Goal: Task Accomplishment & Management: Manage account settings

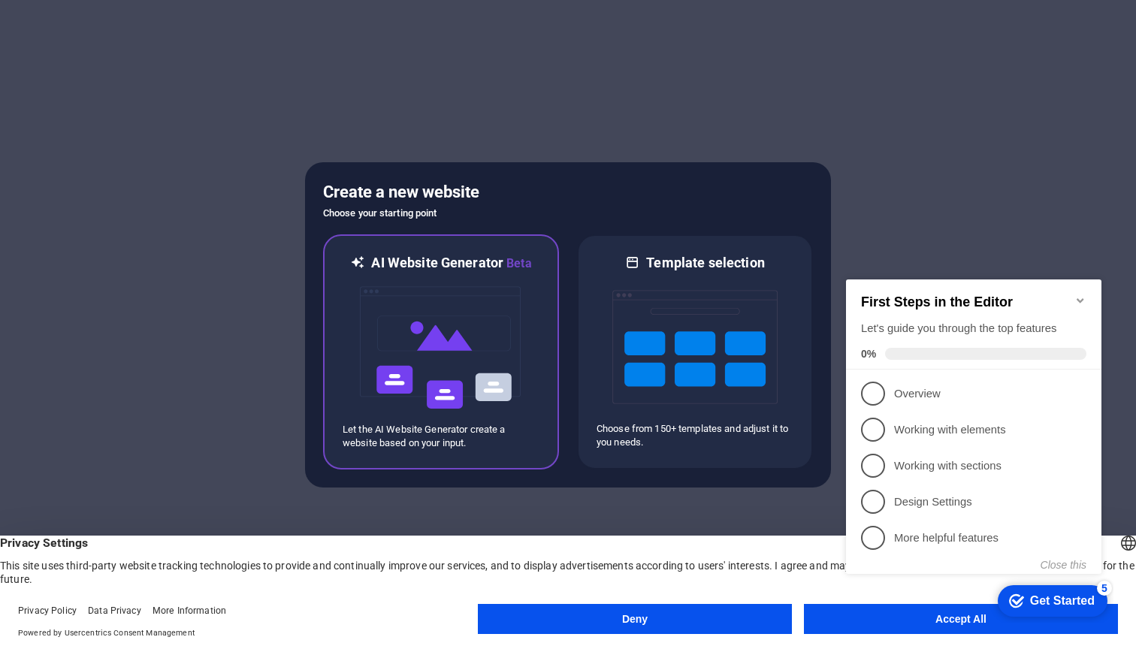
click at [471, 310] on img at bounding box center [440, 348] width 165 height 150
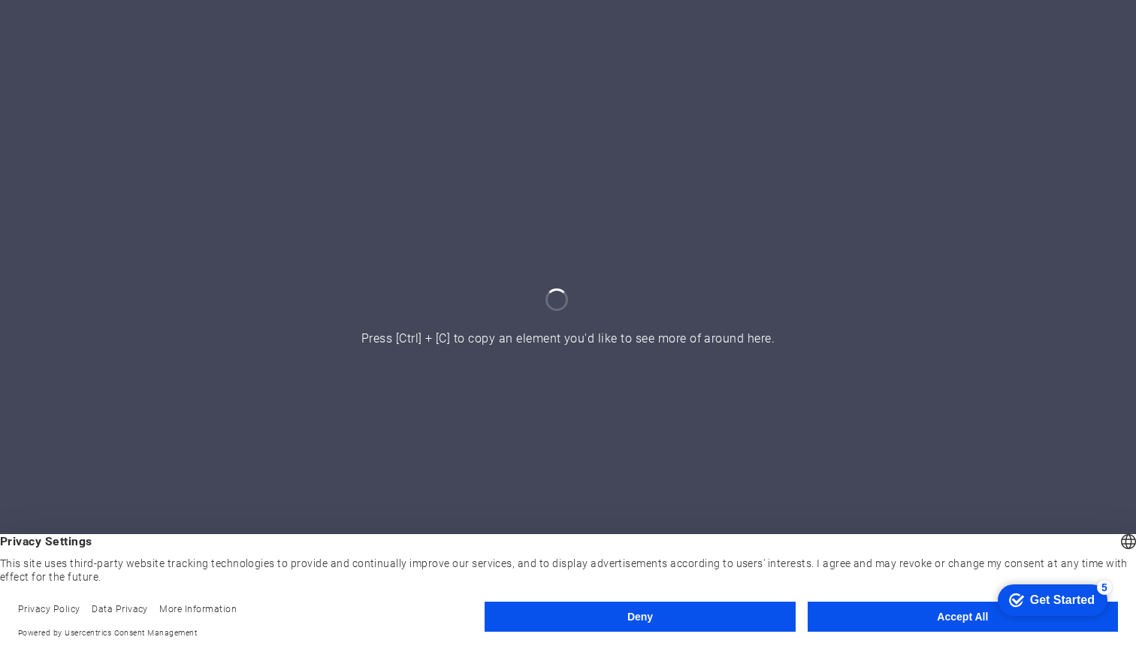
click at [927, 619] on button "Accept All" at bounding box center [962, 617] width 310 height 30
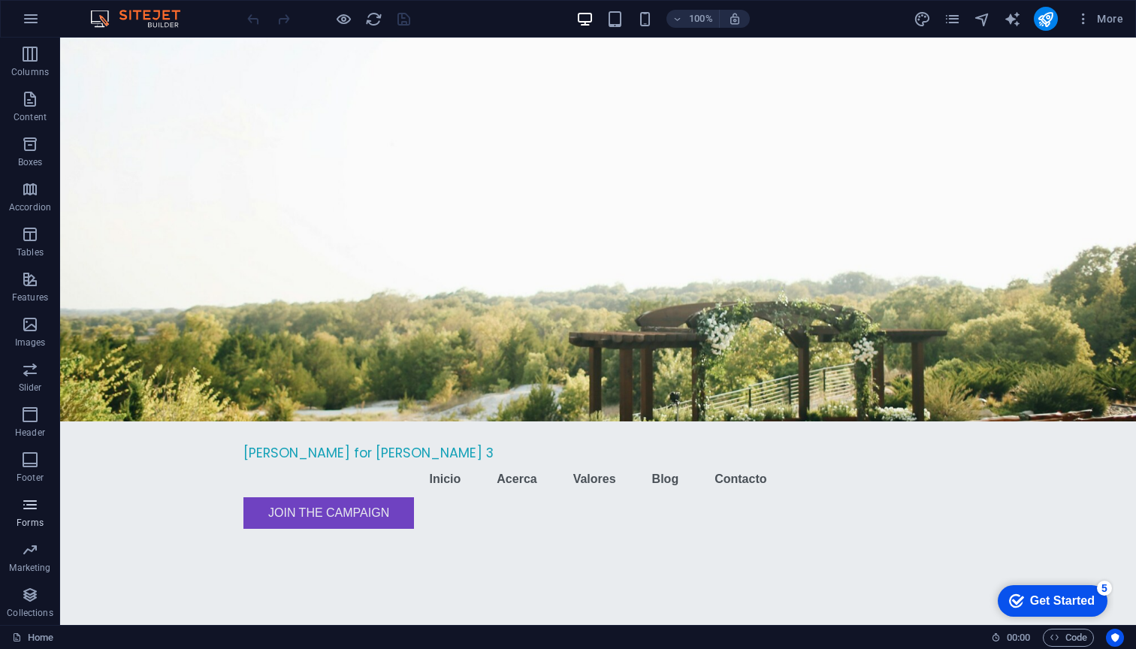
scroll to position [89, 0]
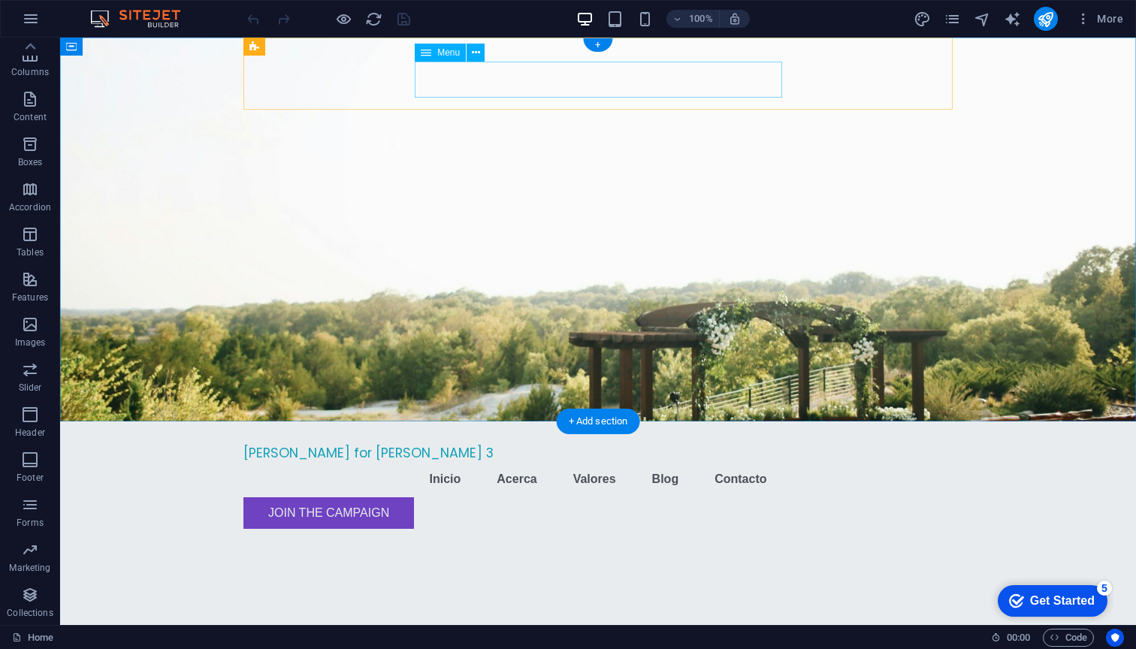
click at [443, 59] on div "Menu" at bounding box center [440, 53] width 51 height 18
click at [442, 53] on span "Menu" at bounding box center [448, 52] width 23 height 9
click at [481, 53] on button at bounding box center [475, 53] width 18 height 18
click at [453, 461] on nav "Inicio Acerca Valores Blog Contacto" at bounding box center [597, 479] width 709 height 36
click at [474, 50] on icon at bounding box center [476, 53] width 8 height 16
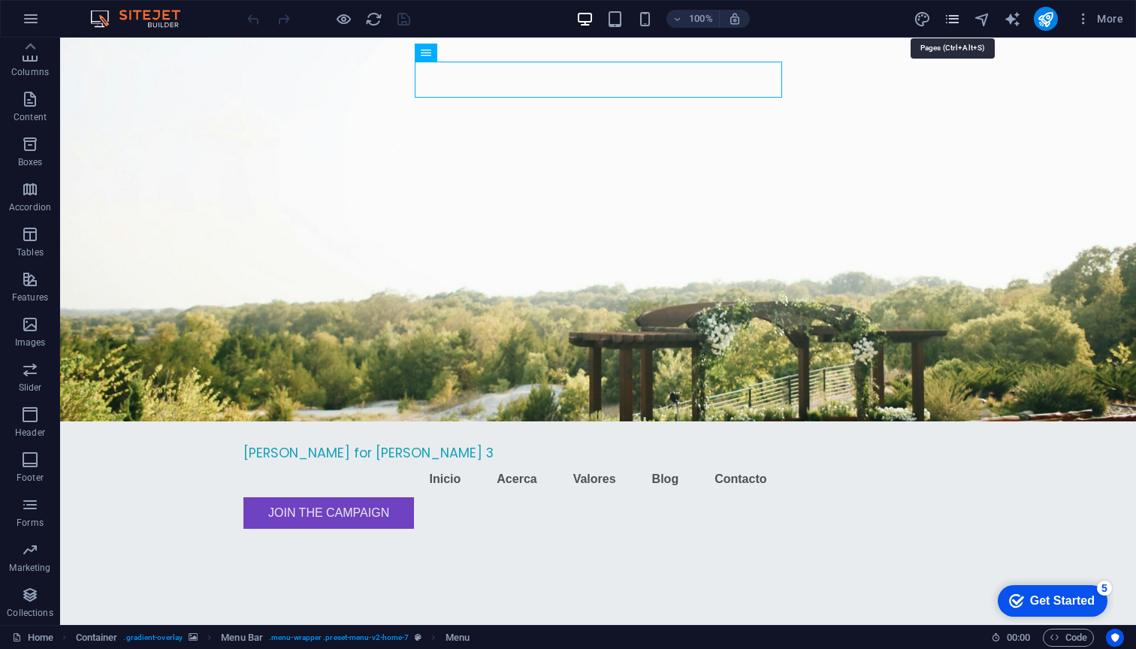
click at [958, 14] on icon "pages" at bounding box center [951, 19] width 17 height 17
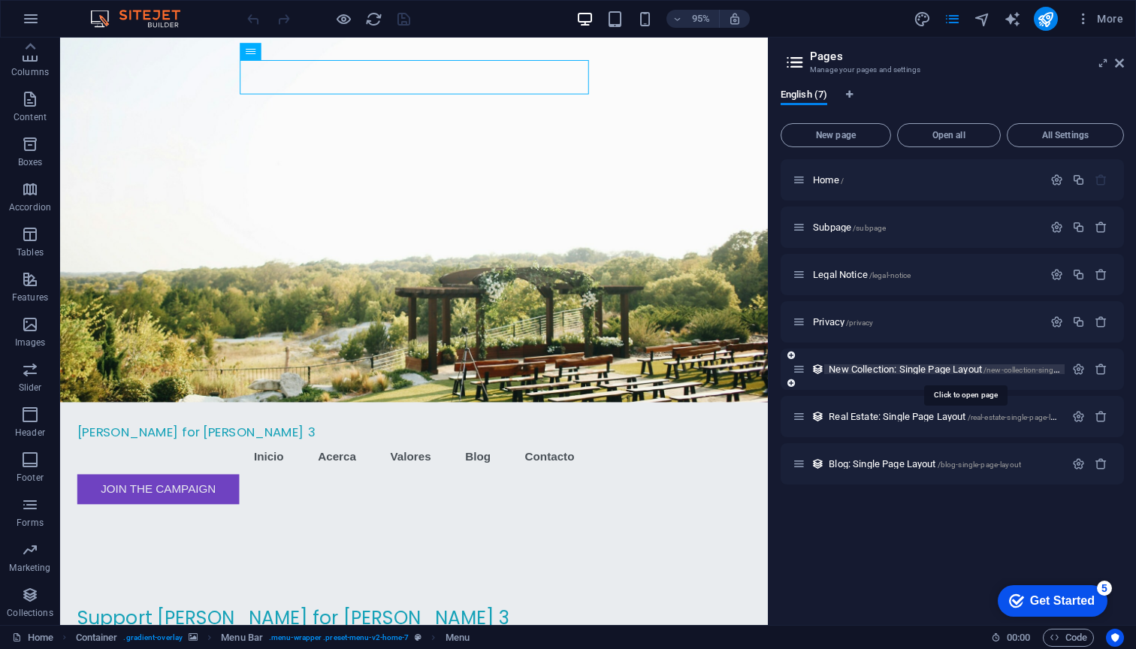
click at [964, 365] on span "New Collection: Single Page Layout /new-collection-single-page-layout" at bounding box center [964, 368] width 272 height 11
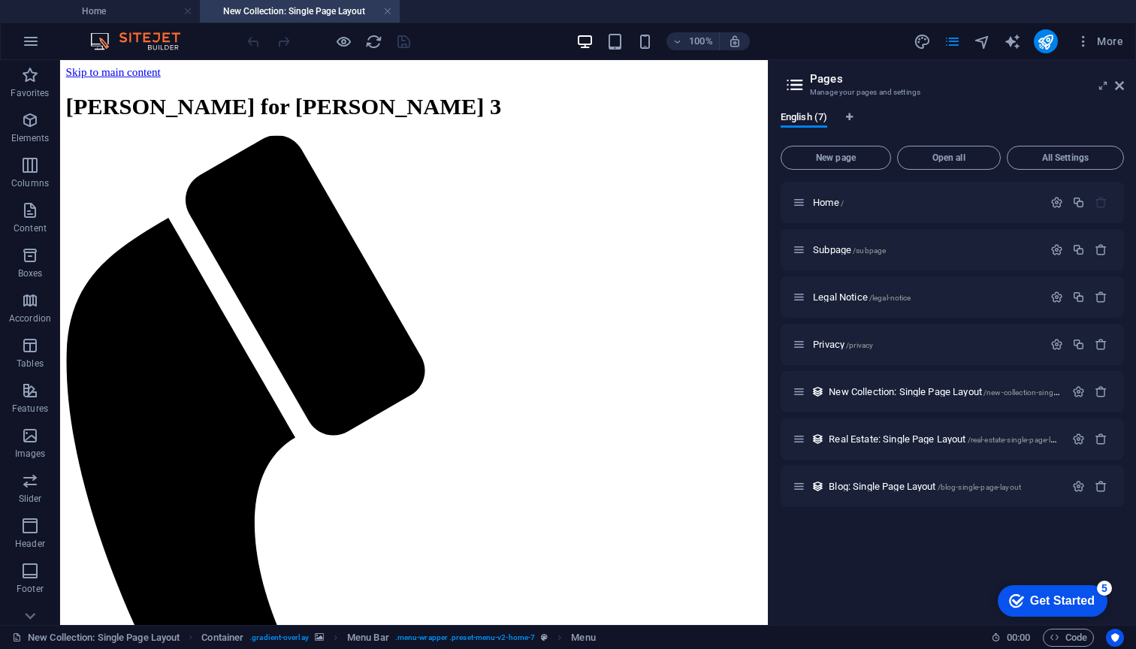
scroll to position [0, 0]
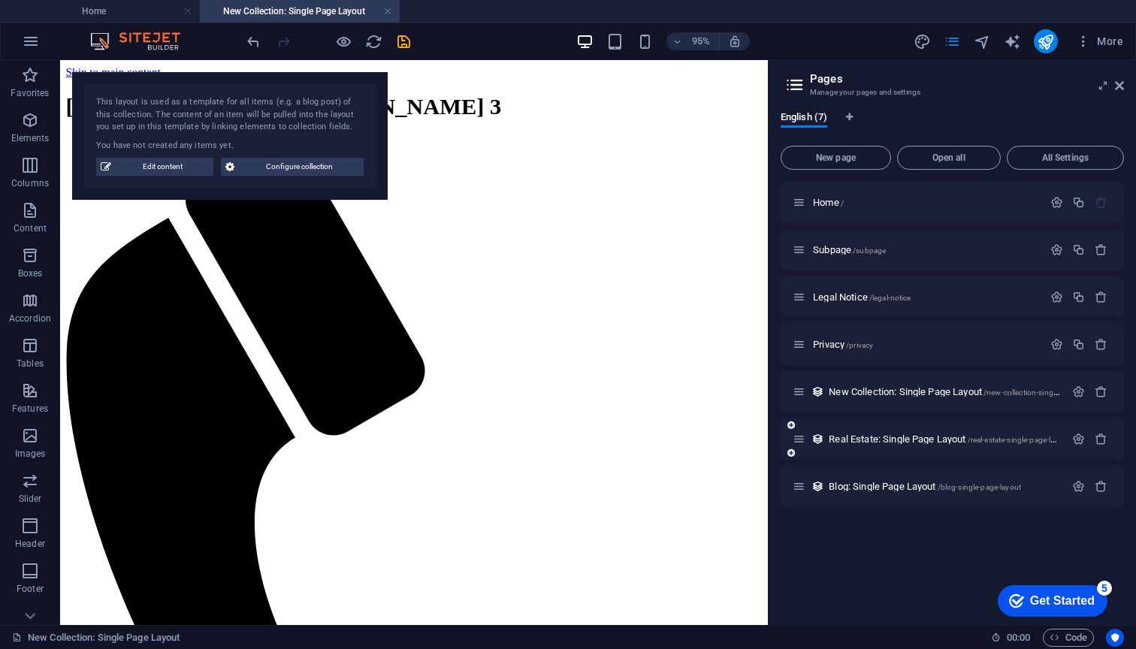
click at [942, 422] on div "Real Estate: Single Page Layout /real-estate-single-page-layout" at bounding box center [951, 438] width 343 height 41
click at [930, 445] on div "Real Estate: Single Page Layout /real-estate-single-page-layout" at bounding box center [928, 438] width 272 height 17
click at [921, 434] on span "Real Estate: Single Page Layout /real-estate-single-page-layout" at bounding box center [948, 438] width 241 height 11
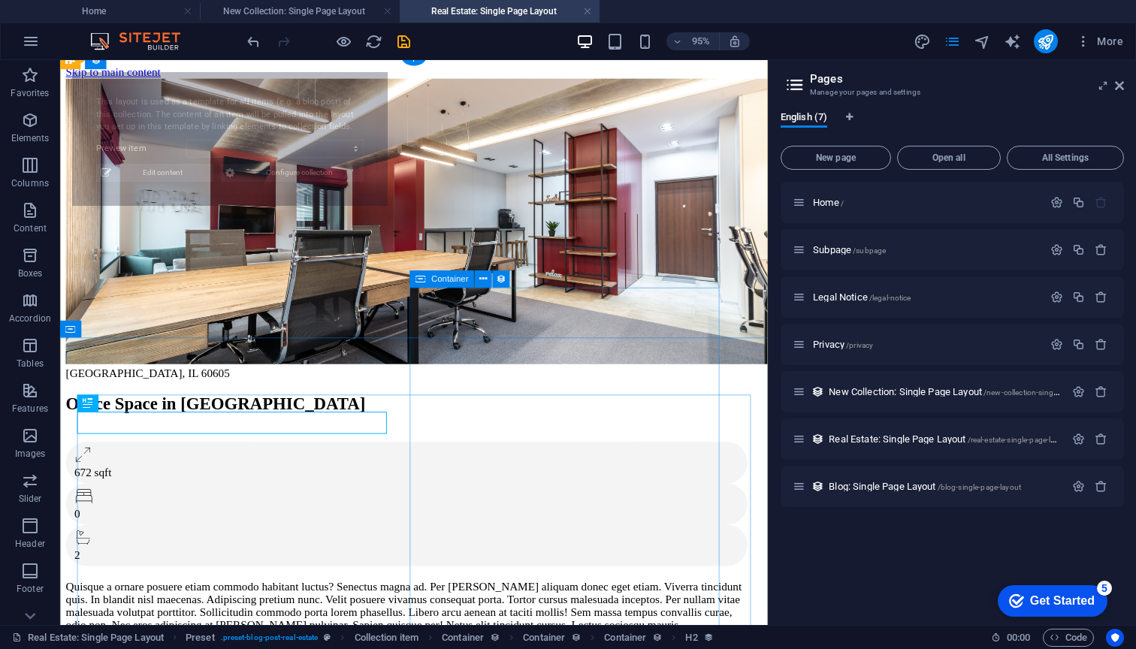
scroll to position [11, 0]
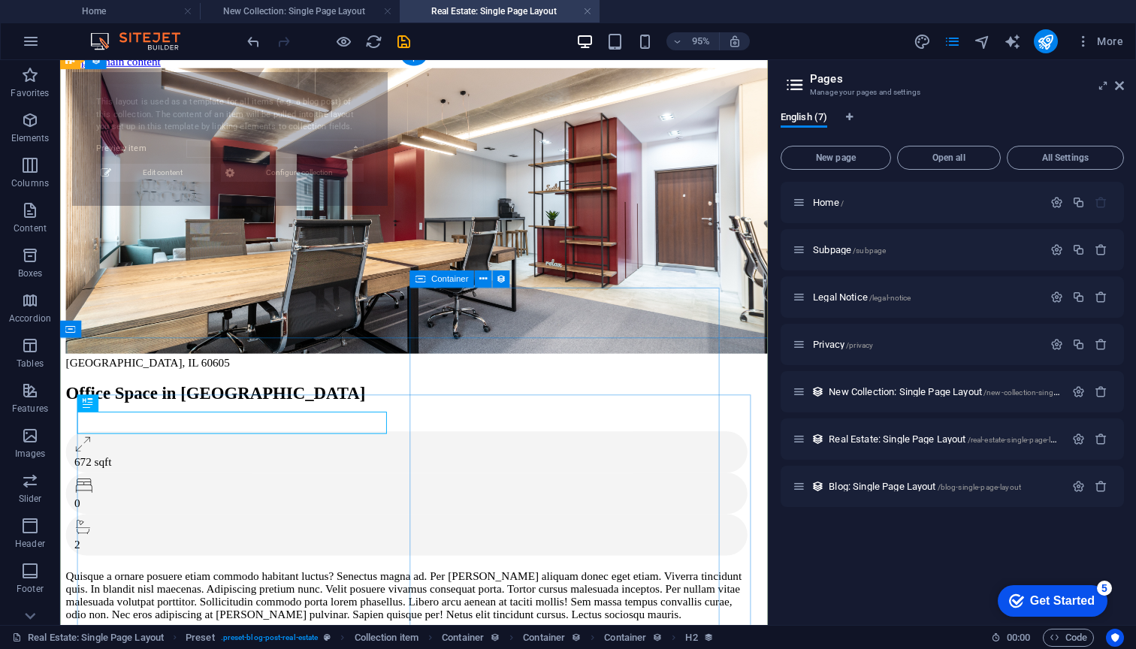
select select "68bcd98b69be34c36106be5e"
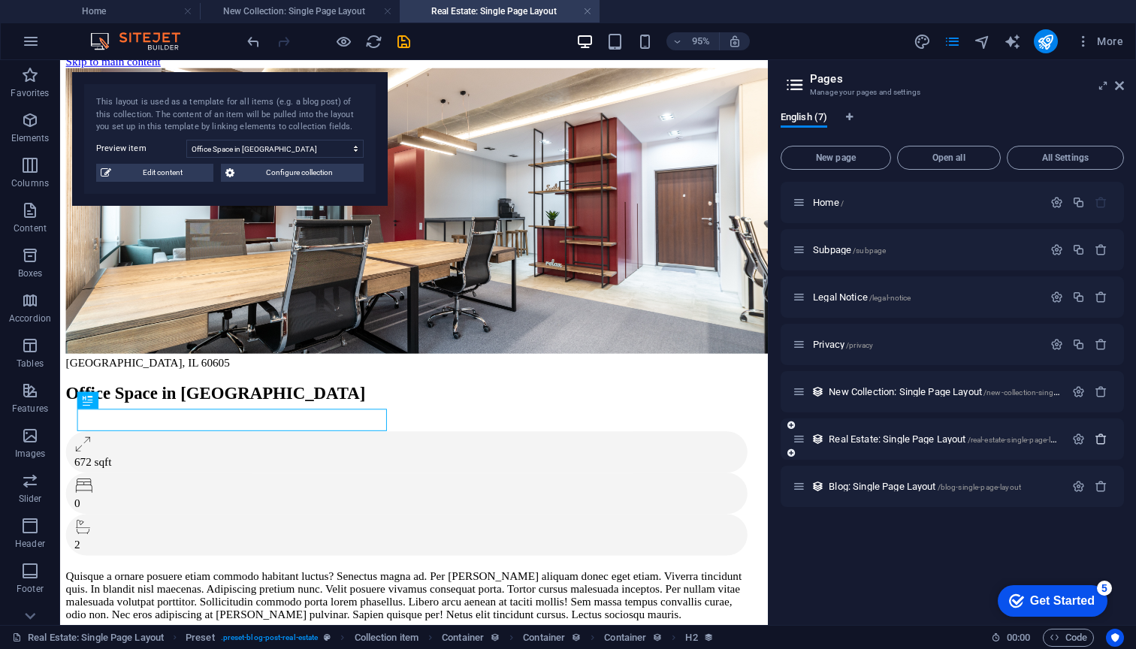
click at [1100, 436] on icon "button" at bounding box center [1100, 439] width 13 height 13
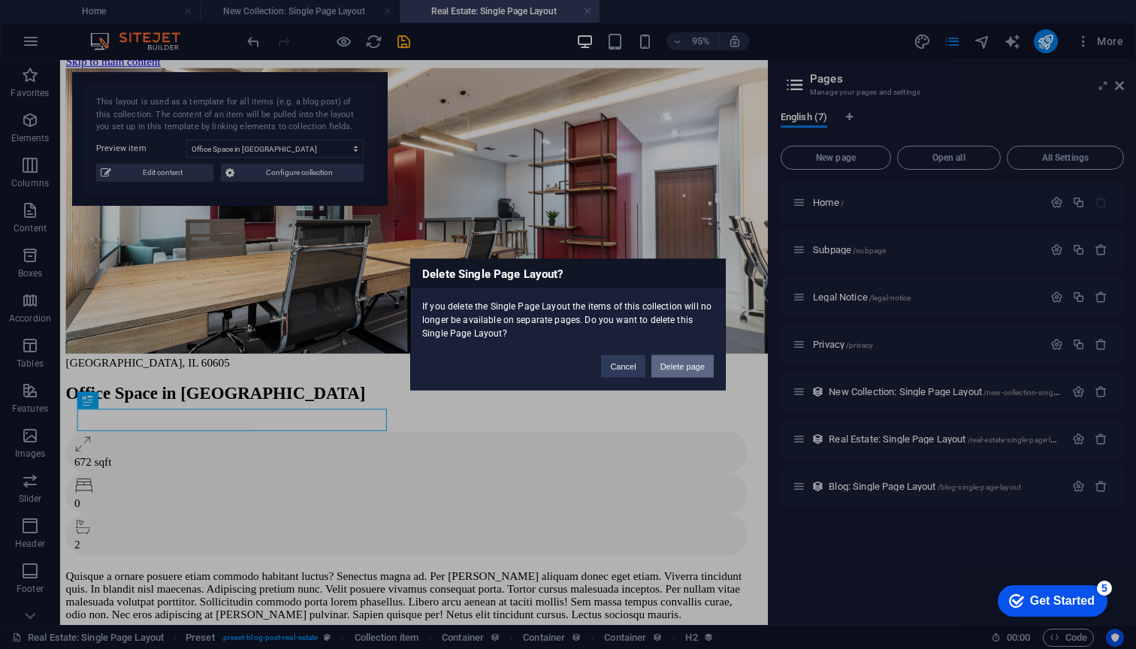
click at [683, 366] on button "Delete page" at bounding box center [682, 366] width 62 height 23
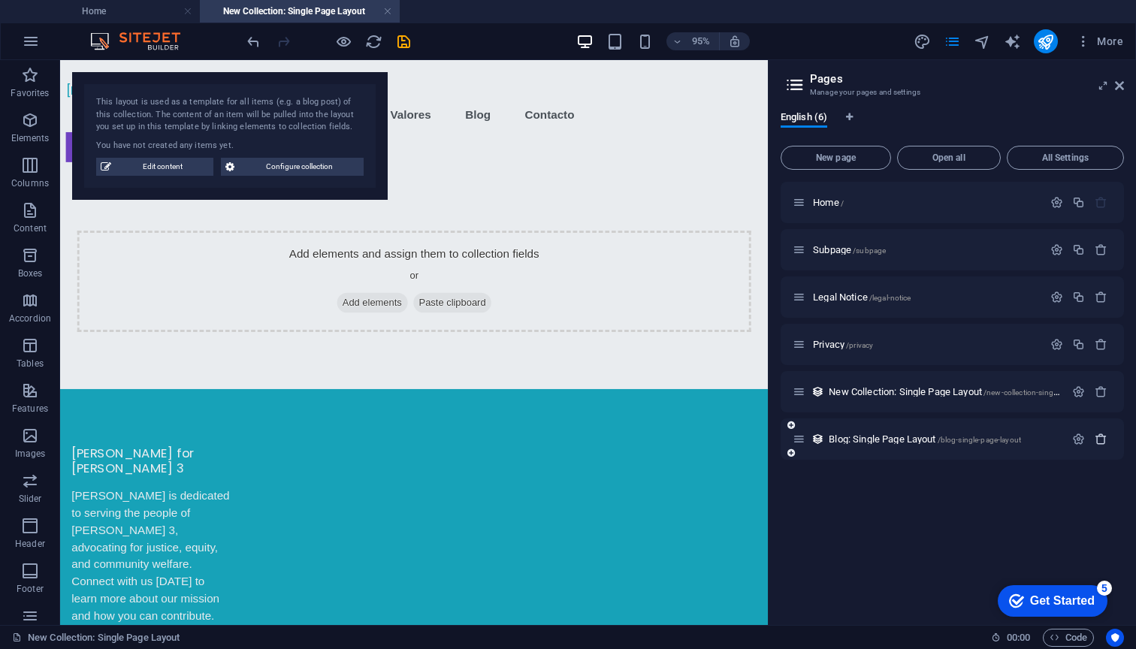
click at [1098, 442] on icon "button" at bounding box center [1100, 439] width 13 height 13
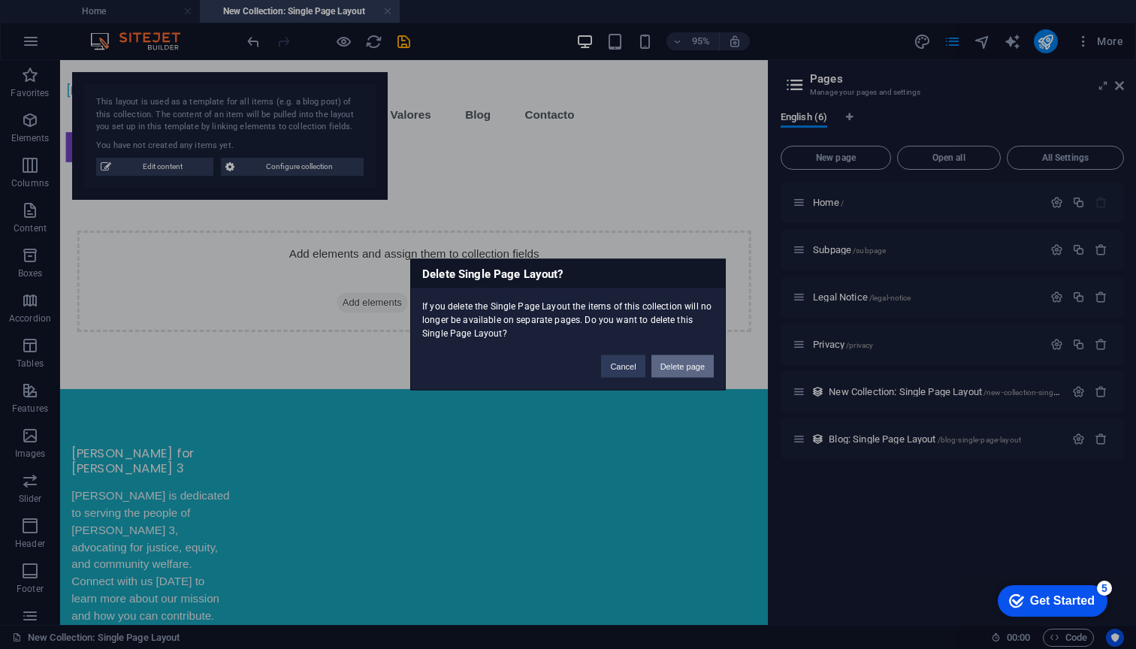
click at [678, 364] on button "Delete page" at bounding box center [682, 366] width 62 height 23
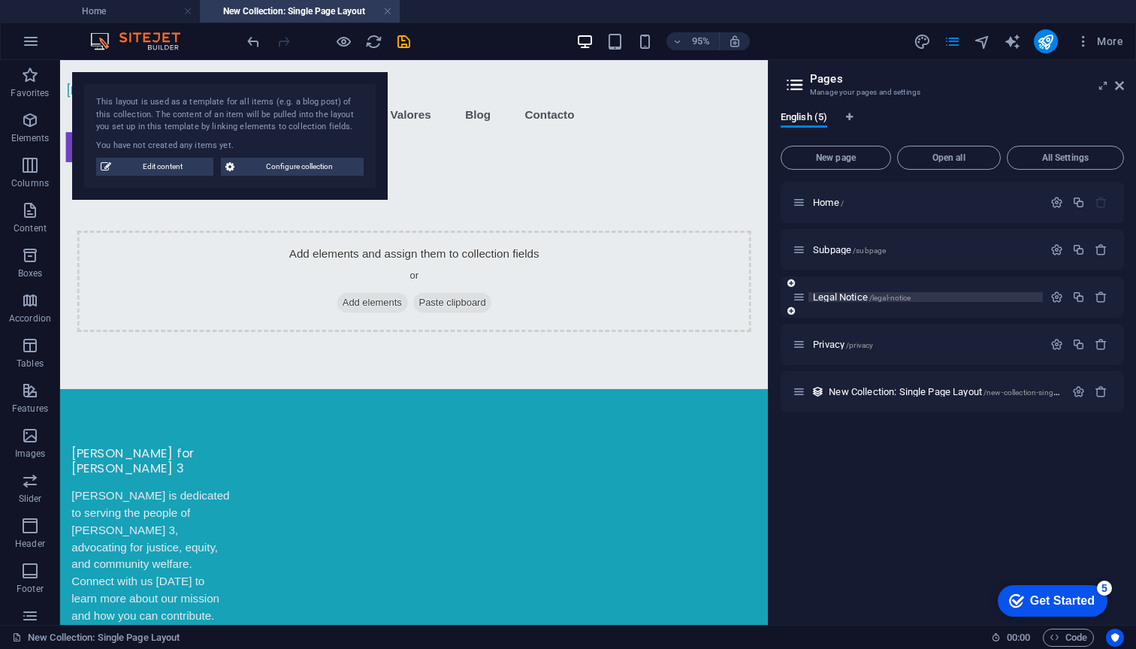
click at [867, 299] on span "Legal Notice /legal-notice" at bounding box center [862, 296] width 98 height 11
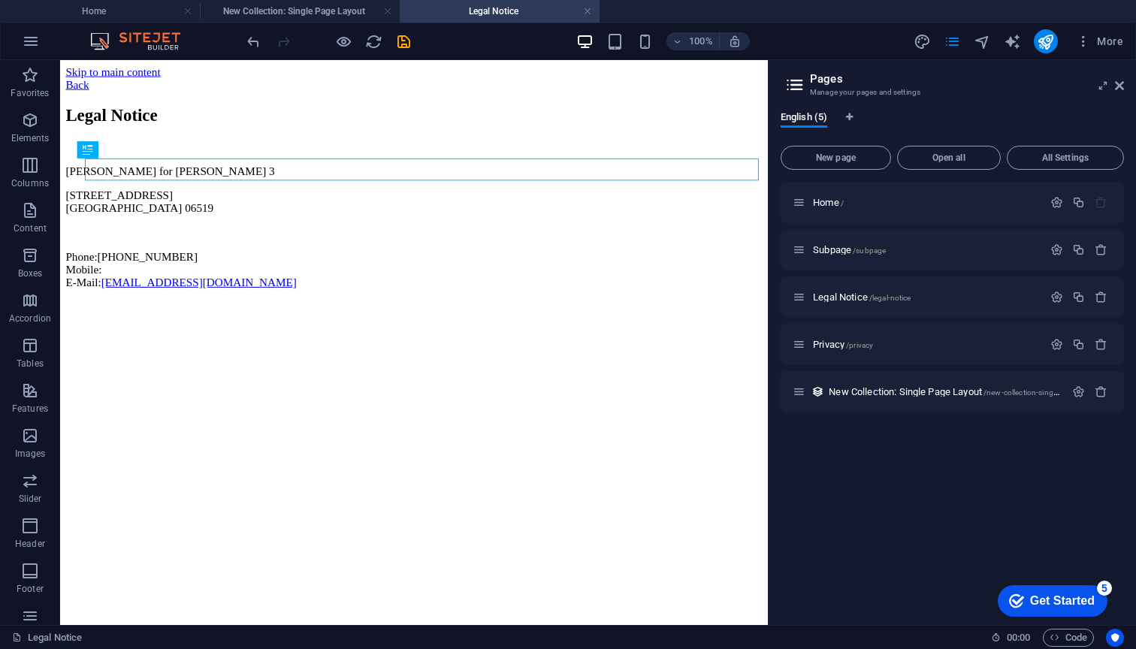
scroll to position [0, 0]
click at [1102, 295] on icon "button" at bounding box center [1100, 297] width 13 height 13
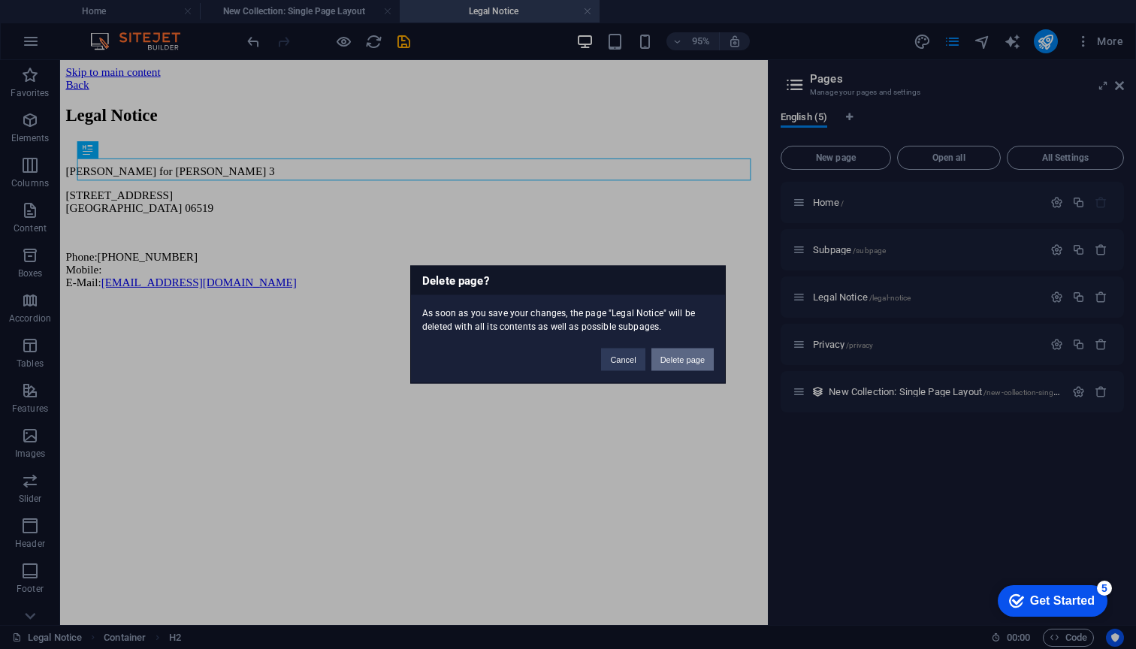
drag, startPoint x: 679, startPoint y: 352, endPoint x: 653, endPoint y: 307, distance: 52.2
click at [679, 352] on button "Delete page" at bounding box center [682, 359] width 62 height 23
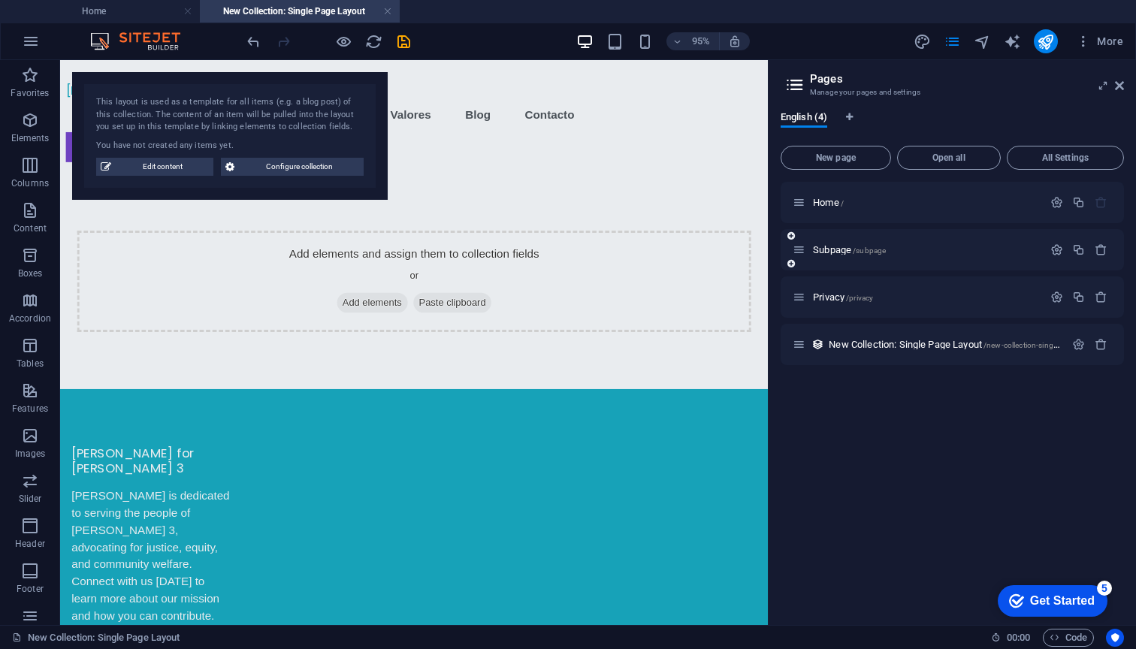
click at [846, 241] on div "Subpage /subpage" at bounding box center [917, 249] width 250 height 17
click at [841, 249] on span "Subpage /subpage" at bounding box center [849, 249] width 73 height 11
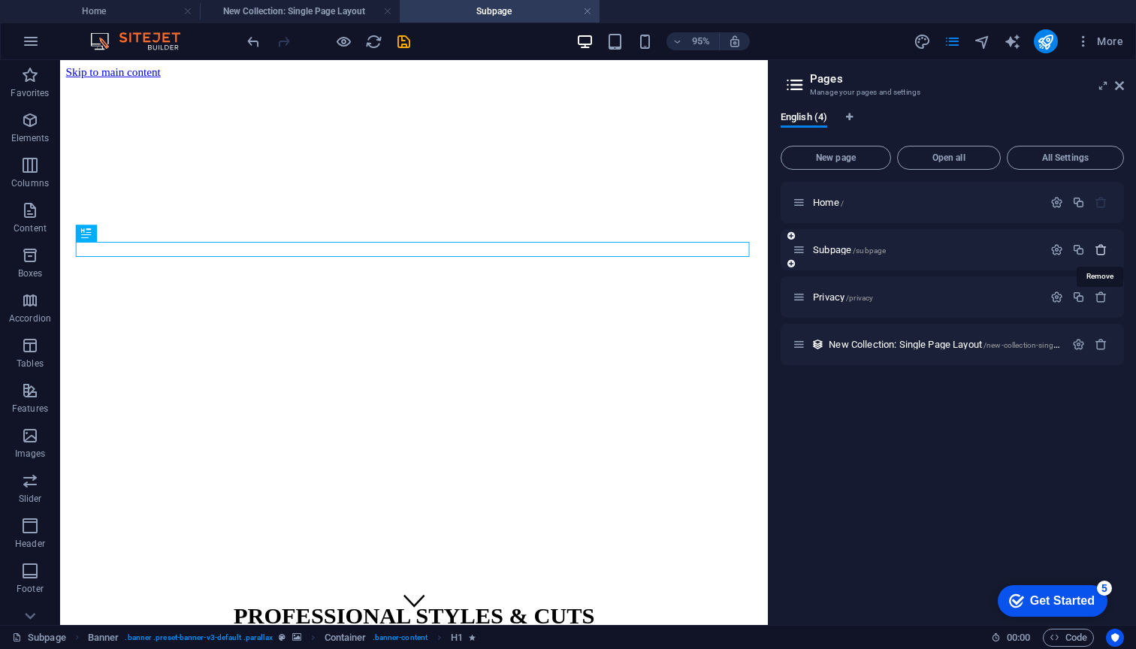
click at [1099, 247] on icon "button" at bounding box center [1100, 249] width 13 height 13
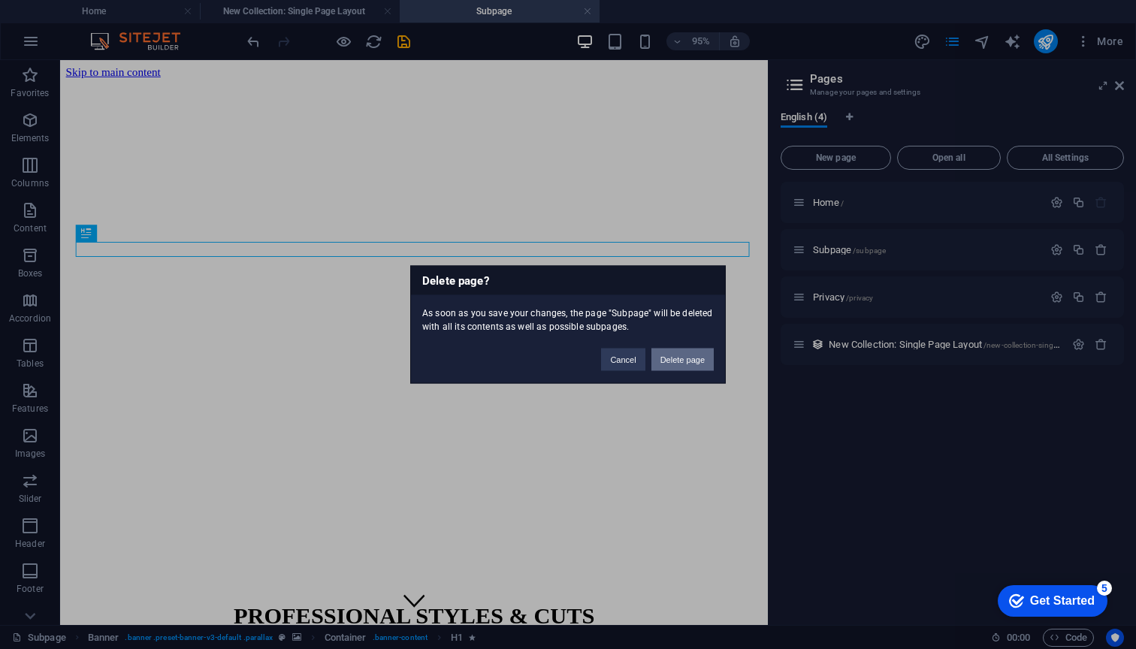
drag, startPoint x: 659, startPoint y: 360, endPoint x: 639, endPoint y: 312, distance: 51.5
click at [659, 360] on button "Delete page" at bounding box center [682, 359] width 62 height 23
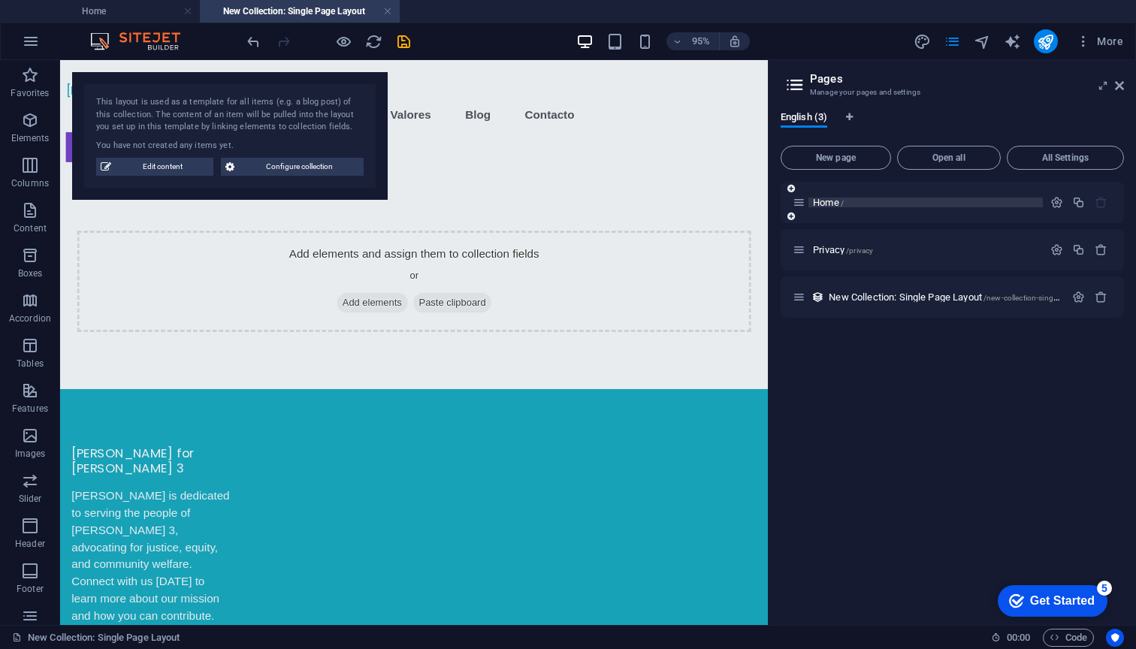
click at [843, 202] on span "/" at bounding box center [841, 203] width 3 height 8
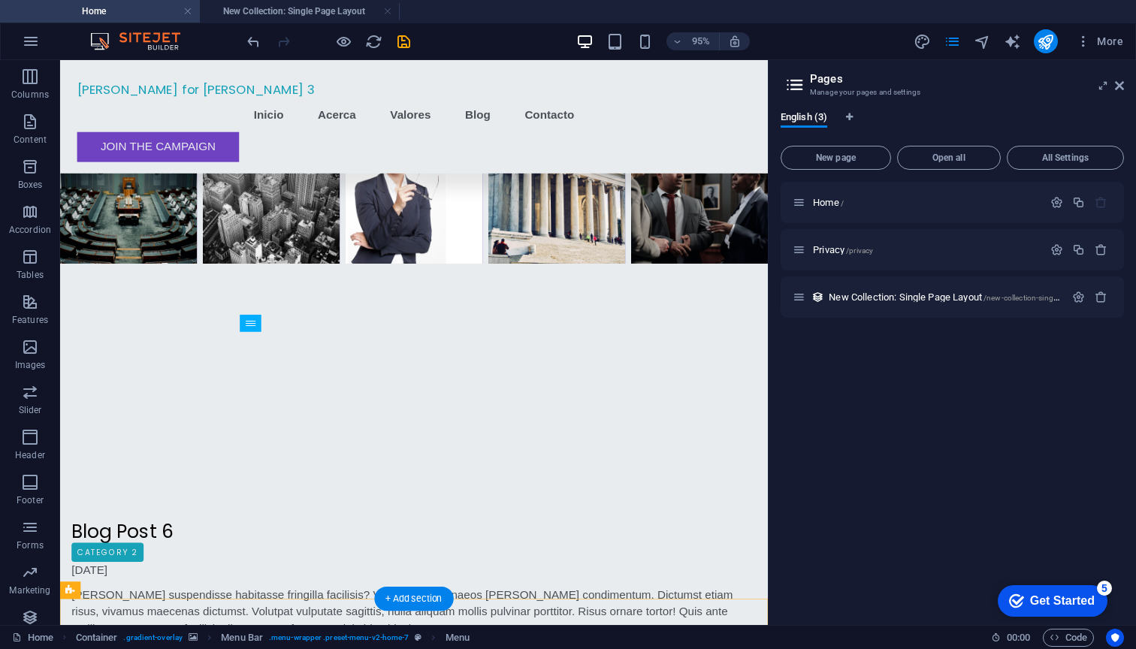
scroll to position [2105, 0]
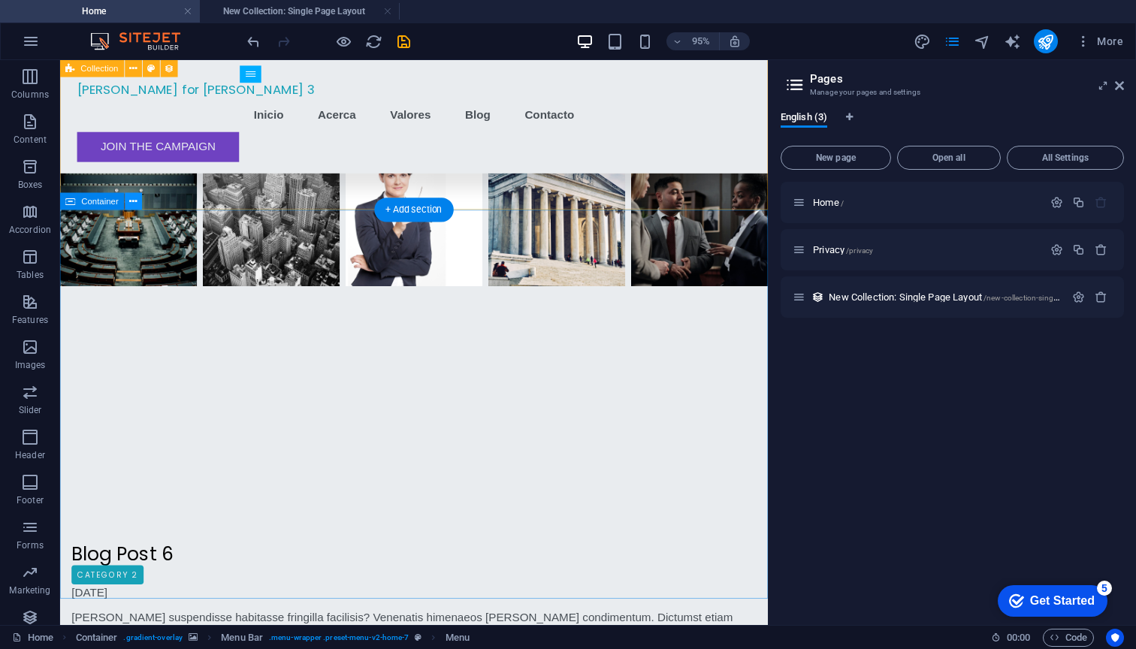
click at [140, 210] on button at bounding box center [133, 201] width 17 height 17
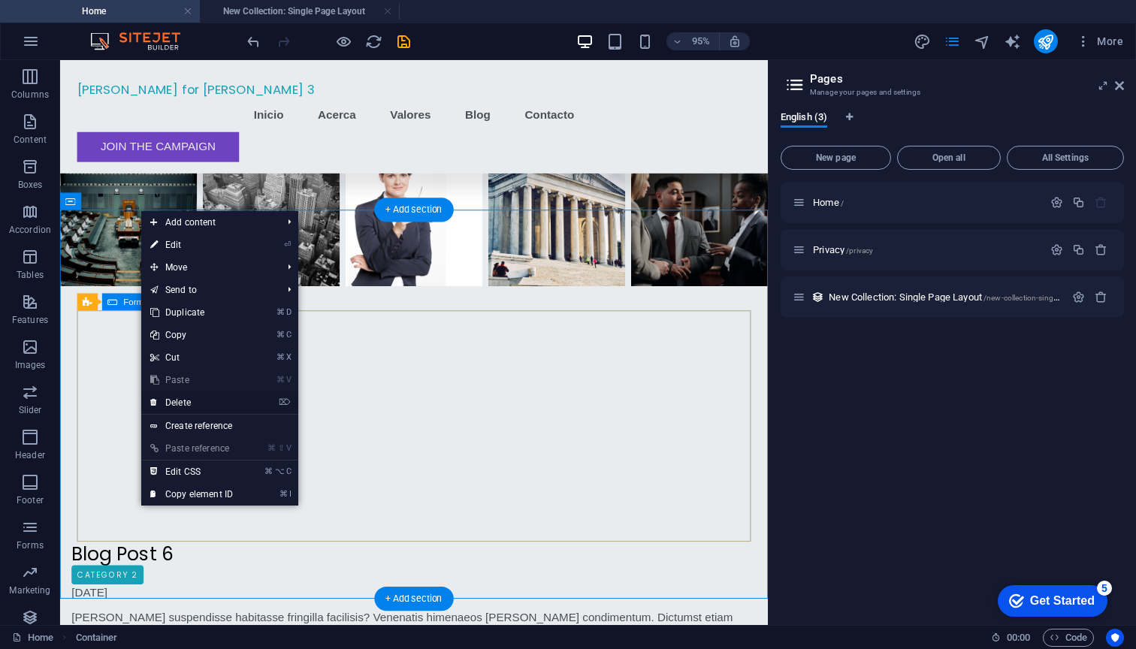
click at [184, 399] on link "⌦ Delete" at bounding box center [191, 402] width 101 height 23
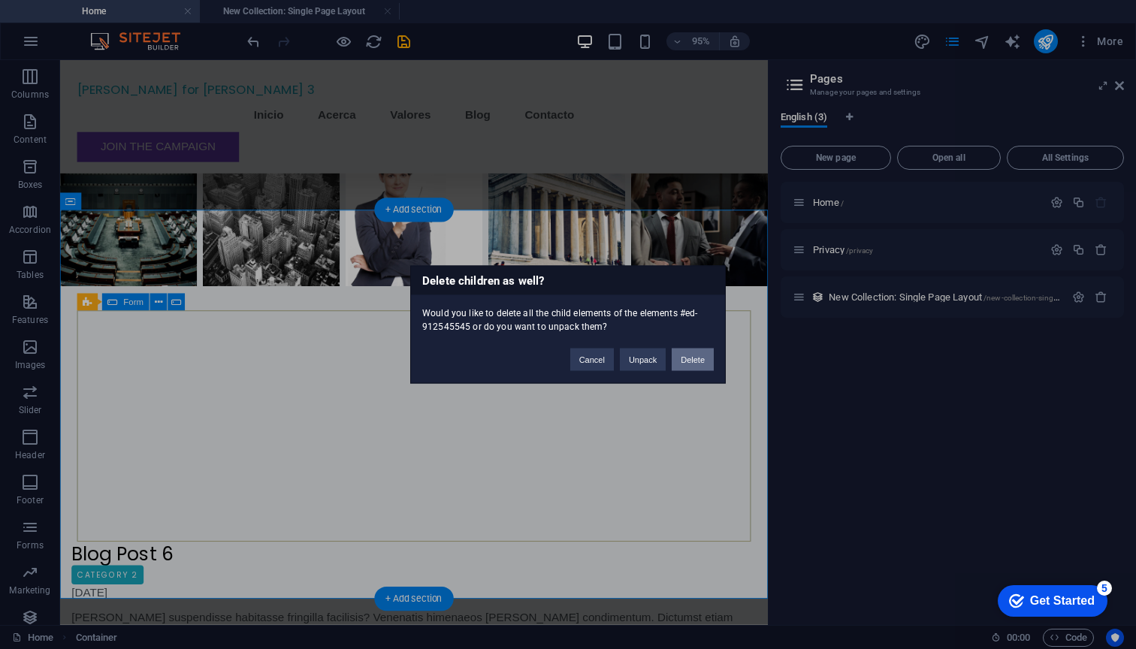
click at [683, 357] on button "Delete" at bounding box center [692, 359] width 42 height 23
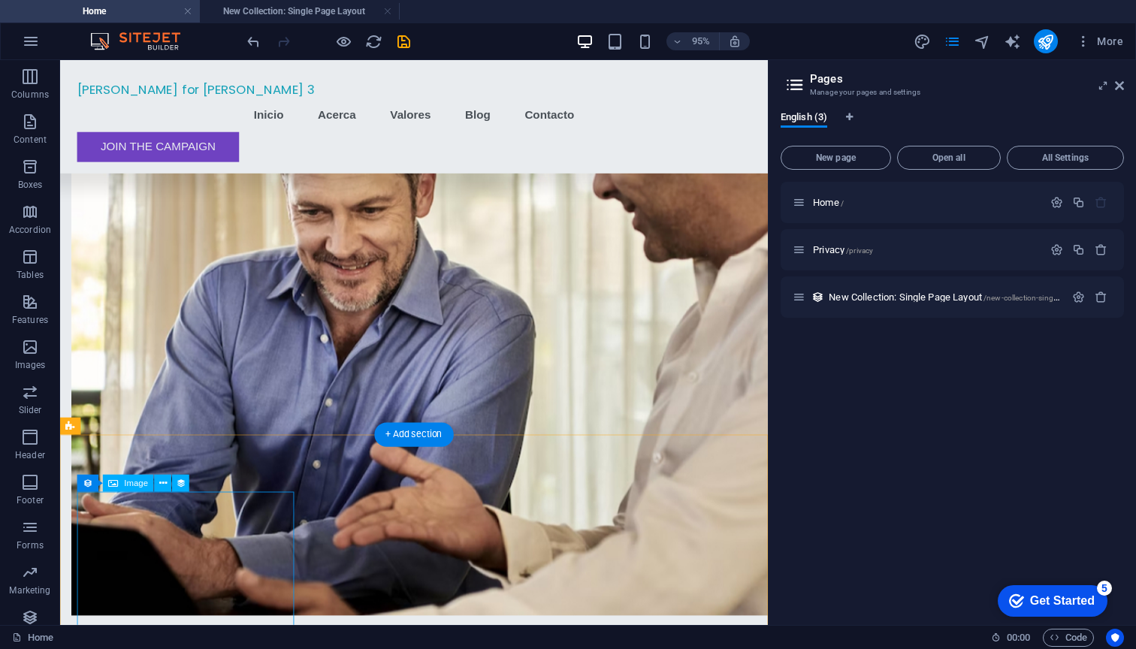
scroll to position [793, 0]
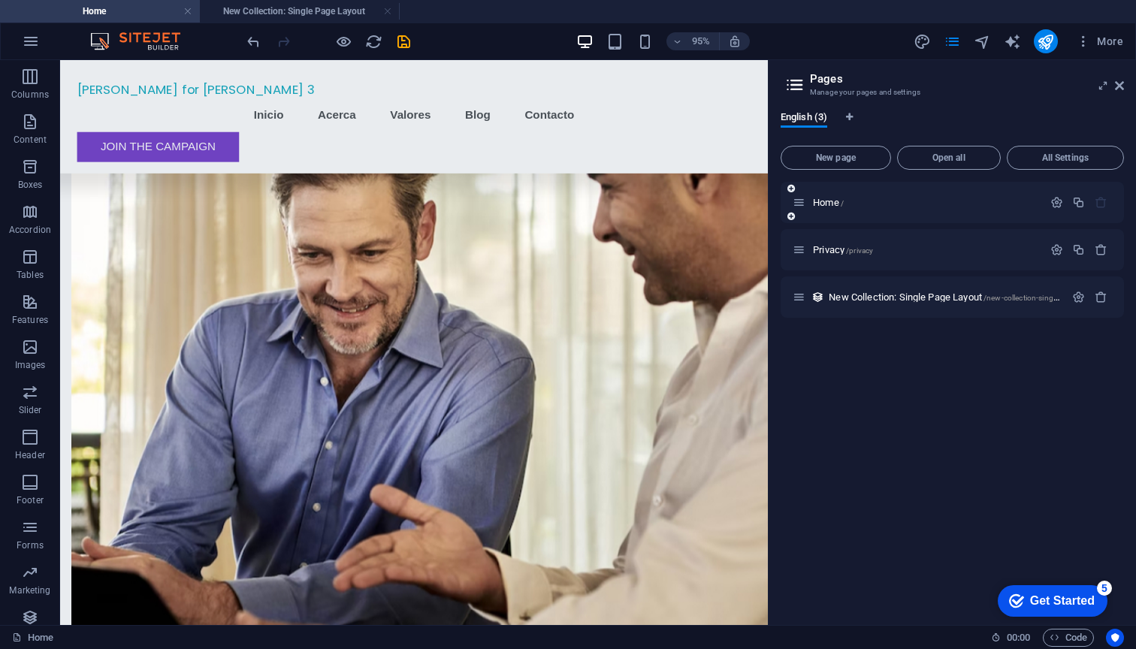
click at [804, 204] on icon at bounding box center [798, 202] width 13 height 13
click at [791, 218] on icon at bounding box center [791, 216] width 8 height 9
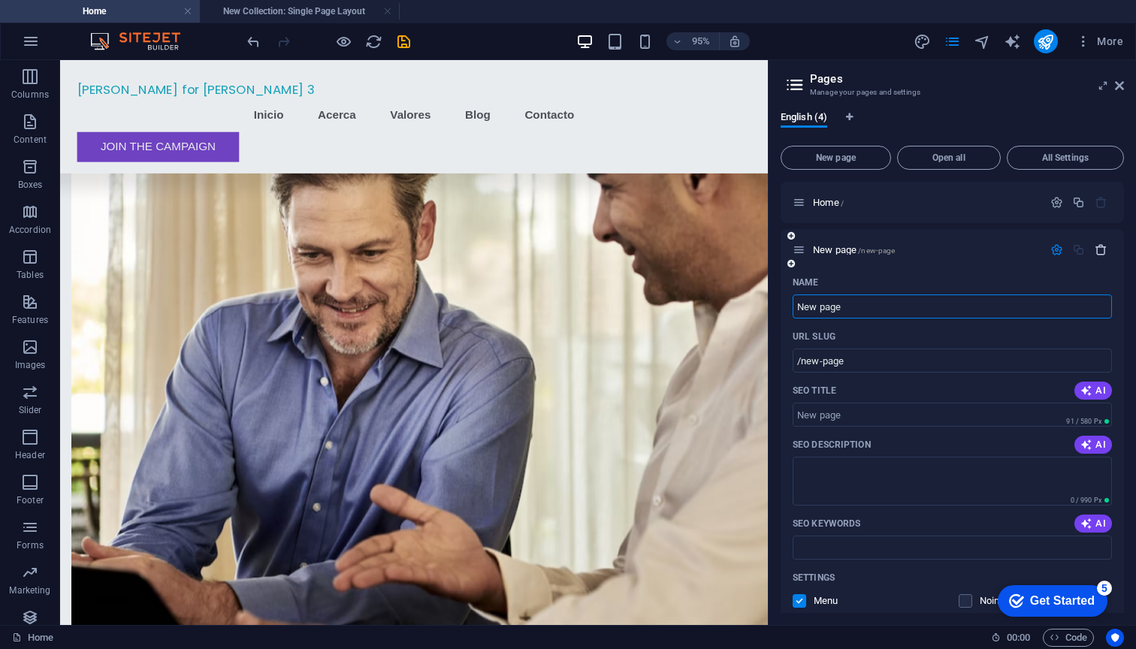
click at [1097, 249] on icon "button" at bounding box center [1100, 249] width 13 height 13
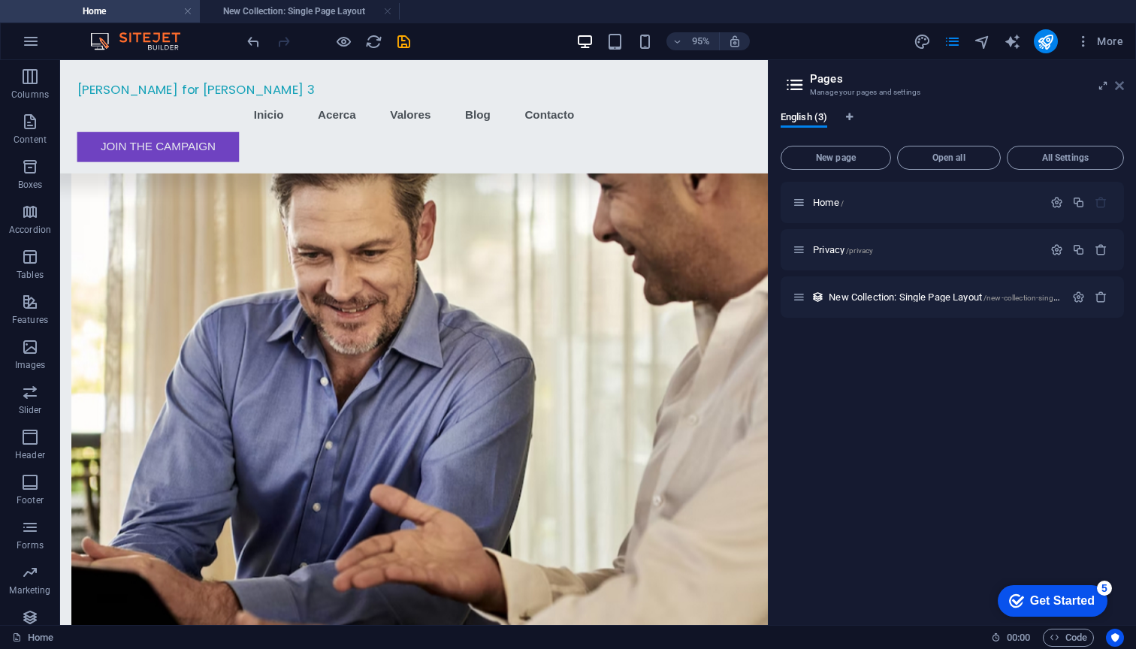
click at [1117, 86] on icon at bounding box center [1118, 86] width 9 height 12
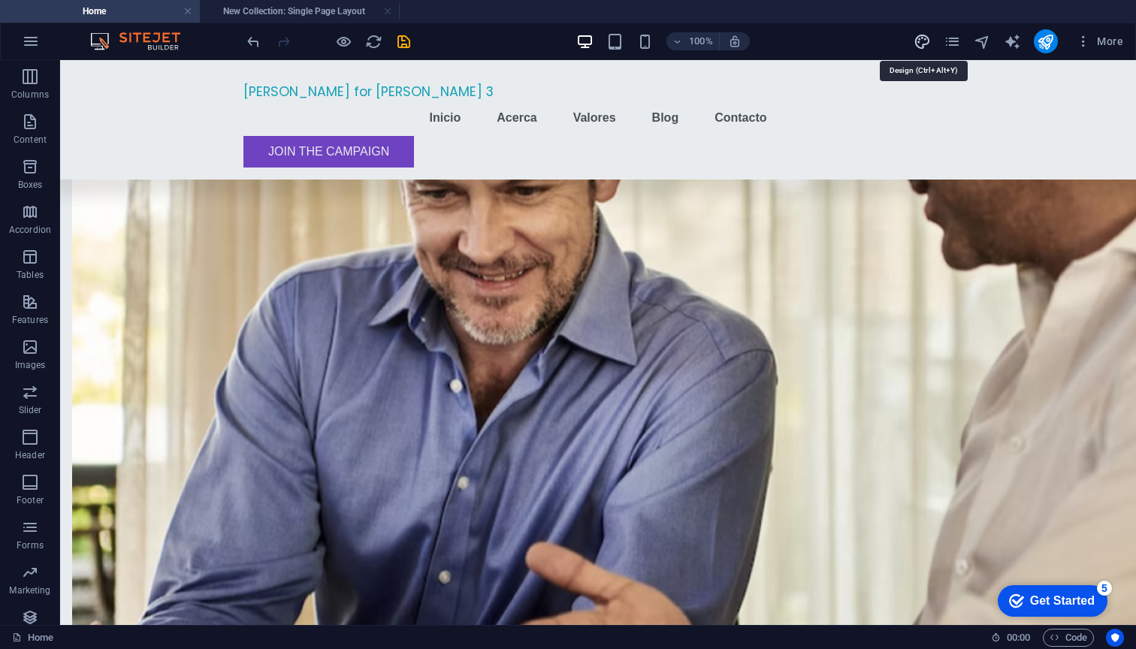
click at [922, 38] on icon "design" at bounding box center [921, 41] width 17 height 17
select select "px"
select select "200"
select select "px"
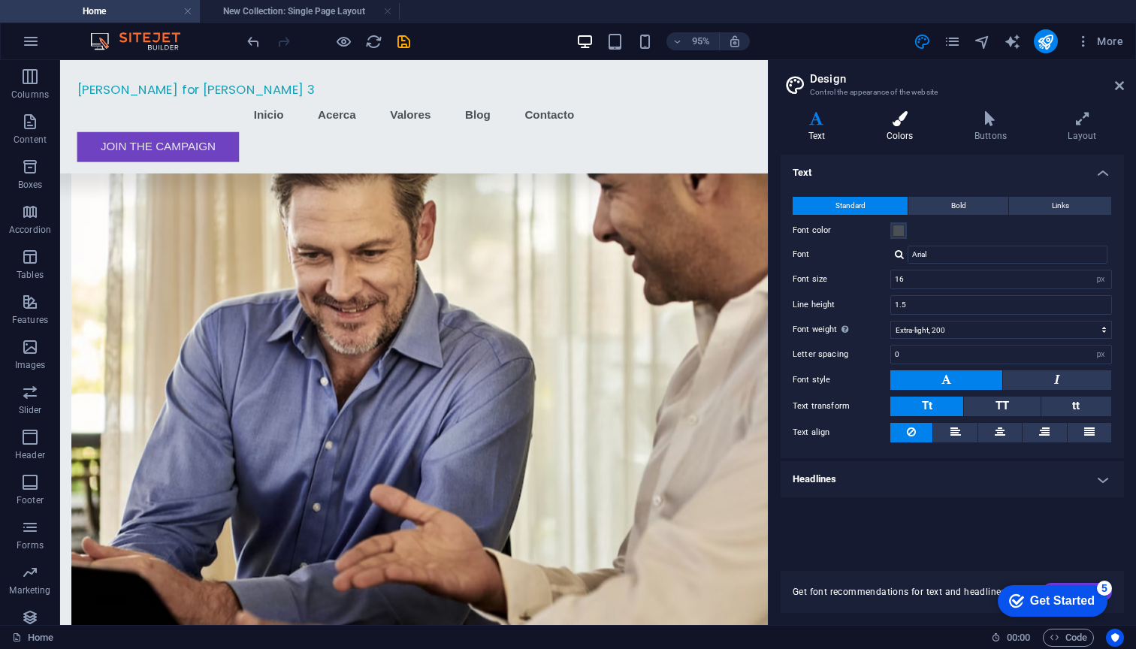
click at [907, 119] on icon at bounding box center [899, 118] width 82 height 15
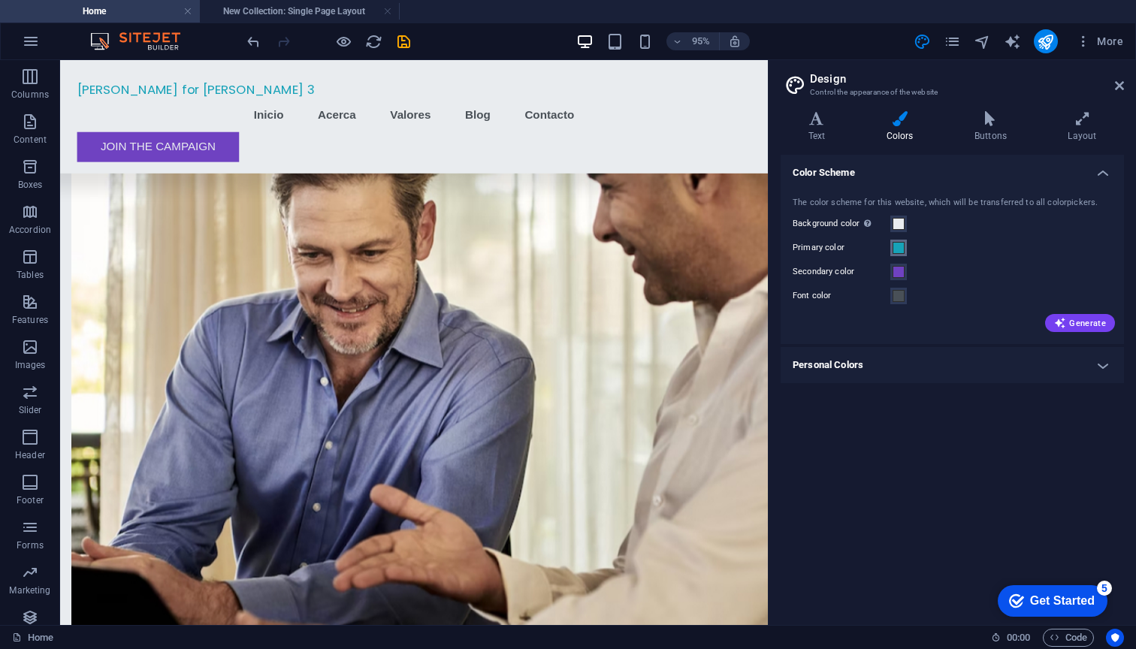
click at [900, 247] on span at bounding box center [898, 248] width 12 height 12
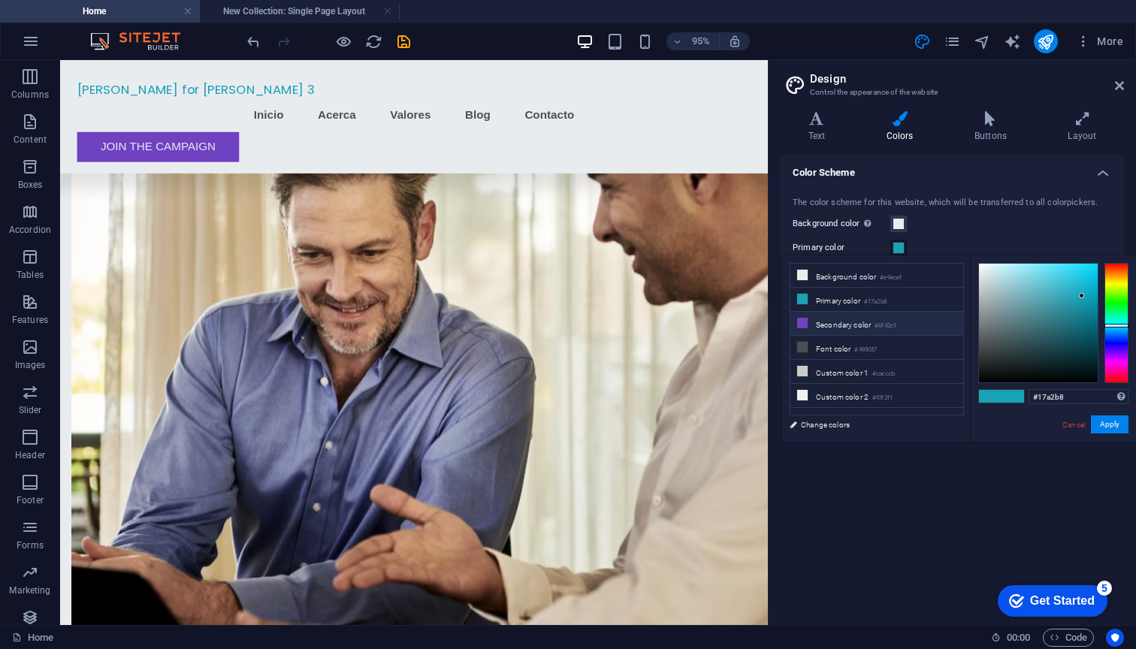
click at [893, 333] on li "Secondary color #6f42c1" at bounding box center [876, 324] width 173 height 24
type input "#6f42c1"
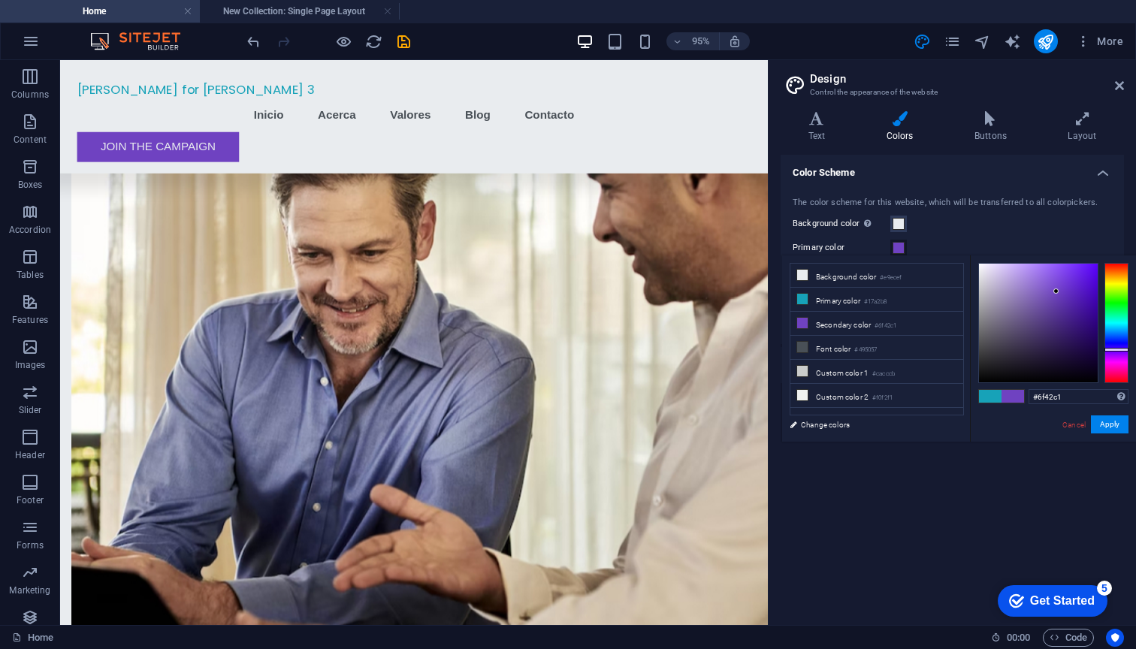
click at [954, 228] on div "Background color Only visible if it is not covered by other backgrounds." at bounding box center [951, 224] width 319 height 18
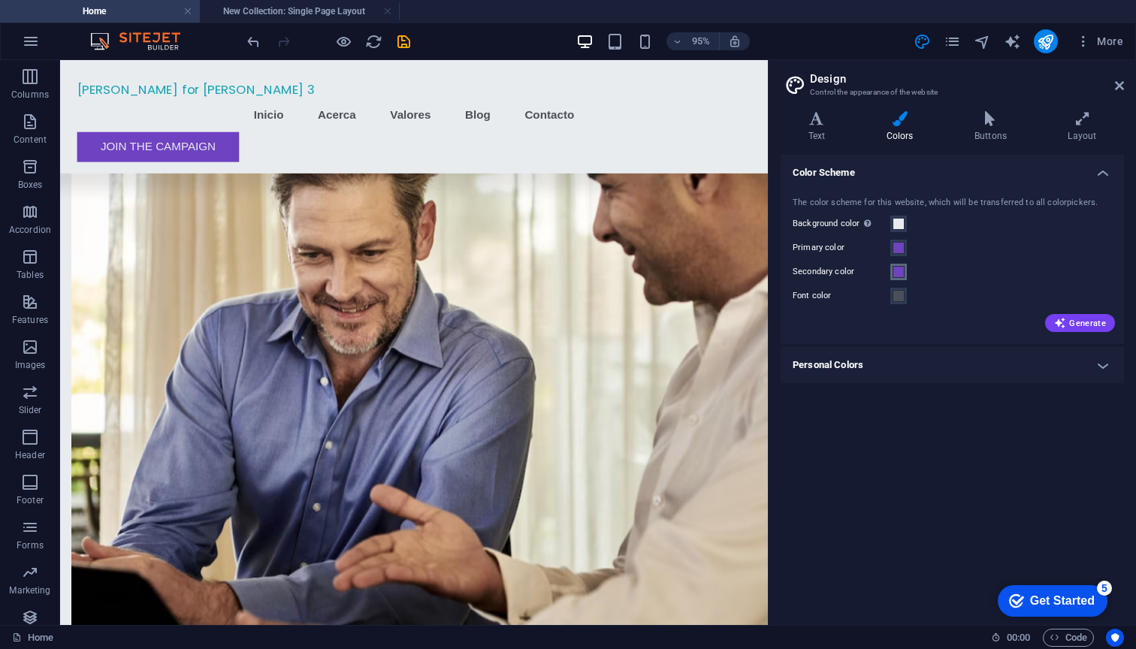
click at [898, 273] on span at bounding box center [898, 272] width 12 height 12
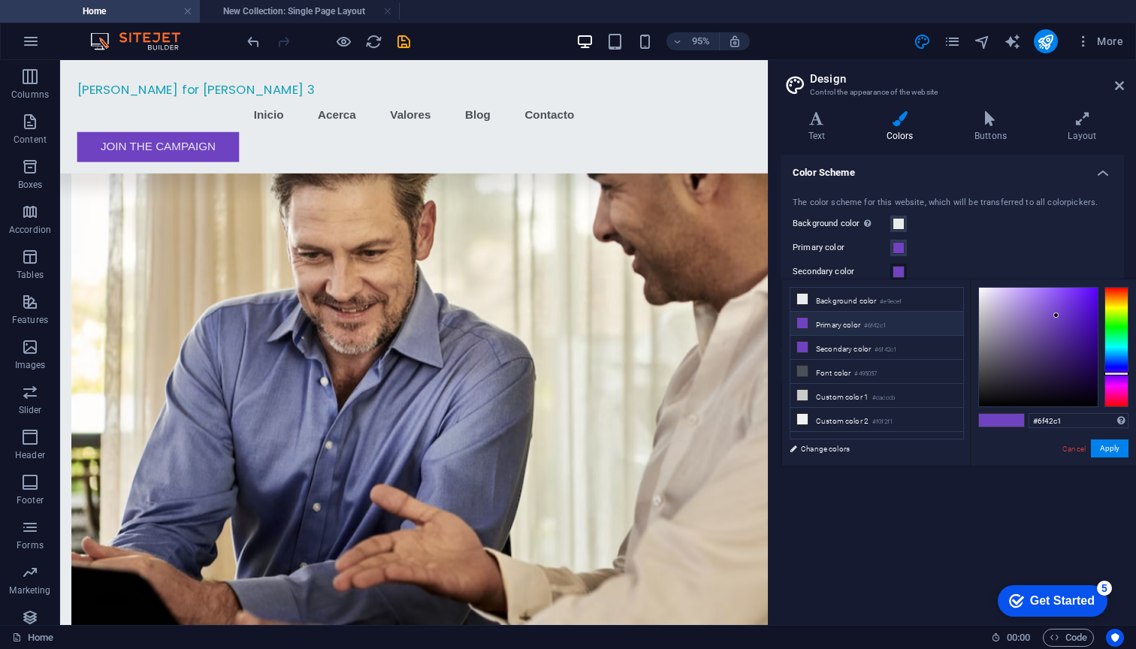
click at [830, 319] on li "Primary color #6f42c1" at bounding box center [876, 324] width 173 height 24
click at [993, 199] on div "The color scheme for this website, which will be transferred to all colorpicker…" at bounding box center [951, 203] width 319 height 13
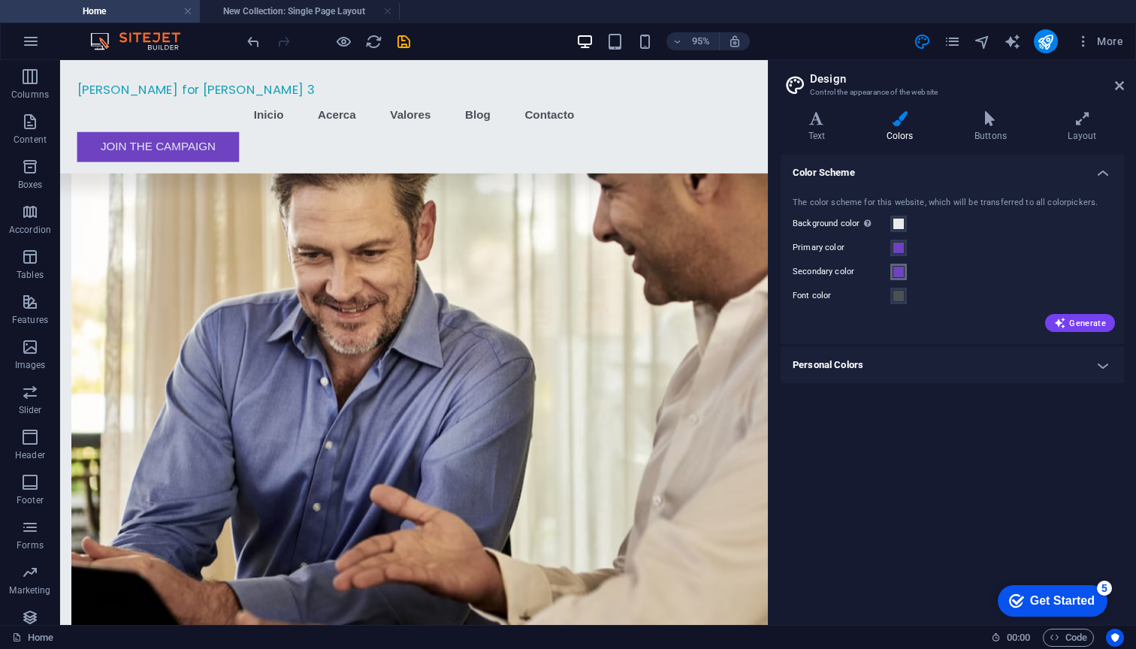
click at [899, 274] on span at bounding box center [898, 272] width 12 height 12
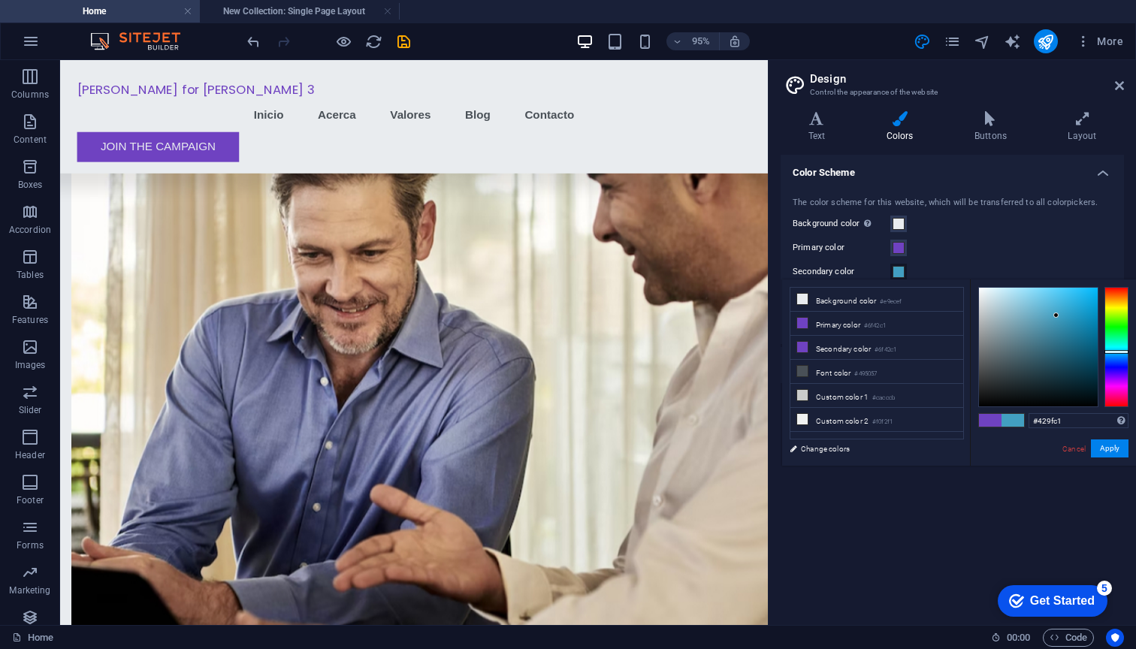
type input "#42a4c1"
click at [1120, 351] on div at bounding box center [1116, 347] width 24 height 120
click at [1113, 455] on button "Apply" at bounding box center [1109, 448] width 38 height 18
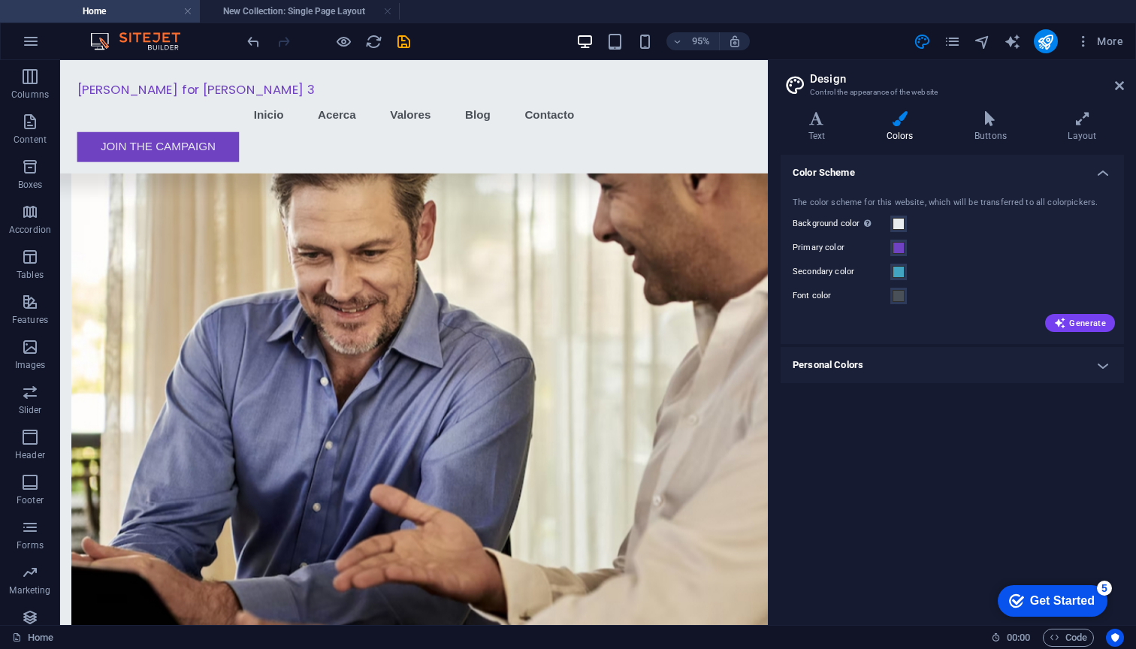
click at [1013, 259] on div "The color scheme for this website, which will be transferred to all colorpicker…" at bounding box center [951, 263] width 349 height 163
click at [977, 110] on div "Variants Text Colors Buttons Layout Text Standard Bold Links Font color Font Ar…" at bounding box center [951, 362] width 367 height 526
click at [997, 117] on icon at bounding box center [989, 118] width 87 height 15
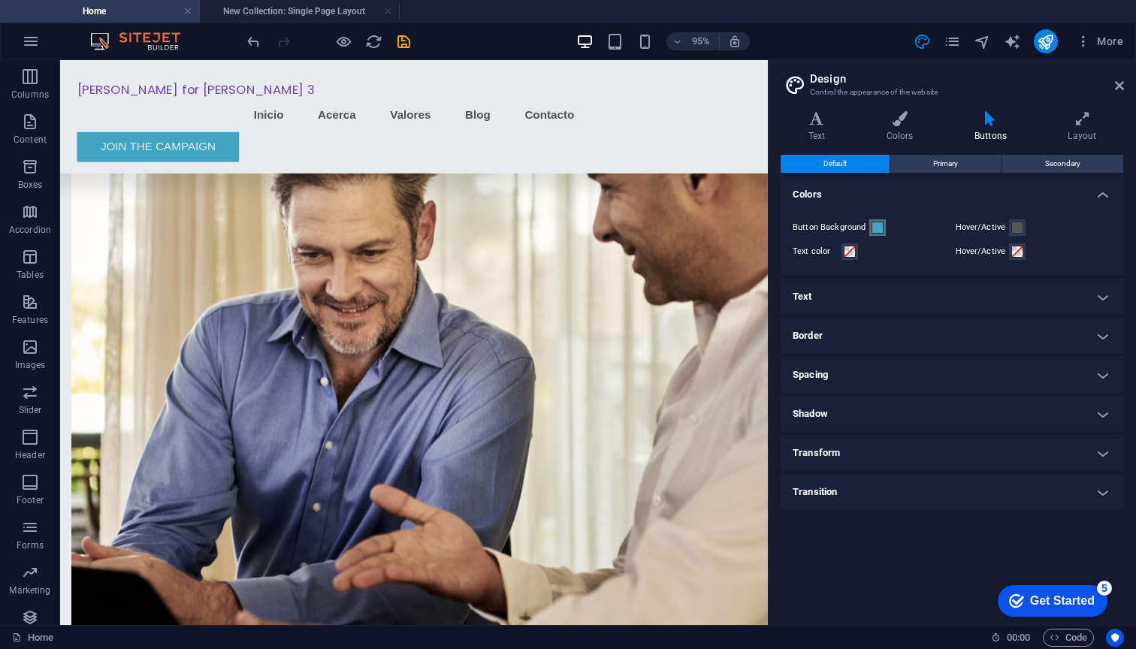
click at [878, 228] on span at bounding box center [877, 228] width 12 height 12
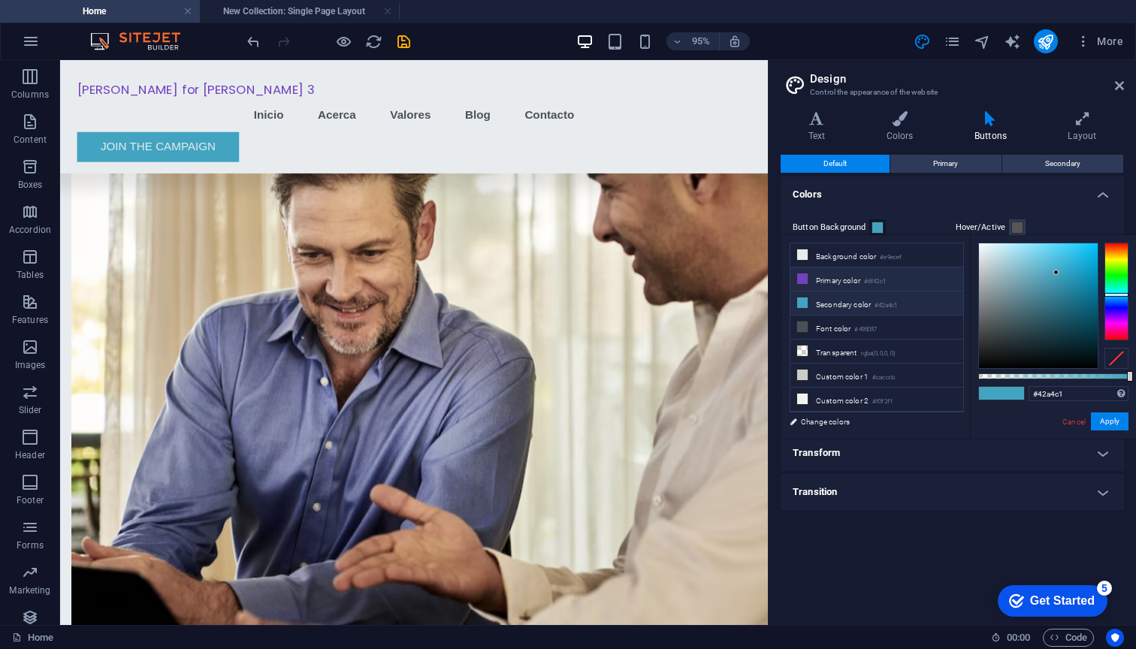
click at [861, 285] on li "Primary color #6f42c1" at bounding box center [876, 279] width 173 height 24
type input "#6f42c1"
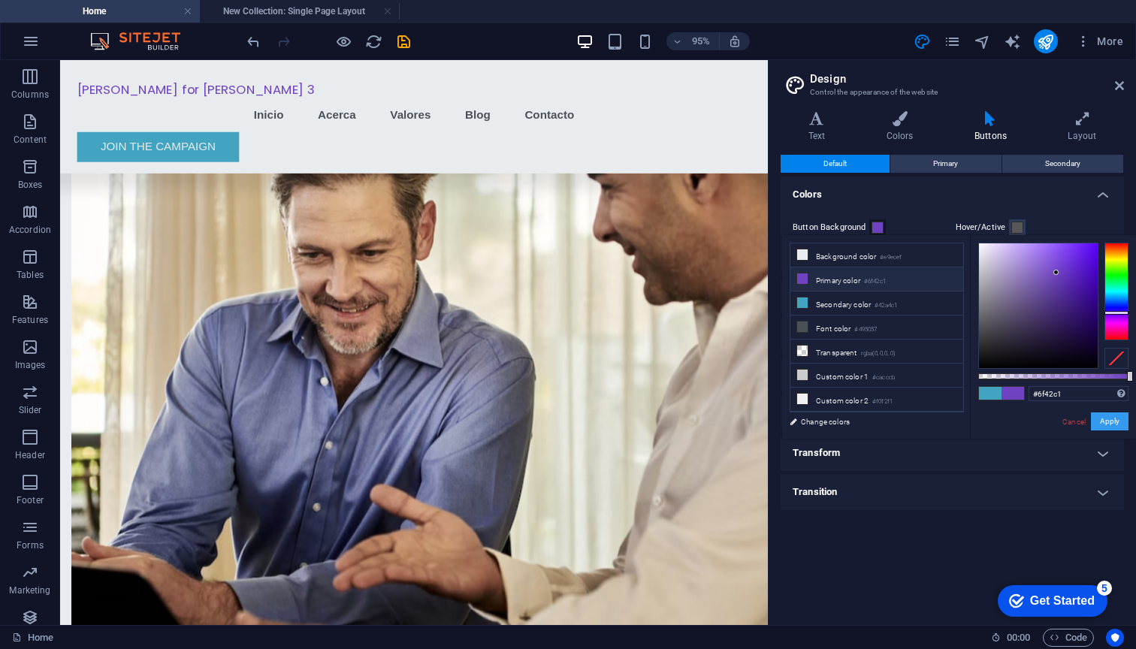
click at [1115, 421] on button "Apply" at bounding box center [1109, 421] width 38 height 18
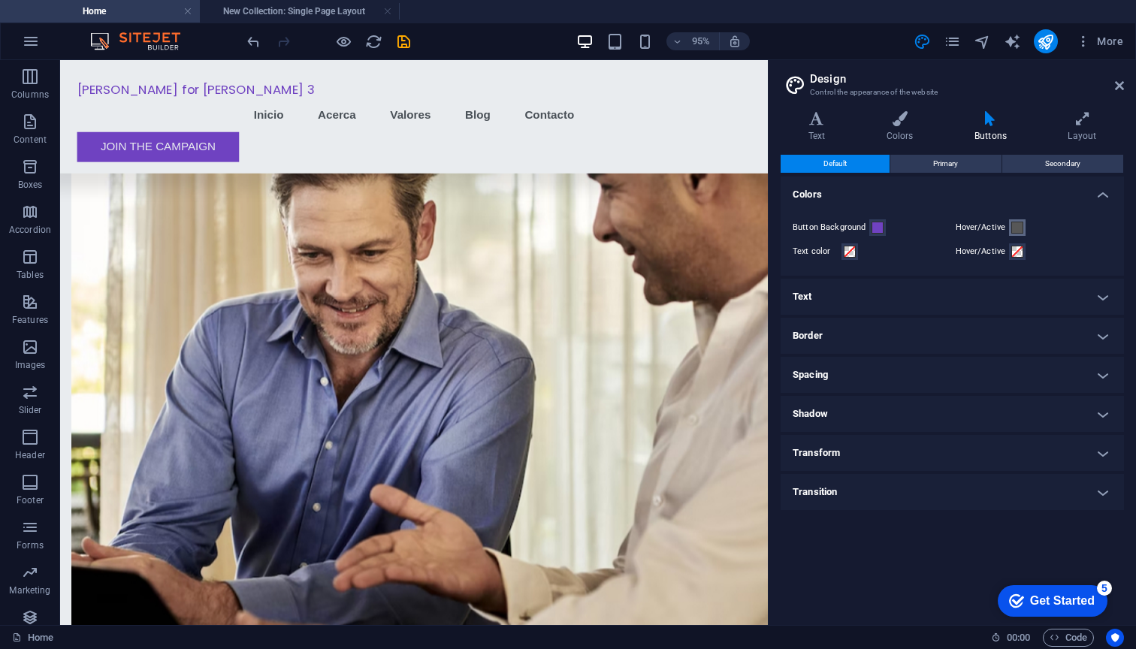
click at [1012, 223] on span at bounding box center [1017, 228] width 12 height 12
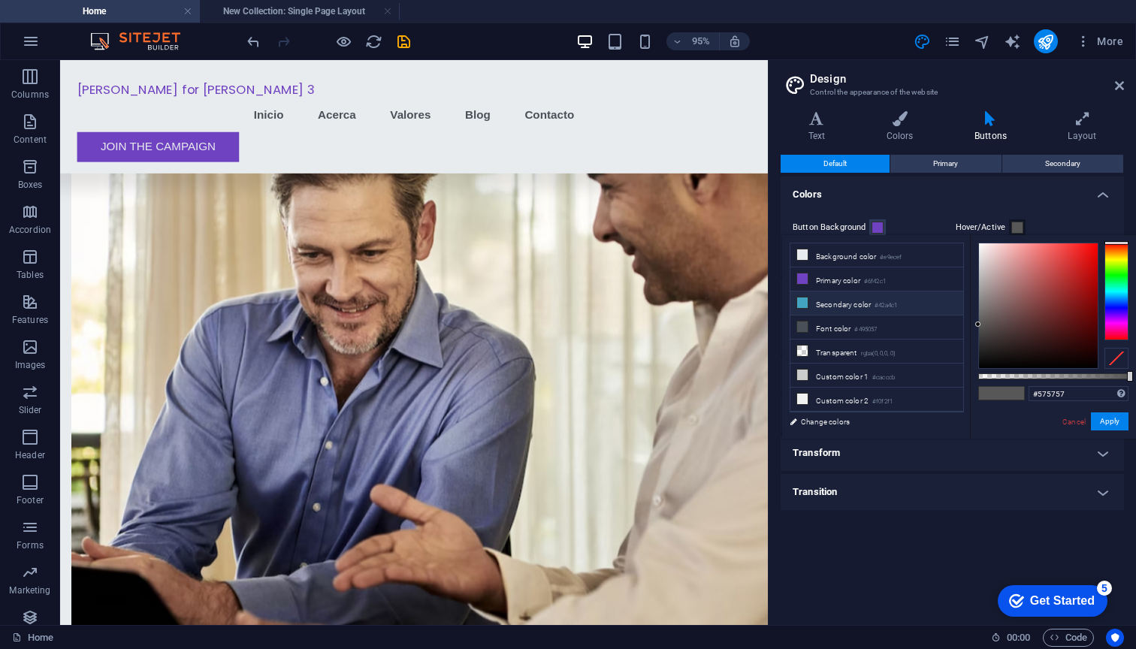
click at [861, 301] on li "Secondary color #42a4c1" at bounding box center [876, 303] width 173 height 24
type input "#42a4c1"
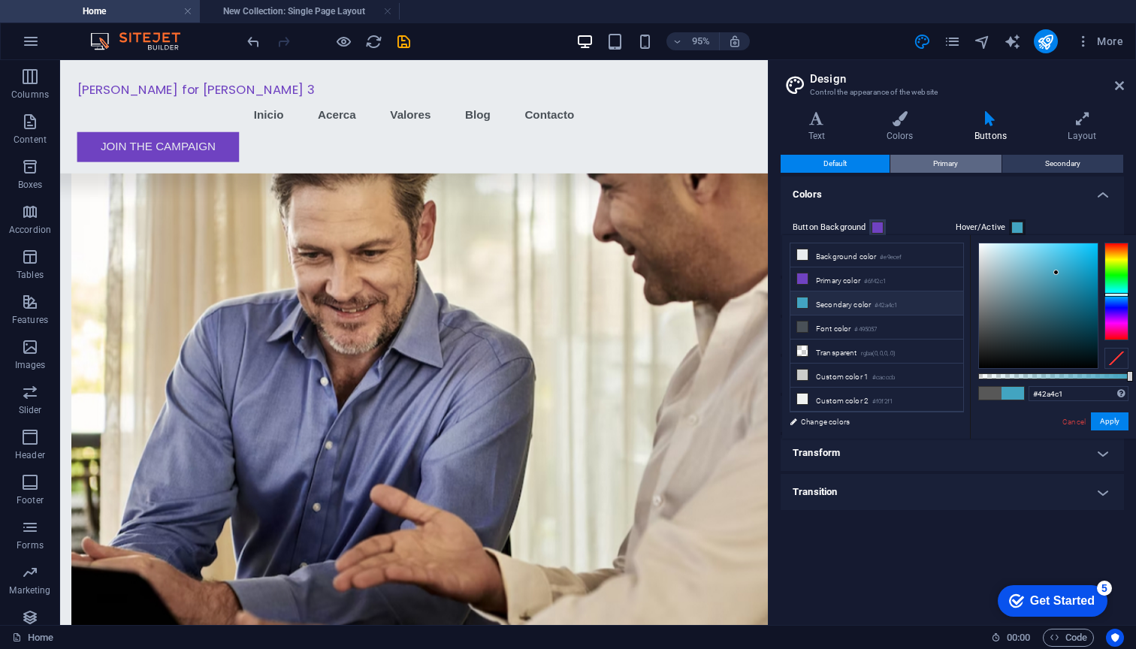
click at [944, 161] on span "Primary" at bounding box center [945, 164] width 25 height 18
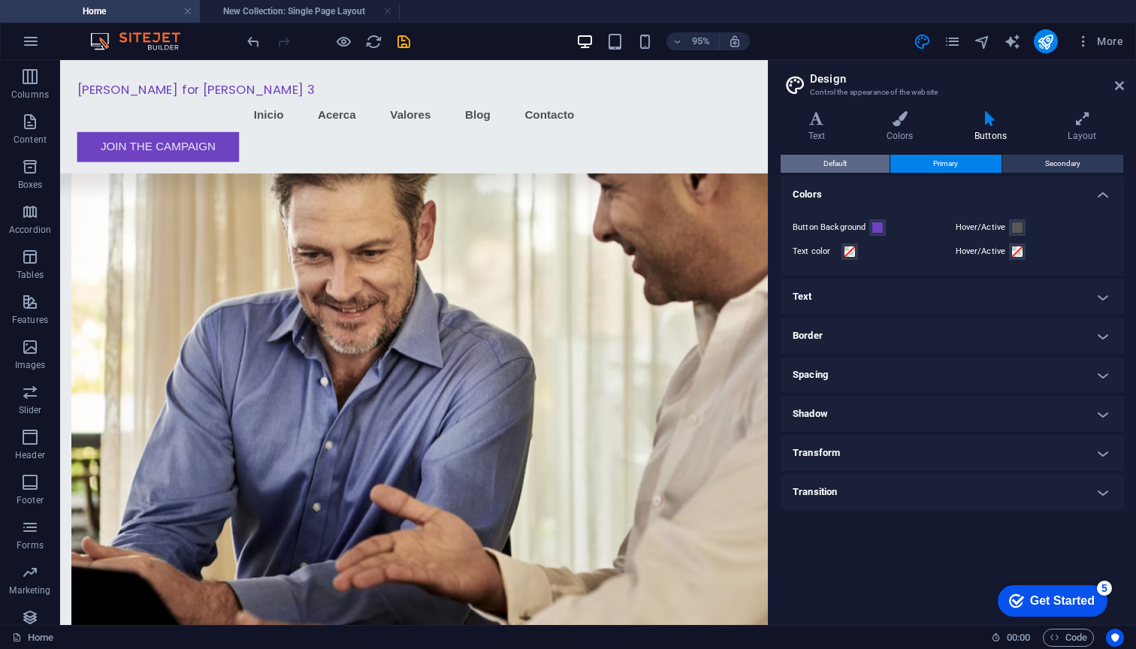
click at [855, 171] on button "Default" at bounding box center [834, 164] width 109 height 18
click at [935, 158] on span "Primary" at bounding box center [945, 164] width 25 height 18
click at [1069, 146] on div "Text Colors Buttons Layout Text Standard Bold Links Font color Font Arial Font …" at bounding box center [951, 362] width 343 height 502
click at [1057, 165] on span "Secondary" at bounding box center [1062, 164] width 35 height 18
click at [834, 156] on span "Default" at bounding box center [834, 164] width 23 height 18
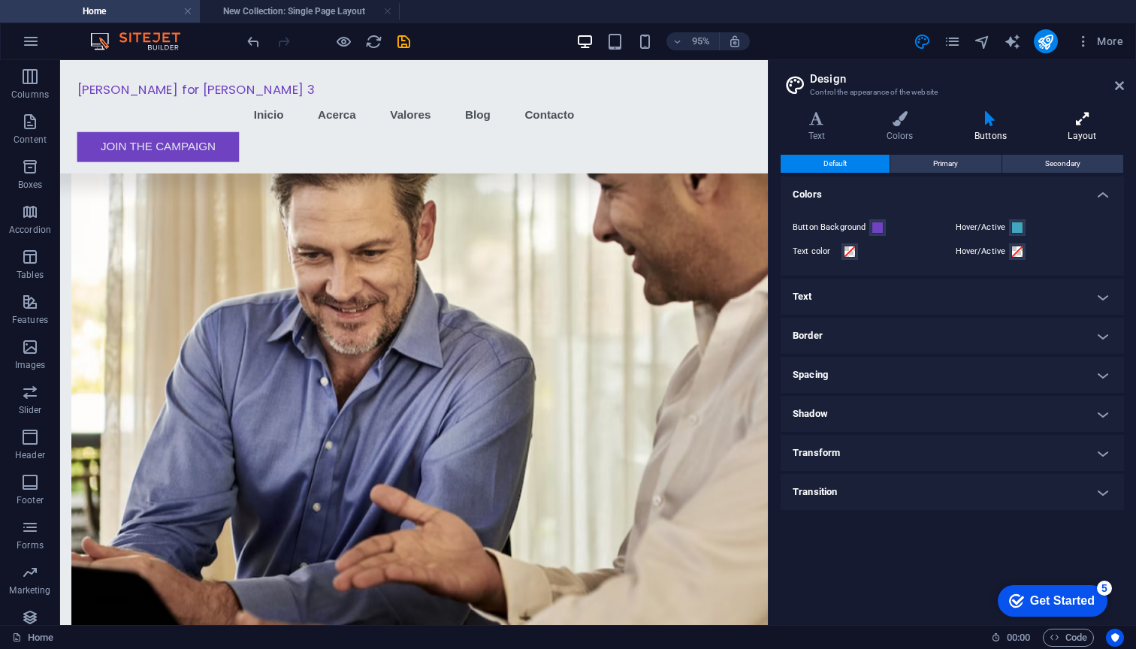
click at [1094, 122] on icon at bounding box center [1081, 118] width 83 height 15
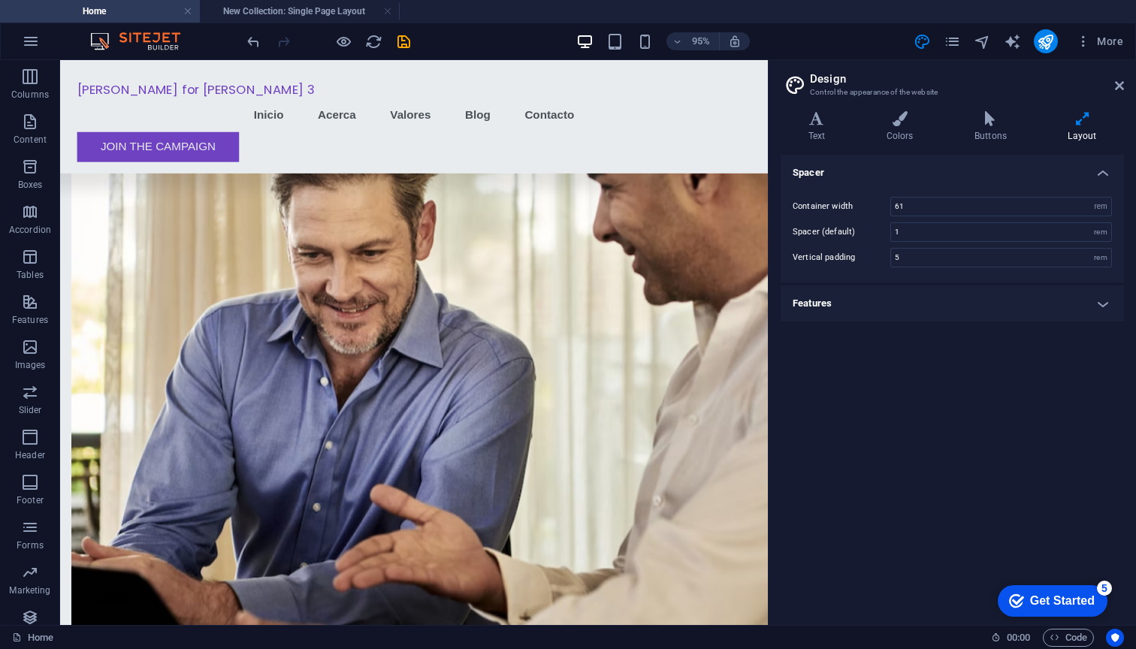
click at [953, 302] on h4 "Features" at bounding box center [951, 303] width 343 height 36
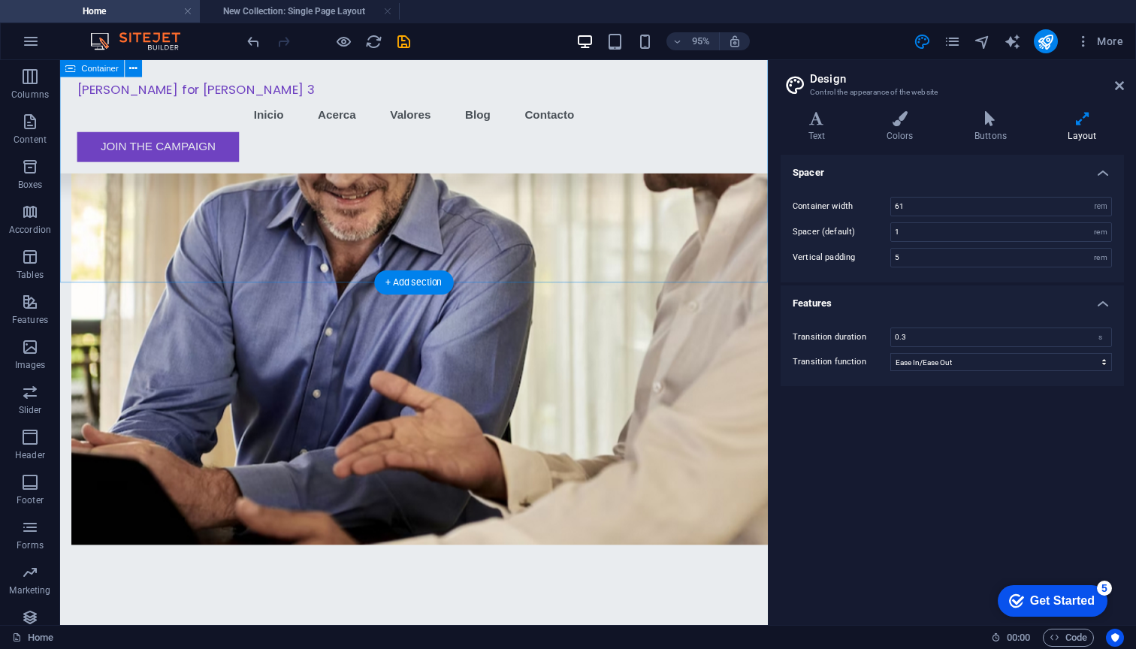
scroll to position [922, 0]
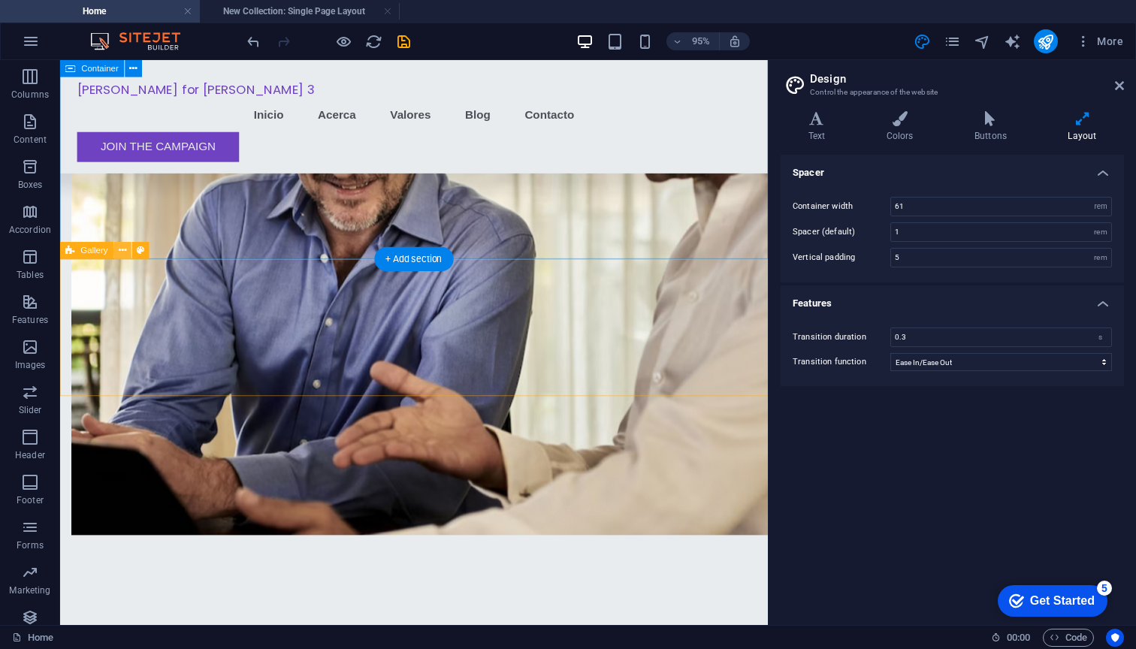
click at [125, 249] on icon at bounding box center [123, 250] width 8 height 15
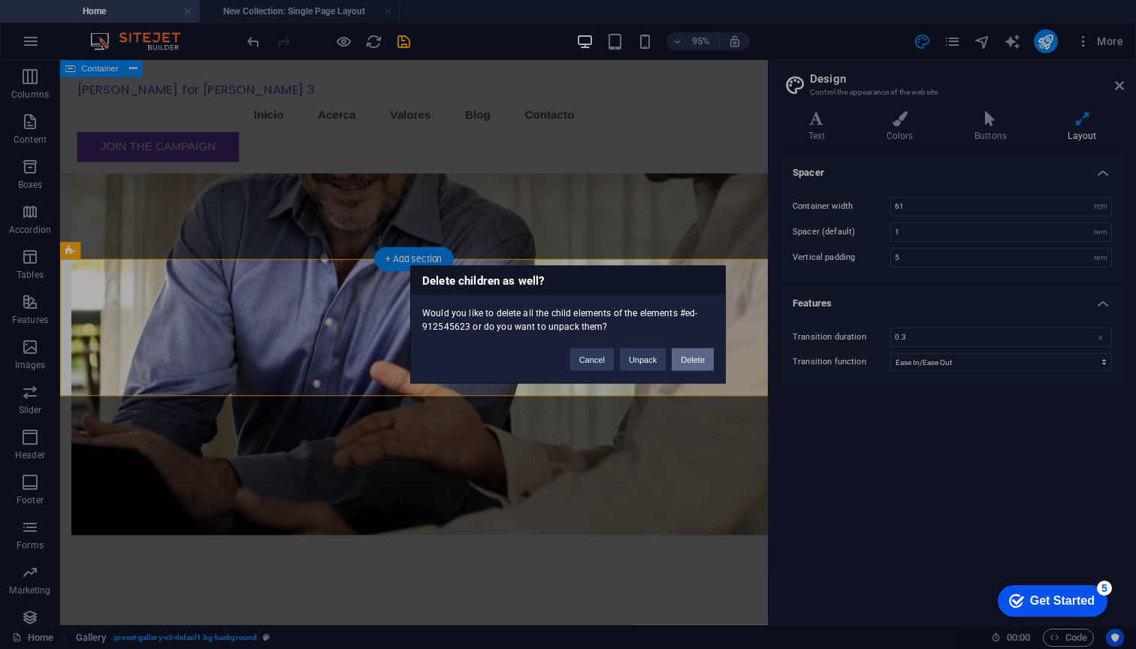
click at [671, 360] on button "Delete" at bounding box center [692, 359] width 42 height 23
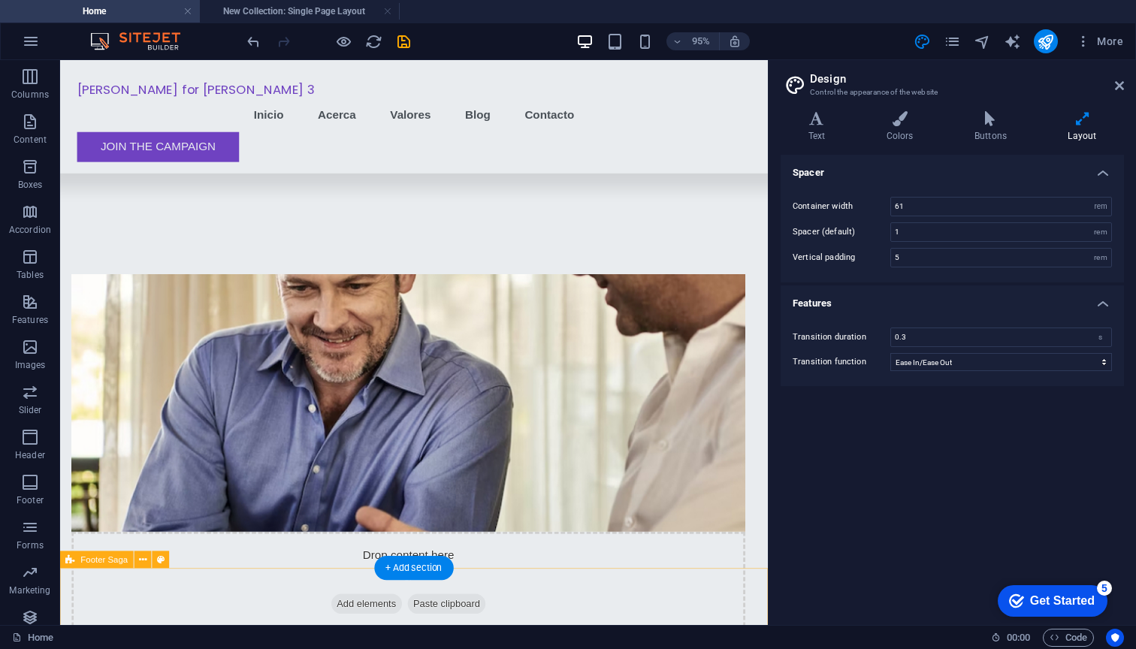
scroll to position [597, 0]
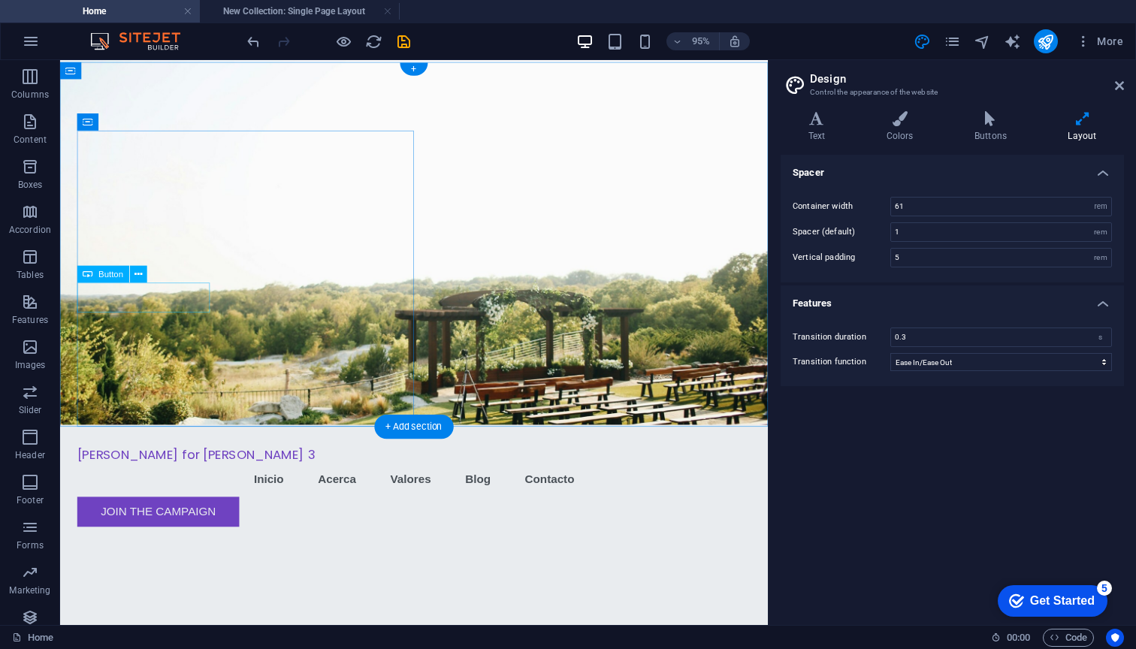
scroll to position [0, 0]
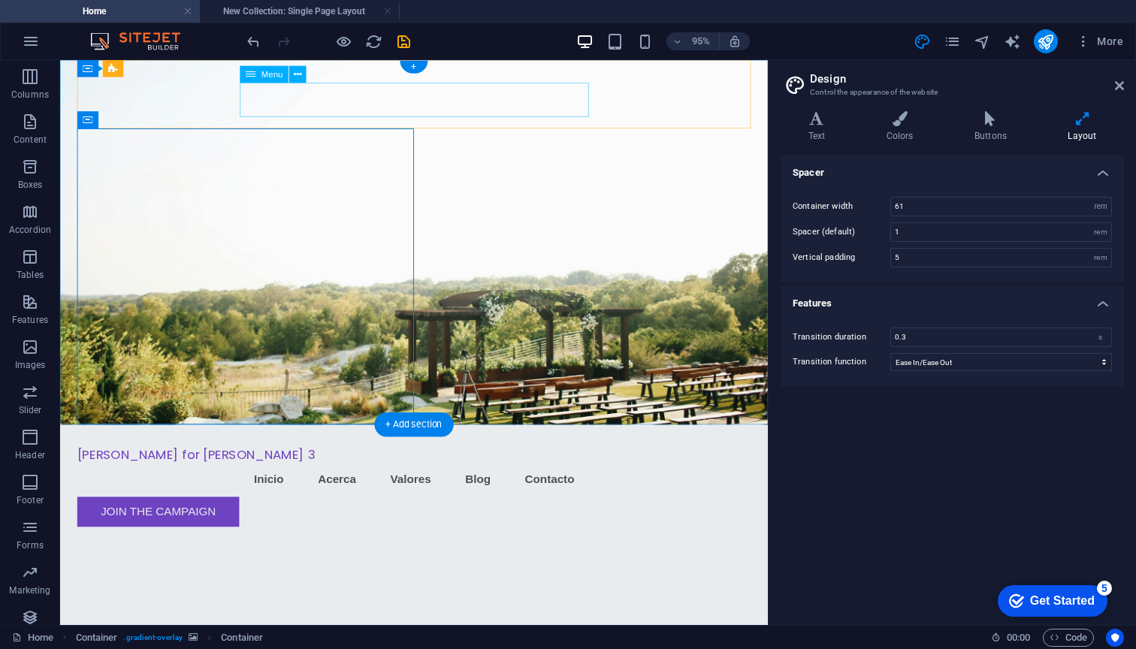
click at [347, 484] on nav "Inicio Acerca Valores Blog Contacto" at bounding box center [432, 502] width 709 height 36
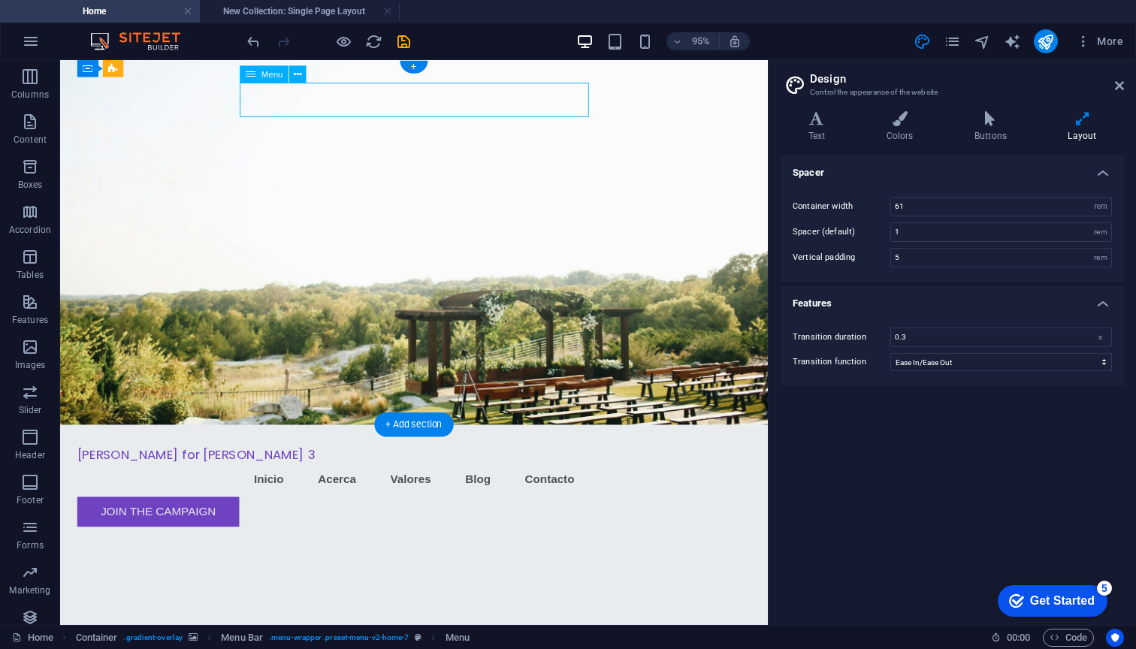
click at [354, 484] on nav "Inicio Acerca Valores Blog Contacto" at bounding box center [432, 502] width 709 height 36
select select
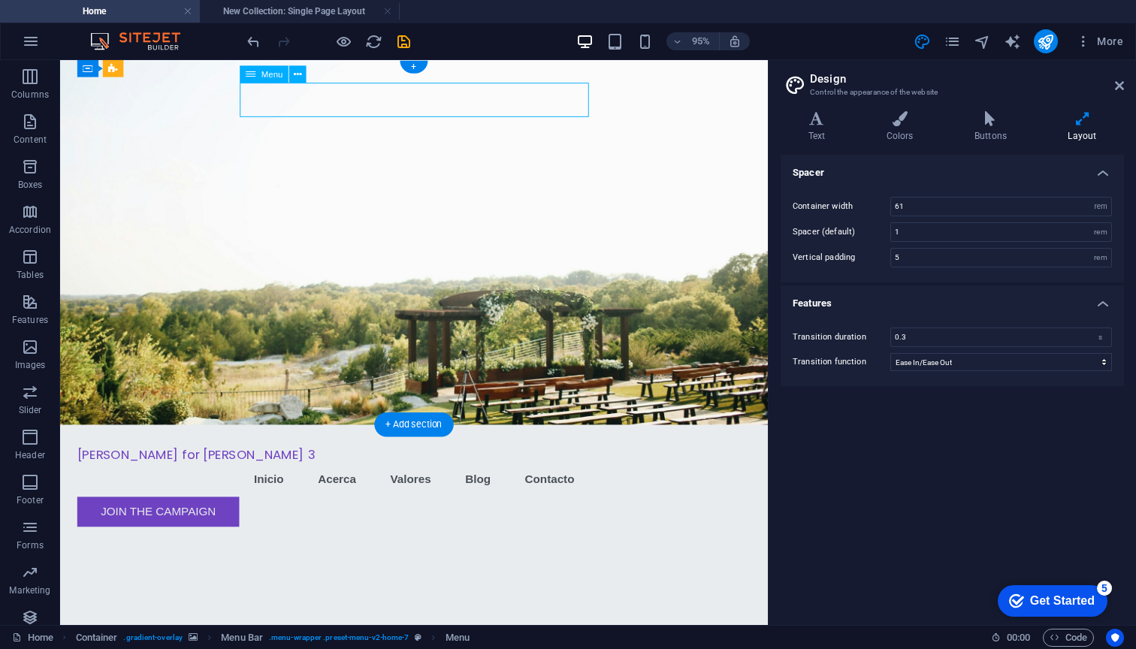
select select
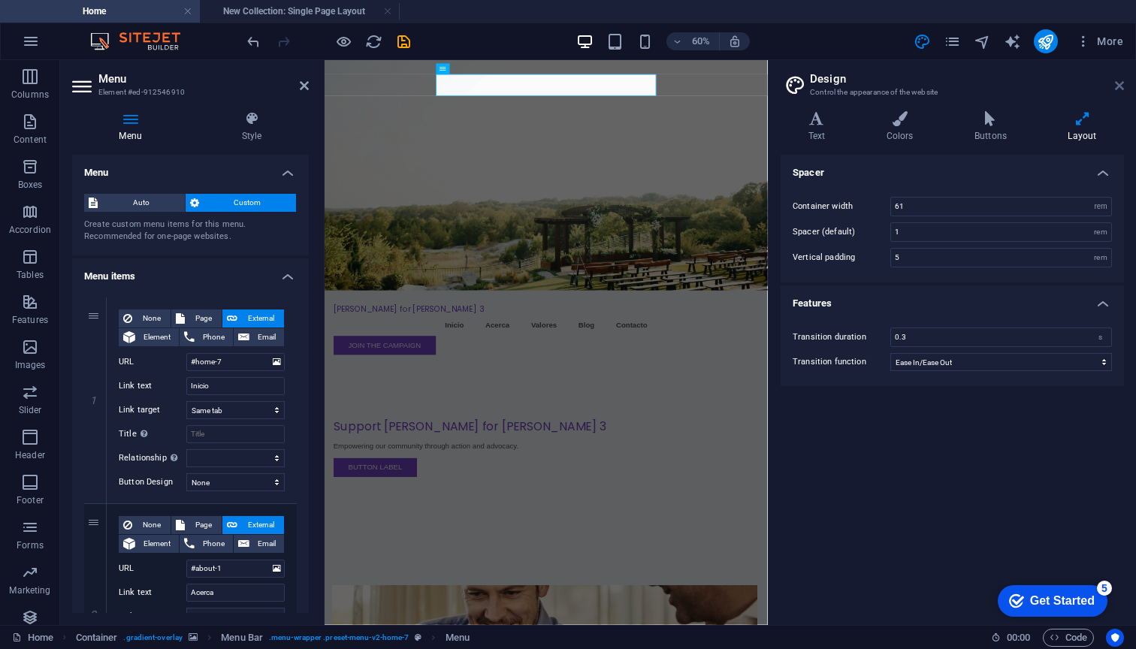
click at [1118, 83] on icon at bounding box center [1118, 86] width 9 height 12
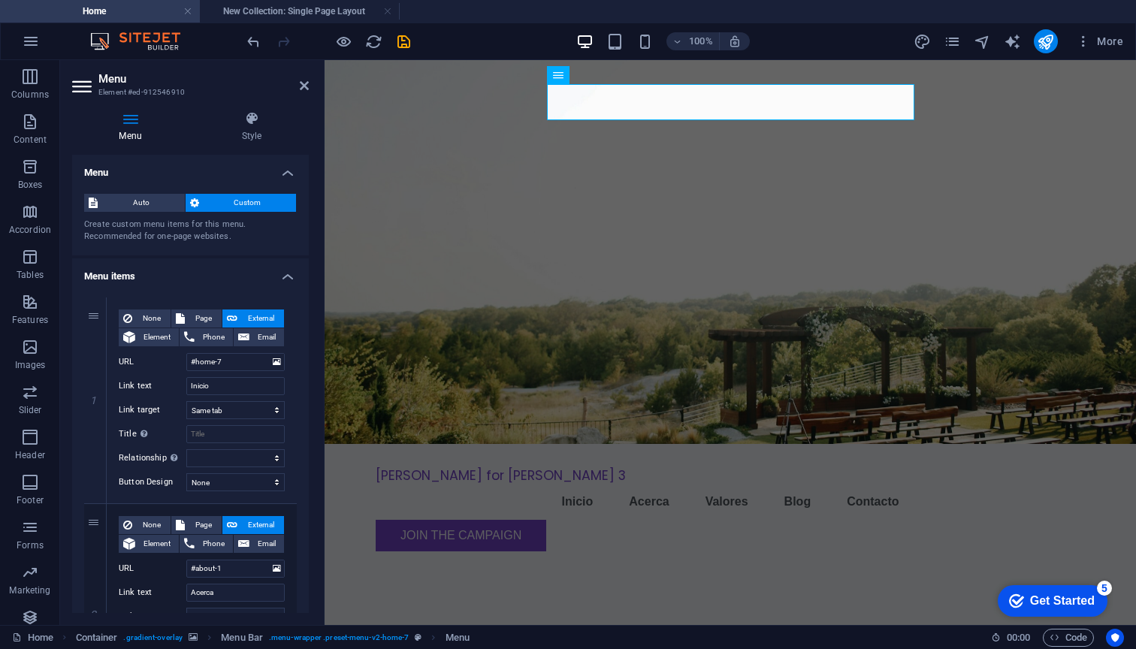
click at [594, 484] on nav "Inicio Acerca Valores Blog Contacto" at bounding box center [729, 502] width 709 height 36
click at [92, 398] on icon at bounding box center [95, 400] width 8 height 11
type input "#about-1"
type input "Acerca"
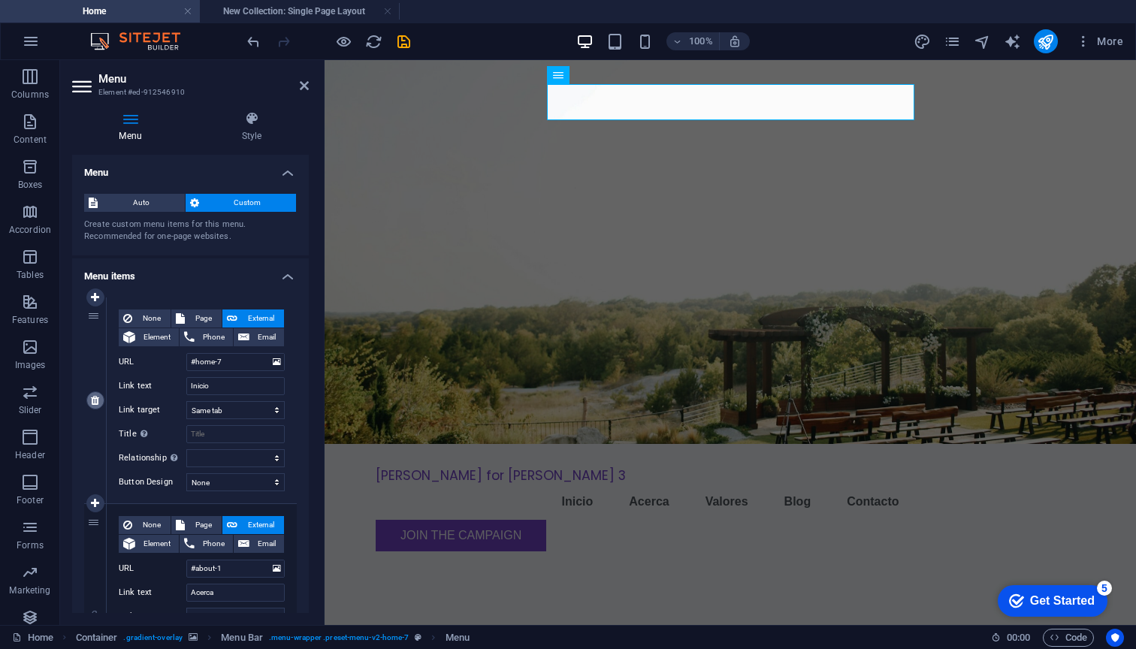
select select
type input "#values"
type input "Valores"
select select
type input "#blog"
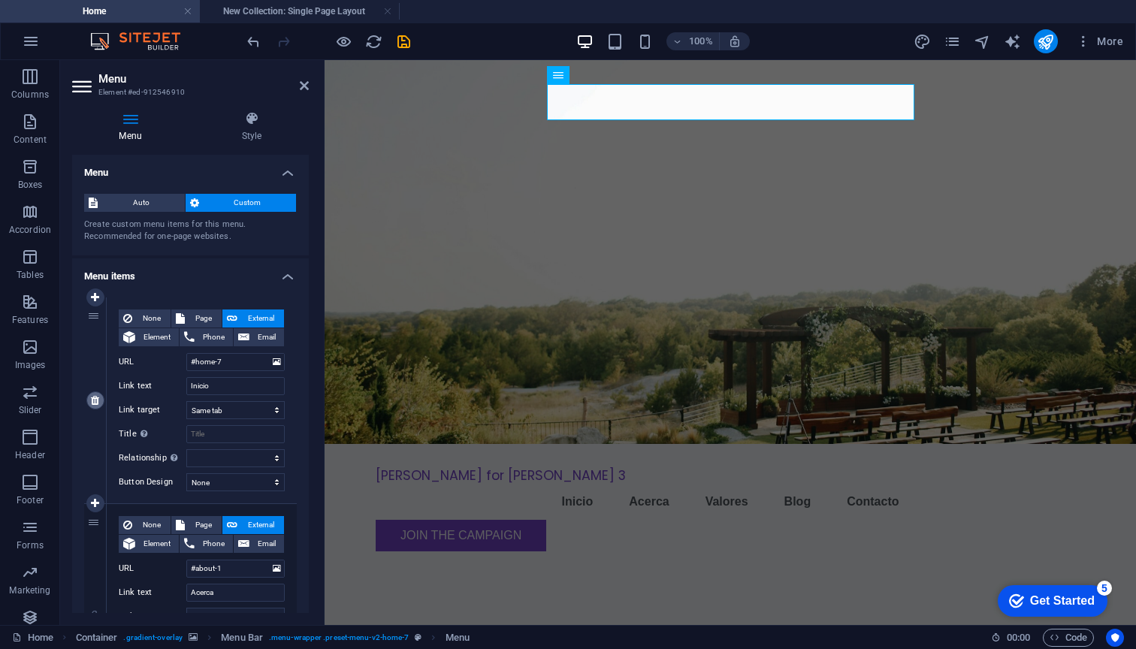
type input "Blog"
select select
type input "#contact-us-1"
type input "Contacto"
select select
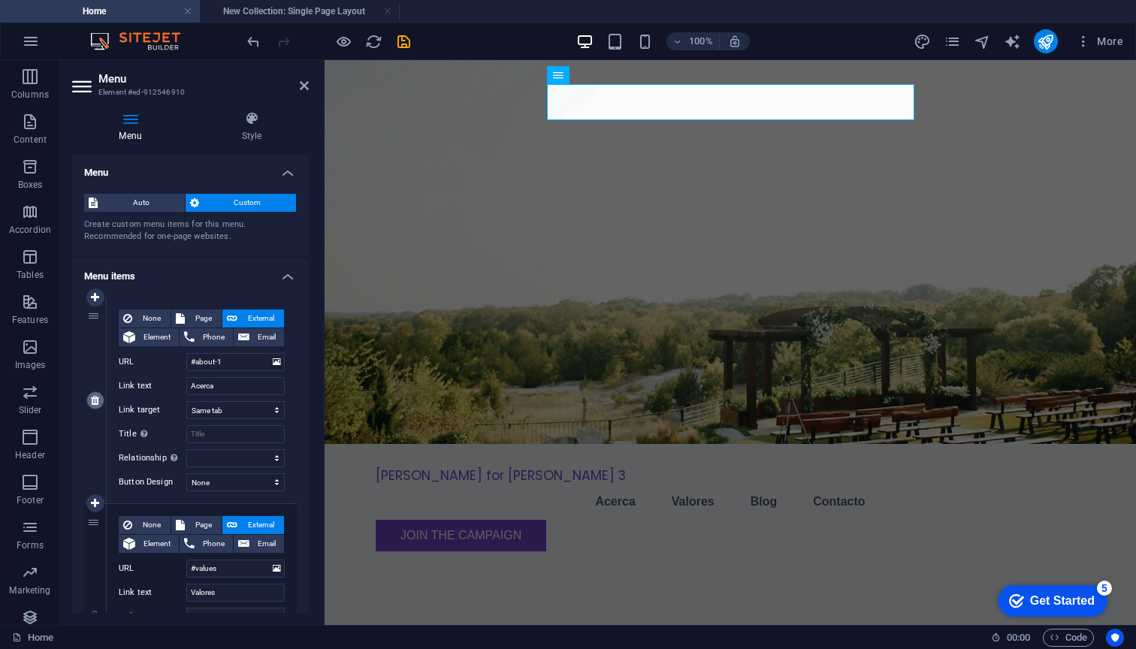
click at [92, 398] on icon at bounding box center [95, 400] width 8 height 11
type input "#values"
type input "Valores"
select select
type input "#blog"
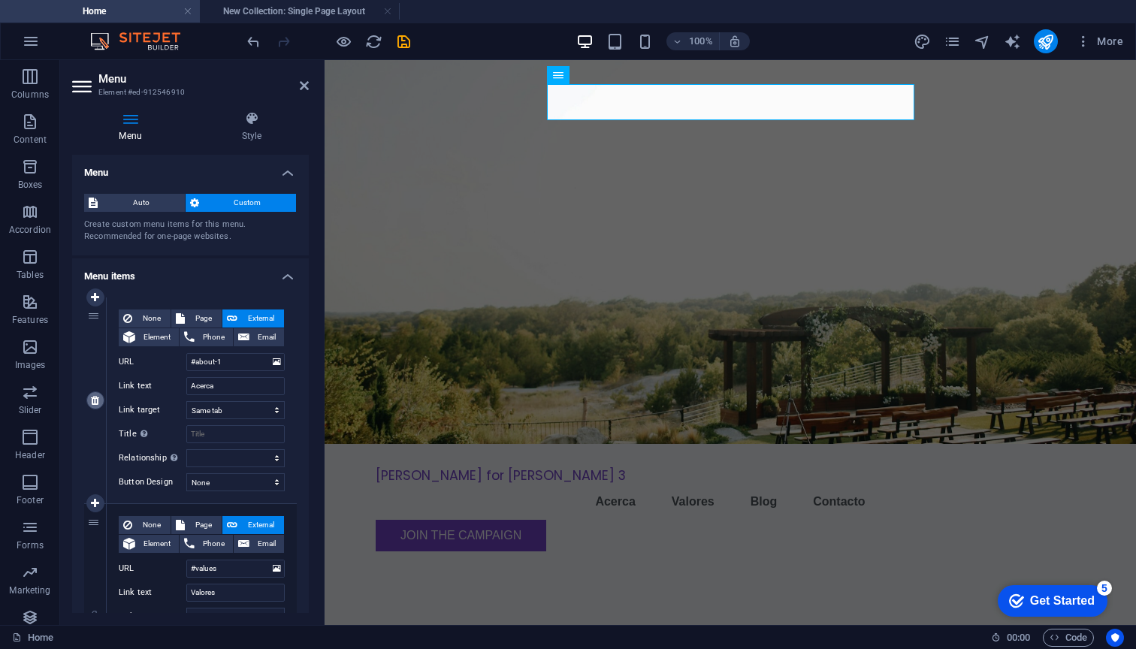
type input "Blog"
select select
type input "#contact-us-1"
type input "Contacto"
select select
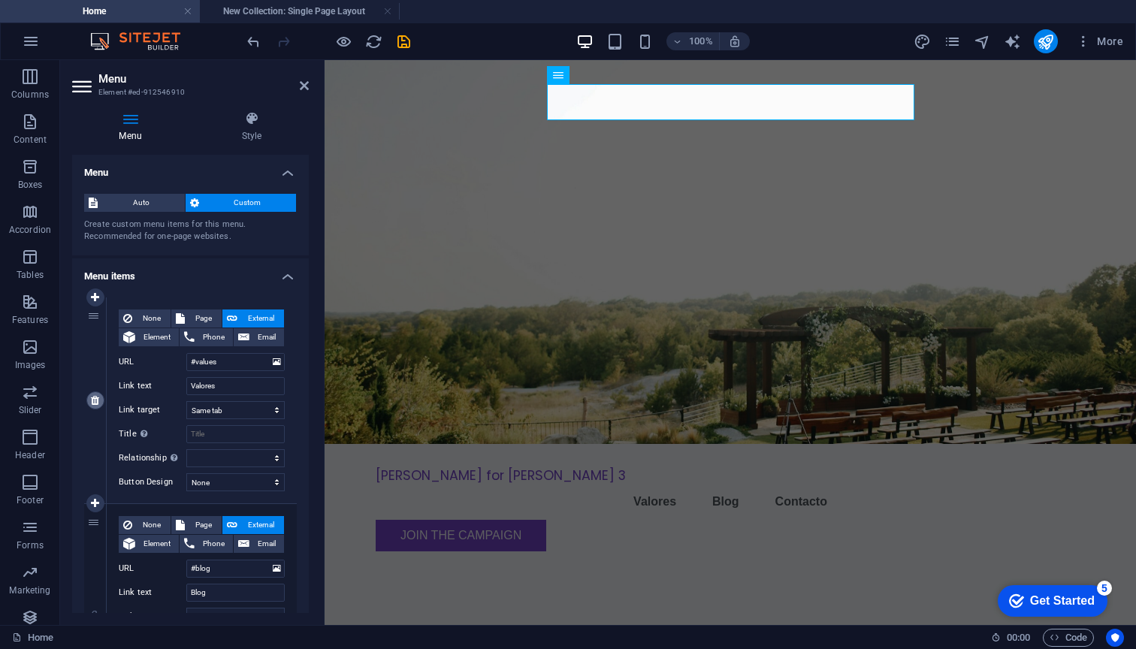
click at [92, 398] on icon at bounding box center [95, 400] width 8 height 11
type input "#blog"
type input "Blog"
select select
type input "#contact-us-1"
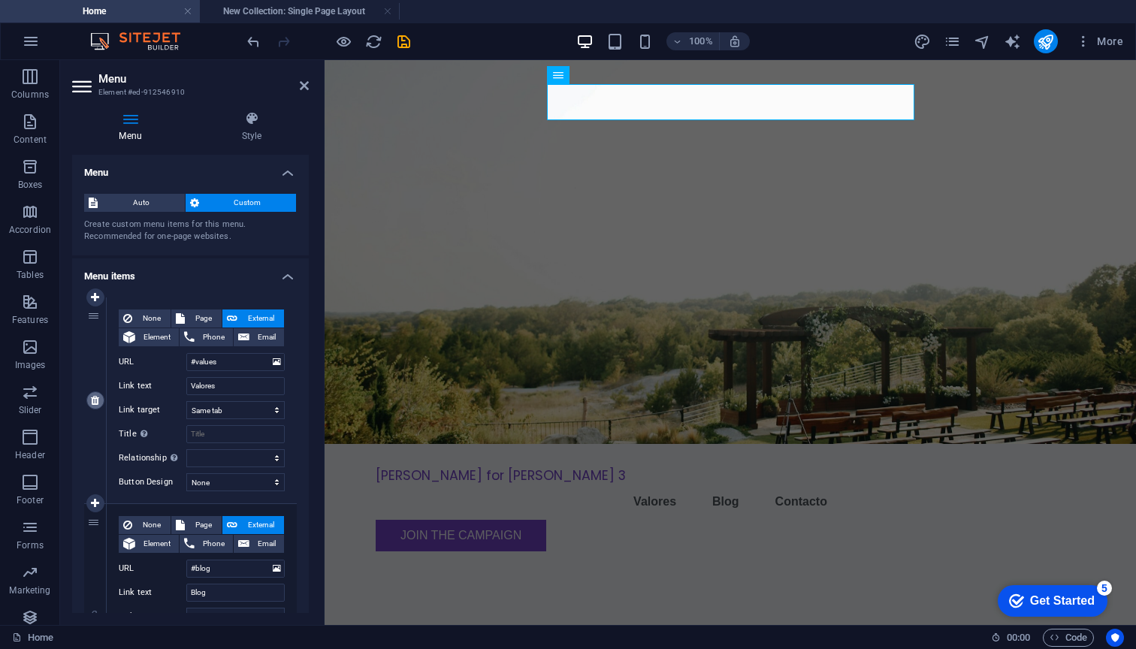
type input "Contacto"
select select
click at [92, 398] on icon at bounding box center [95, 400] width 8 height 11
type input "#contact-us-1"
type input "Contacto"
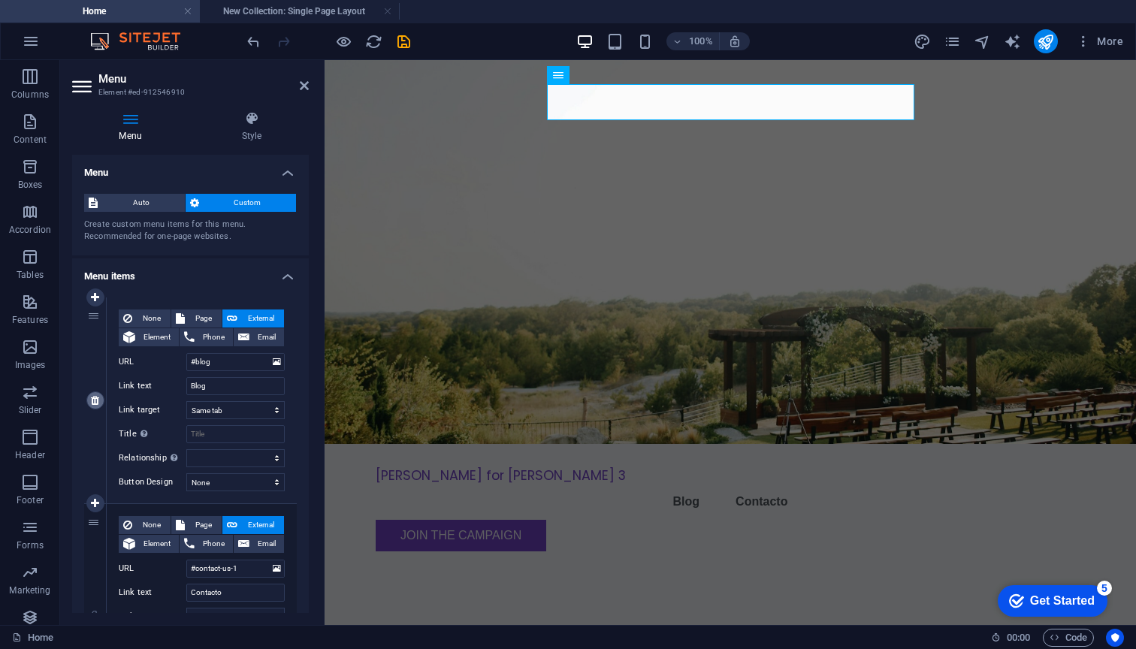
select select
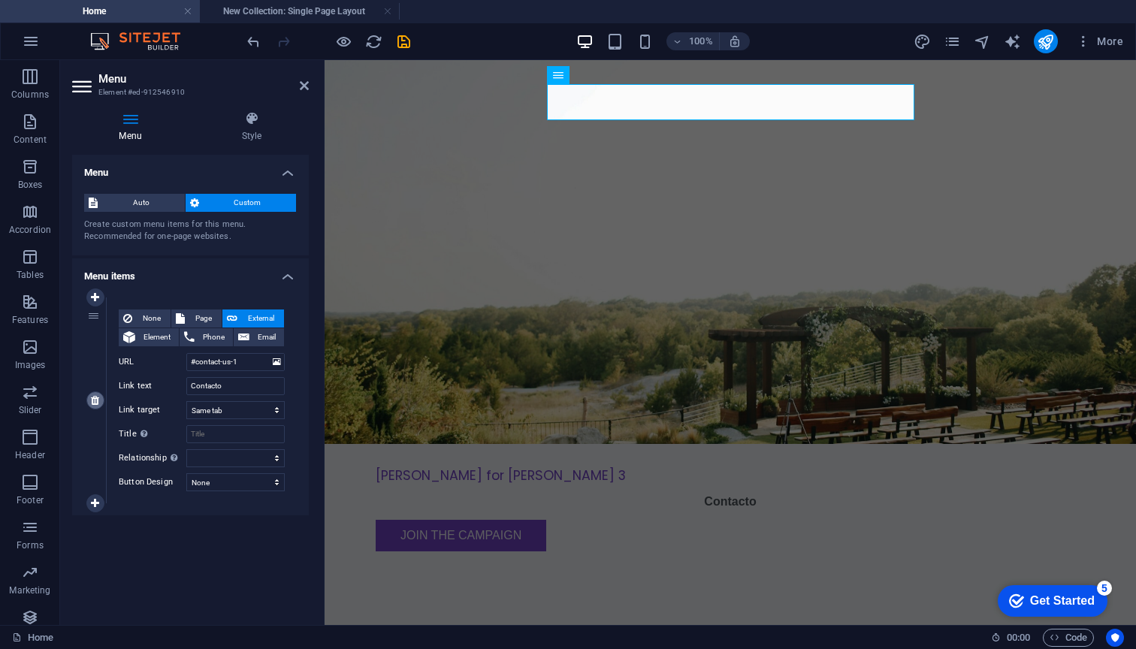
click at [92, 398] on icon at bounding box center [95, 400] width 8 height 11
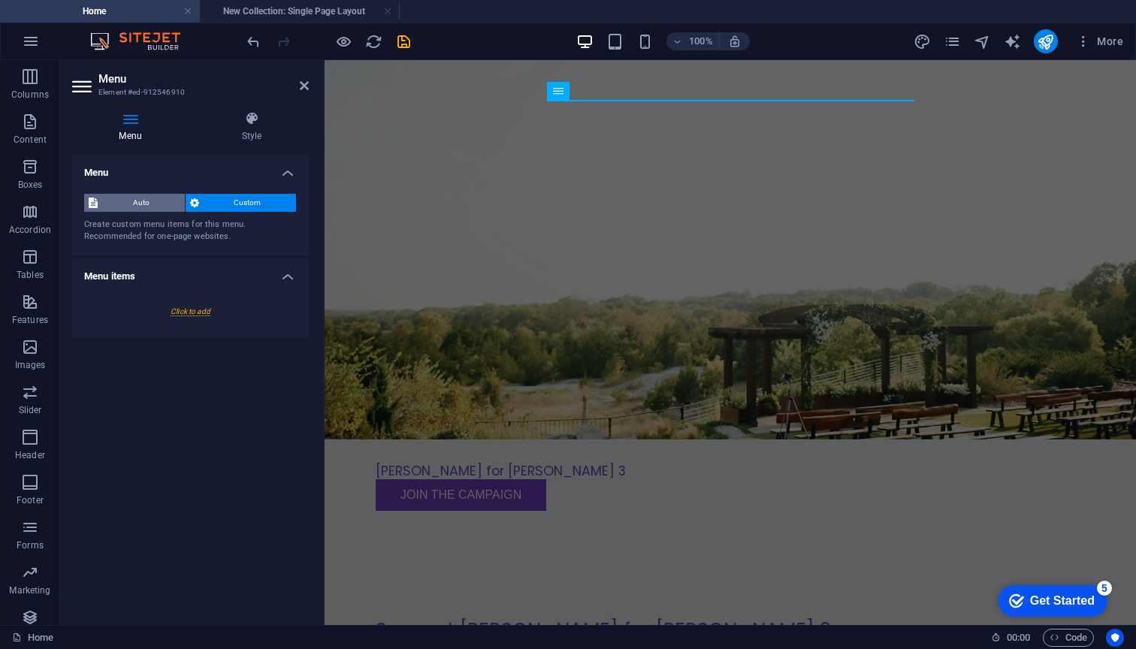
click at [142, 201] on span "Auto" at bounding box center [141, 203] width 78 height 18
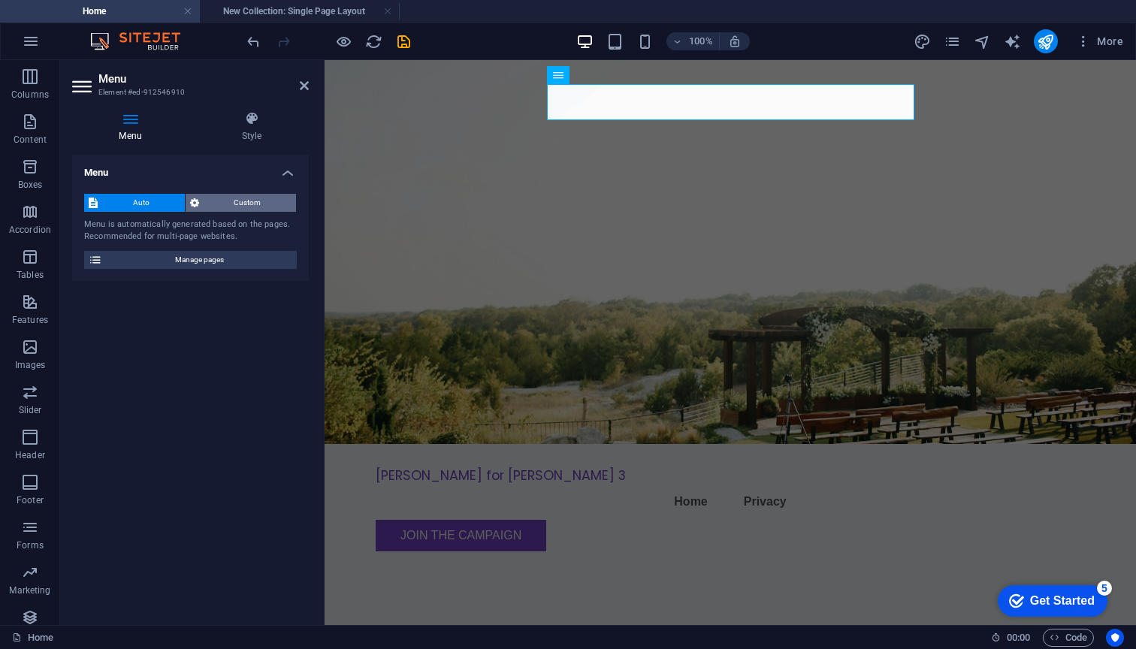
click at [244, 204] on span "Custom" at bounding box center [248, 203] width 89 height 18
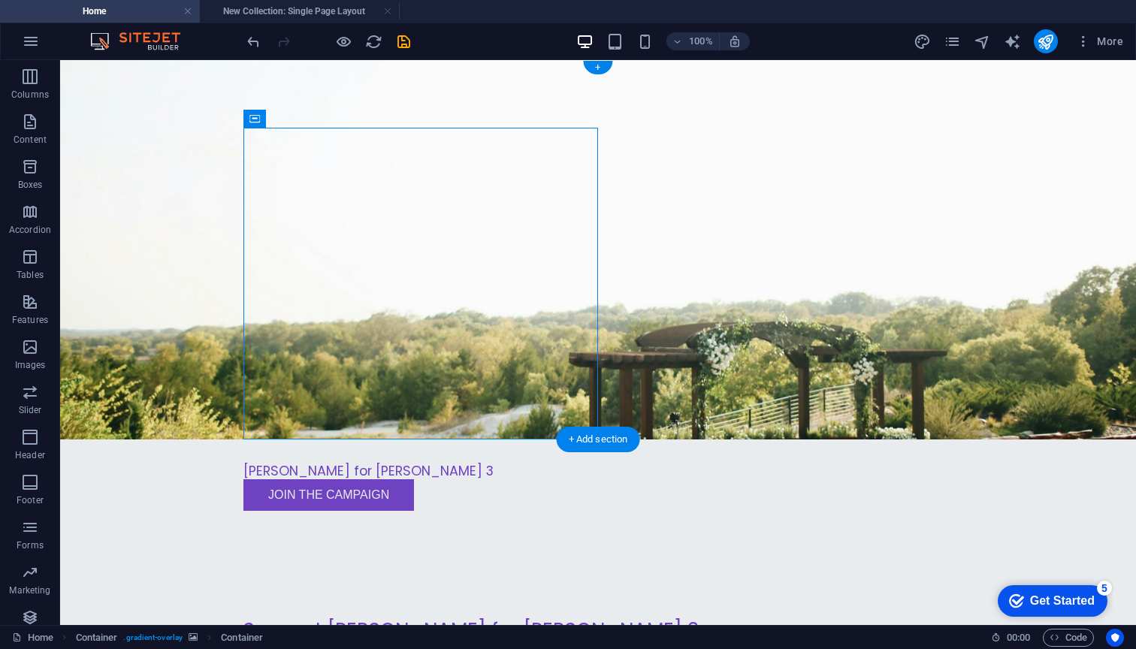
click at [187, 144] on figure at bounding box center [597, 249] width 1075 height 379
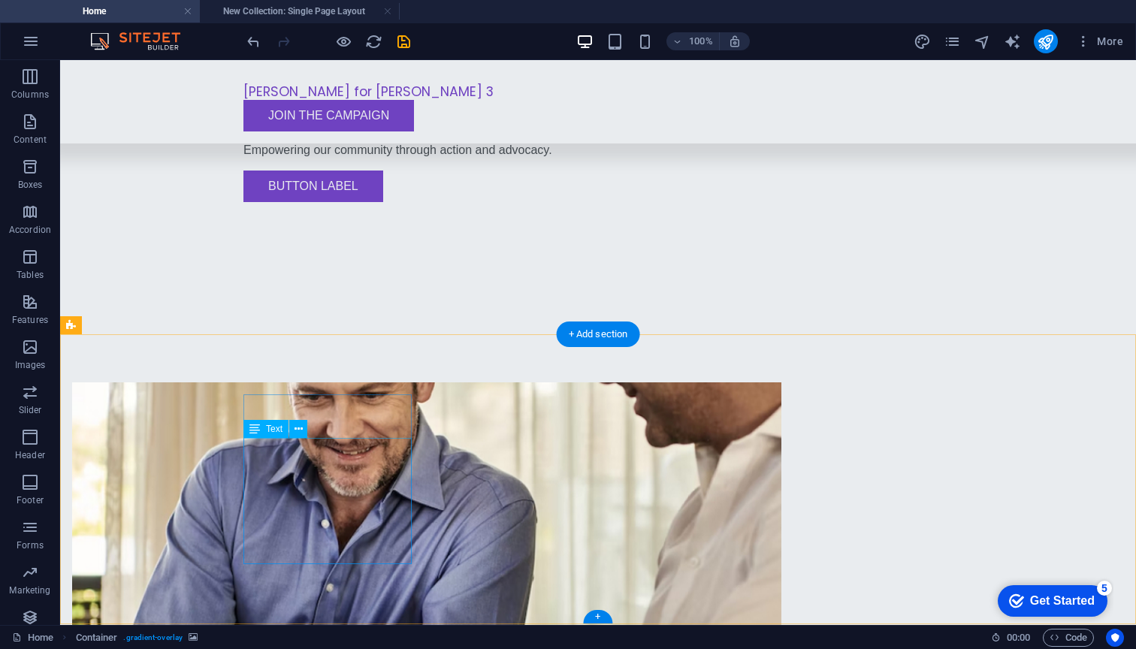
scroll to position [496, 0]
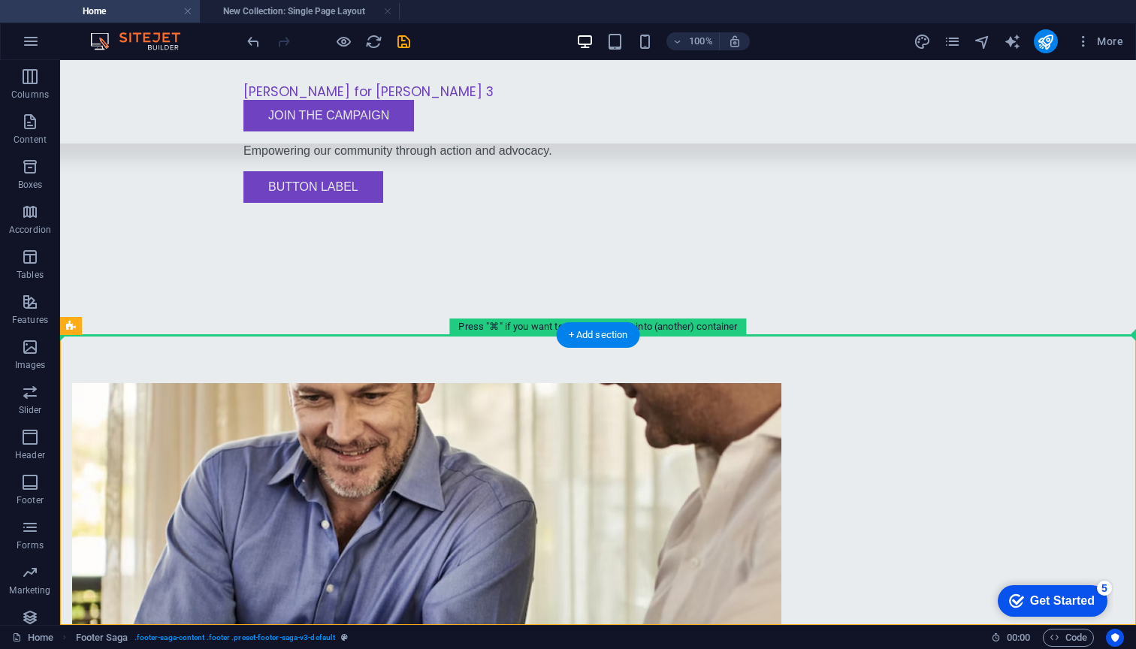
drag, startPoint x: 403, startPoint y: 464, endPoint x: 649, endPoint y: 303, distance: 294.5
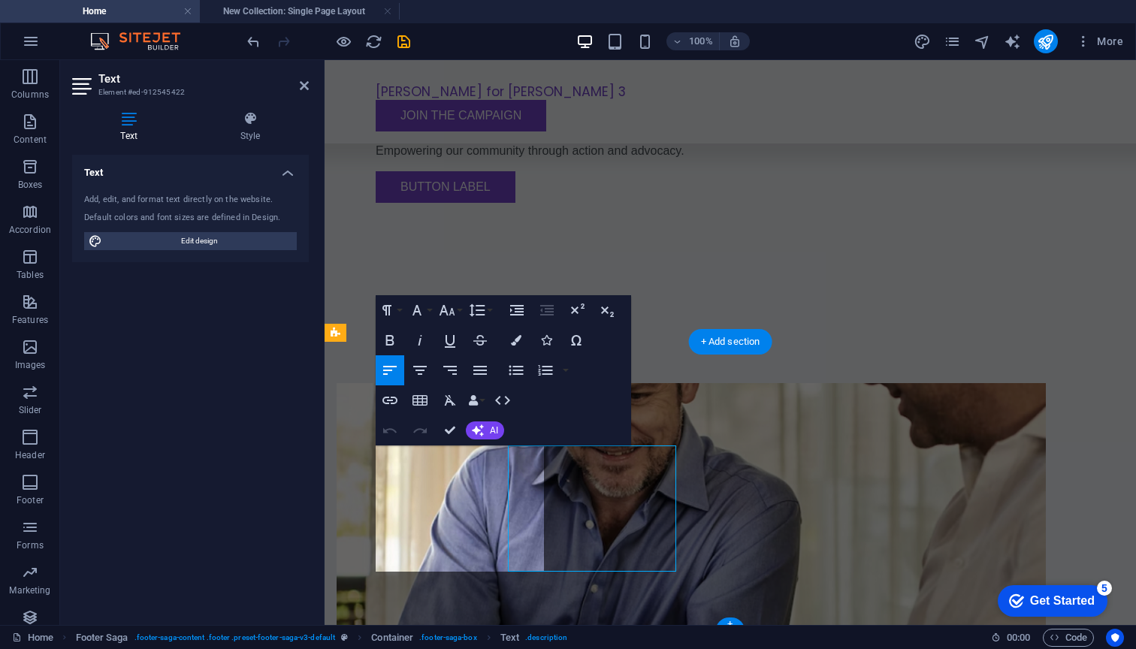
scroll to position [489, 0]
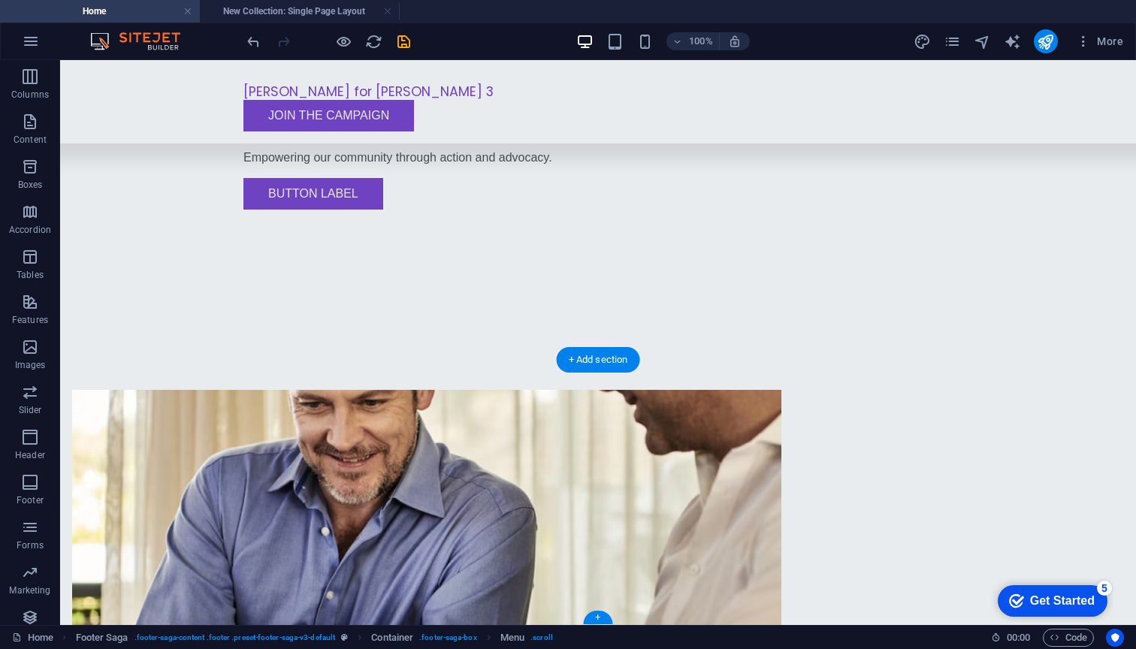
scroll to position [471, 0]
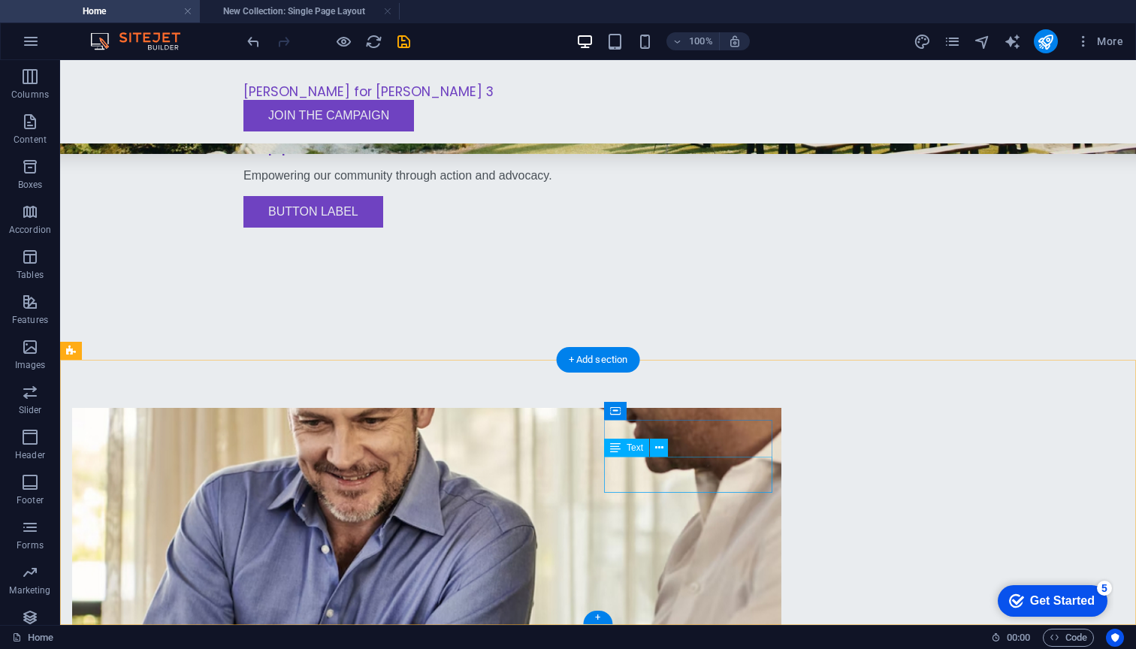
click at [623, 451] on div "Text" at bounding box center [626, 448] width 45 height 18
click at [612, 450] on icon at bounding box center [615, 448] width 11 height 18
click at [662, 445] on icon at bounding box center [659, 448] width 8 height 16
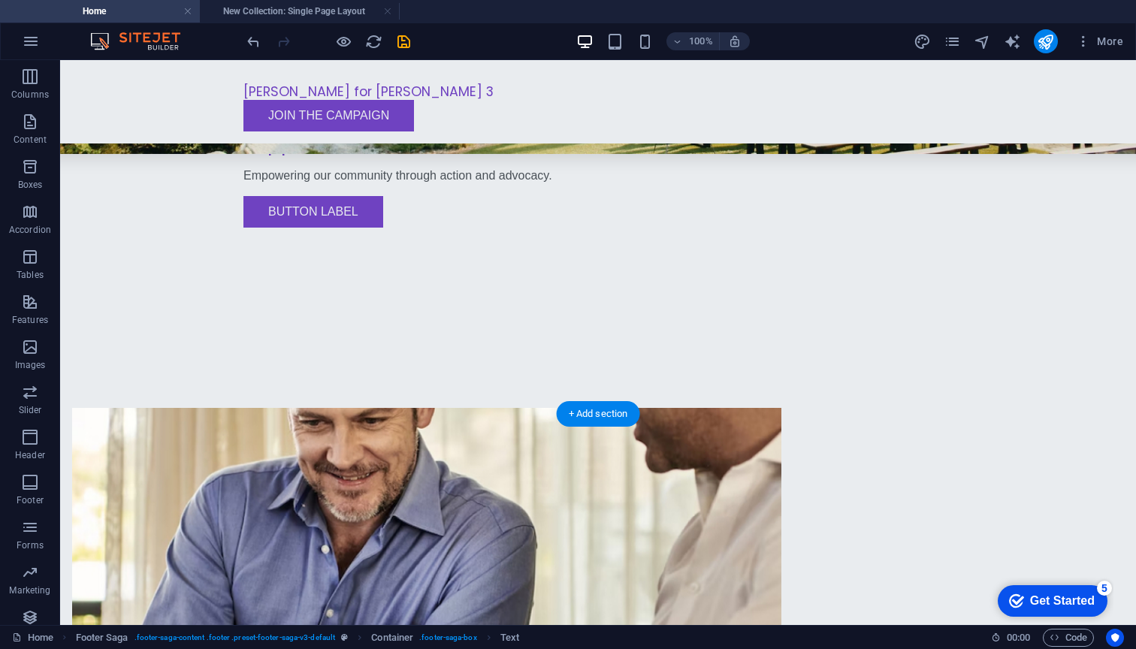
scroll to position [417, 0]
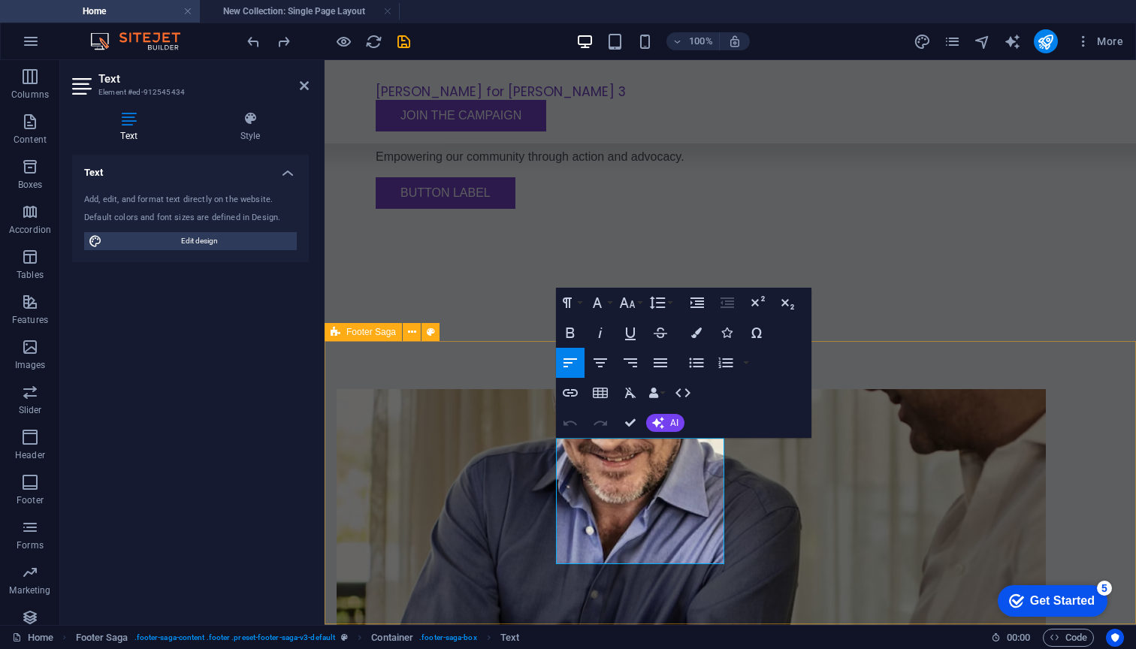
scroll to position [489, 0]
drag, startPoint x: 605, startPoint y: 558, endPoint x: 523, endPoint y: 486, distance: 109.6
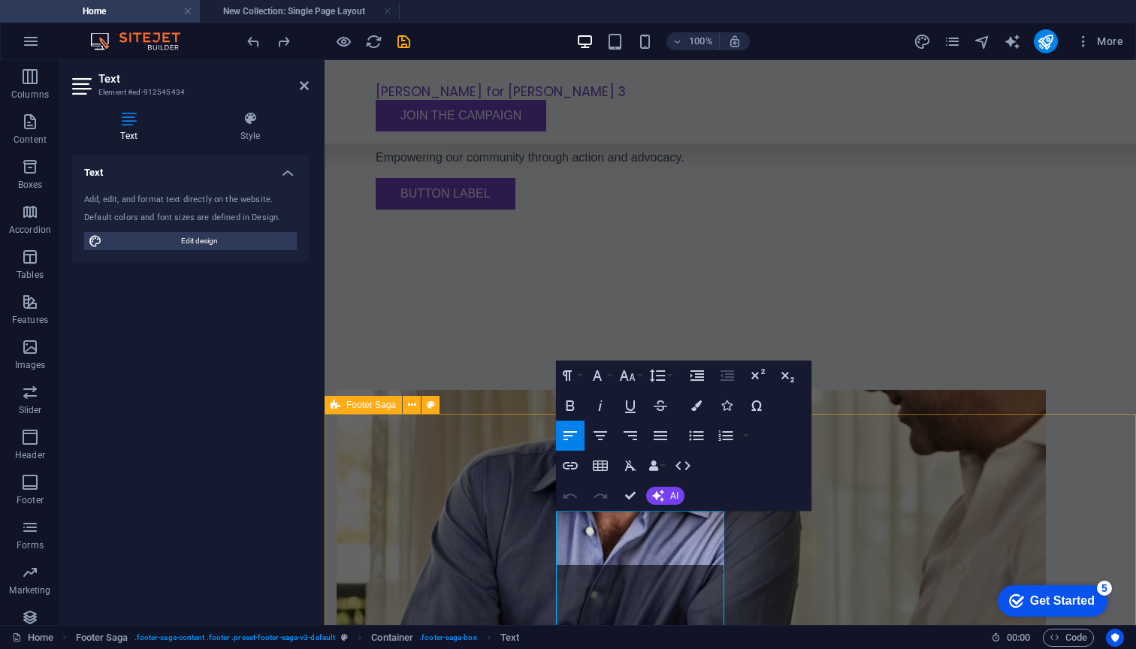
scroll to position [417, 0]
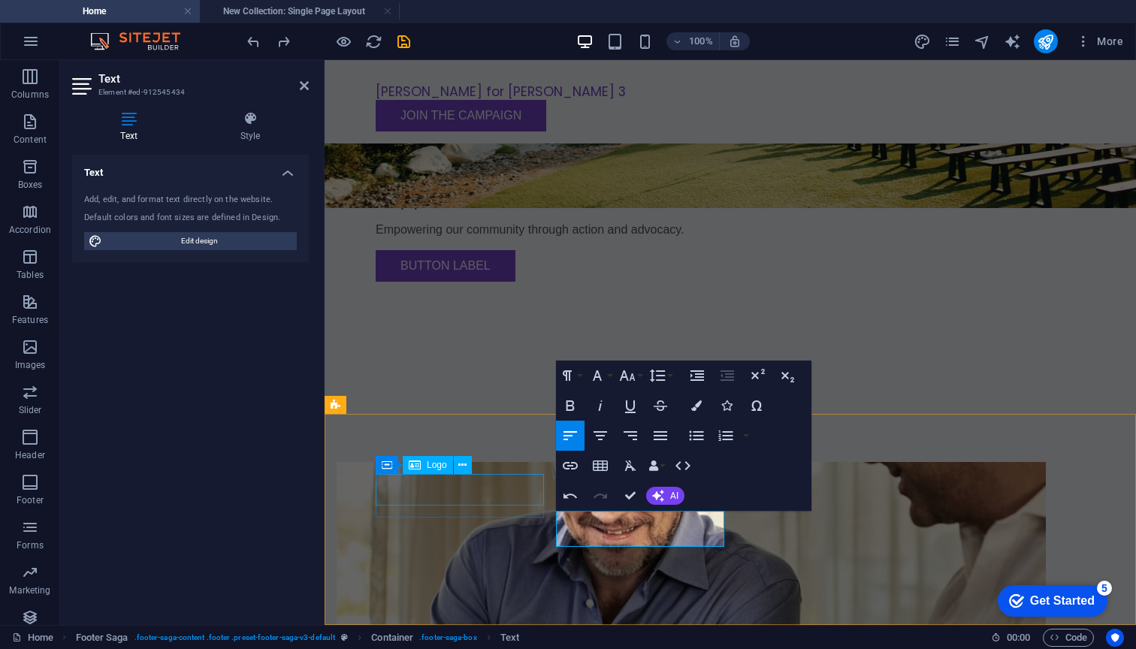
drag, startPoint x: 674, startPoint y: 531, endPoint x: 482, endPoint y: 503, distance: 193.5
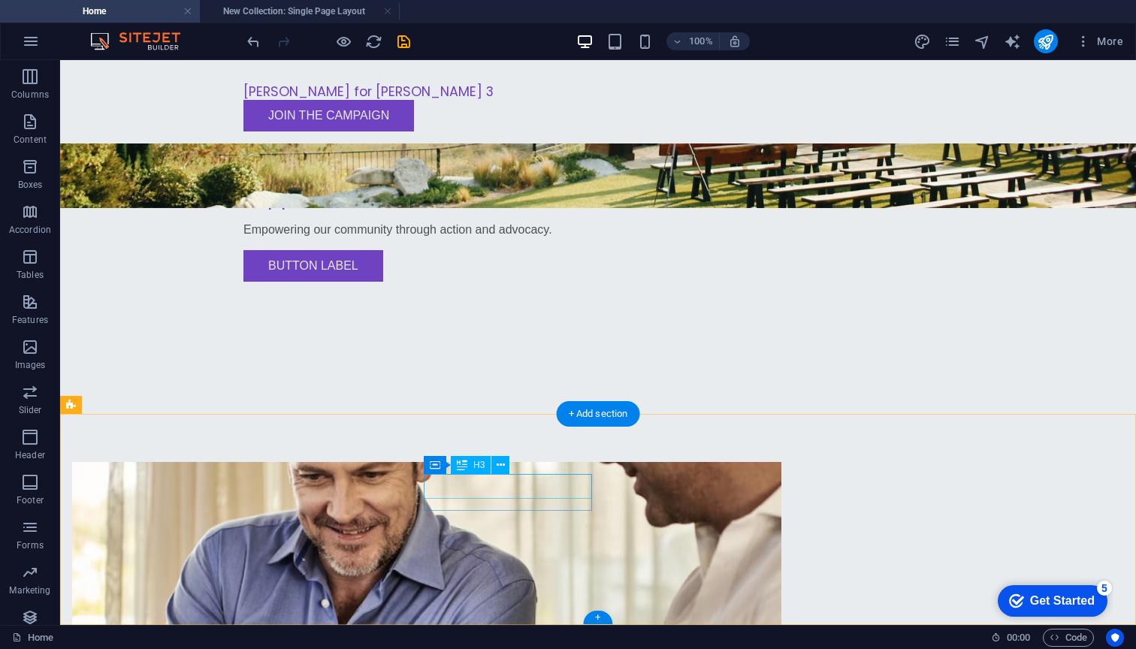
click at [481, 474] on div "Container H3" at bounding box center [471, 465] width 95 height 19
click at [505, 492] on div "Spacer" at bounding box center [467, 490] width 86 height 19
click at [507, 490] on div "Spacer" at bounding box center [467, 490] width 86 height 19
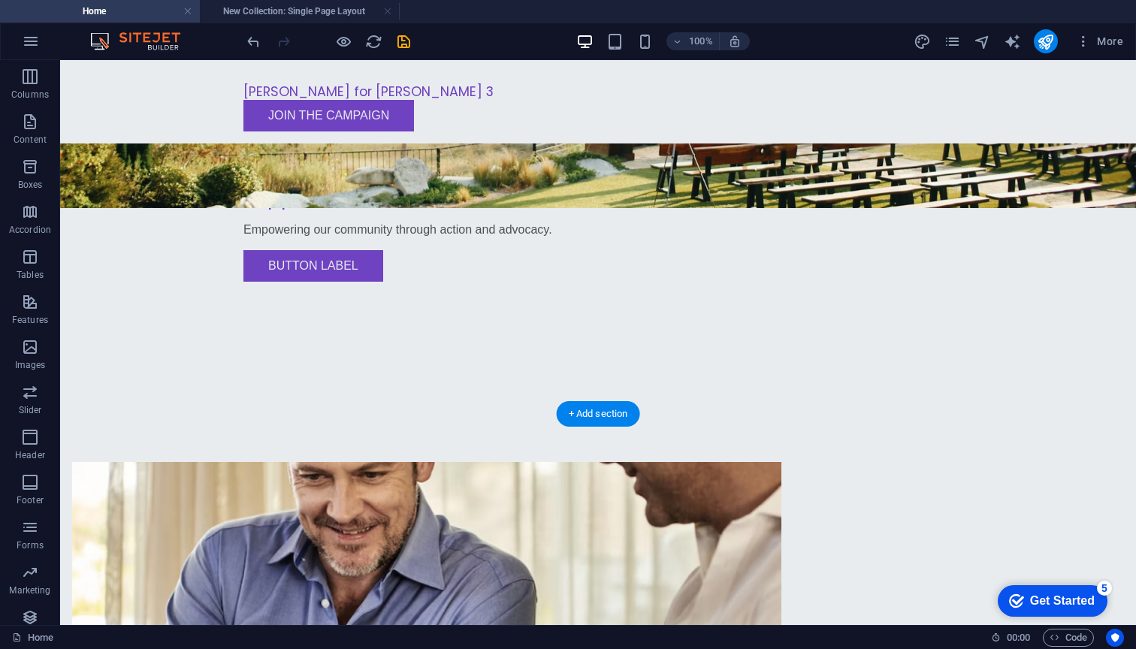
click at [851, 473] on div "Icon" at bounding box center [834, 465] width 46 height 18
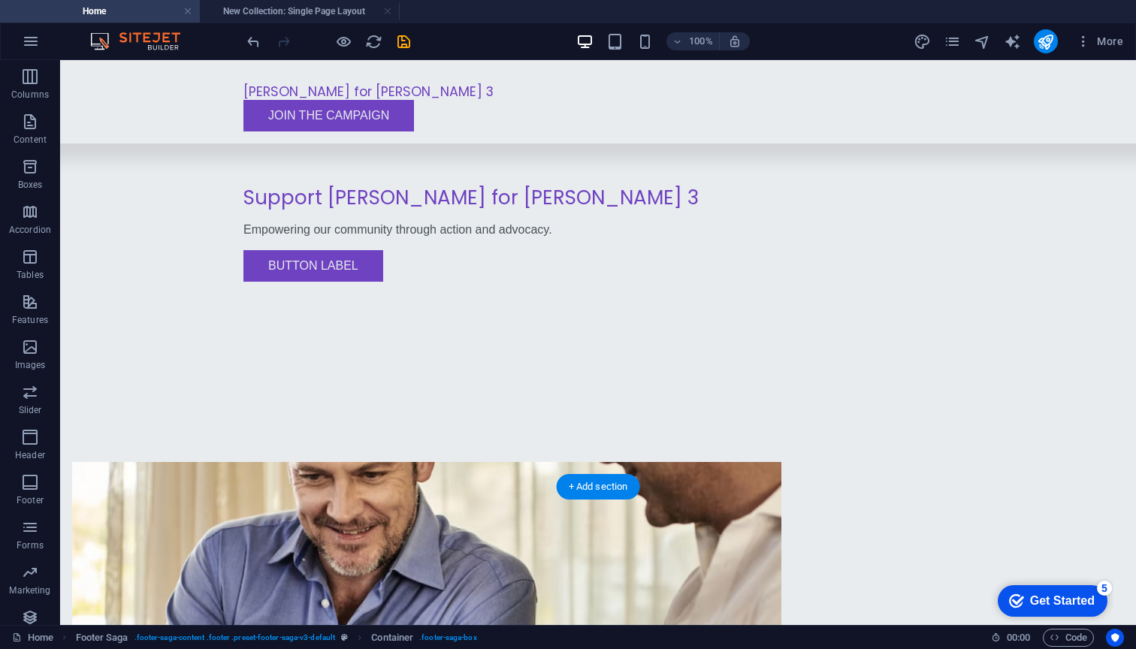
scroll to position [344, 0]
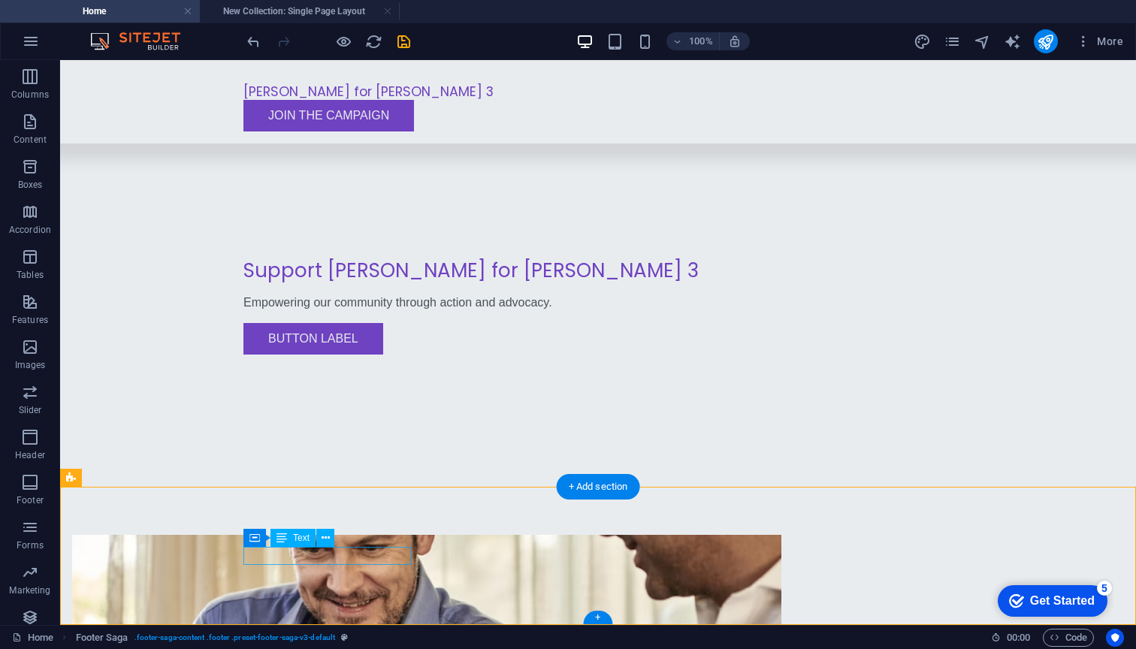
click at [293, 538] on span "Text" at bounding box center [301, 537] width 17 height 9
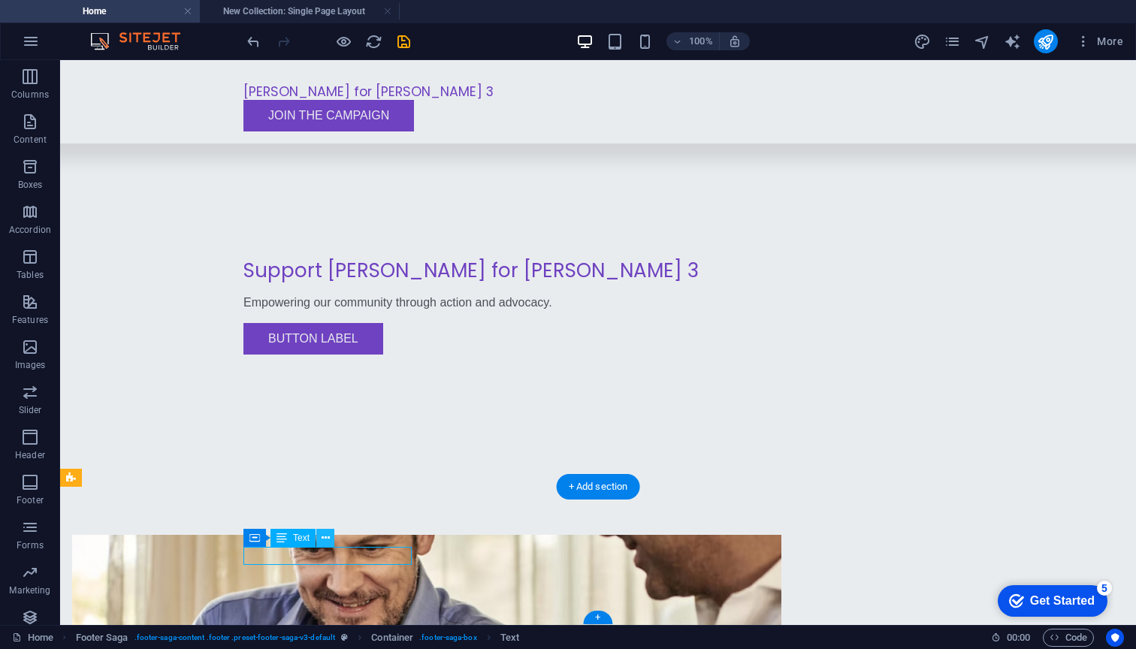
click at [324, 542] on icon at bounding box center [325, 538] width 8 height 16
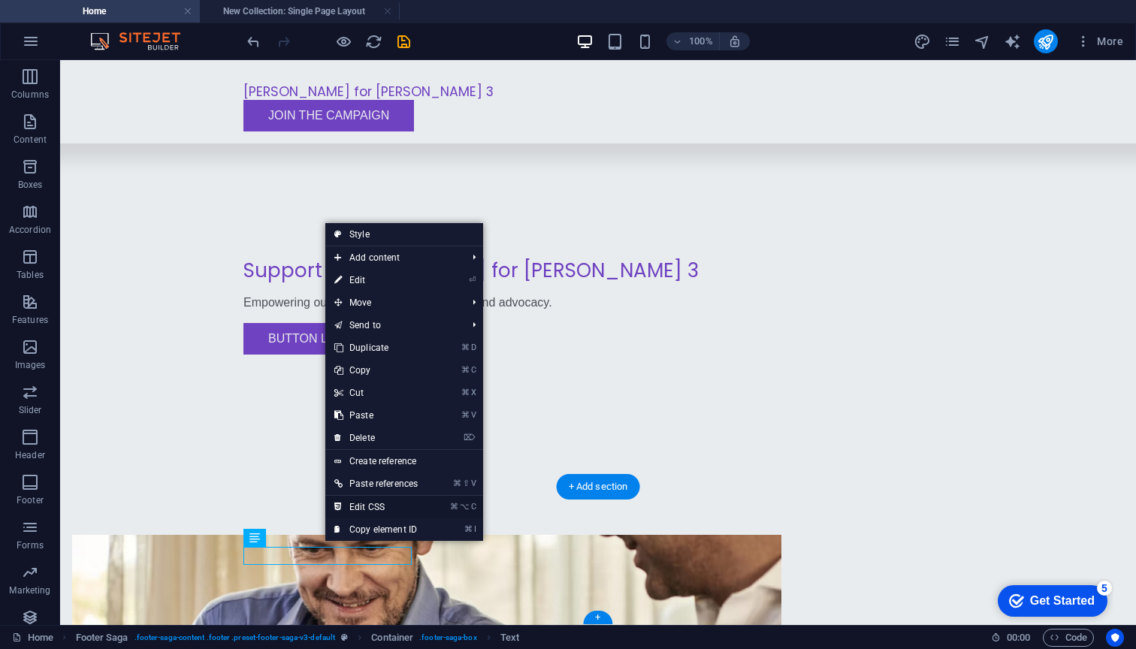
click at [400, 517] on link "⌘ ⌥ C Edit CSS" at bounding box center [375, 507] width 101 height 23
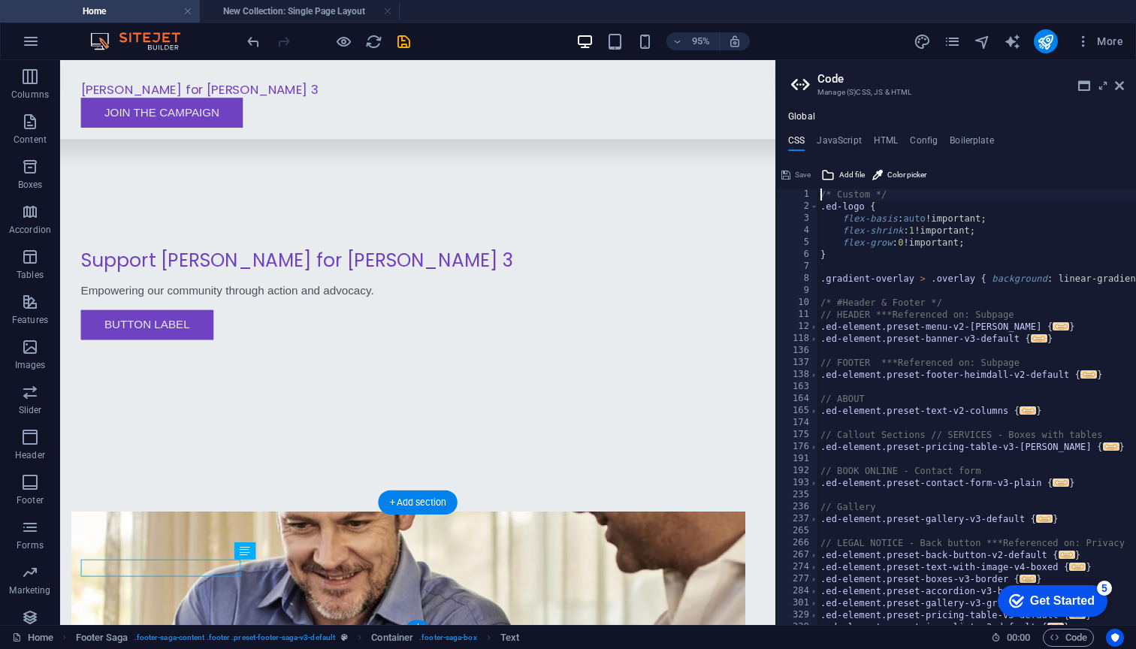
scroll to position [305, 0]
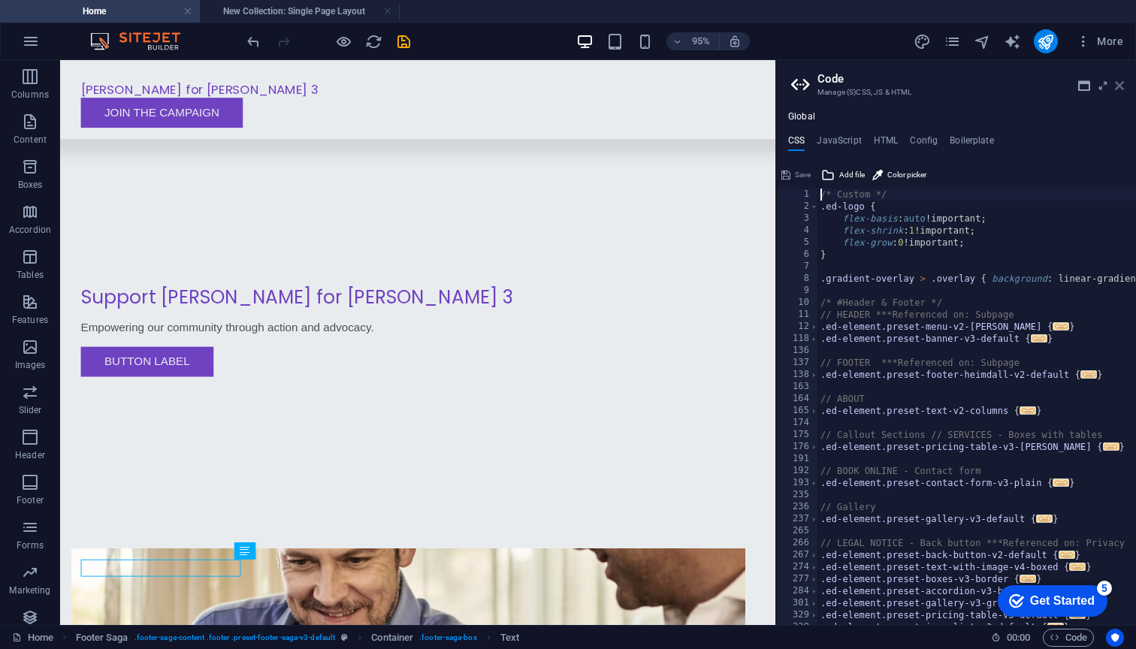
click at [1122, 85] on icon at bounding box center [1118, 86] width 9 height 12
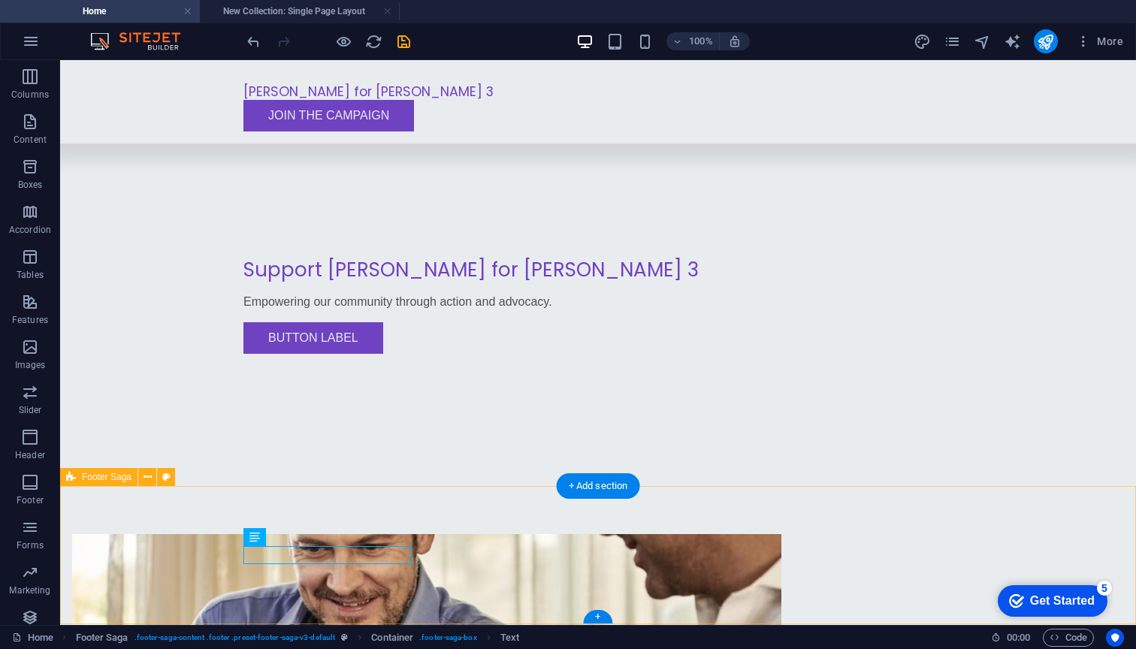
scroll to position [344, 0]
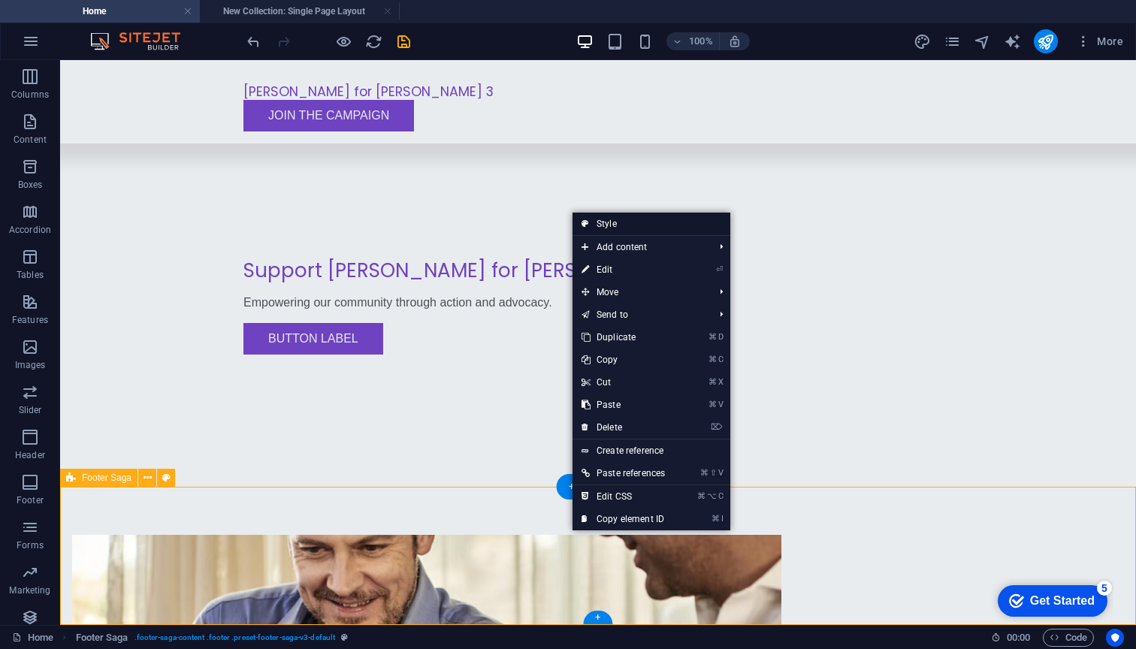
click at [628, 220] on link "Style" at bounding box center [651, 224] width 158 height 23
select select "rem"
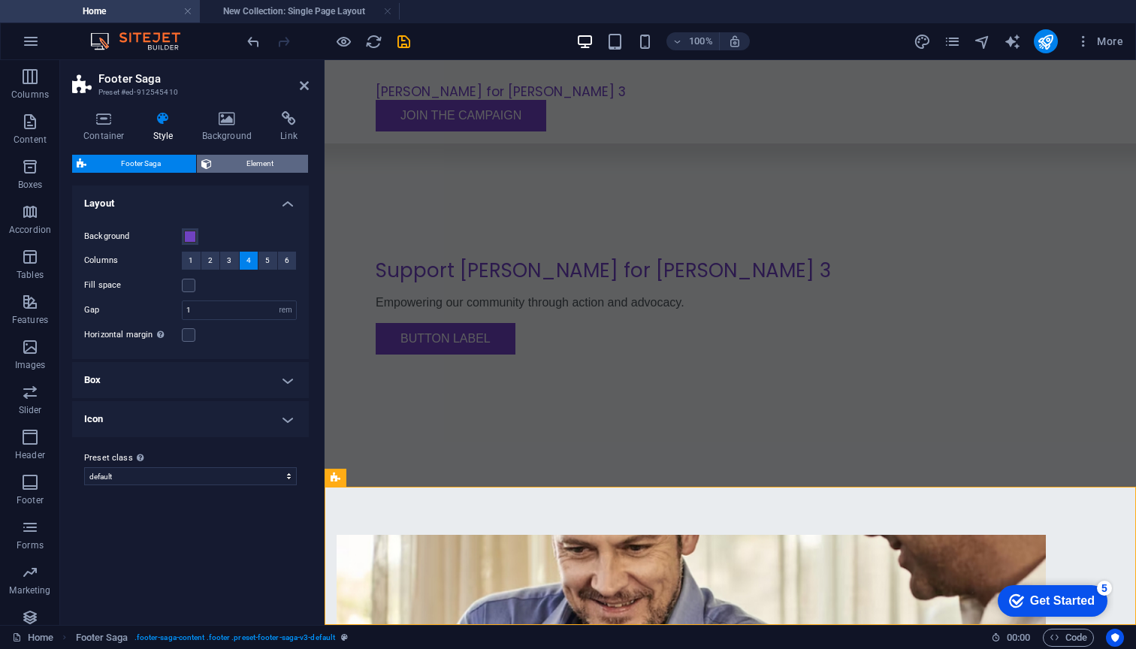
click at [241, 161] on span "Element" at bounding box center [260, 164] width 88 height 18
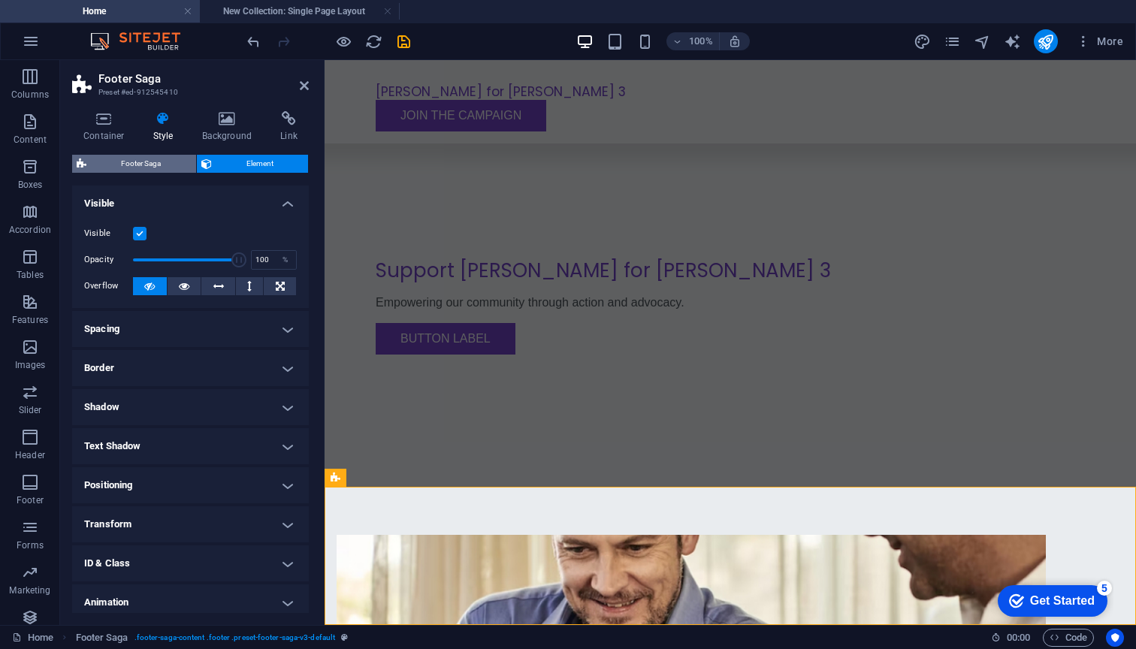
click at [148, 161] on span "Footer Saga" at bounding box center [141, 164] width 101 height 18
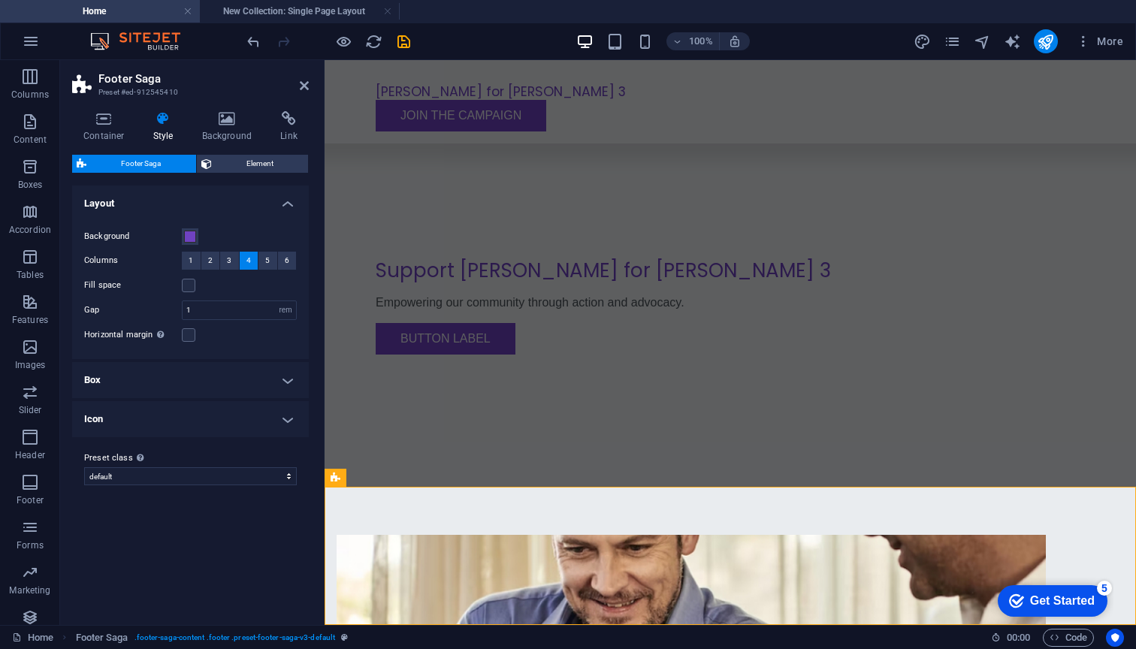
click at [143, 378] on h4 "Box" at bounding box center [190, 380] width 237 height 36
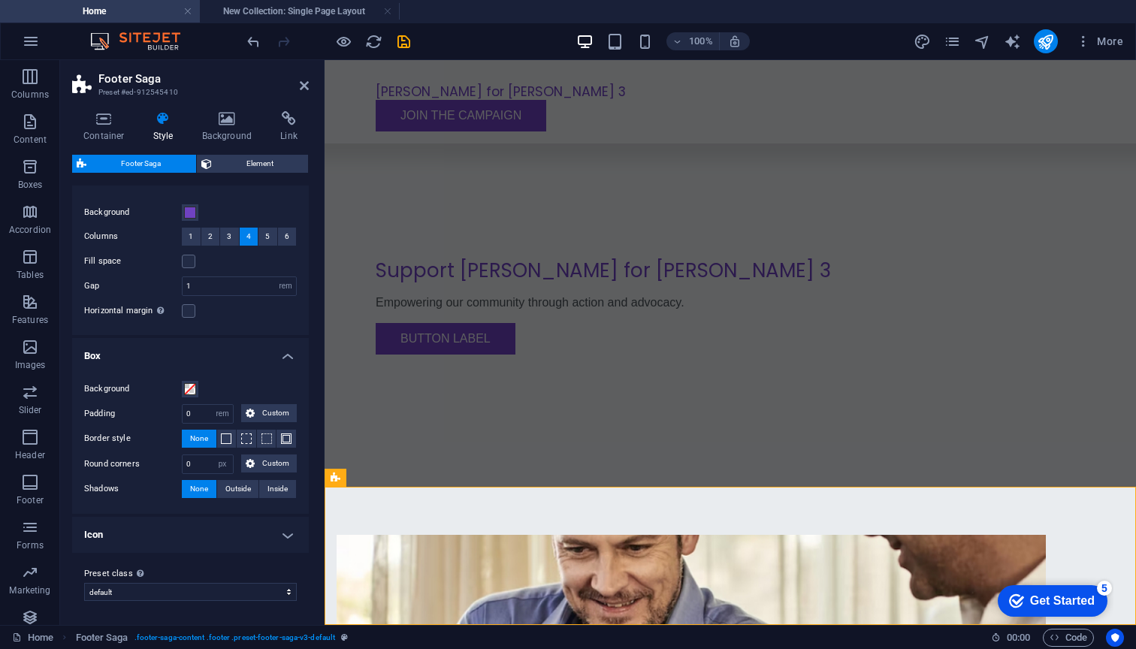
scroll to position [23, 0]
click at [173, 531] on h4 "Icon" at bounding box center [190, 535] width 237 height 36
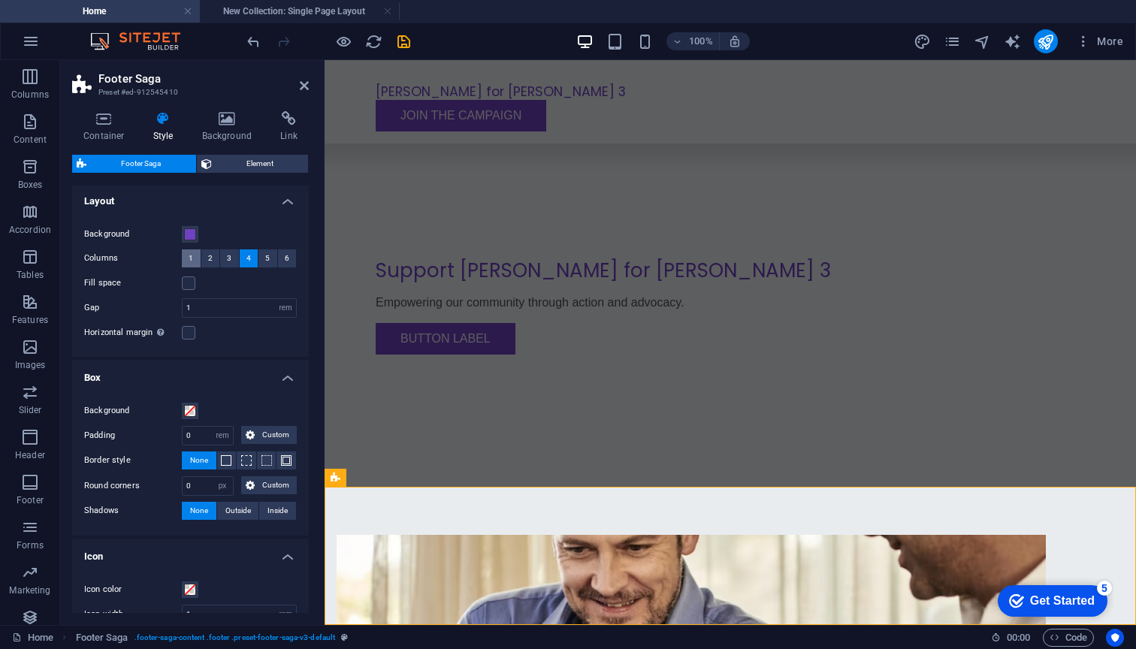
click at [188, 252] on button "1" at bounding box center [191, 258] width 19 height 18
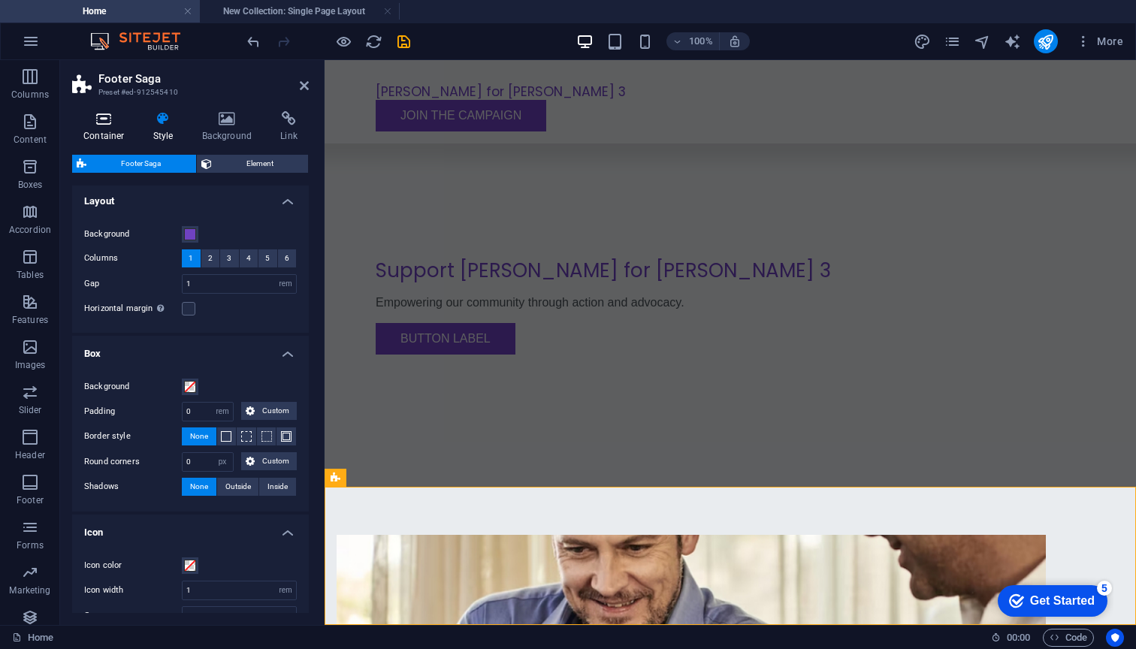
click at [110, 117] on icon at bounding box center [104, 118] width 64 height 15
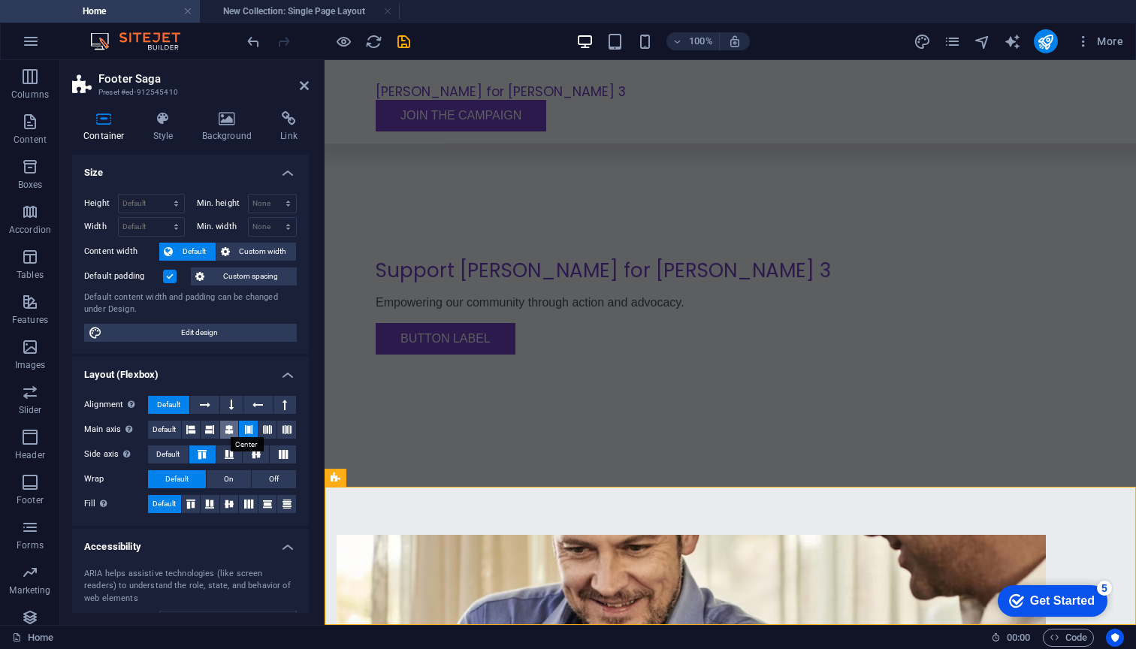
click at [225, 425] on icon at bounding box center [229, 430] width 9 height 18
click at [280, 454] on icon at bounding box center [283, 454] width 18 height 9
click at [228, 499] on icon at bounding box center [229, 503] width 18 height 9
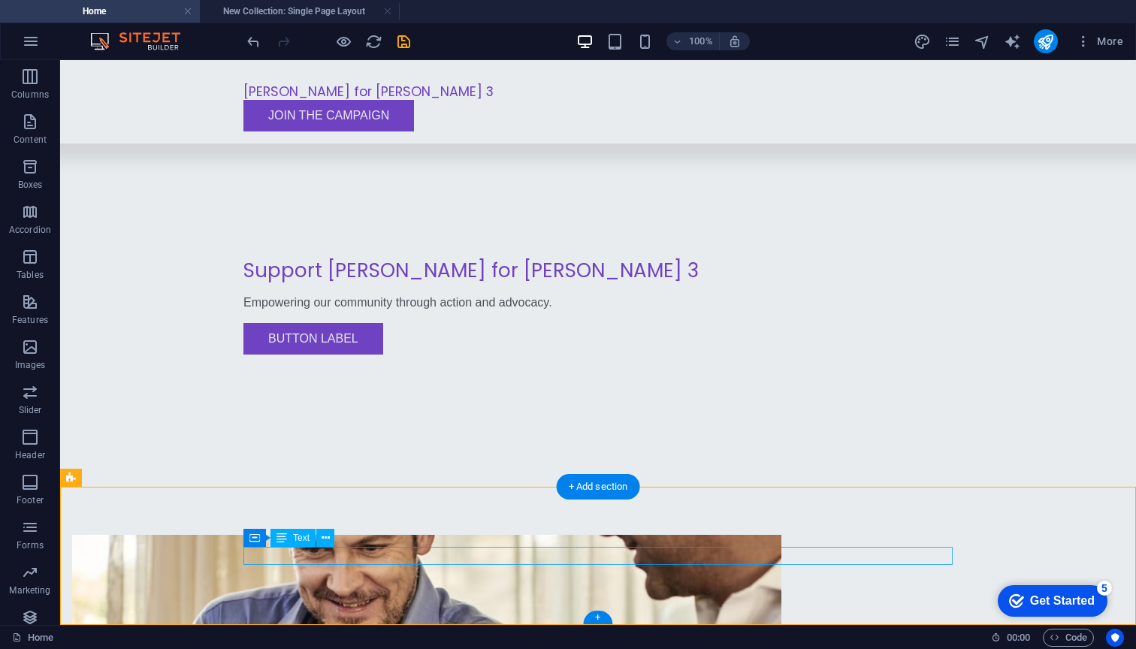
click at [336, 546] on div "Container Text" at bounding box center [293, 538] width 101 height 19
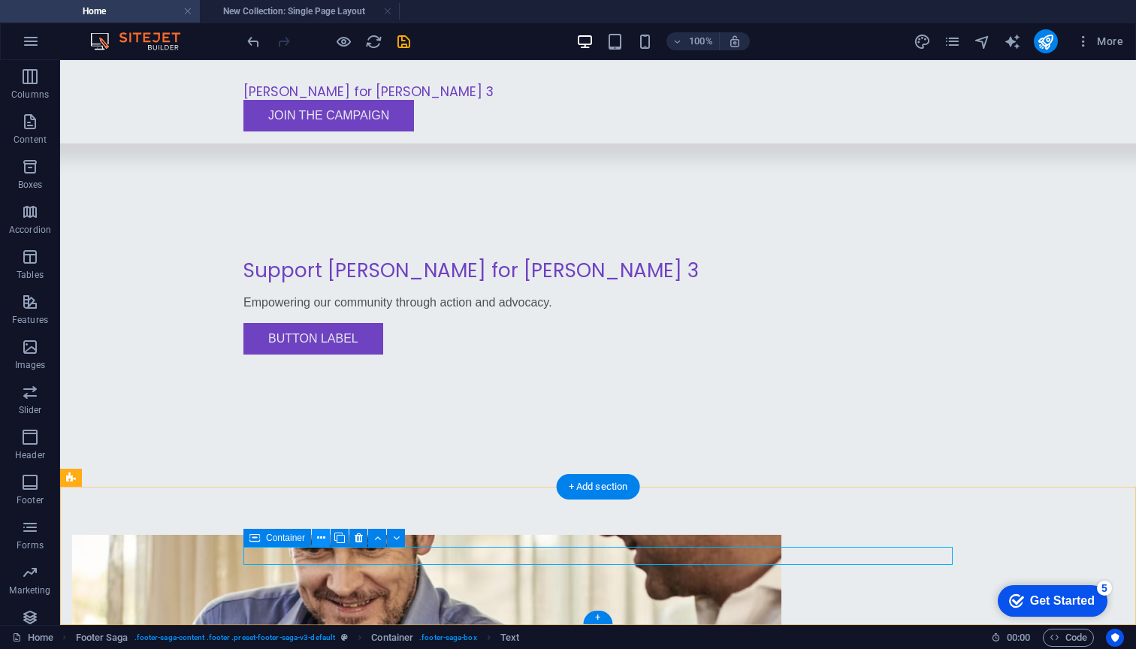
click at [321, 536] on icon at bounding box center [321, 538] width 8 height 16
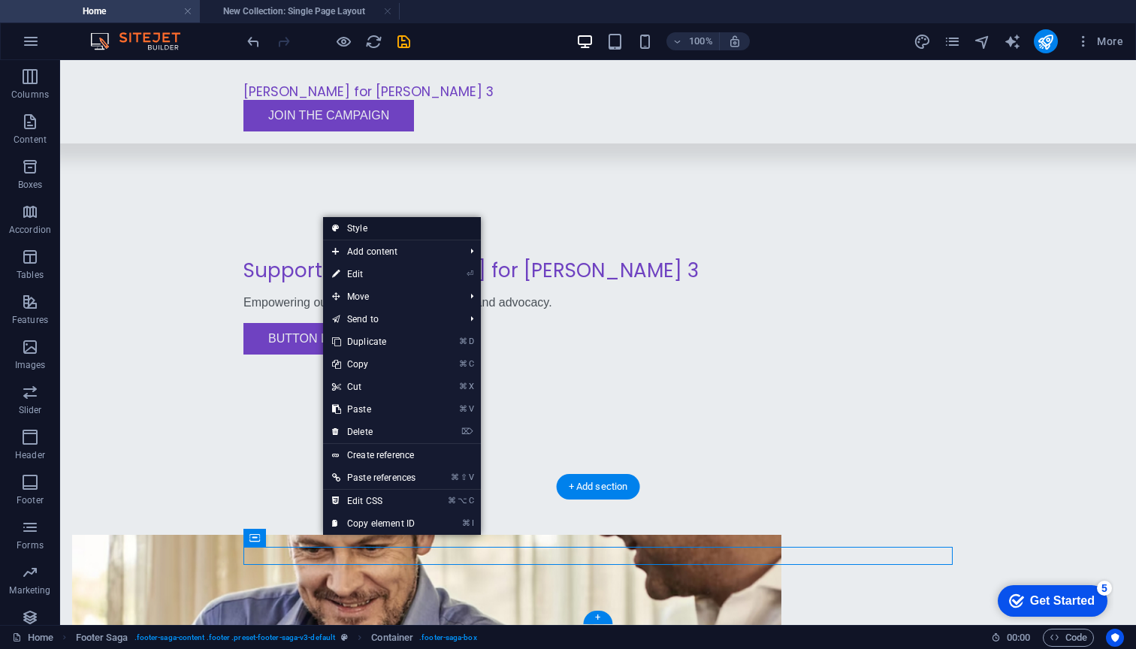
click at [394, 231] on link "Style" at bounding box center [402, 228] width 158 height 23
select select "rem"
select select "px"
select select "rem"
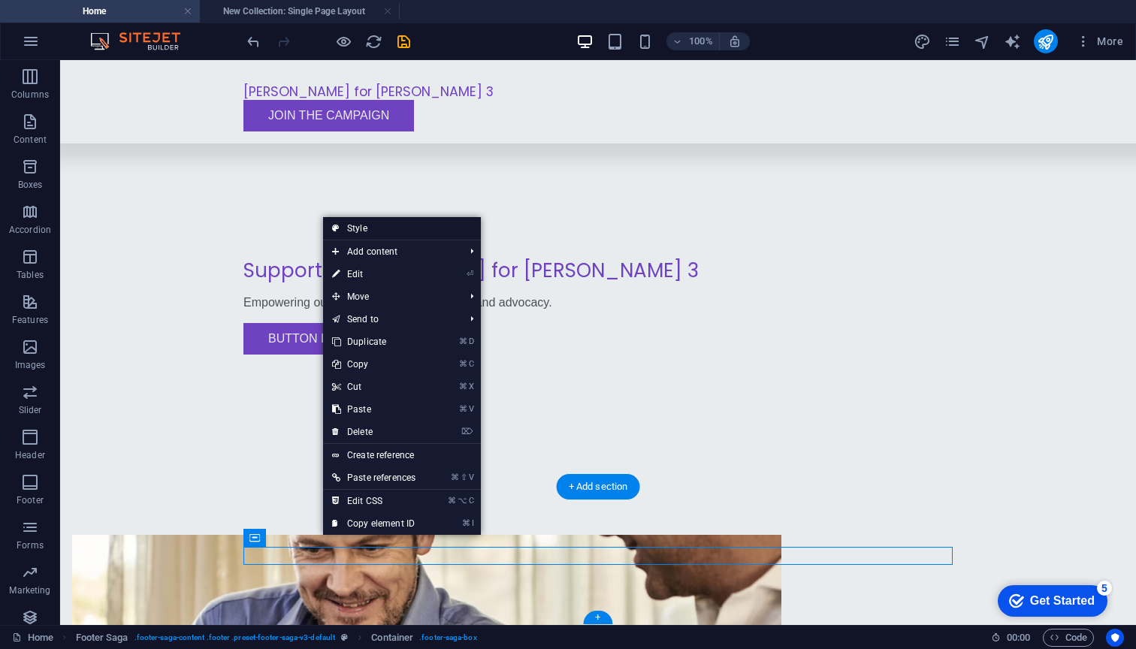
select select "rem"
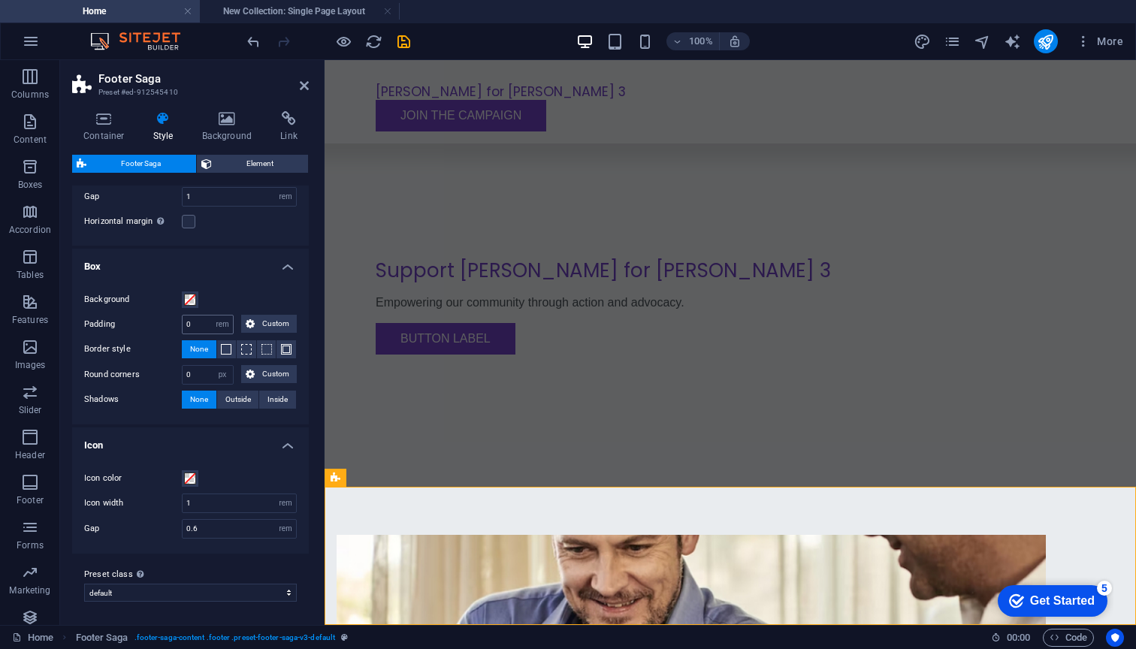
scroll to position [0, 0]
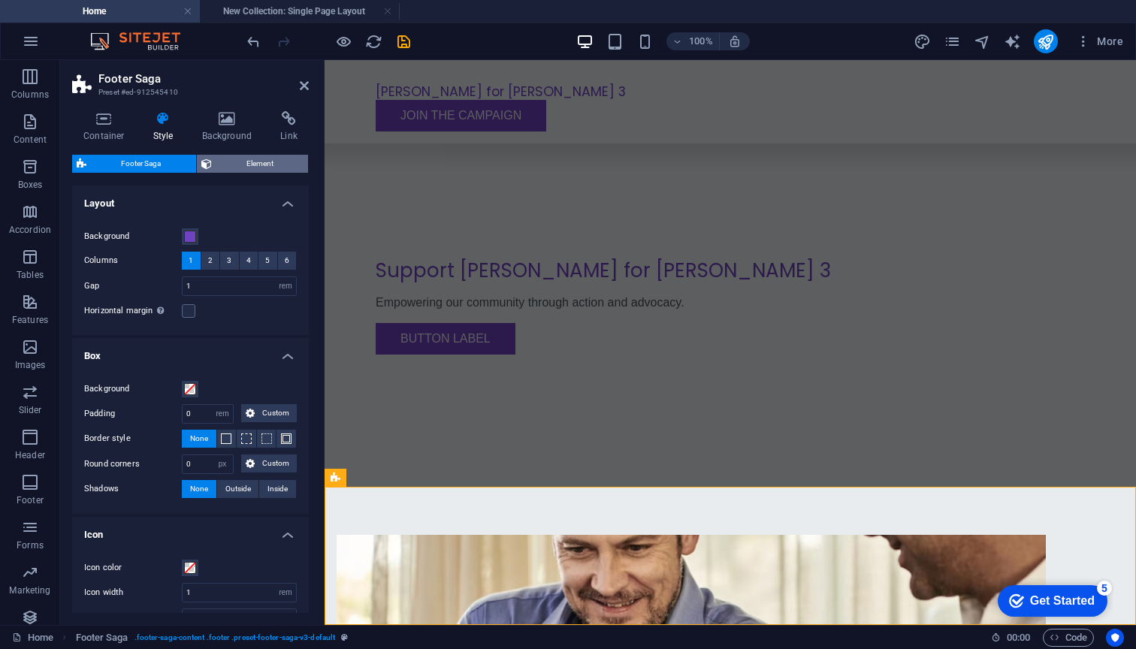
click at [228, 158] on span "Element" at bounding box center [260, 164] width 88 height 18
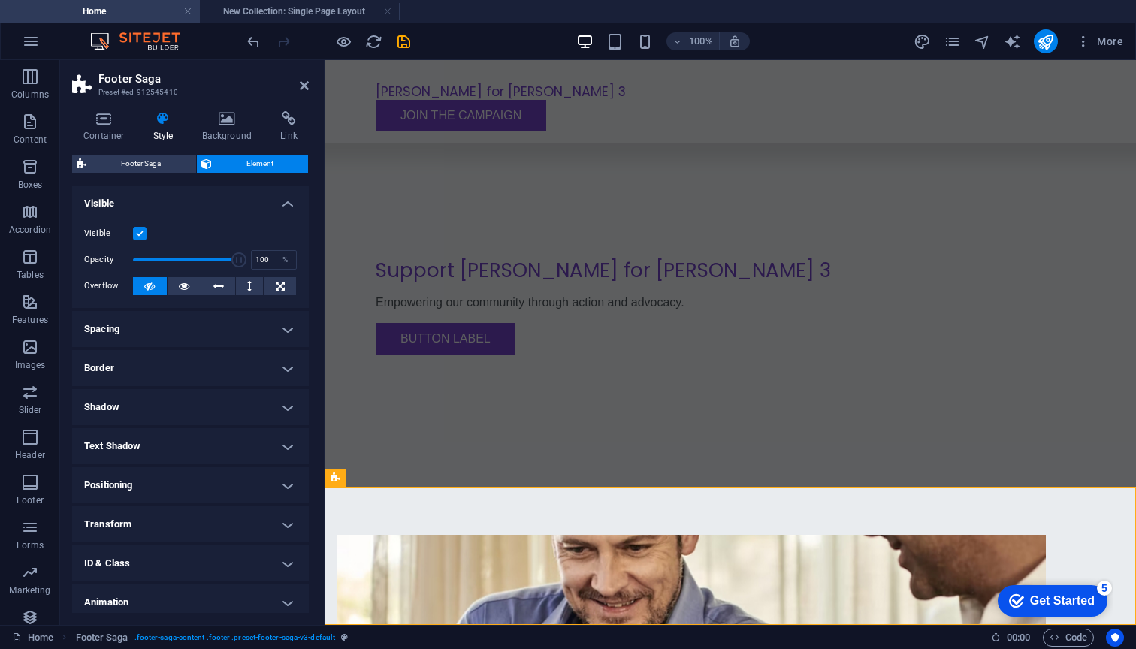
click at [148, 329] on h4 "Spacing" at bounding box center [190, 329] width 237 height 36
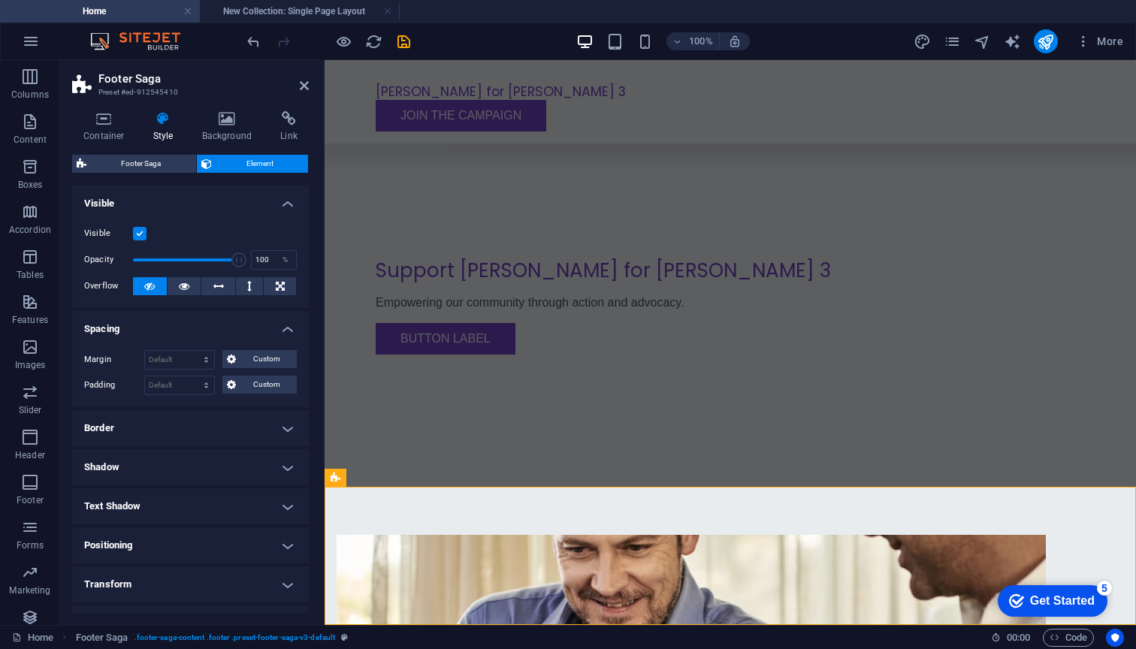
click at [130, 319] on h4 "Spacing" at bounding box center [190, 324] width 237 height 27
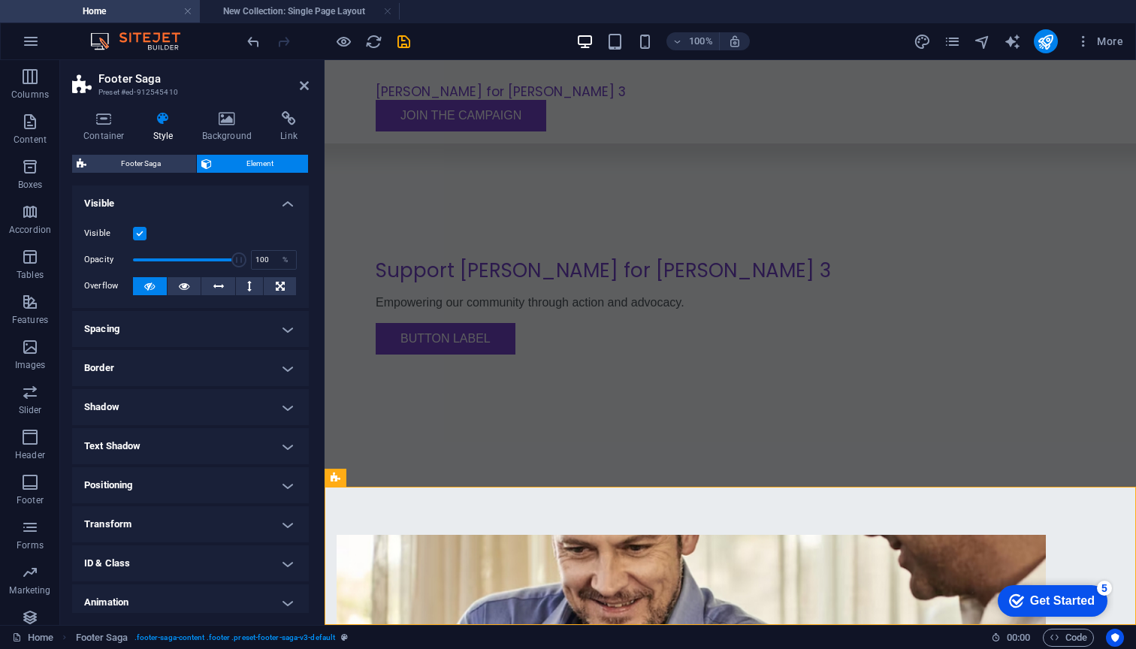
click at [125, 196] on h4 "Visible" at bounding box center [190, 198] width 237 height 27
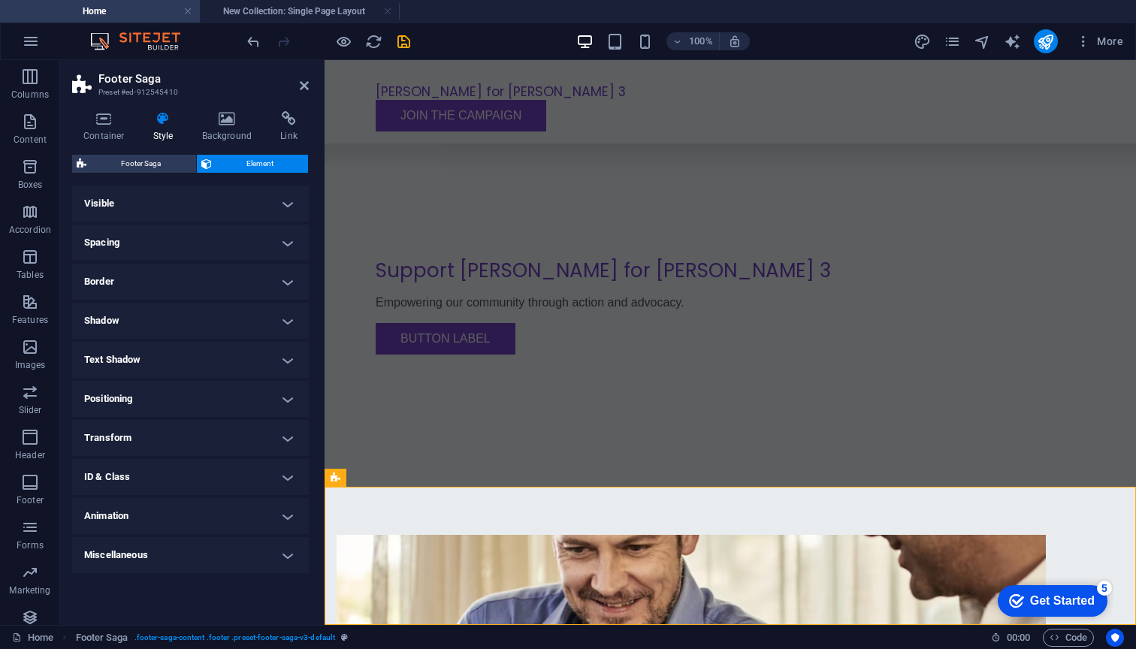
click at [155, 397] on h4 "Positioning" at bounding box center [190, 399] width 237 height 36
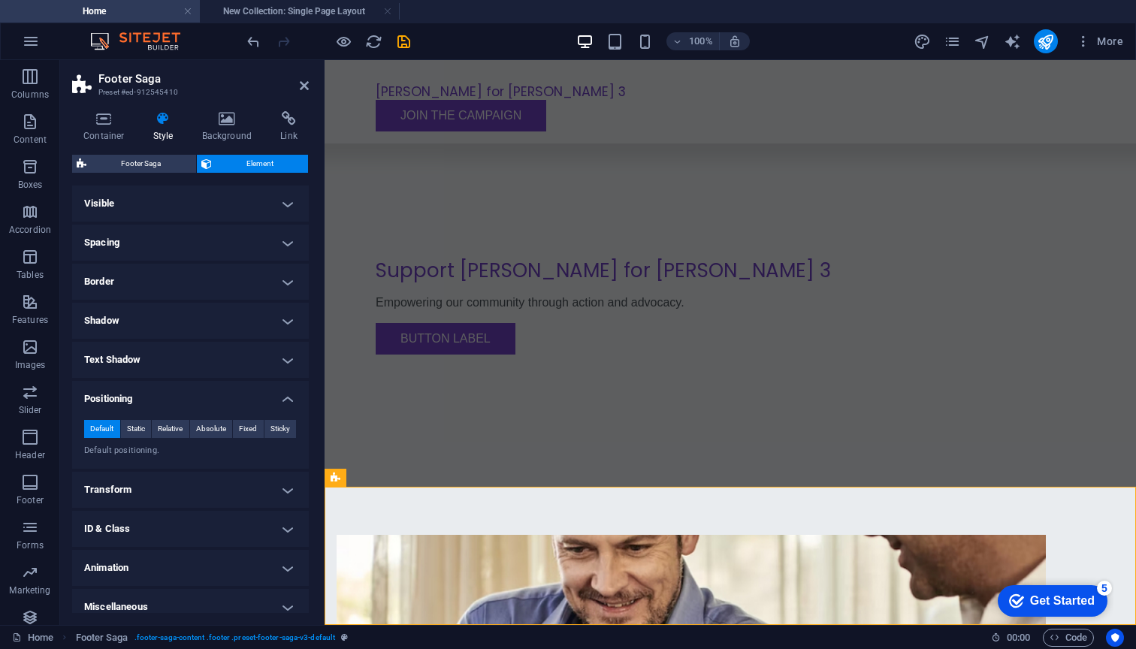
click at [171, 397] on h4 "Positioning" at bounding box center [190, 394] width 237 height 27
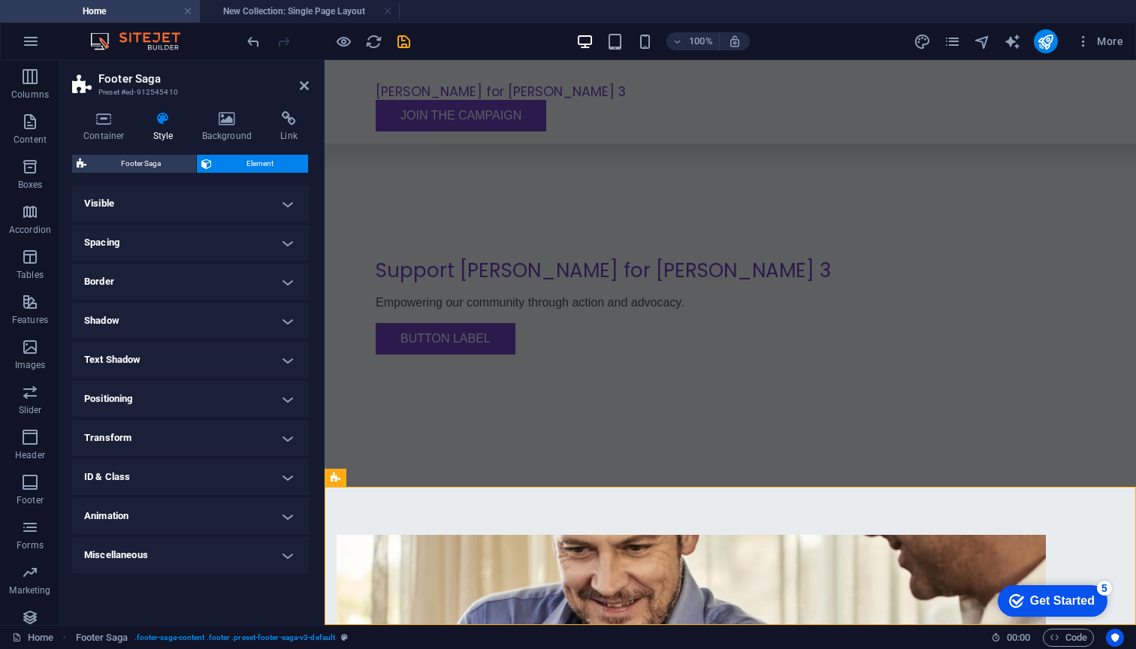
click at [116, 237] on h4 "Spacing" at bounding box center [190, 243] width 237 height 36
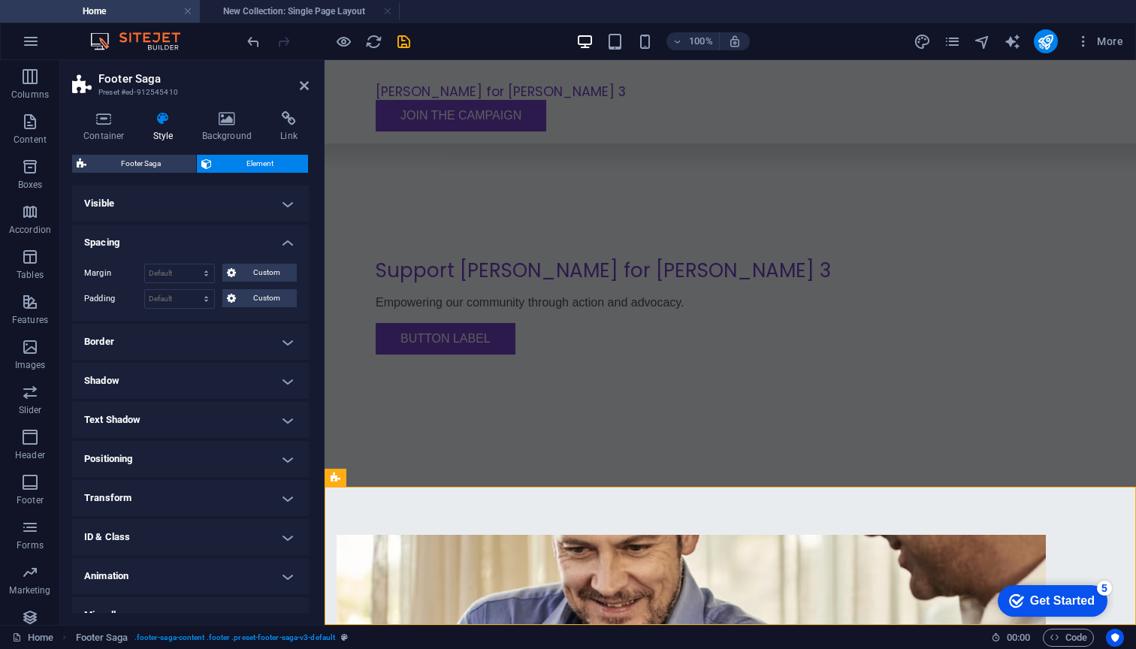
click at [116, 237] on h4 "Spacing" at bounding box center [190, 238] width 237 height 27
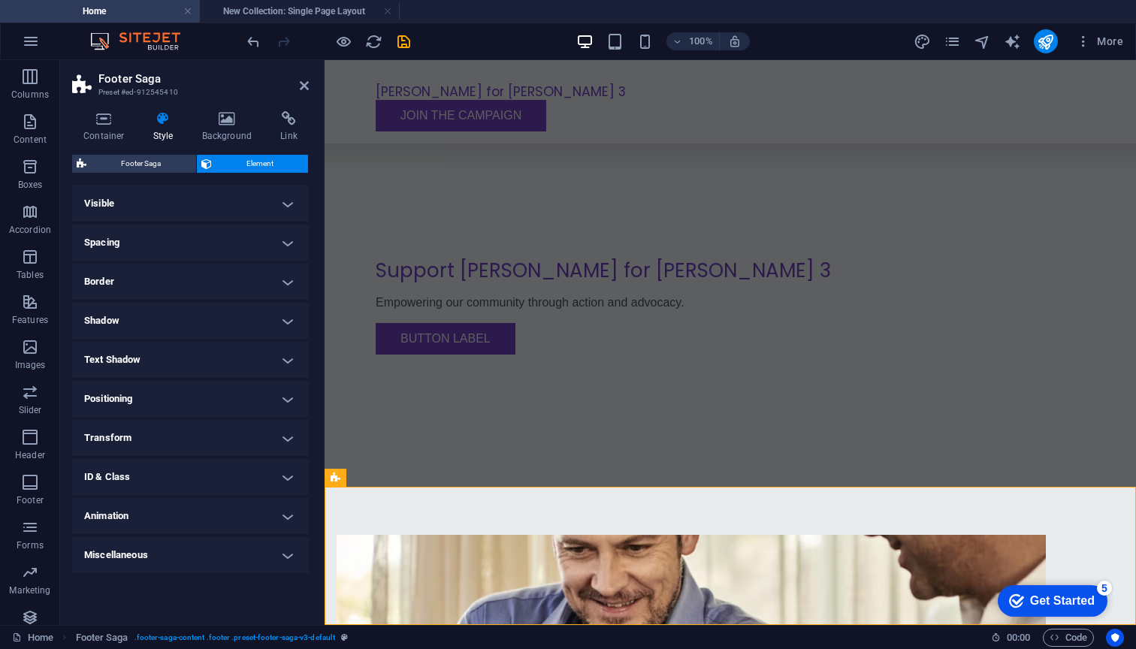
click at [115, 195] on h4 "Visible" at bounding box center [190, 203] width 237 height 36
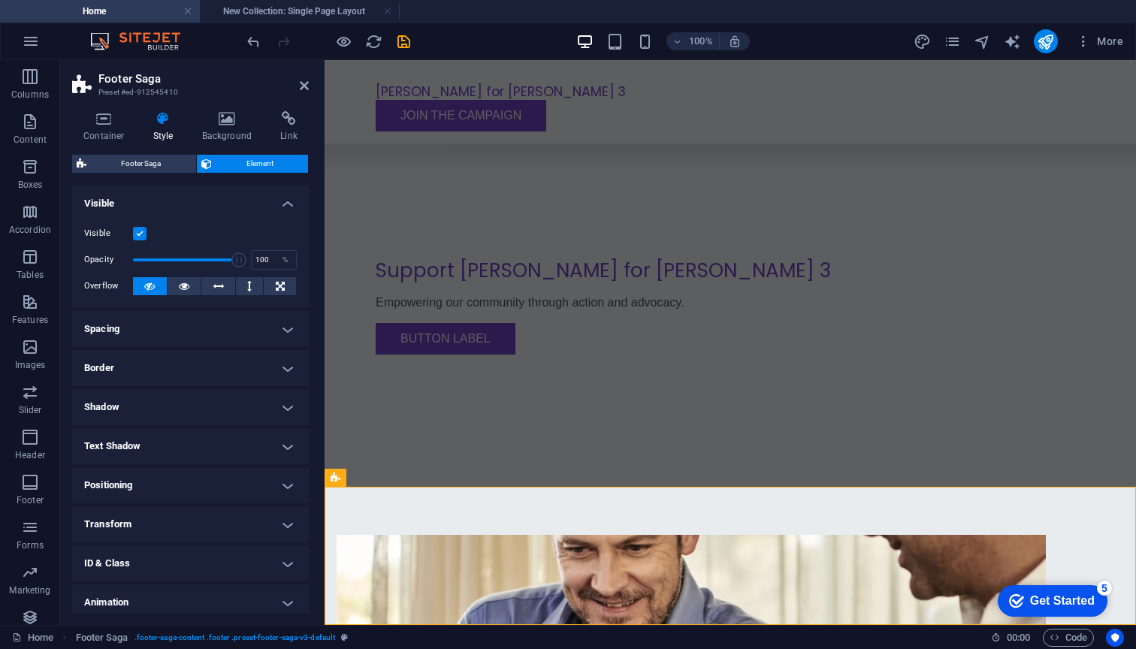
click at [115, 195] on h4 "Visible" at bounding box center [190, 198] width 237 height 27
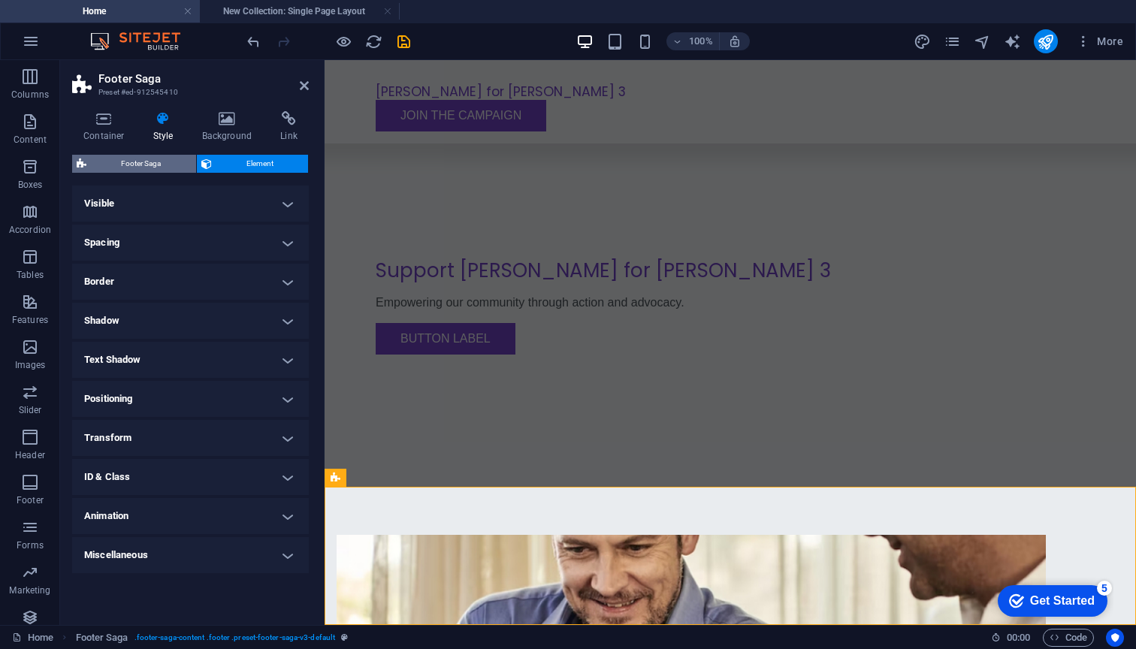
click at [142, 164] on span "Footer Saga" at bounding box center [141, 164] width 101 height 18
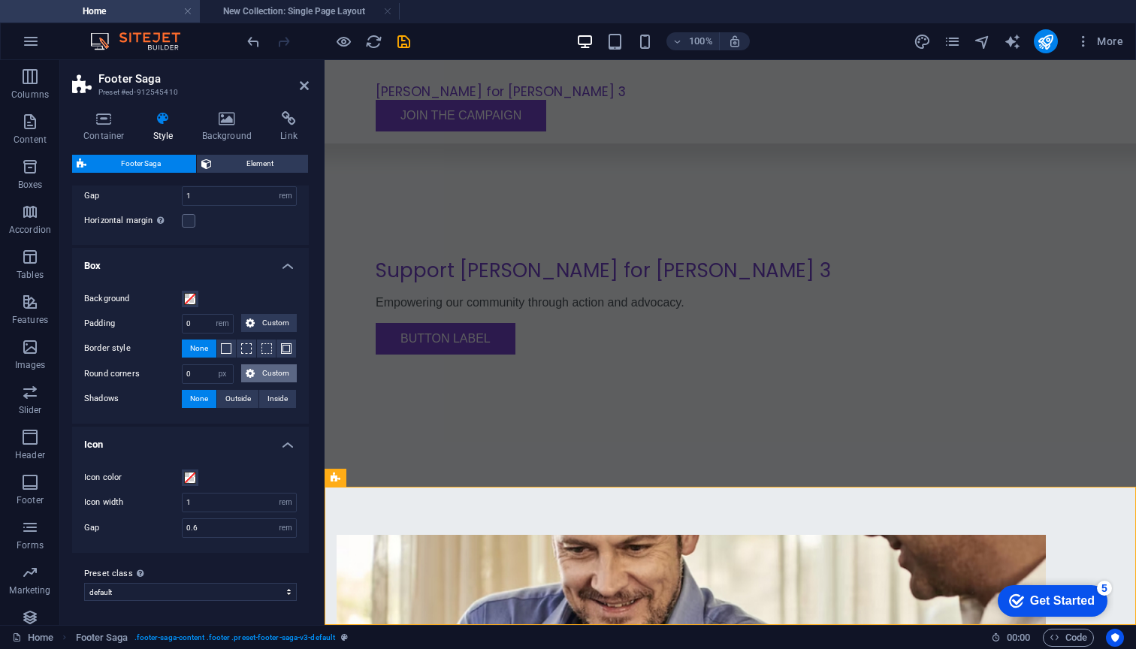
scroll to position [89, 0]
click at [238, 406] on span "Outside" at bounding box center [238, 400] width 26 height 18
type input "2"
type input "4"
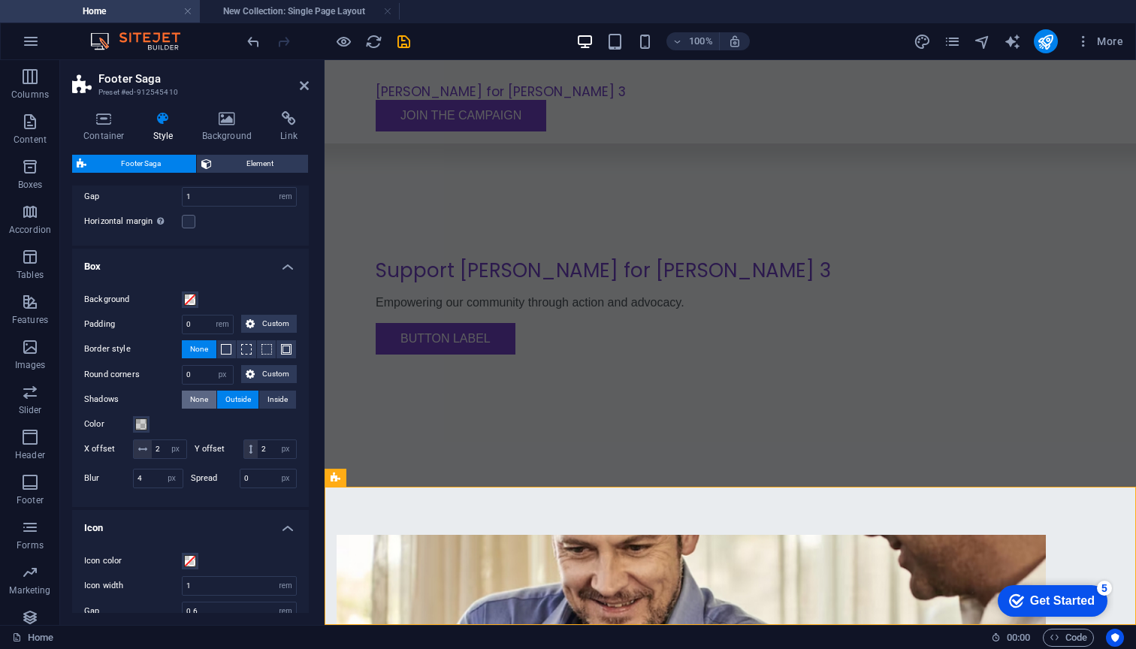
click at [200, 400] on span "None" at bounding box center [199, 400] width 18 height 18
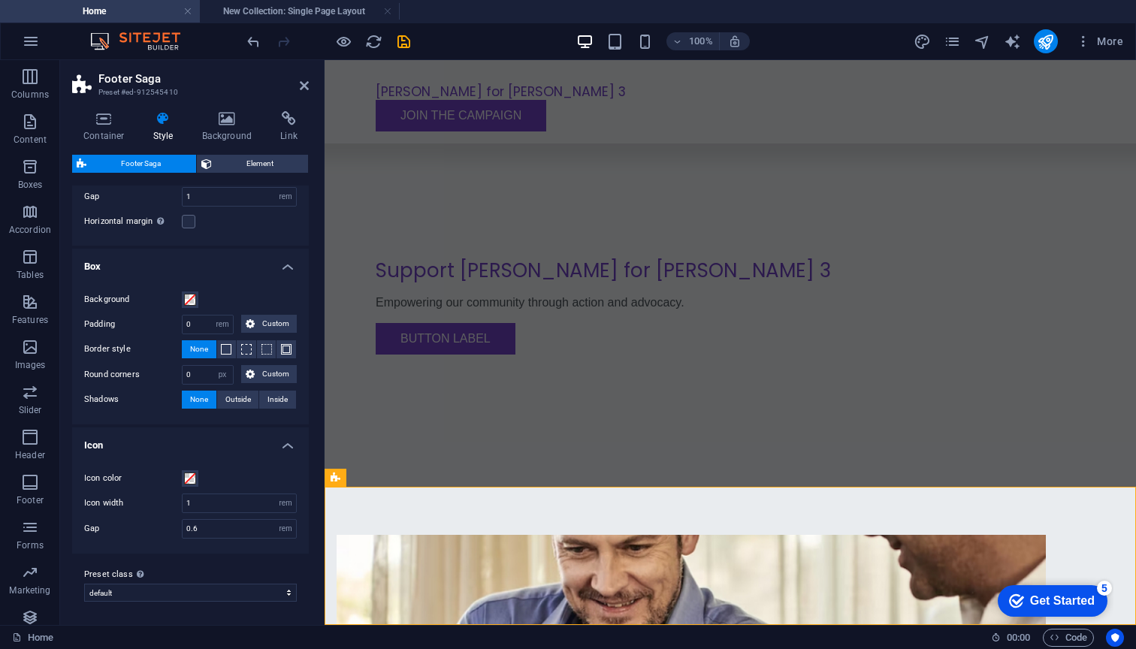
click at [232, 441] on h4 "Icon" at bounding box center [190, 440] width 237 height 27
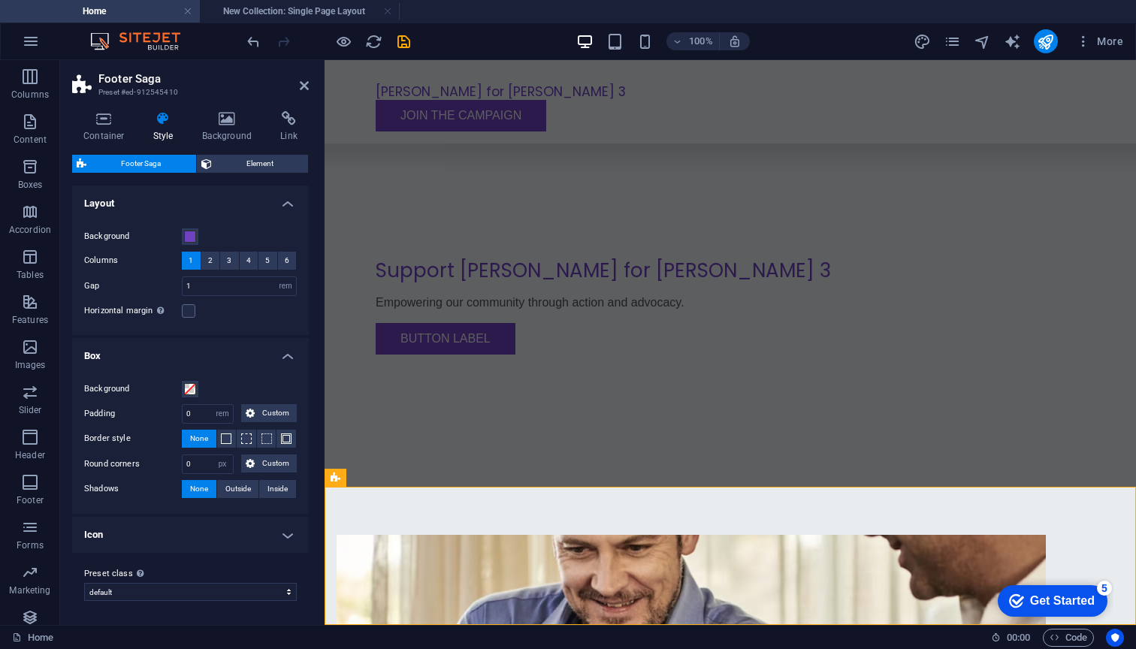
scroll to position [0, 0]
click at [247, 345] on h4 "Box" at bounding box center [190, 351] width 237 height 27
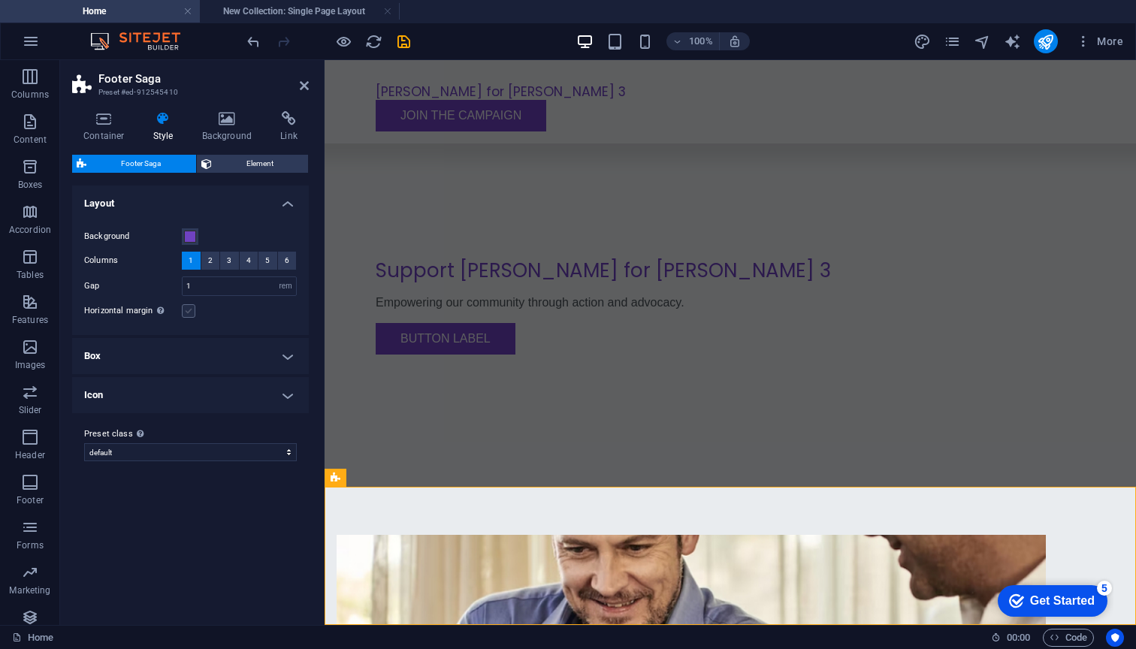
click at [184, 309] on label at bounding box center [189, 311] width 14 height 14
click at [0, 0] on input "Horizontal margin Only if the containers "Content width" is not set to "Default"" at bounding box center [0, 0] width 0 height 0
click at [184, 309] on label at bounding box center [189, 311] width 14 height 14
click at [0, 0] on input "Horizontal margin Only if the containers "Content width" is not set to "Default"" at bounding box center [0, 0] width 0 height 0
click at [182, 195] on h4 "Layout" at bounding box center [190, 198] width 237 height 27
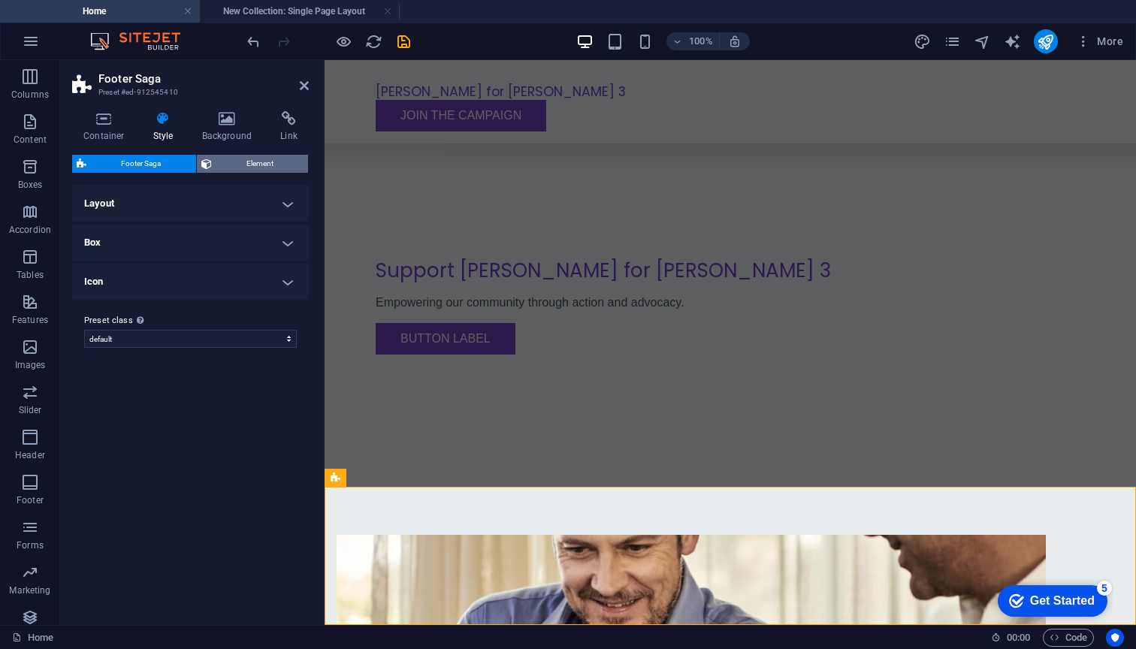
click at [224, 164] on span "Element" at bounding box center [260, 164] width 88 height 18
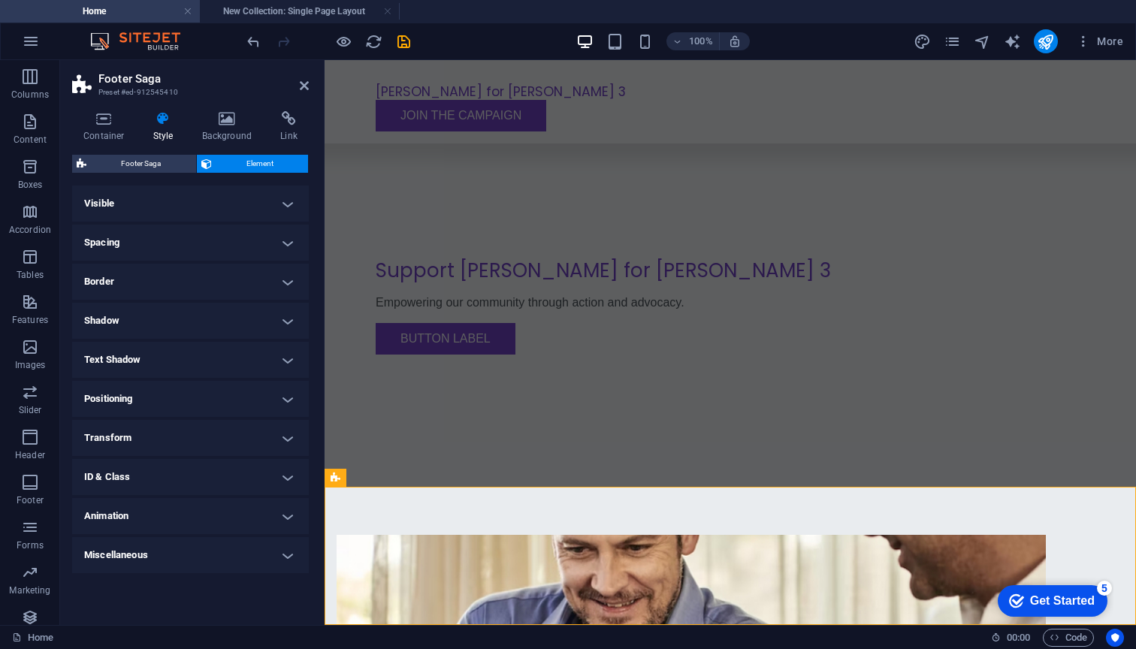
click at [166, 557] on h4 "Miscellaneous" at bounding box center [190, 555] width 237 height 36
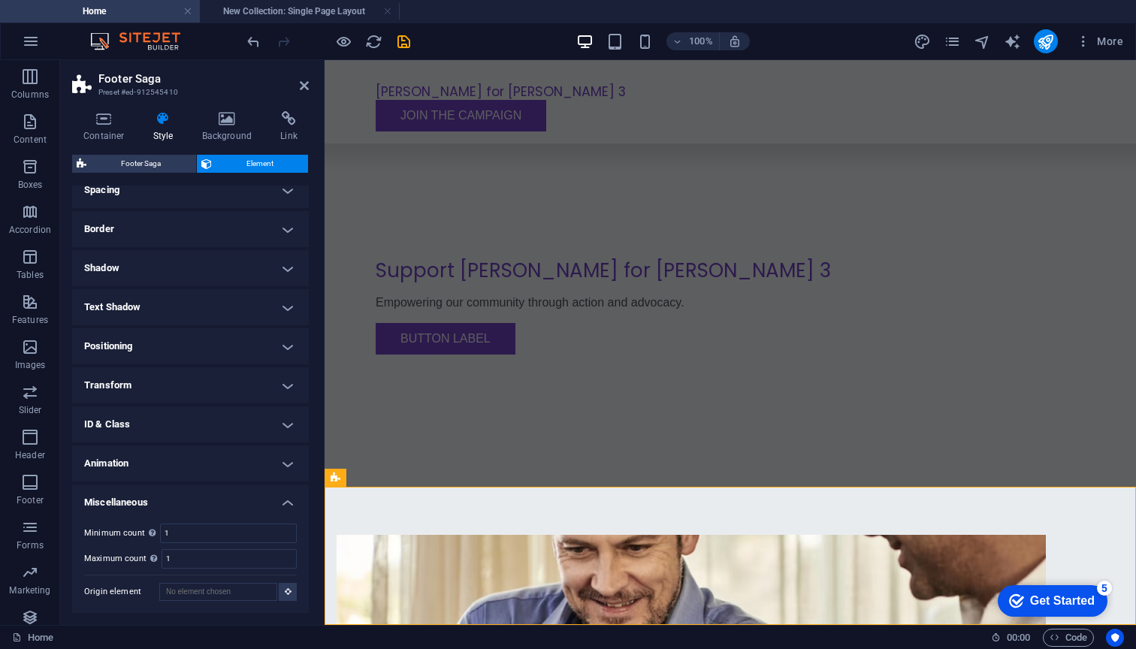
click at [131, 487] on h4 "Miscellaneous" at bounding box center [190, 497] width 237 height 27
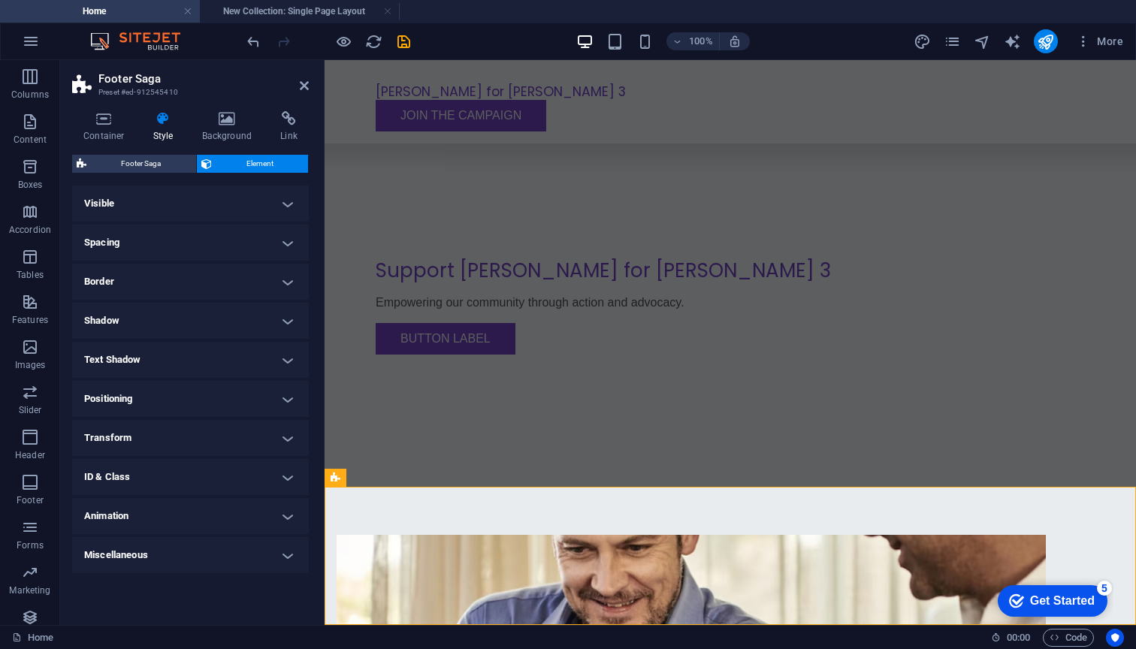
scroll to position [0, 0]
click at [143, 361] on h4 "Text Shadow" at bounding box center [190, 360] width 237 height 36
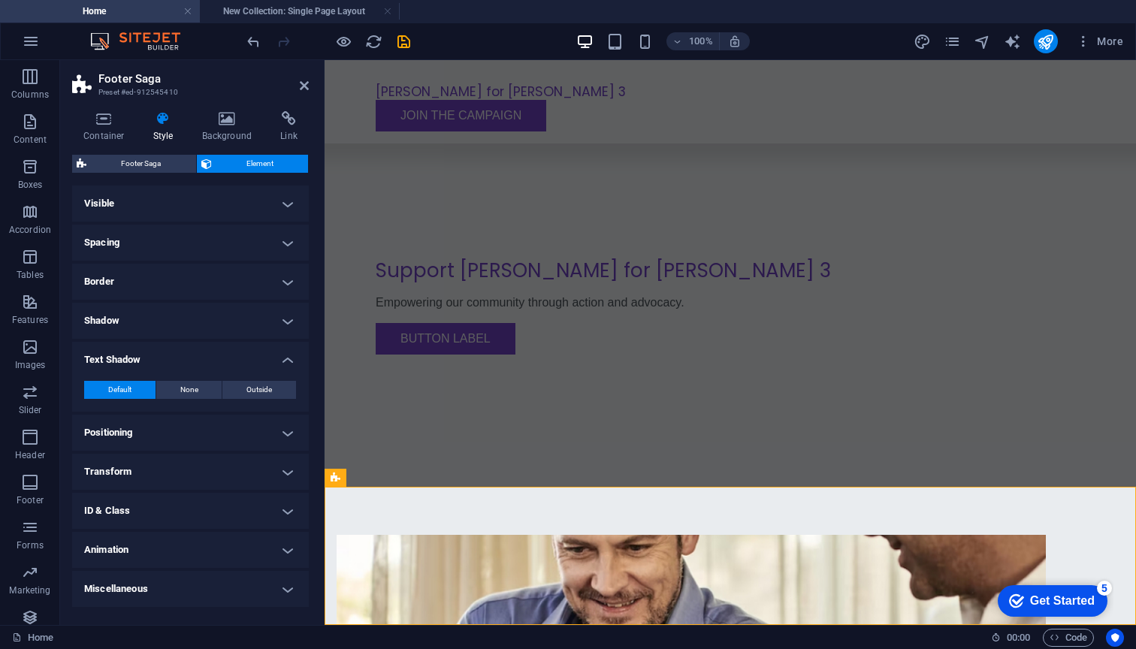
click at [143, 361] on h4 "Text Shadow" at bounding box center [190, 355] width 237 height 27
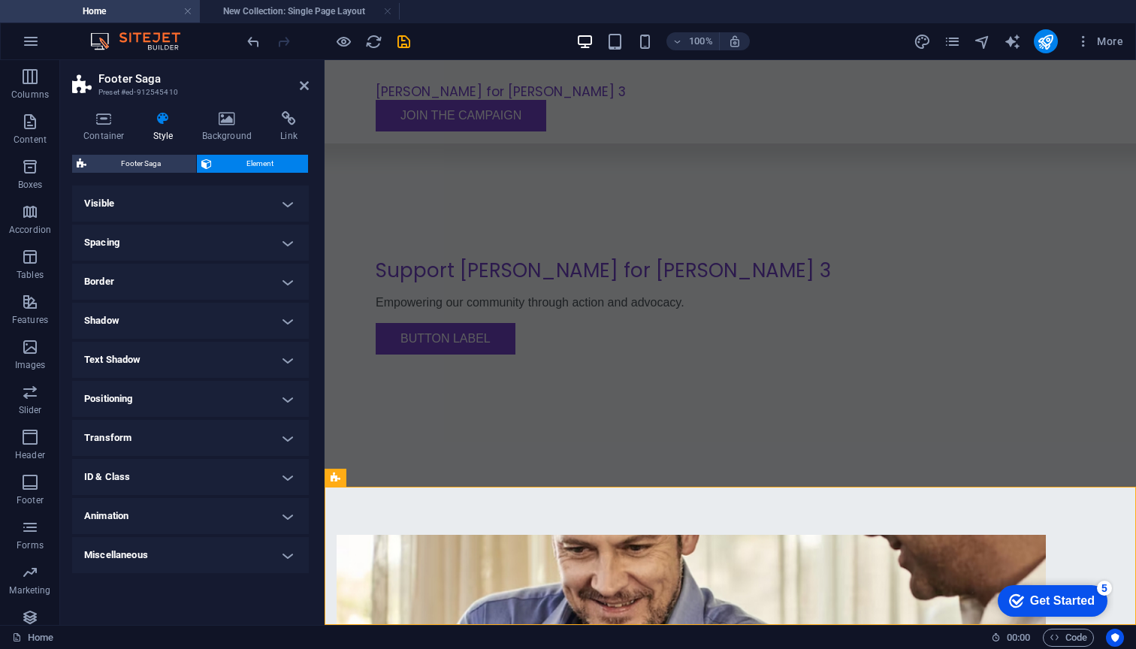
click at [143, 386] on h4 "Positioning" at bounding box center [190, 399] width 237 height 36
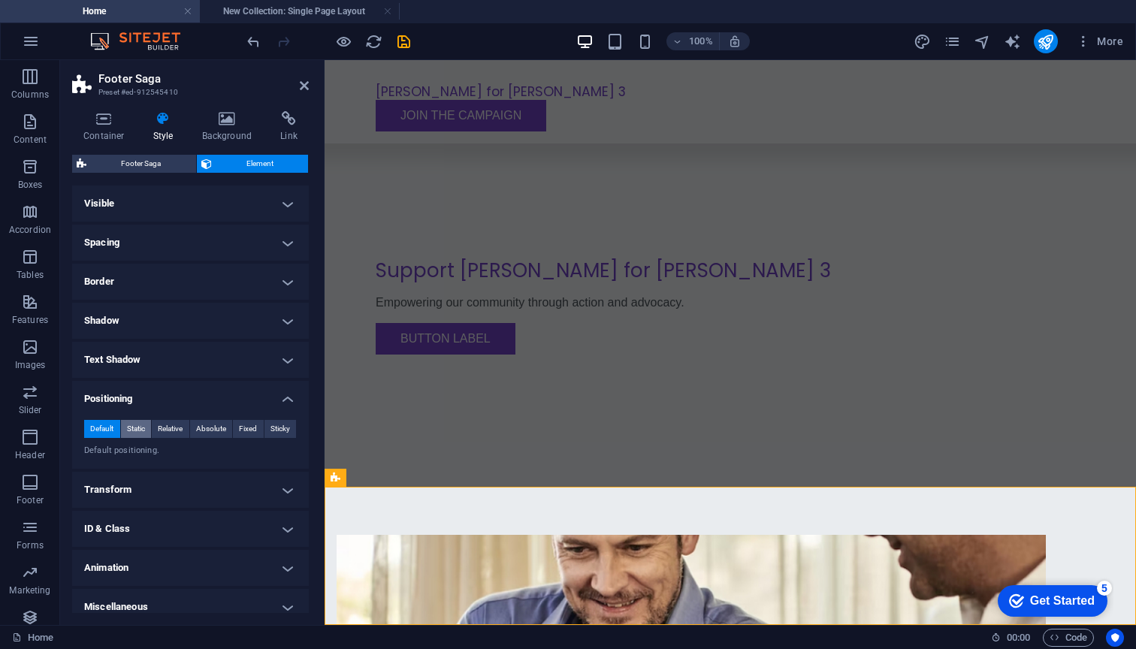
click at [140, 426] on span "Static" at bounding box center [136, 429] width 18 height 18
click at [164, 427] on span "Relative" at bounding box center [170, 429] width 25 height 18
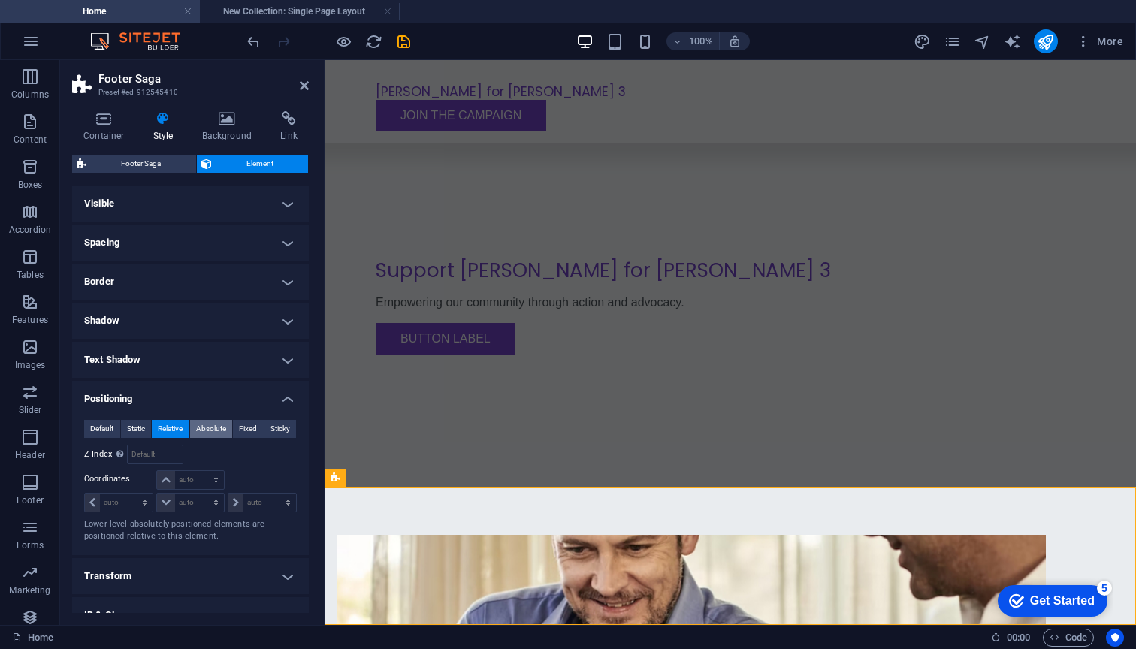
click at [190, 424] on button "Absolute" at bounding box center [211, 429] width 43 height 18
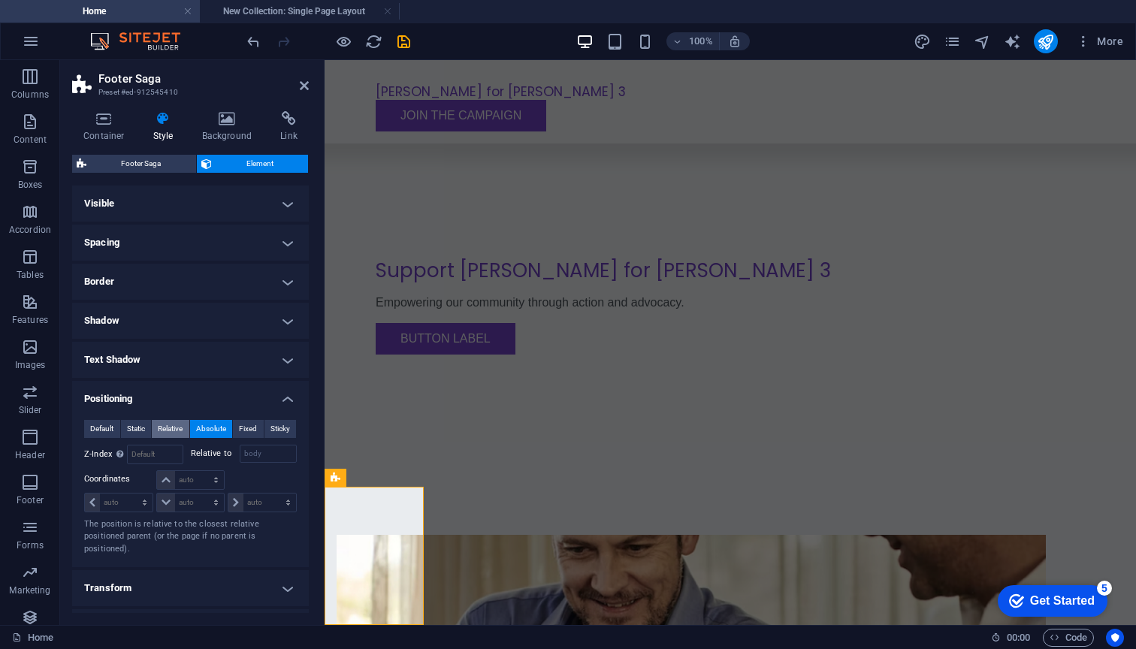
click at [173, 427] on span "Relative" at bounding box center [170, 429] width 25 height 18
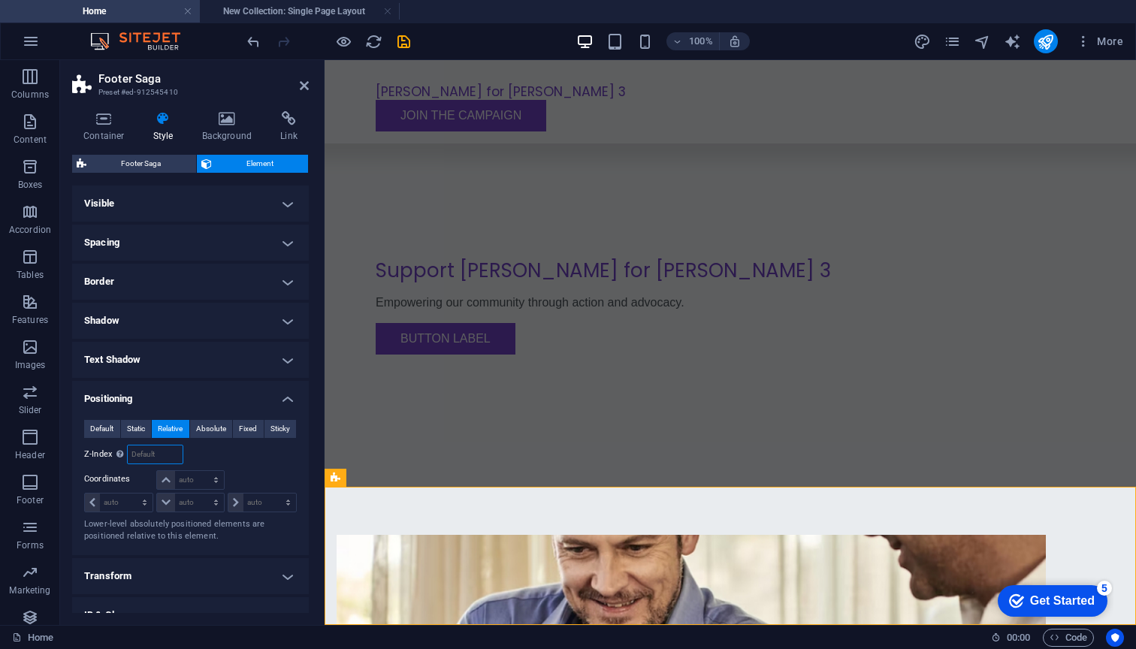
click at [158, 454] on input "number" at bounding box center [155, 454] width 54 height 18
click at [216, 457] on div "Relative to body" at bounding box center [244, 455] width 107 height 20
click at [270, 428] on span "Sticky" at bounding box center [280, 429] width 20 height 18
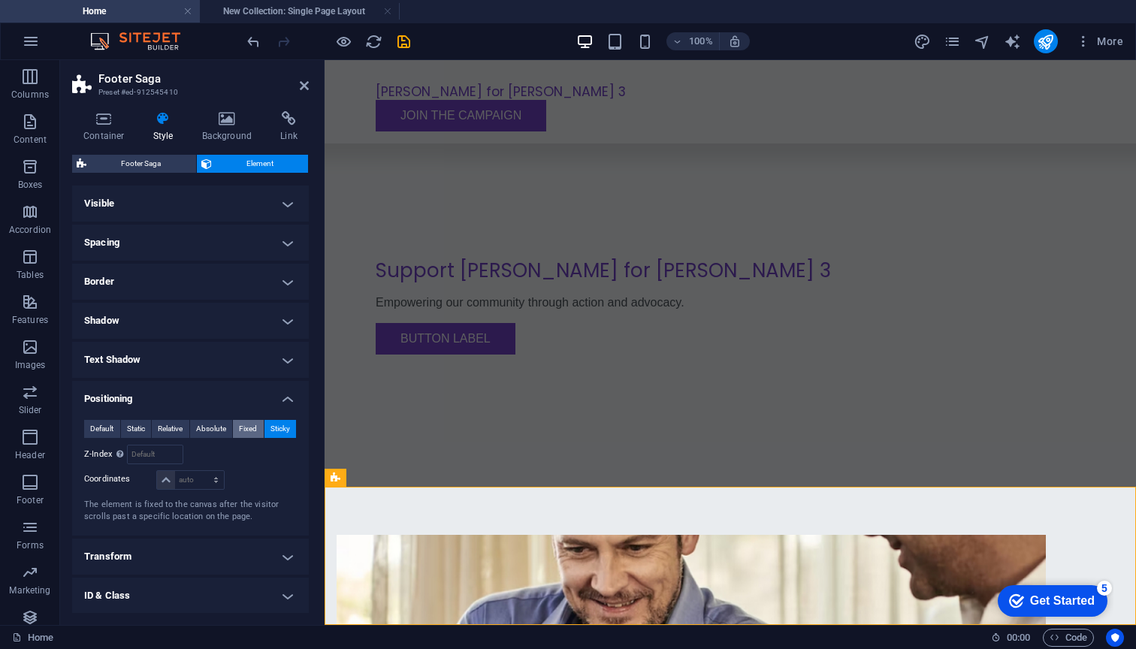
click at [243, 424] on span "Fixed" at bounding box center [248, 429] width 18 height 18
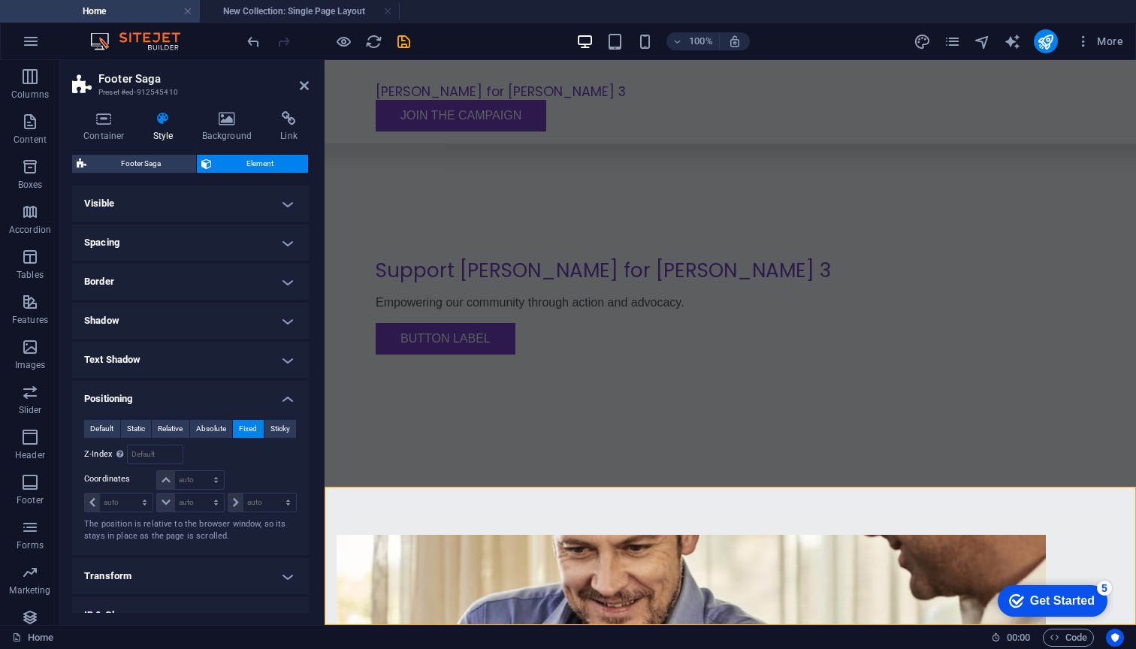
scroll to position [206, 0]
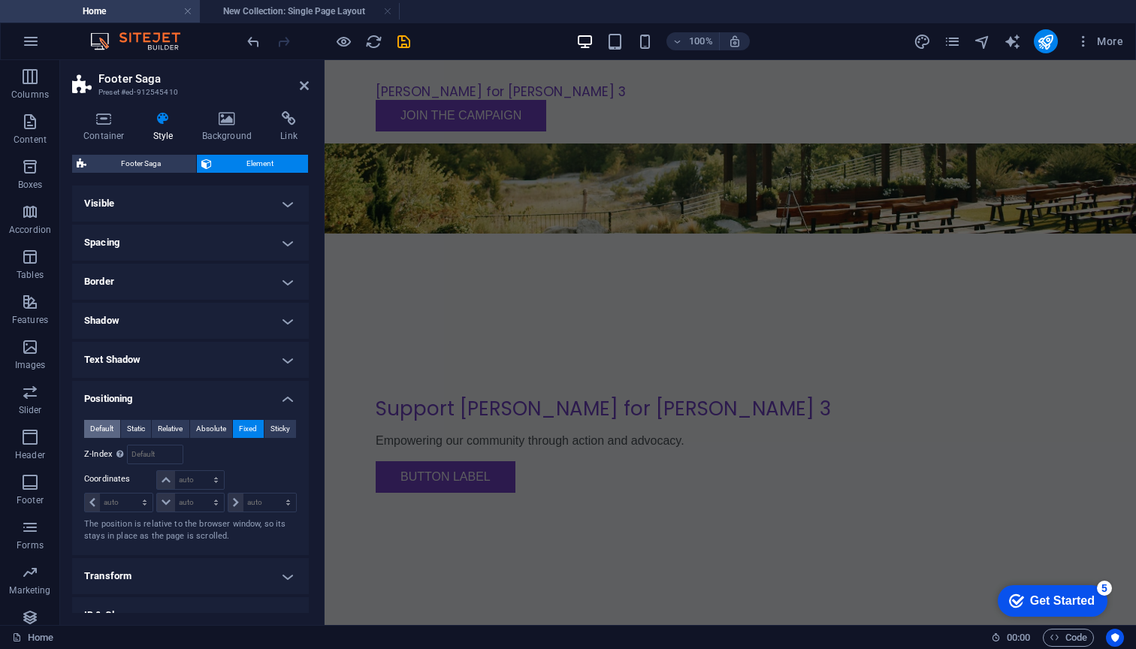
click at [101, 424] on span "Default" at bounding box center [101, 429] width 23 height 18
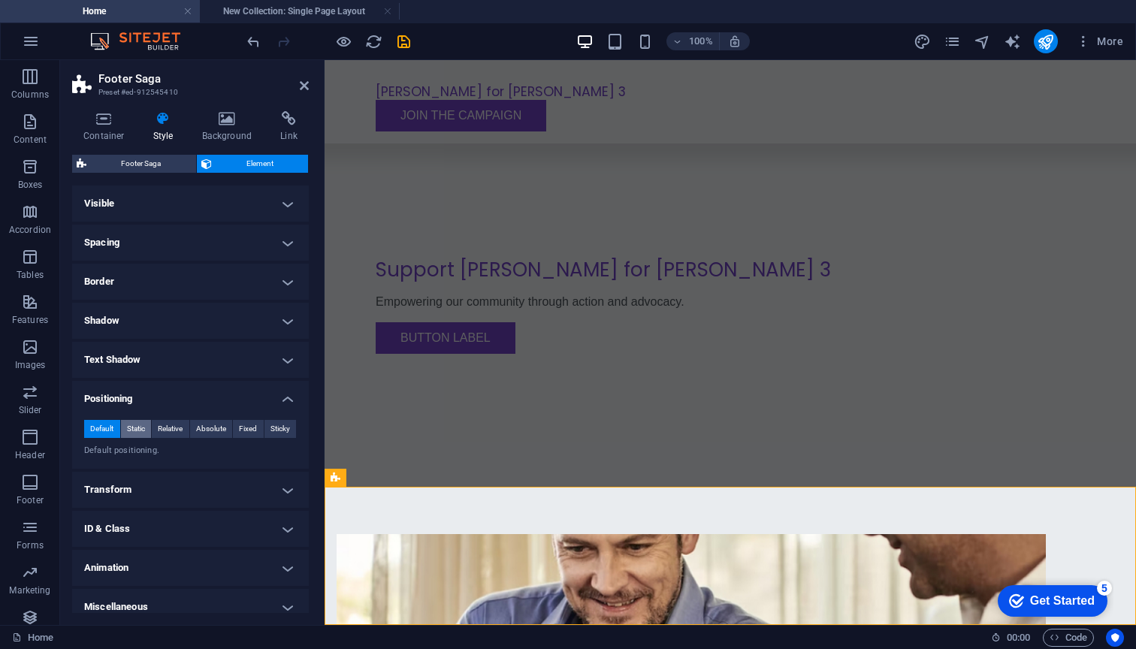
scroll to position [344, 0]
click at [144, 422] on span "Static" at bounding box center [136, 429] width 18 height 18
click at [155, 421] on button "Relative" at bounding box center [171, 429] width 38 height 18
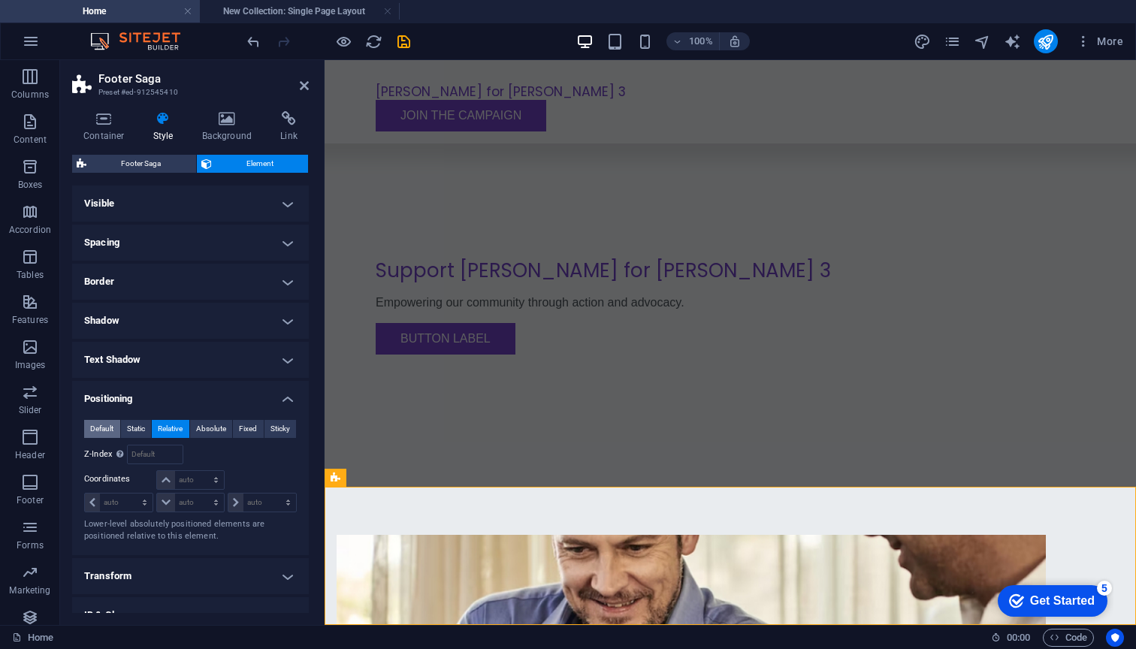
click at [92, 423] on span "Default" at bounding box center [101, 429] width 23 height 18
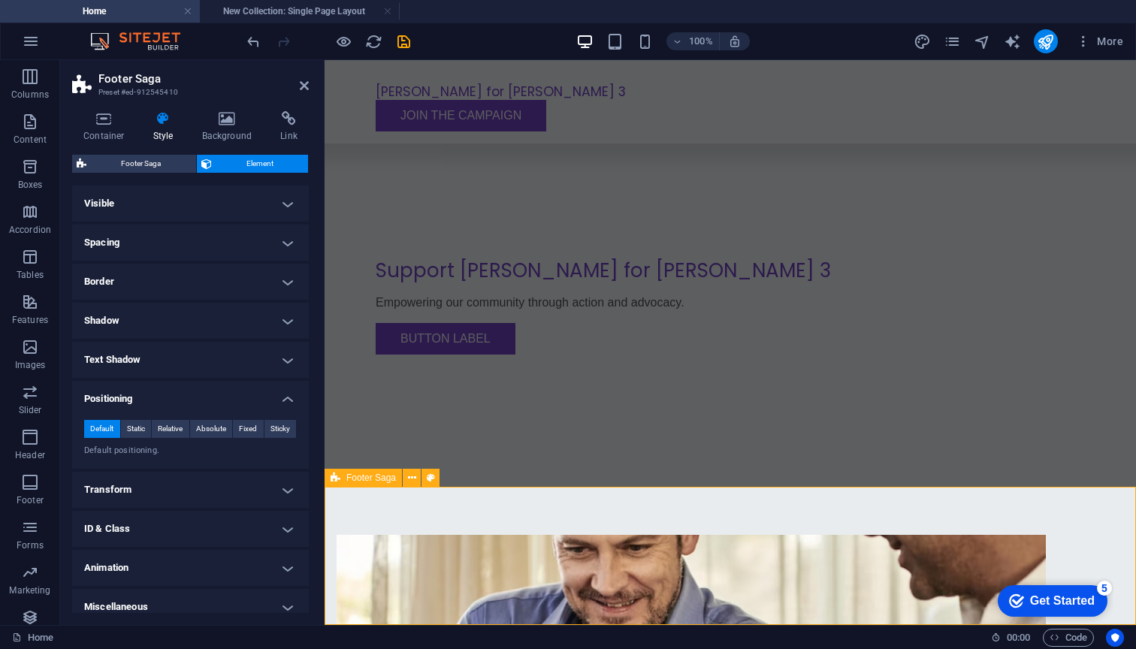
click at [411, 481] on icon at bounding box center [412, 478] width 8 height 16
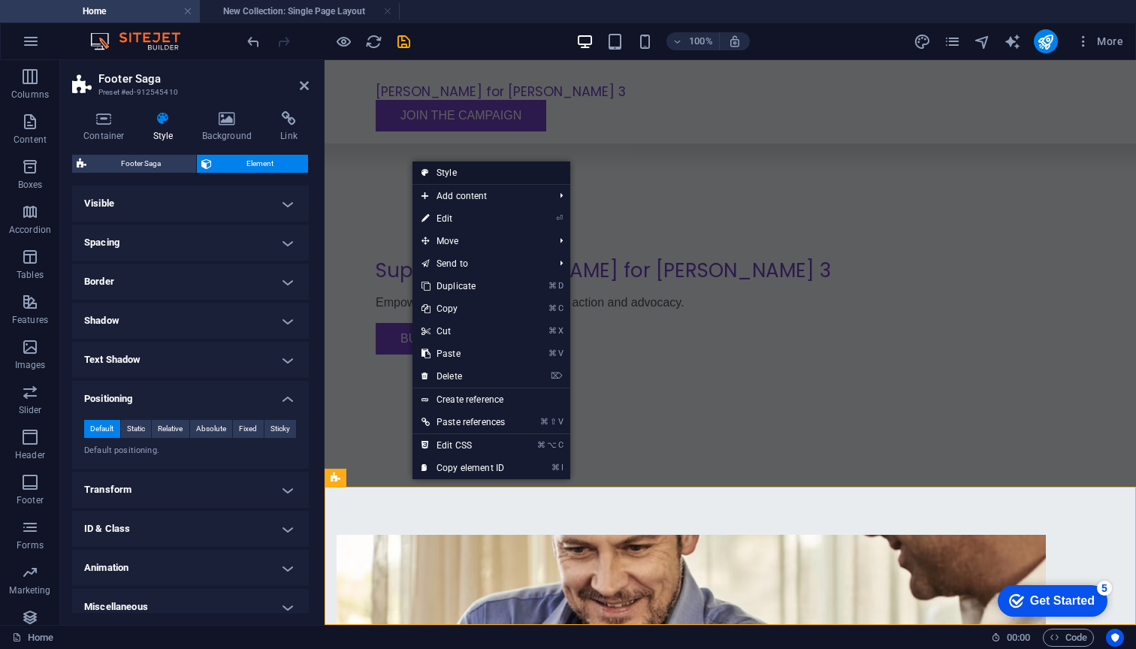
click at [466, 170] on link "Style" at bounding box center [491, 172] width 158 height 23
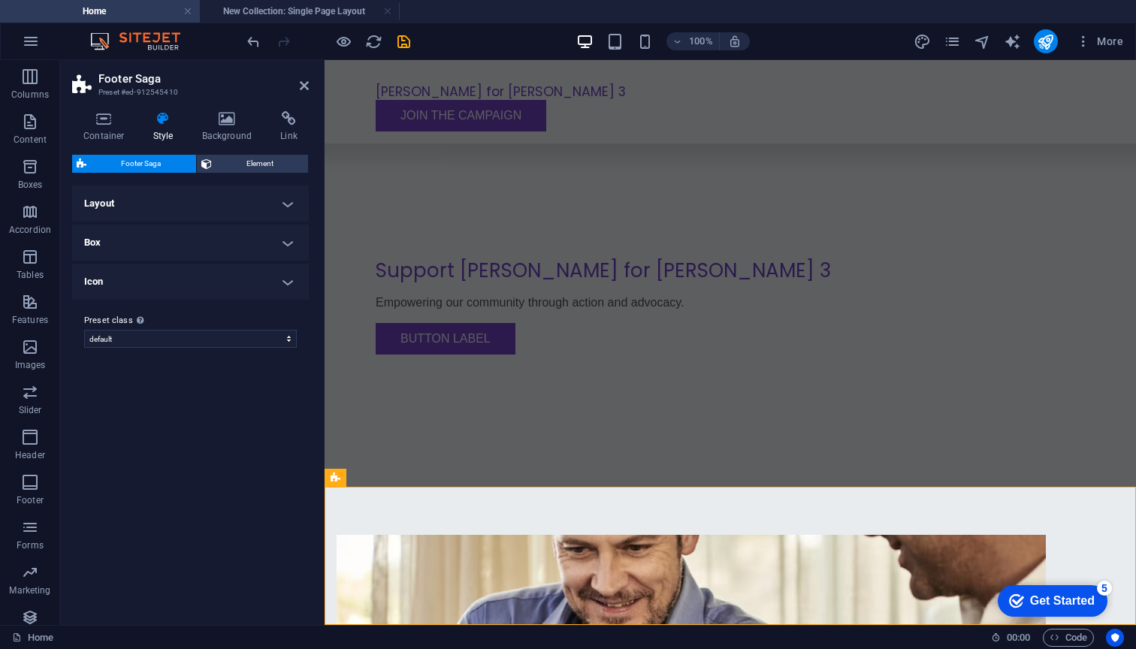
click at [145, 200] on h4 "Layout" at bounding box center [190, 203] width 237 height 36
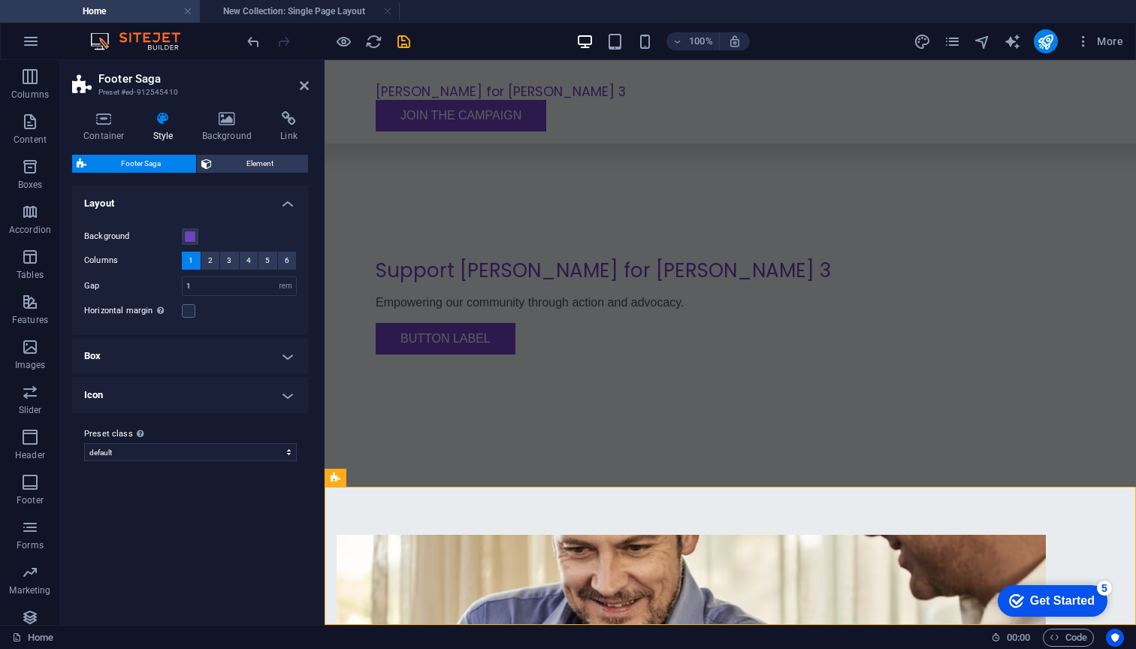
click at [145, 200] on h4 "Layout" at bounding box center [190, 198] width 237 height 27
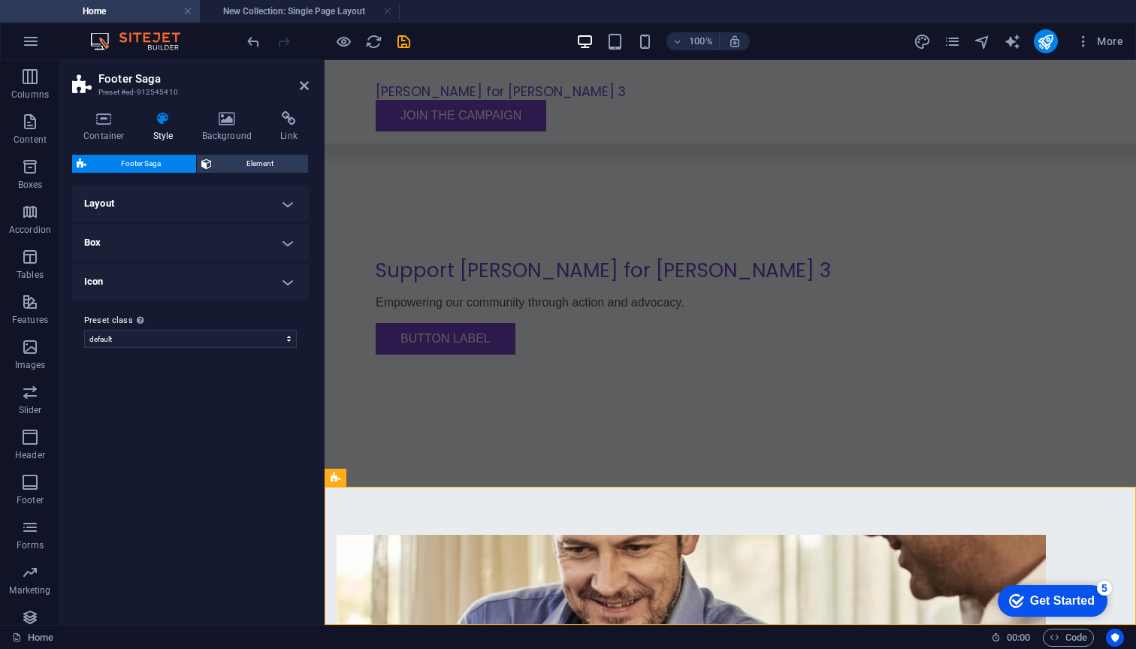
click at [199, 239] on h4 "Box" at bounding box center [190, 243] width 237 height 36
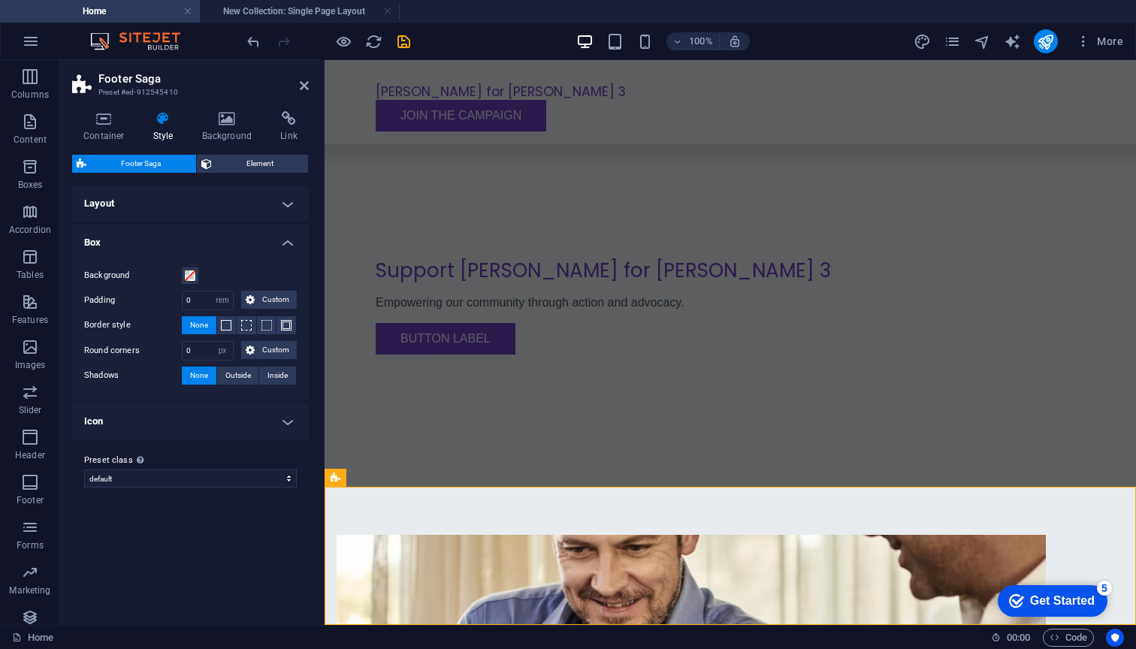
click at [199, 239] on h4 "Box" at bounding box center [190, 238] width 237 height 27
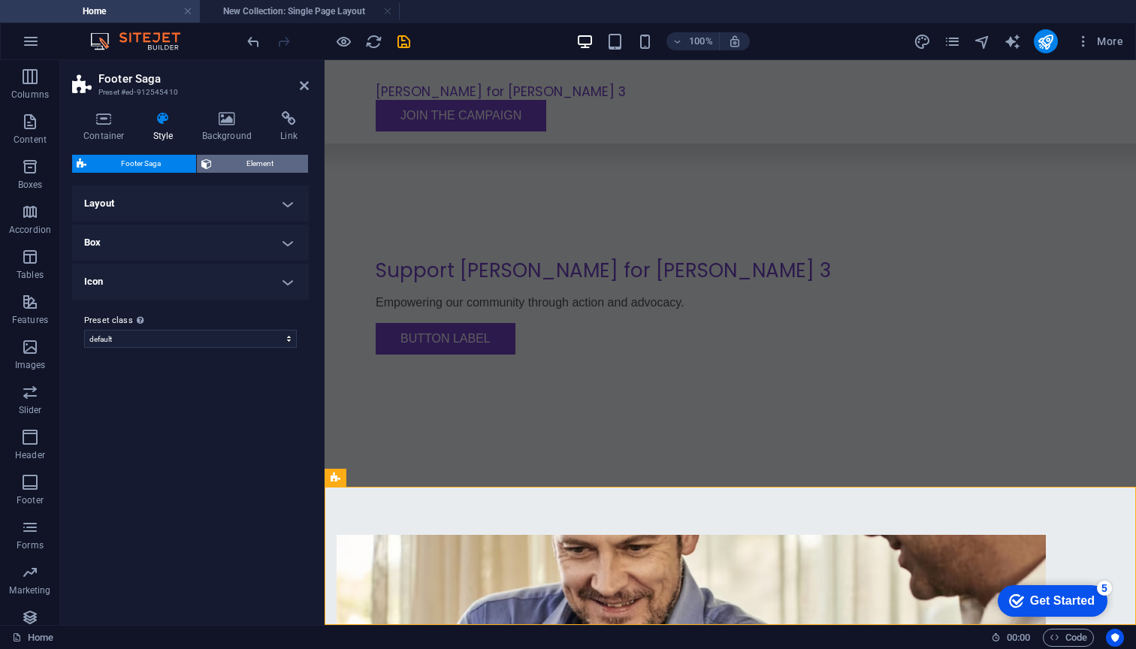
click at [256, 164] on span "Element" at bounding box center [260, 164] width 88 height 18
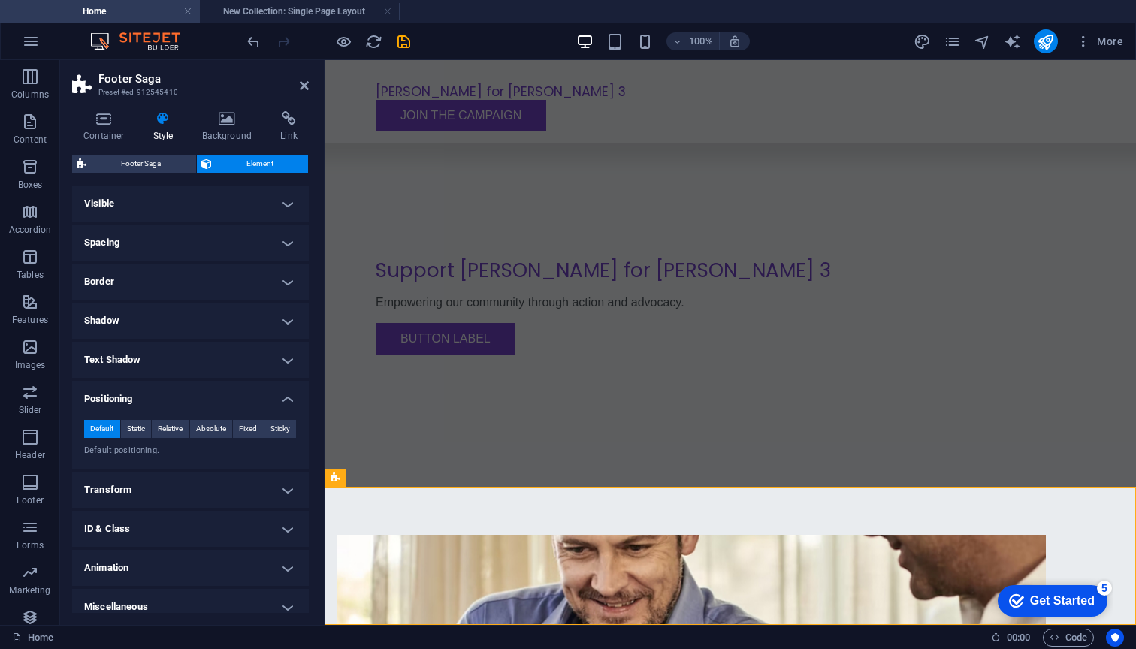
click at [206, 394] on h4 "Positioning" at bounding box center [190, 394] width 237 height 27
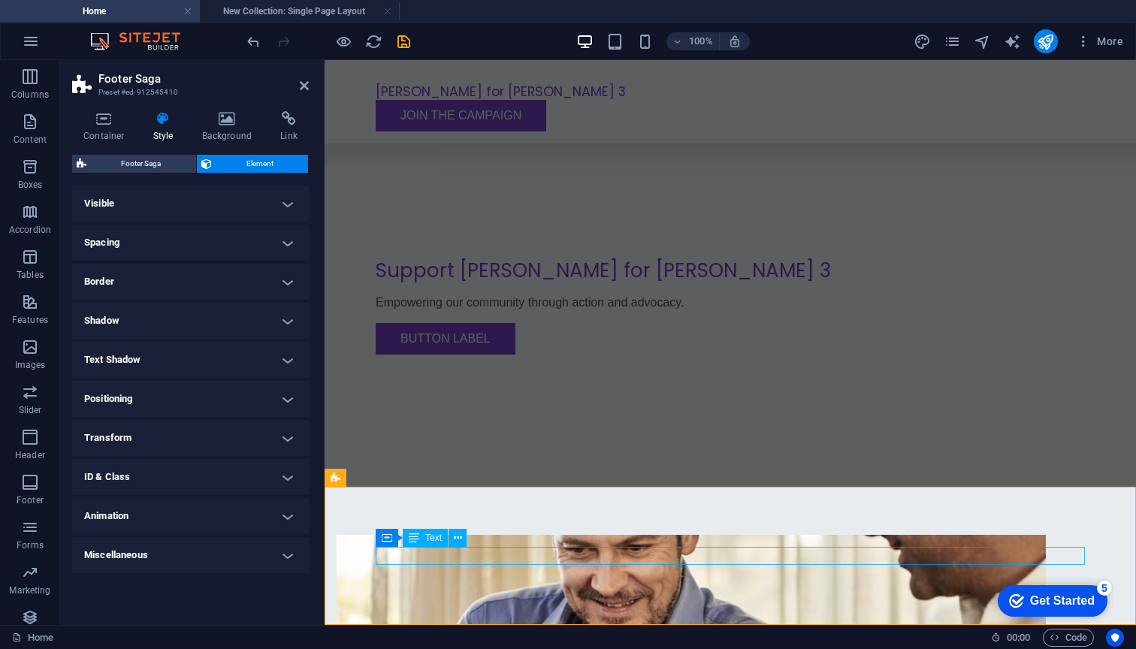
click at [433, 546] on div "Text" at bounding box center [425, 538] width 45 height 18
click at [459, 538] on icon at bounding box center [458, 538] width 8 height 16
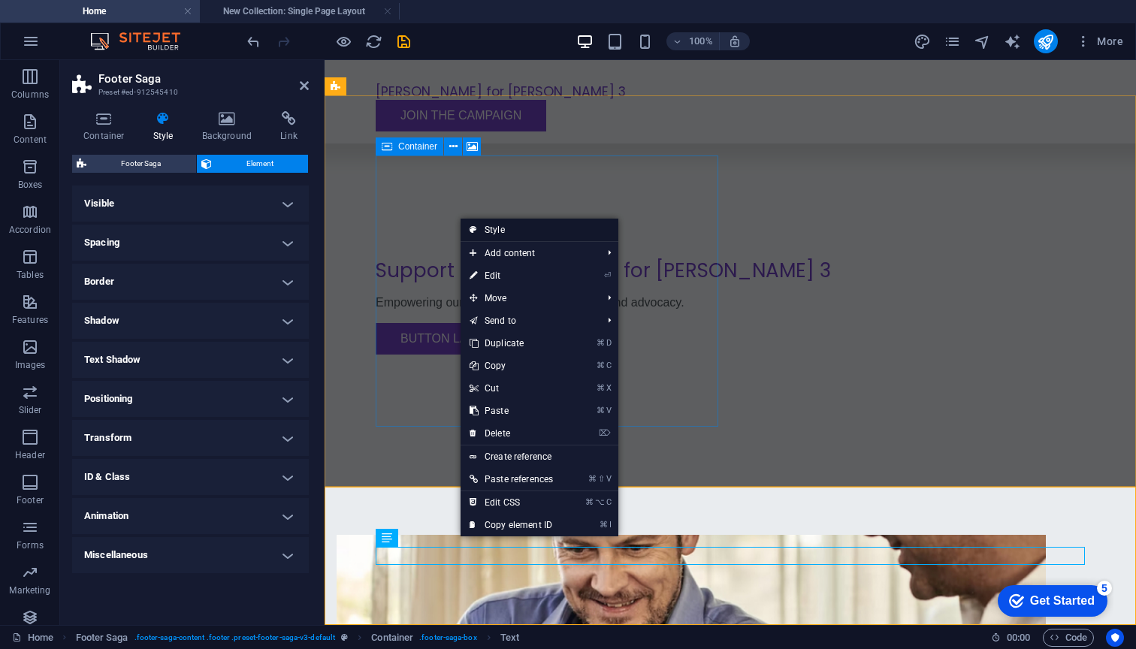
click at [514, 226] on link "Style" at bounding box center [539, 230] width 158 height 23
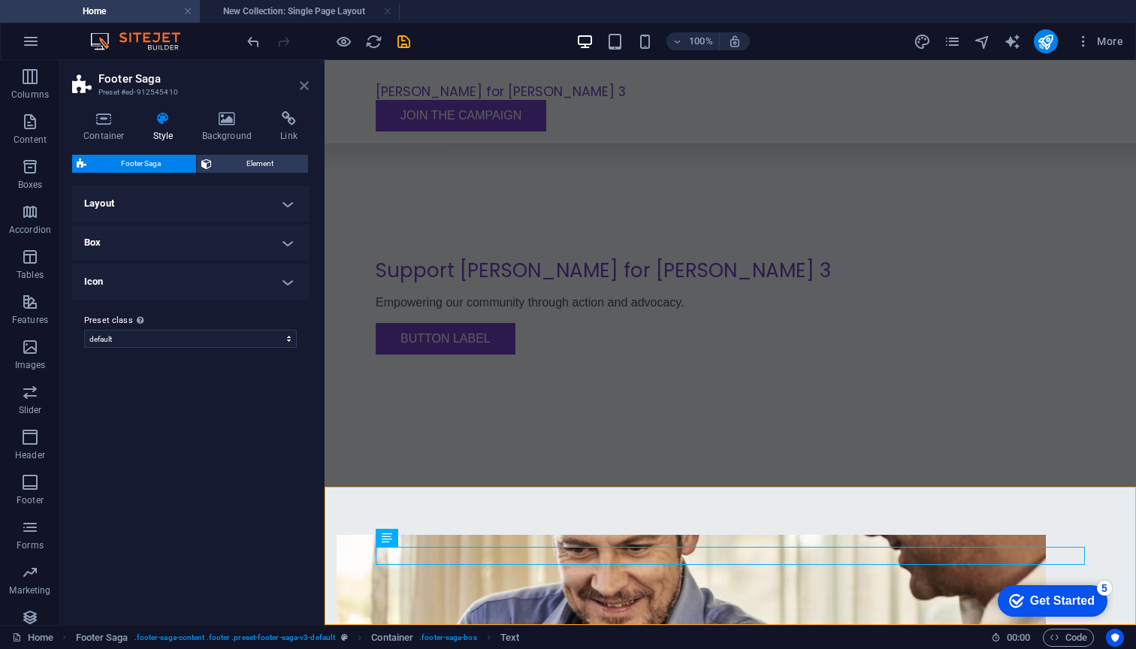
click at [304, 89] on icon at bounding box center [304, 86] width 9 height 12
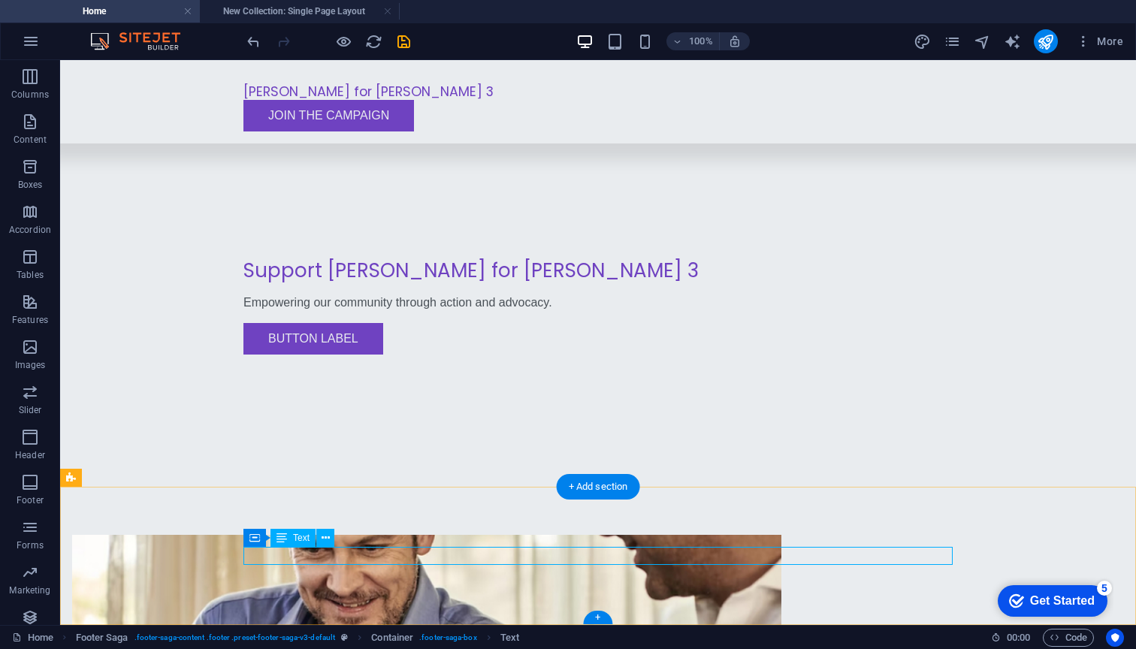
click at [294, 538] on span "Text" at bounding box center [301, 537] width 17 height 9
click at [282, 538] on icon at bounding box center [281, 538] width 11 height 18
click at [325, 537] on button at bounding box center [321, 538] width 18 height 18
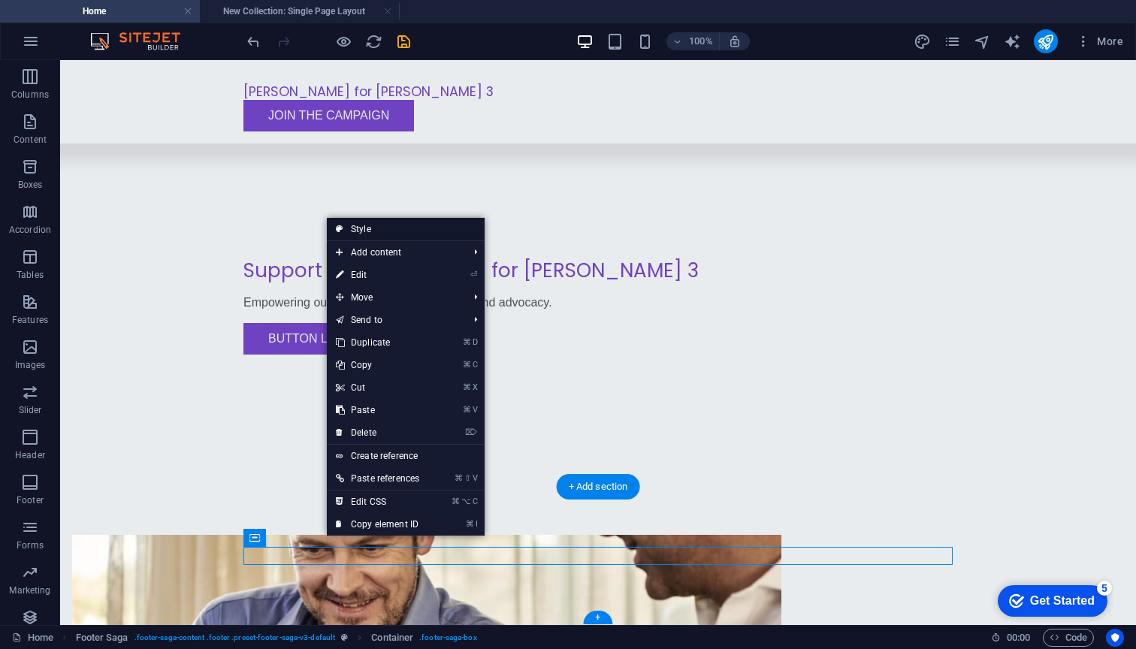
click at [418, 225] on link "Style" at bounding box center [406, 229] width 158 height 23
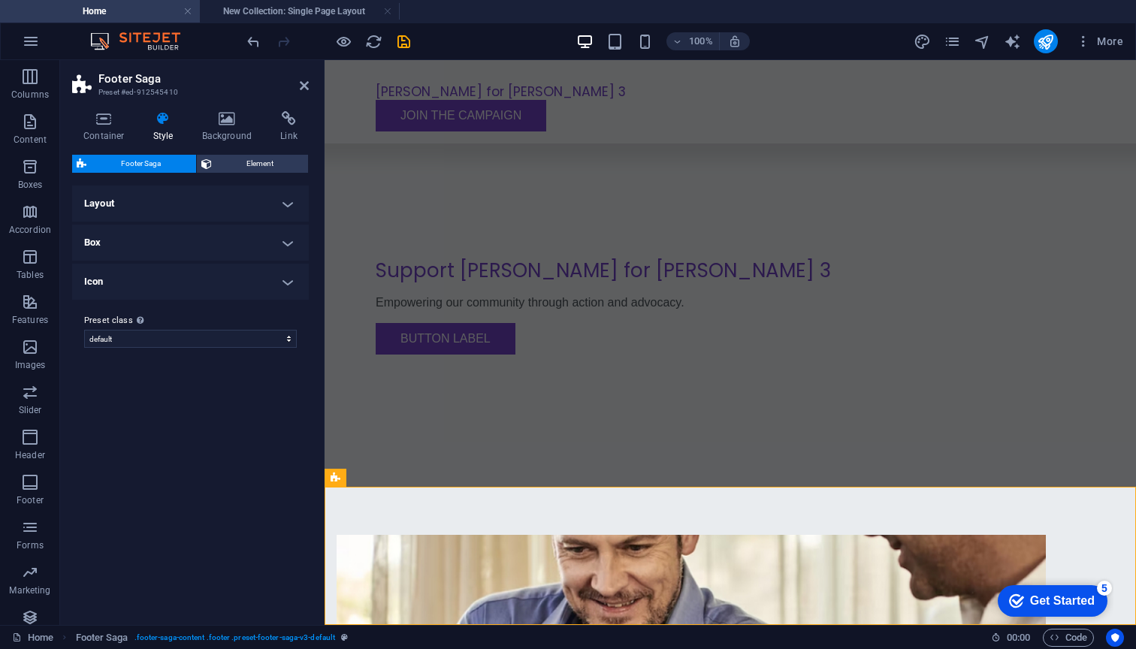
click at [170, 136] on h4 "Style" at bounding box center [166, 127] width 49 height 32
click at [222, 121] on icon at bounding box center [227, 118] width 73 height 15
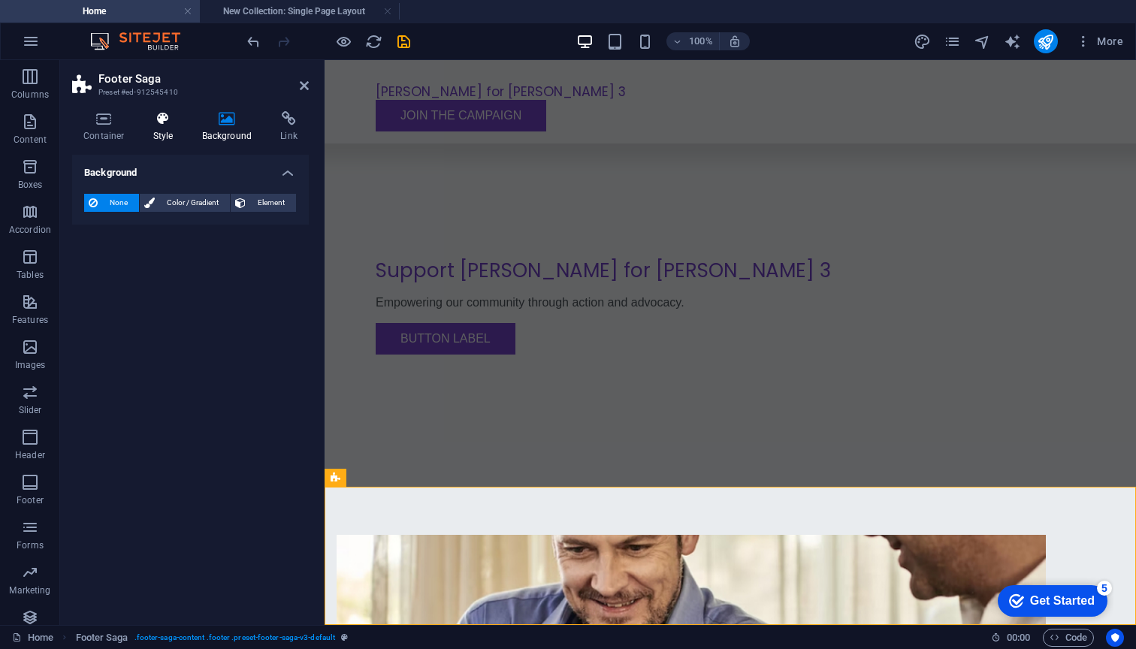
click at [164, 125] on icon at bounding box center [163, 118] width 43 height 15
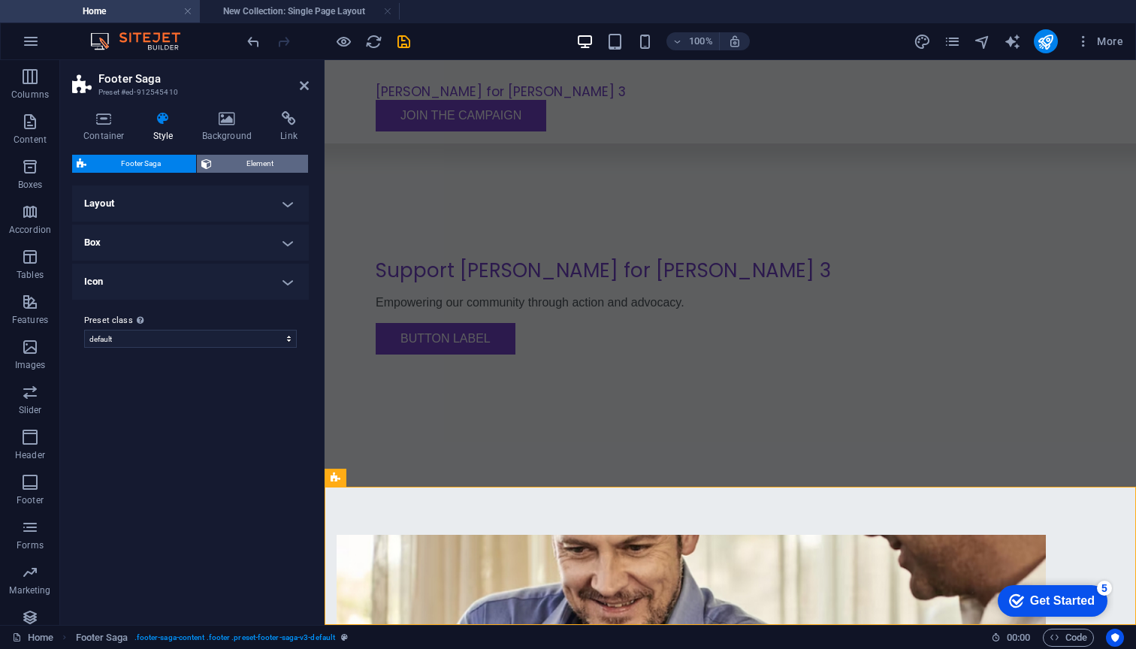
click at [245, 163] on span "Element" at bounding box center [260, 164] width 88 height 18
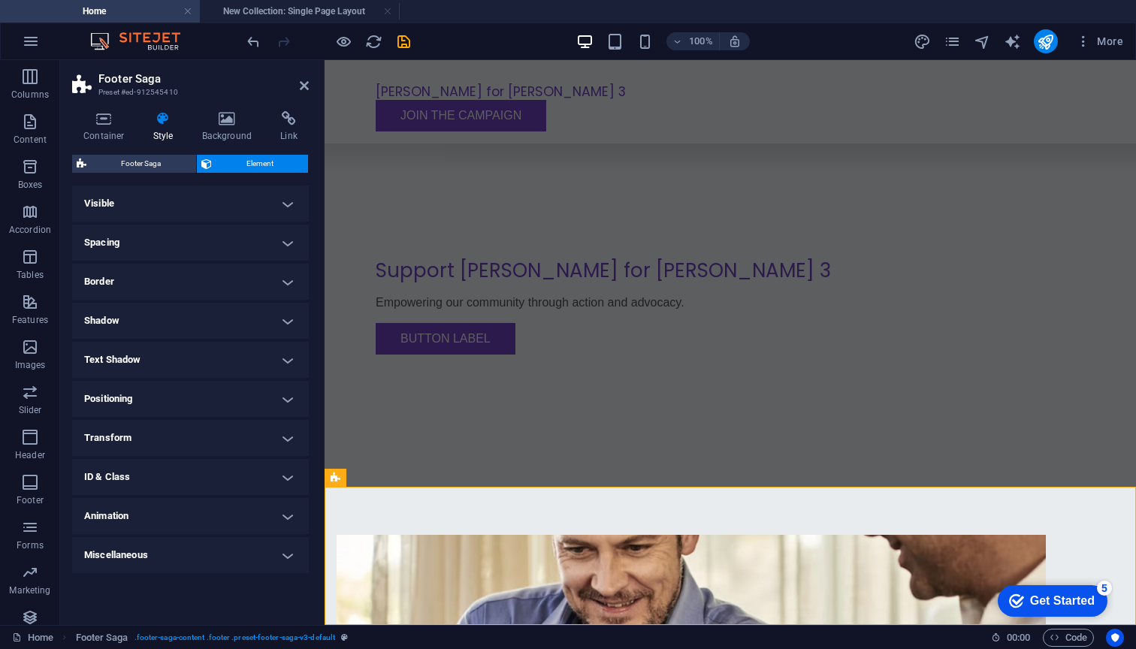
click at [221, 400] on h4 "Positioning" at bounding box center [190, 399] width 237 height 36
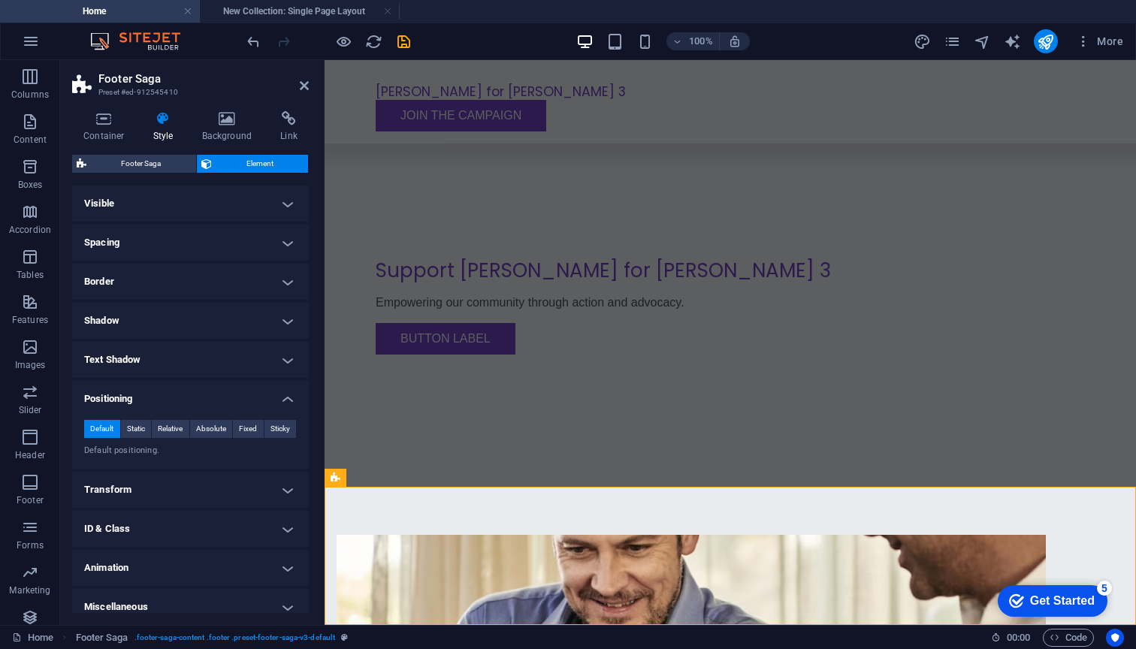
click at [221, 400] on h4 "Positioning" at bounding box center [190, 394] width 237 height 27
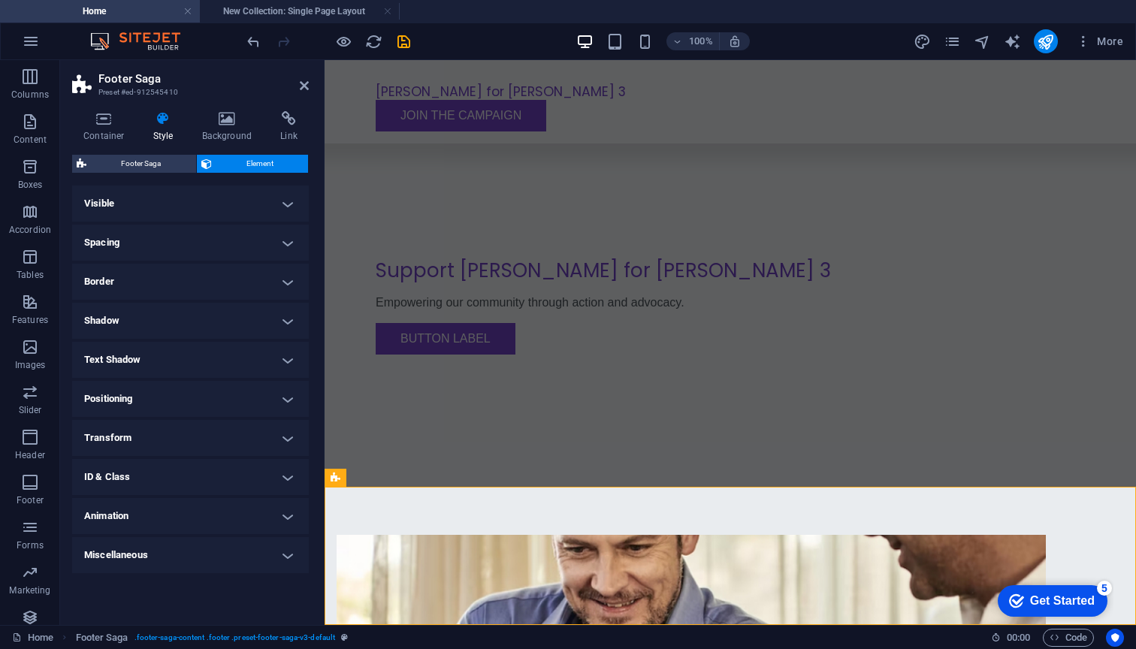
click at [216, 397] on h4 "Positioning" at bounding box center [190, 399] width 237 height 36
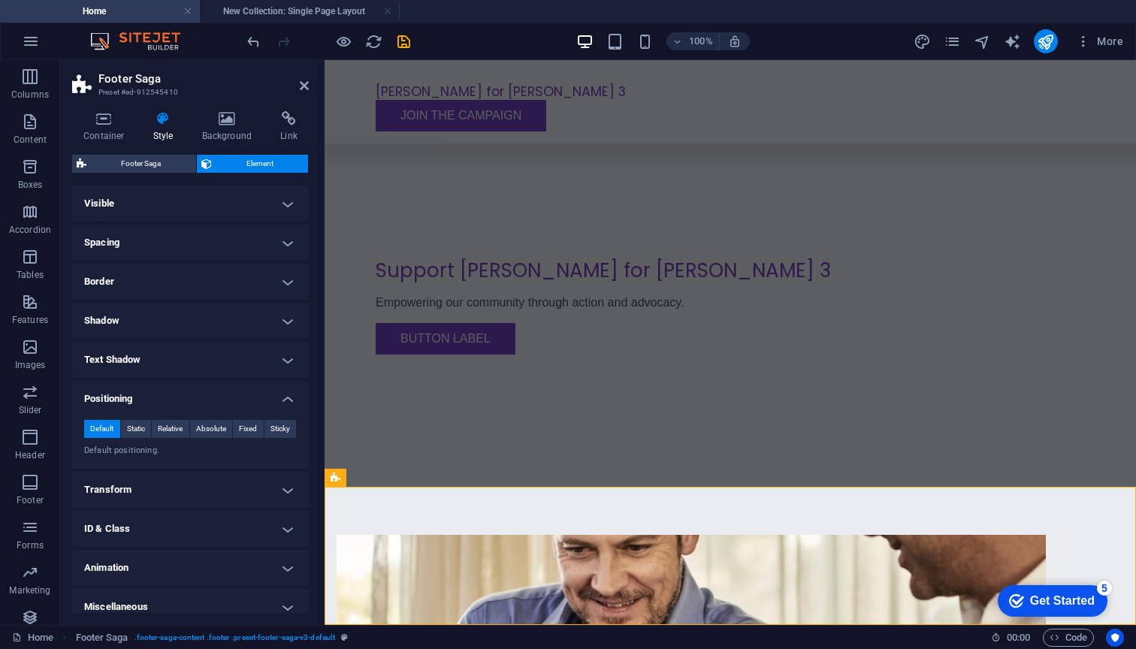
click at [115, 454] on p "Default positioning." at bounding box center [190, 451] width 213 height 13
click at [131, 427] on span "Static" at bounding box center [136, 429] width 18 height 18
click at [125, 445] on p "Static positioning." at bounding box center [190, 451] width 213 height 13
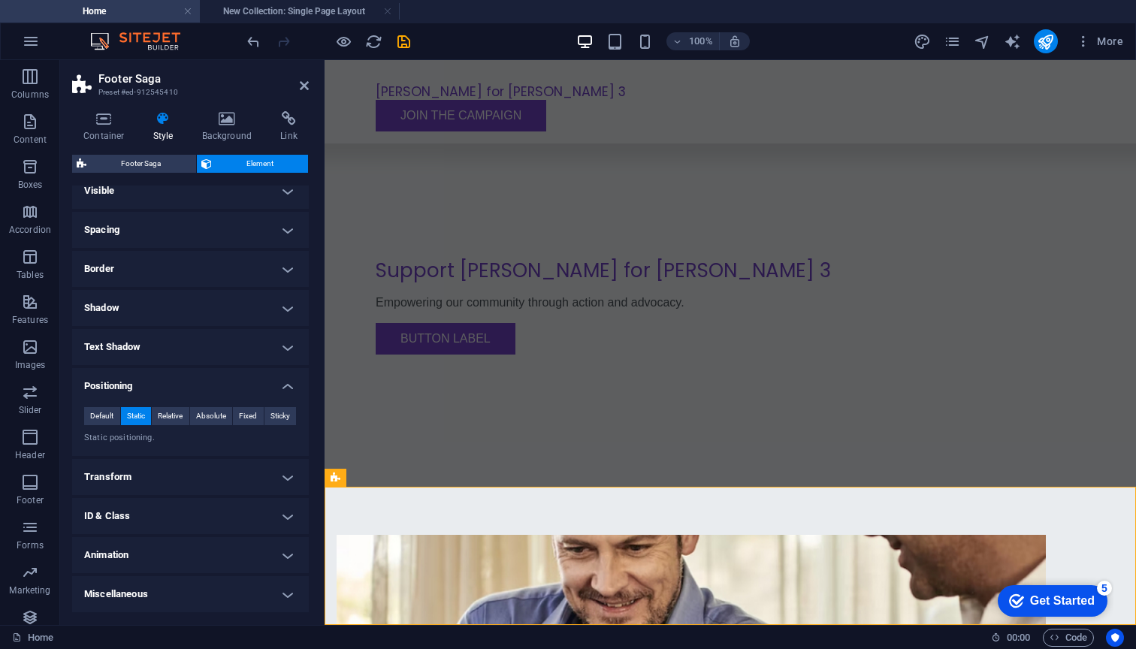
scroll to position [11, 0]
click at [161, 426] on div "Default Static Relative Absolute Fixed Sticky" at bounding box center [190, 418] width 213 height 19
click at [162, 421] on span "Relative" at bounding box center [170, 418] width 25 height 18
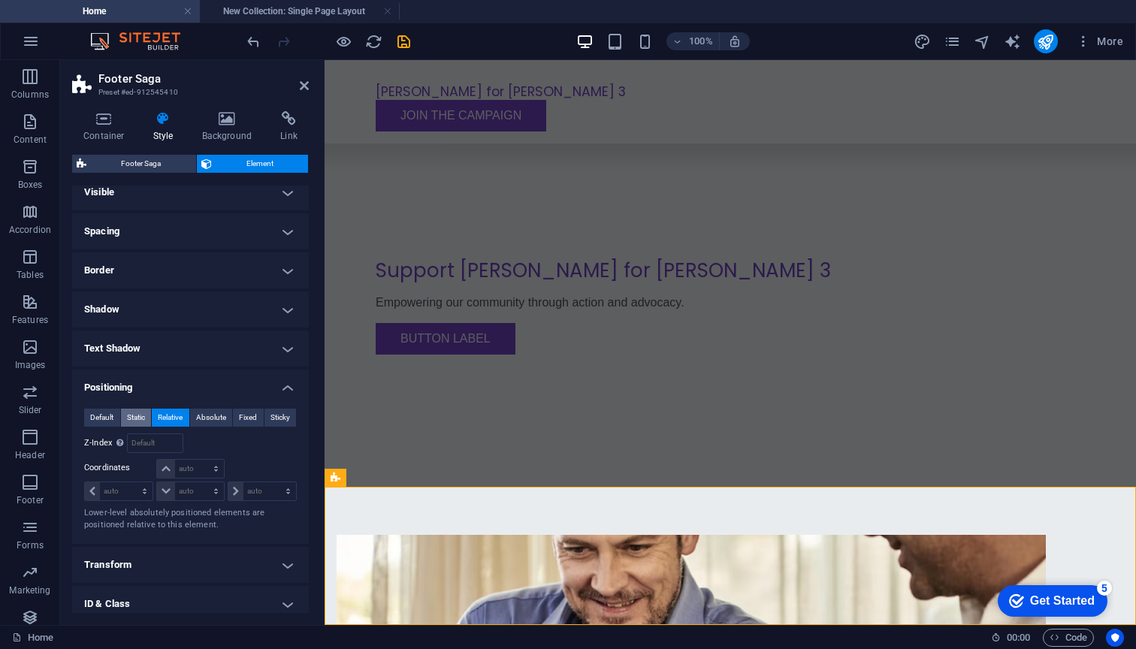
click at [131, 418] on span "Static" at bounding box center [136, 418] width 18 height 18
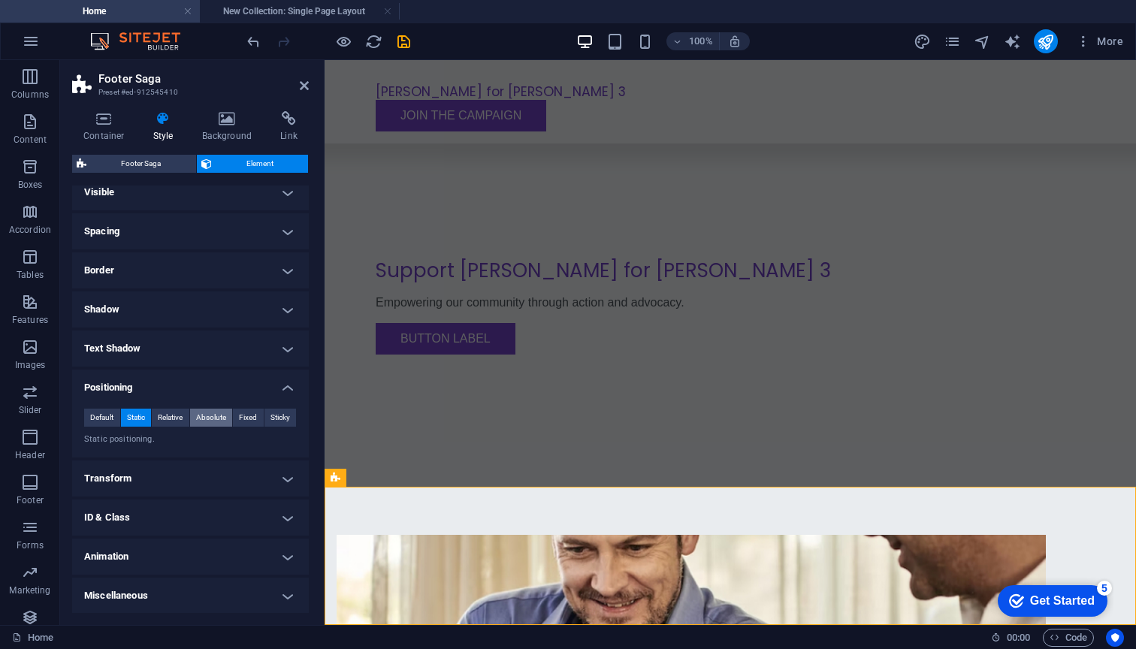
click at [207, 425] on span "Absolute" at bounding box center [211, 418] width 30 height 18
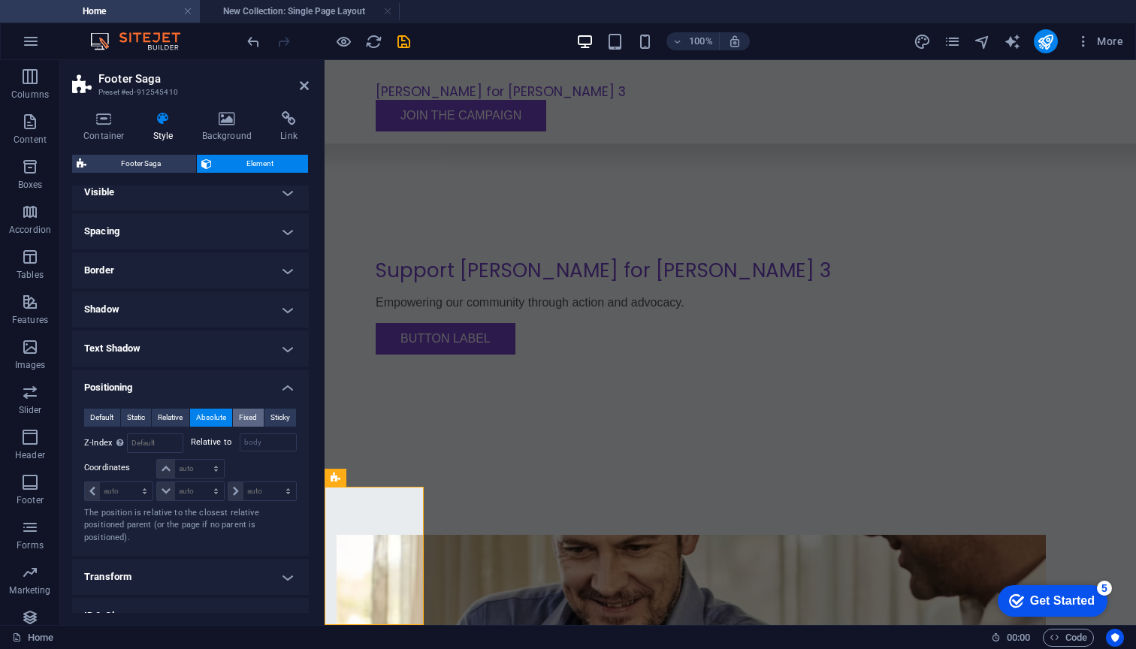
click at [243, 416] on span "Fixed" at bounding box center [248, 418] width 18 height 18
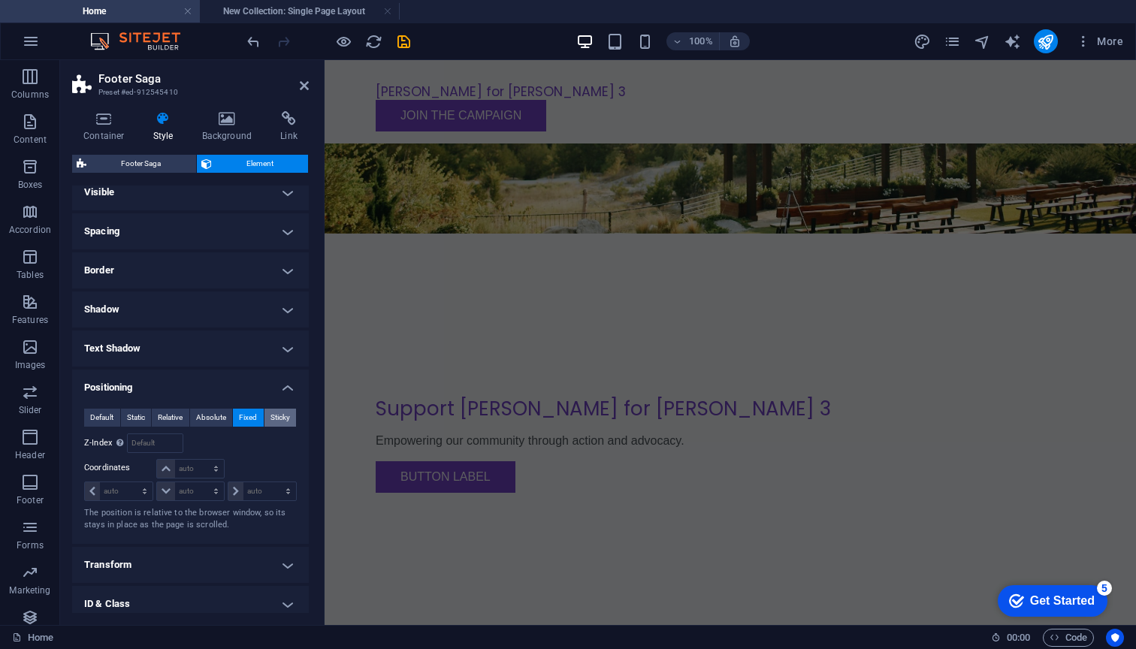
click at [284, 418] on span "Sticky" at bounding box center [280, 418] width 20 height 18
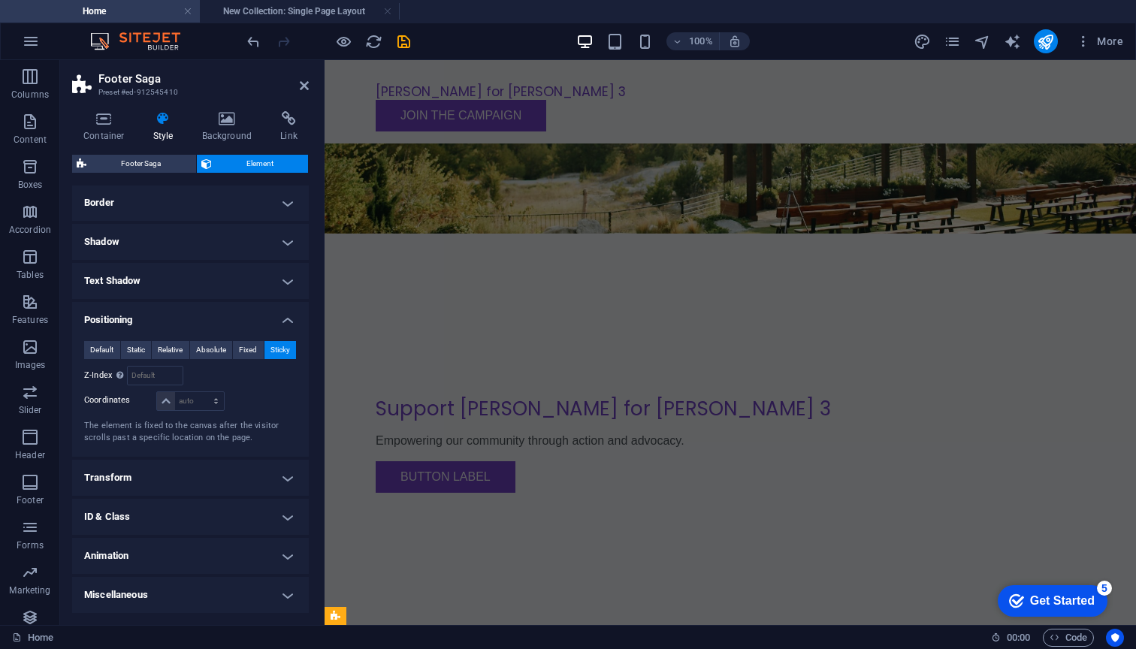
scroll to position [77, 0]
click at [92, 350] on span "Default" at bounding box center [101, 351] width 23 height 18
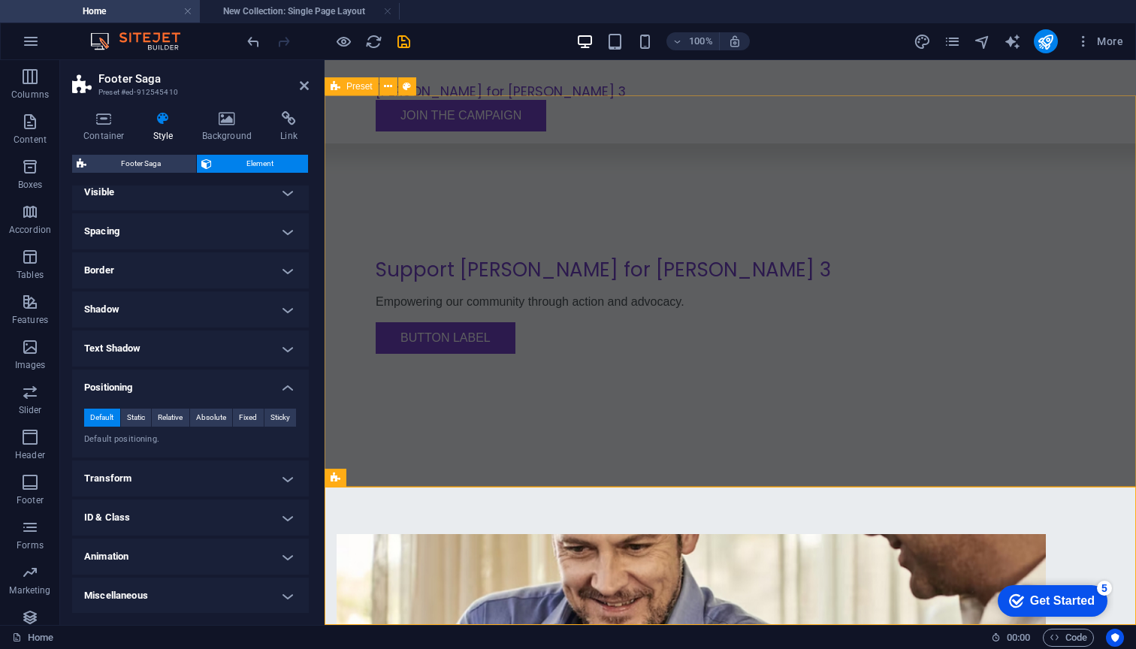
scroll to position [344, 0]
click at [135, 474] on h4 "Transform" at bounding box center [190, 478] width 237 height 36
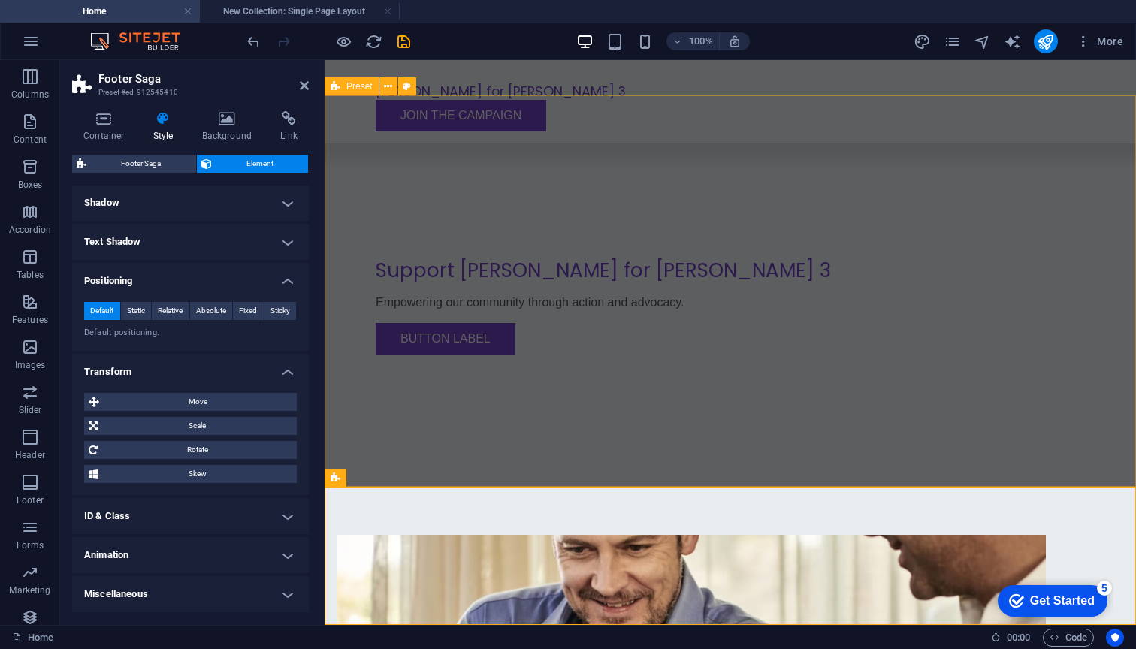
scroll to position [116, 0]
click at [155, 517] on h4 "ID & Class" at bounding box center [190, 517] width 237 height 36
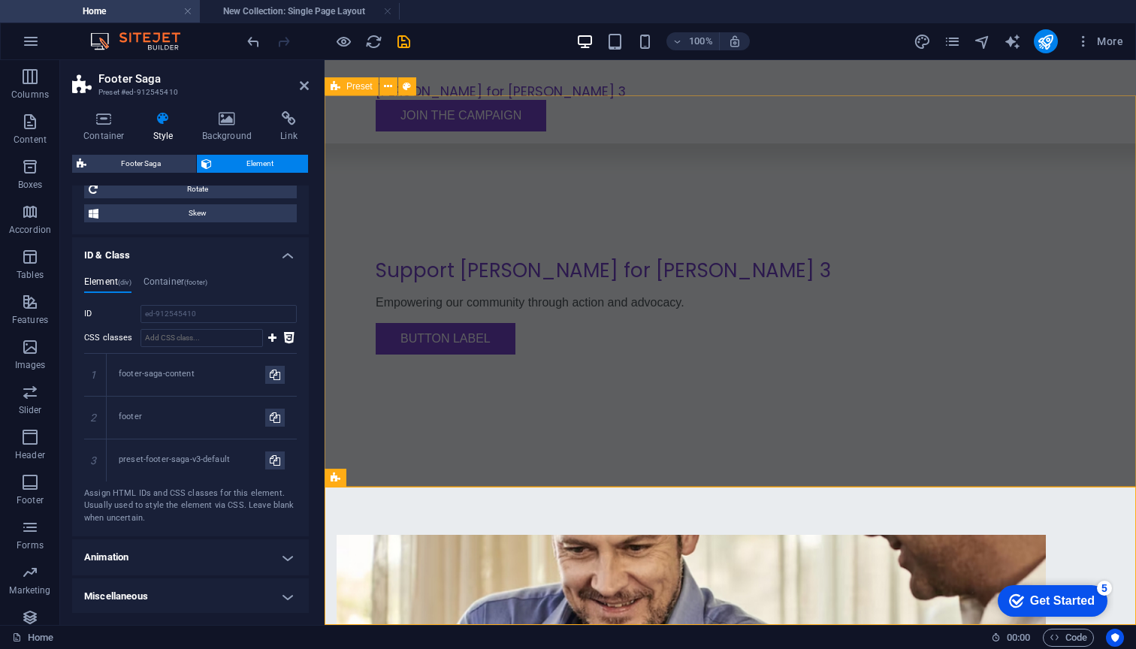
scroll to position [378, 0]
click at [184, 548] on h4 "Animation" at bounding box center [190, 558] width 237 height 36
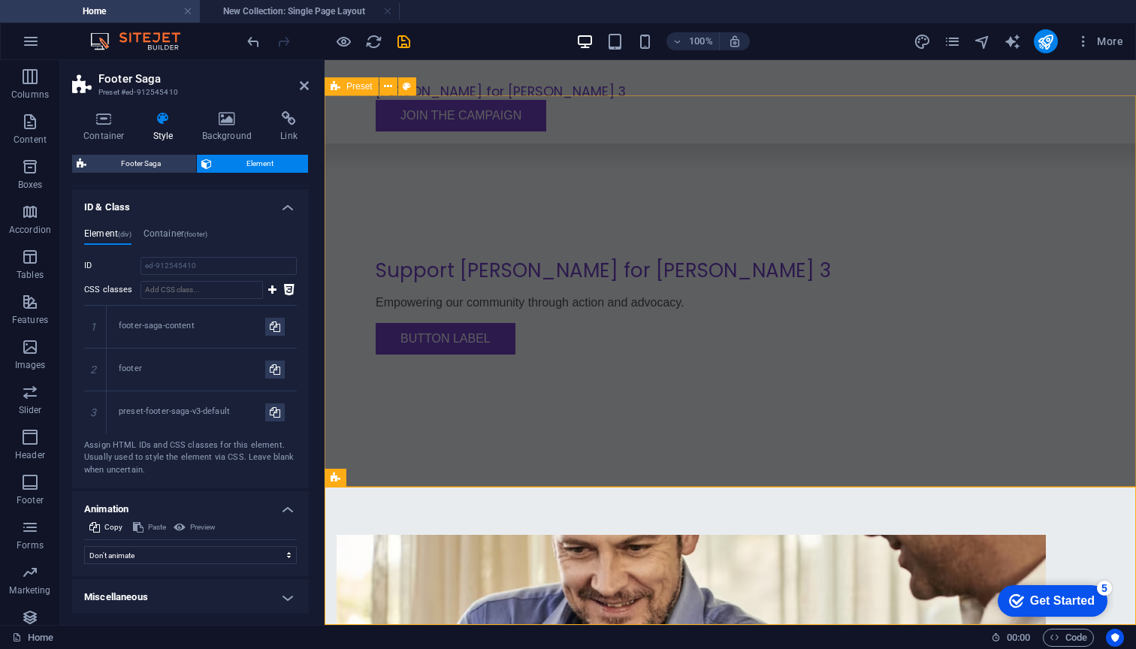
click at [187, 584] on h4 "Miscellaneous" at bounding box center [190, 597] width 237 height 36
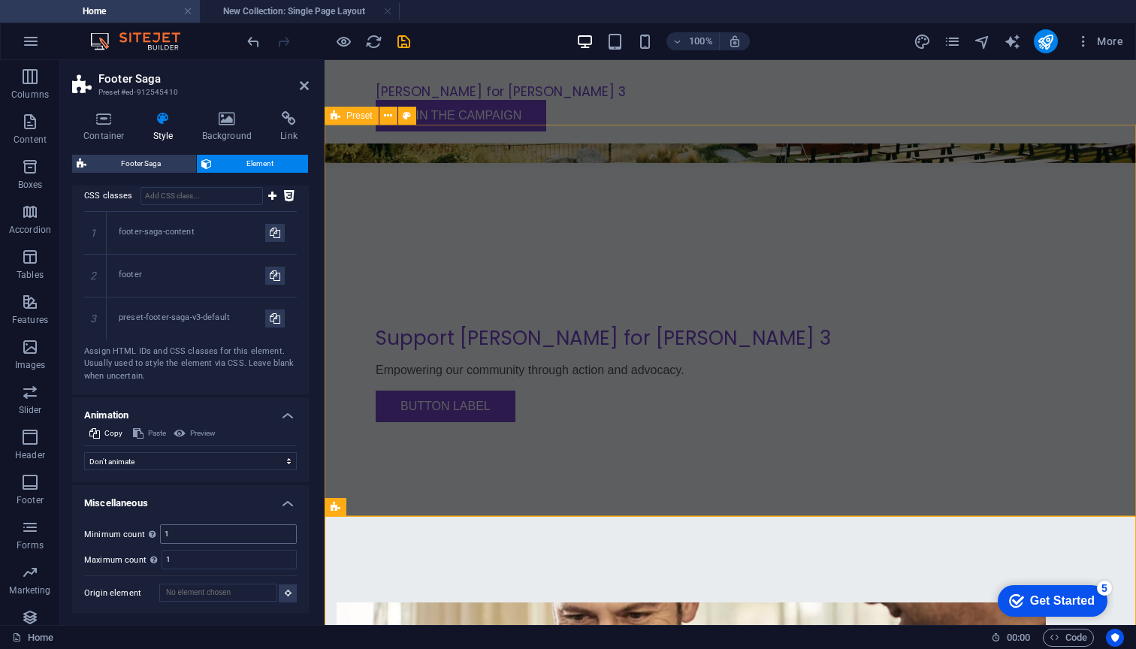
scroll to position [520, 0]
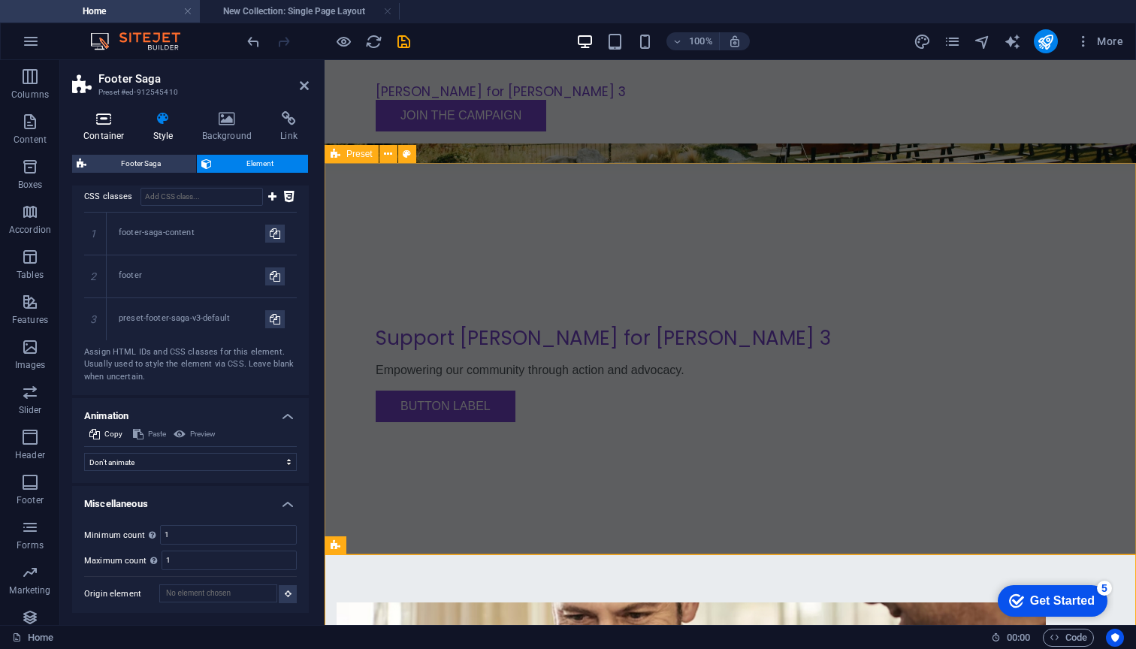
click at [116, 129] on h4 "Container" at bounding box center [107, 127] width 70 height 32
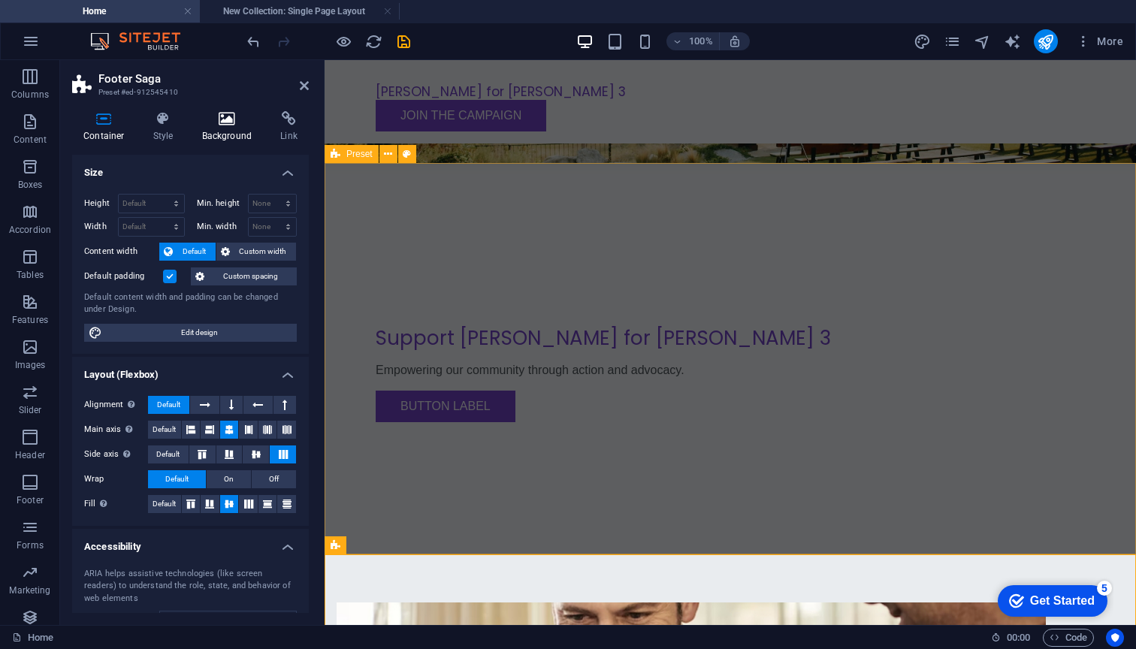
click at [239, 130] on h4 "Background" at bounding box center [230, 127] width 79 height 32
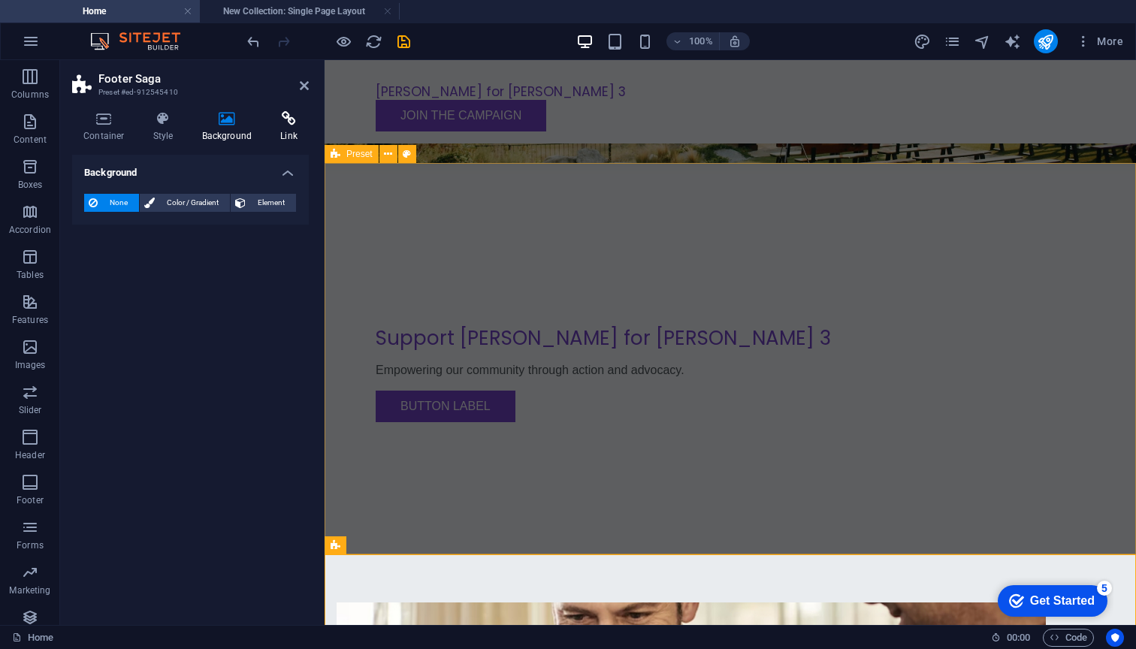
click at [291, 122] on icon at bounding box center [289, 118] width 40 height 15
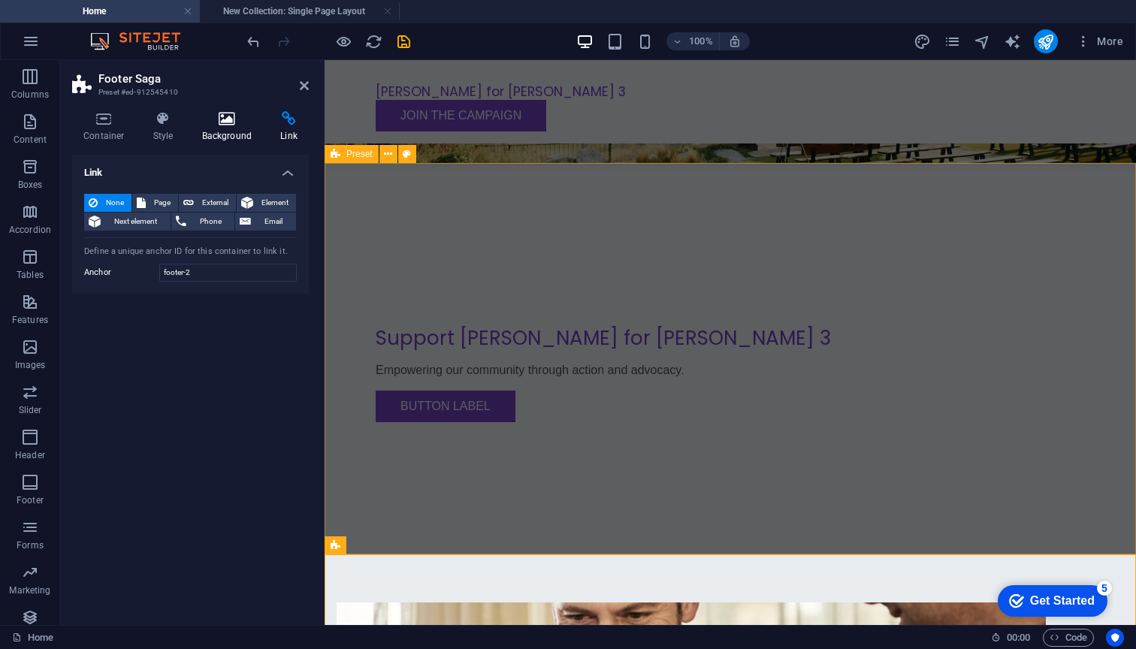
click at [229, 123] on icon at bounding box center [227, 118] width 73 height 15
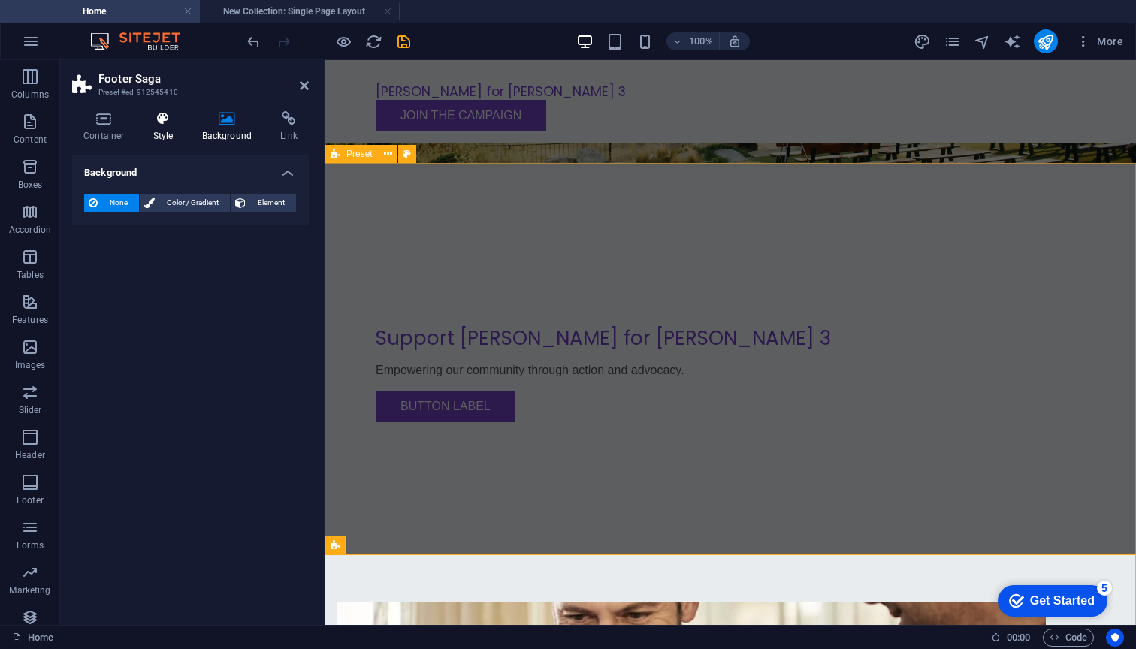
click at [152, 124] on icon at bounding box center [163, 118] width 43 height 15
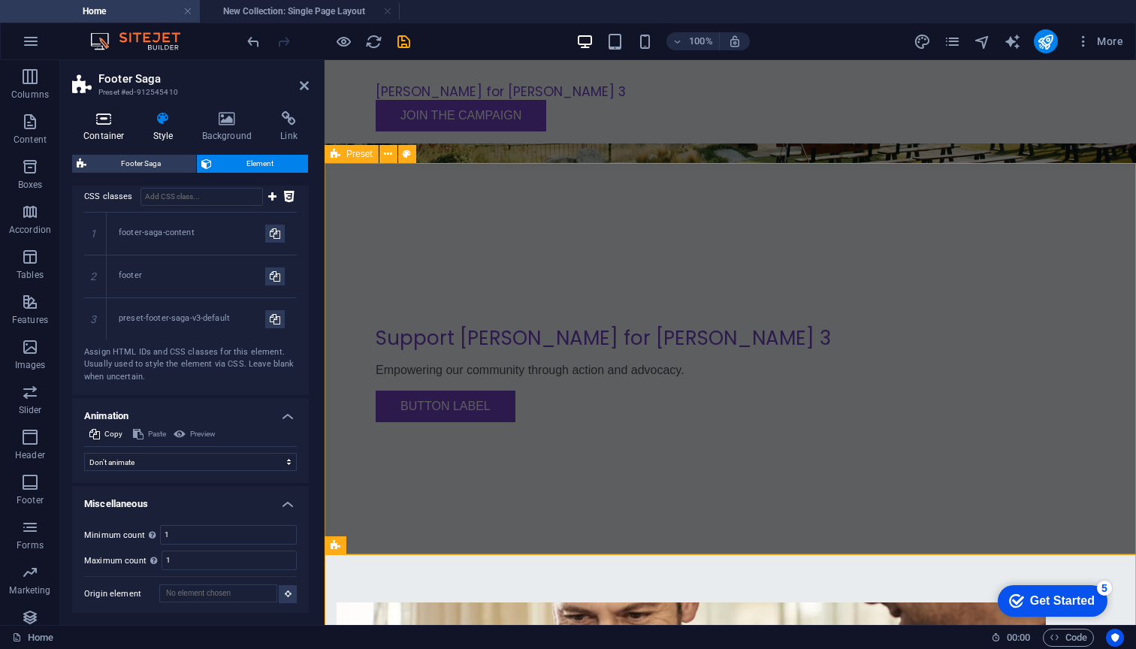
click at [102, 128] on h4 "Container" at bounding box center [107, 127] width 70 height 32
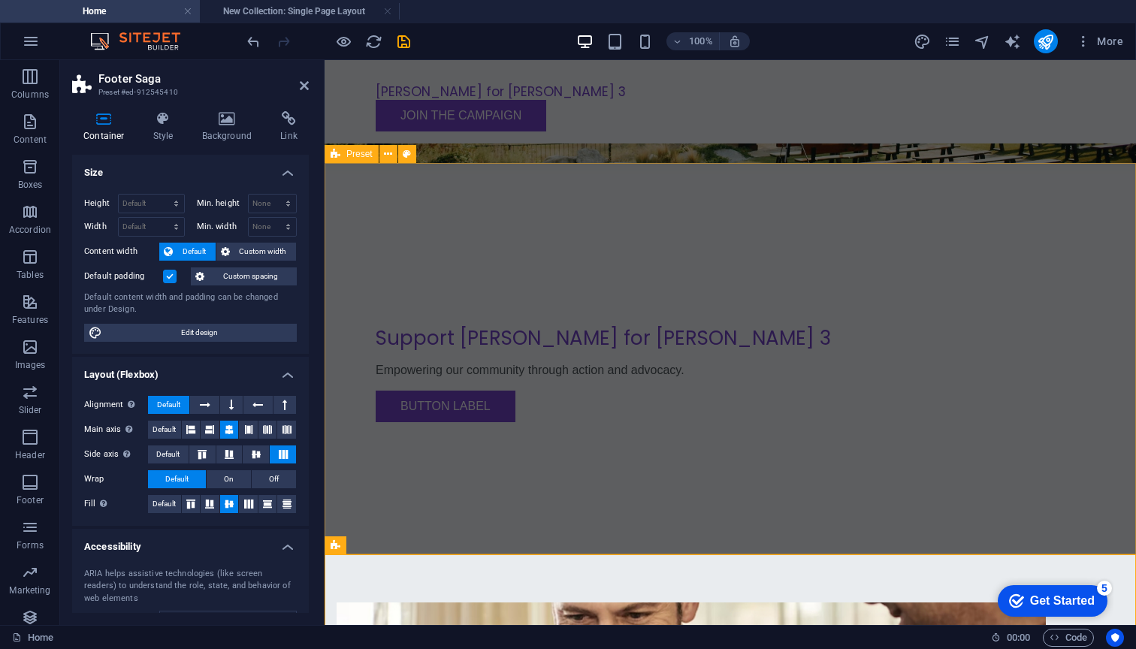
click at [298, 86] on header "Footer Saga Preset #ed-912545410" at bounding box center [190, 79] width 237 height 39
click at [303, 83] on icon at bounding box center [304, 86] width 9 height 12
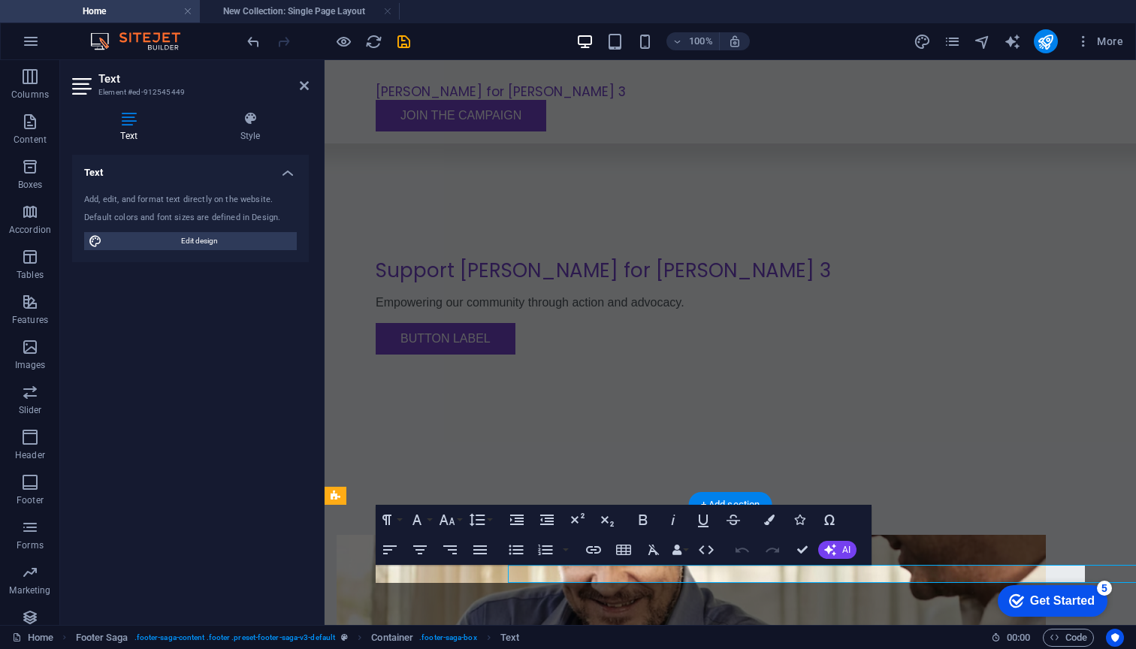
scroll to position [326, 0]
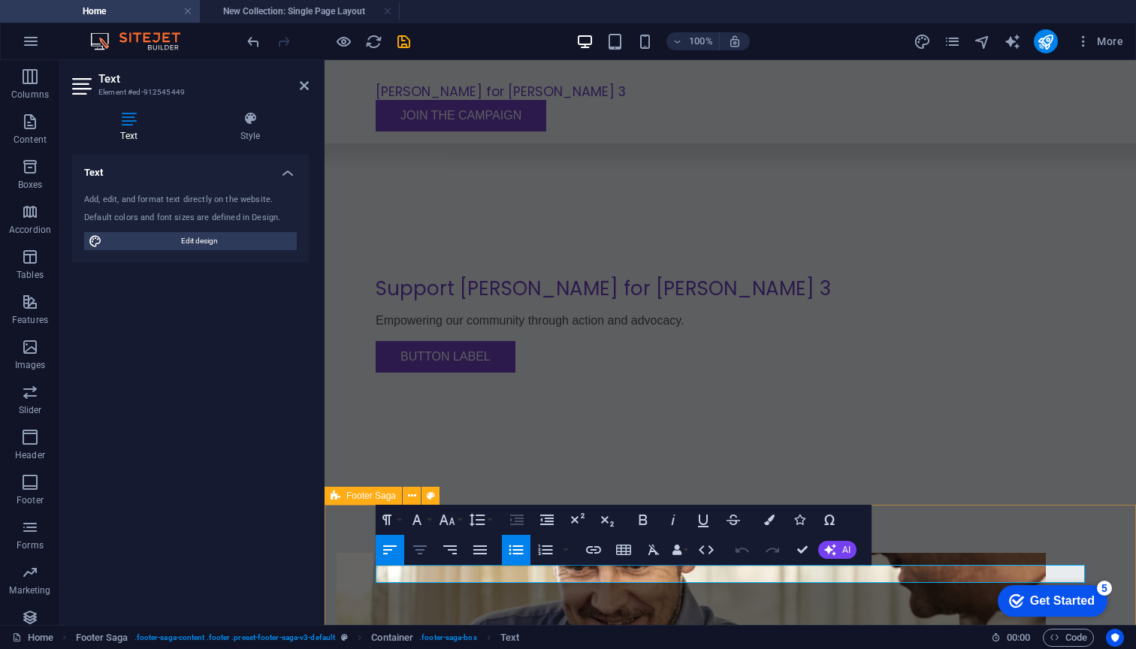
click at [412, 545] on icon "button" at bounding box center [420, 550] width 18 height 18
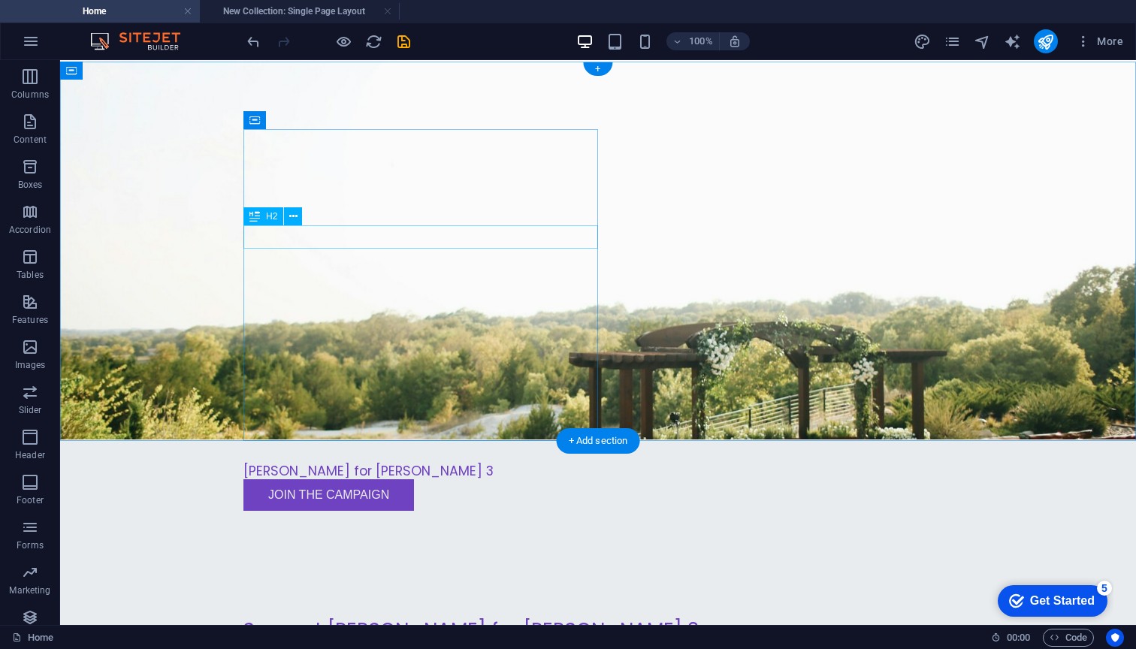
scroll to position [0, 0]
click at [789, 359] on figure at bounding box center [597, 249] width 1075 height 379
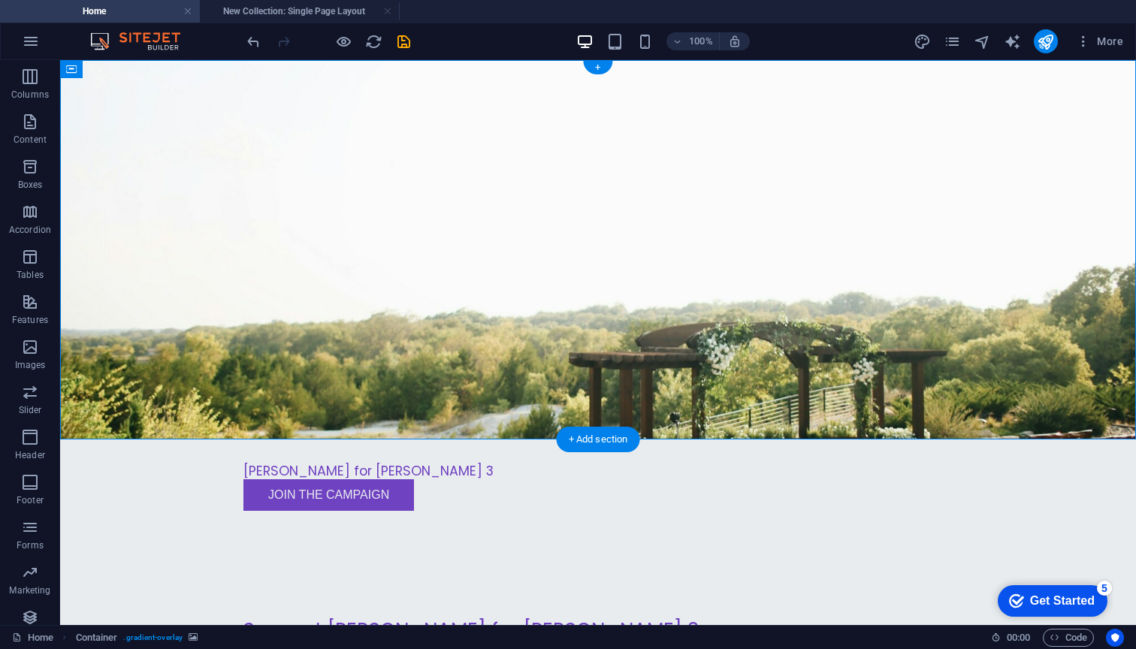
click at [715, 264] on figure at bounding box center [597, 249] width 1075 height 379
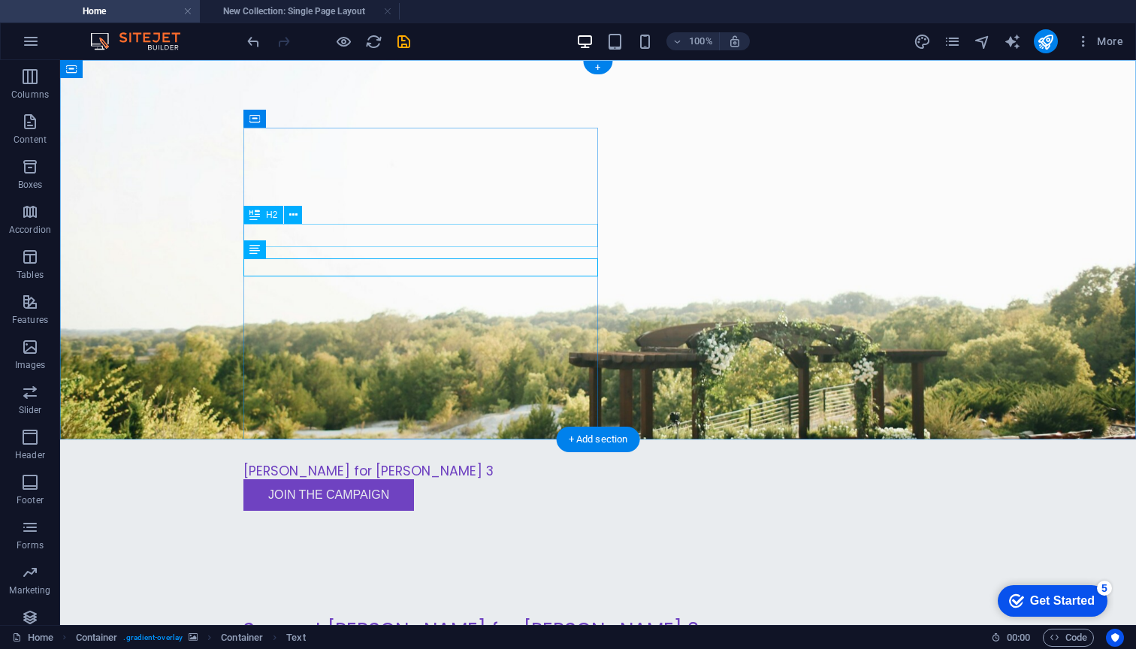
click at [371, 619] on div "Support Angel Hubbard for Ward 3" at bounding box center [597, 630] width 709 height 23
click at [107, 229] on figure at bounding box center [597, 249] width 1075 height 379
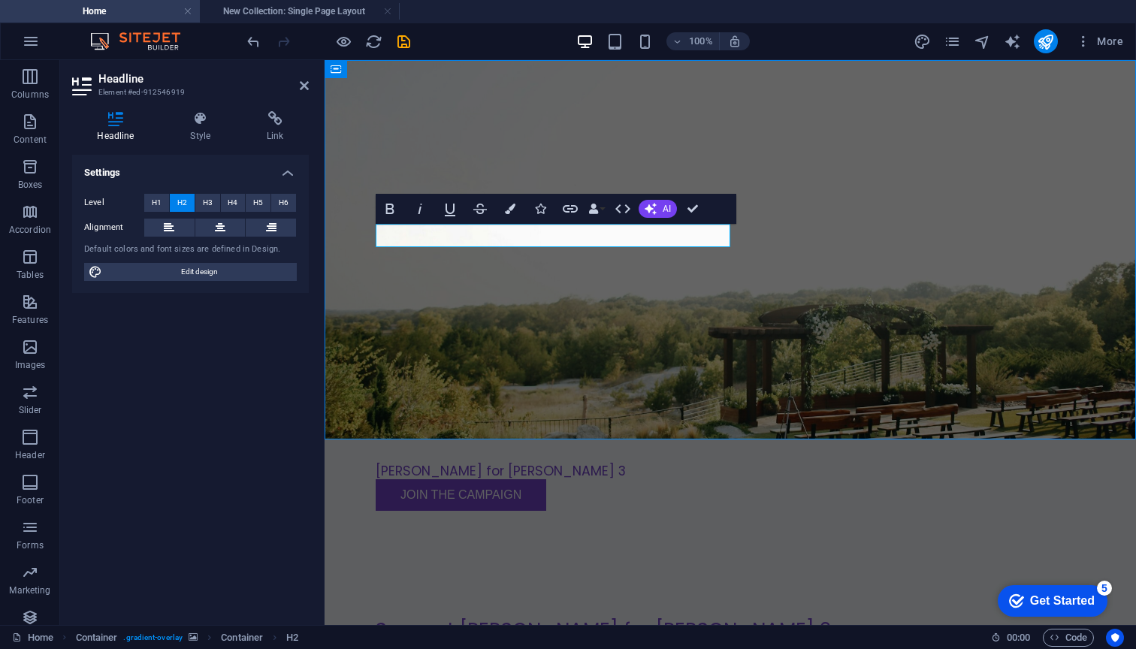
click at [371, 229] on figure at bounding box center [729, 249] width 811 height 379
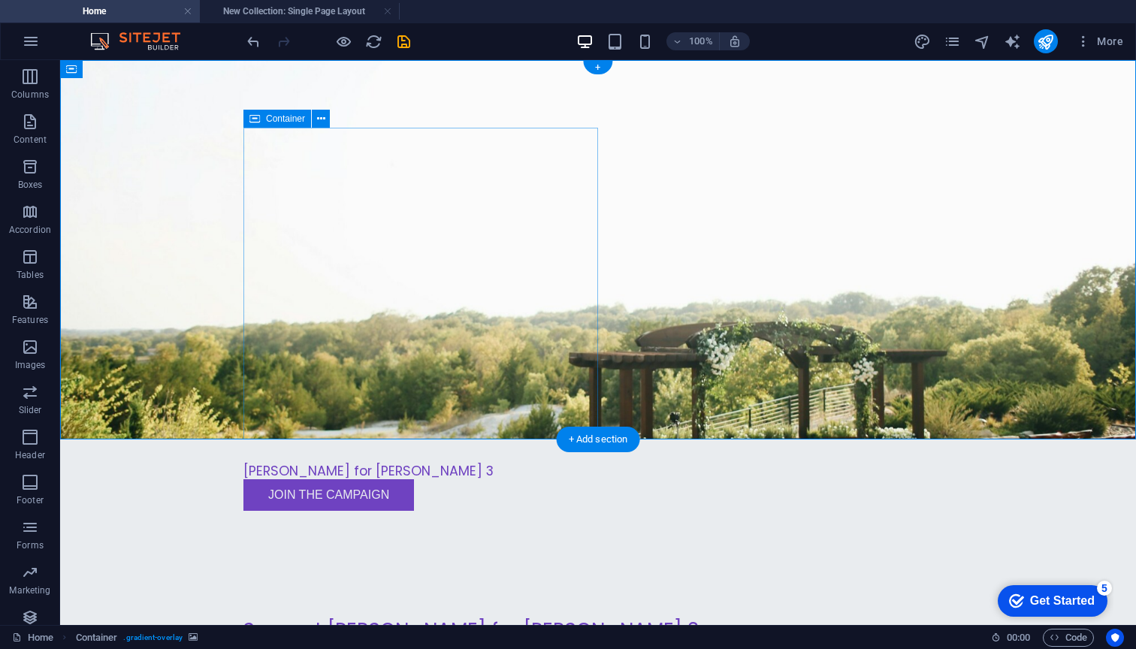
click at [350, 619] on div "Support Angel Hubbard for Ward 3" at bounding box center [597, 630] width 709 height 23
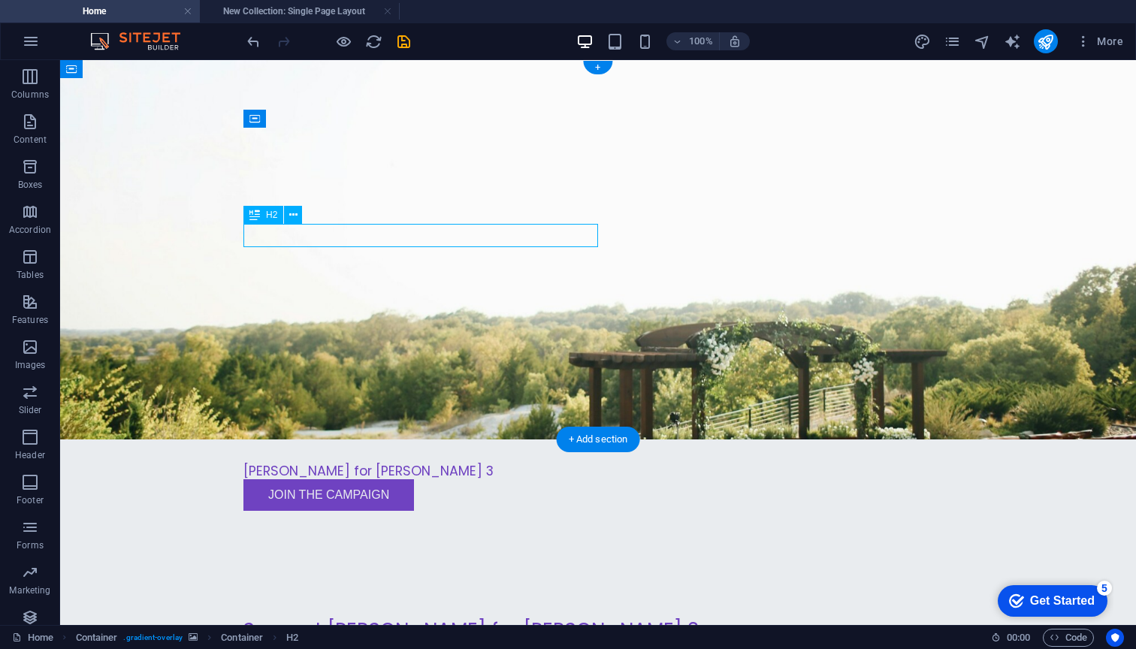
click at [350, 619] on div "Support Angel Hubbard for Ward 3" at bounding box center [597, 630] width 709 height 23
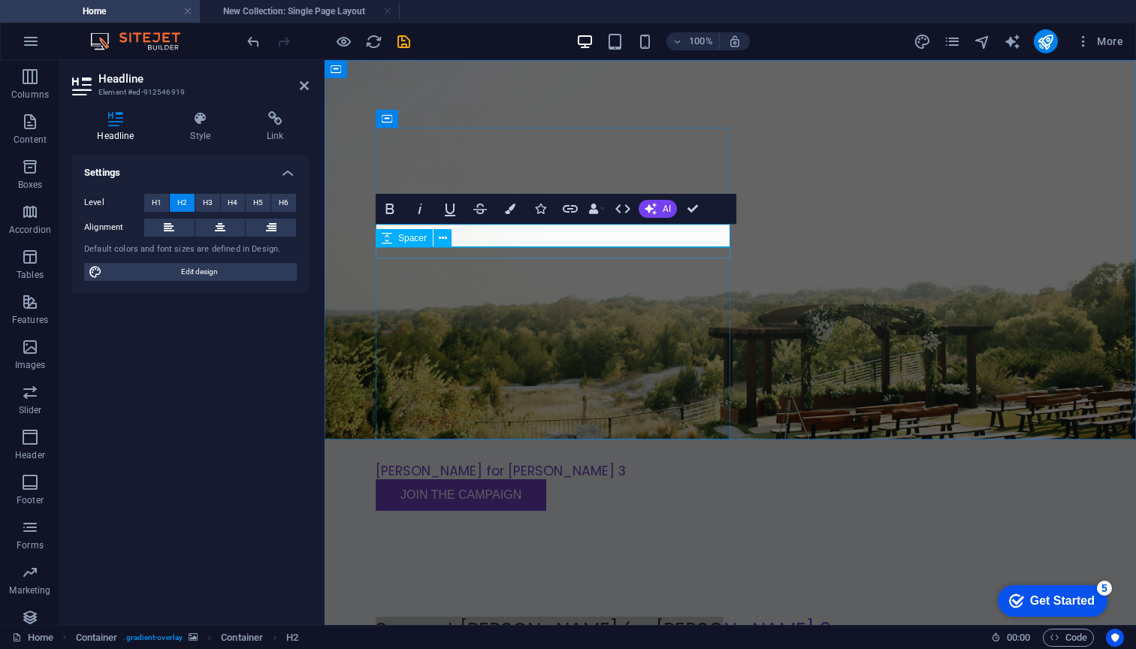
click at [458, 231] on div "Spacer" at bounding box center [418, 238] width 86 height 19
drag, startPoint x: 461, startPoint y: 234, endPoint x: 303, endPoint y: 232, distance: 157.7
click at [324, 232] on html "Skip to main content Angel Hubbard for Ward 3 Menu Join the Campaign Support An…" at bounding box center [729, 516] width 811 height 912
click at [762, 252] on figure at bounding box center [729, 249] width 811 height 379
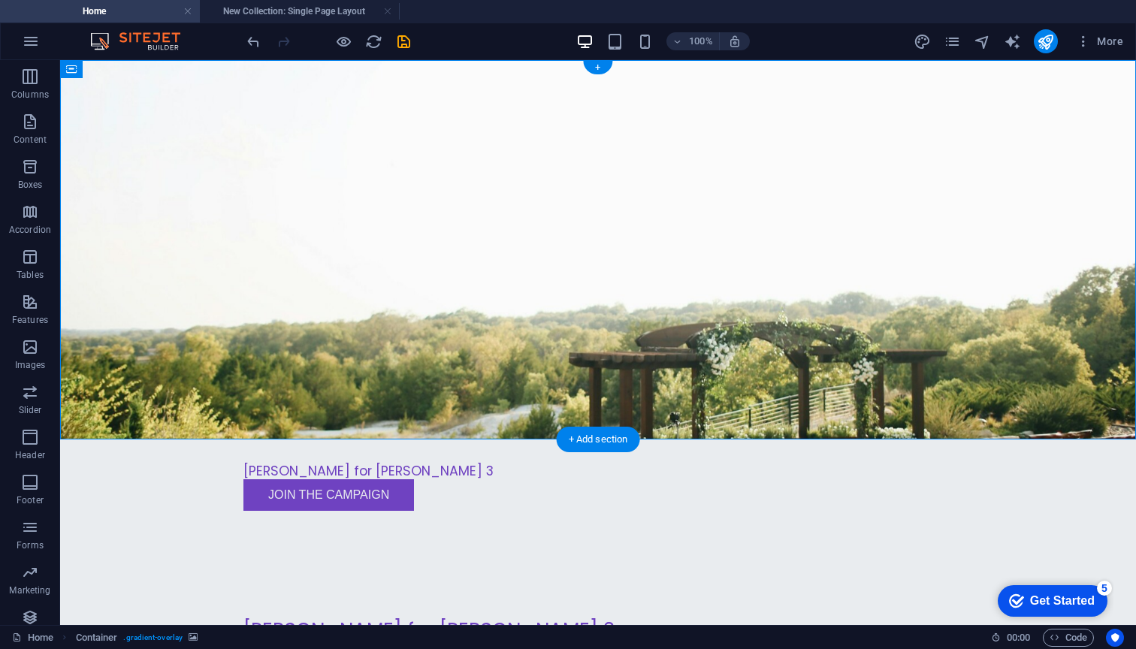
click at [829, 310] on figure at bounding box center [597, 249] width 1075 height 379
click at [858, 347] on figure at bounding box center [597, 249] width 1075 height 379
select select "header"
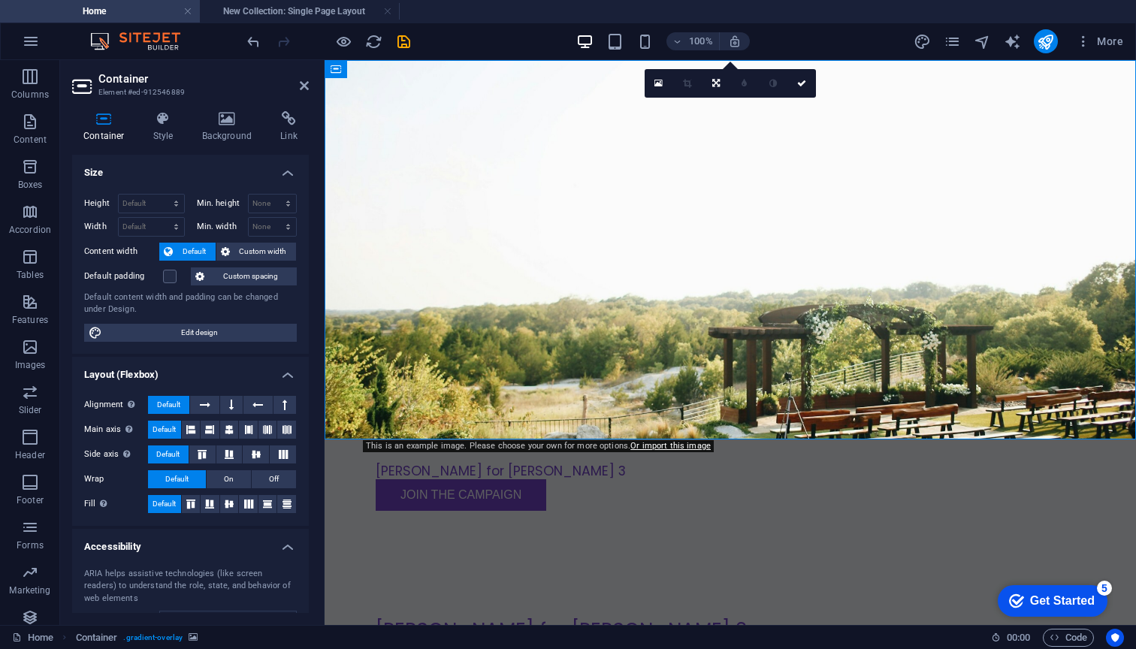
click at [917, 322] on figure at bounding box center [729, 249] width 811 height 379
click at [250, 134] on h4 "Background" at bounding box center [230, 127] width 79 height 32
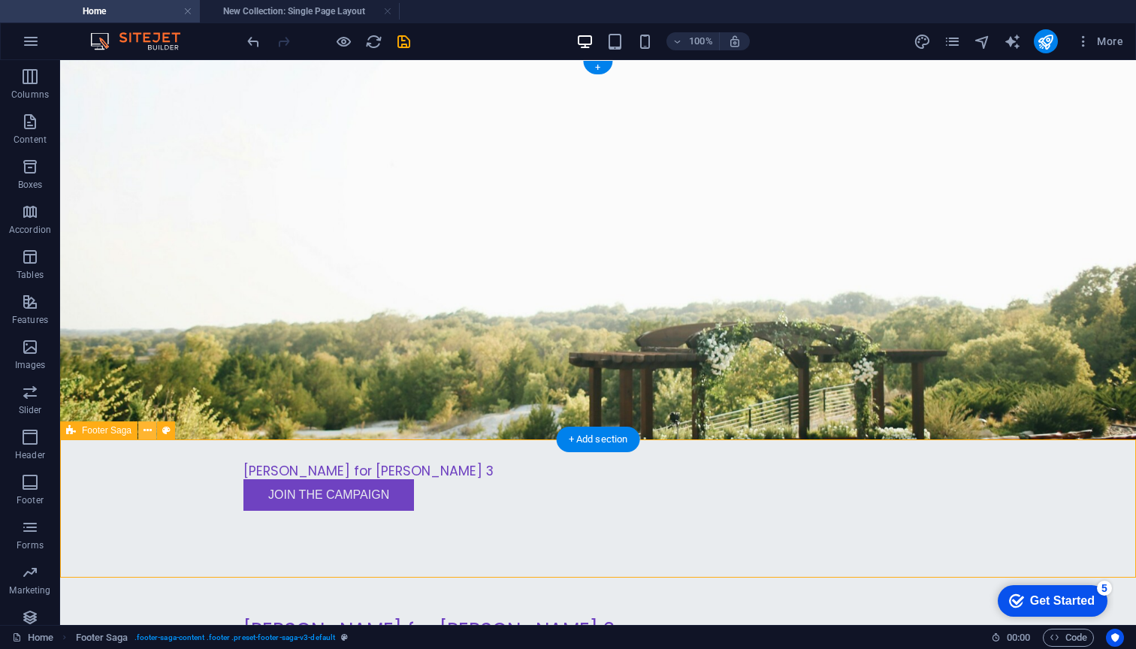
click at [149, 430] on icon at bounding box center [147, 431] width 8 height 16
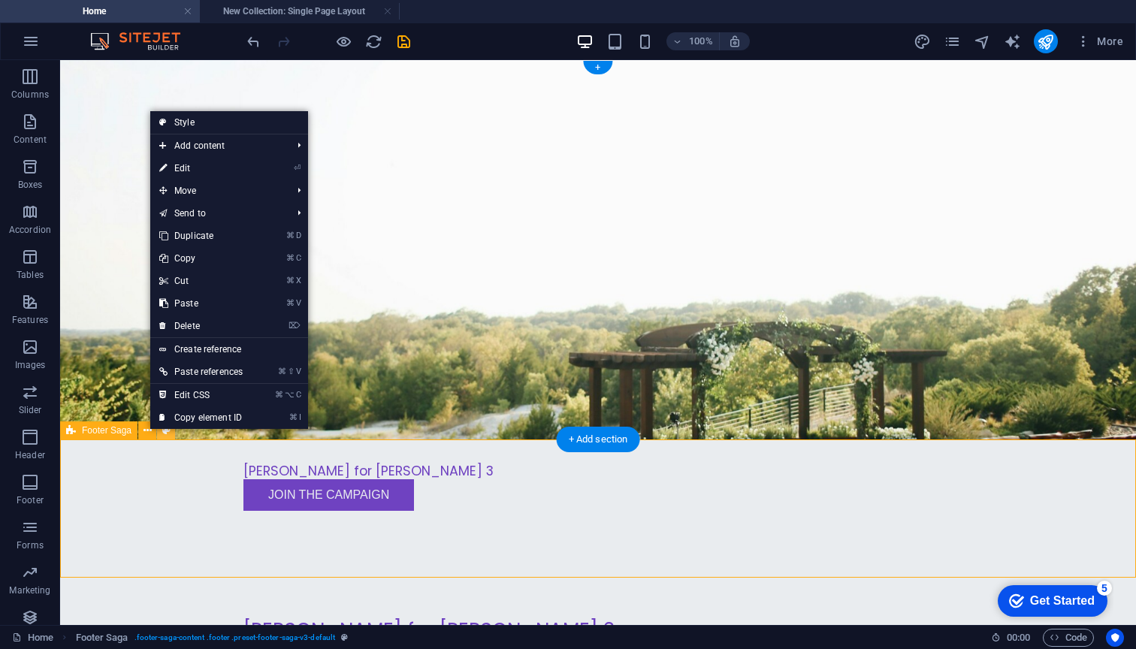
click at [165, 430] on icon at bounding box center [166, 431] width 8 height 16
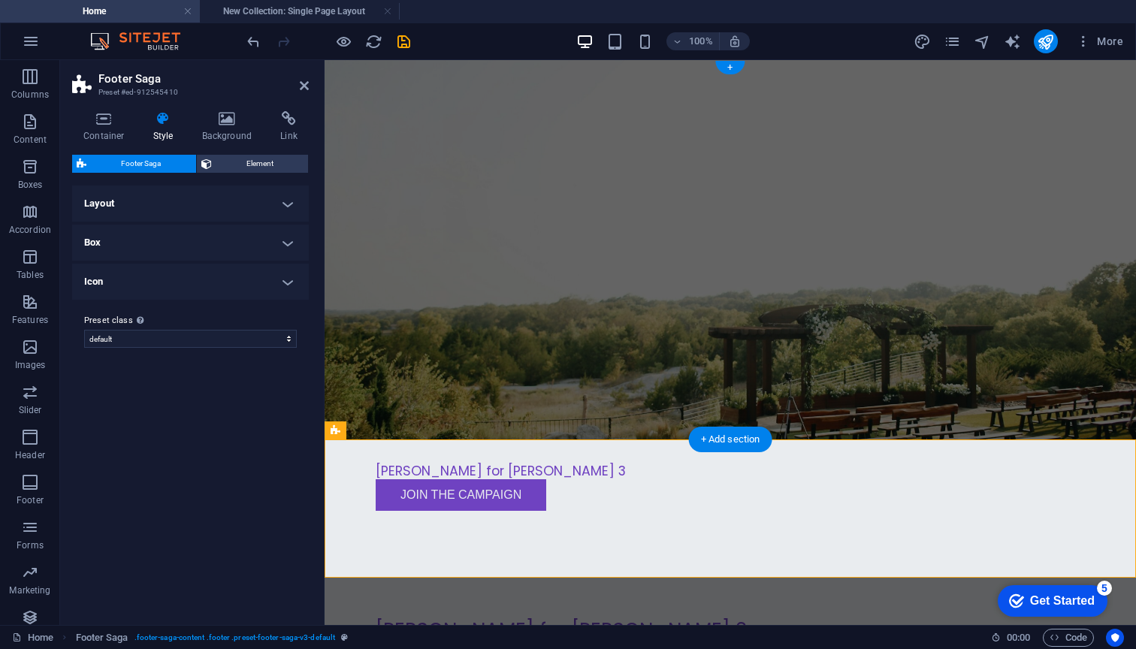
click at [131, 196] on h4 "Layout" at bounding box center [190, 203] width 237 height 36
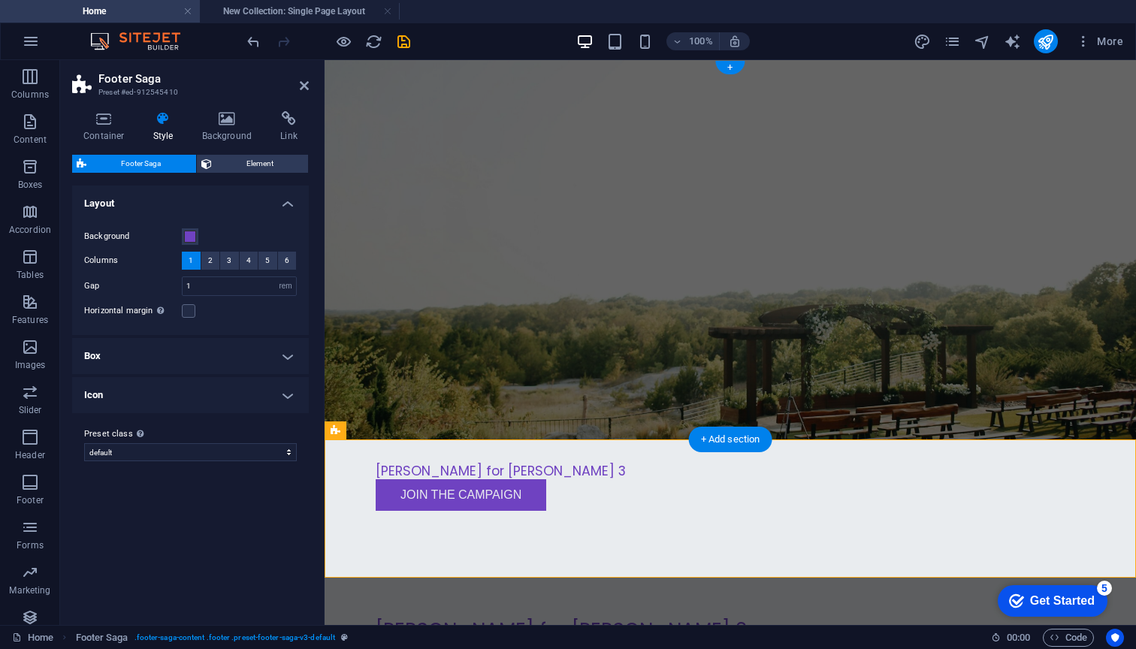
click at [131, 198] on h4 "Layout" at bounding box center [190, 198] width 237 height 27
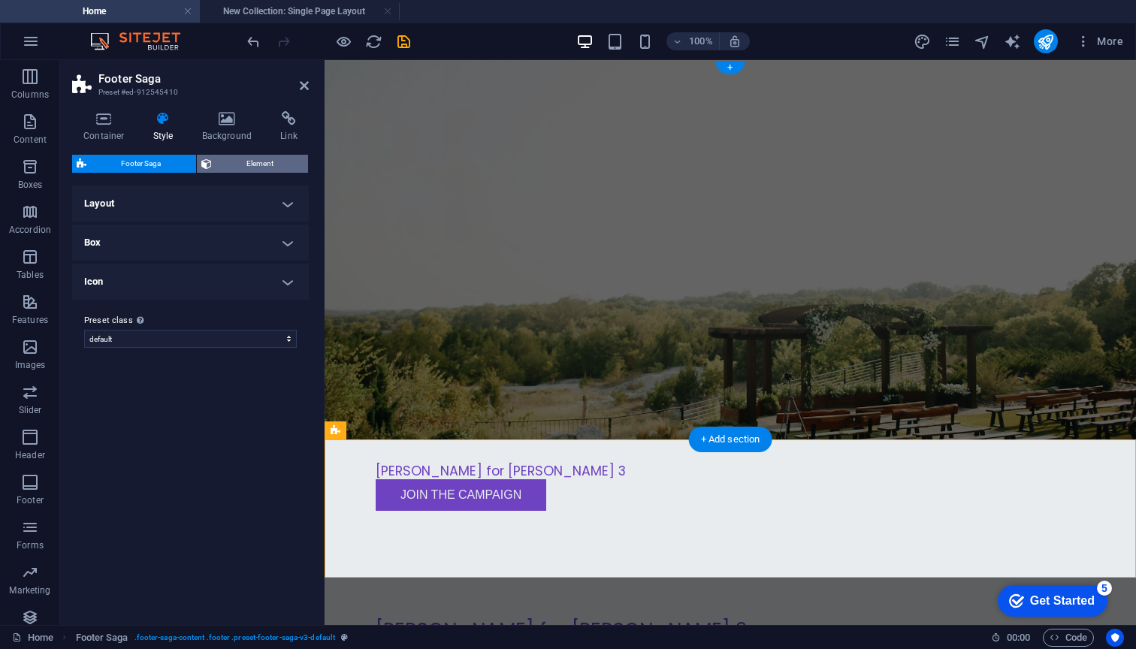
click at [277, 159] on span "Element" at bounding box center [260, 164] width 88 height 18
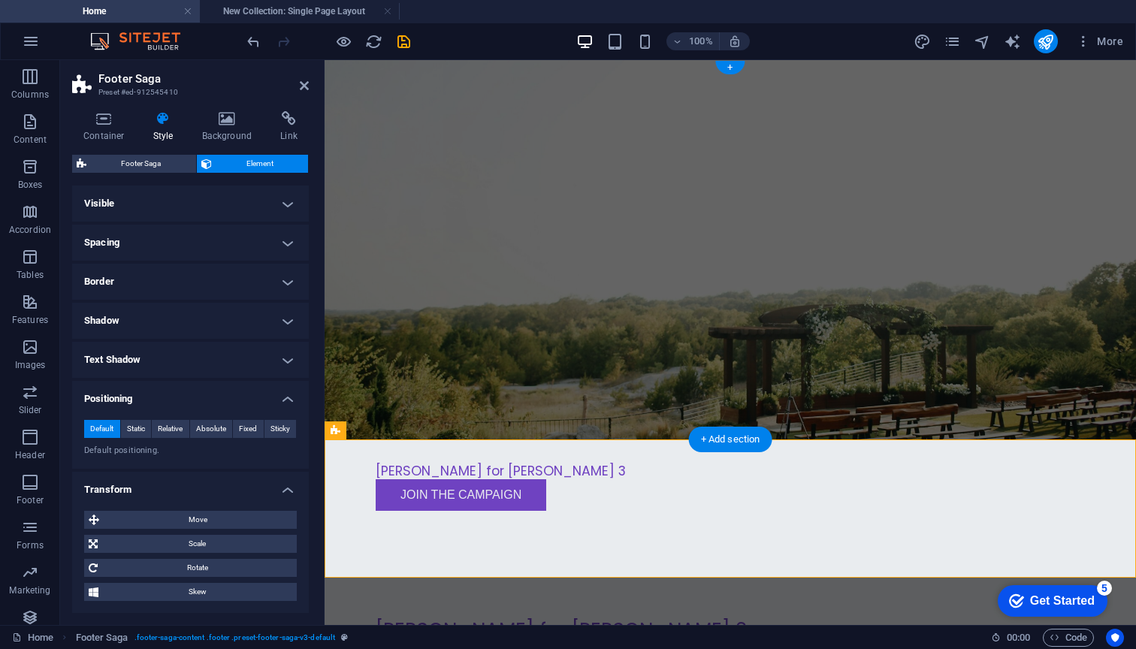
click at [224, 402] on h4 "Positioning" at bounding box center [190, 394] width 237 height 27
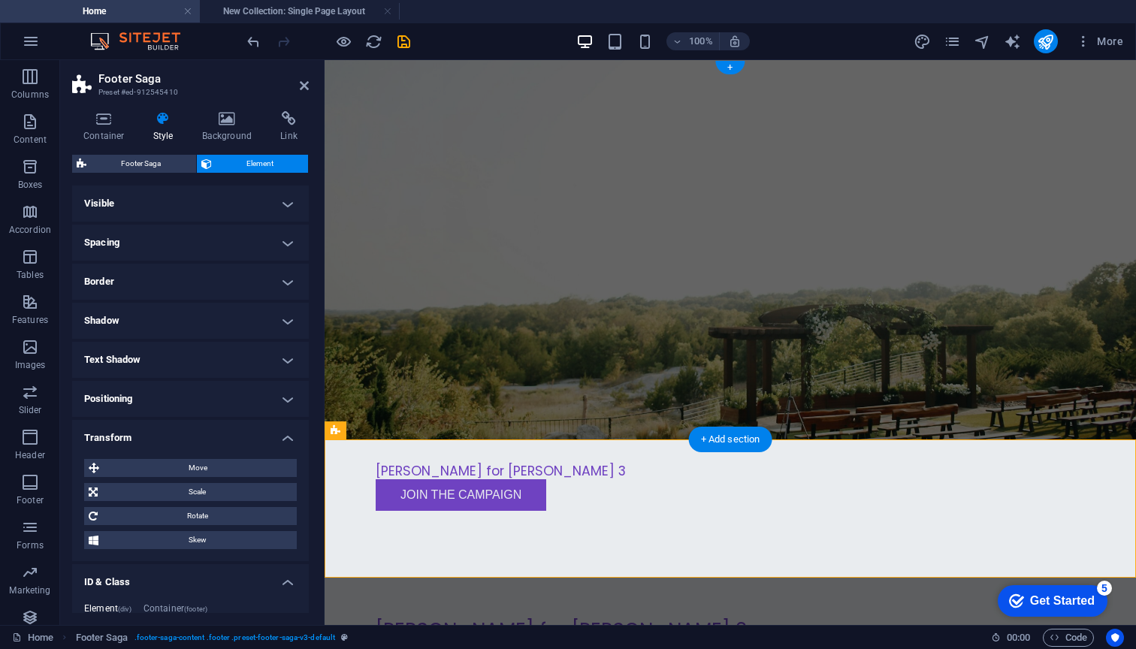
click at [224, 402] on h4 "Positioning" at bounding box center [190, 399] width 237 height 36
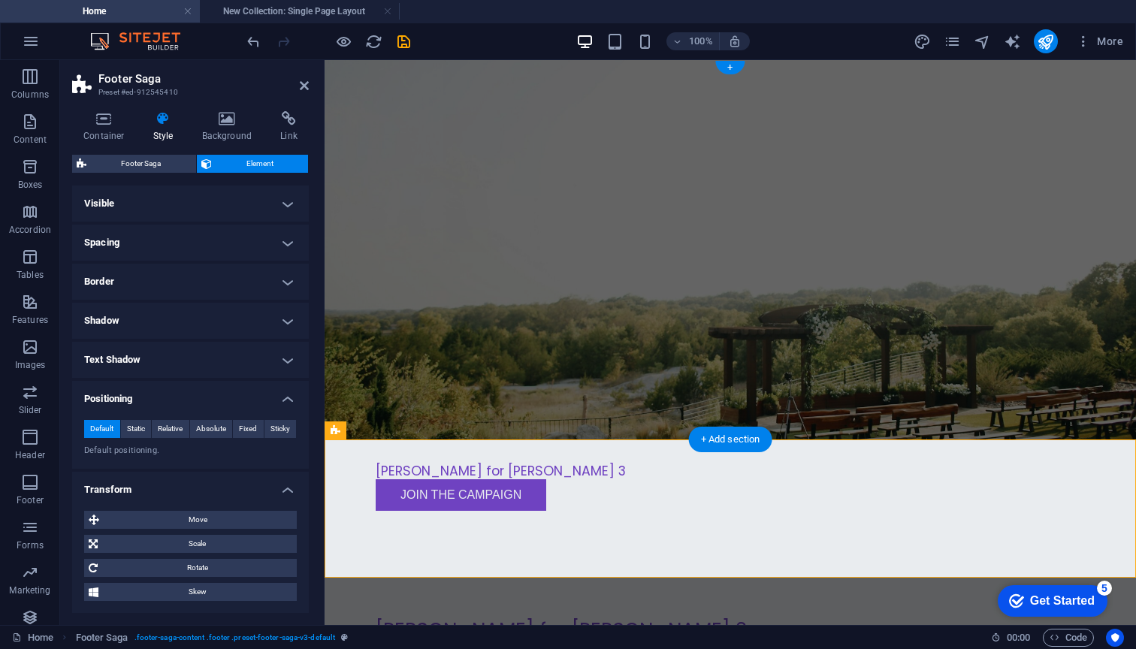
click at [224, 402] on h4 "Positioning" at bounding box center [190, 394] width 237 height 27
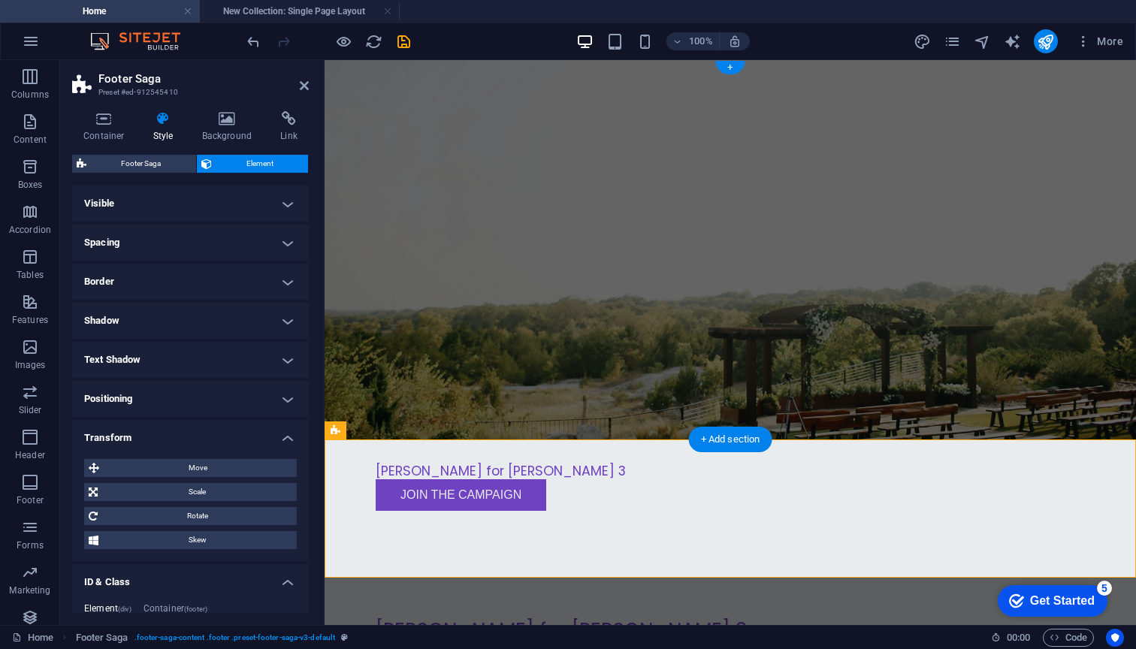
click at [211, 432] on h4 "Transform" at bounding box center [190, 433] width 237 height 27
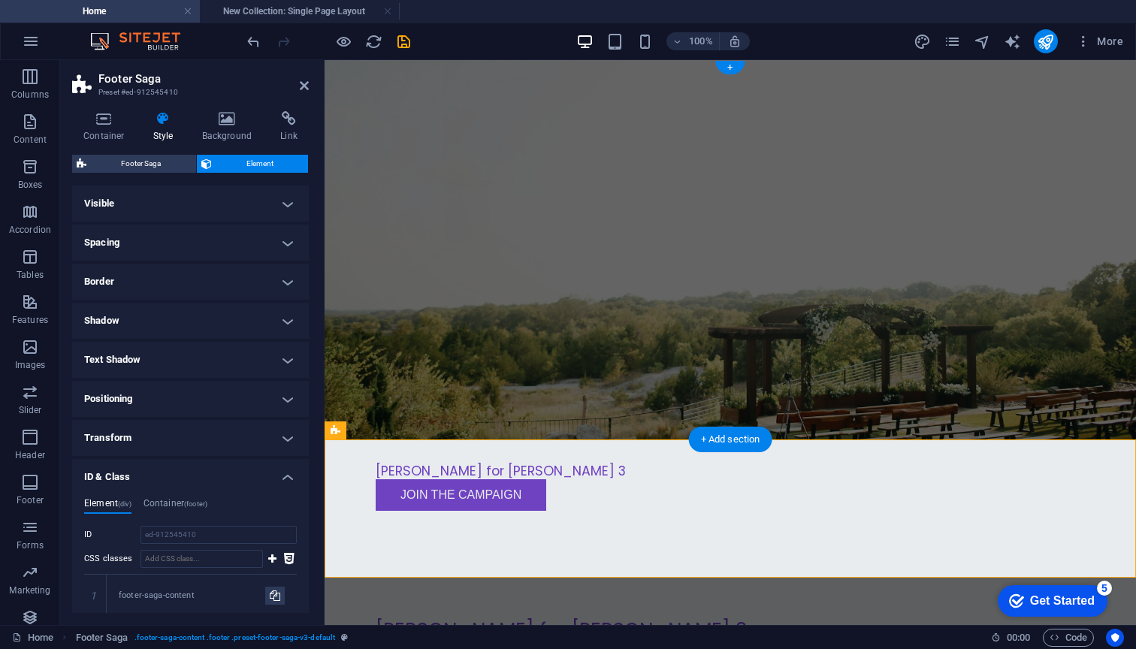
click at [186, 486] on div "Element (div) Container (footer) ID ed-912545410 CSS classes 1 footer-saga-cont…" at bounding box center [190, 622] width 237 height 272
click at [189, 478] on h4 "ID & Class" at bounding box center [190, 472] width 237 height 27
click at [191, 514] on h4 "Animation" at bounding box center [190, 511] width 237 height 27
click at [179, 558] on h4 "Miscellaneous" at bounding box center [190, 550] width 237 height 27
click at [163, 243] on h4 "Spacing" at bounding box center [190, 243] width 237 height 36
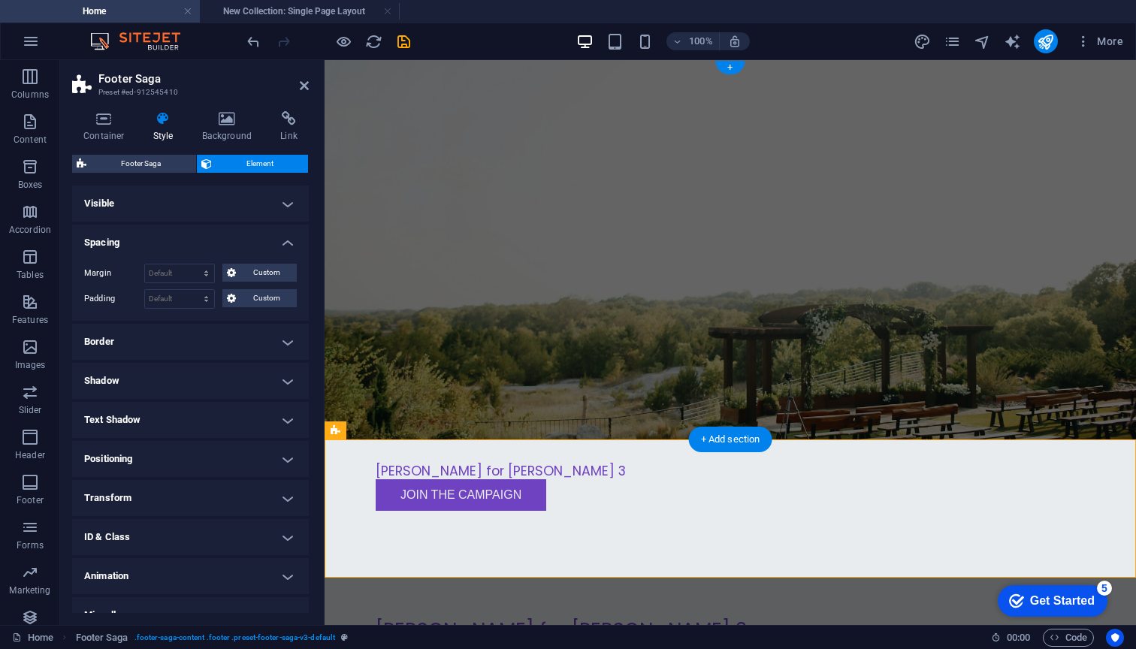
click at [170, 231] on h4 "Spacing" at bounding box center [190, 238] width 237 height 27
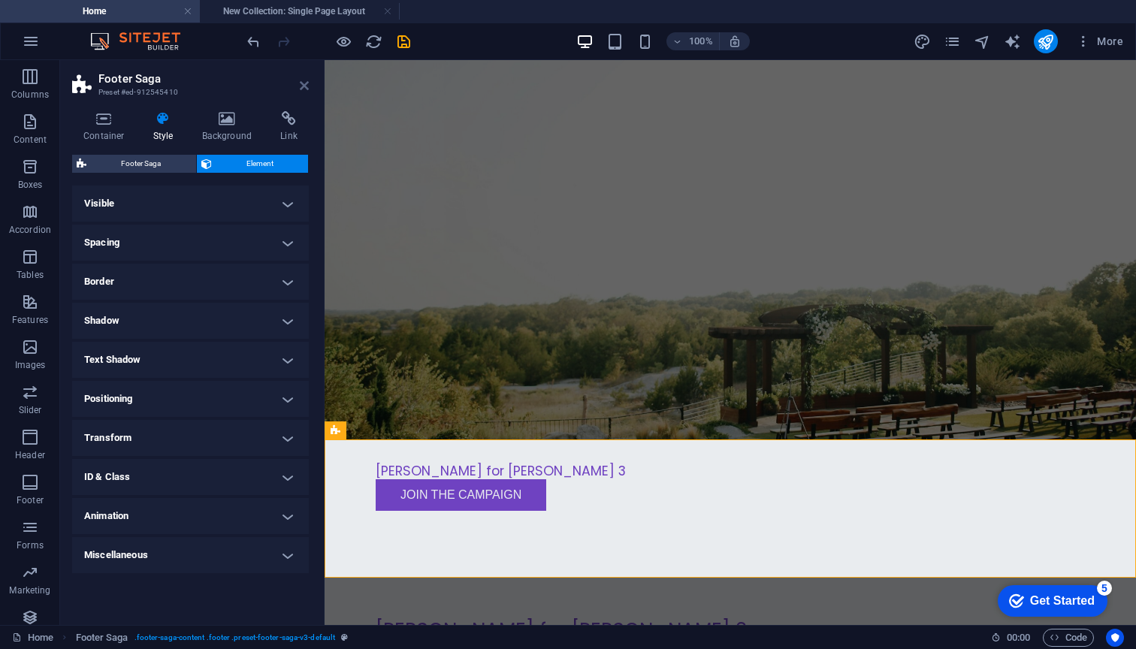
click at [303, 86] on icon at bounding box center [304, 86] width 9 height 12
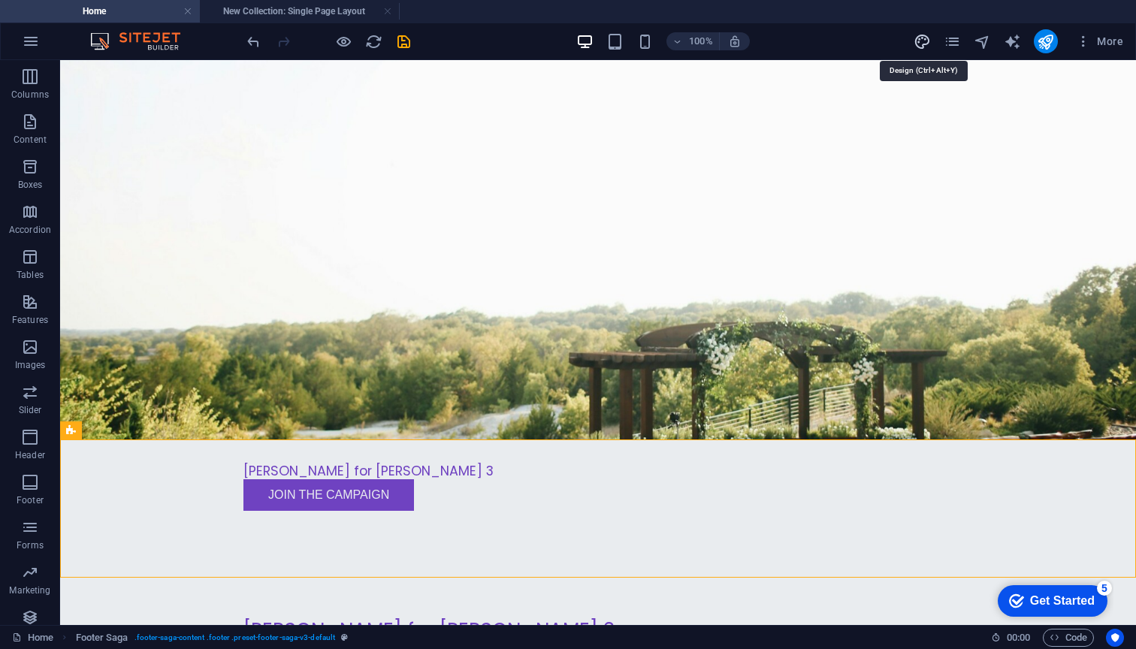
click at [917, 39] on icon "design" at bounding box center [921, 41] width 17 height 17
select select "rem"
select select "ease-in-out"
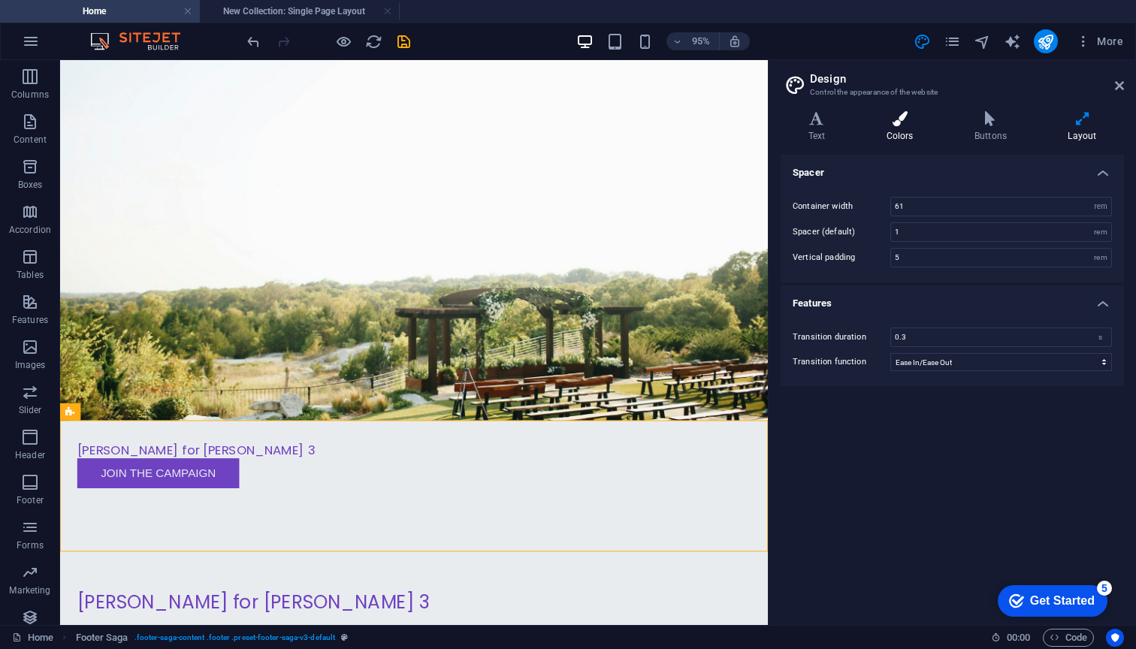
click at [913, 119] on icon at bounding box center [899, 118] width 82 height 15
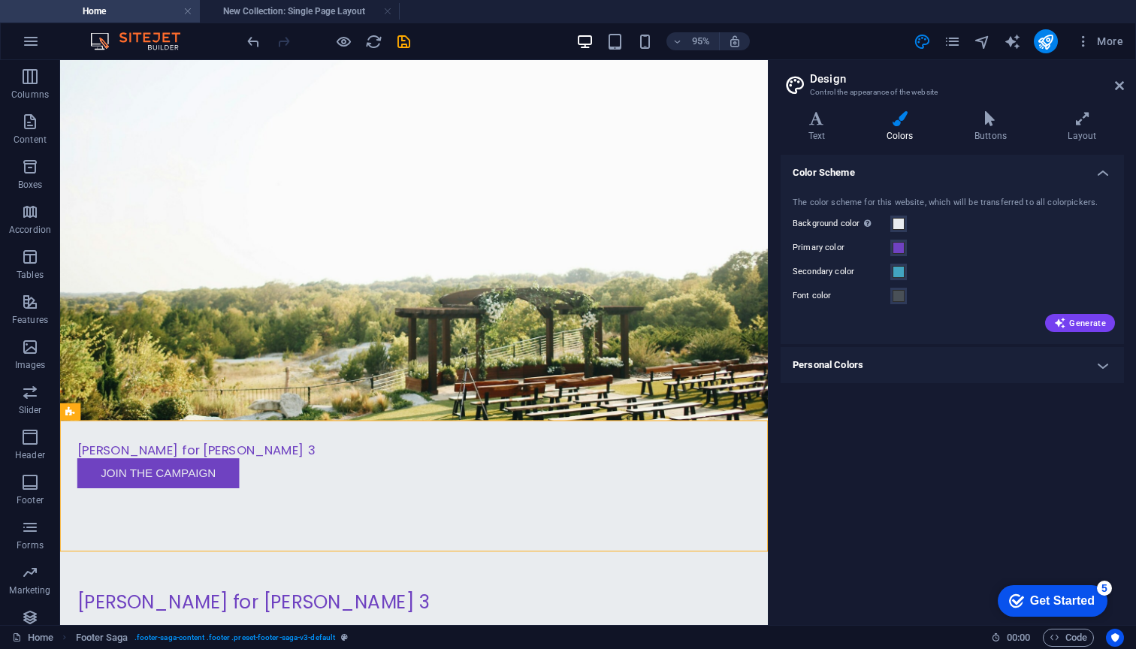
click at [823, 109] on div "Variants Text Colors Buttons Layout Text Standard Bold Links Font color Font Ar…" at bounding box center [951, 362] width 367 height 526
click at [991, 116] on icon at bounding box center [989, 118] width 87 height 15
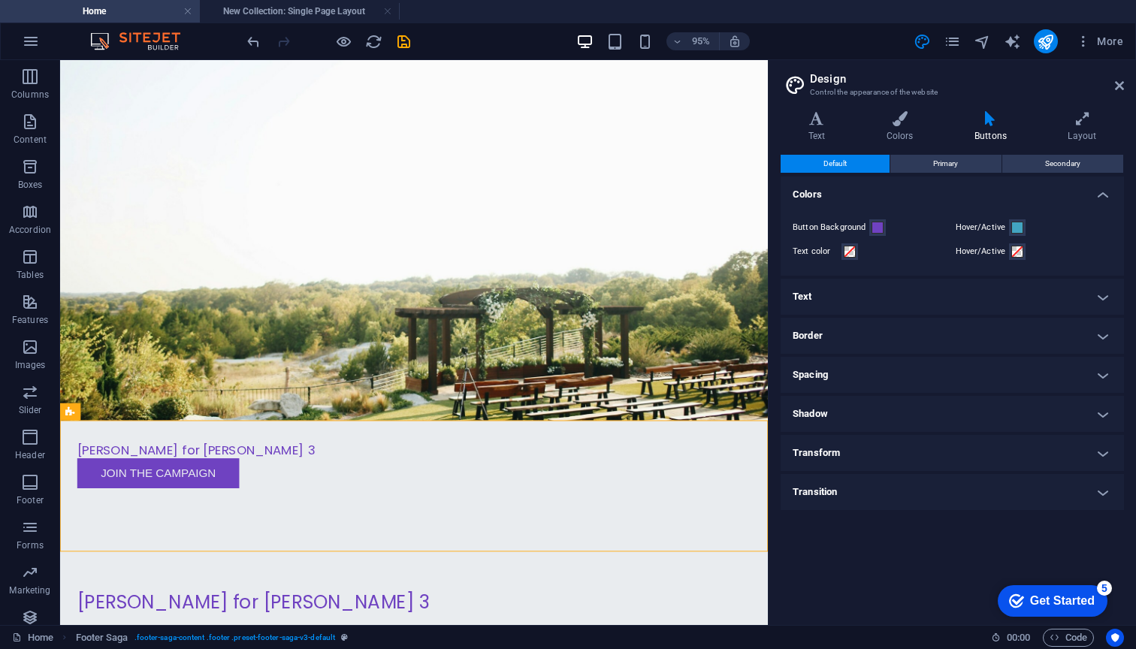
click at [1096, 104] on div "Variants Text Colors Buttons Layout Text Standard Bold Links Font color Font Ar…" at bounding box center [951, 362] width 367 height 526
click at [1087, 115] on icon at bounding box center [1081, 118] width 83 height 15
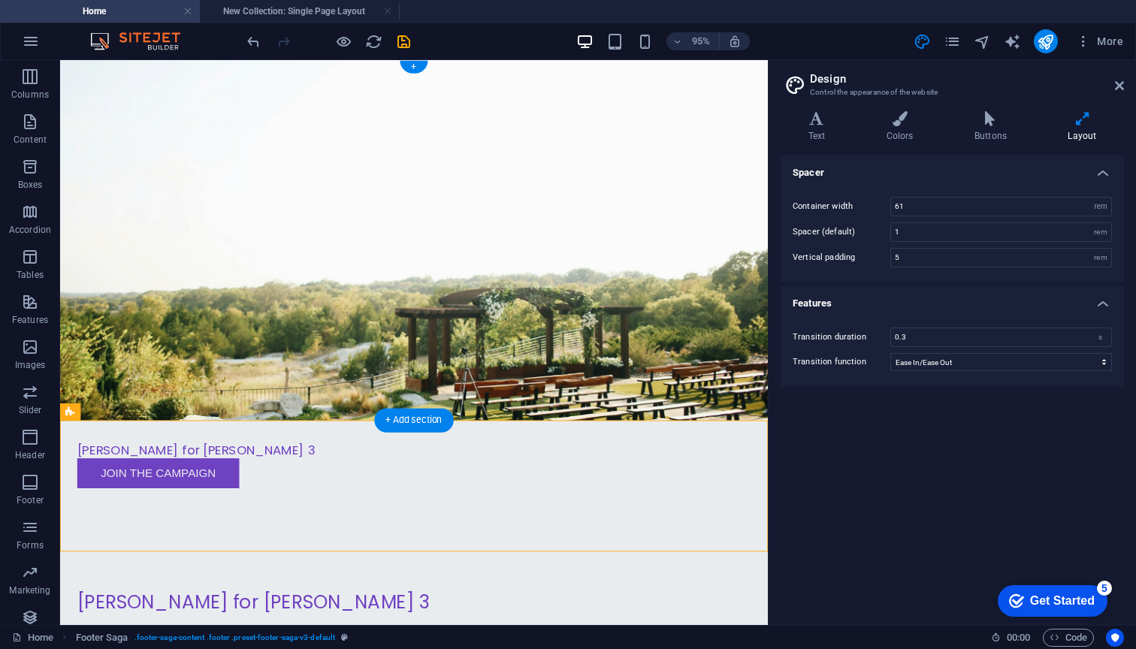
click at [584, 379] on figure at bounding box center [432, 249] width 745 height 379
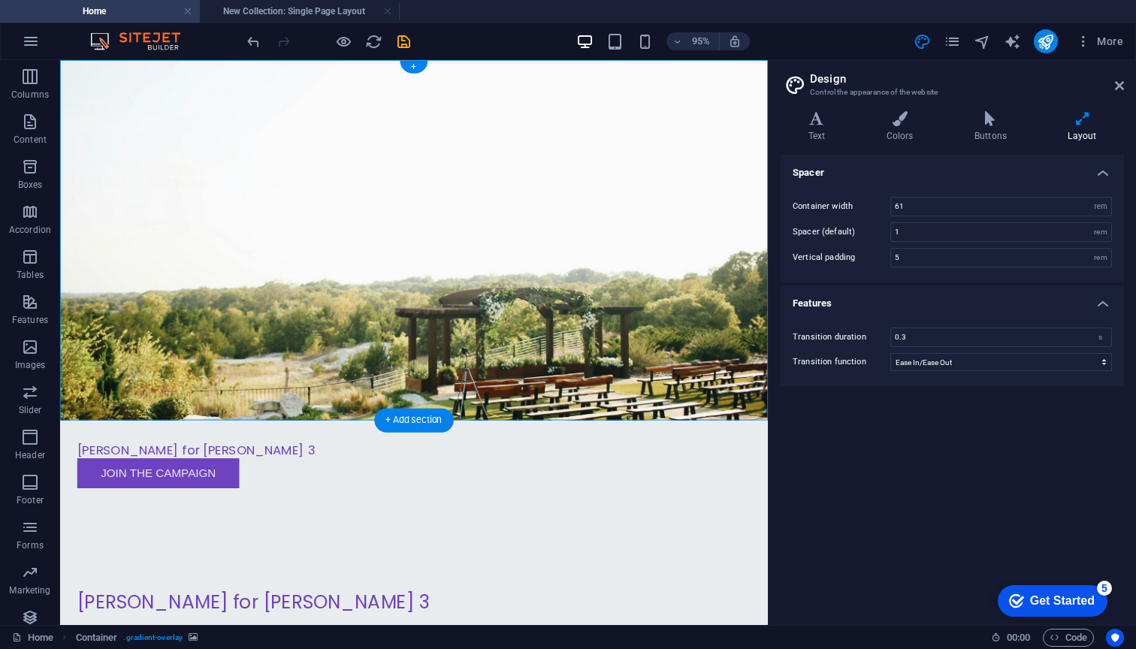
click at [66, 104] on figure at bounding box center [432, 249] width 745 height 379
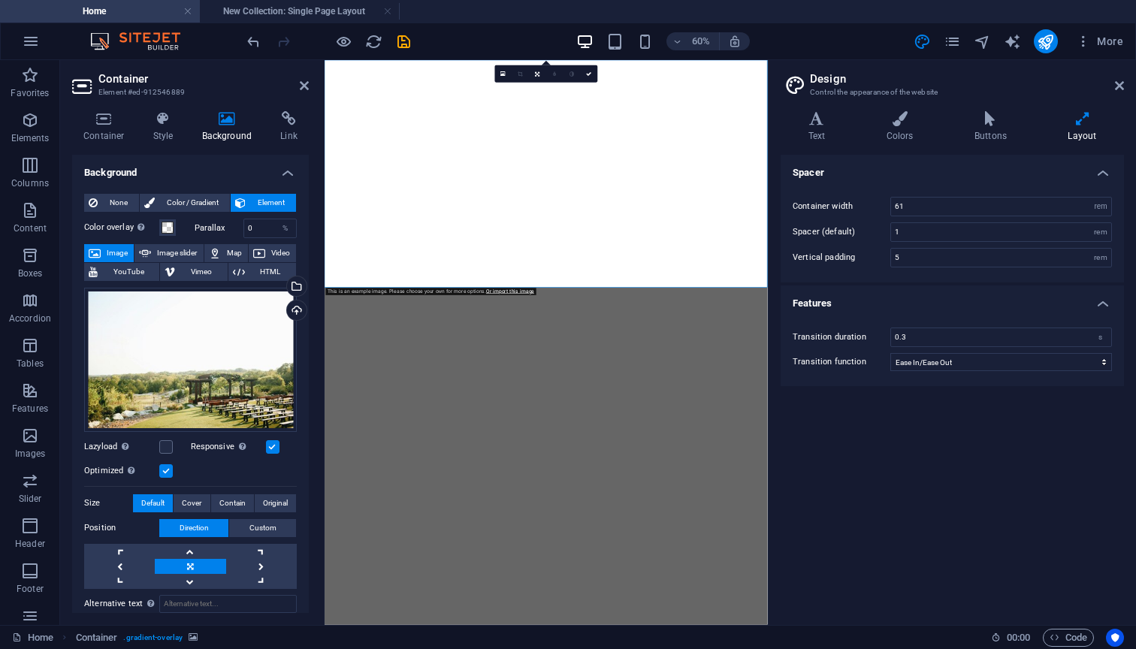
select select "rem"
select select "ease-in-out"
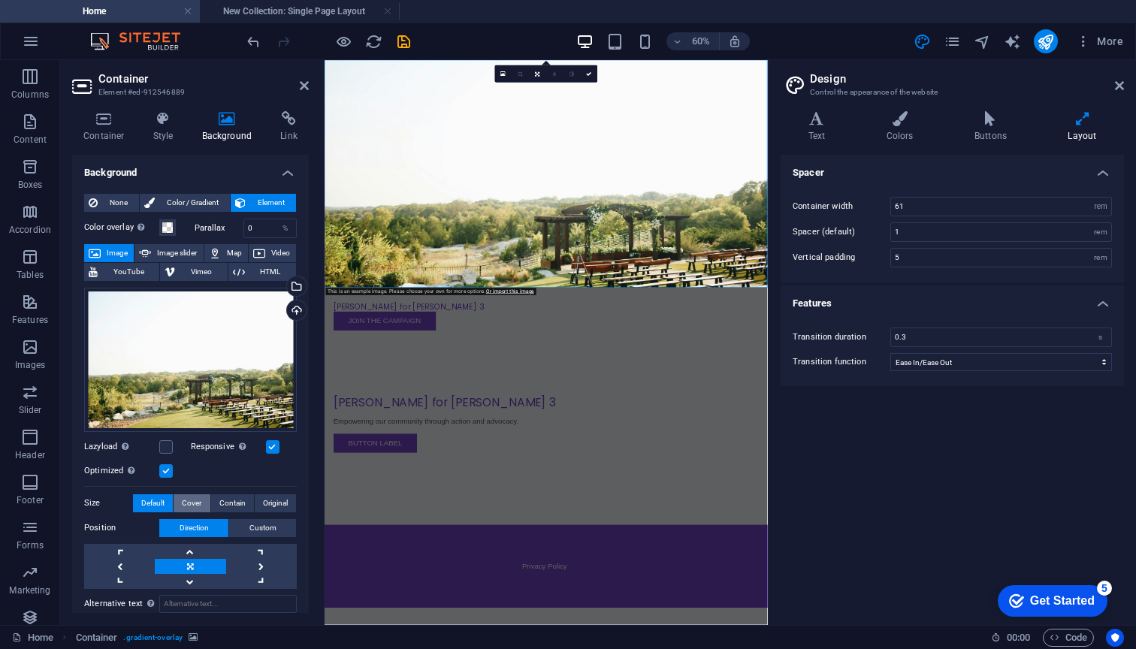
click at [192, 494] on span "Cover" at bounding box center [192, 503] width 20 height 18
click at [1121, 81] on icon at bounding box center [1118, 86] width 9 height 12
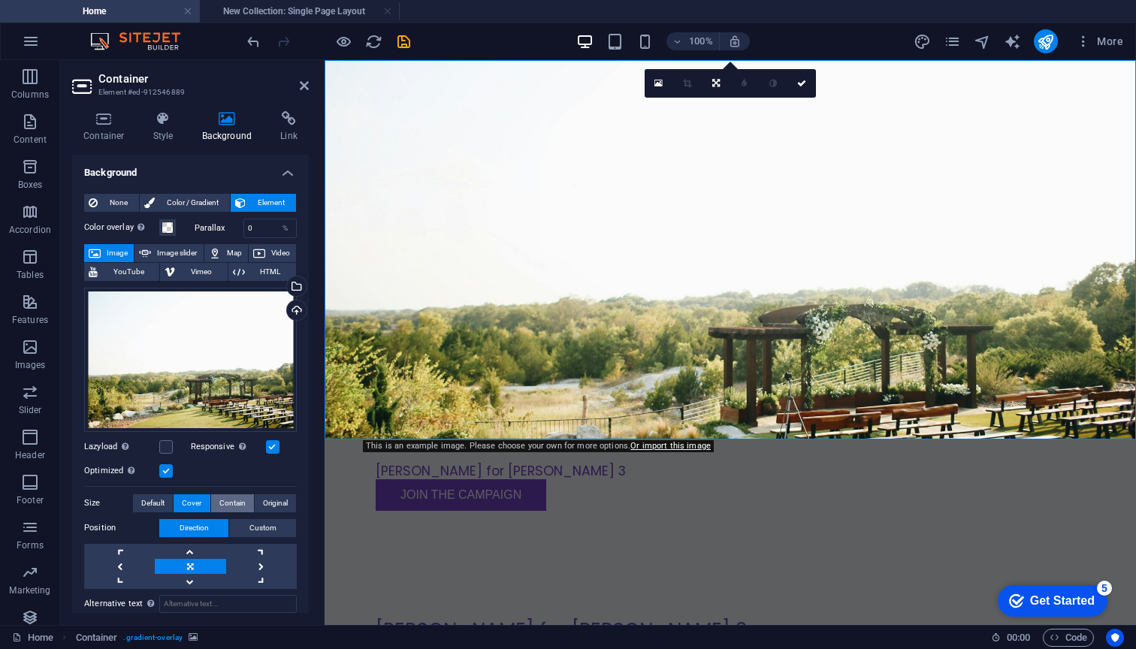
click at [230, 500] on span "Contain" at bounding box center [232, 503] width 26 height 18
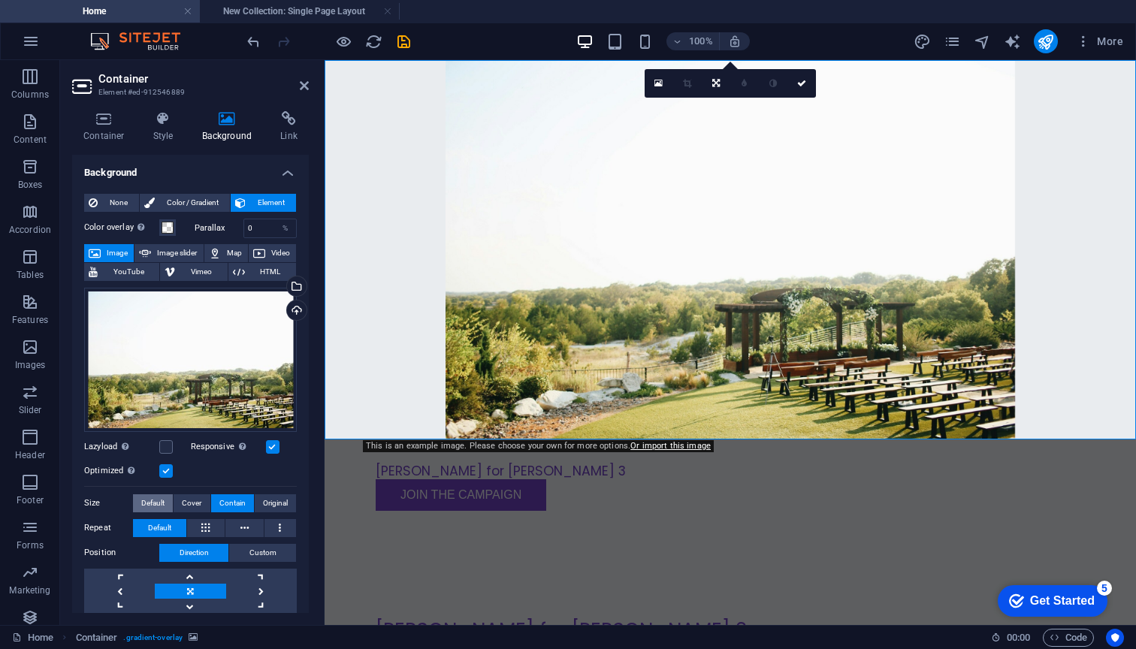
click at [142, 500] on span "Default" at bounding box center [152, 503] width 23 height 18
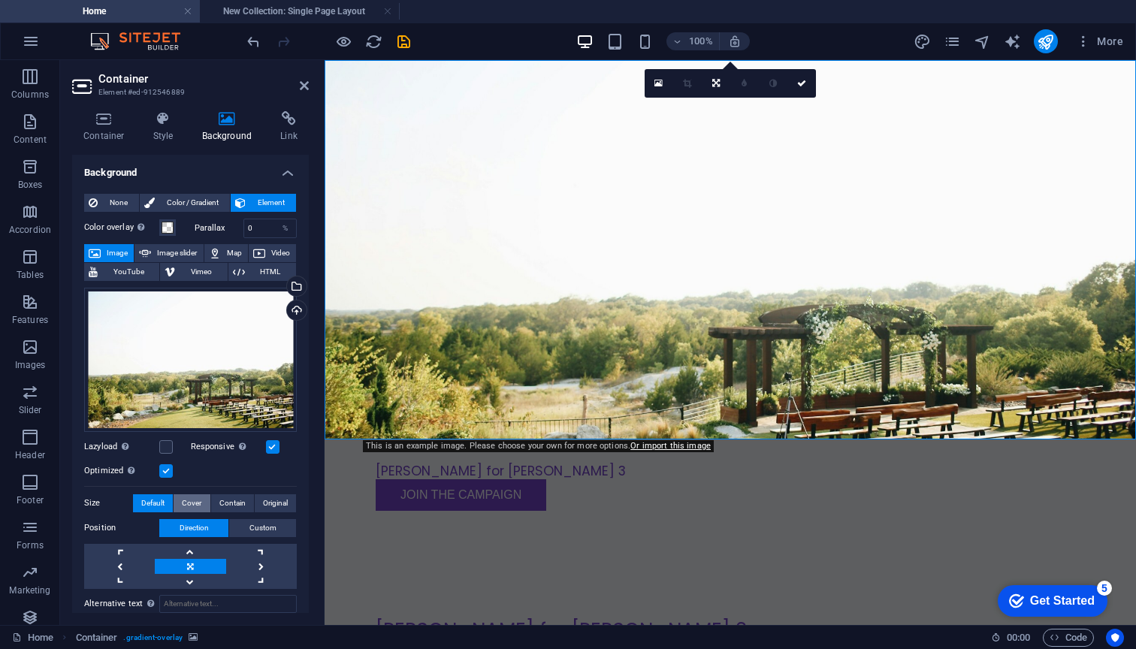
click at [191, 500] on span "Cover" at bounding box center [192, 503] width 20 height 18
click at [157, 499] on span "Default" at bounding box center [152, 503] width 23 height 18
click at [98, 119] on icon at bounding box center [104, 118] width 64 height 15
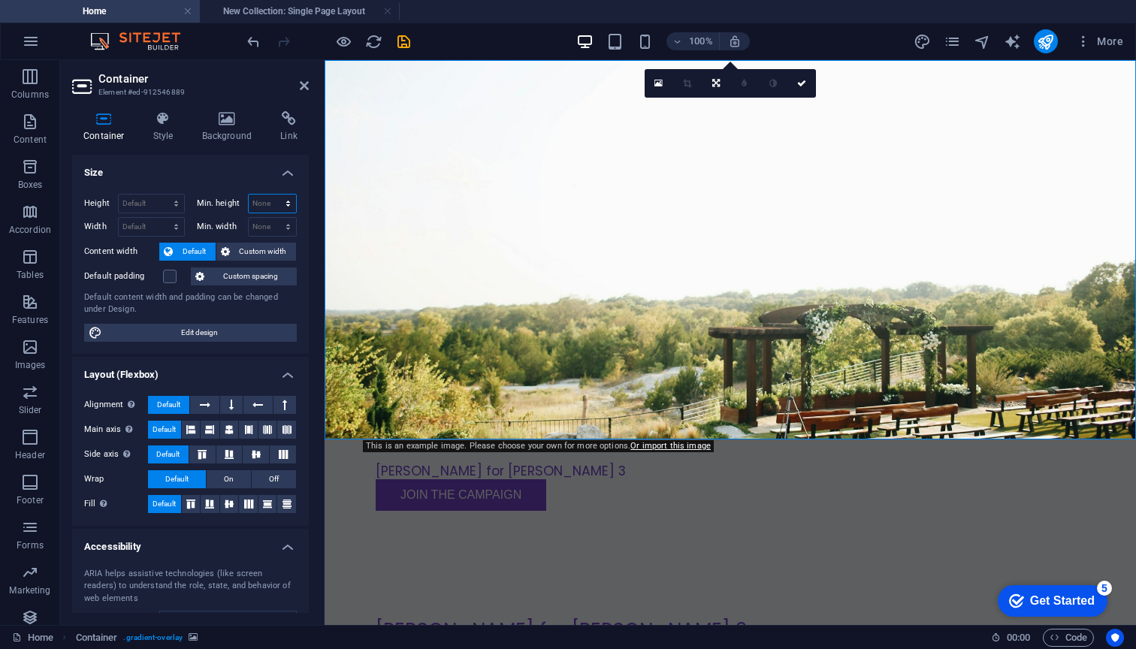
select select "vw"
click at [264, 204] on input "0" at bounding box center [273, 204] width 48 height 18
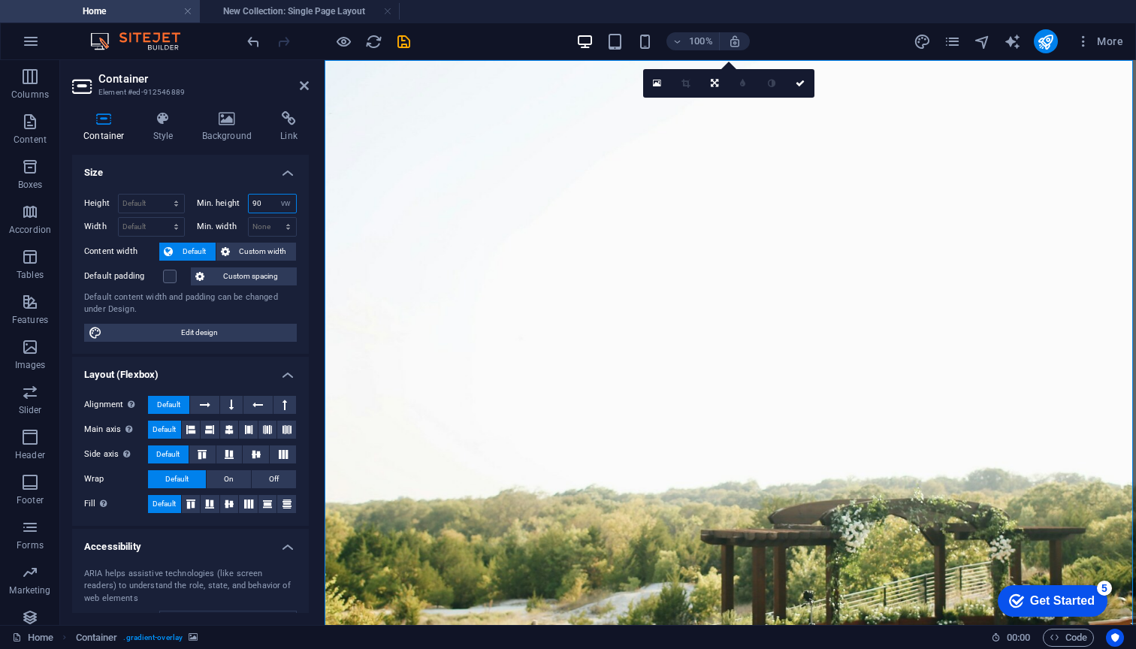
click at [268, 206] on input "90" at bounding box center [273, 204] width 48 height 18
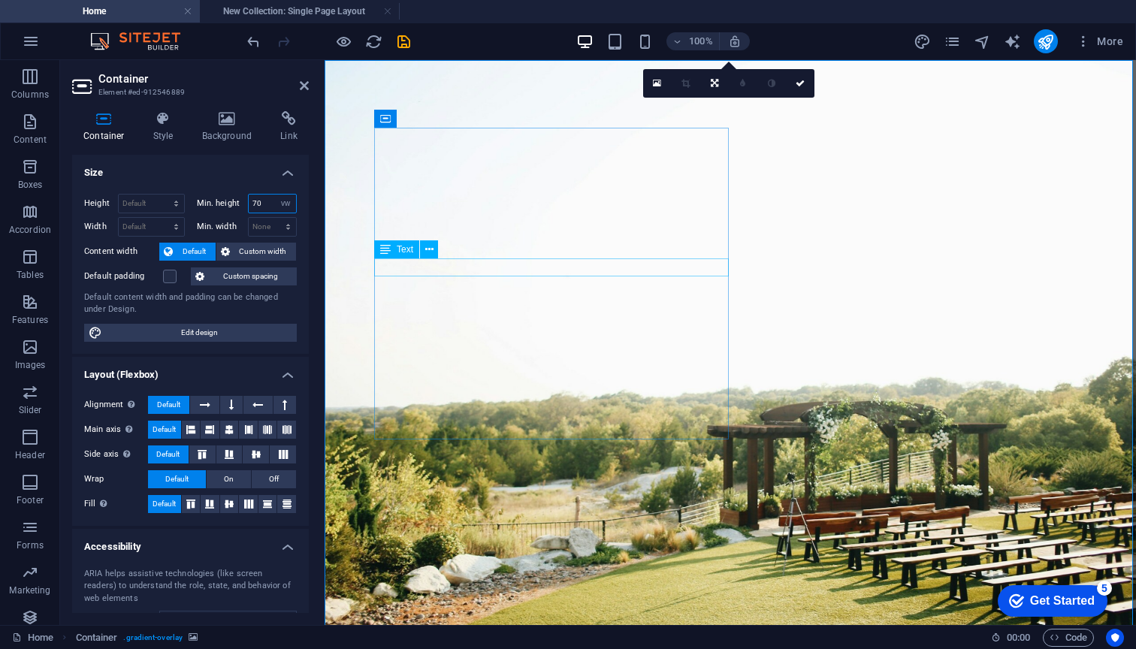
type input "70"
click at [95, 283] on label "Default padding" at bounding box center [123, 276] width 79 height 18
click at [0, 0] on input "Default padding" at bounding box center [0, 0] width 0 height 0
click at [167, 274] on label at bounding box center [170, 277] width 14 height 14
click at [0, 0] on input "Default padding" at bounding box center [0, 0] width 0 height 0
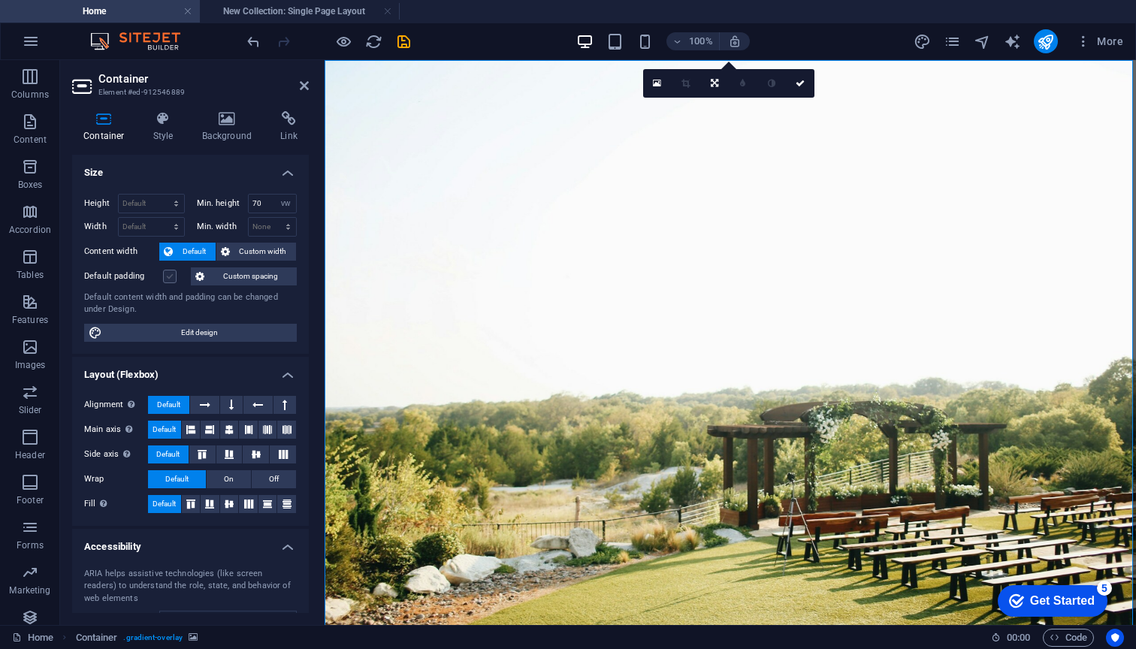
click at [172, 273] on label at bounding box center [170, 277] width 14 height 14
click at [0, 0] on input "Default padding" at bounding box center [0, 0] width 0 height 0
click at [172, 273] on label at bounding box center [170, 277] width 14 height 14
click at [0, 0] on input "Default padding" at bounding box center [0, 0] width 0 height 0
click at [253, 297] on div "Default content width and padding can be changed under Design." at bounding box center [190, 303] width 213 height 25
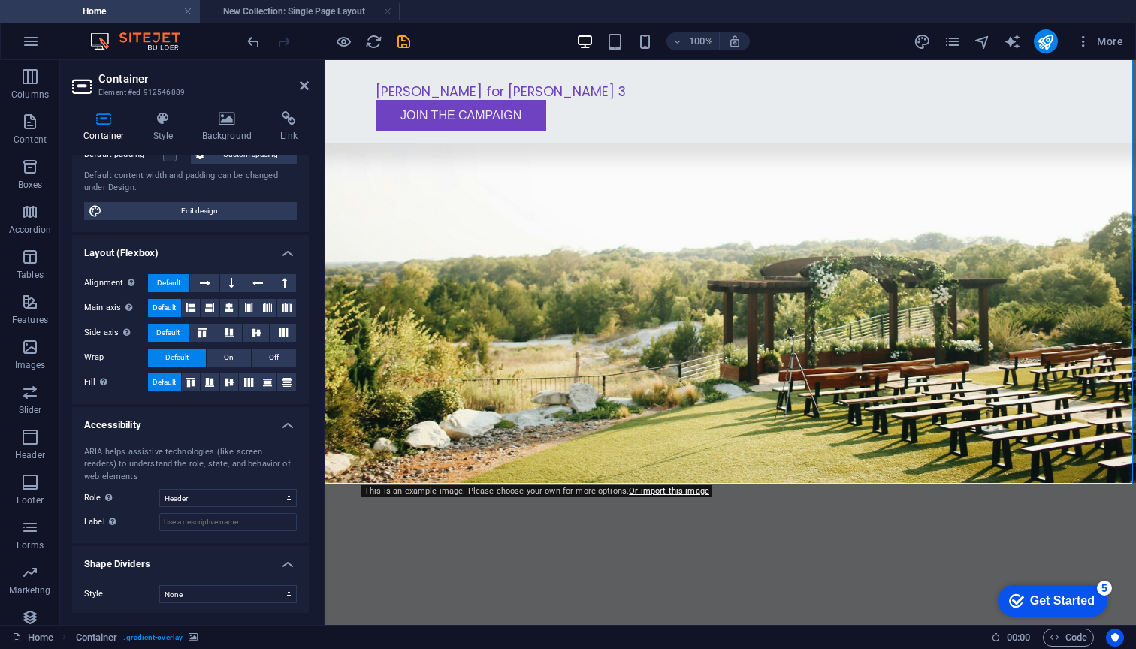
scroll to position [141, 0]
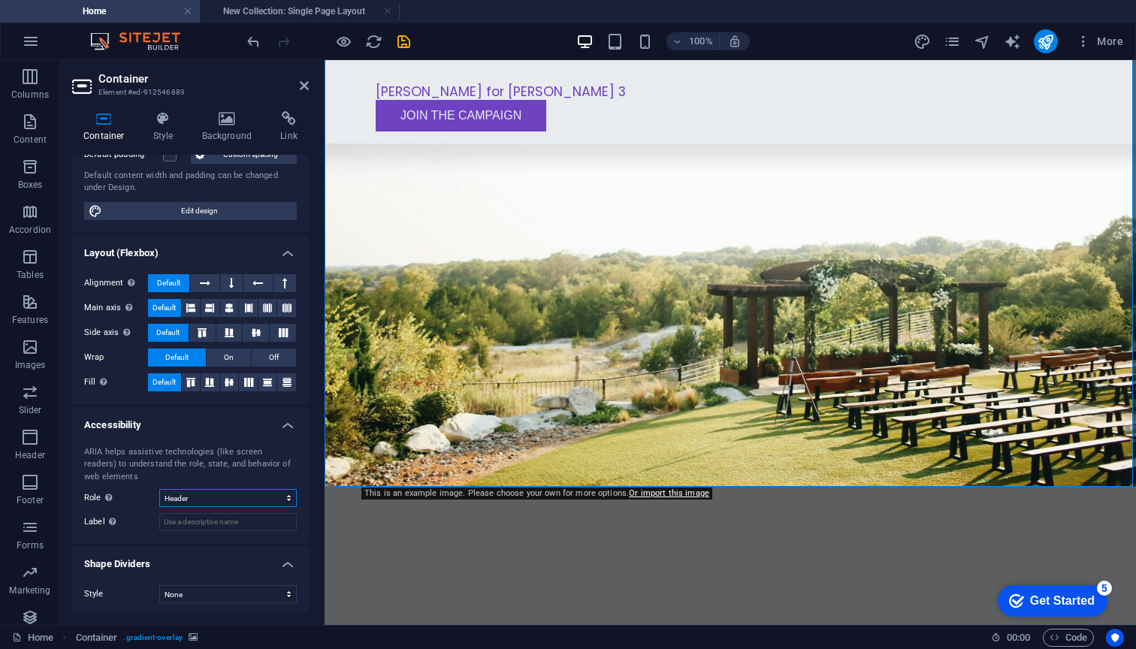
select select "marquee"
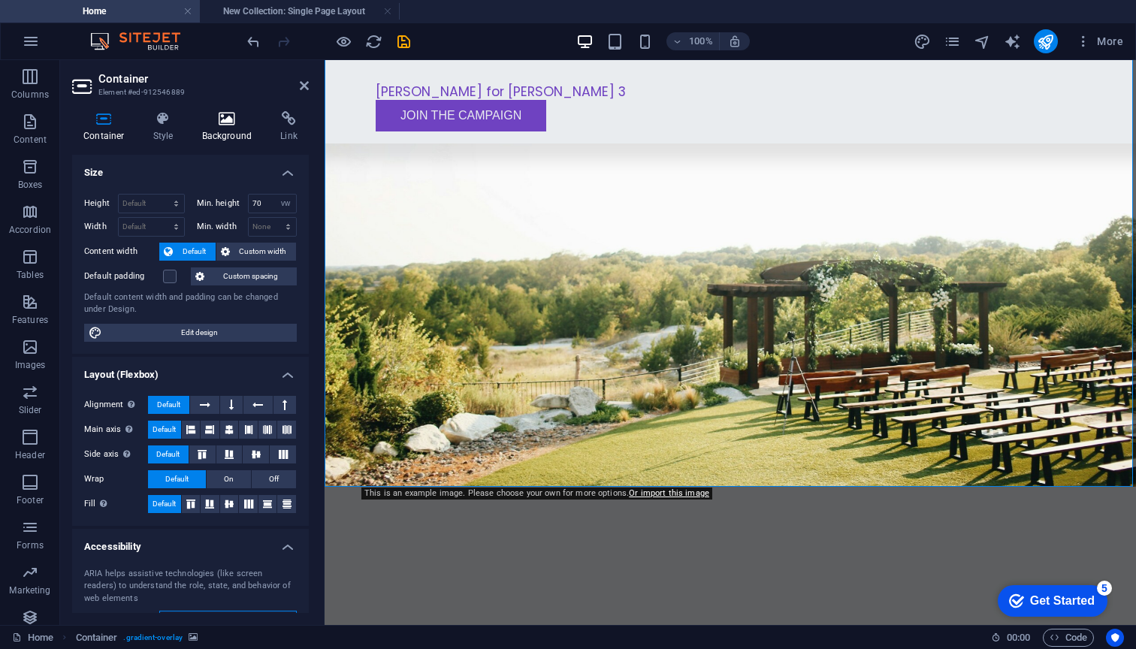
scroll to position [0, 0]
click at [216, 128] on h4 "Background" at bounding box center [230, 127] width 79 height 32
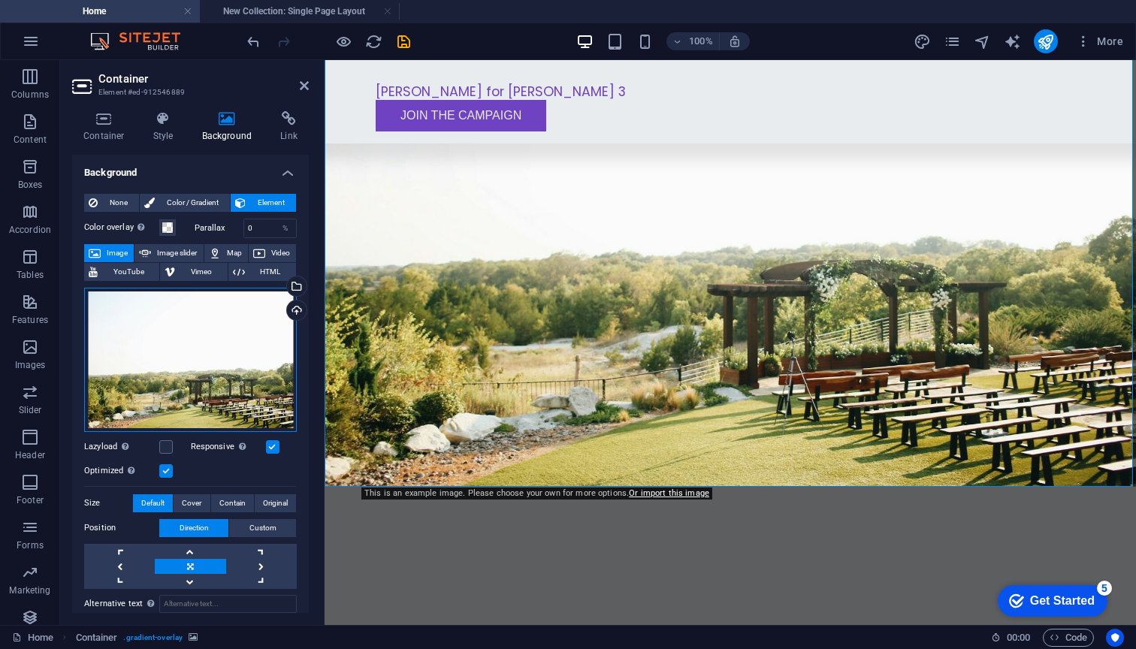
click at [231, 324] on div "Drag files here, click to choose files or select files from Files or our free s…" at bounding box center [190, 360] width 213 height 144
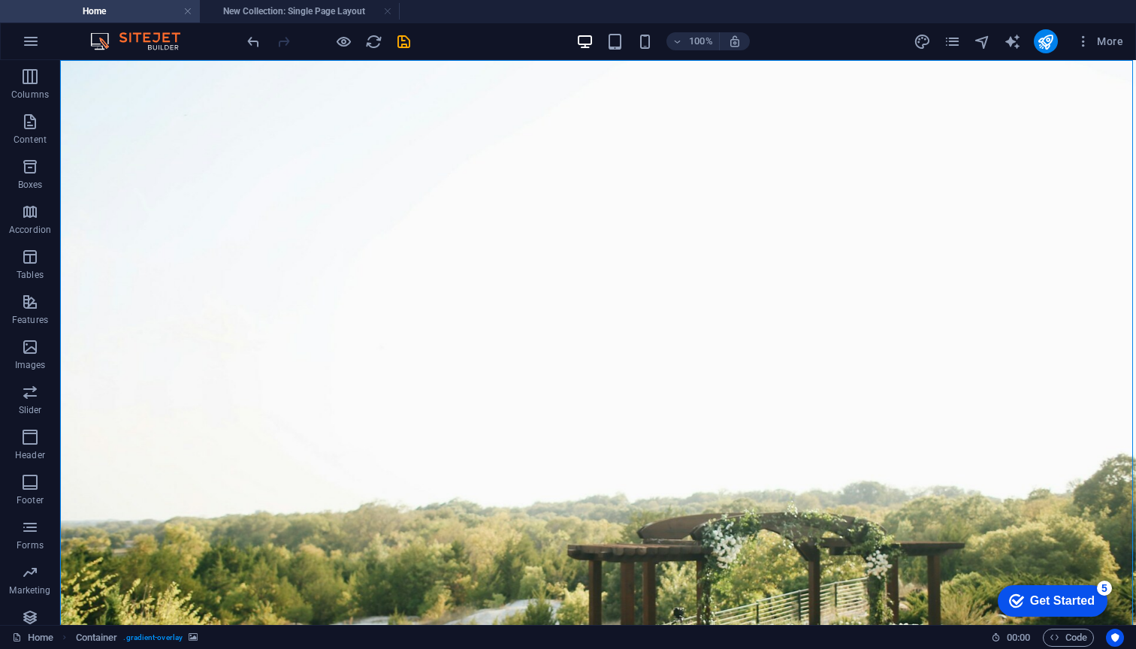
click at [122, 152] on figure at bounding box center [597, 436] width 1075 height 753
click at [182, 192] on figure at bounding box center [597, 436] width 1075 height 753
click at [167, 231] on figure at bounding box center [597, 436] width 1075 height 753
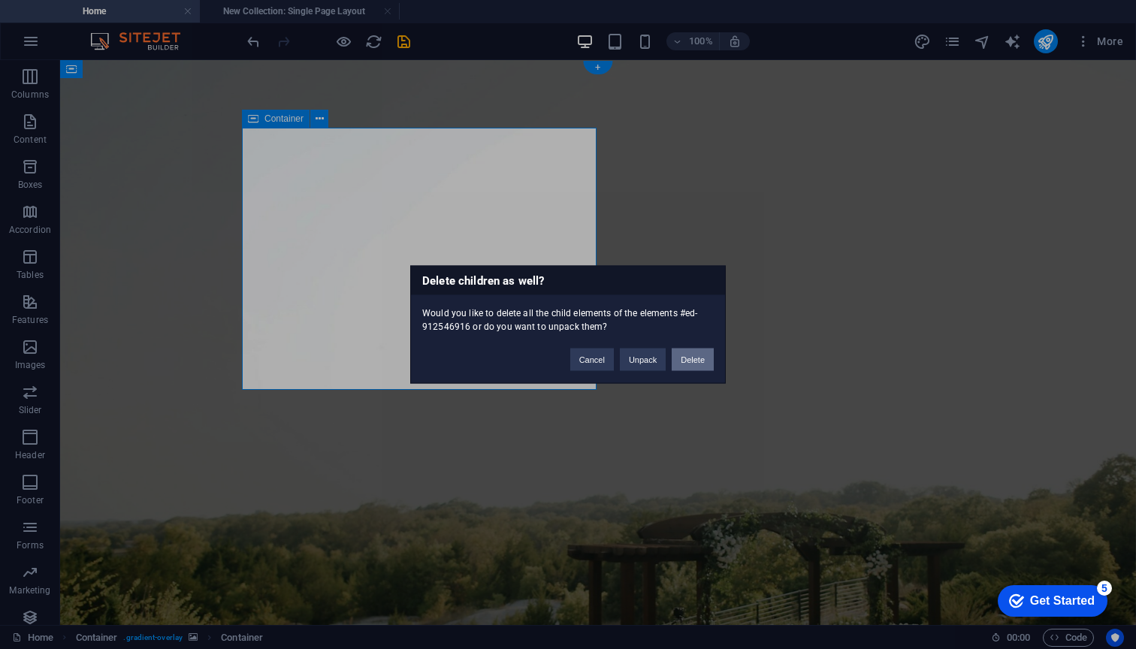
click at [681, 363] on button "Delete" at bounding box center [692, 359] width 42 height 23
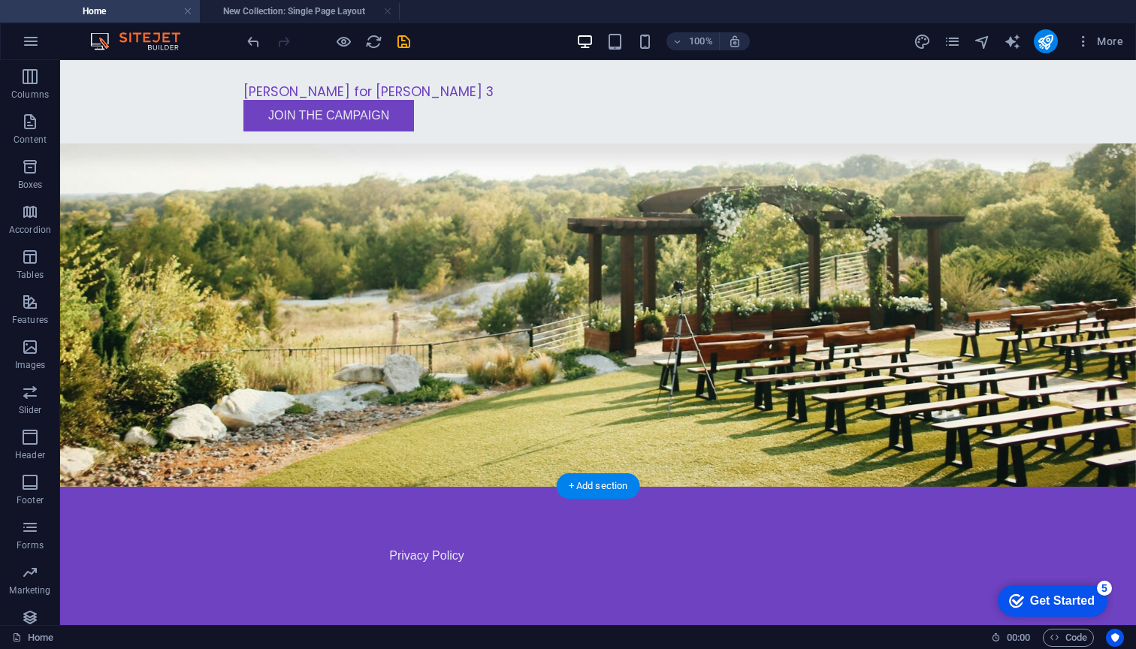
click at [832, 282] on figure at bounding box center [597, 109] width 1075 height 753
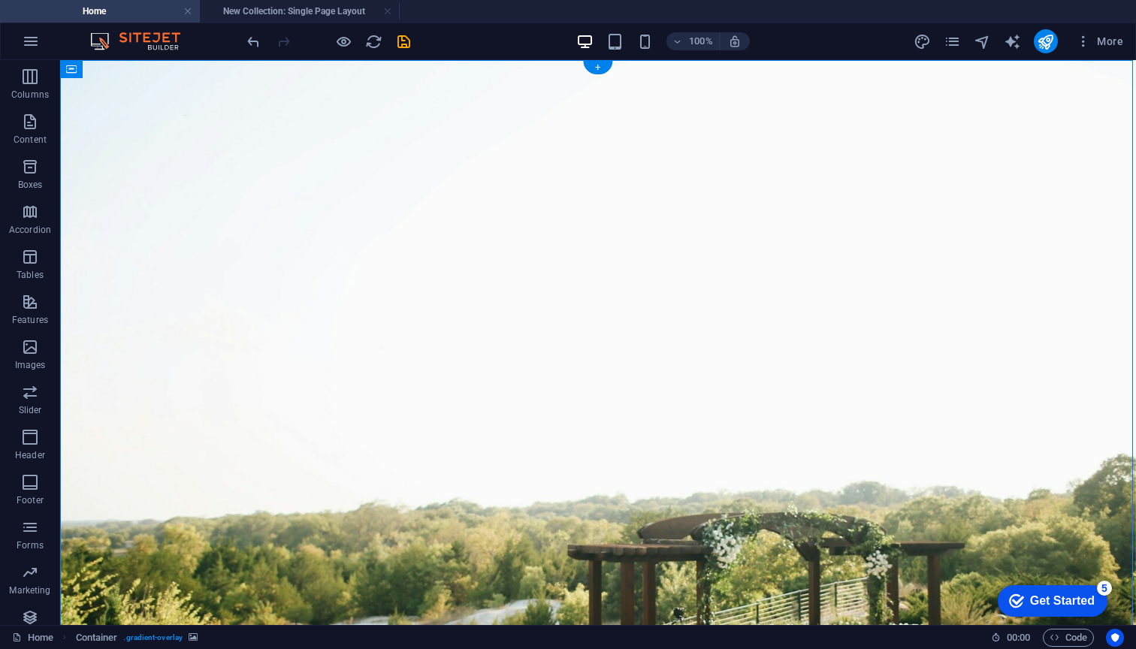
click at [393, 217] on figure at bounding box center [597, 436] width 1075 height 753
drag, startPoint x: 82, startPoint y: 189, endPoint x: 307, endPoint y: 298, distance: 250.6
click at [258, 237] on figure at bounding box center [597, 436] width 1075 height 753
click at [31, 122] on icon "button" at bounding box center [30, 122] width 18 height 18
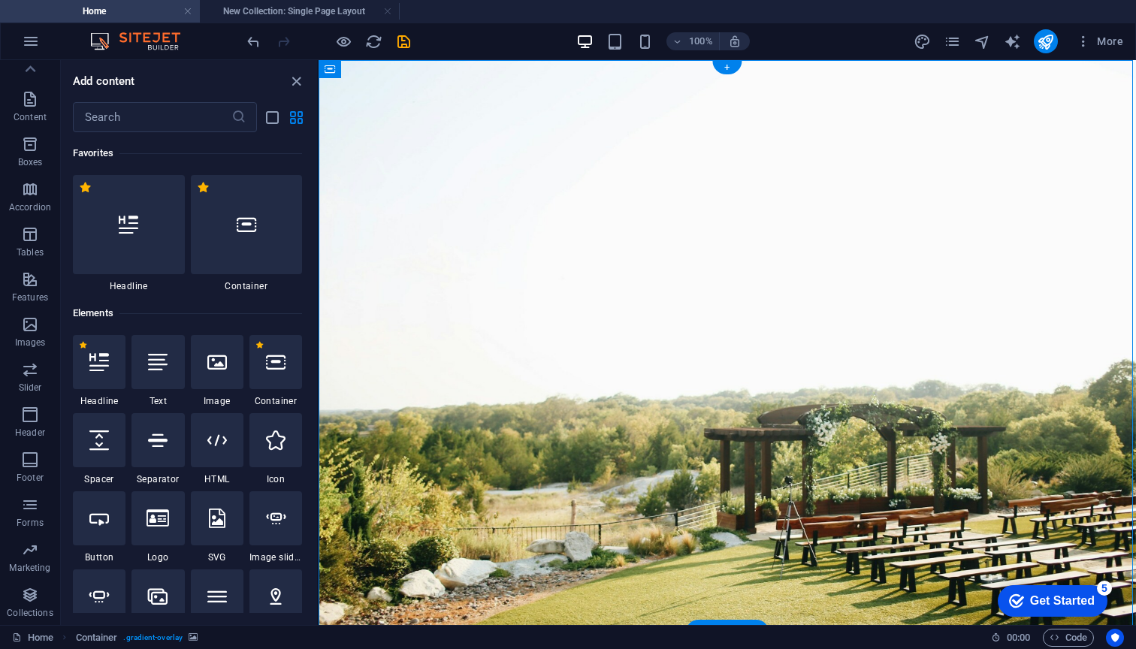
click at [632, 379] on figure at bounding box center [726, 346] width 817 height 572
click at [297, 81] on icon "close panel" at bounding box center [296, 81] width 17 height 17
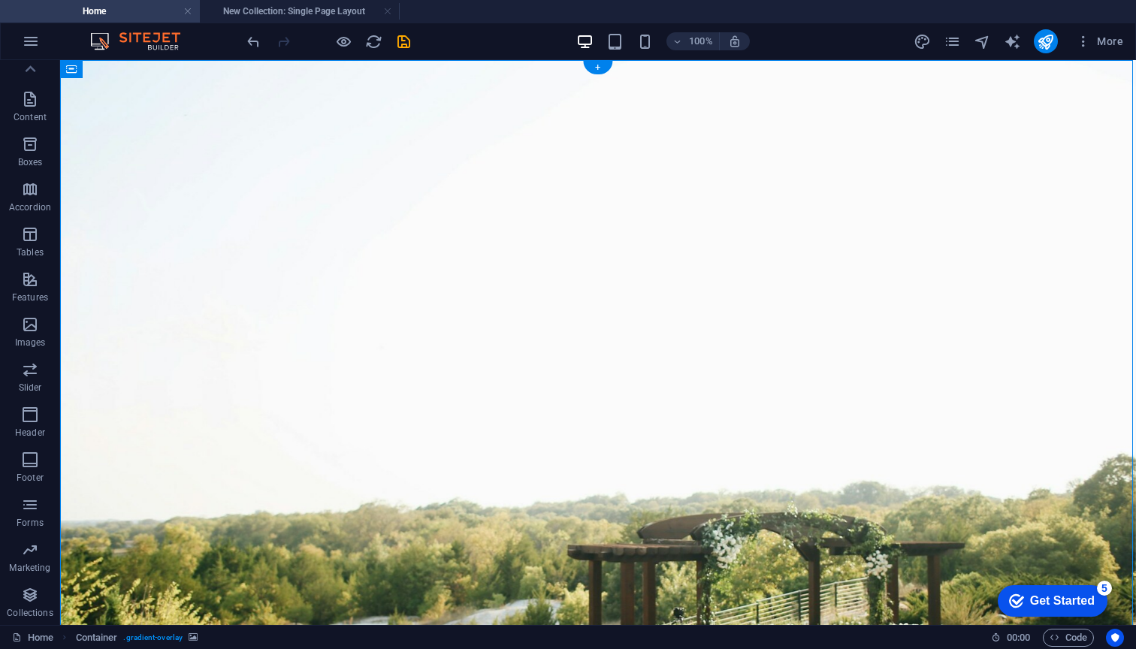
click at [386, 175] on figure at bounding box center [597, 436] width 1075 height 753
drag, startPoint x: 90, startPoint y: 167, endPoint x: 301, endPoint y: 281, distance: 239.9
click at [30, 92] on icon "button" at bounding box center [30, 99] width 18 height 18
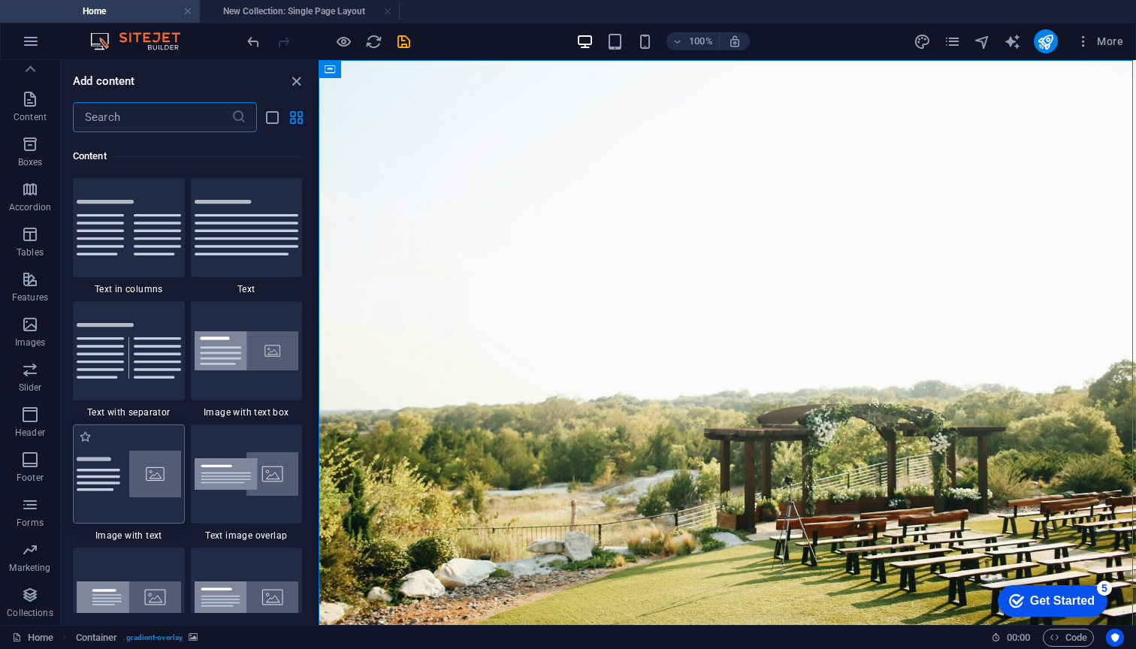
scroll to position [2619, 0]
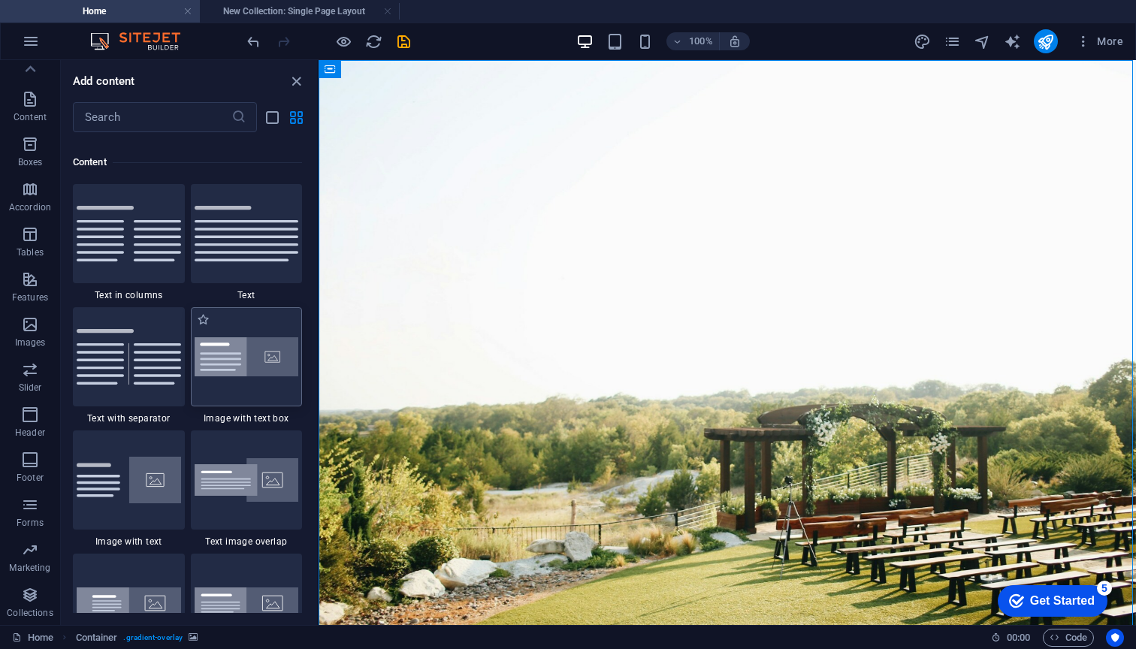
click at [242, 406] on div at bounding box center [247, 356] width 112 height 99
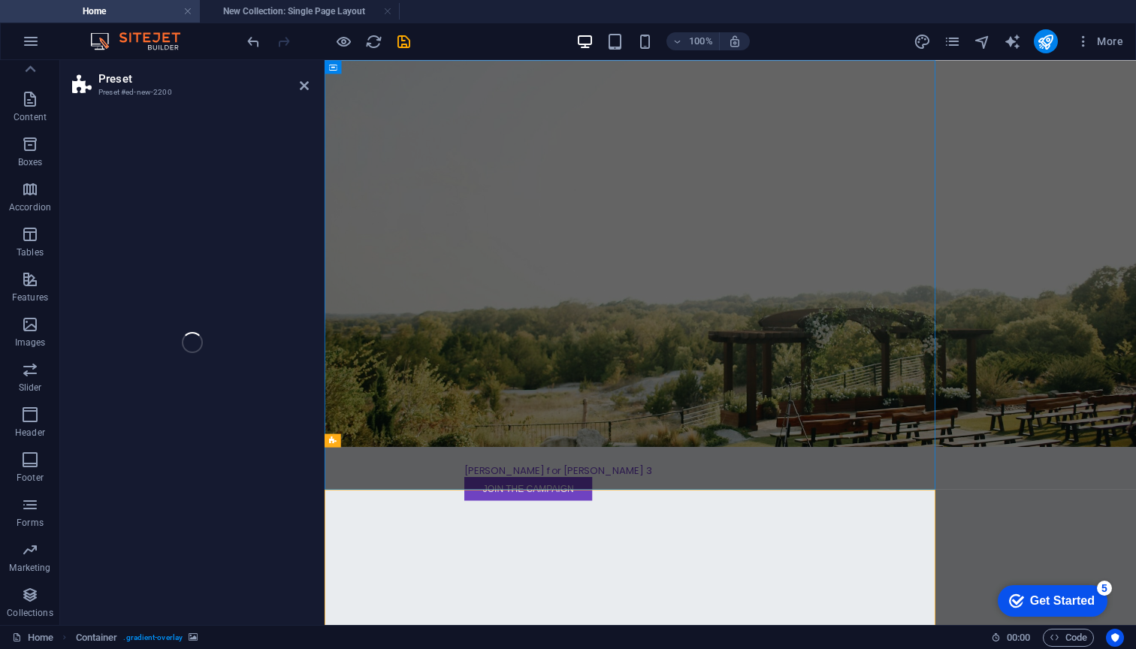
select select "rem"
select select "px"
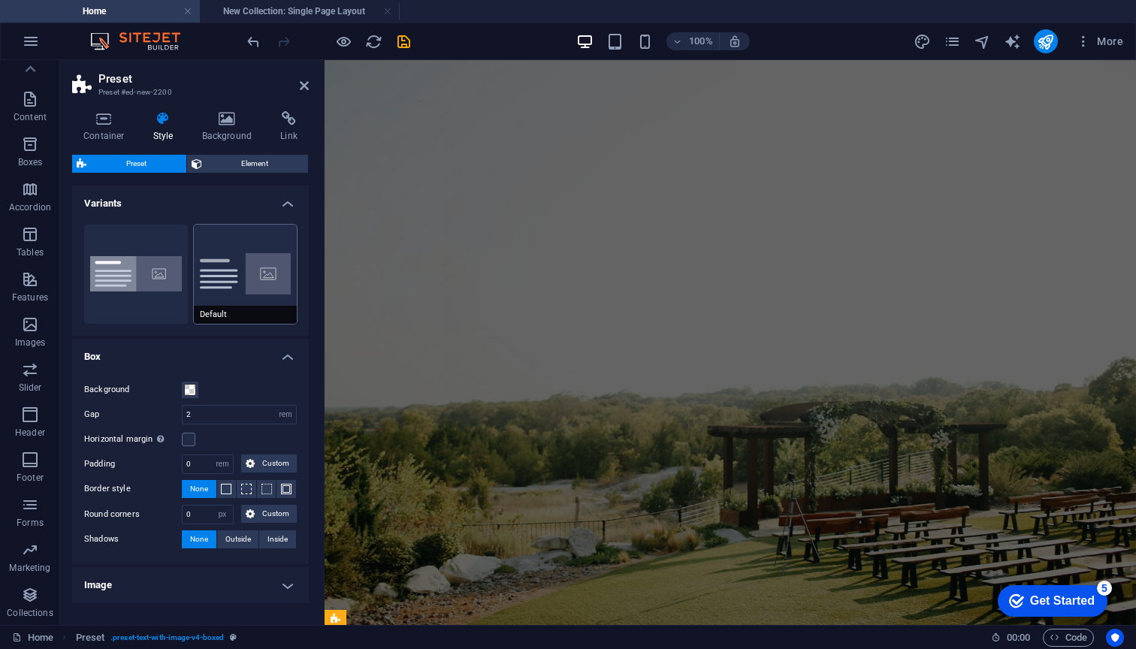
click at [240, 270] on button "Default" at bounding box center [246, 274] width 104 height 99
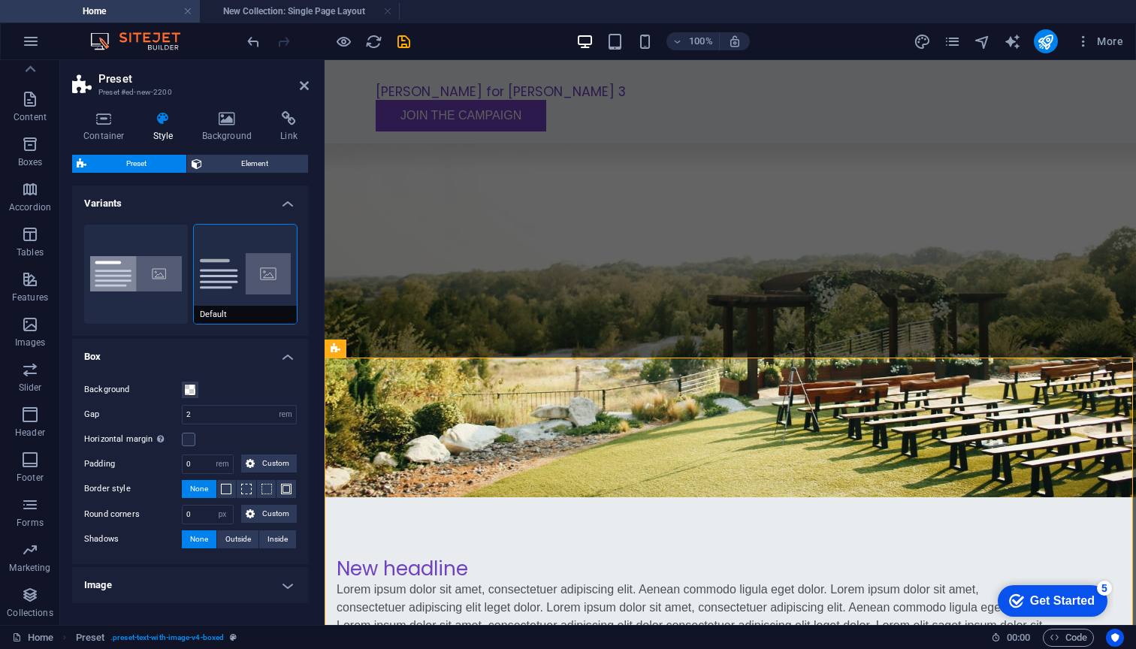
scroll to position [411, 0]
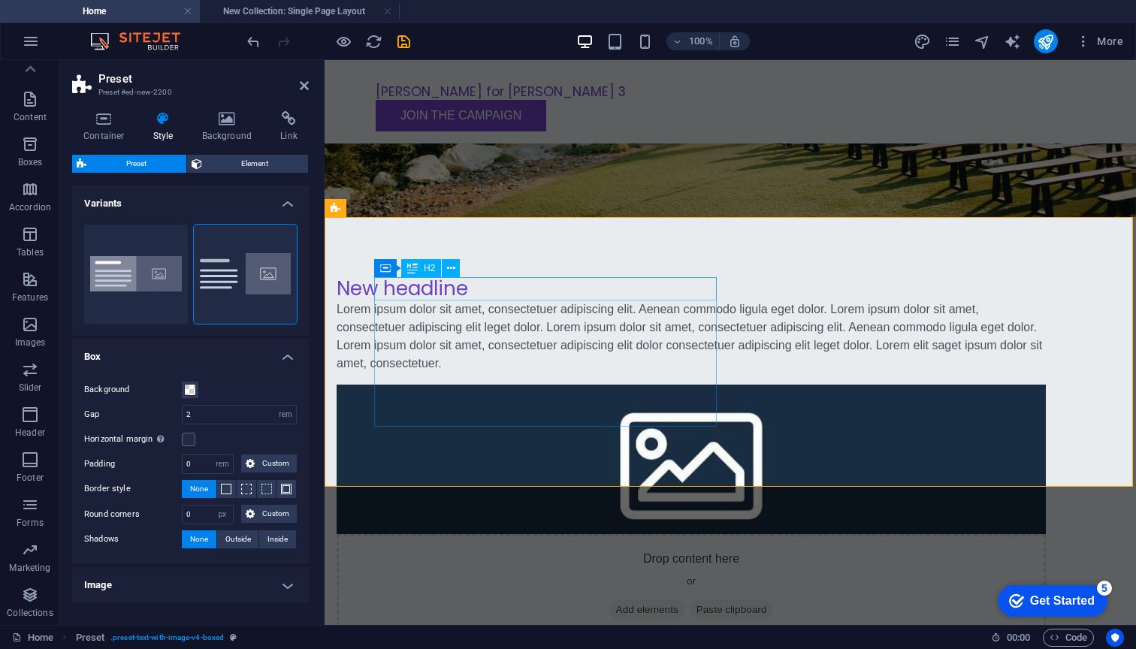
click at [489, 299] on div "New headline" at bounding box center [690, 288] width 709 height 23
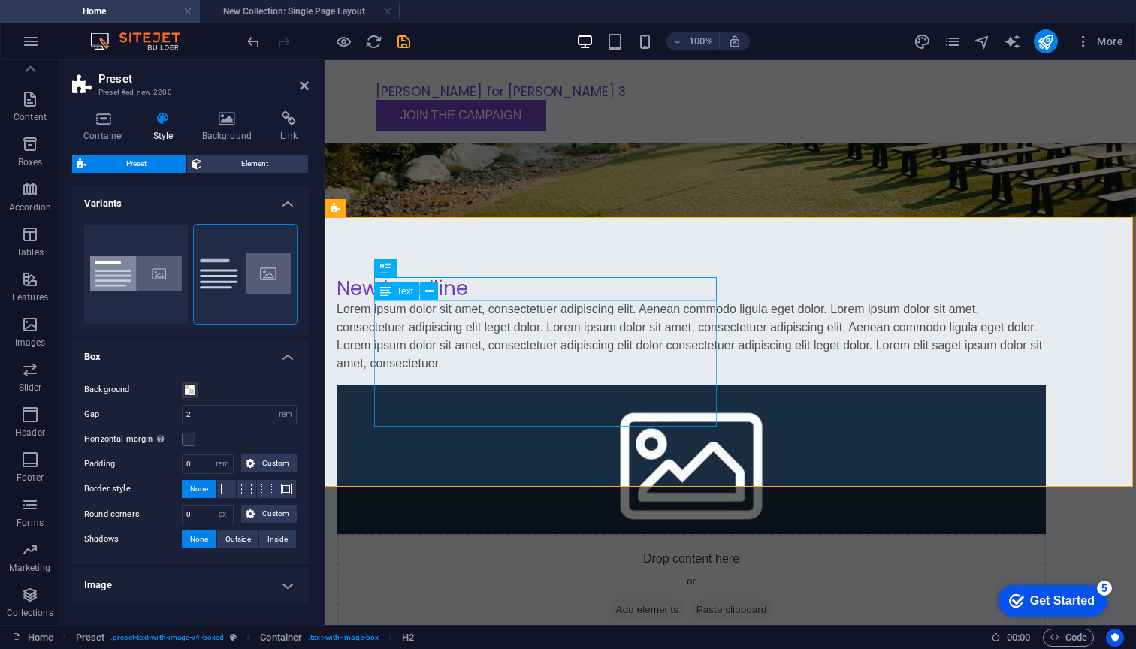
click at [491, 352] on div "Lorem ipsum dolor sit amet, consectetuer adipiscing elit. Aenean commodo ligula…" at bounding box center [690, 336] width 709 height 72
click at [496, 278] on div "New headline" at bounding box center [690, 288] width 709 height 23
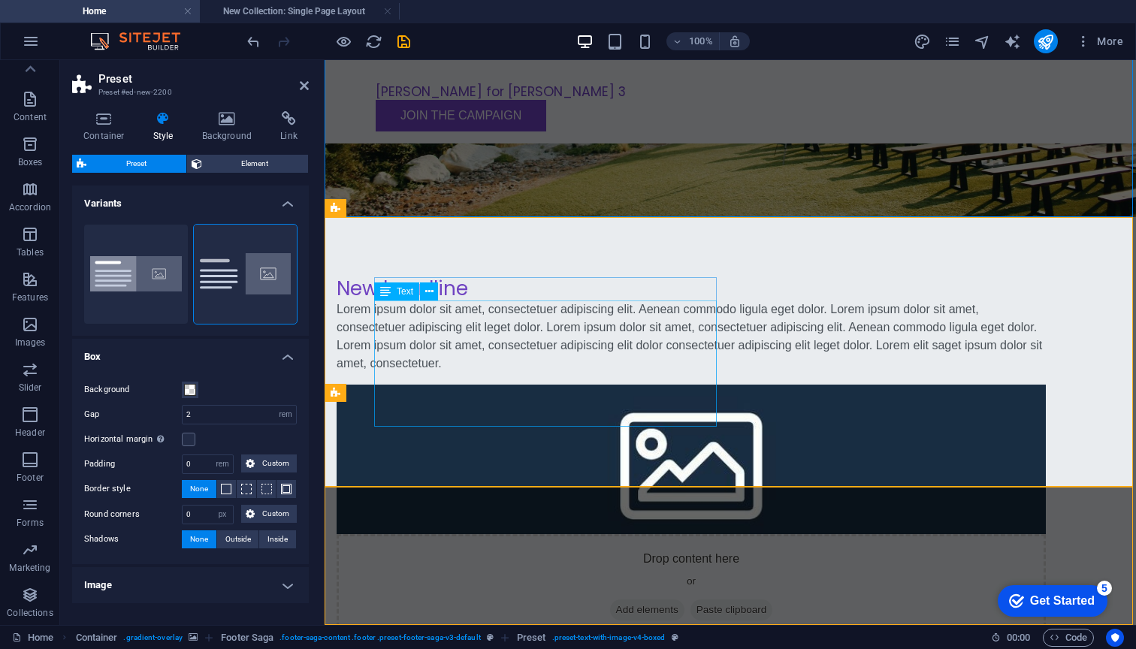
click at [490, 301] on div "Lorem ipsum dolor sit amet, consectetuer adipiscing elit. Aenean commodo ligula…" at bounding box center [690, 336] width 709 height 72
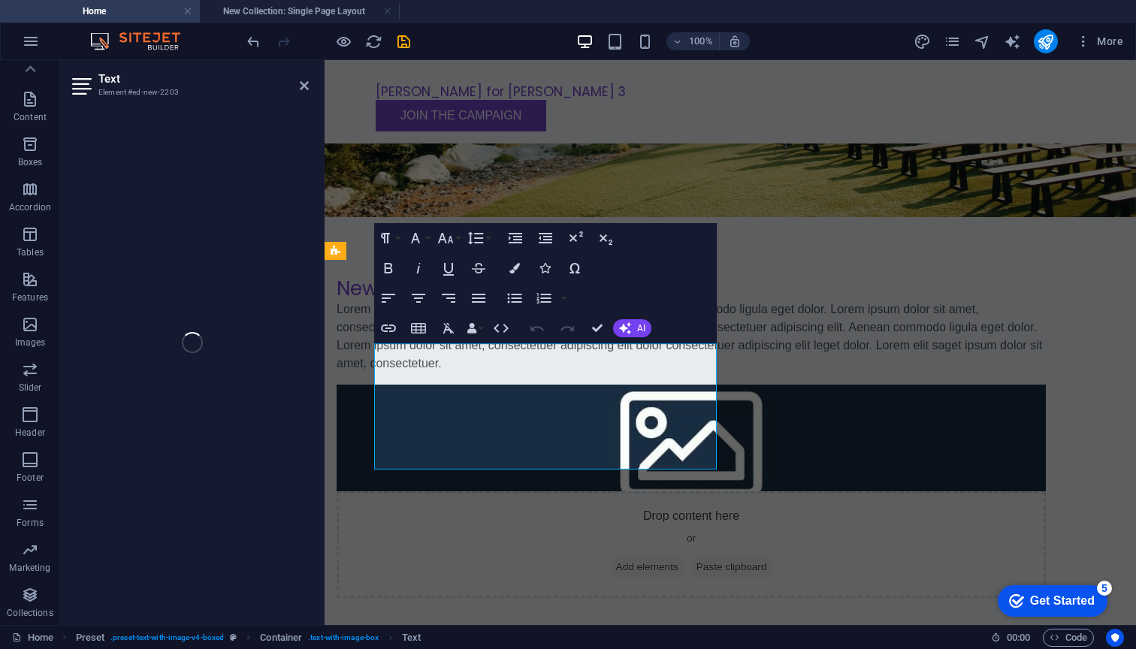
click at [490, 301] on button "Align Justify" at bounding box center [478, 298] width 29 height 30
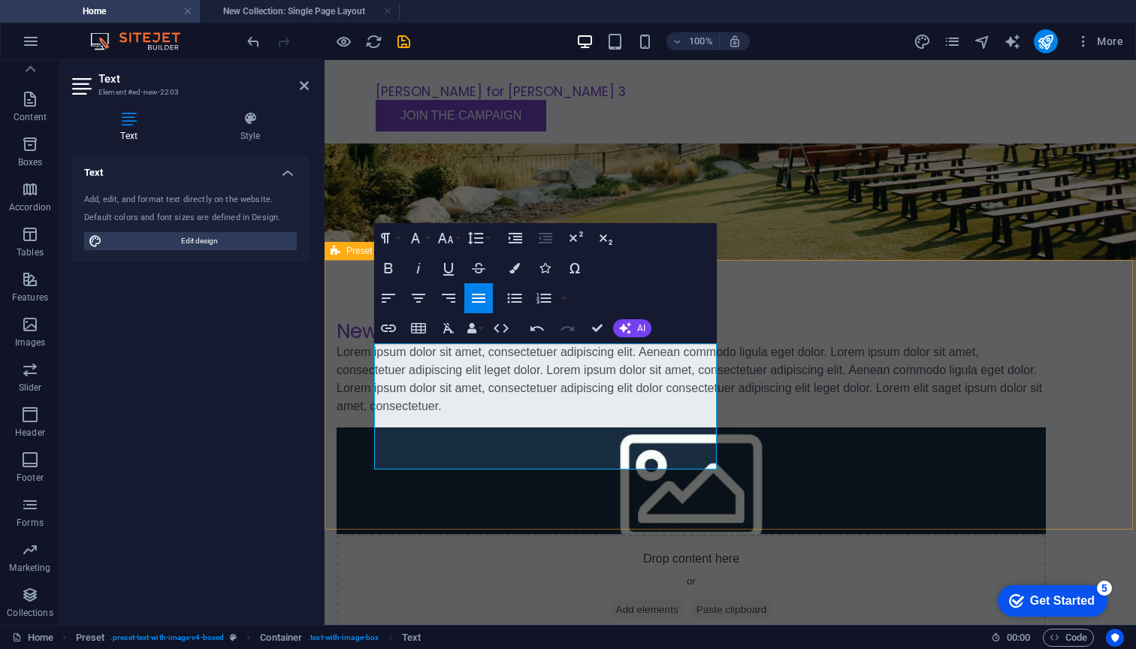
click at [490, 301] on button "Align Justify" at bounding box center [478, 298] width 29 height 30
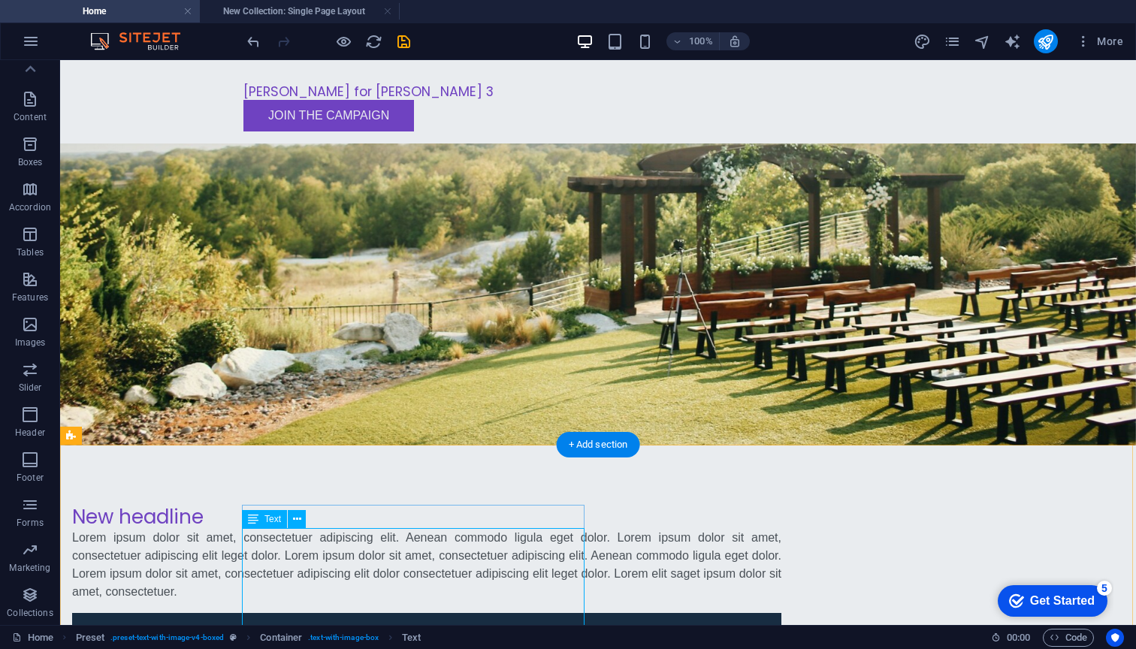
click at [430, 544] on div "Lorem ipsum dolor sit amet, consectetuer adipiscing elit. Aenean commodo ligula…" at bounding box center [426, 565] width 709 height 72
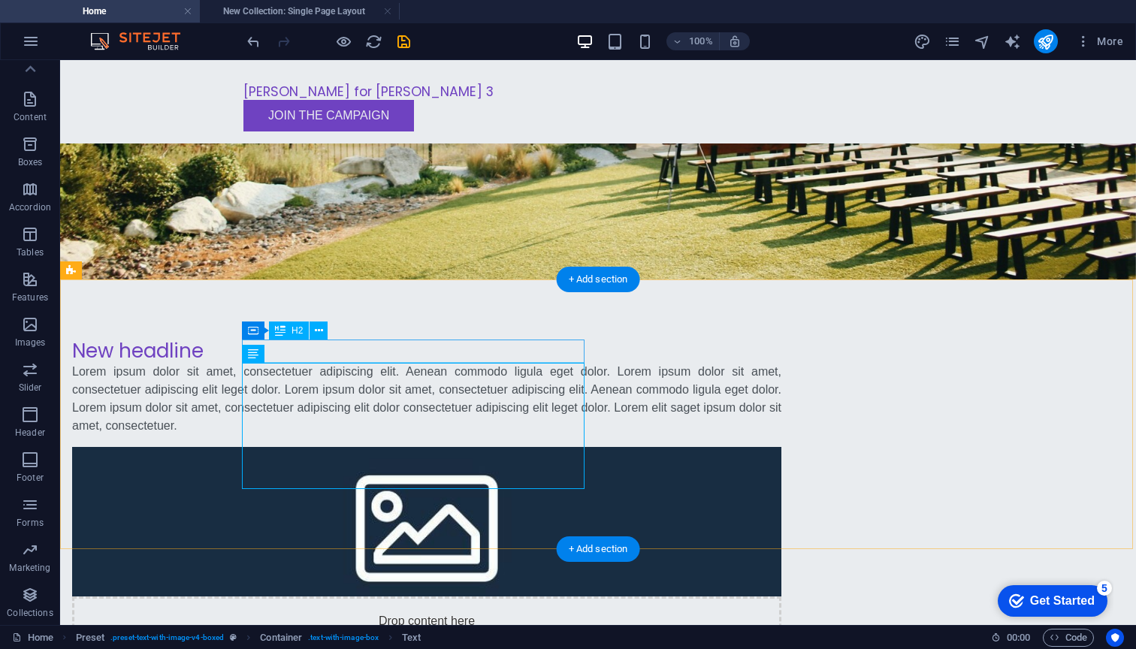
scroll to position [533, 0]
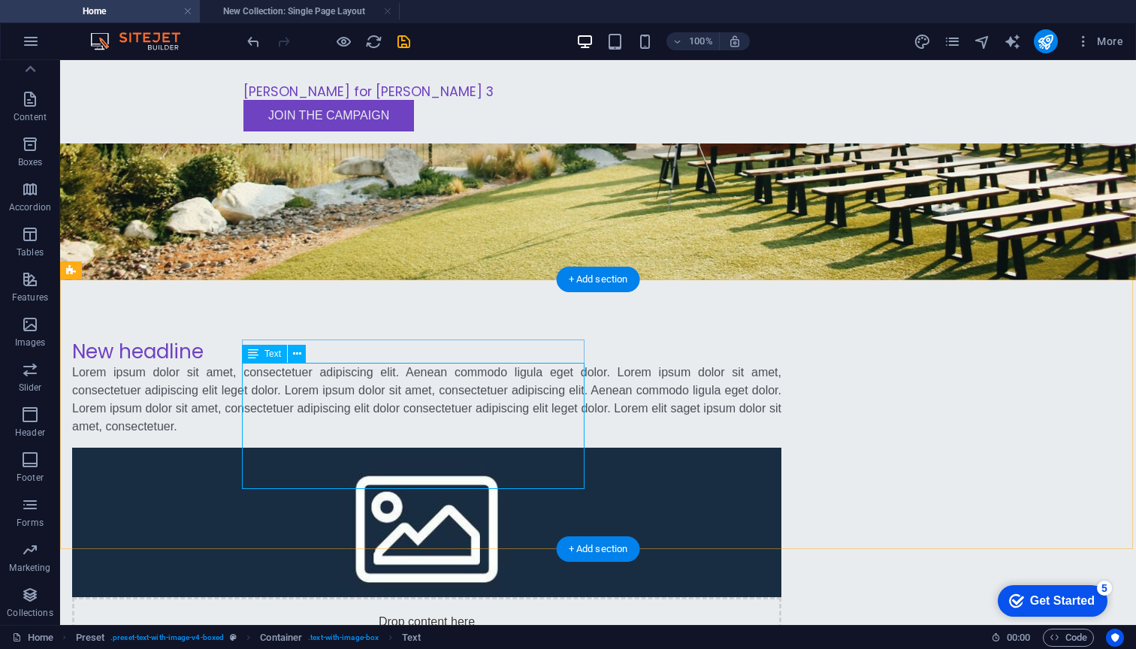
click at [408, 406] on div "Lorem ipsum dolor sit amet, consectetuer adipiscing elit. Aenean commodo ligula…" at bounding box center [426, 399] width 709 height 72
click at [411, 397] on div "Lorem ipsum dolor sit amet, consectetuer adipiscing elit. Aenean commodo ligula…" at bounding box center [426, 399] width 709 height 72
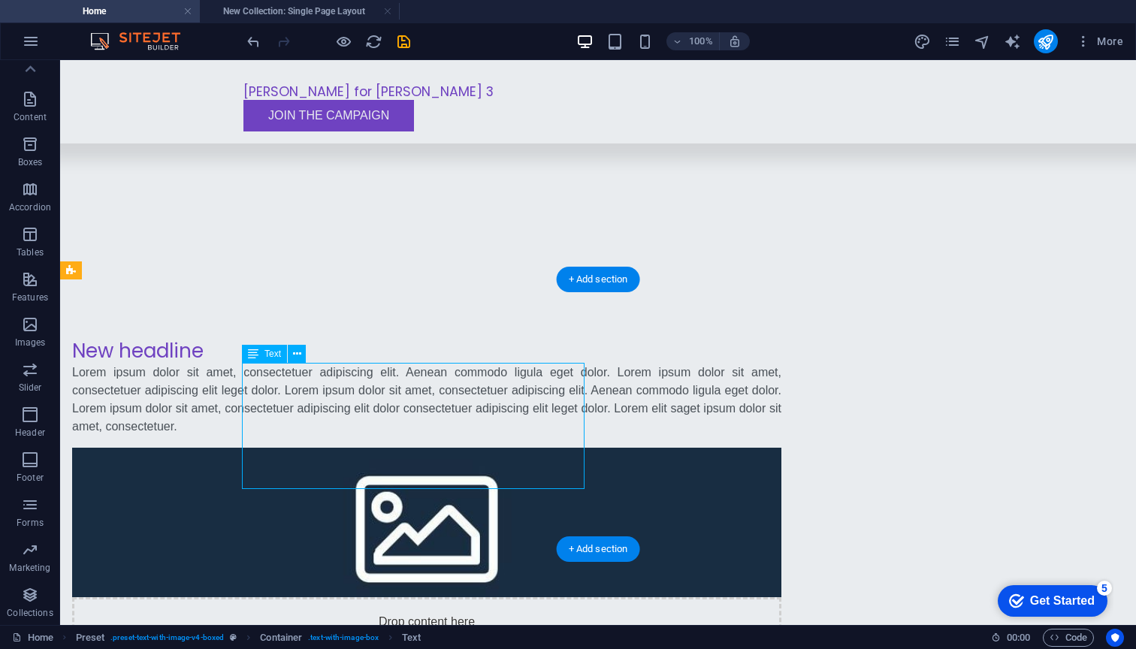
scroll to position [368, 0]
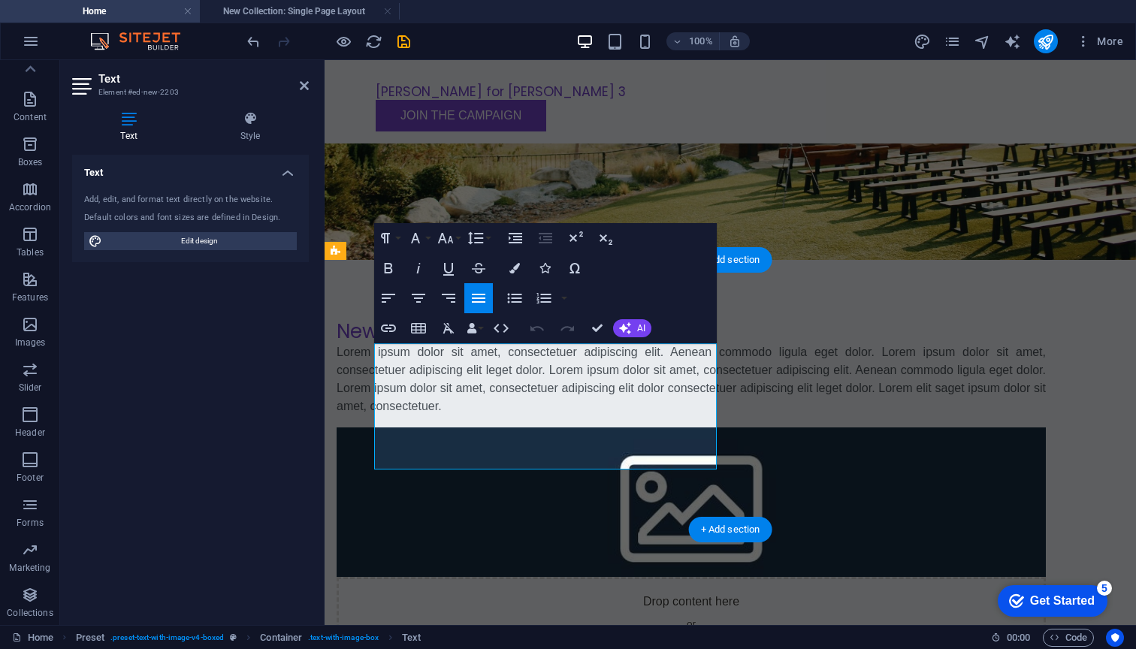
click at [430, 393] on p "Lorem ipsum dolor sit amet, consectetuer adipiscing elit. Aenean commodo ligula…" at bounding box center [690, 379] width 709 height 72
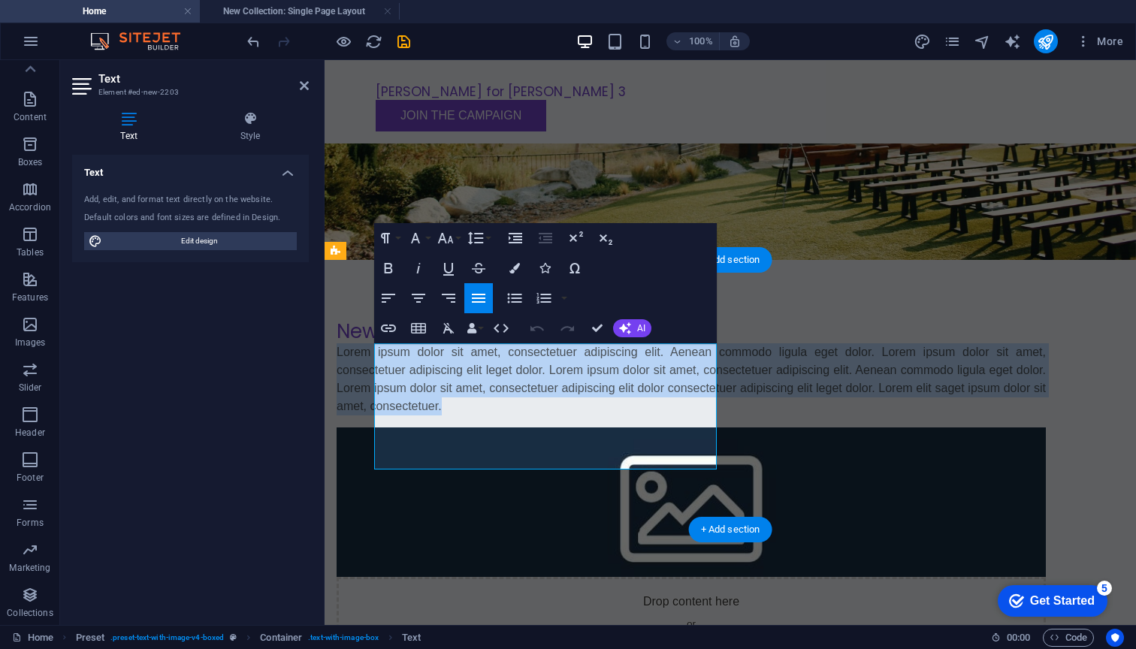
click at [430, 393] on p "Lorem ipsum dolor sit amet, consectetuer adipiscing elit. Aenean commodo ligula…" at bounding box center [690, 379] width 709 height 72
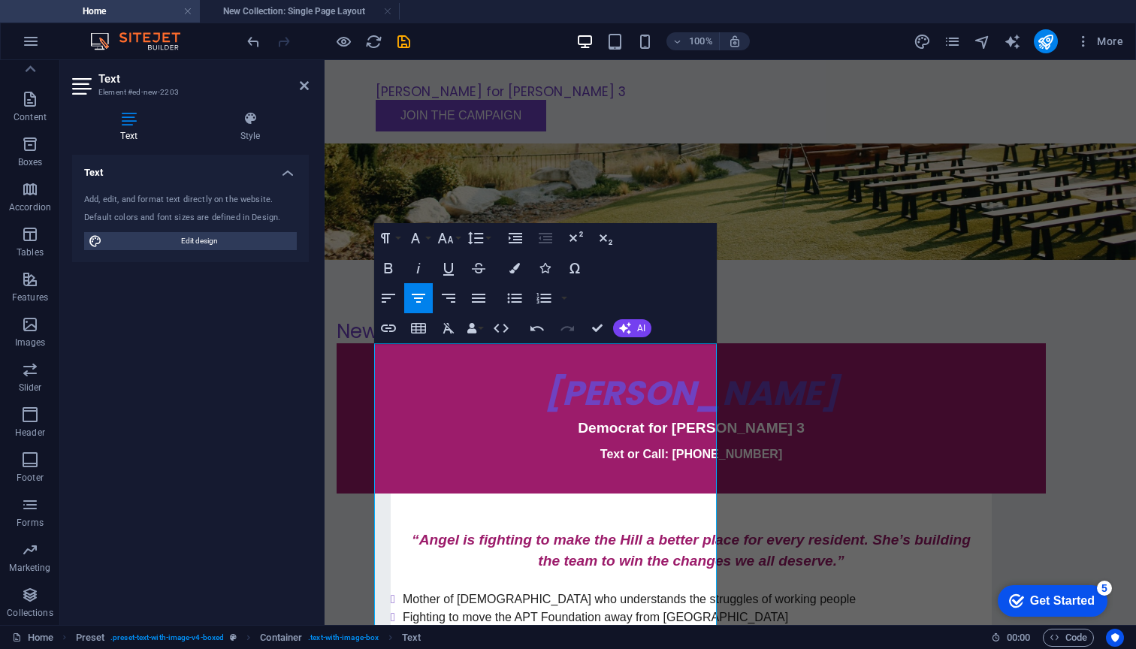
click at [314, 403] on div "Text Style Text Add, edit, and format text directly on the website. Default col…" at bounding box center [190, 362] width 261 height 526
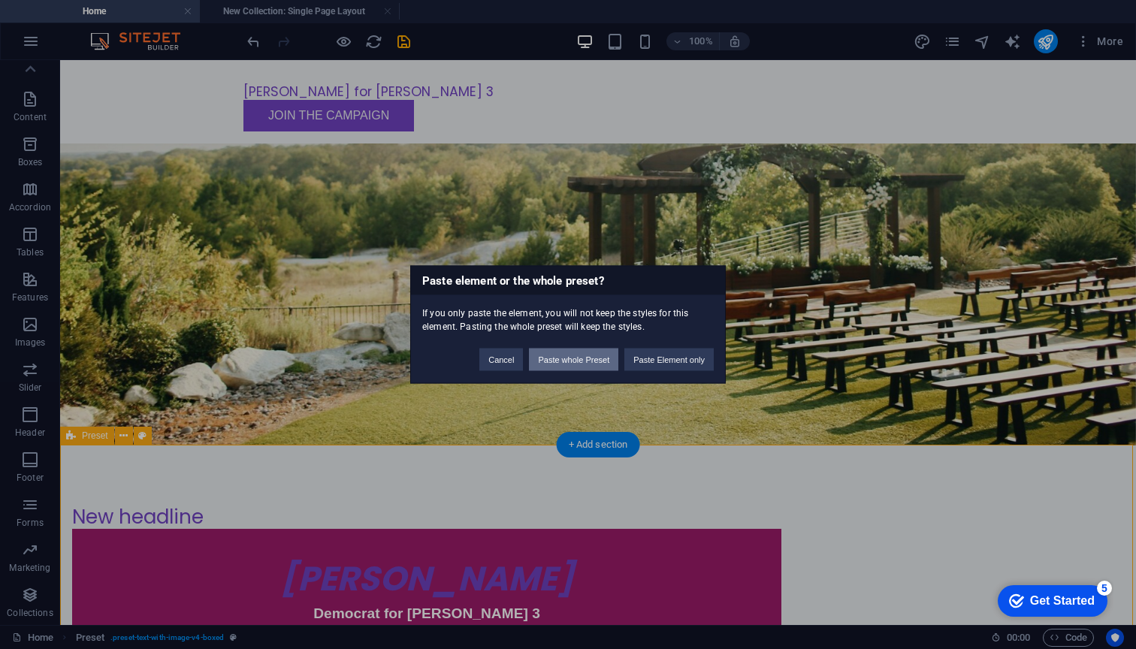
click at [575, 355] on button "Paste whole Preset" at bounding box center [573, 359] width 89 height 23
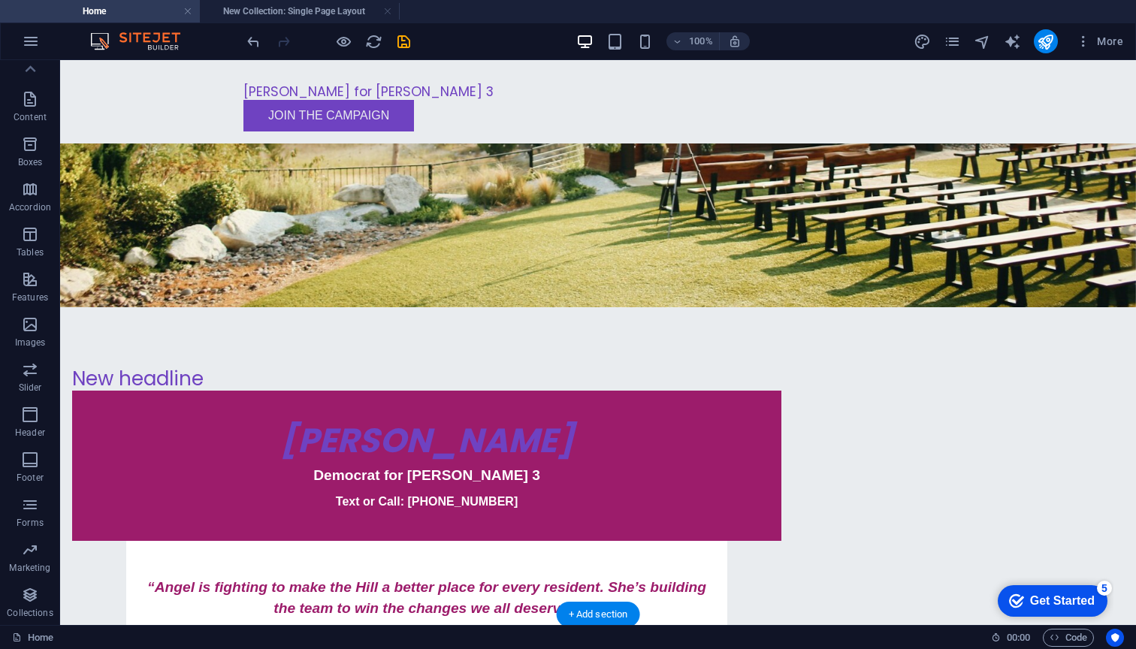
scroll to position [683, 0]
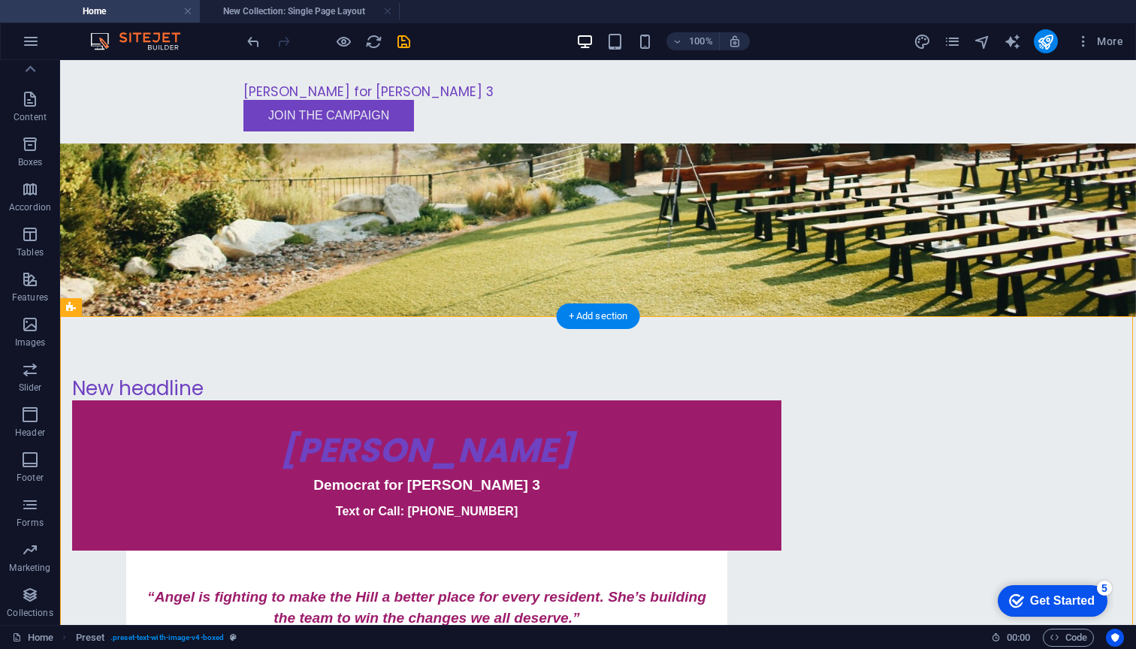
scroll to position [497, 0]
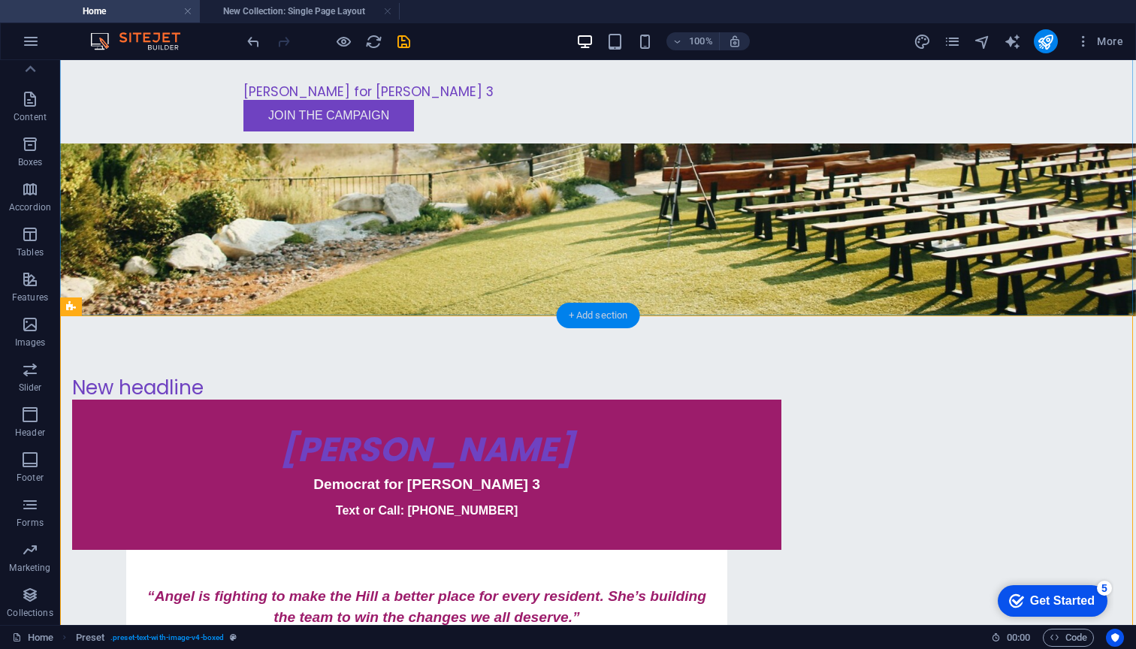
click at [598, 312] on div "+ Add section" at bounding box center [597, 316] width 83 height 26
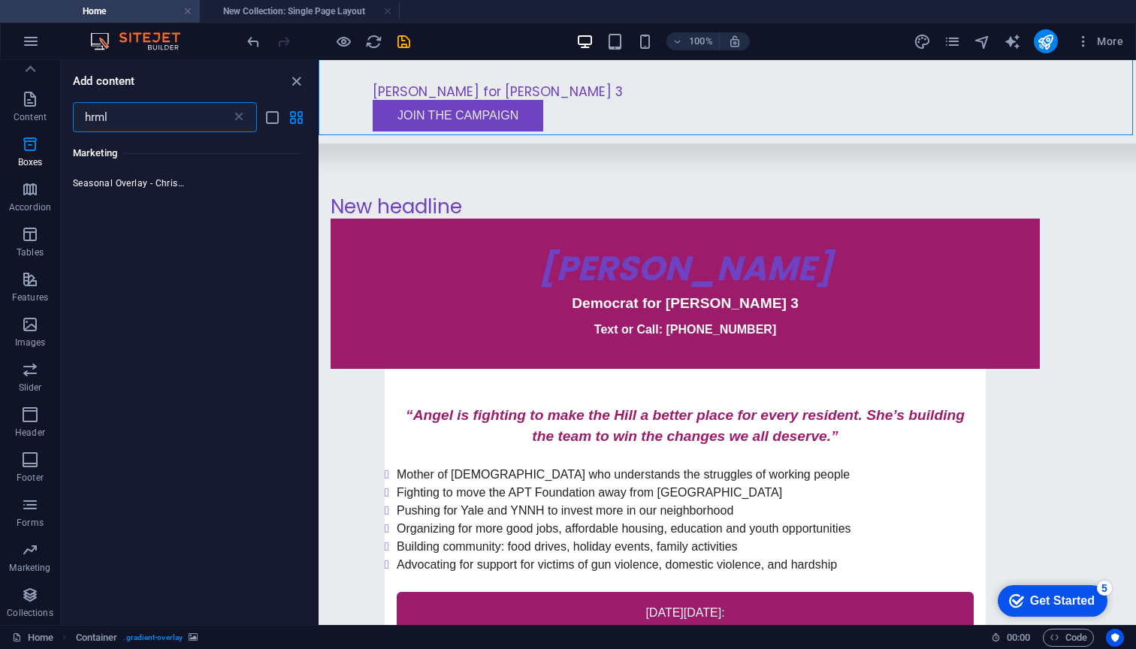
scroll to position [0, 0]
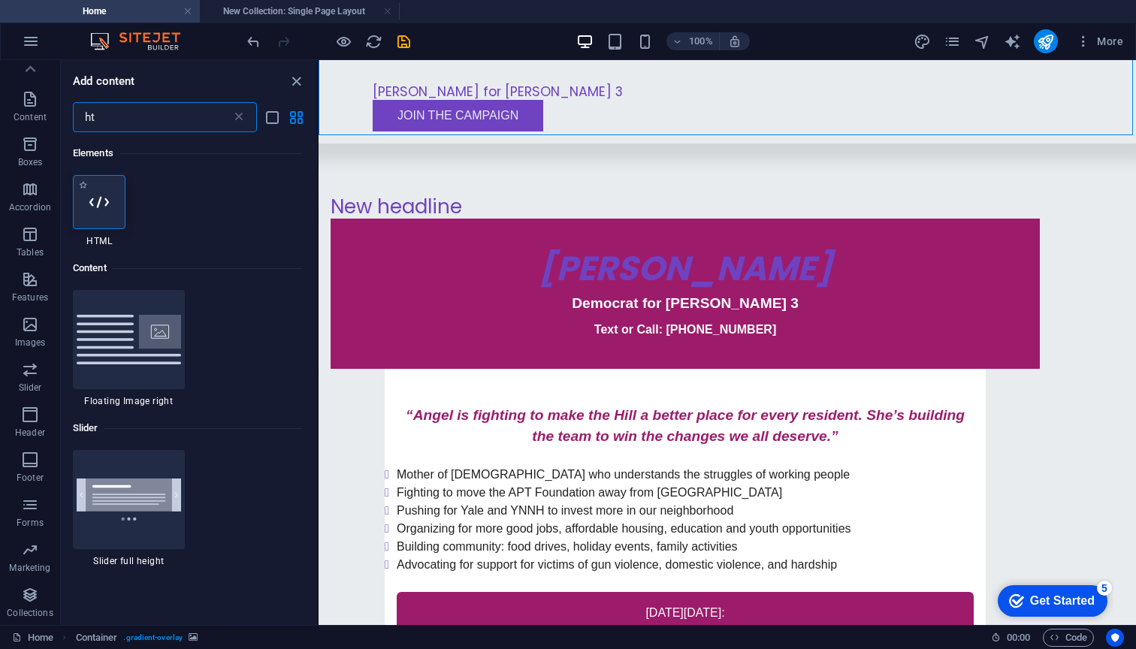
type input "ht"
click at [98, 215] on div at bounding box center [99, 202] width 53 height 54
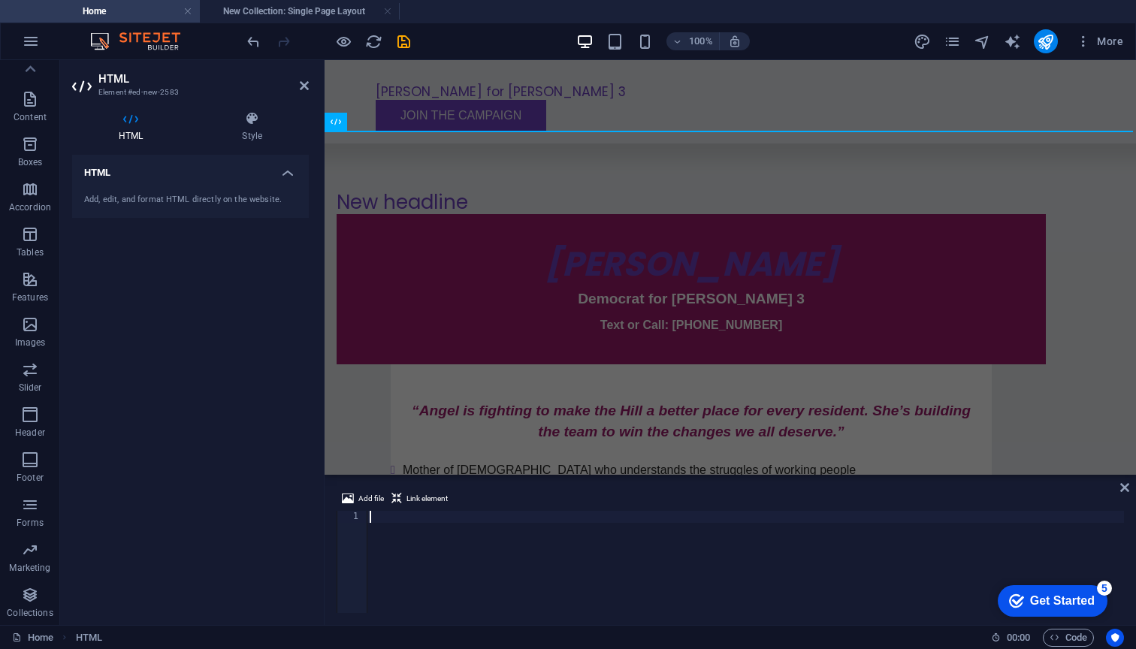
type textarea "City Hall, 165 Church Street, 2nd Floor"
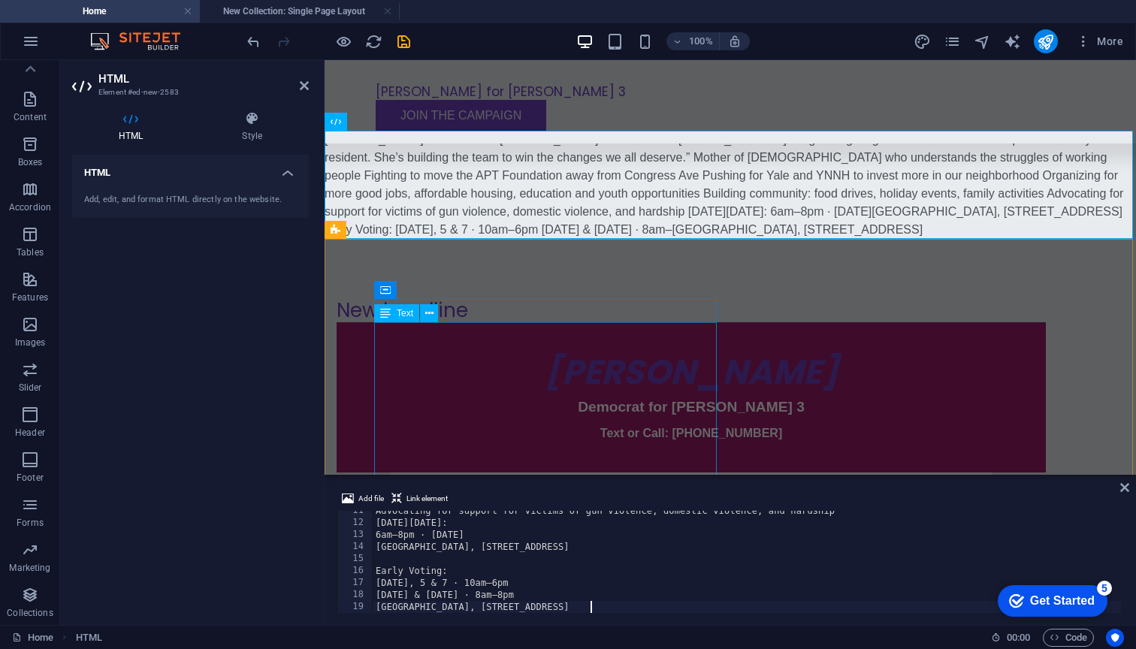
scroll to position [138, 0]
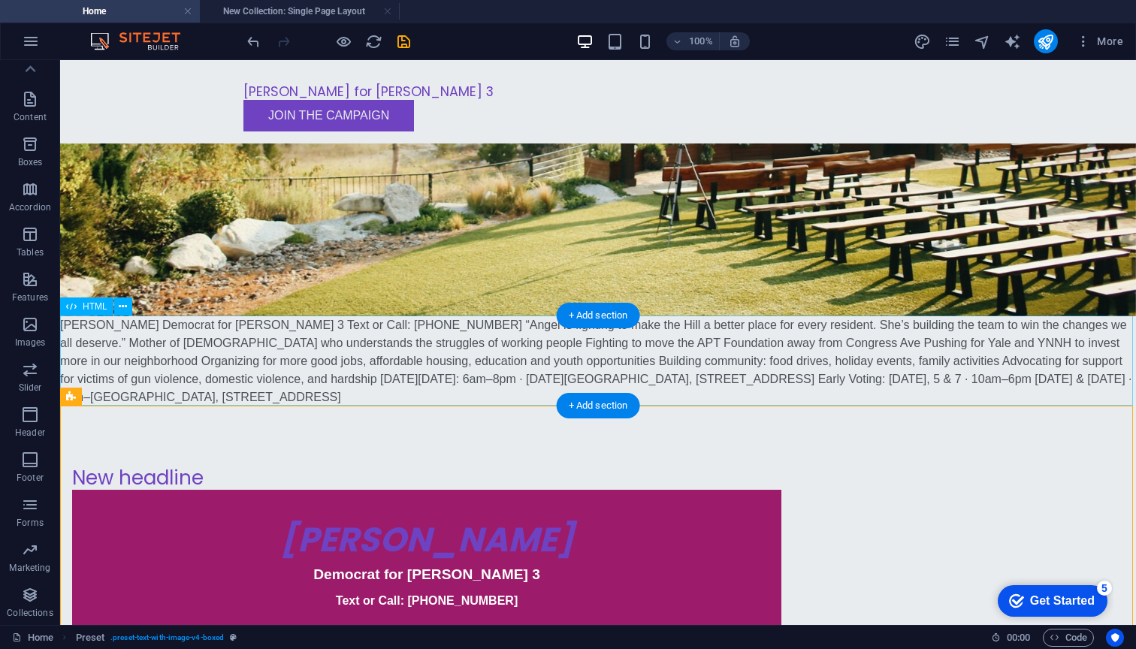
click at [682, 360] on div "Angel Hubbard Democrat for Ward 3 Text or Call: 203-996-6575 “Angel is fighting…" at bounding box center [597, 361] width 1075 height 90
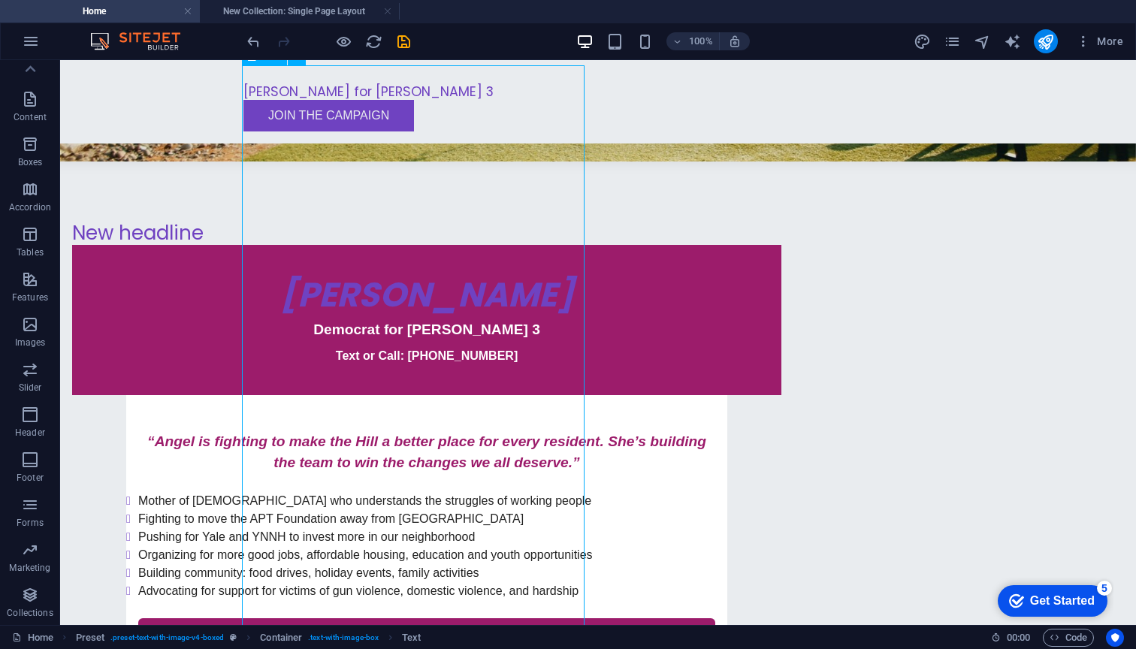
scroll to position [865, 0]
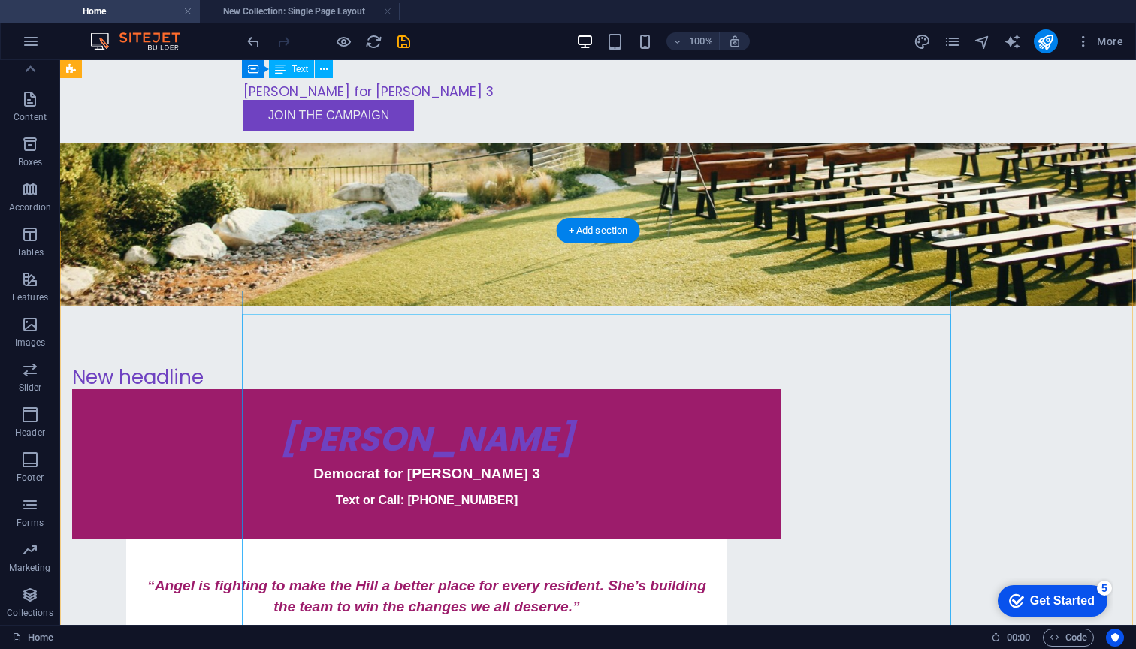
scroll to position [457, 0]
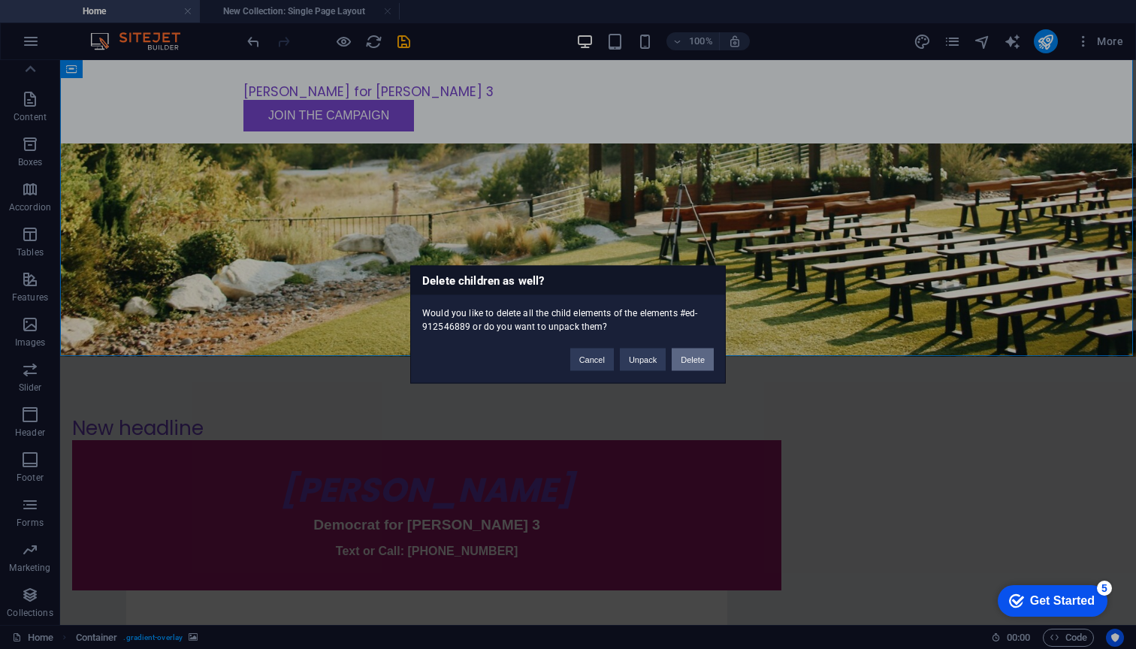
click at [689, 359] on button "Delete" at bounding box center [692, 359] width 42 height 23
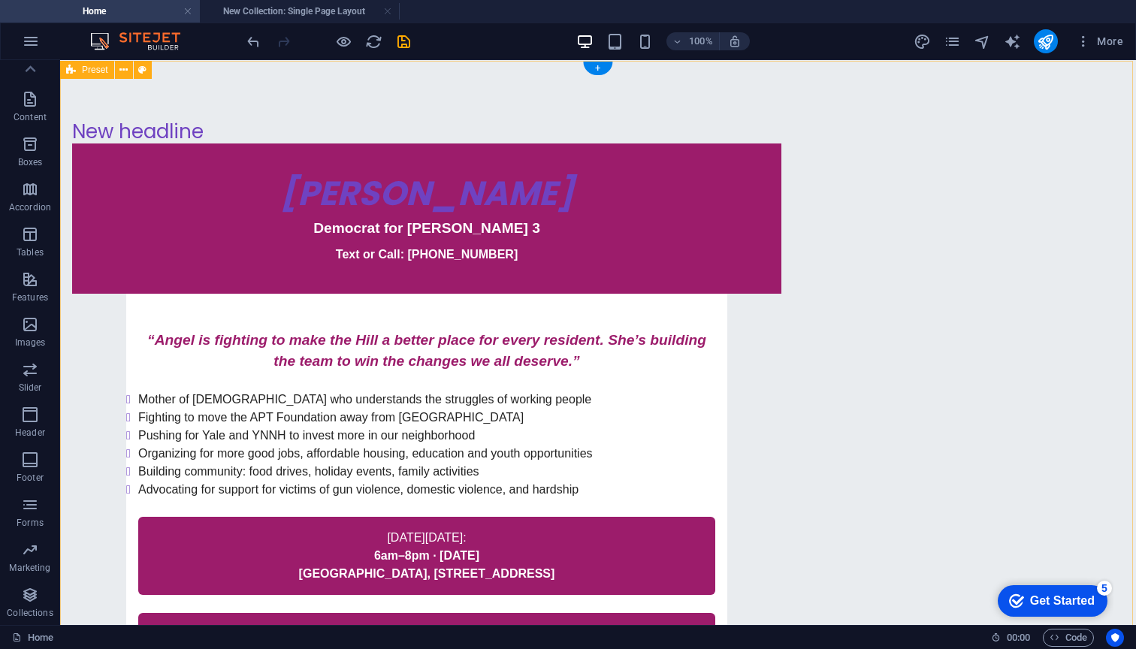
scroll to position [0, 0]
click at [326, 137] on div "New headline" at bounding box center [426, 131] width 709 height 23
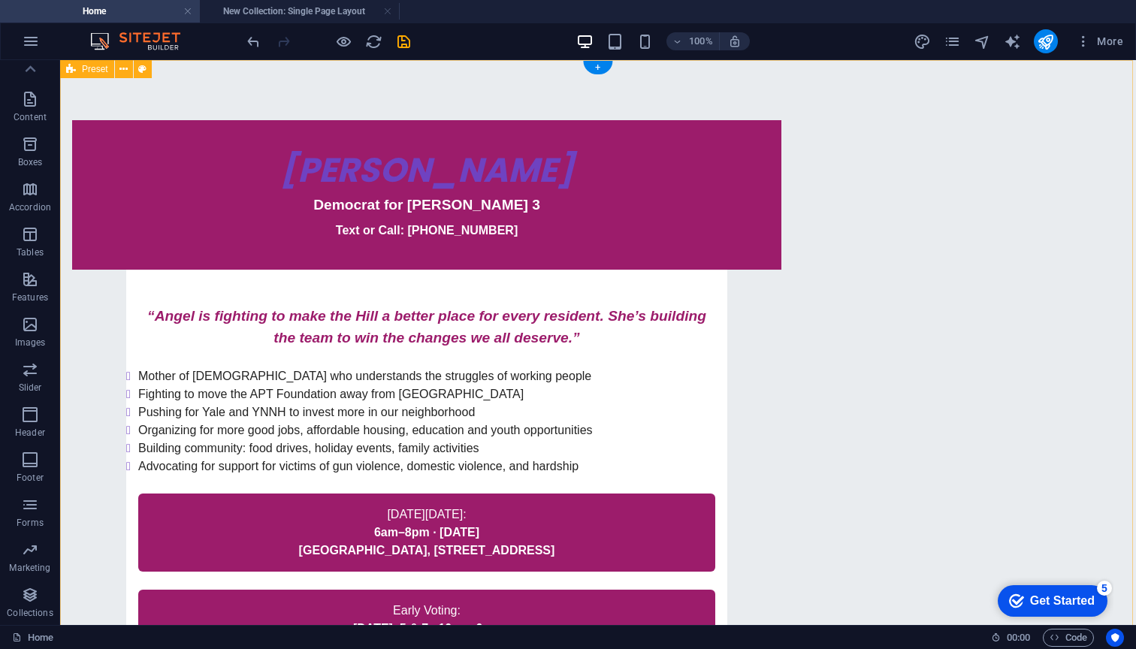
click at [439, 89] on div "Angel Hubbard Democrat for Ward 3 Text or Call: 203-996-6575 “Angel is fighting…" at bounding box center [597, 421] width 1075 height 722
click at [148, 71] on button at bounding box center [143, 69] width 18 height 18
select select "rem"
select select "px"
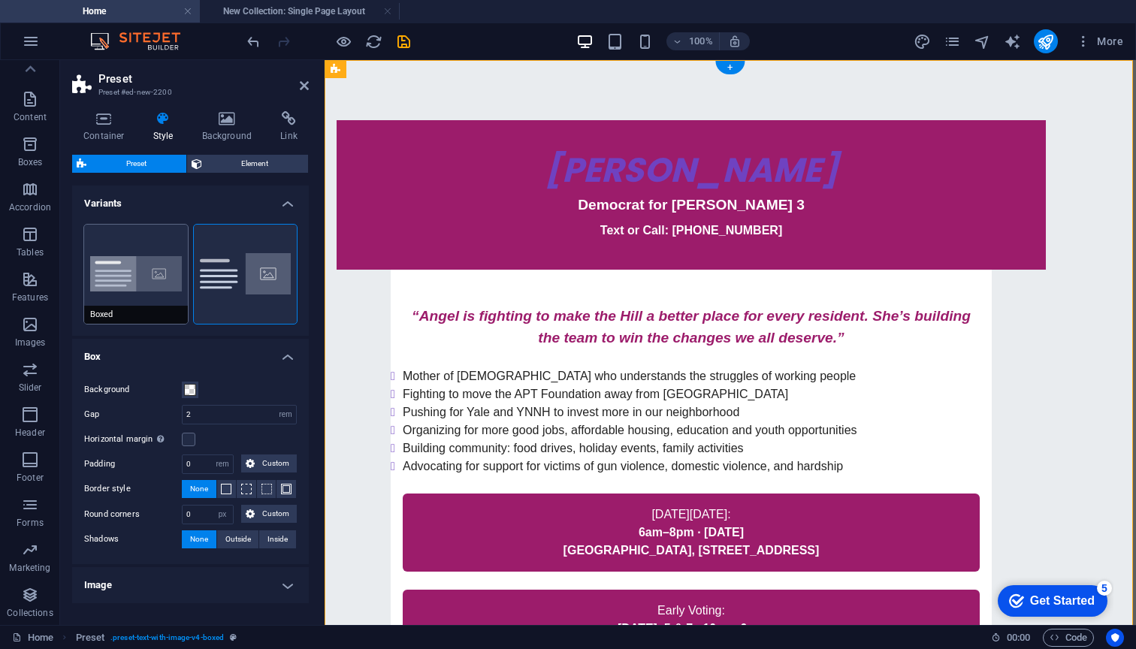
click at [119, 283] on button "Boxed" at bounding box center [136, 274] width 104 height 99
type input "0"
type input "2.5"
click at [219, 278] on button "Default" at bounding box center [246, 274] width 104 height 99
type input "2"
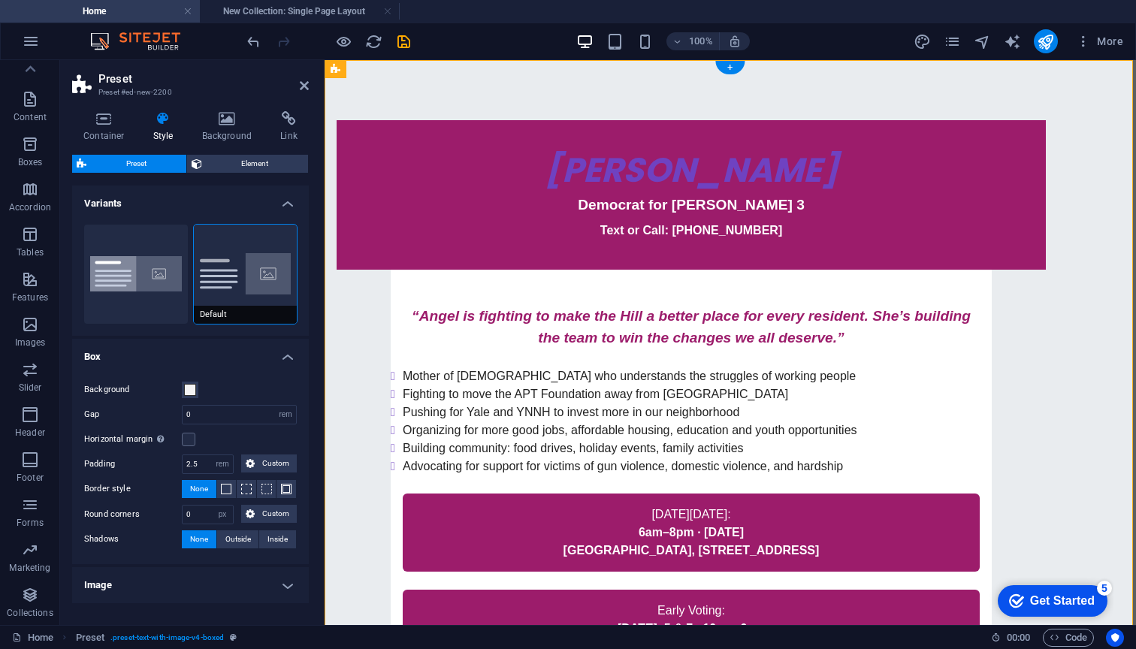
type input "0"
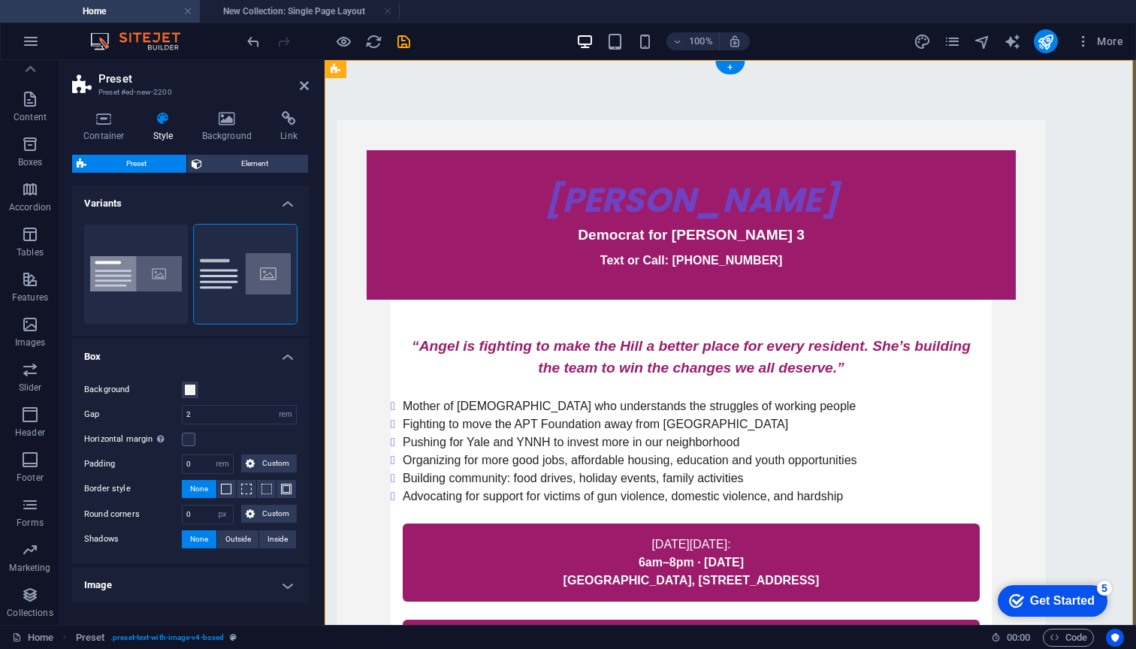
click at [213, 487] on button "None" at bounding box center [199, 489] width 35 height 18
click at [242, 539] on span "Outside" at bounding box center [238, 539] width 26 height 18
type input "2"
type input "4"
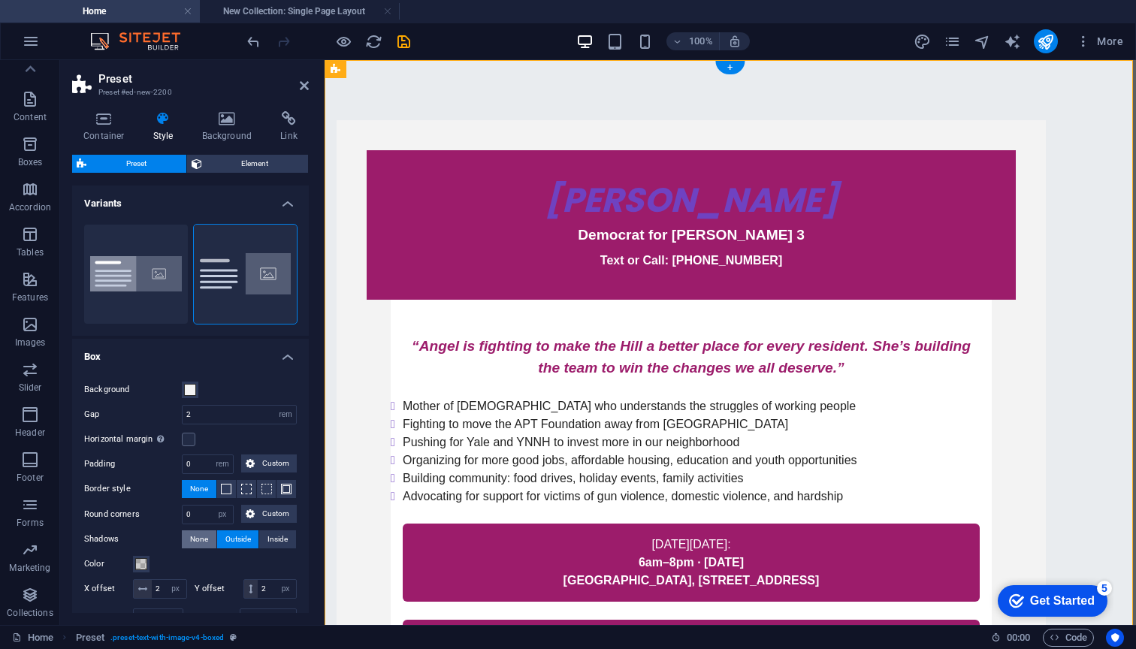
click at [204, 538] on span "None" at bounding box center [199, 539] width 18 height 18
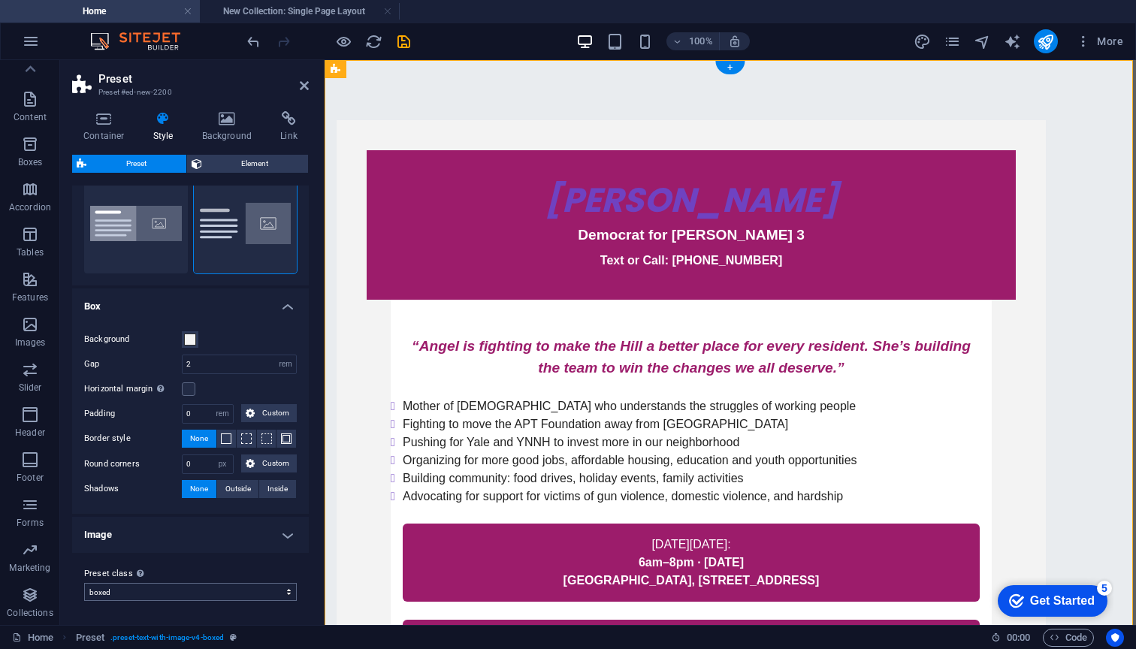
scroll to position [50, 0]
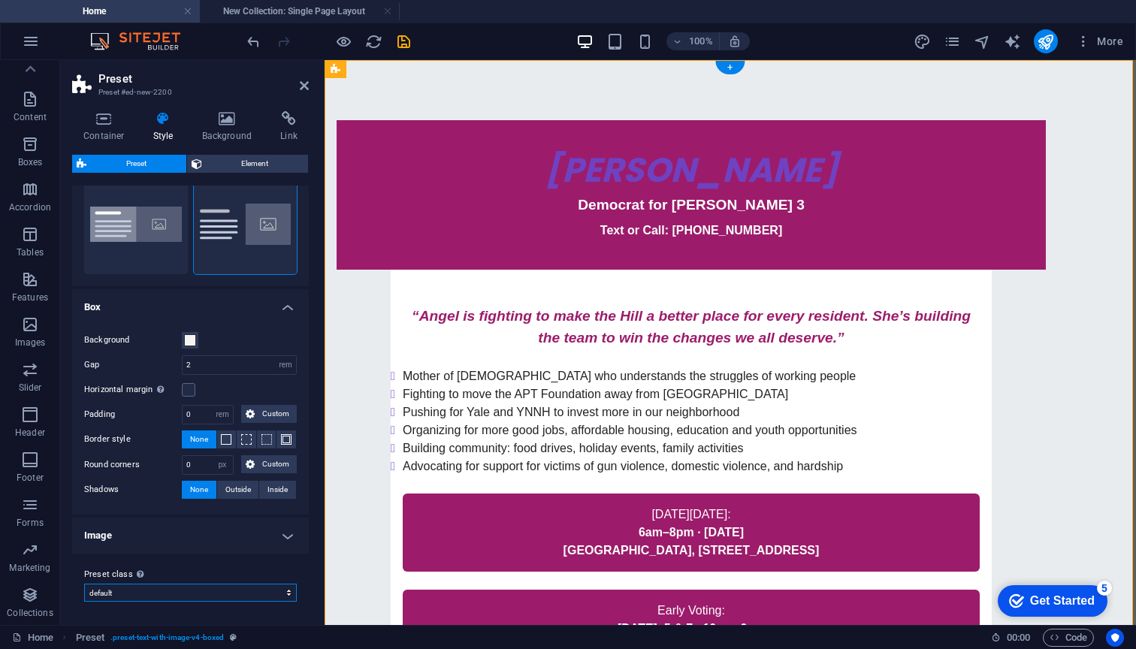
select select "preset-text-with-image-v4-default"
click at [559, 182] on div "Angel Hubbard Democrat for Ward 3 Text or Call: 203-996-6575 “Angel is fighting…" at bounding box center [690, 421] width 709 height 602
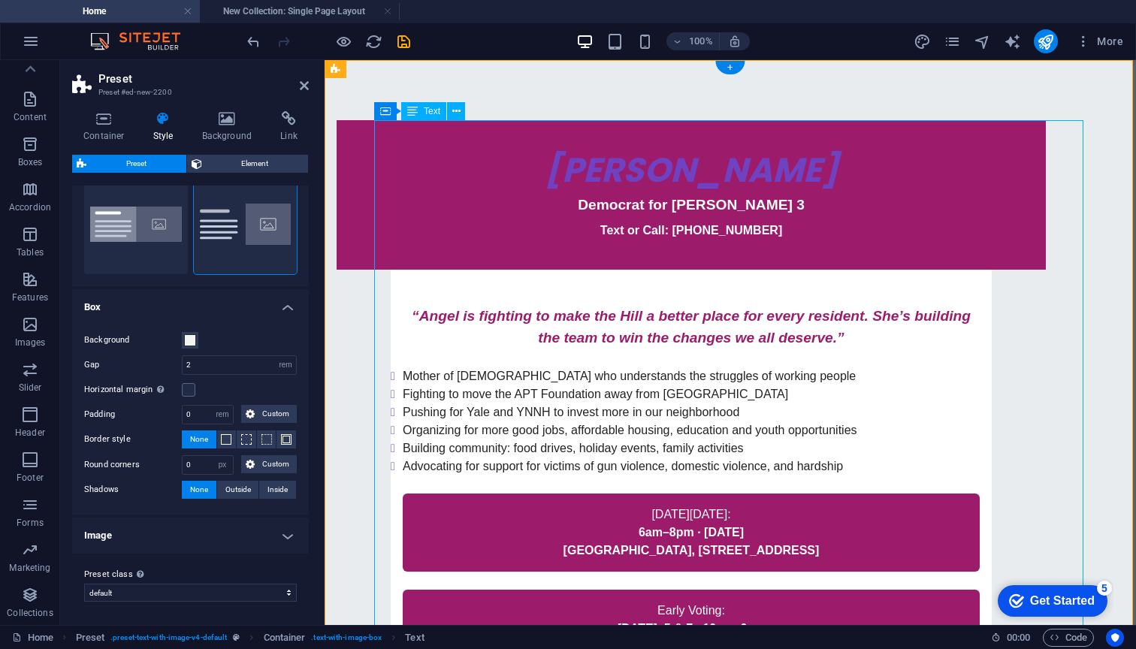
click at [657, 173] on div "Angel Hubbard Democrat for Ward 3 Text or Call: 203-996-6575 “Angel is fighting…" at bounding box center [690, 421] width 709 height 602
click at [452, 110] on icon at bounding box center [456, 112] width 8 height 16
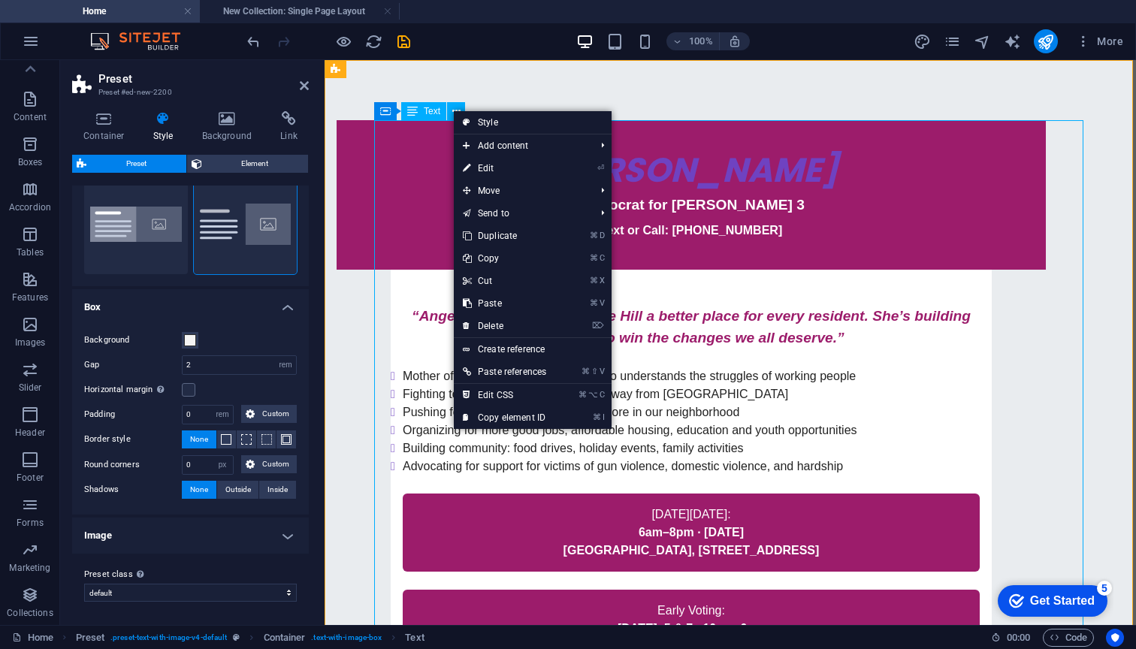
click at [429, 112] on span "Text" at bounding box center [432, 111] width 17 height 9
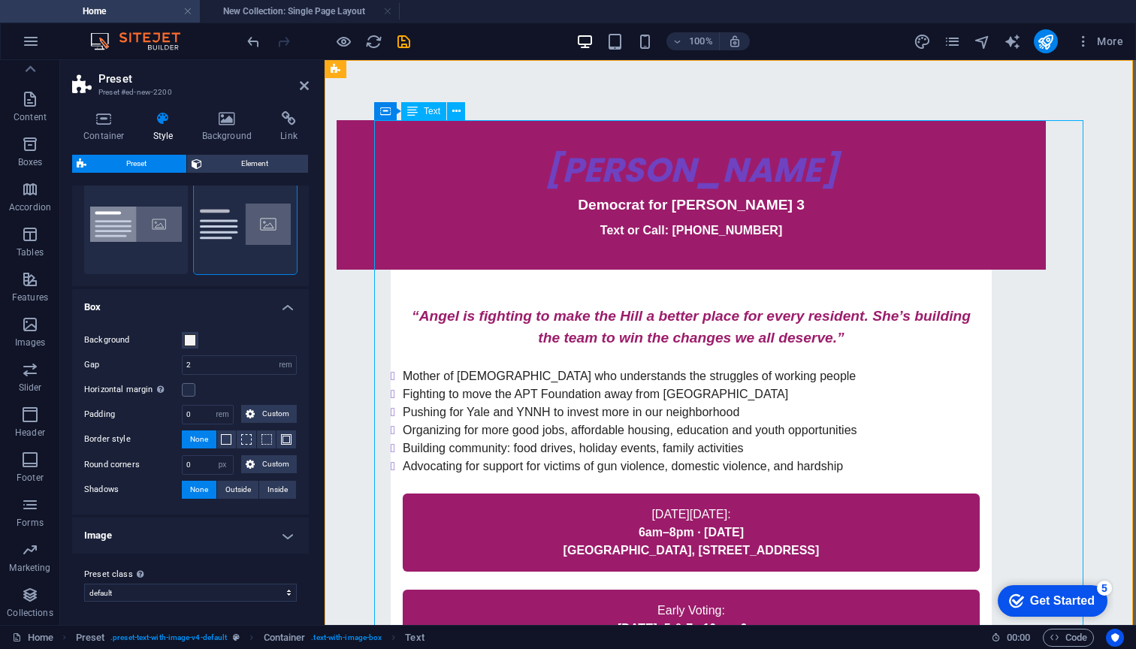
click at [429, 112] on span "Text" at bounding box center [432, 111] width 17 height 9
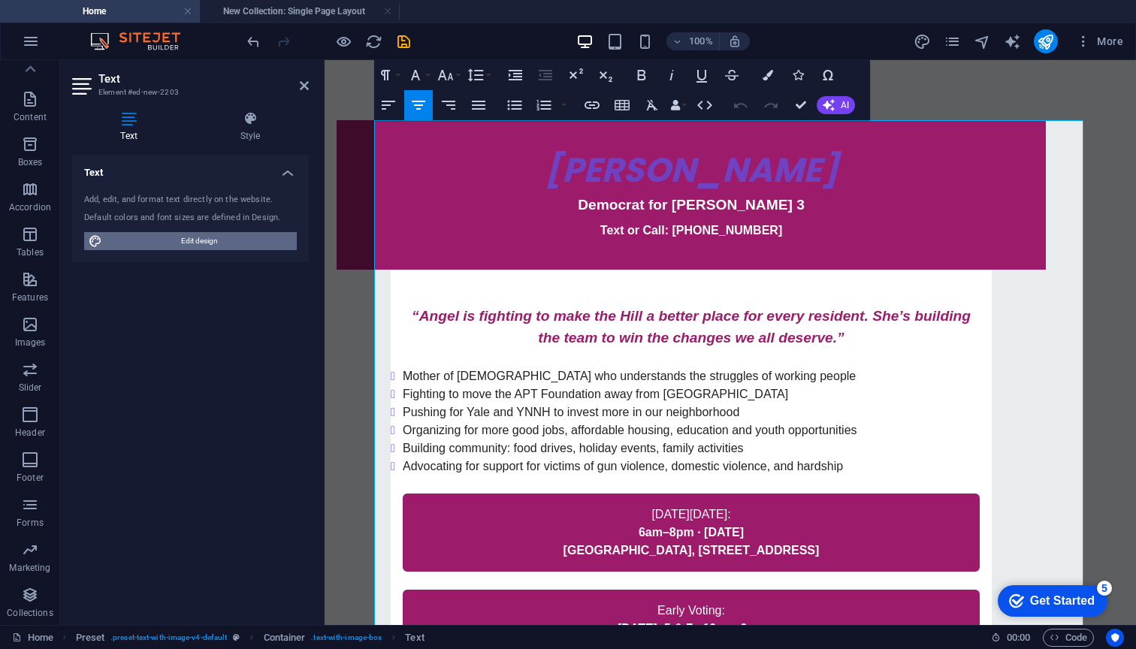
click at [257, 244] on span "Edit design" at bounding box center [199, 241] width 185 height 18
select select "px"
select select "200"
select select "px"
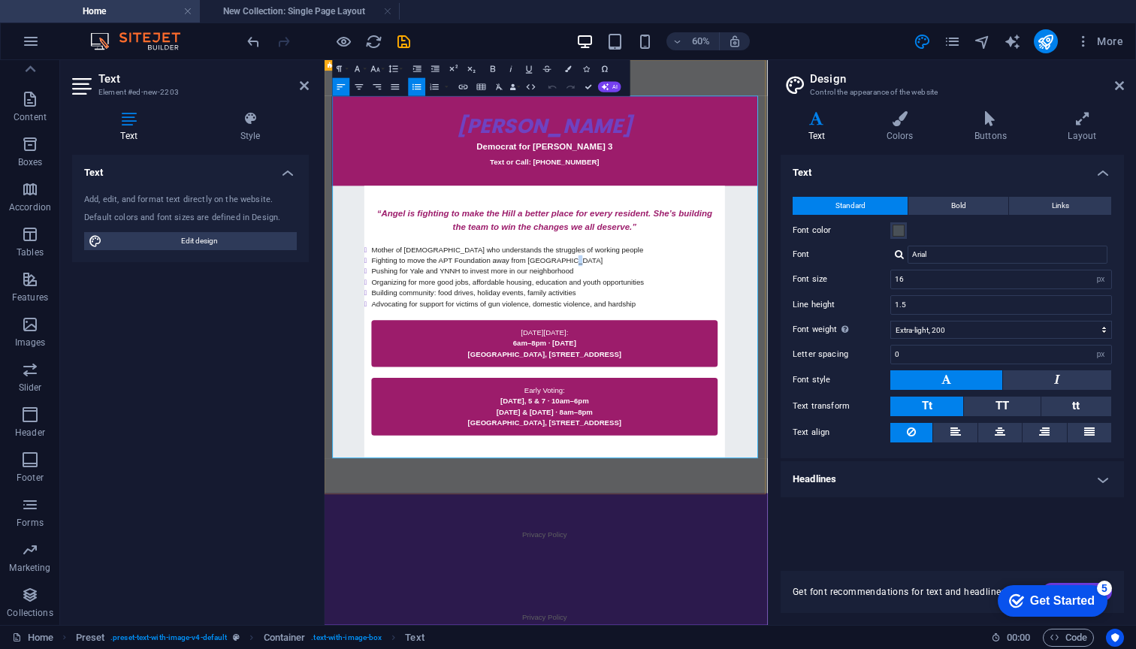
click at [736, 400] on li "Fighting to move the APT Foundation away from Congress Ave" at bounding box center [691, 394] width 577 height 18
click at [805, 318] on p "“Angel is fighting to make the Hill a better place for every resident. She’s bu…" at bounding box center [691, 328] width 577 height 44
click at [1130, 76] on aside "Design Control the appearance of the website Variants Text Colors Buttons Layou…" at bounding box center [952, 342] width 368 height 565
click at [1117, 83] on icon at bounding box center [1118, 86] width 9 height 12
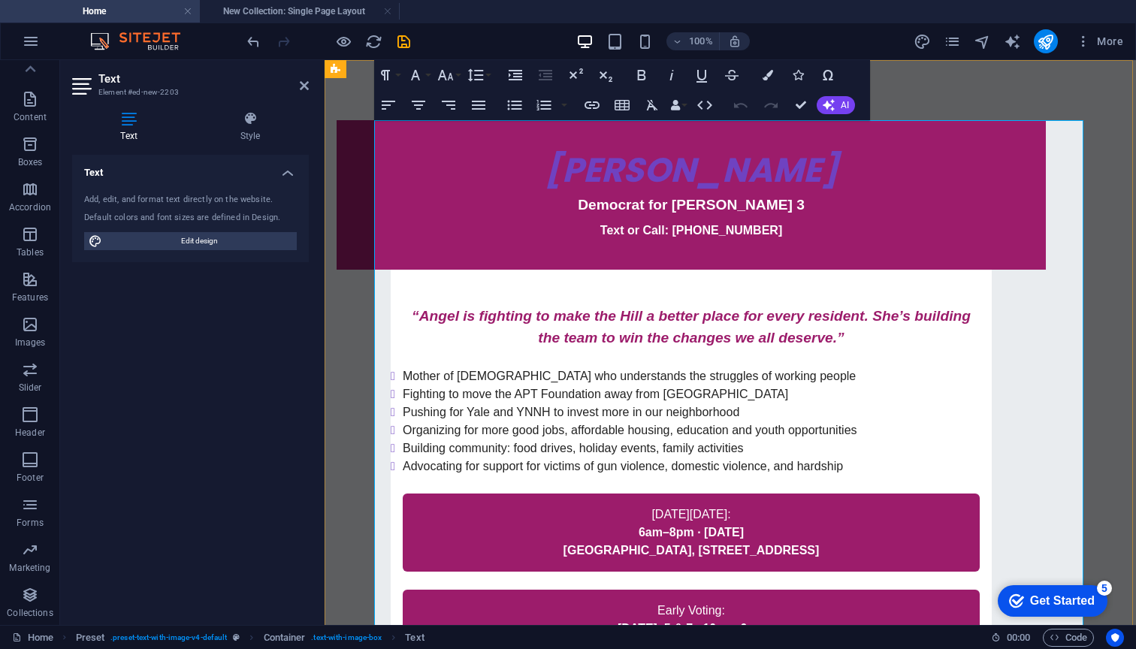
click at [819, 153] on h1 "[PERSON_NAME]" at bounding box center [690, 170] width 685 height 41
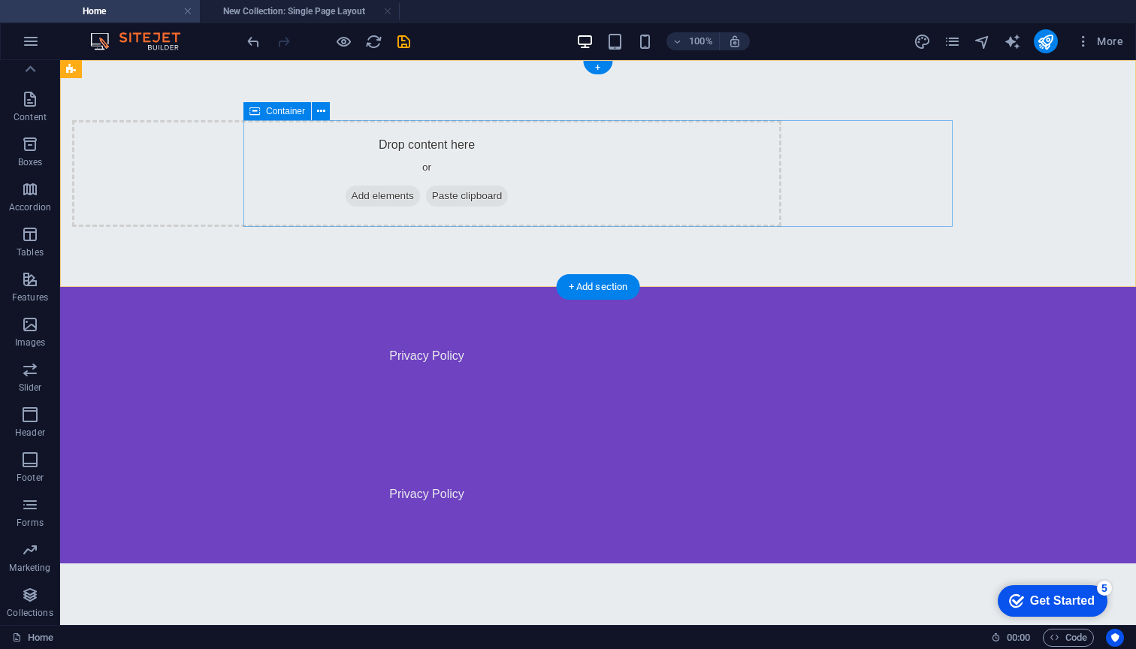
click at [420, 193] on span "Add elements" at bounding box center [382, 195] width 74 height 21
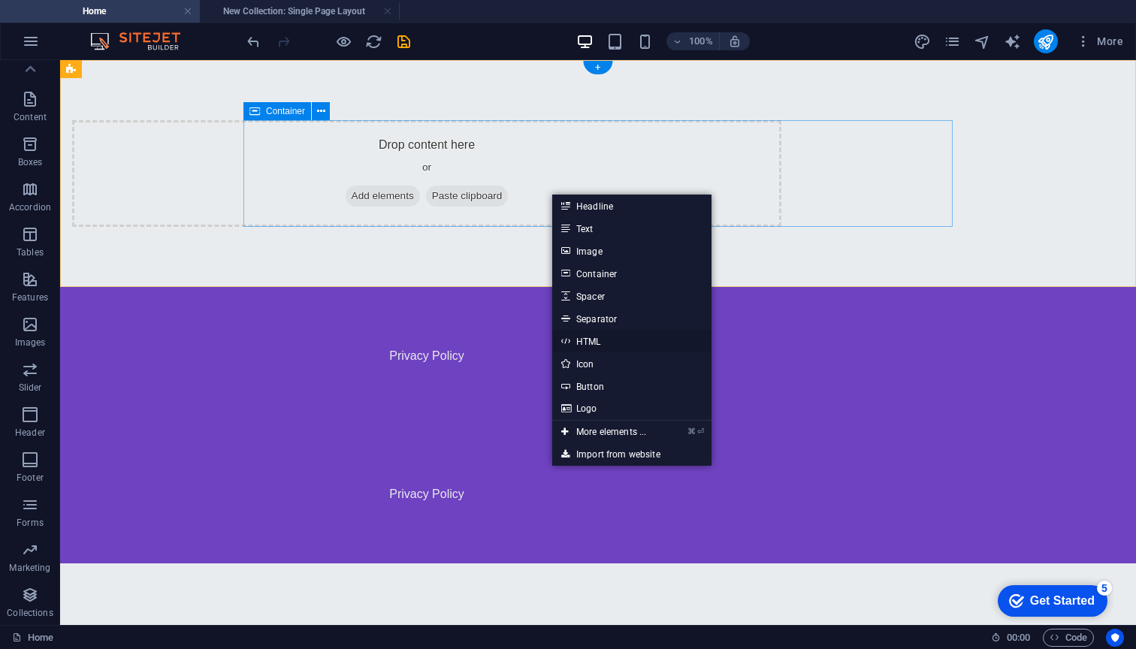
click at [599, 342] on link "HTML" at bounding box center [631, 341] width 159 height 23
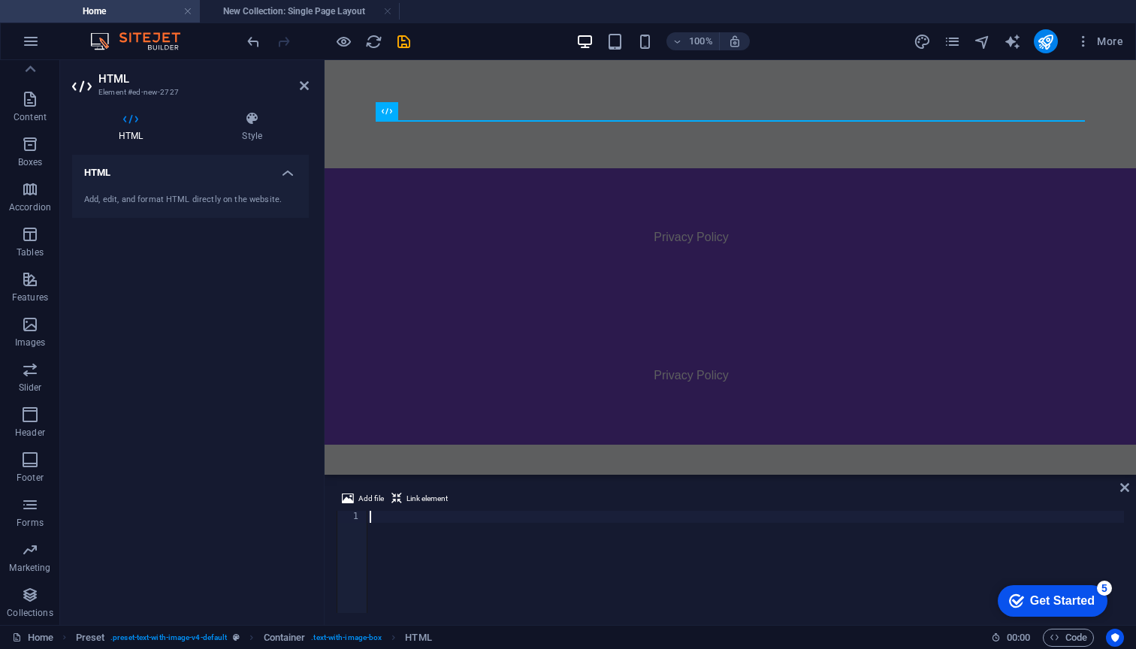
type textarea "City Hall, 165 Church Street, 2nd Floor"
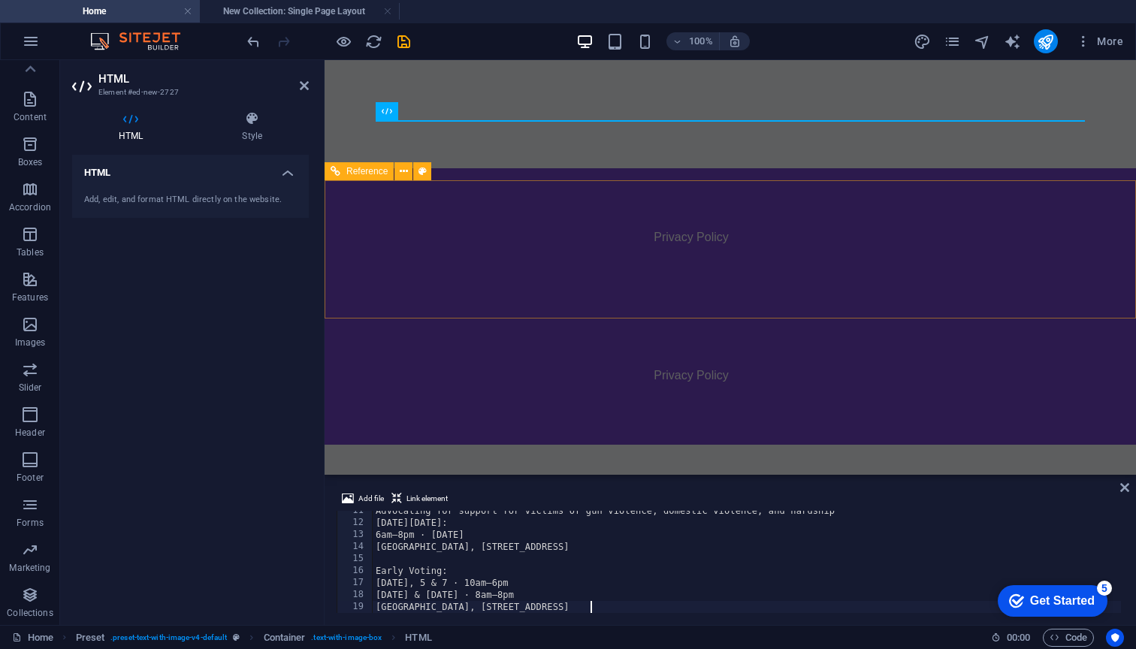
scroll to position [126, 0]
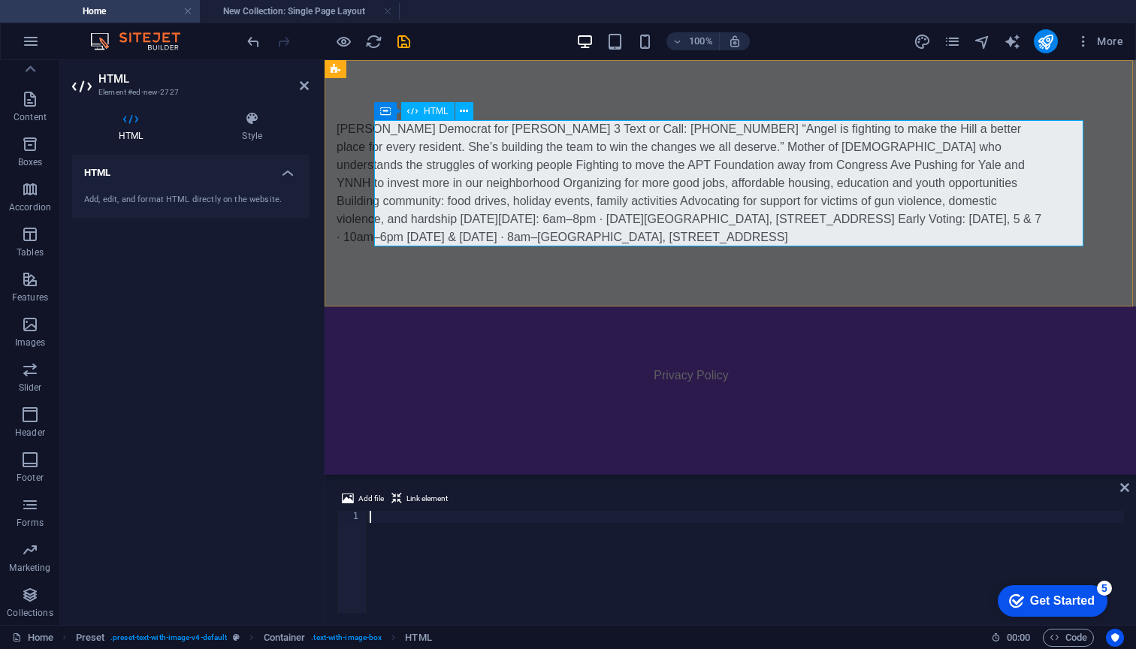
paste textarea
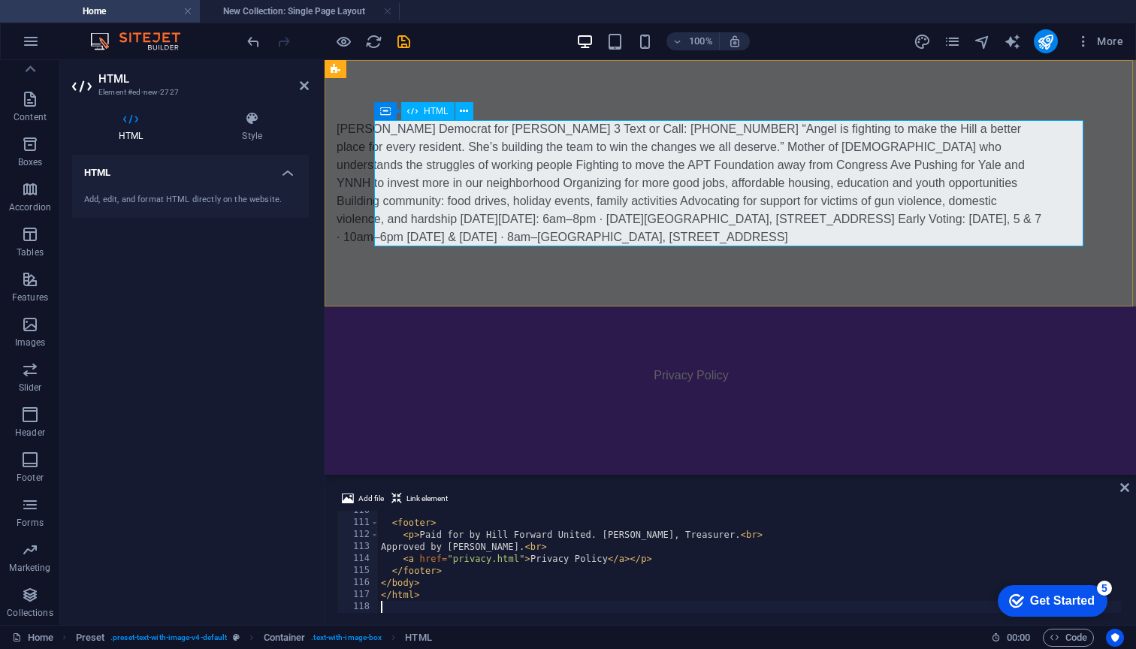
scroll to position [1316, 0]
type textarea "</html>"
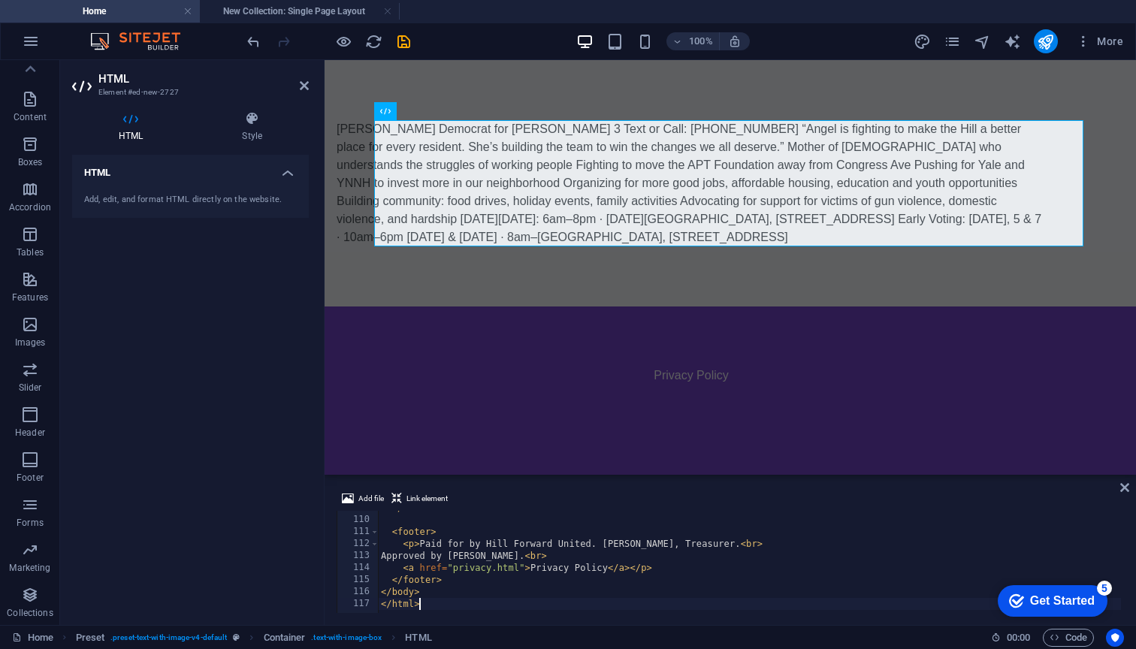
scroll to position [1307, 0]
click at [634, 454] on div "Angel Hubbard Democrat for Ward 3 Text or Call: 203-996-6575 “Angel is fighting…" at bounding box center [729, 321] width 811 height 523
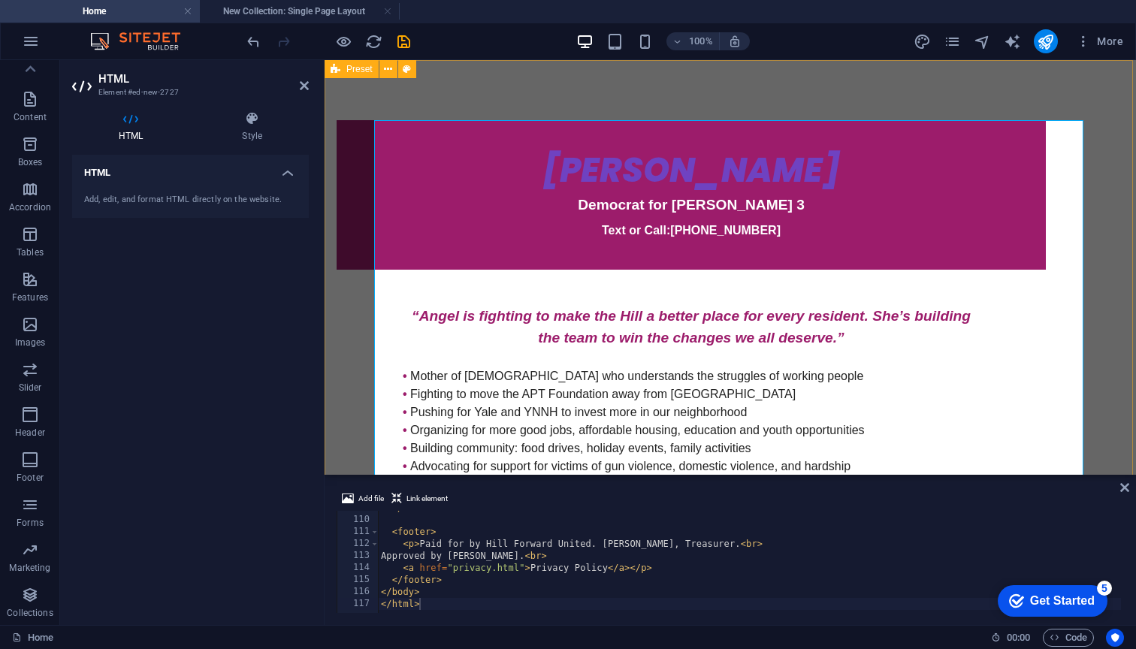
click at [348, 281] on div "Angel Hubbard for Ward 3 Angel Hubbard Democrat for Ward 3 Text or Call: 203-99…" at bounding box center [729, 456] width 811 height 792
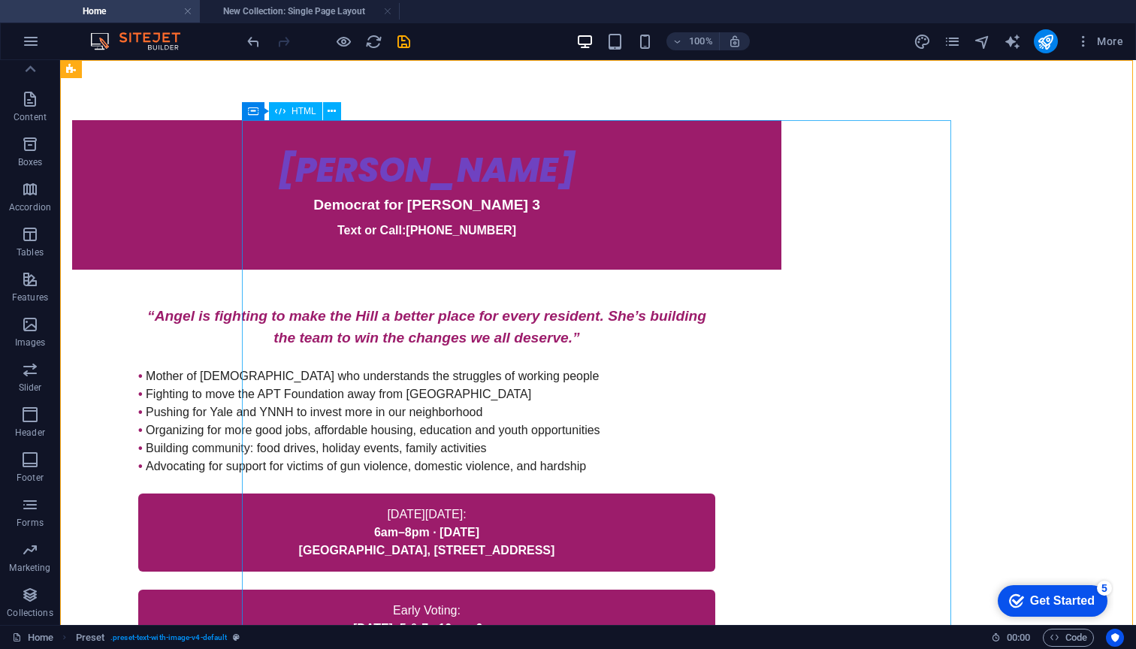
click at [528, 212] on div "Angel Hubbard for Ward 3 Angel Hubbard Democrat for Ward 3 Text or Call: 203-99…" at bounding box center [426, 455] width 709 height 671
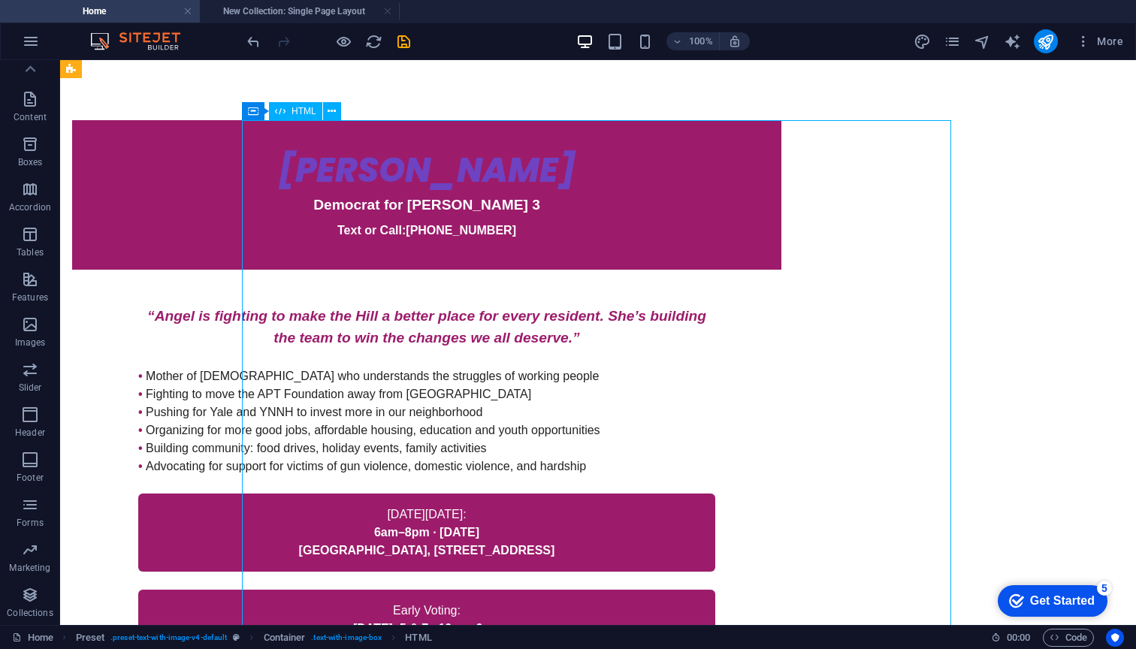
click at [558, 160] on div "Angel Hubbard for Ward 3 Angel Hubbard Democrat for Ward 3 Text or Call: 203-99…" at bounding box center [426, 455] width 709 height 671
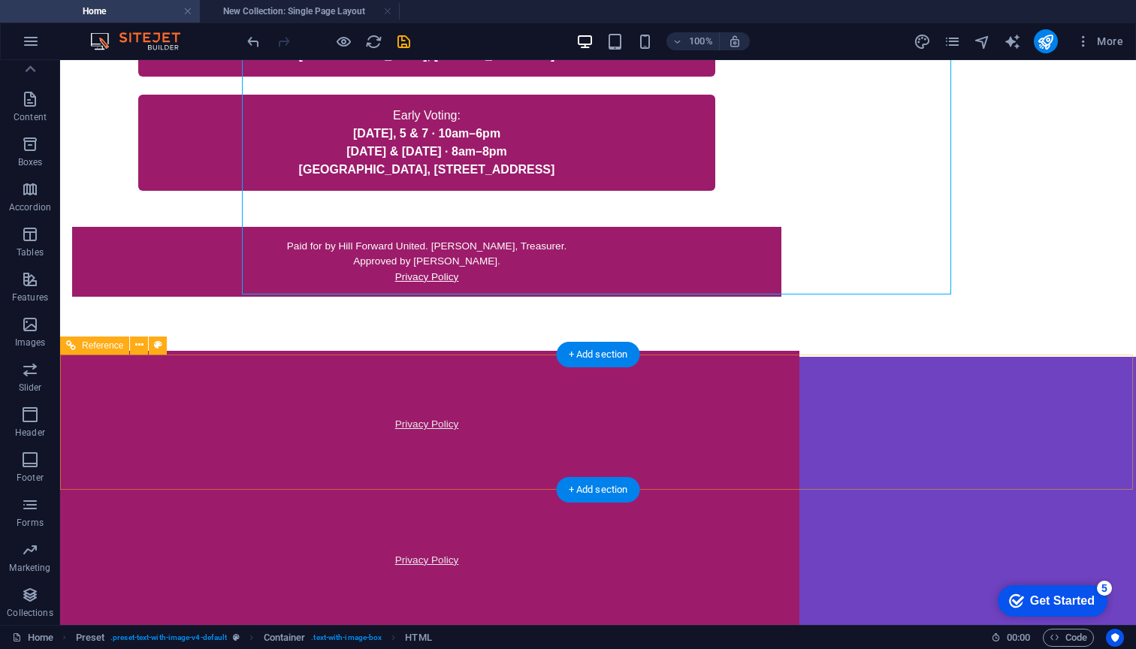
scroll to position [494, 0]
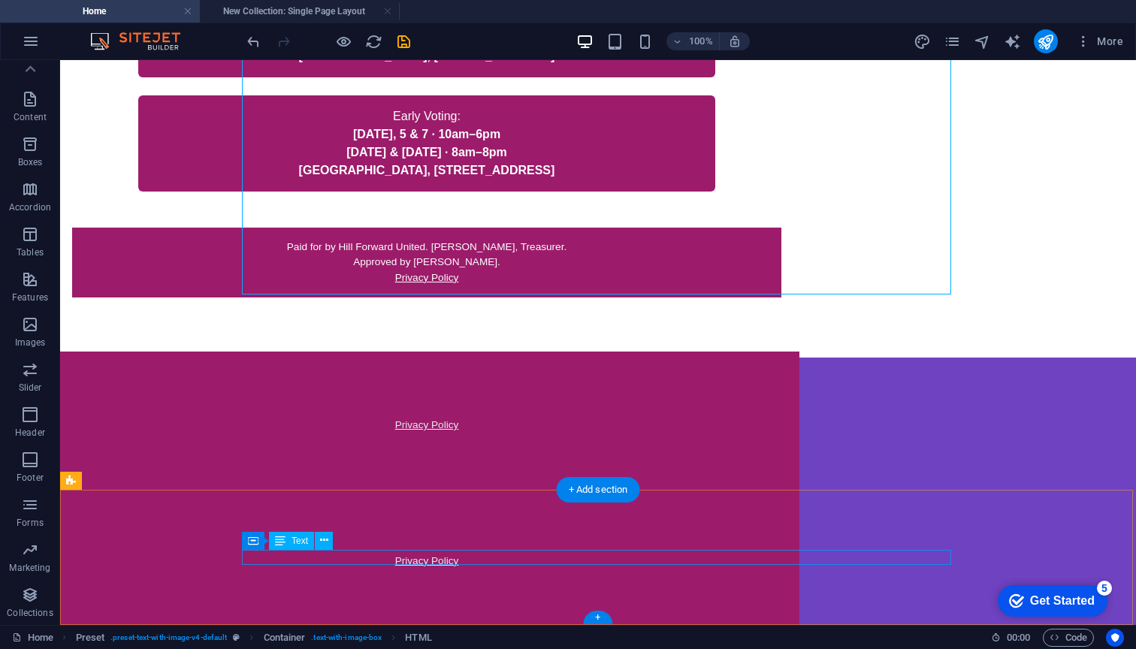
click at [715, 554] on div "Privacy Policy" at bounding box center [426, 560] width 709 height 15
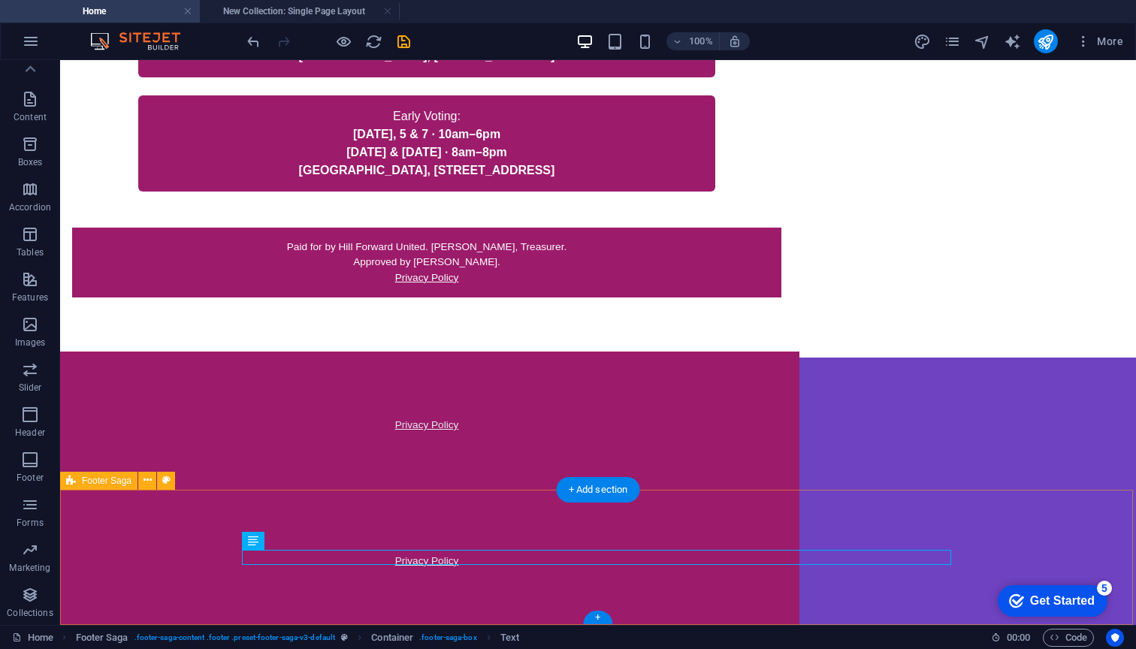
click at [736, 527] on div "Privacy Policy" at bounding box center [597, 560] width 1075 height 135
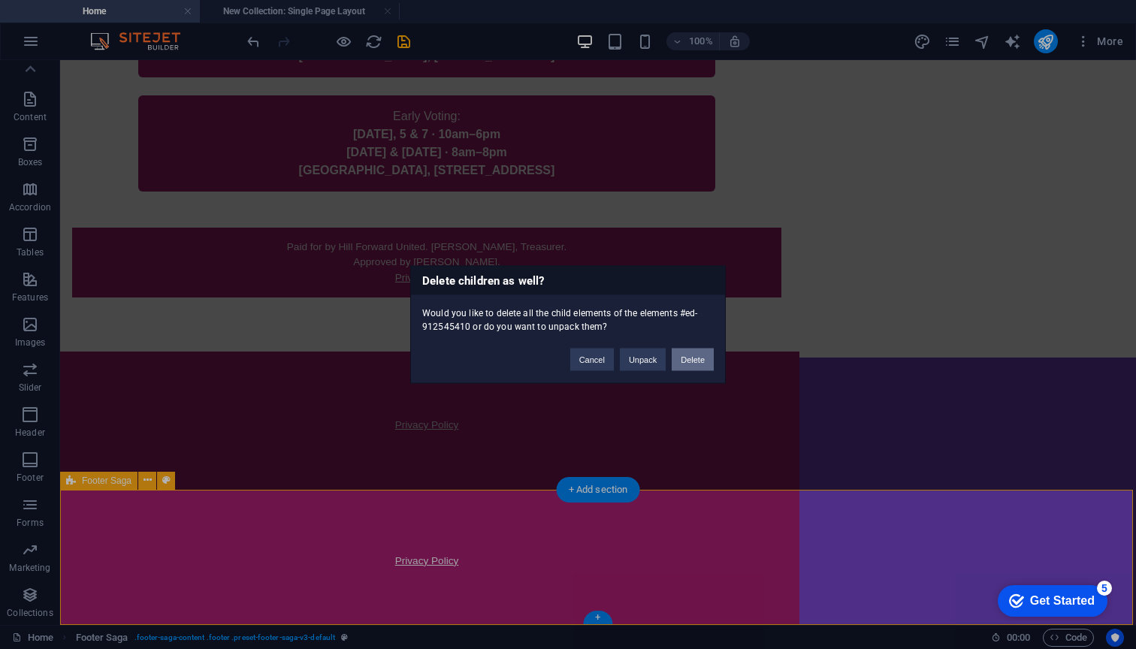
click at [691, 358] on button "Delete" at bounding box center [692, 359] width 42 height 23
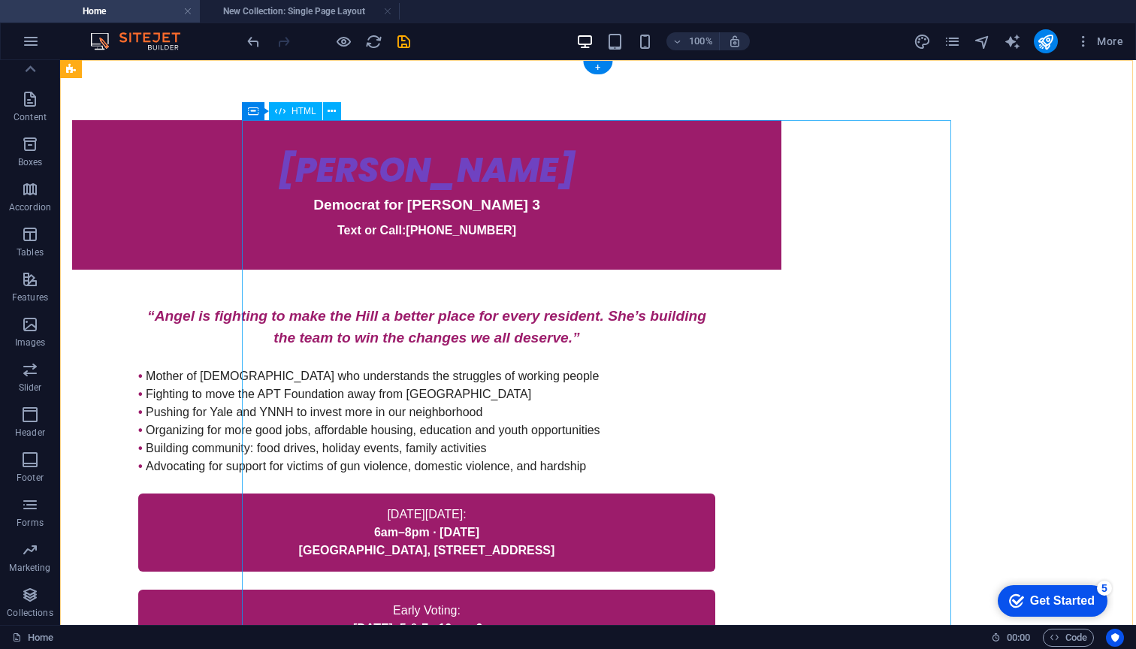
scroll to position [0, 0]
click at [554, 172] on div "Angel Hubbard for Ward 3 Angel Hubbard Democrat for Ward 3 Text or Call: 203-99…" at bounding box center [426, 455] width 709 height 671
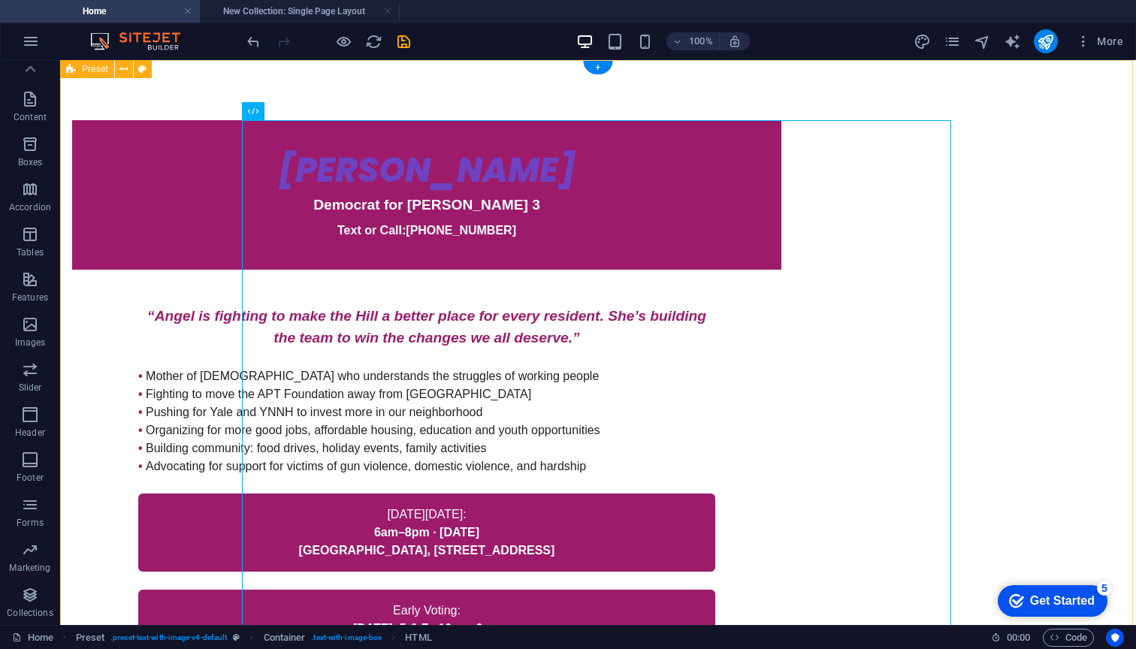
click at [139, 150] on div "Angel Hubbard for Ward 3 Angel Hubbard Democrat for Ward 3 Text or Call: 203-99…" at bounding box center [597, 456] width 1075 height 792
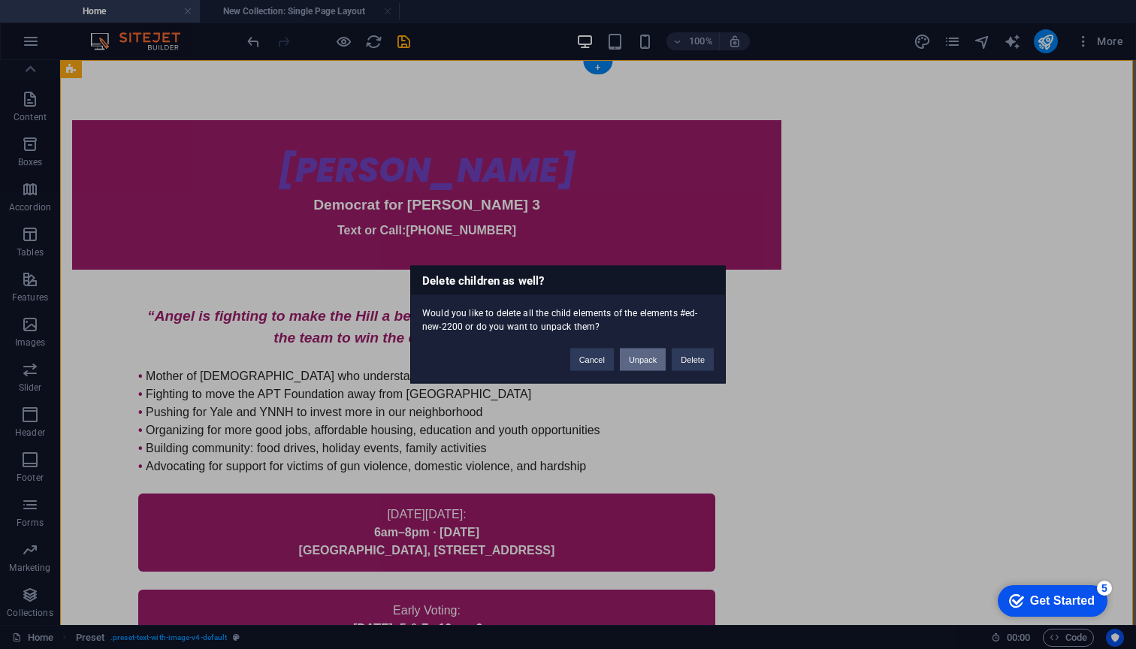
click at [641, 358] on button "Unpack" at bounding box center [643, 359] width 46 height 23
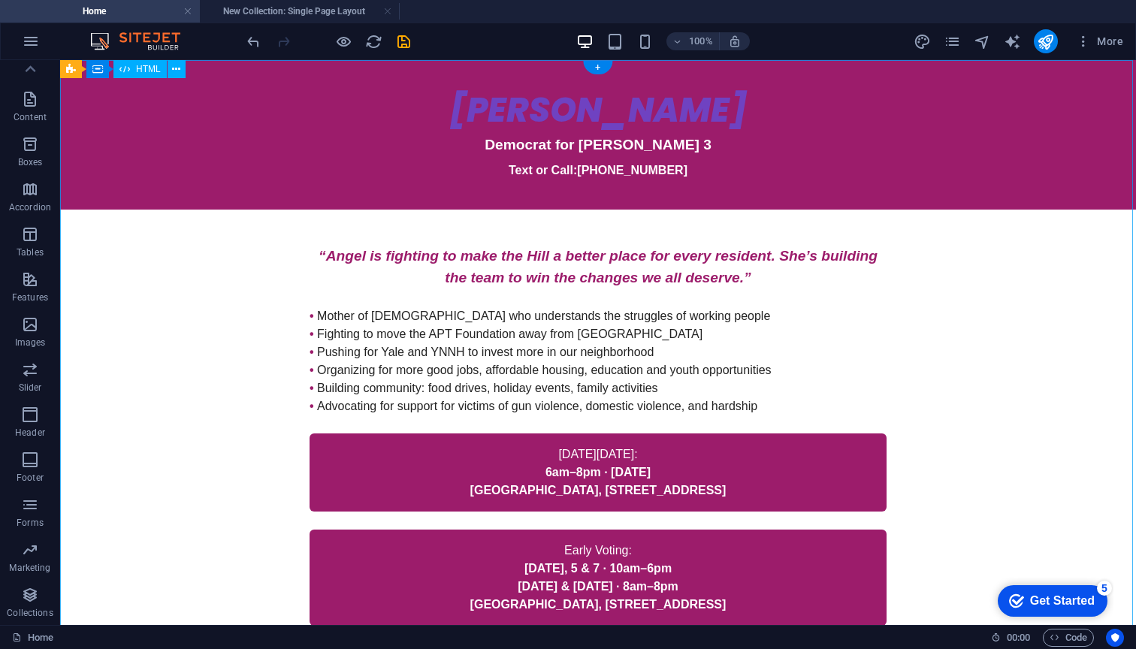
click at [606, 111] on div "Angel Hubbard for Ward 3 Angel Hubbard Democrat for Ward 3 Text or Call: 203-99…" at bounding box center [597, 395] width 1075 height 671
click at [864, 460] on div "Angel Hubbard for Ward 3 Angel Hubbard Democrat for Ward 3 Text or Call: 203-99…" at bounding box center [597, 395] width 1075 height 671
click at [149, 60] on button at bounding box center [150, 69] width 18 height 18
click at [74, 72] on icon at bounding box center [71, 69] width 11 height 18
click at [135, 69] on icon at bounding box center [138, 70] width 8 height 16
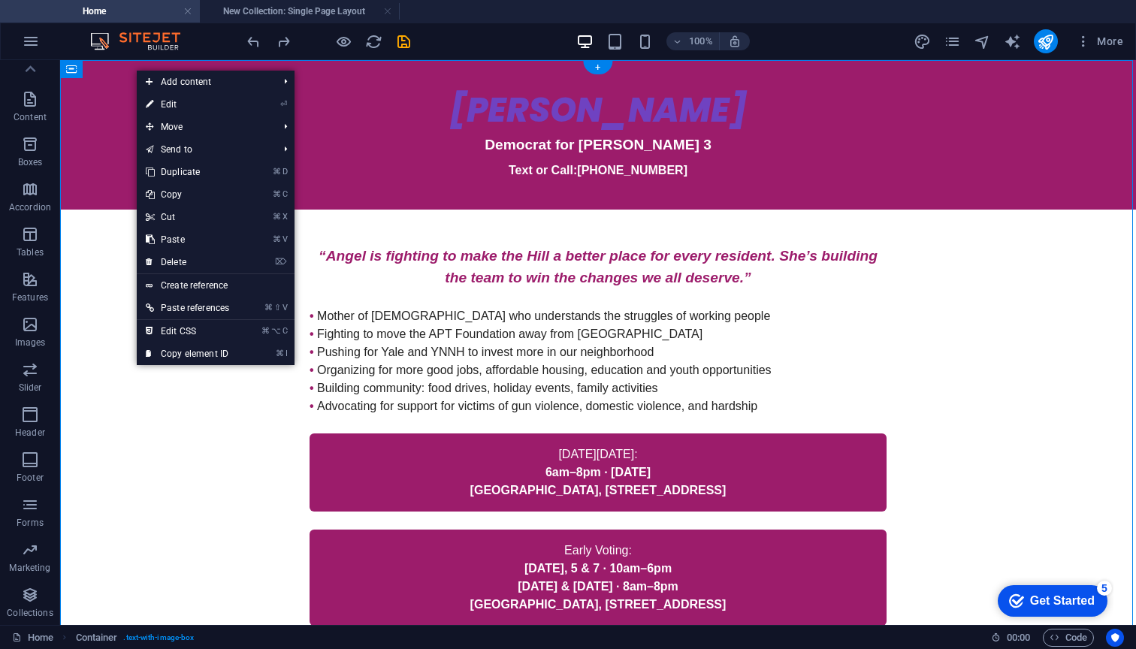
click at [110, 184] on div "Angel Hubbard for Ward 3 Angel Hubbard Democrat for Ward 3 Text or Call: 203-99…" at bounding box center [597, 395] width 1075 height 671
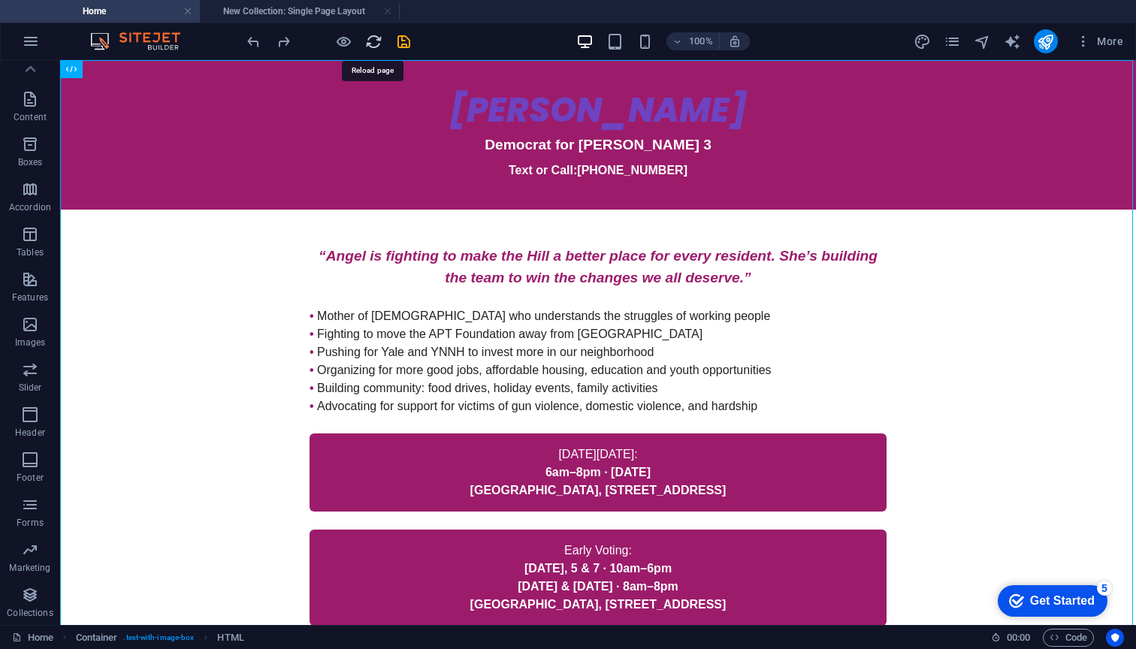
click at [375, 47] on icon "reload" at bounding box center [373, 41] width 17 height 17
click at [919, 41] on icon "design" at bounding box center [921, 41] width 17 height 17
select select "px"
select select "200"
select select "px"
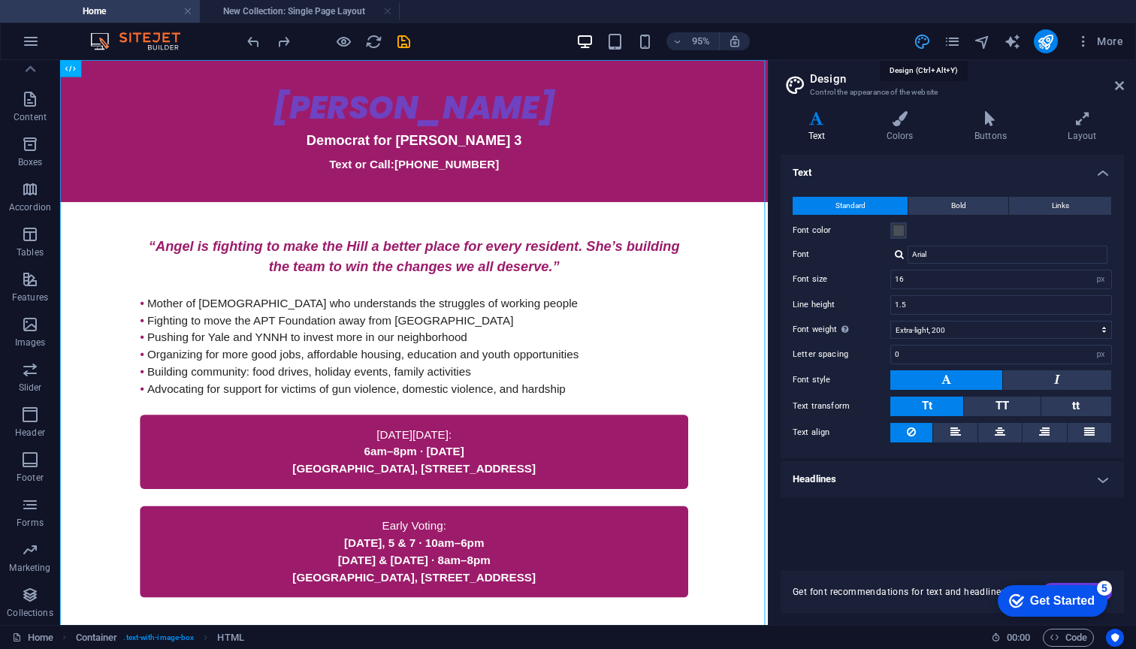
click at [919, 40] on icon "design" at bounding box center [921, 41] width 17 height 17
click at [1017, 39] on icon "text_generator" at bounding box center [1011, 41] width 17 height 17
select select "English"
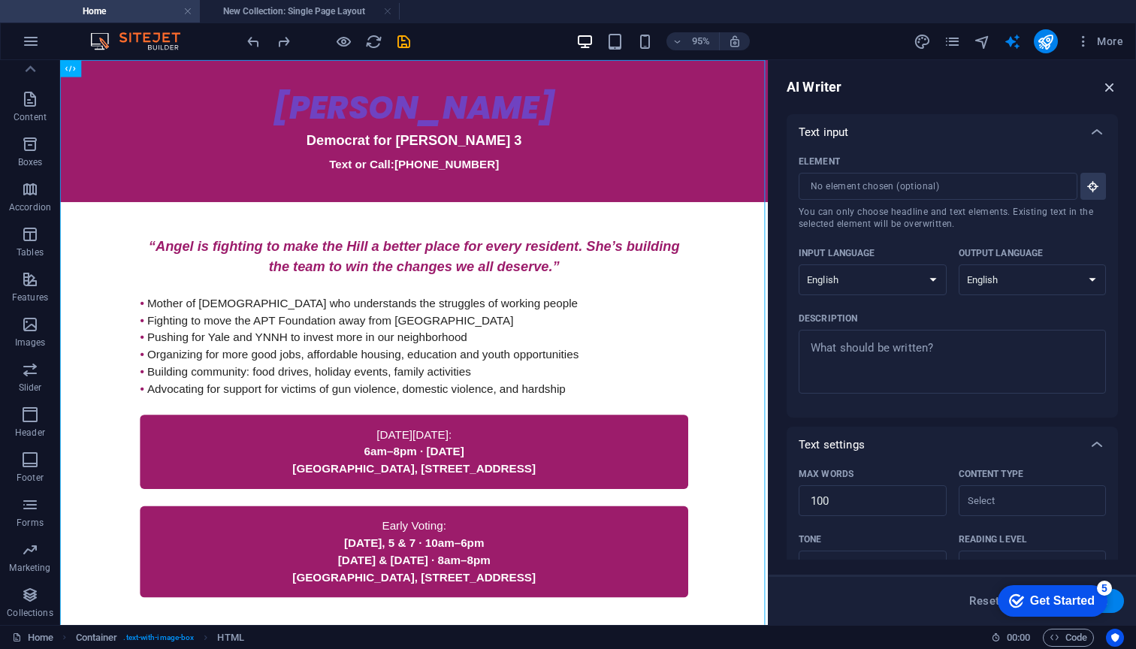
click at [1108, 89] on icon "button" at bounding box center [1109, 87] width 17 height 17
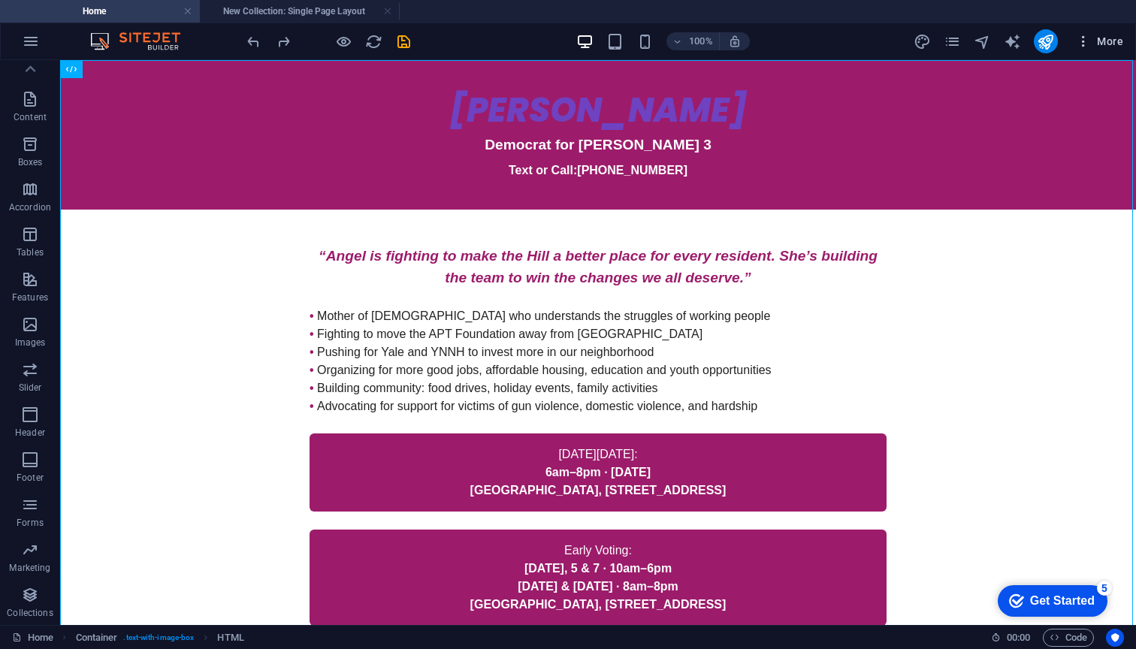
click at [1108, 41] on span "More" at bounding box center [1098, 41] width 47 height 15
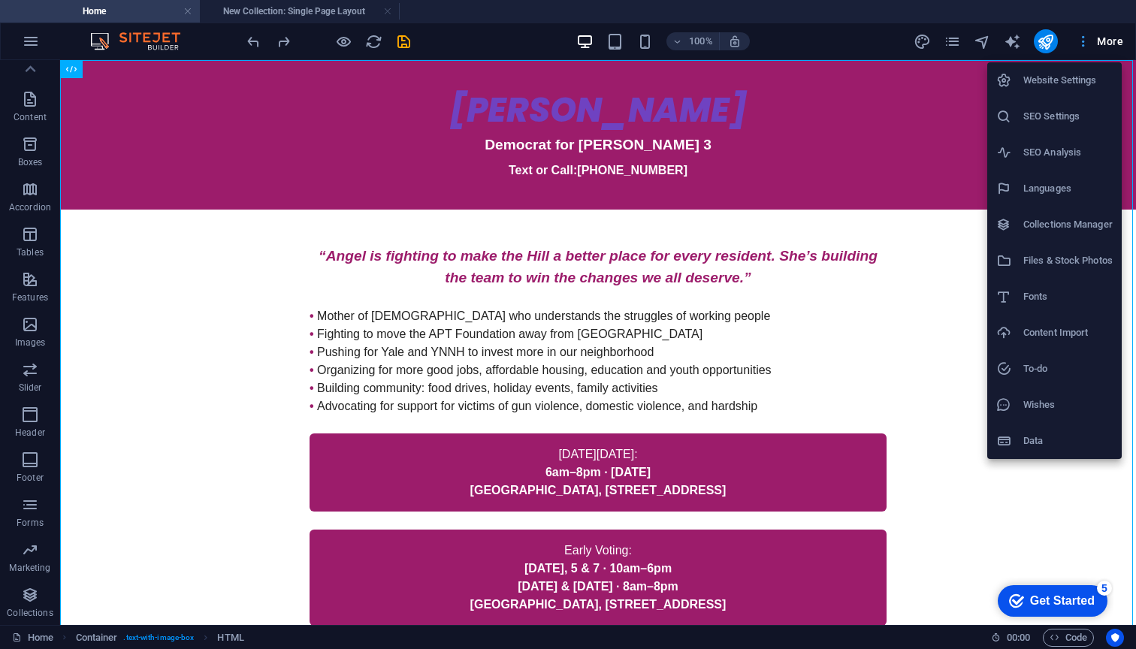
click at [1108, 41] on div at bounding box center [568, 324] width 1136 height 649
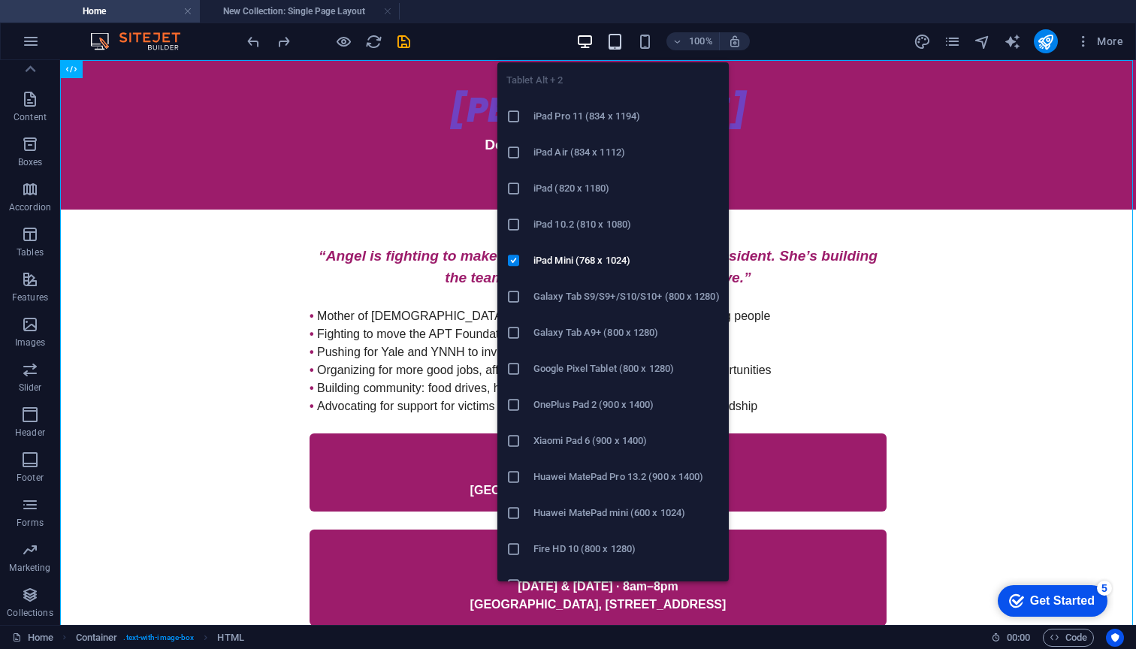
click at [616, 38] on icon "button" at bounding box center [614, 41] width 17 height 17
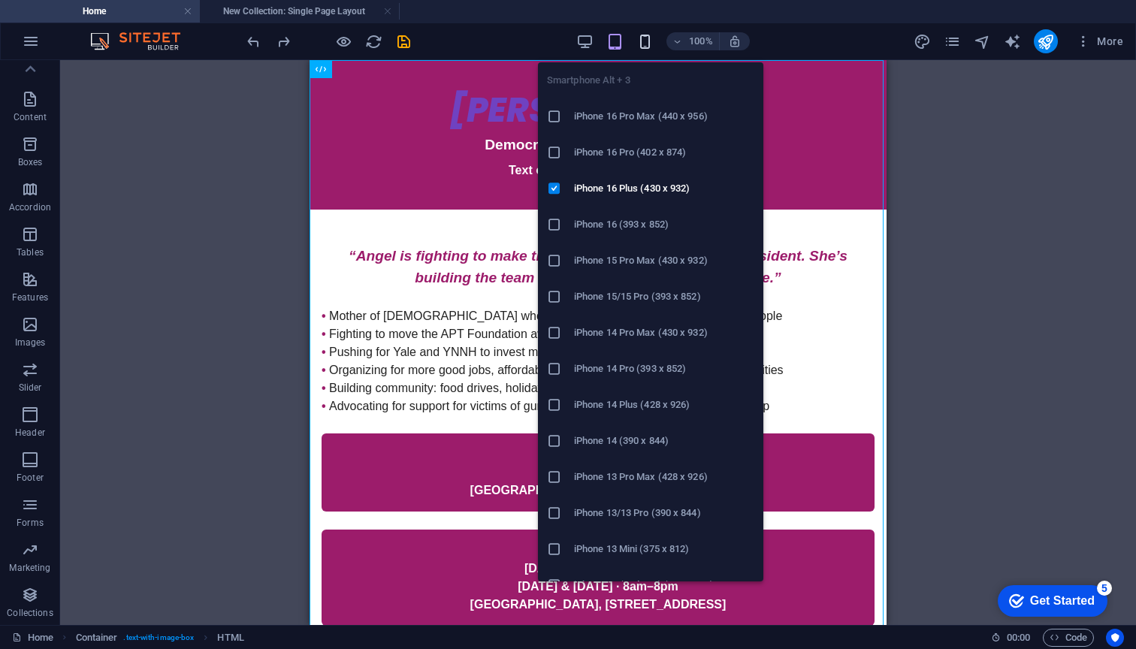
click at [641, 35] on icon "button" at bounding box center [644, 41] width 17 height 17
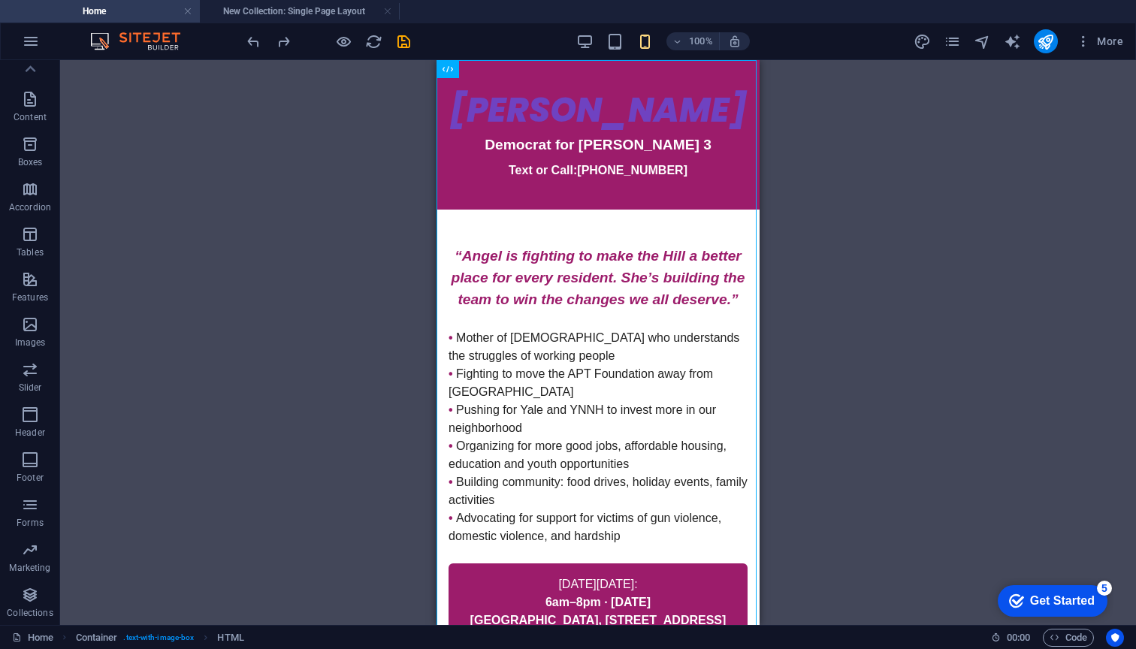
click at [599, 37] on div "100%" at bounding box center [662, 41] width 173 height 24
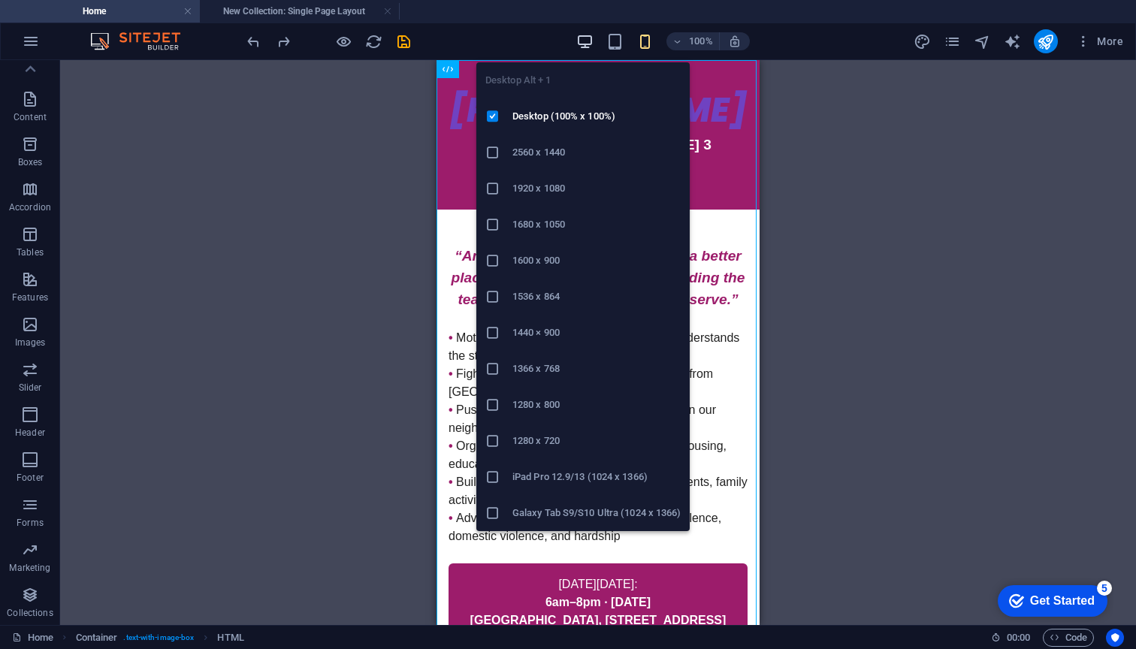
click at [587, 40] on icon "button" at bounding box center [584, 41] width 17 height 17
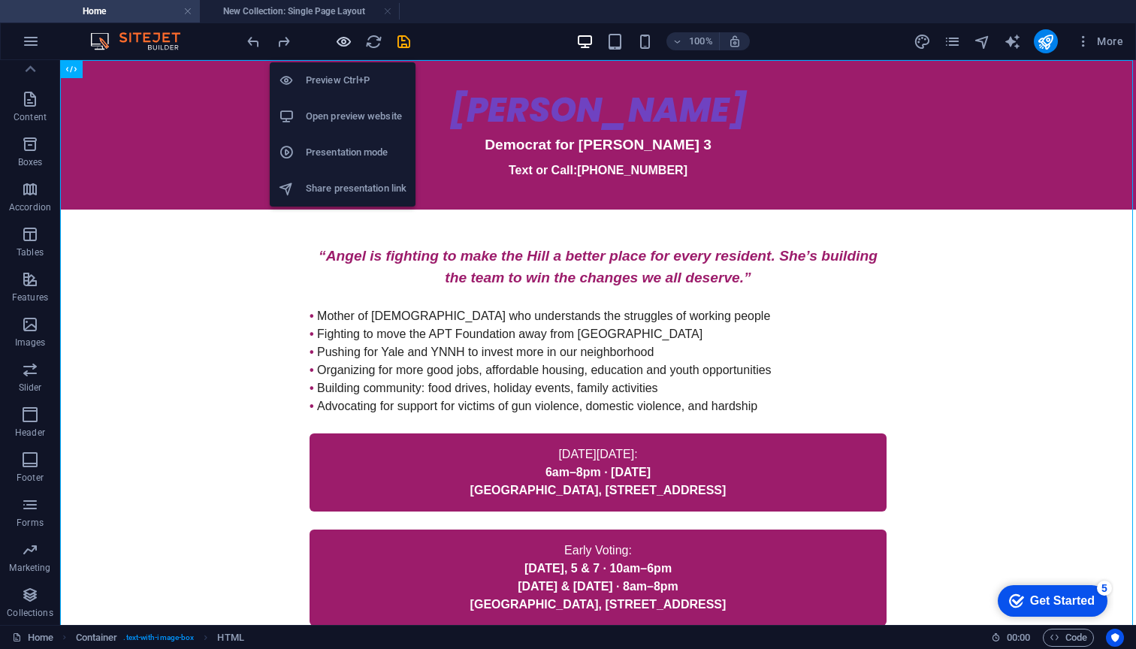
click at [348, 44] on icon "button" at bounding box center [343, 41] width 17 height 17
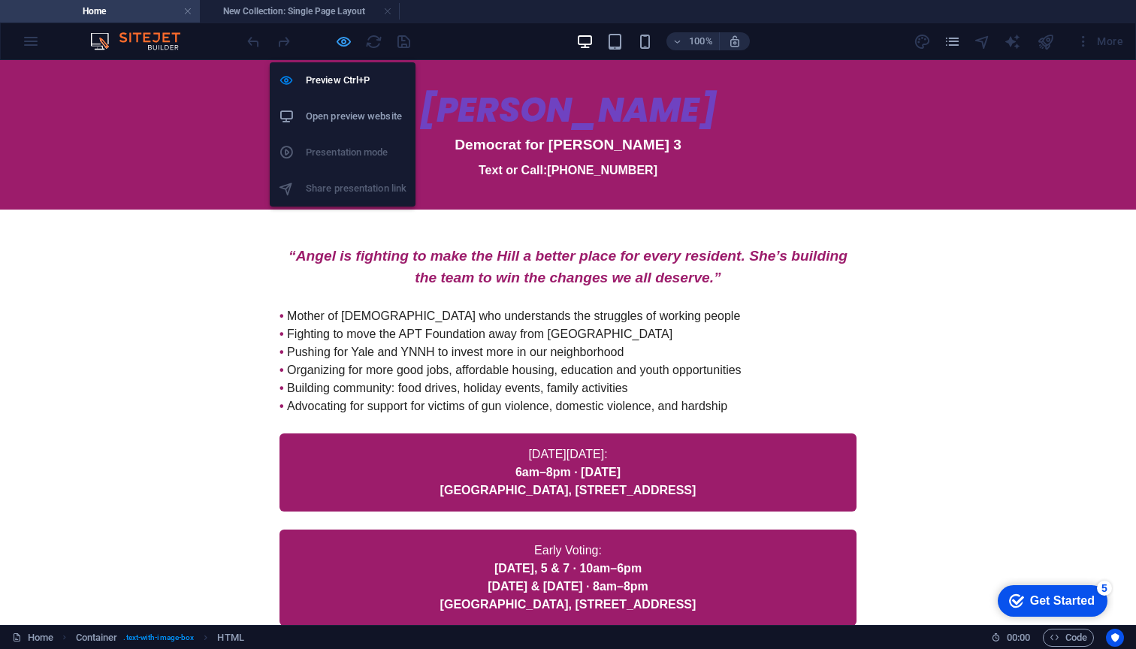
click at [345, 41] on icon "button" at bounding box center [343, 41] width 17 height 17
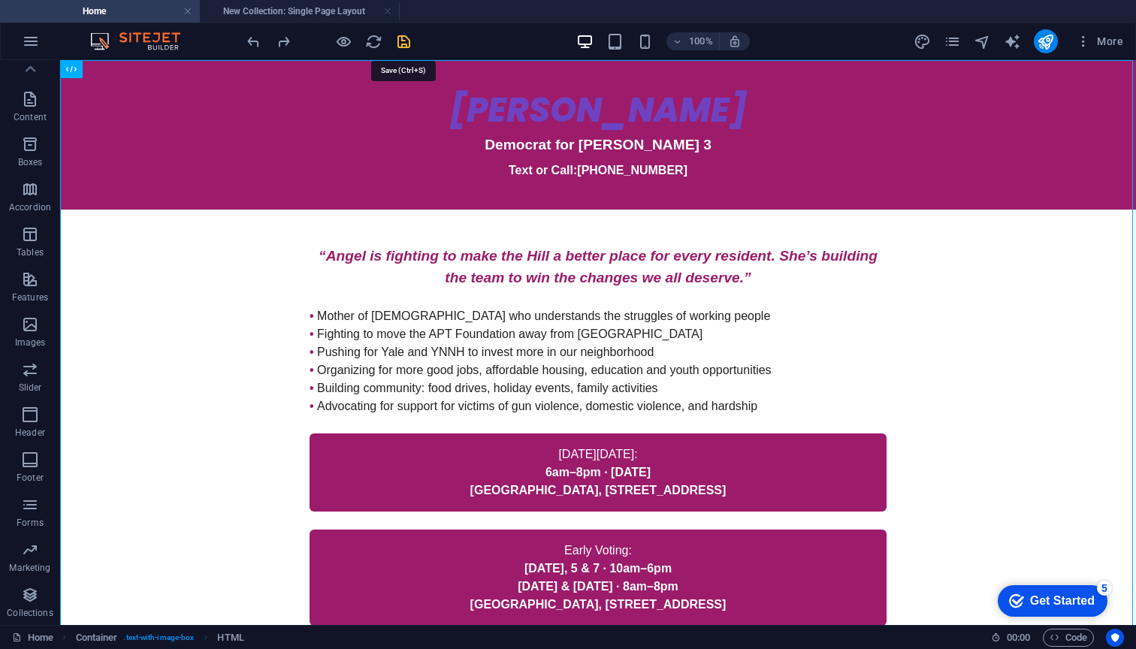
click at [403, 44] on icon "save" at bounding box center [403, 41] width 17 height 17
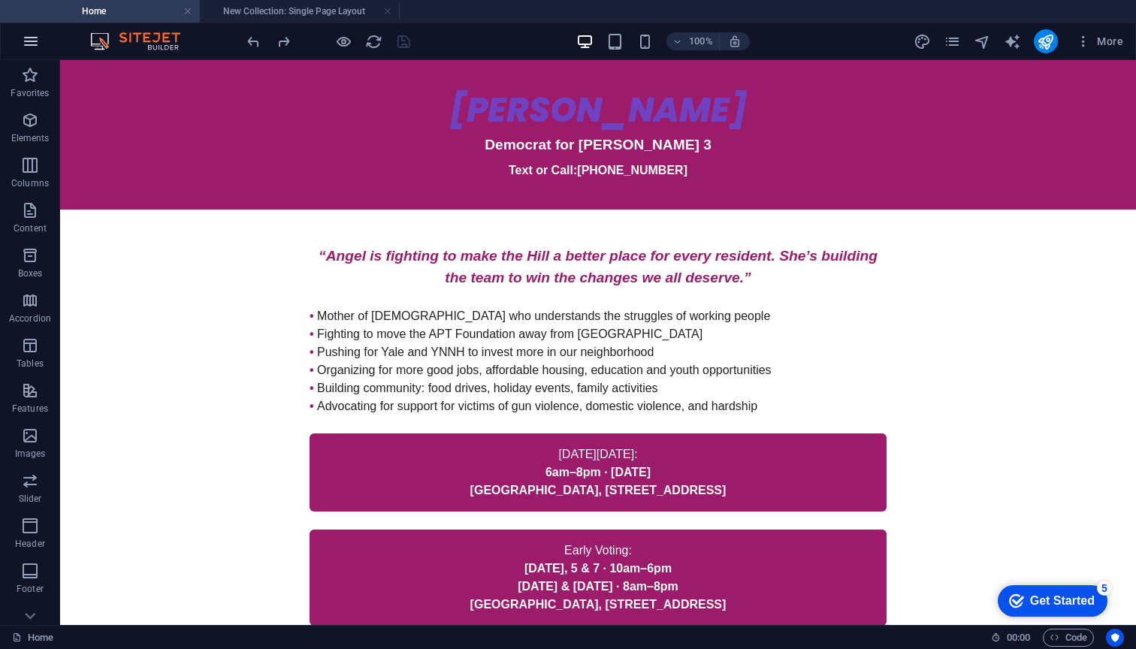
click at [26, 35] on icon "button" at bounding box center [31, 41] width 18 height 18
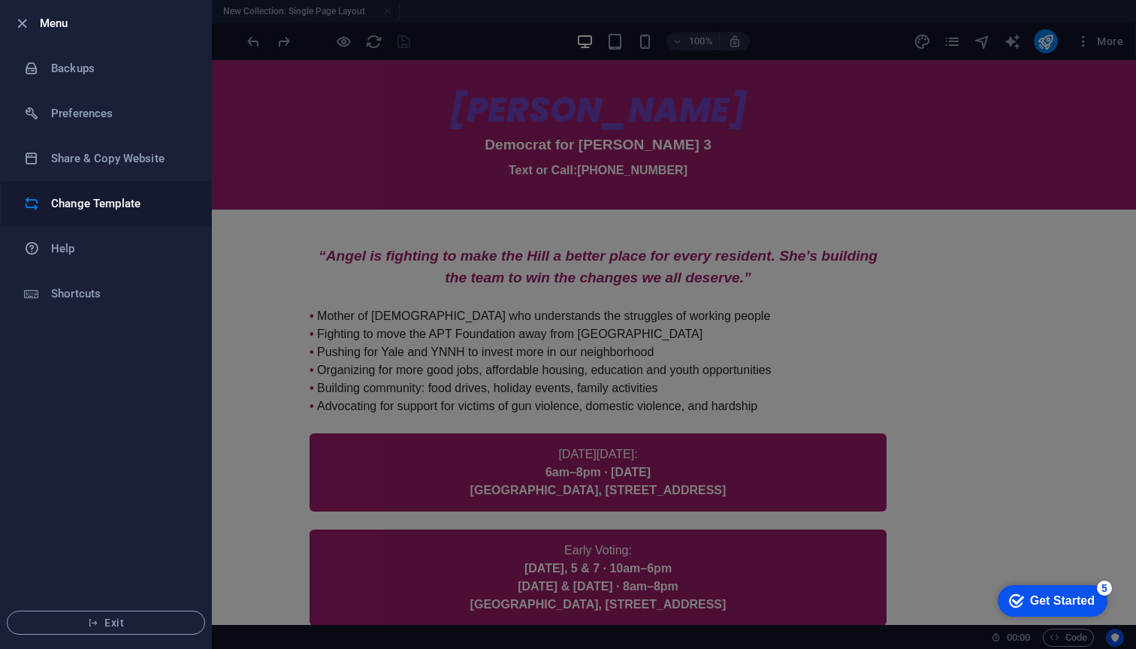
click at [53, 206] on h6 "Change Template" at bounding box center [120, 204] width 139 height 18
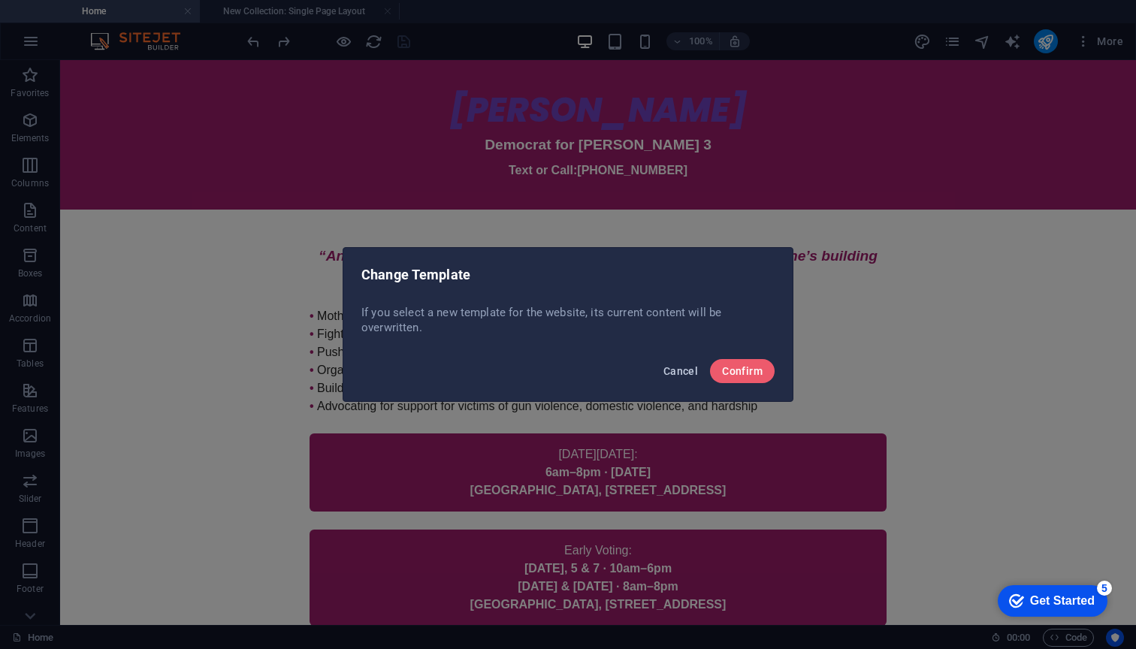
click at [680, 375] on span "Cancel" at bounding box center [680, 371] width 35 height 12
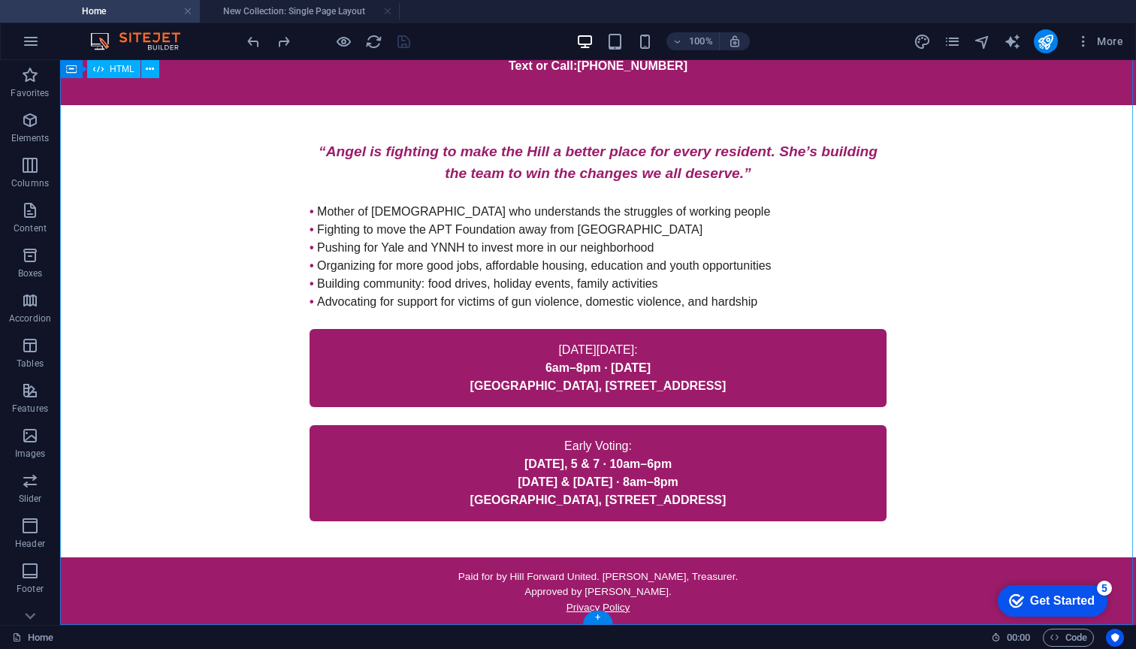
scroll to position [104, 0]
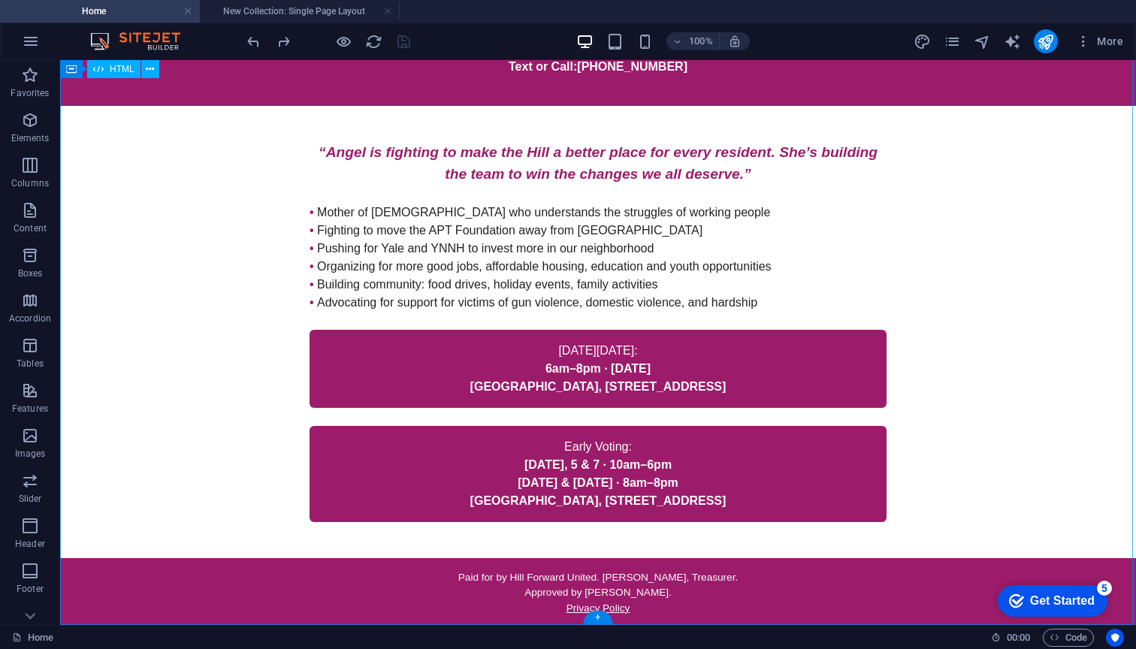
click at [744, 463] on div "Angel Hubbard for Ward 3 Angel Hubbard Democrat for Ward 3 Text or Call: 203-99…" at bounding box center [597, 291] width 1075 height 671
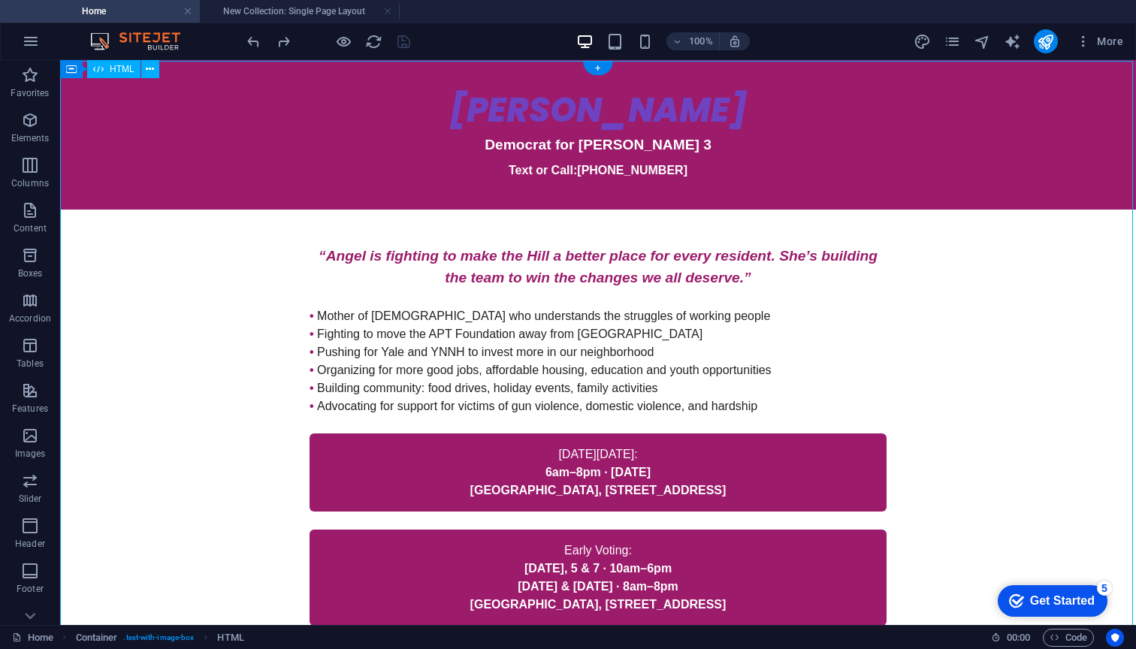
scroll to position [0, 0]
click at [609, 143] on div "Angel Hubbard for Ward 3 Angel Hubbard Democrat for Ward 3 Text or Call: 203-99…" at bounding box center [597, 395] width 1075 height 671
click at [431, 89] on div "Angel Hubbard for Ward 3 Angel Hubbard Democrat for Ward 3 Text or Call: 203-99…" at bounding box center [597, 395] width 1075 height 671
click at [34, 140] on p "Elements" at bounding box center [30, 138] width 38 height 12
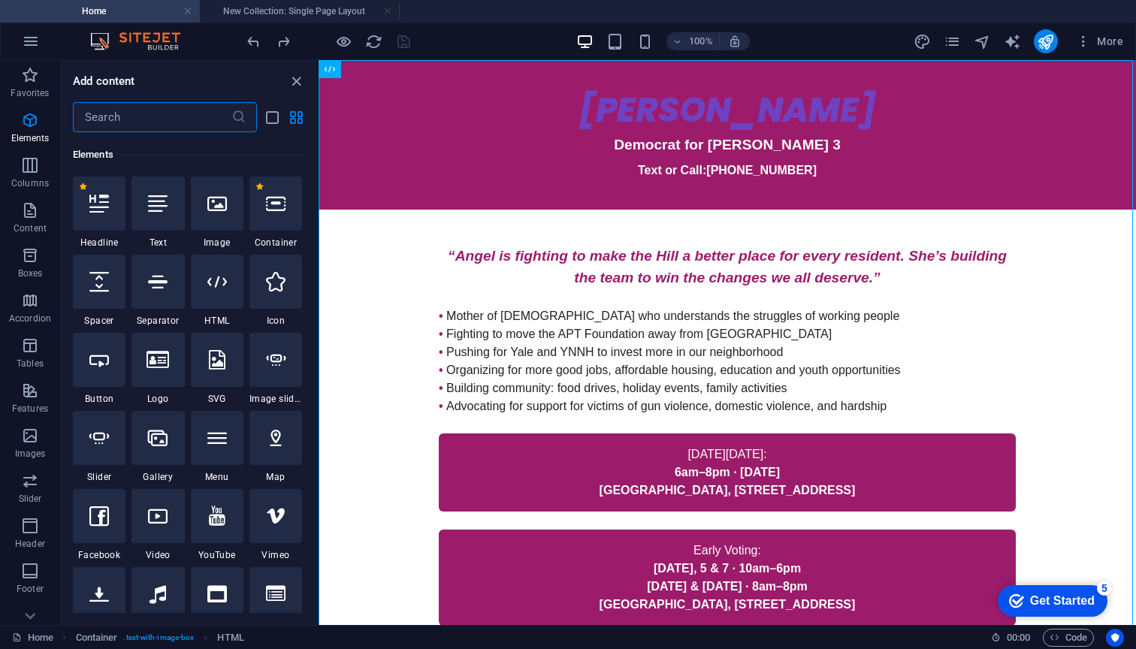
scroll to position [160, 0]
click at [292, 80] on icon "close panel" at bounding box center [296, 81] width 17 height 17
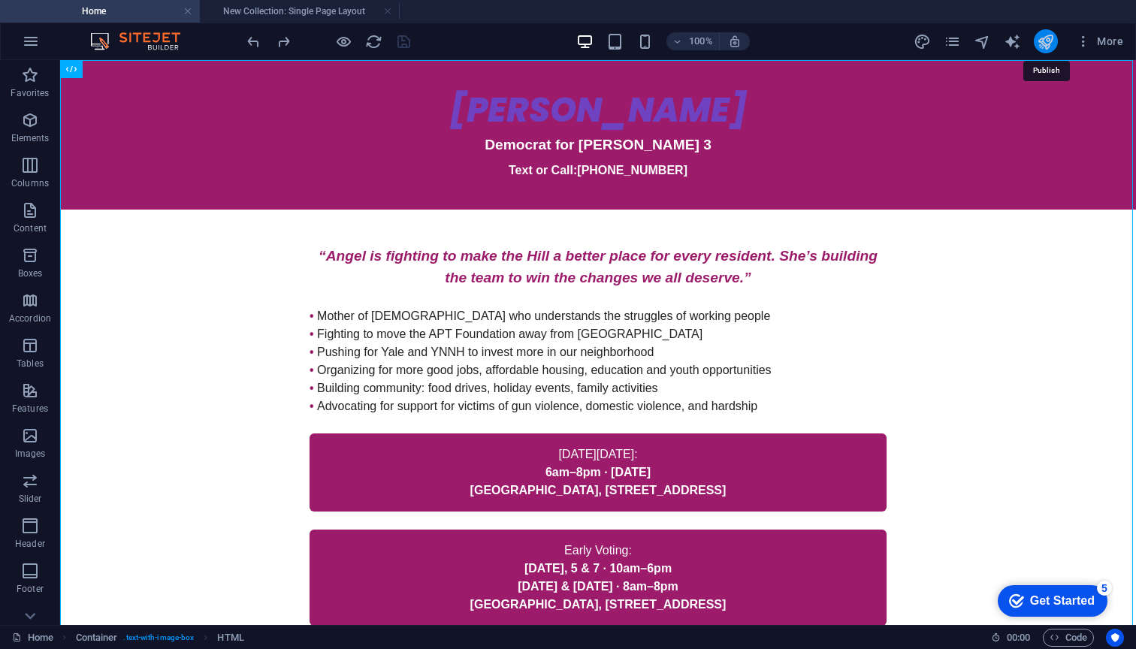
click at [1048, 36] on icon "publish" at bounding box center [1044, 41] width 17 height 17
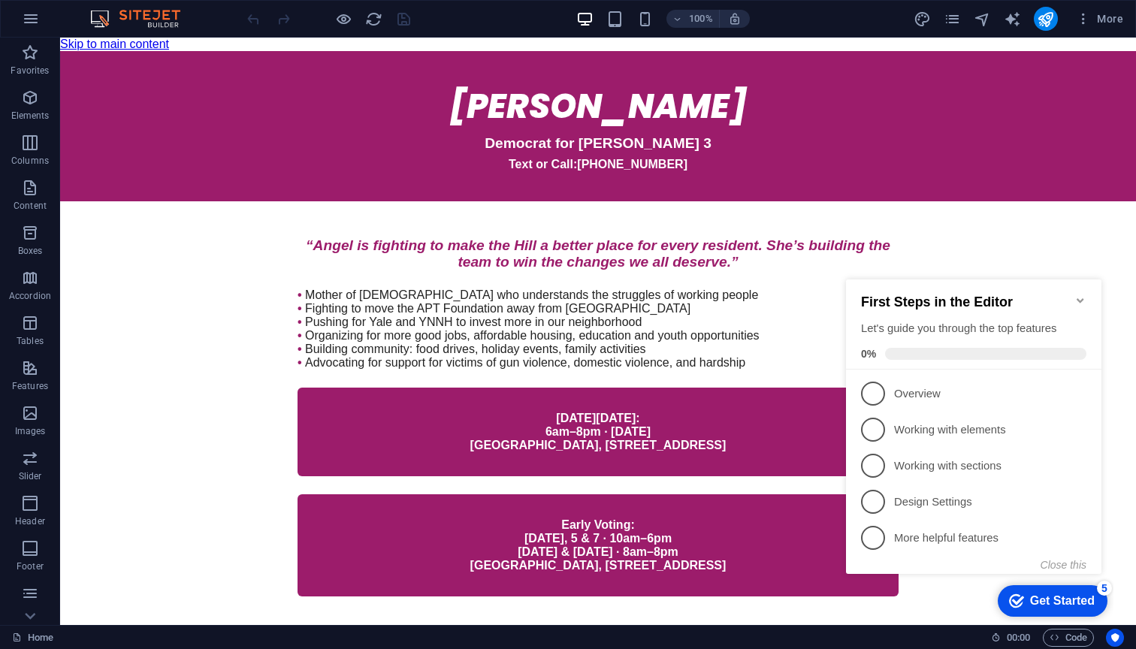
click at [1078, 296] on icon "Minimize checklist" at bounding box center [1080, 300] width 12 height 12
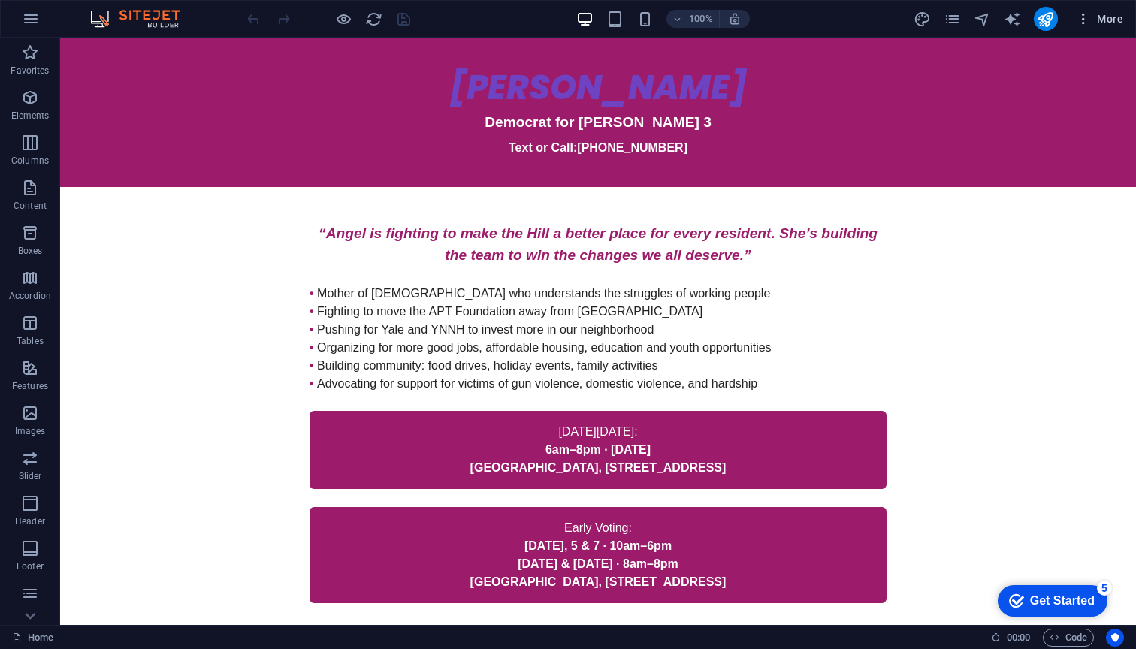
click at [1087, 17] on icon "button" at bounding box center [1082, 18] width 15 height 15
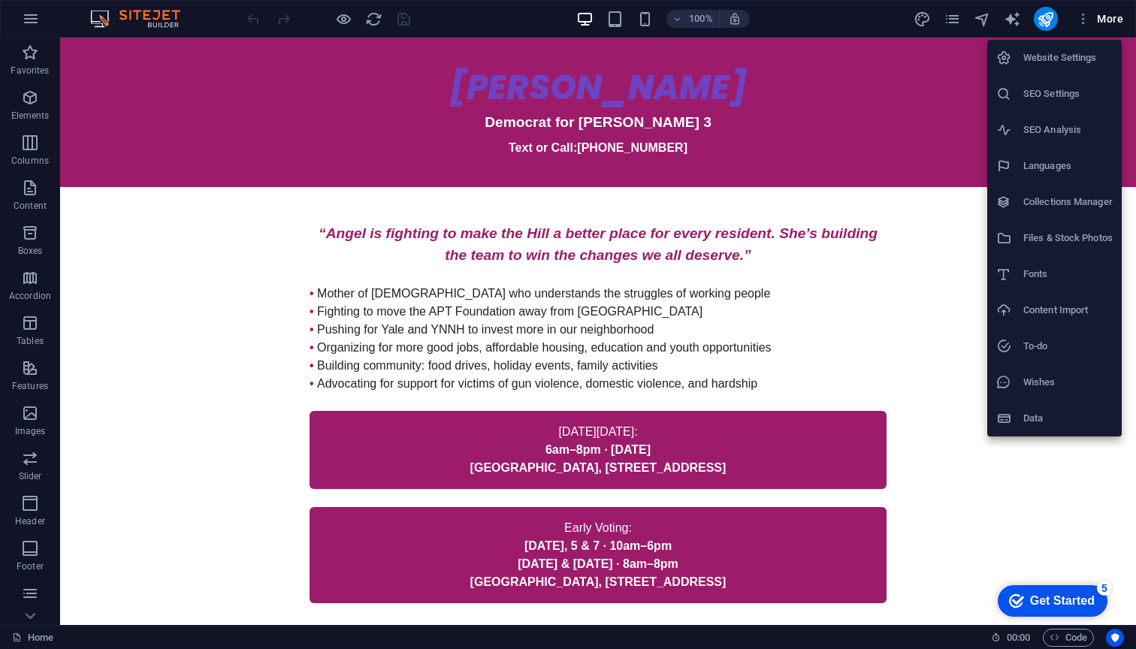
click at [1087, 17] on div at bounding box center [568, 324] width 1136 height 649
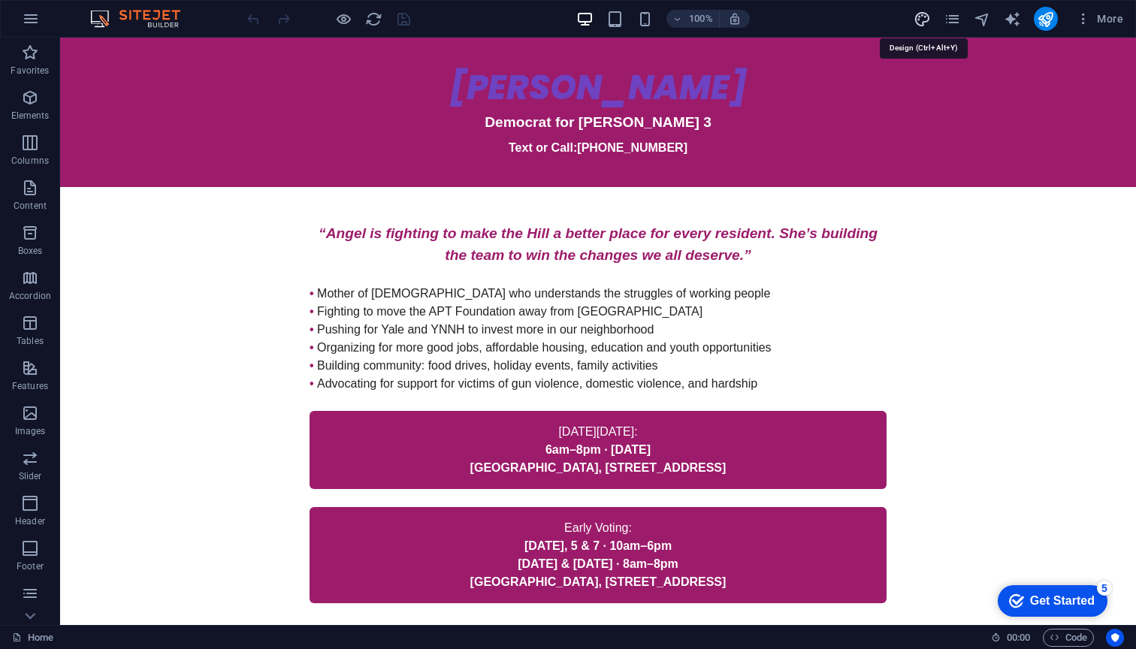
click at [918, 19] on icon "design" at bounding box center [921, 19] width 17 height 17
select select "px"
select select "200"
select select "px"
select select "200"
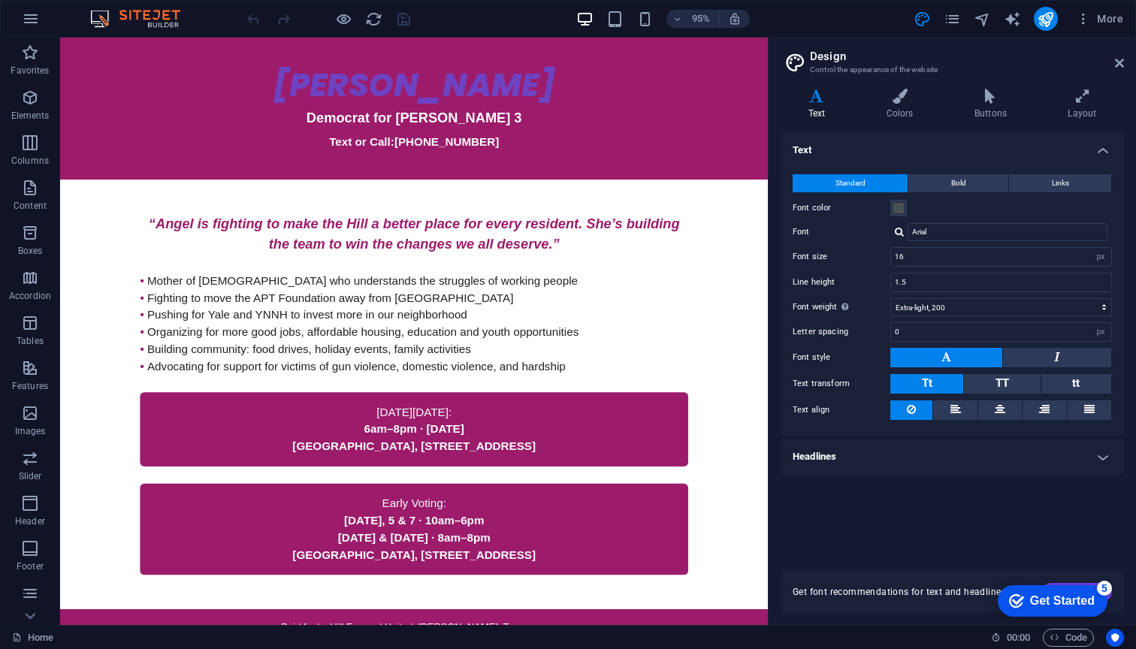
click at [828, 103] on icon at bounding box center [816, 96] width 72 height 15
click at [979, 179] on button "Bold" at bounding box center [958, 183] width 100 height 18
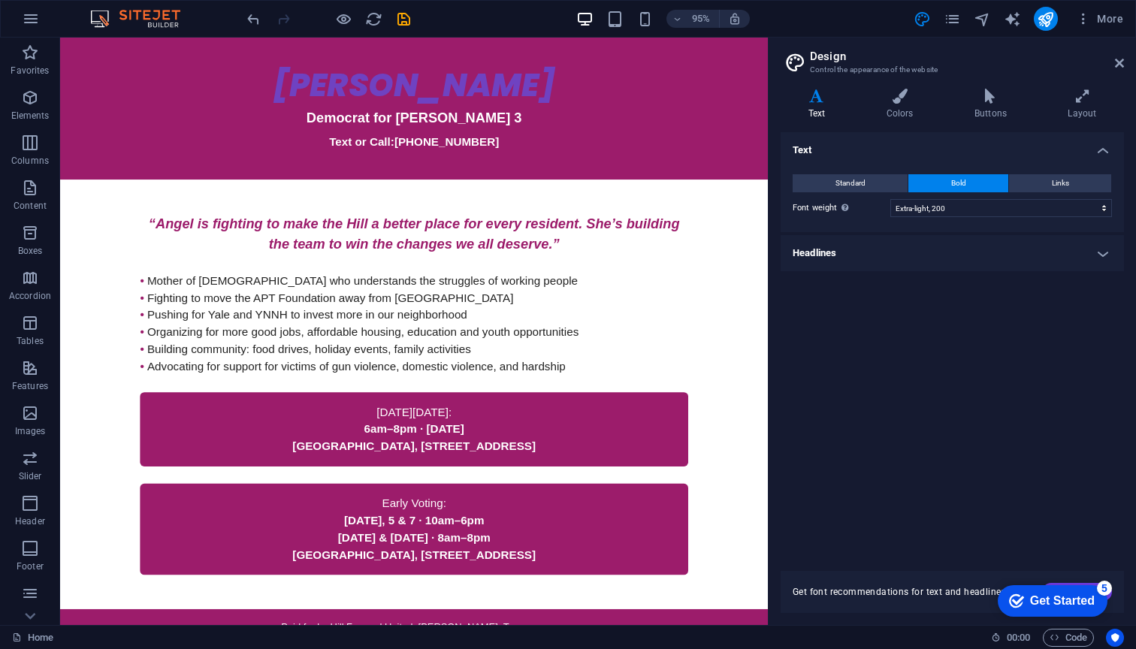
click at [858, 192] on div "Standard Bold Links Font color Font Arial Font size 16 rem px Line height 1.5 F…" at bounding box center [951, 195] width 349 height 73
click at [857, 182] on span "Standard" at bounding box center [850, 183] width 30 height 18
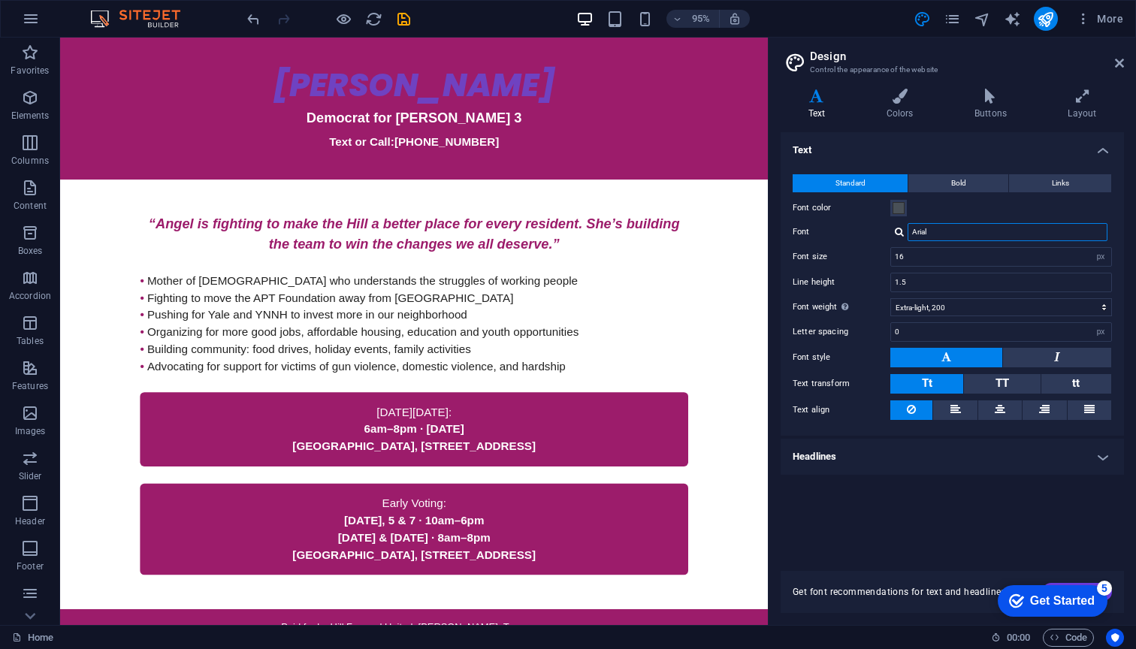
click at [963, 234] on input "Arial" at bounding box center [1007, 232] width 200 height 18
click at [897, 230] on div at bounding box center [898, 232] width 9 height 10
click at [961, 267] on div "Poppins" at bounding box center [1010, 271] width 198 height 16
type input "Poppins"
click at [920, 255] on input "16" at bounding box center [1001, 257] width 220 height 18
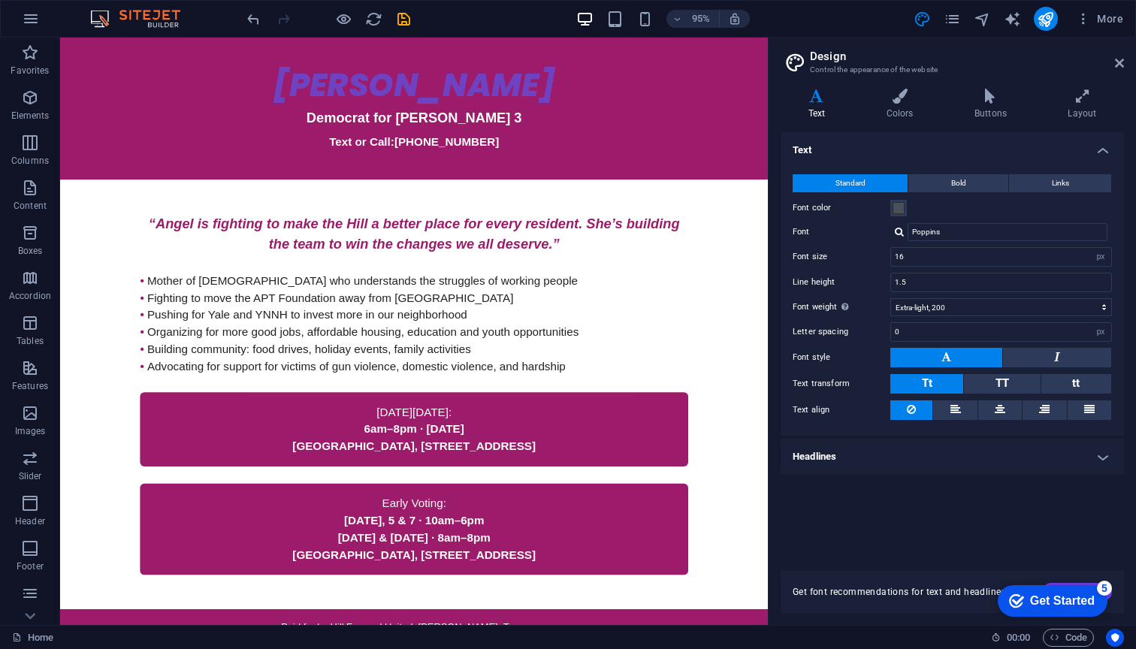
click at [1047, 546] on div "Text Standard Bold Links Font color Font Poppins Manage fonts → Font size 16 re…" at bounding box center [951, 342] width 343 height 421
click at [909, 101] on icon at bounding box center [899, 96] width 82 height 15
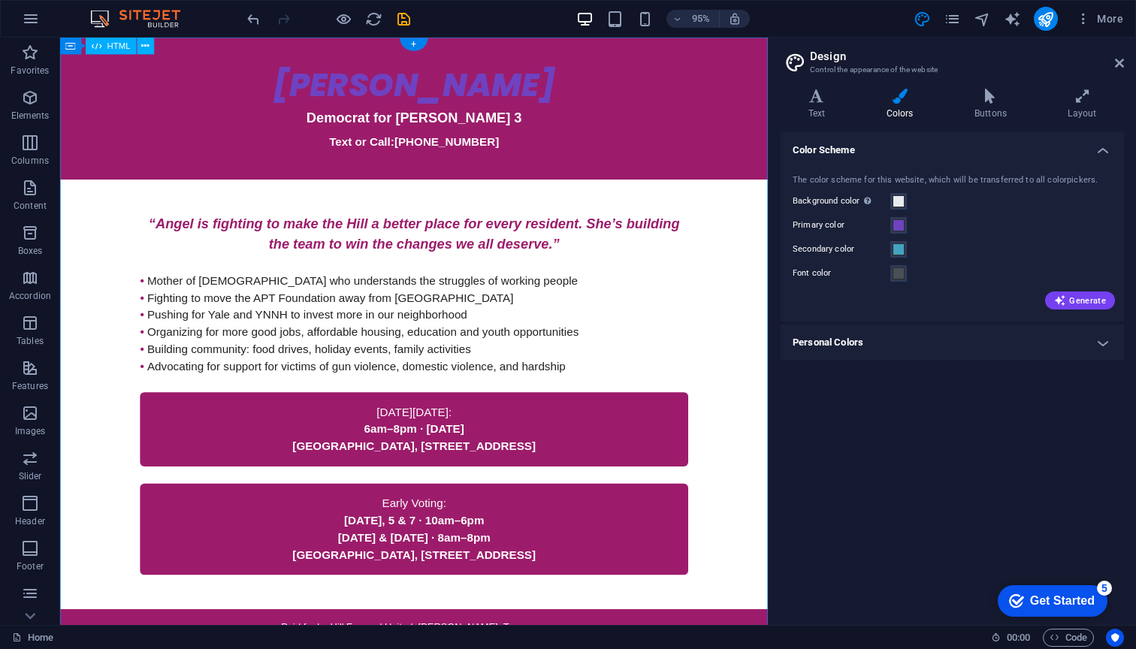
click at [525, 87] on div "Angel Hubbard for Ward 3 Angel Hubbard Democrat for Ward 3 Text or Call: 203-99…" at bounding box center [432, 373] width 745 height 671
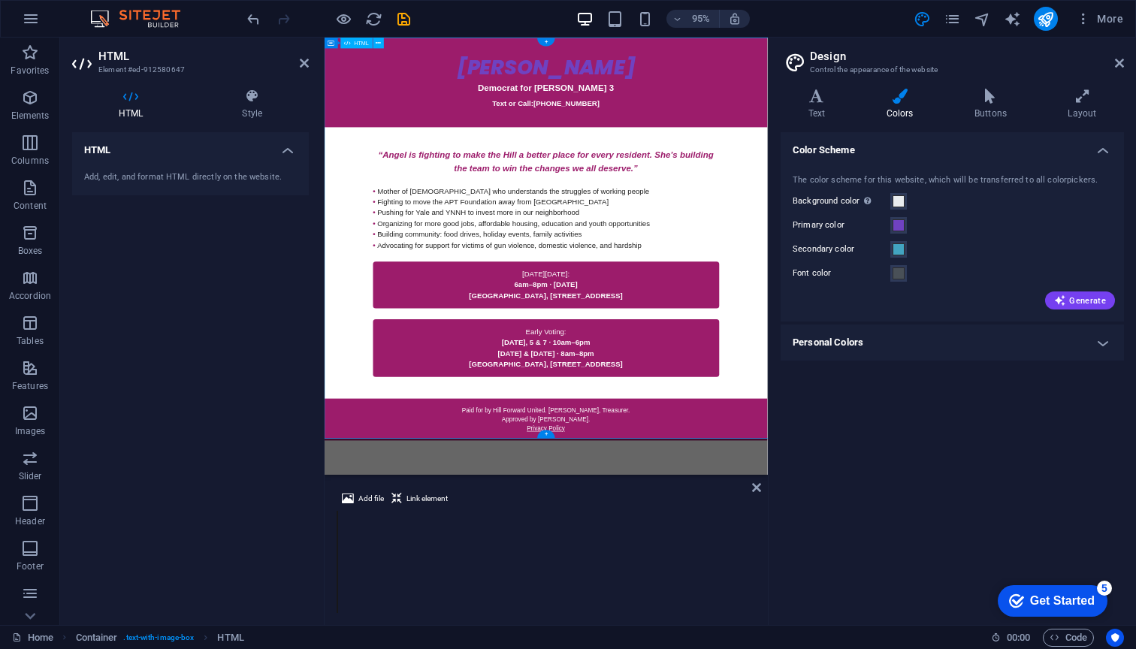
click at [620, 116] on div "Angel Hubbard for Ward 3 Angel Hubbard Democrat for Ward 3 Text or Call: 203-99…" at bounding box center [693, 373] width 738 height 671
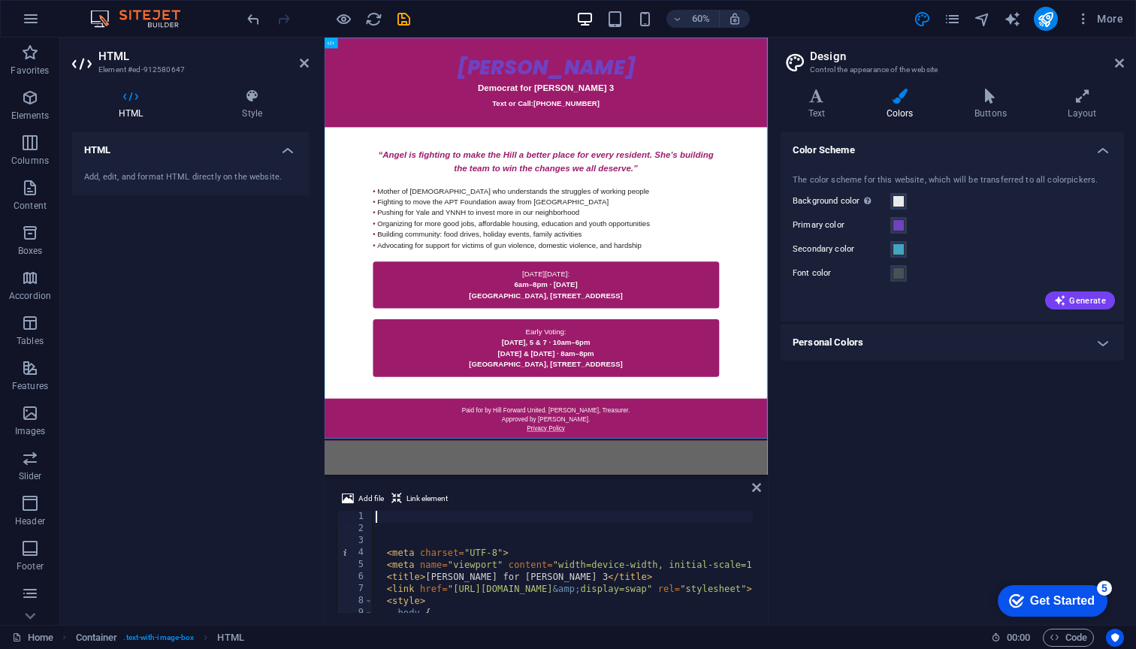
click at [199, 176] on div "Add, edit, and format HTML directly on the website." at bounding box center [190, 177] width 213 height 13
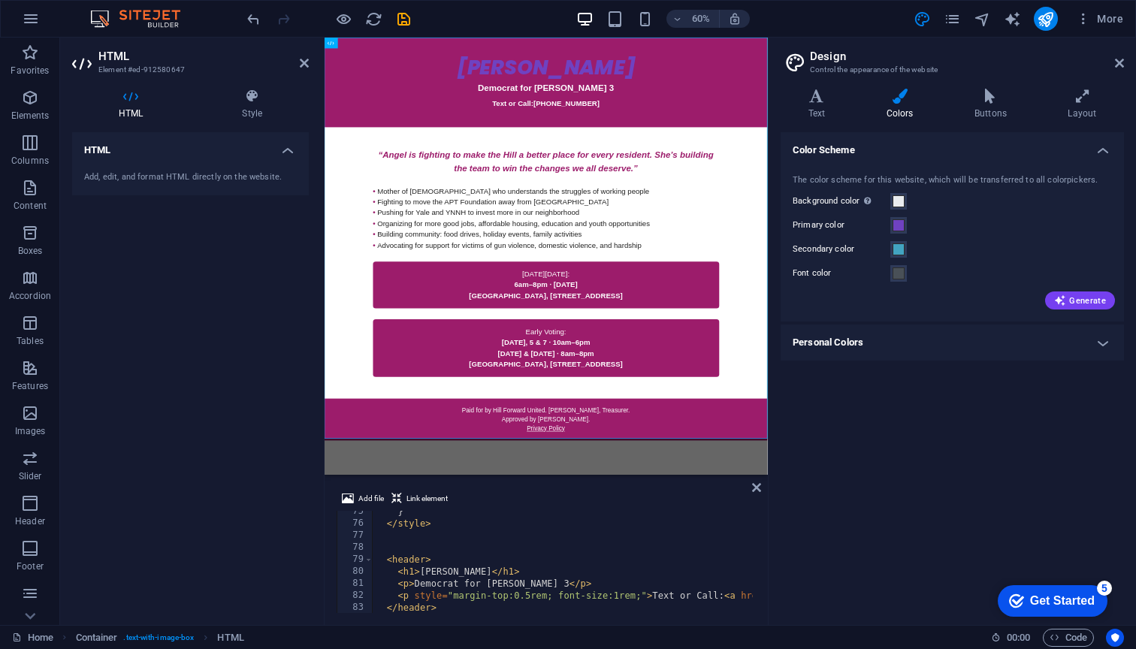
scroll to position [0, 7]
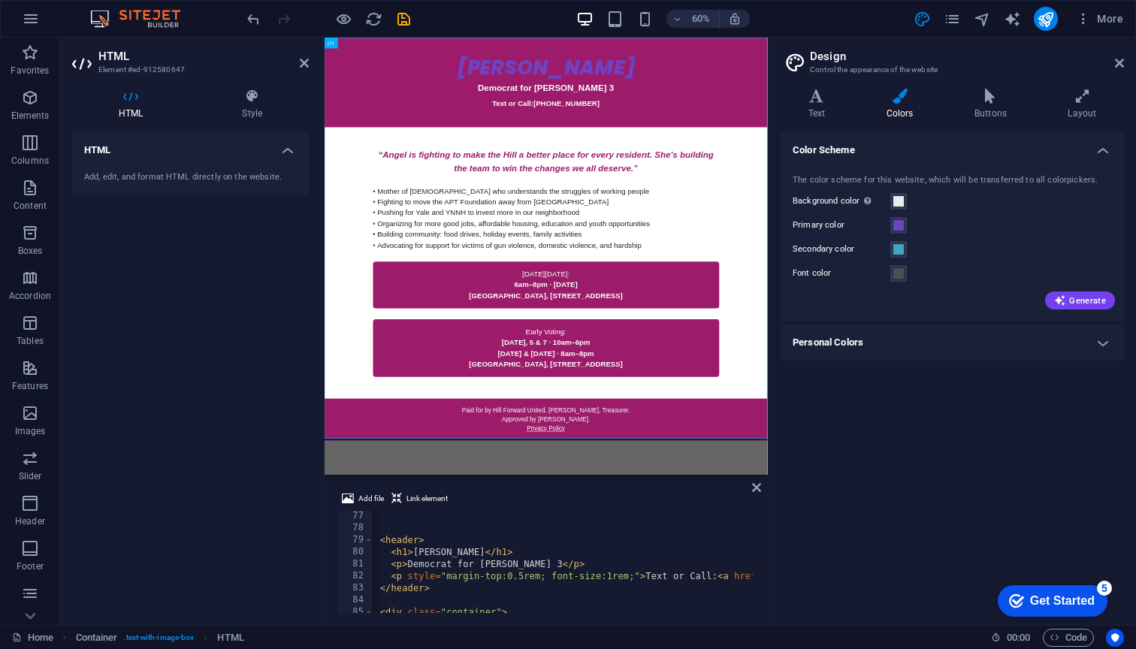
type textarea "</style>"
click at [482, 519] on div "< header > < h1 > Angel Hubbard </ h1 > < p > Democrat for Ward 3 </ p > < p st…" at bounding box center [802, 572] width 861 height 123
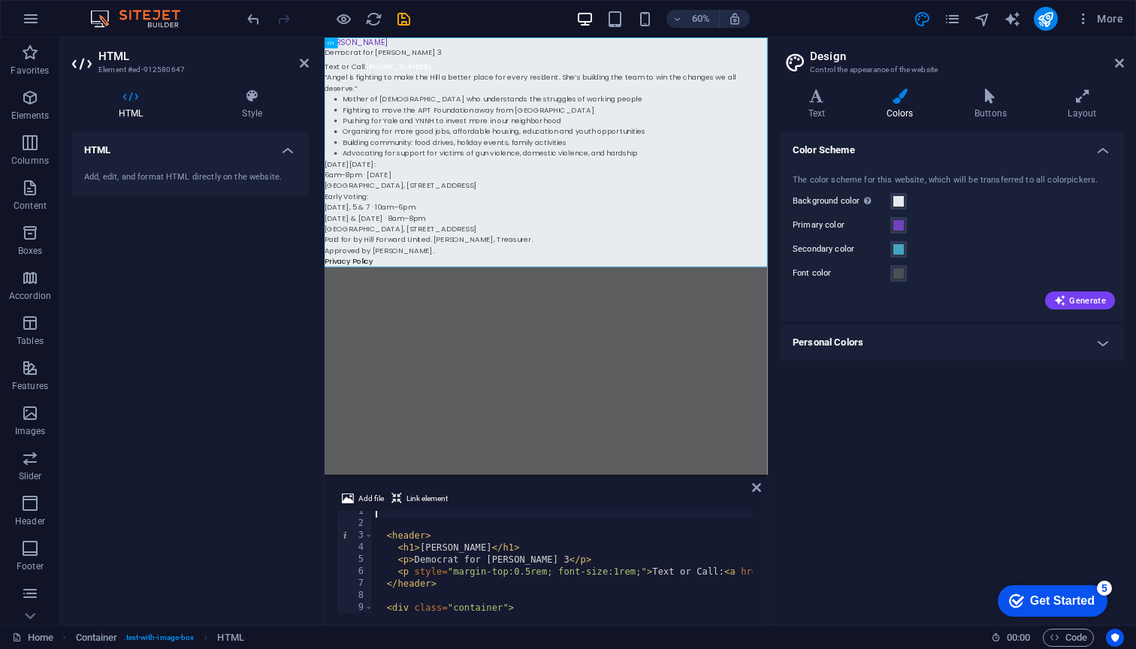
scroll to position [1, 0]
click at [504, 575] on div "< header > < h1 > Angel Hubbard </ h1 > < p > Democrat for Ward 3 </ p > < p st…" at bounding box center [802, 571] width 861 height 123
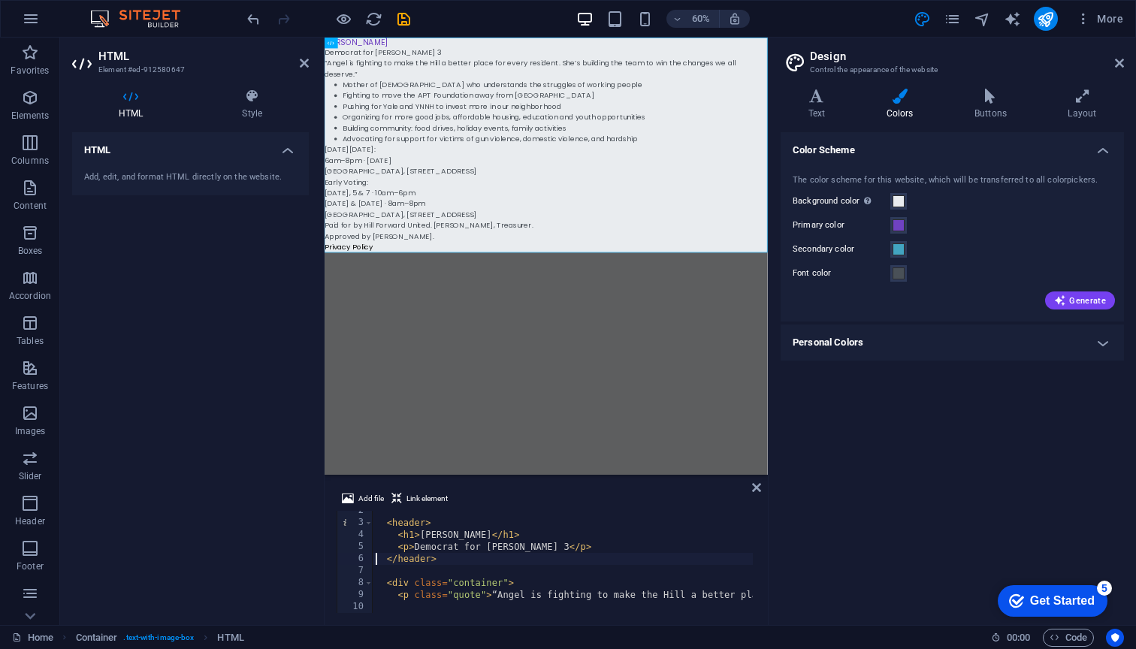
scroll to position [0, 0]
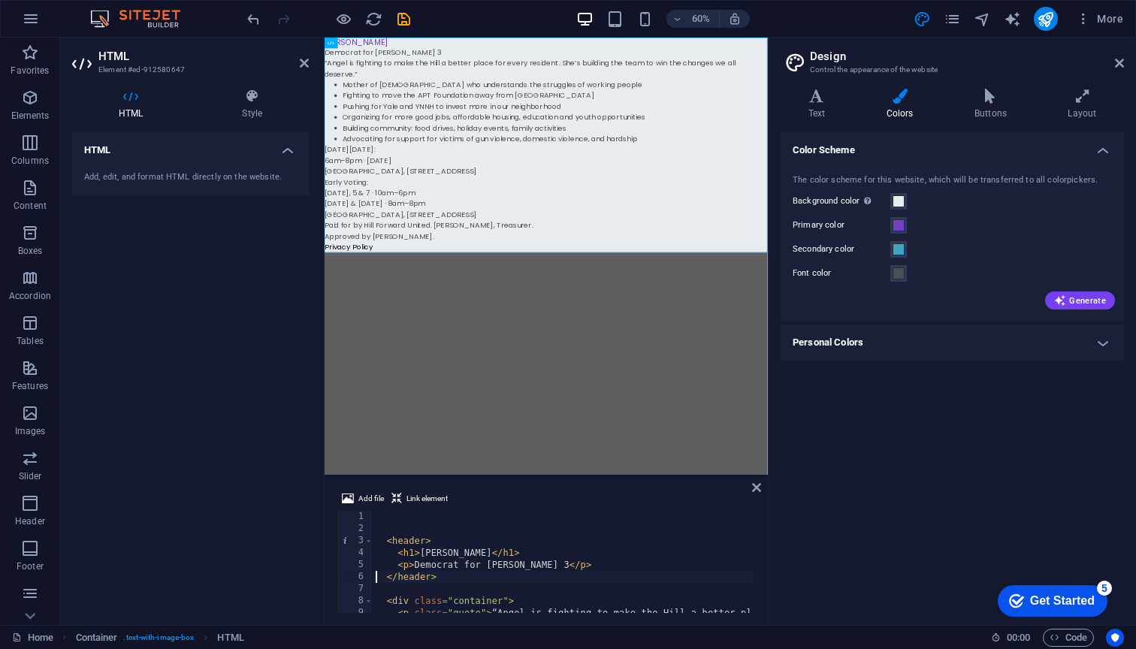
click at [497, 581] on div "< header > < h1 > Angel Hubbard </ h1 > < p > Democrat for Ward 3 </ p > </ hea…" at bounding box center [802, 572] width 861 height 123
type textarea "</header>"
click at [507, 538] on div "< header > < h1 > Angel Hubbard </ h1 > < p > Democrat for Ward 3 </ p > < div …" at bounding box center [802, 572] width 861 height 123
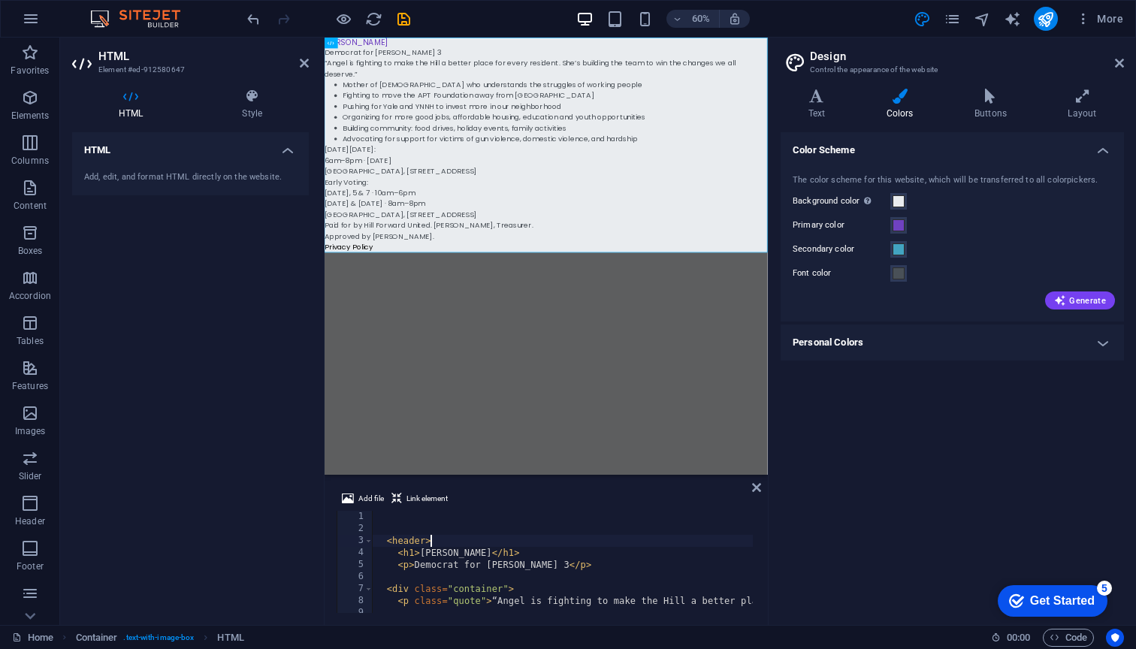
click at [507, 538] on div "< header > < h1 > Angel Hubbard </ h1 > < p > Democrat for Ward 3 </ p > < div …" at bounding box center [802, 572] width 861 height 123
type textarea "<h1>Angel Hubbard</h1>"
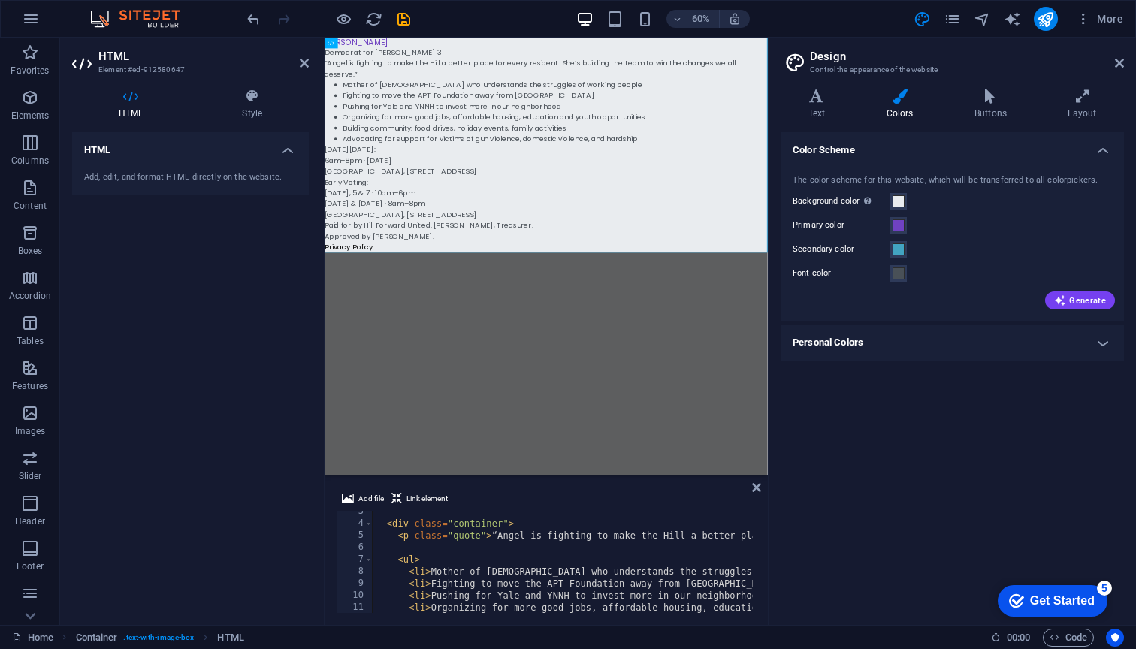
scroll to position [29, 0]
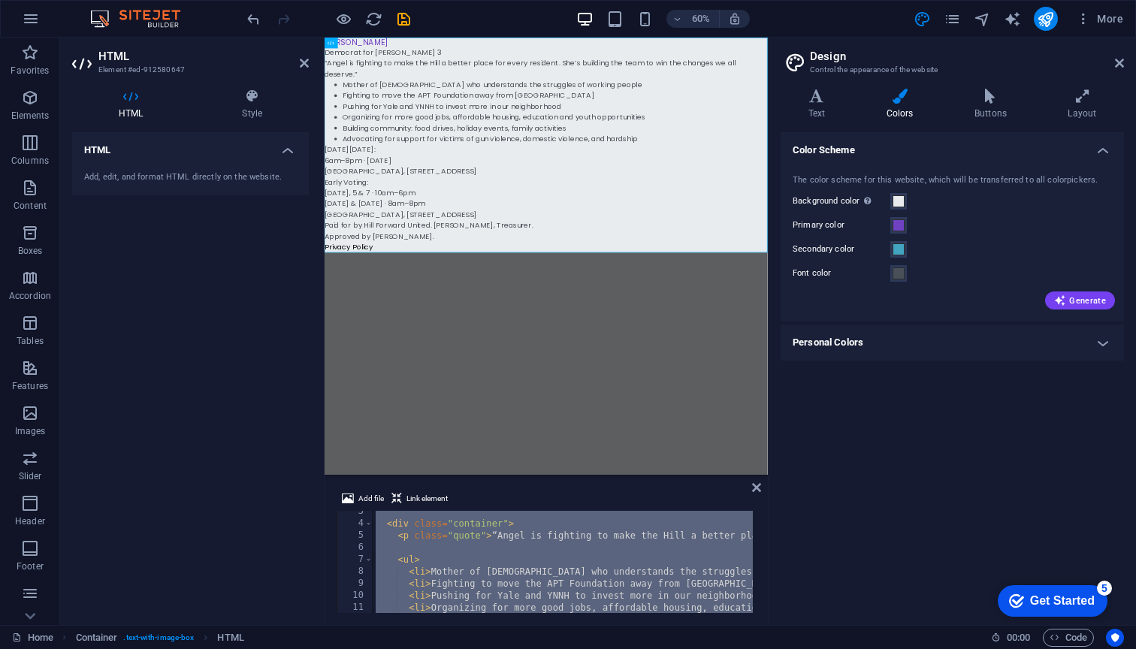
click at [508, 553] on div "< div class = "container" > < p class = "quote" > “Angel is fighting to make th…" at bounding box center [802, 566] width 861 height 123
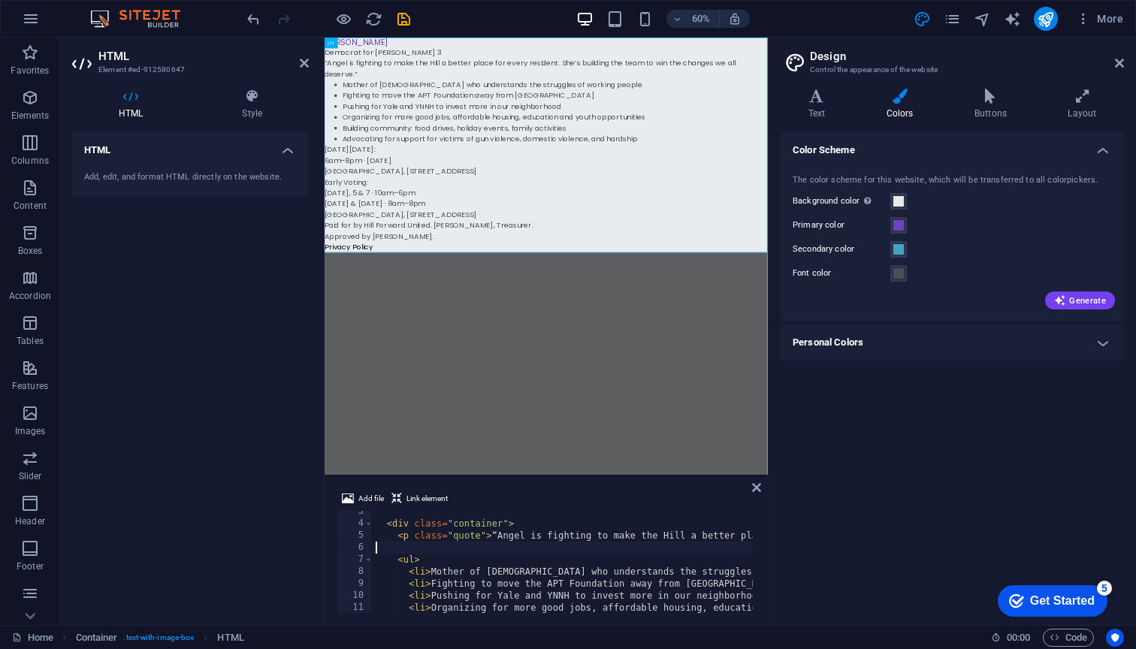
paste textarea "</div>"
type textarea "</div>"
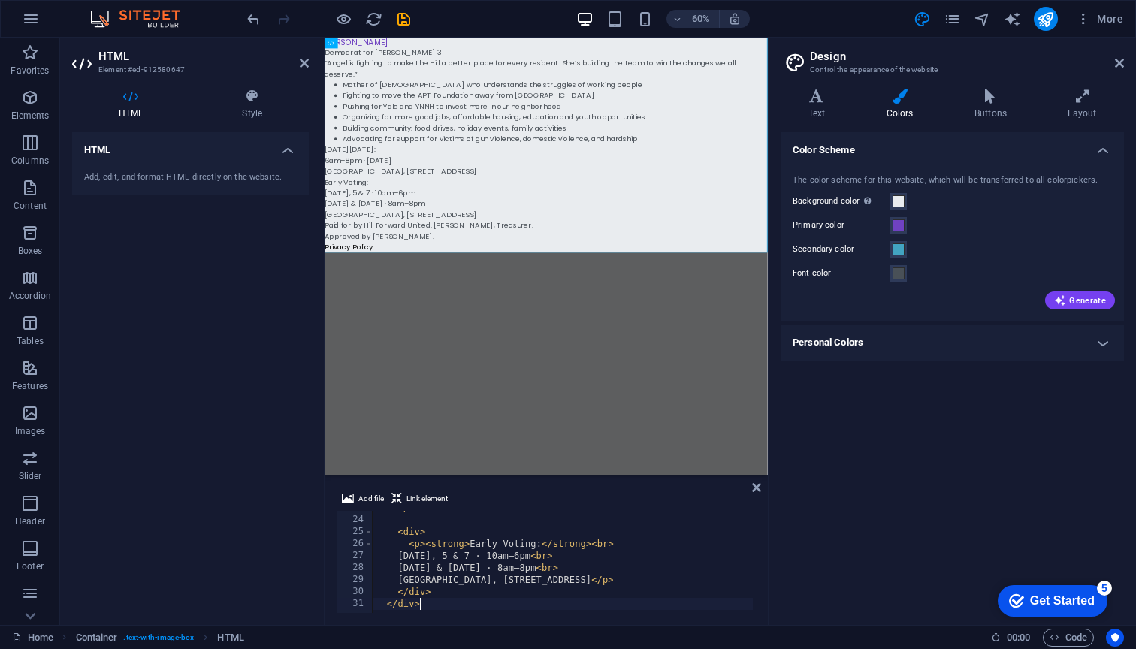
scroll to position [273, 0]
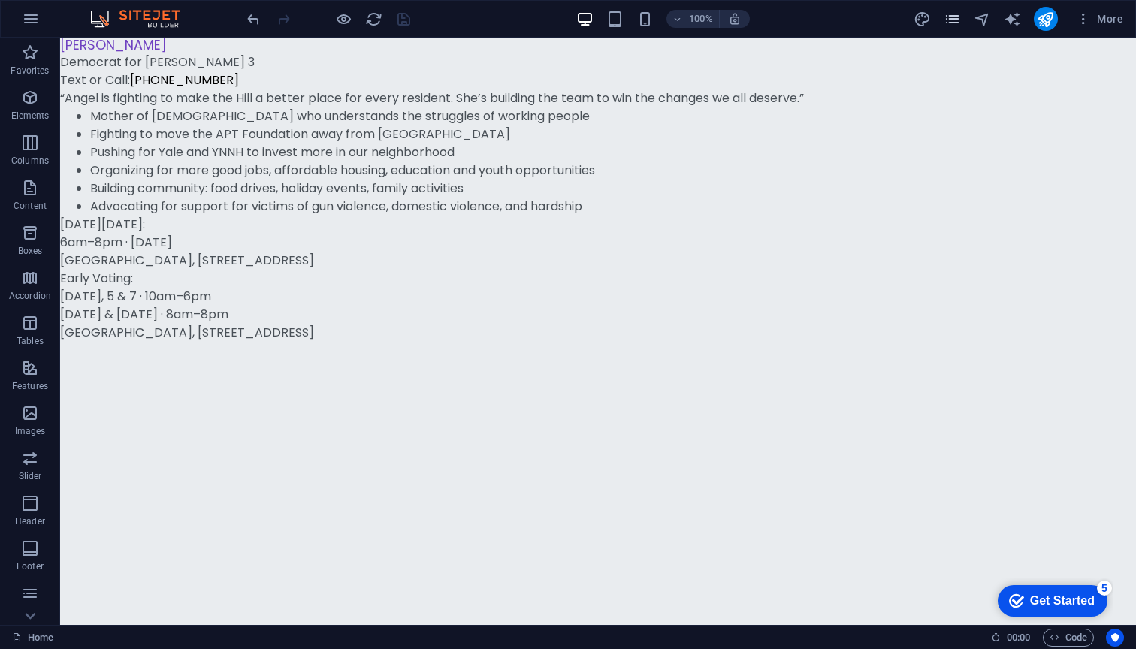
click at [944, 17] on icon "pages" at bounding box center [951, 19] width 17 height 17
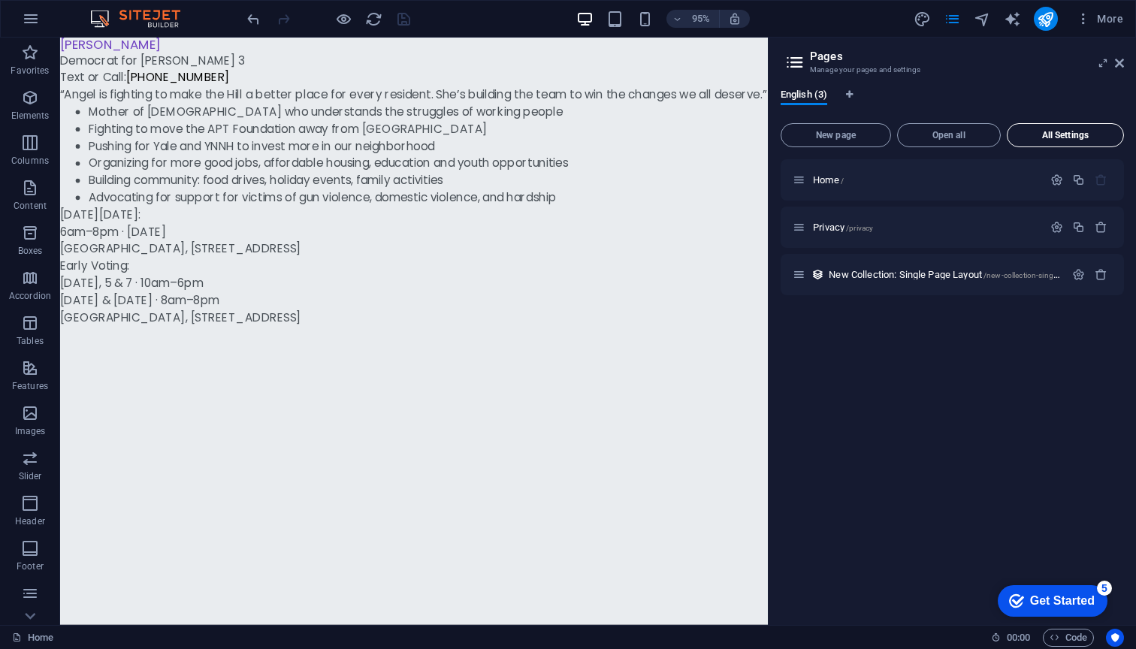
click at [1047, 139] on span "All Settings" at bounding box center [1065, 135] width 104 height 9
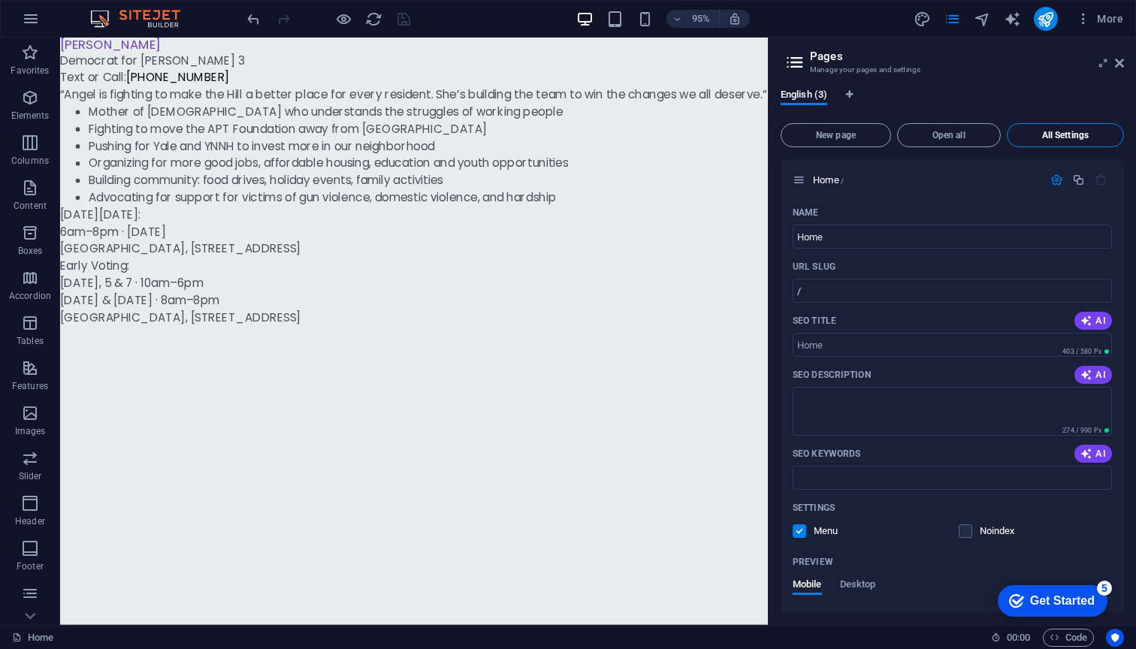
scroll to position [952, 0]
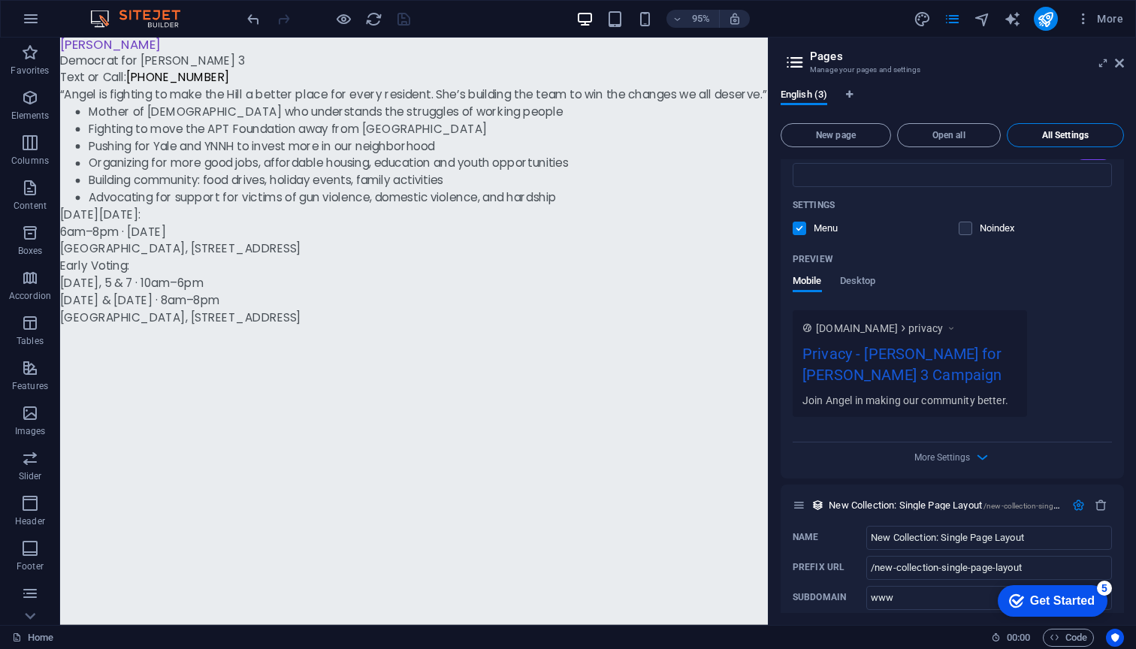
click at [1047, 139] on span "All Settings" at bounding box center [1065, 135] width 104 height 9
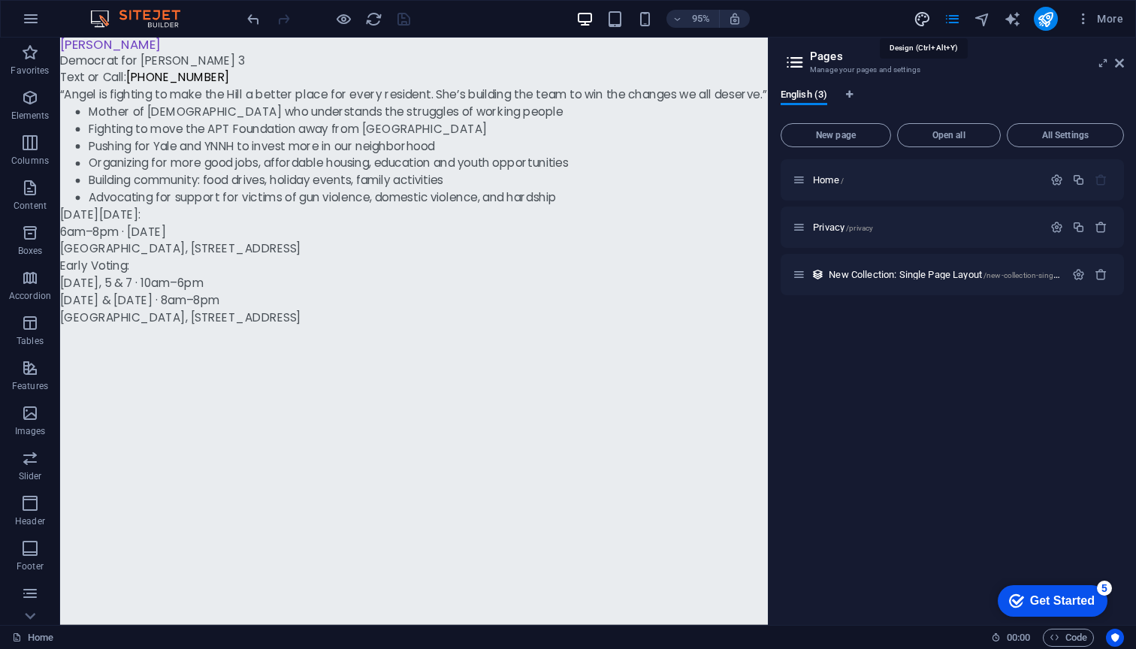
click at [921, 20] on icon "design" at bounding box center [921, 19] width 17 height 17
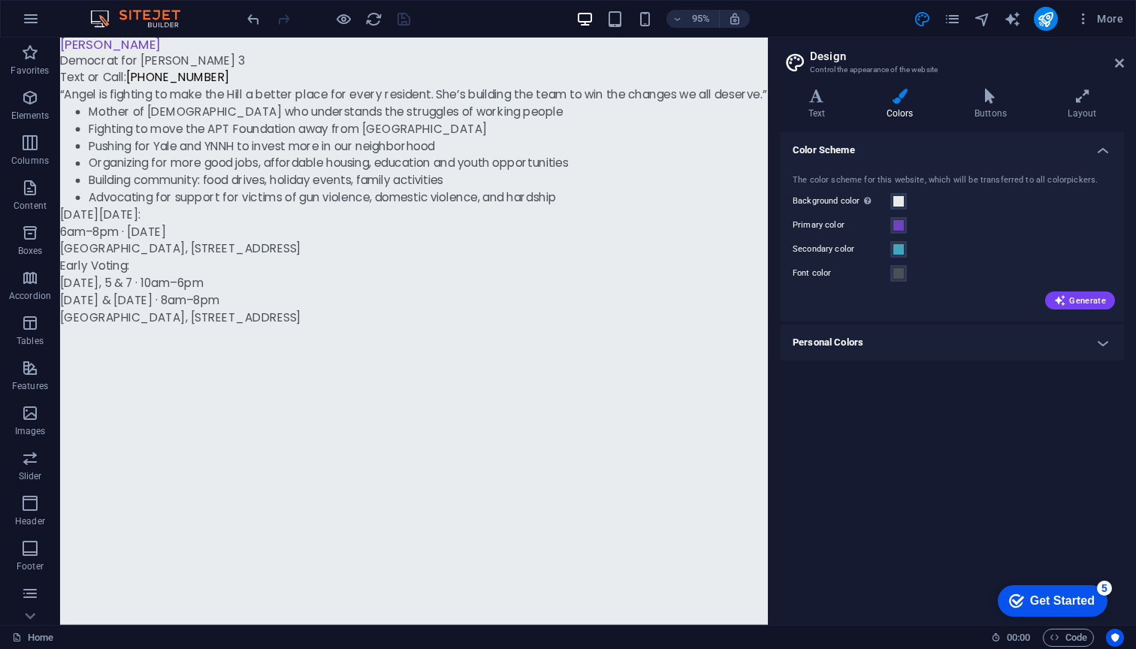
click at [1075, 575] on div "Color Scheme The color scheme for this website, which will be transferred to al…" at bounding box center [951, 372] width 343 height 481
click at [1082, 301] on span "Generate" at bounding box center [1080, 300] width 52 height 12
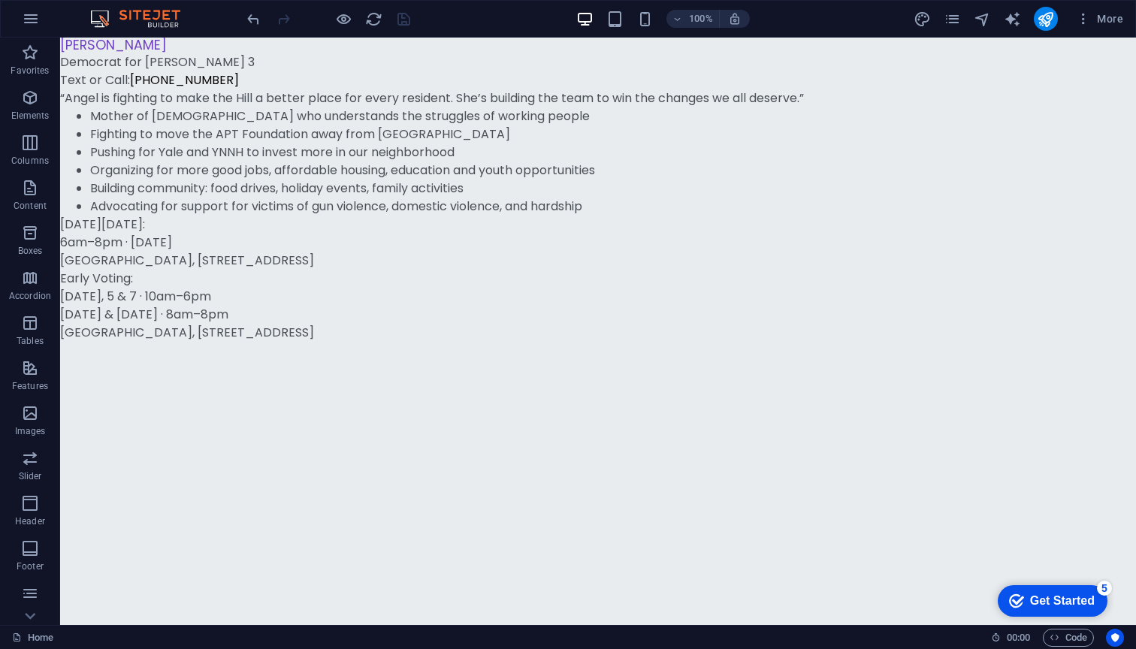
click at [1032, 605] on div "Get Started" at bounding box center [1062, 601] width 65 height 14
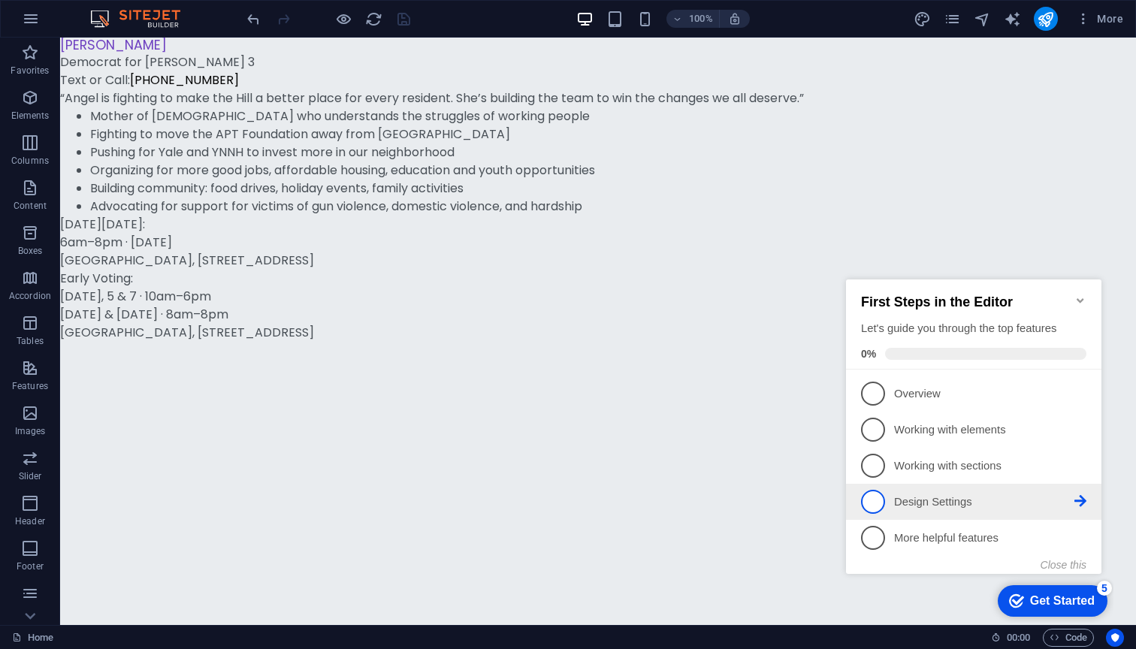
click at [871, 505] on span "4" at bounding box center [873, 502] width 24 height 24
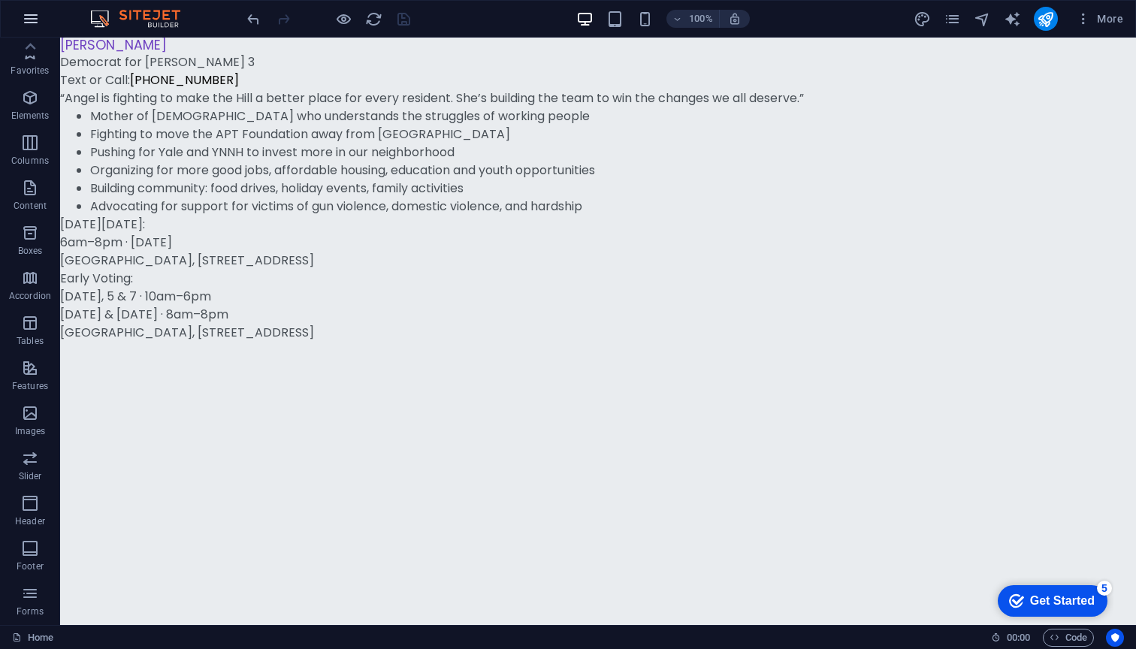
click at [33, 20] on icon "button" at bounding box center [31, 19] width 18 height 18
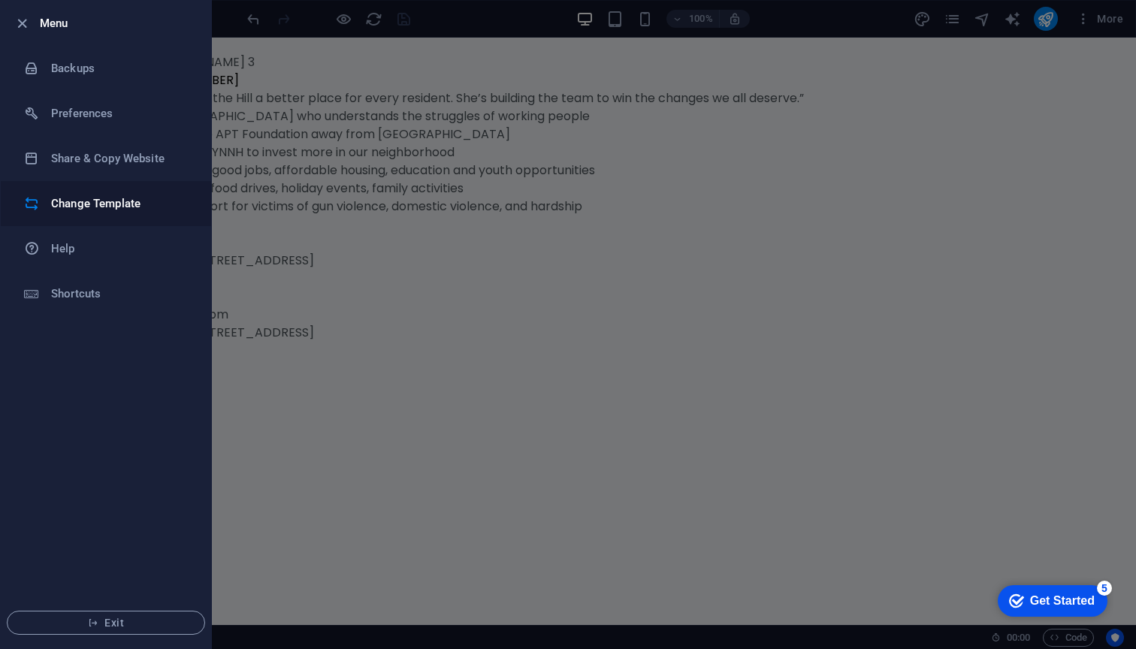
click at [129, 196] on h6 "Change Template" at bounding box center [120, 204] width 139 height 18
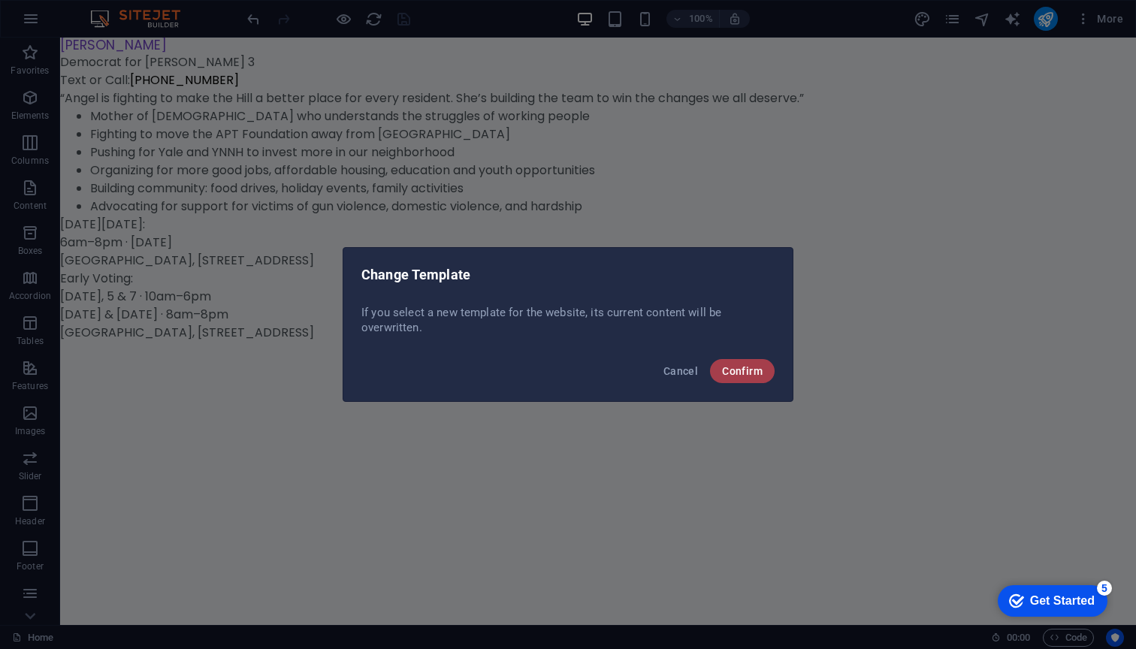
click at [743, 381] on button "Confirm" at bounding box center [742, 371] width 65 height 24
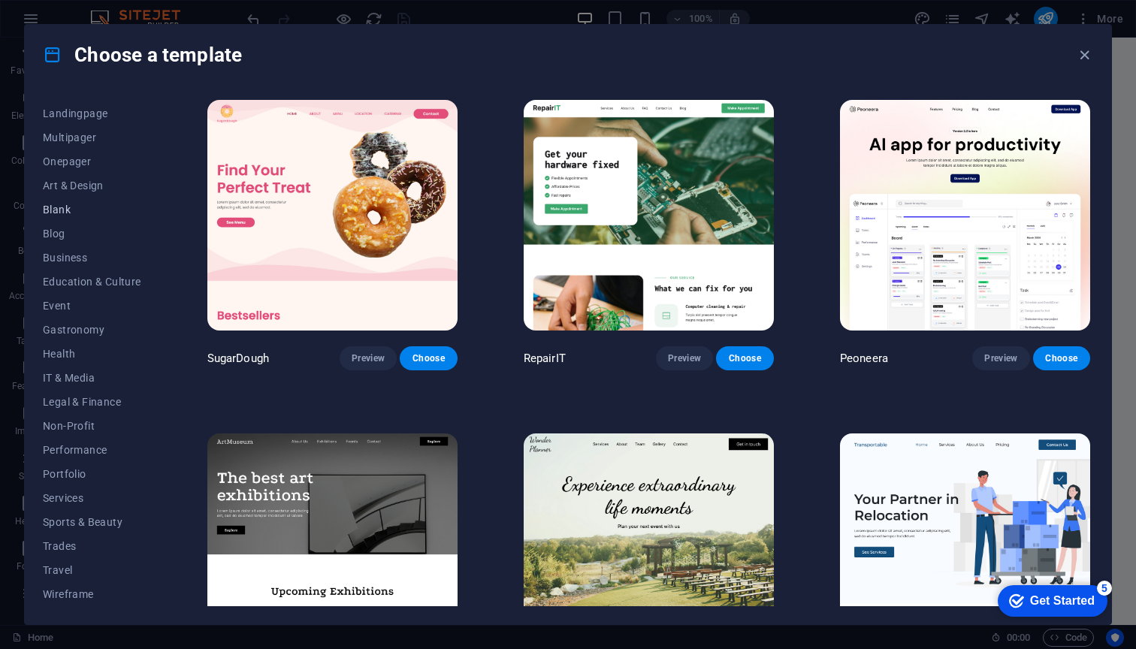
scroll to position [92, 0]
click at [68, 157] on span "Onepager" at bounding box center [92, 161] width 98 height 12
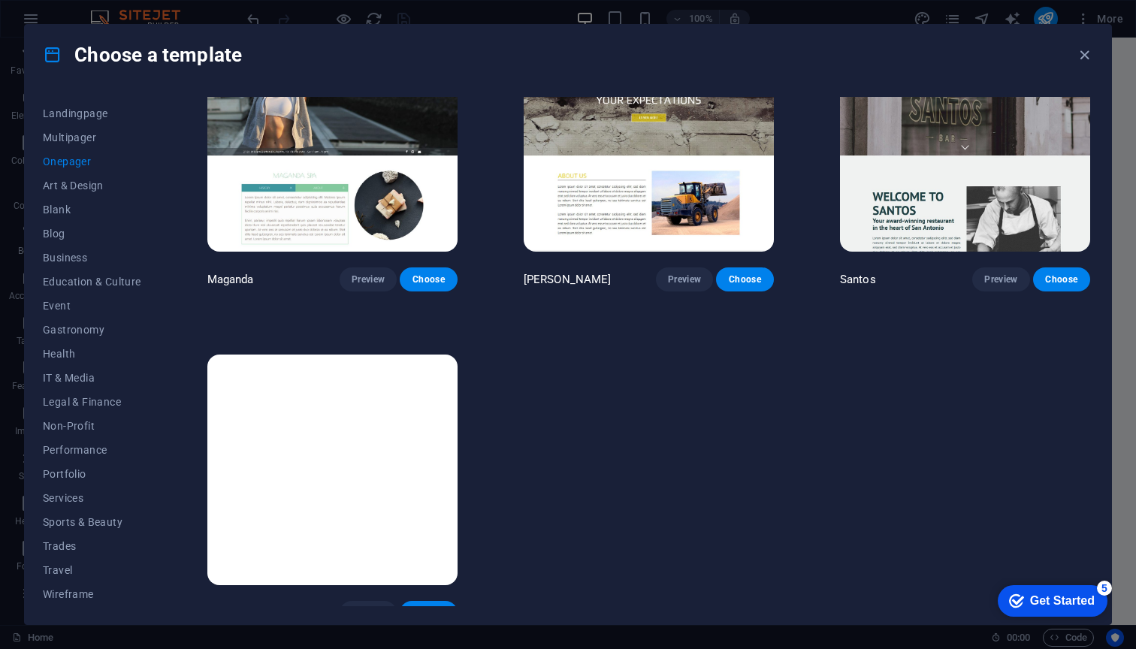
scroll to position [7397, 0]
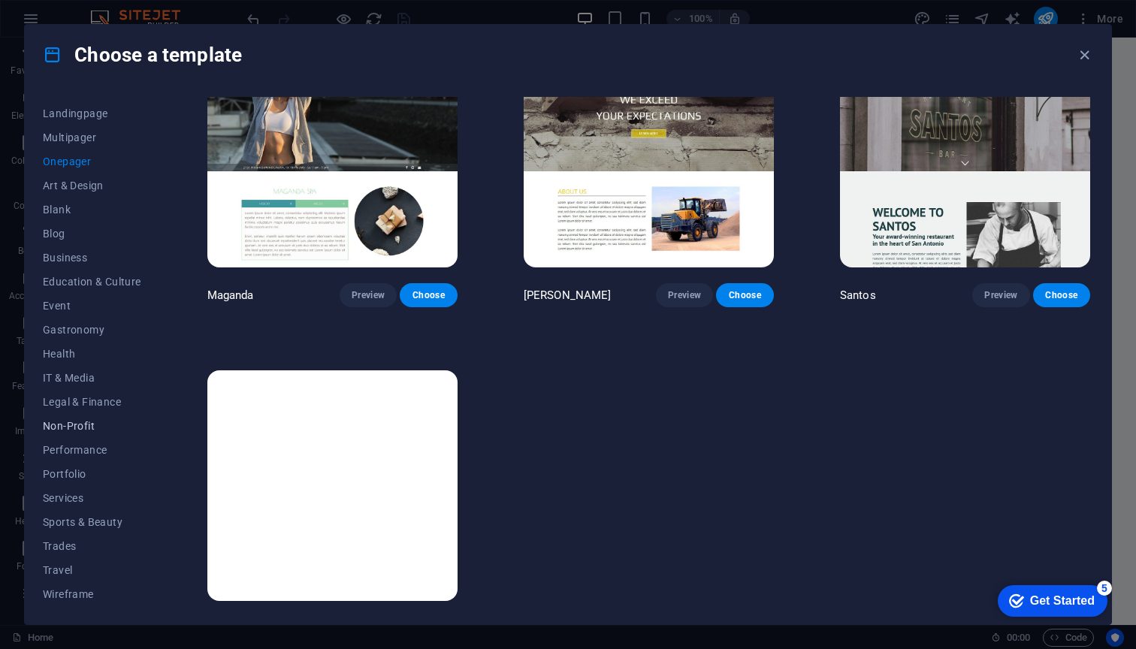
click at [75, 430] on span "Non-Profit" at bounding box center [92, 426] width 98 height 12
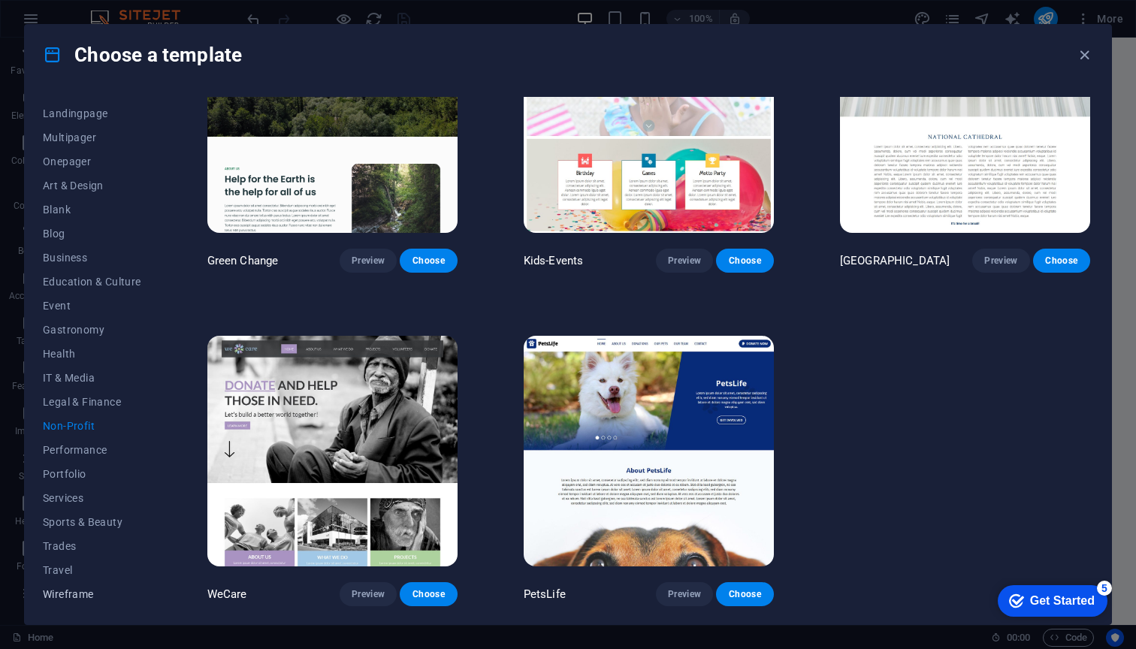
click at [62, 598] on span "Wireframe" at bounding box center [92, 594] width 98 height 12
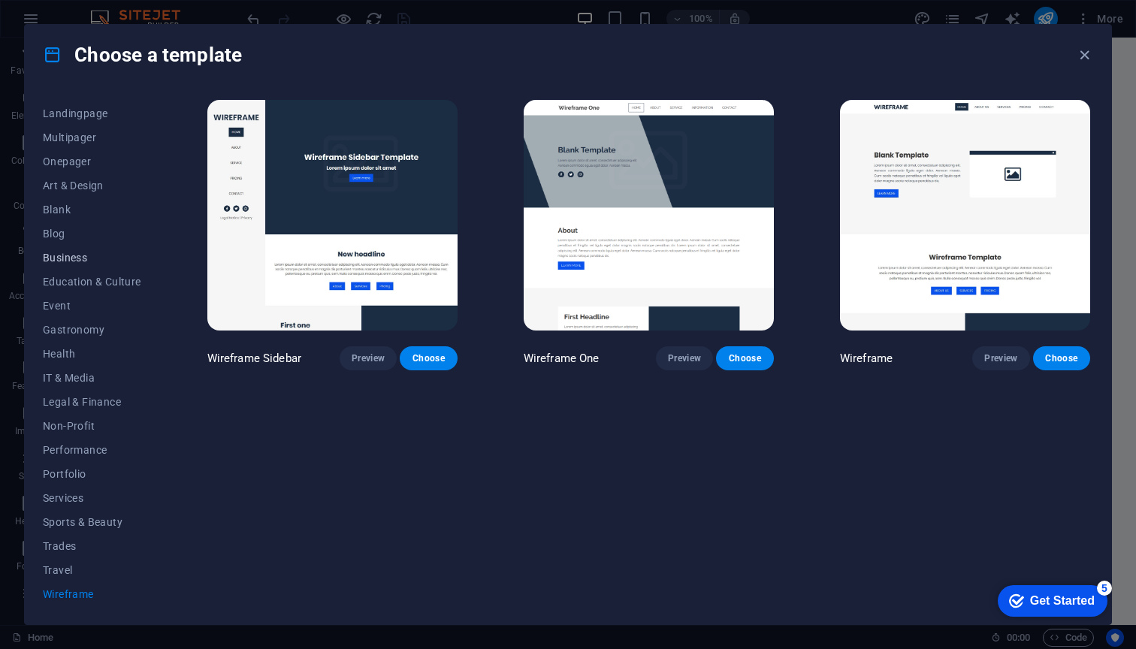
scroll to position [92, 0]
click at [60, 249] on button "Business" at bounding box center [92, 258] width 98 height 24
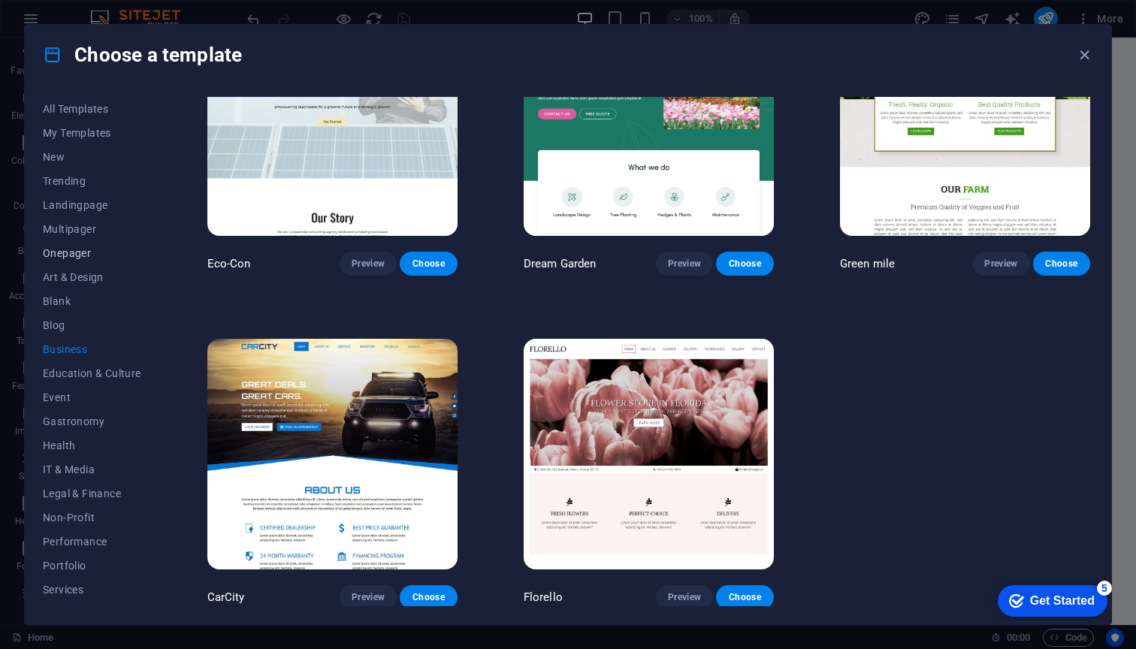
click at [74, 254] on button "Onepager" at bounding box center [92, 253] width 98 height 24
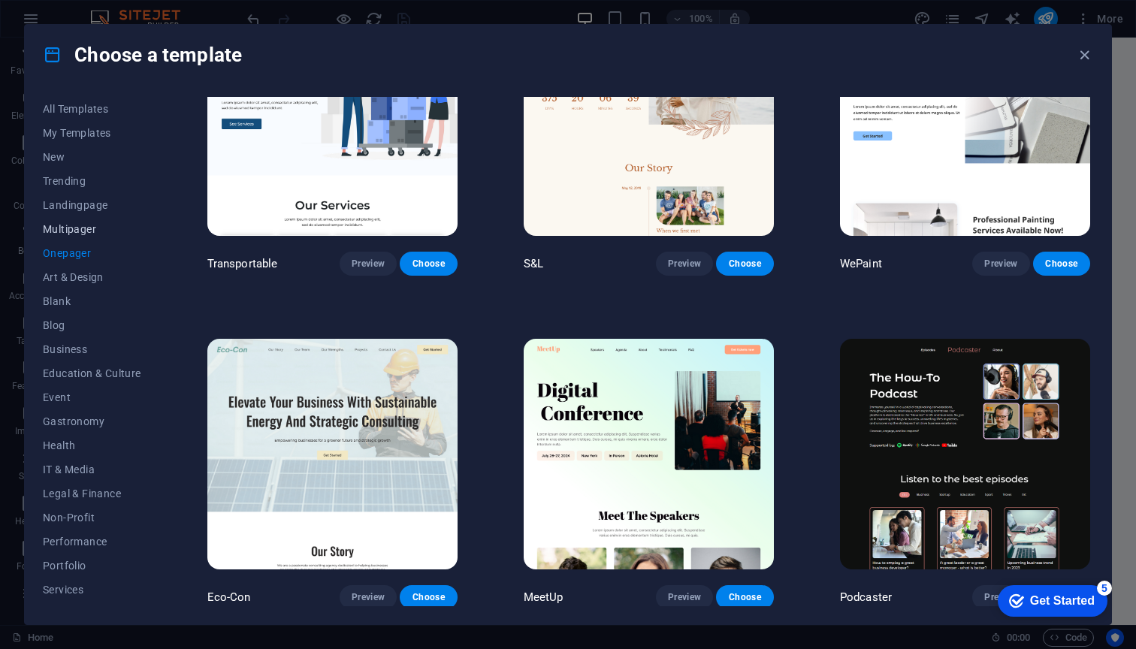
scroll to position [0, 0]
click at [76, 219] on button "Multipager" at bounding box center [92, 229] width 98 height 24
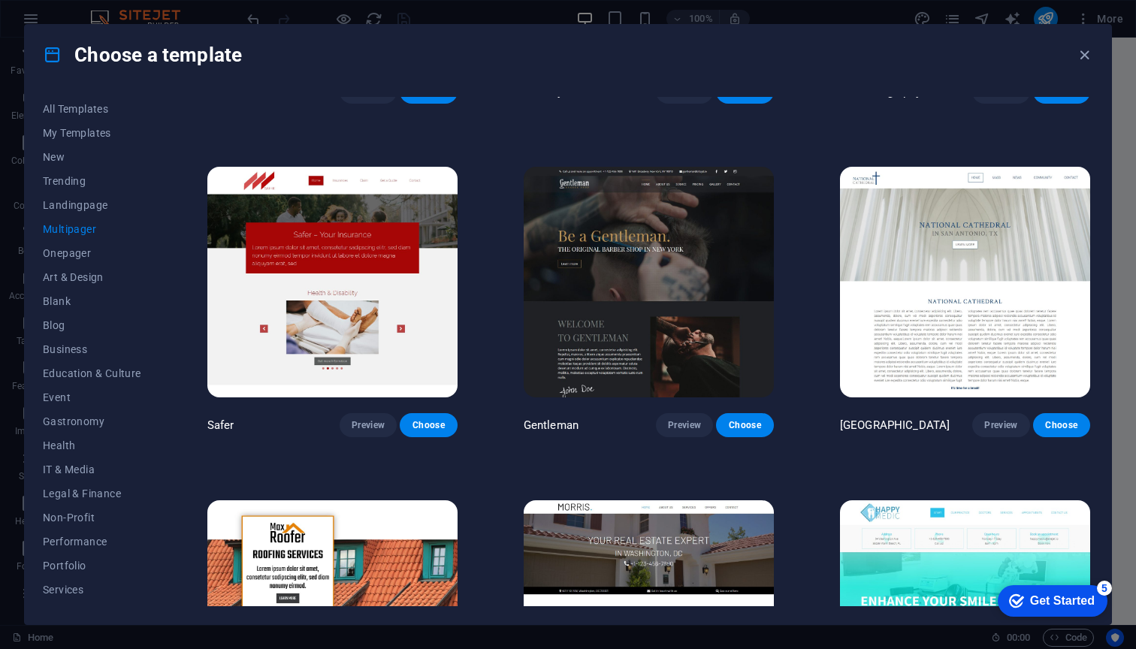
scroll to position [3511, 0]
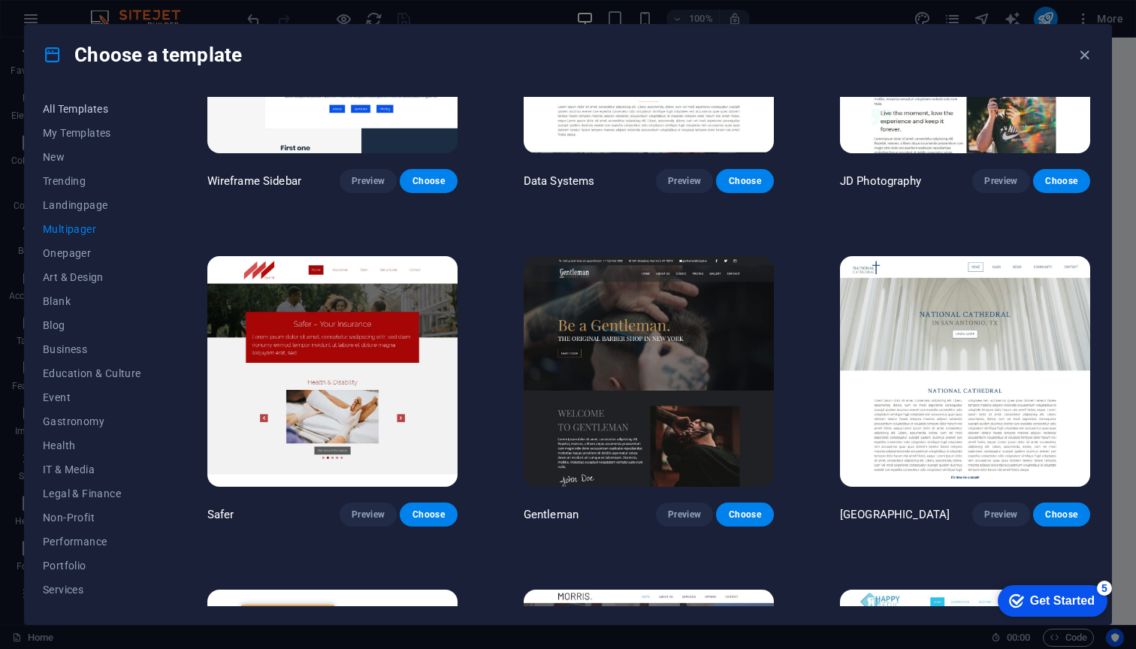
click at [82, 110] on span "All Templates" at bounding box center [92, 109] width 98 height 12
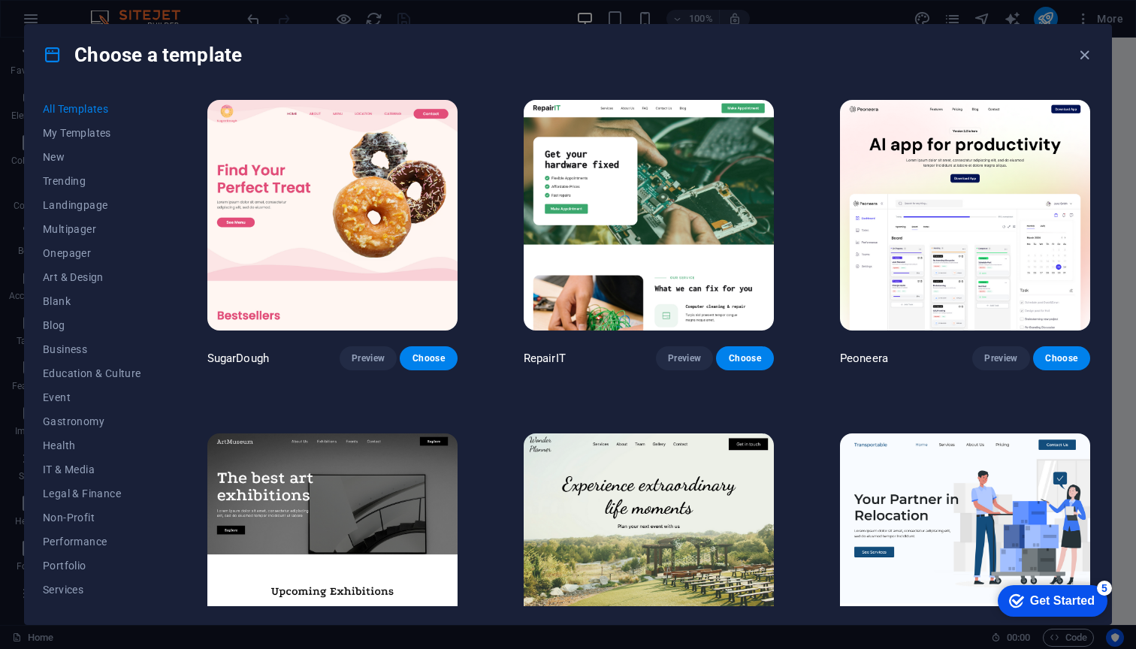
scroll to position [0, 0]
click at [433, 360] on span "Choose" at bounding box center [428, 358] width 33 height 12
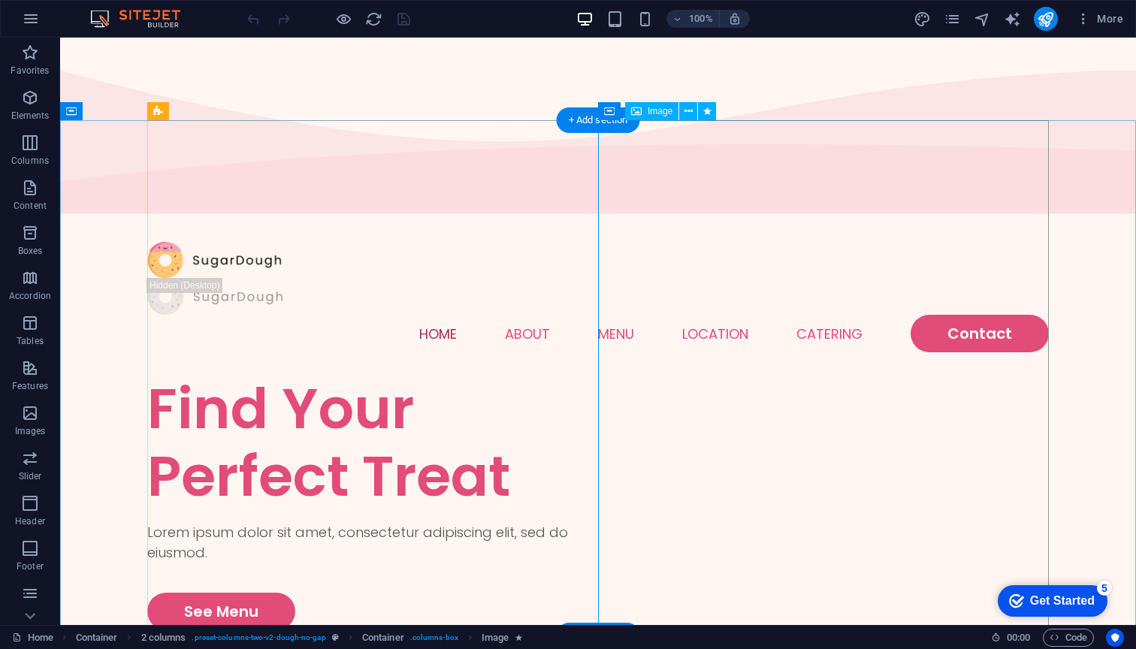
click at [653, 115] on span "Image" at bounding box center [659, 111] width 25 height 9
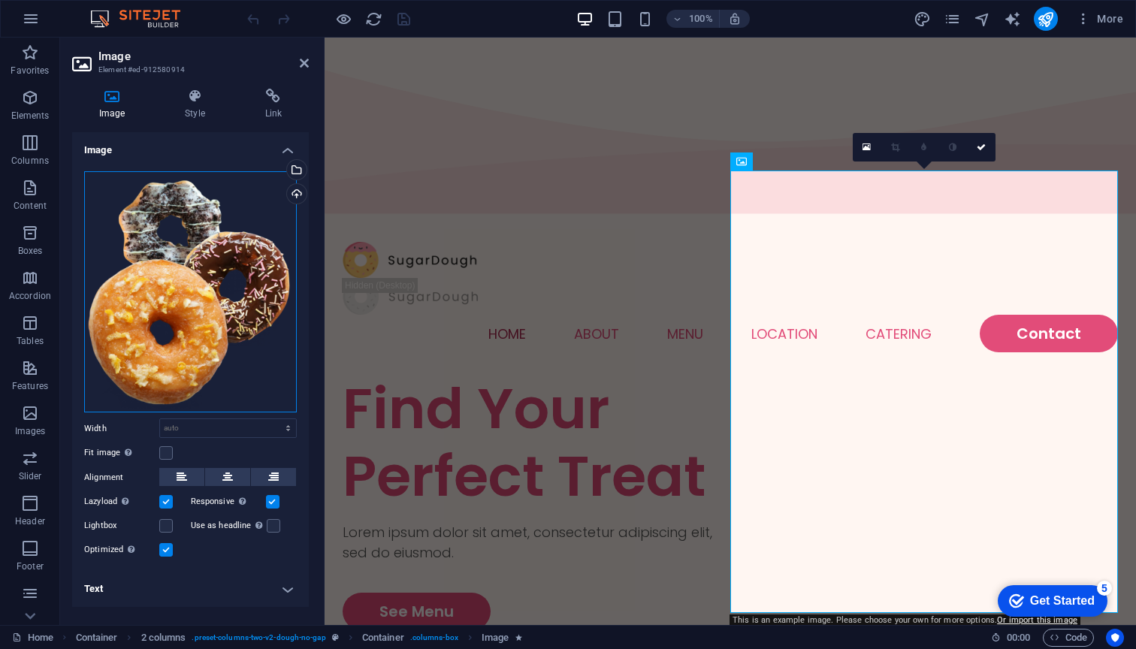
click at [164, 236] on div "Drag files here, click to choose files or select files from Files or our free s…" at bounding box center [190, 292] width 213 height 242
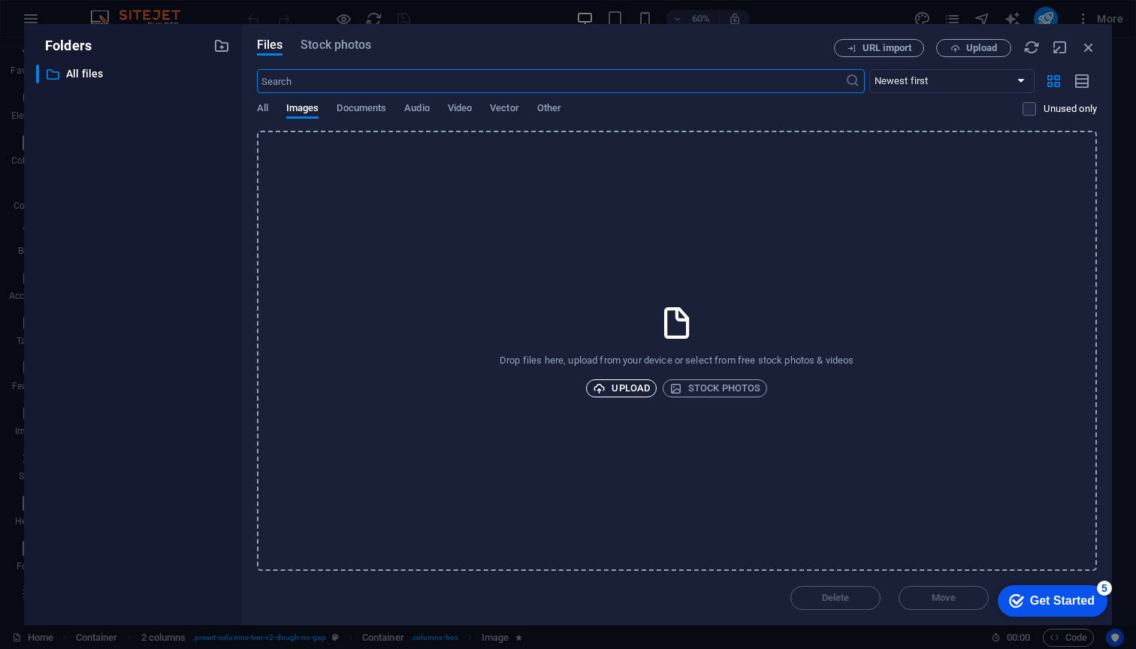
click at [620, 391] on span "Upload" at bounding box center [621, 388] width 57 height 18
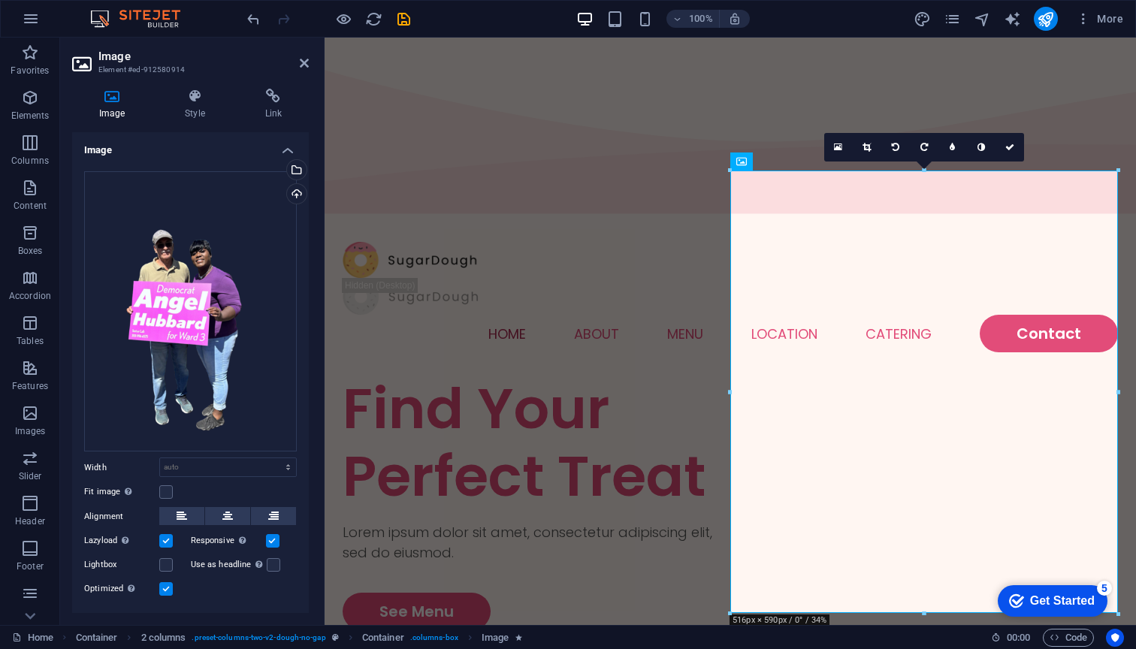
click at [1108, 586] on div "5" at bounding box center [1103, 588] width 15 height 15
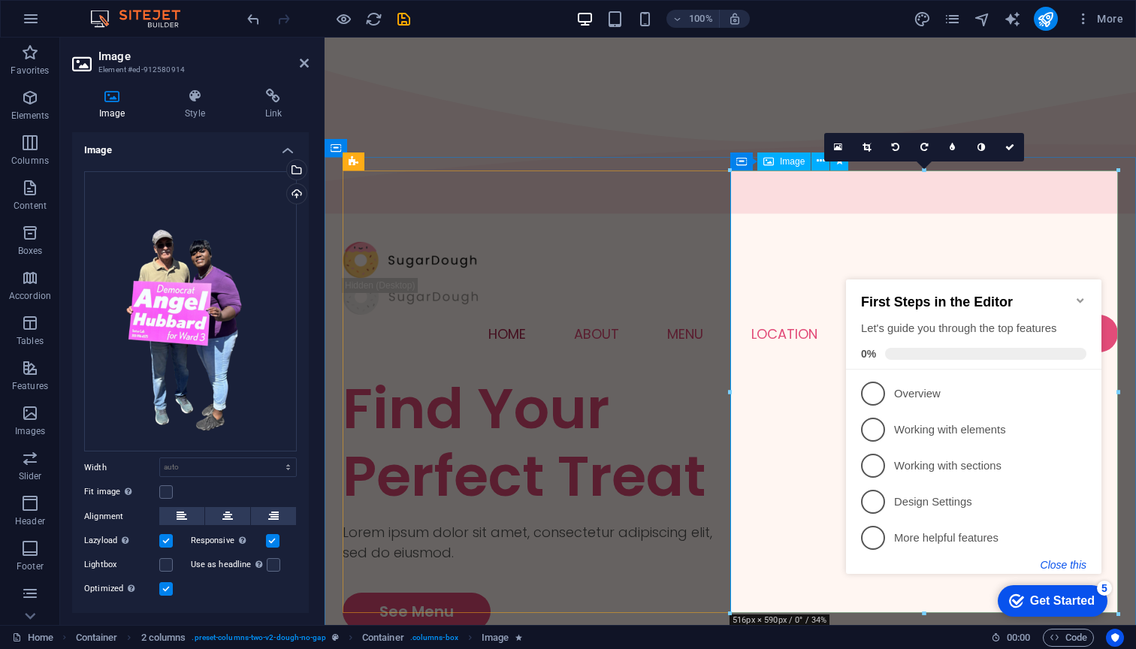
click at [1069, 564] on button "Close this" at bounding box center [1063, 565] width 46 height 12
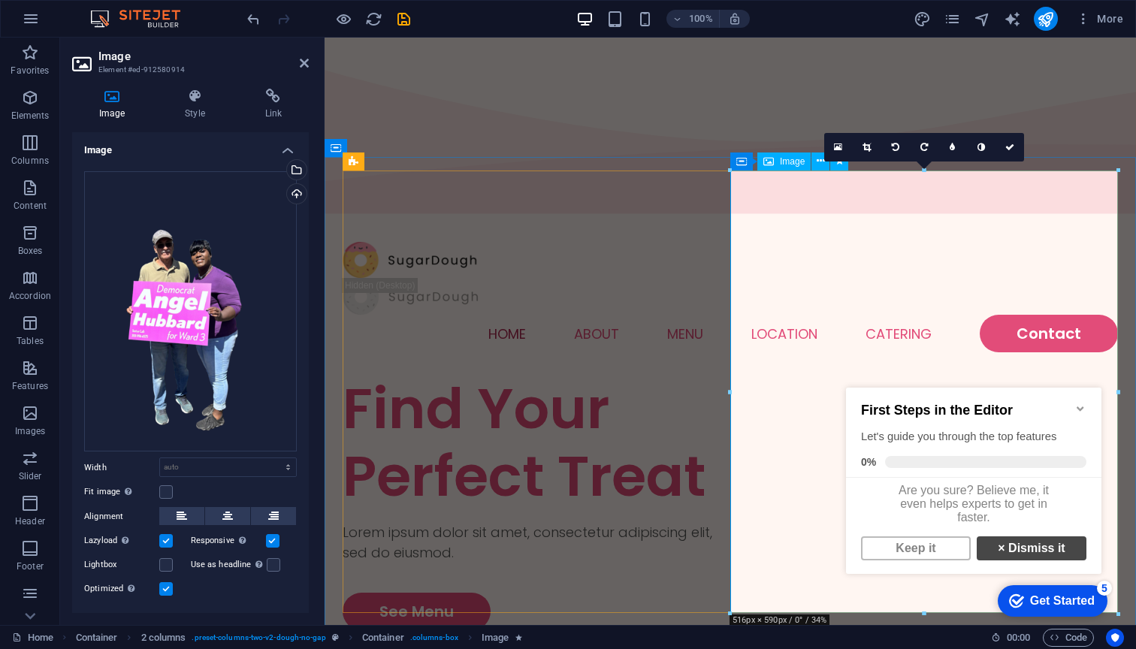
click at [1048, 548] on link "× Dismiss it" at bounding box center [1031, 548] width 110 height 24
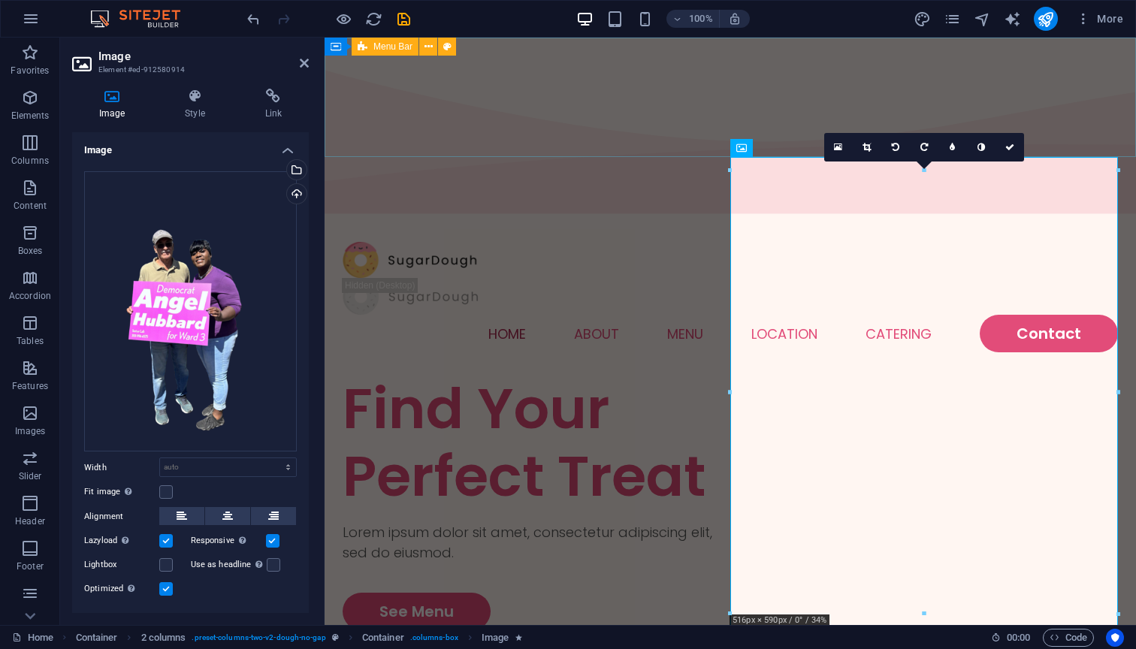
click at [653, 219] on div "Home About Menu Location Catering Contact" at bounding box center [729, 297] width 811 height 156
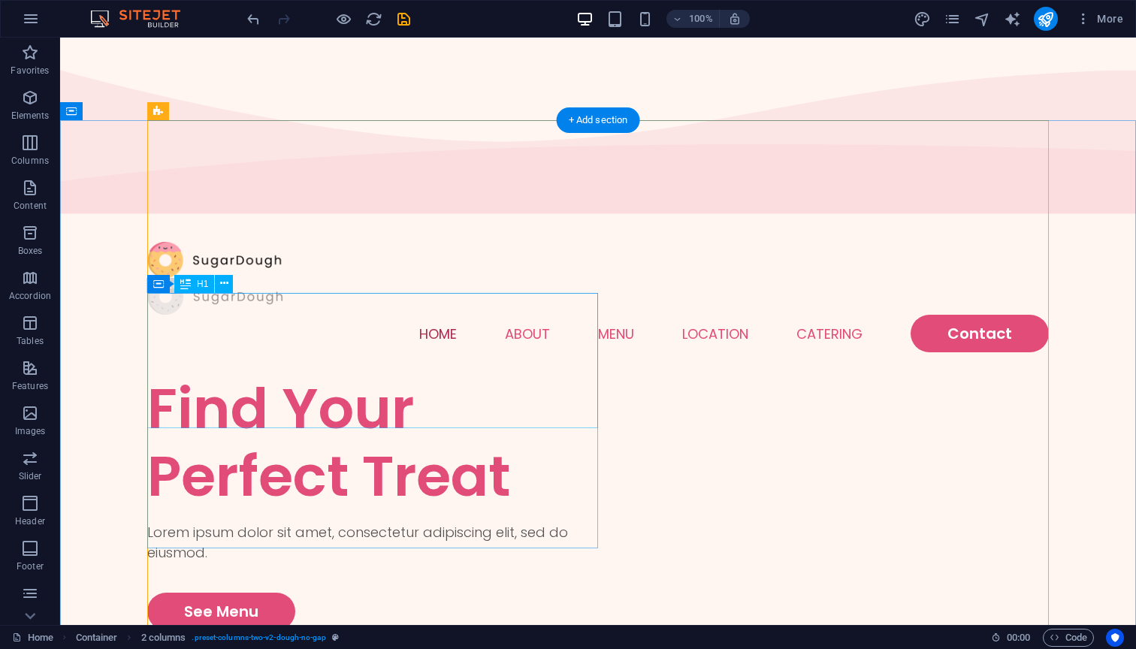
click at [403, 397] on div "Find Your Perfect Treat" at bounding box center [372, 442] width 451 height 135
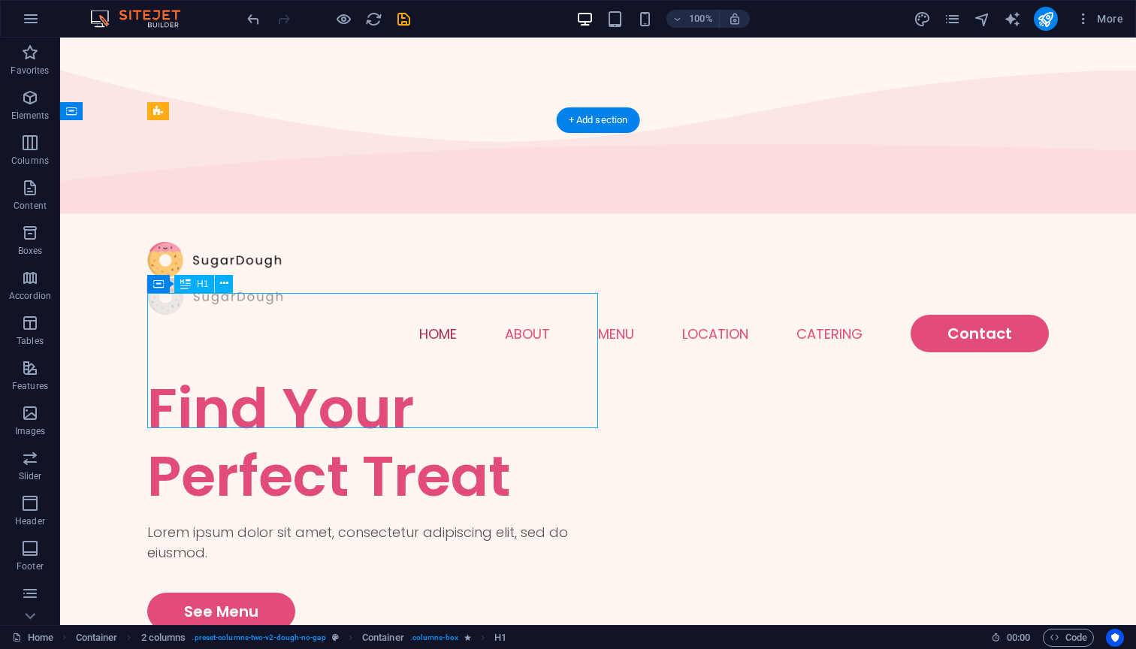
click at [412, 385] on div "Find Your Perfect Treat" at bounding box center [372, 442] width 451 height 135
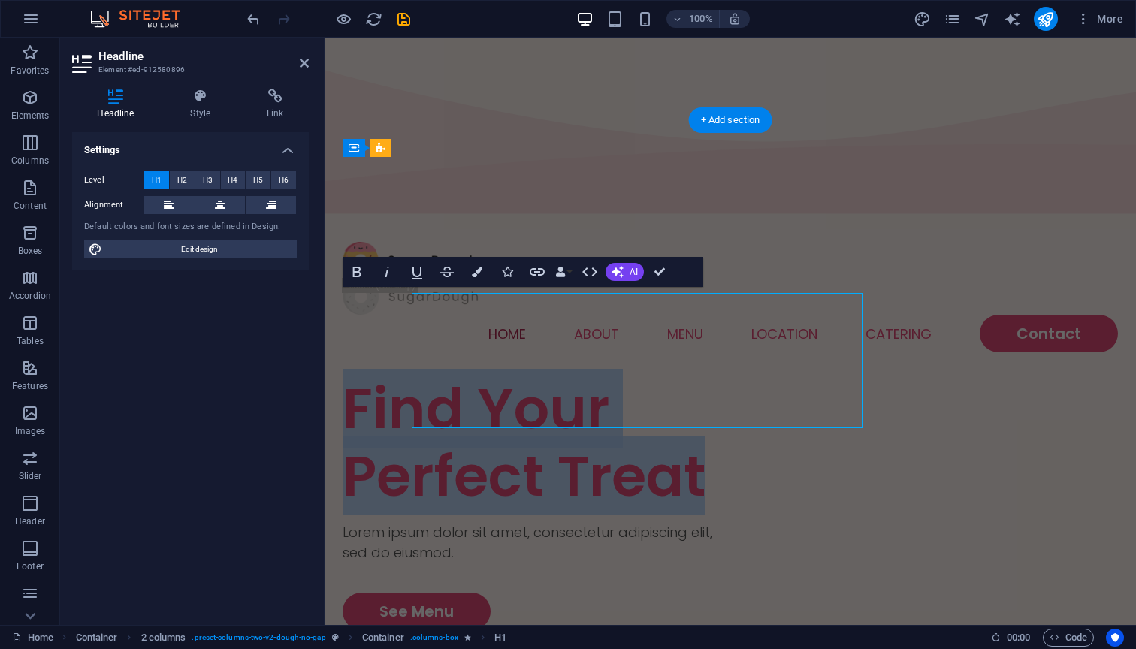
click at [412, 385] on h1 "Find Your Perfect Treat" at bounding box center [536, 442] width 388 height 135
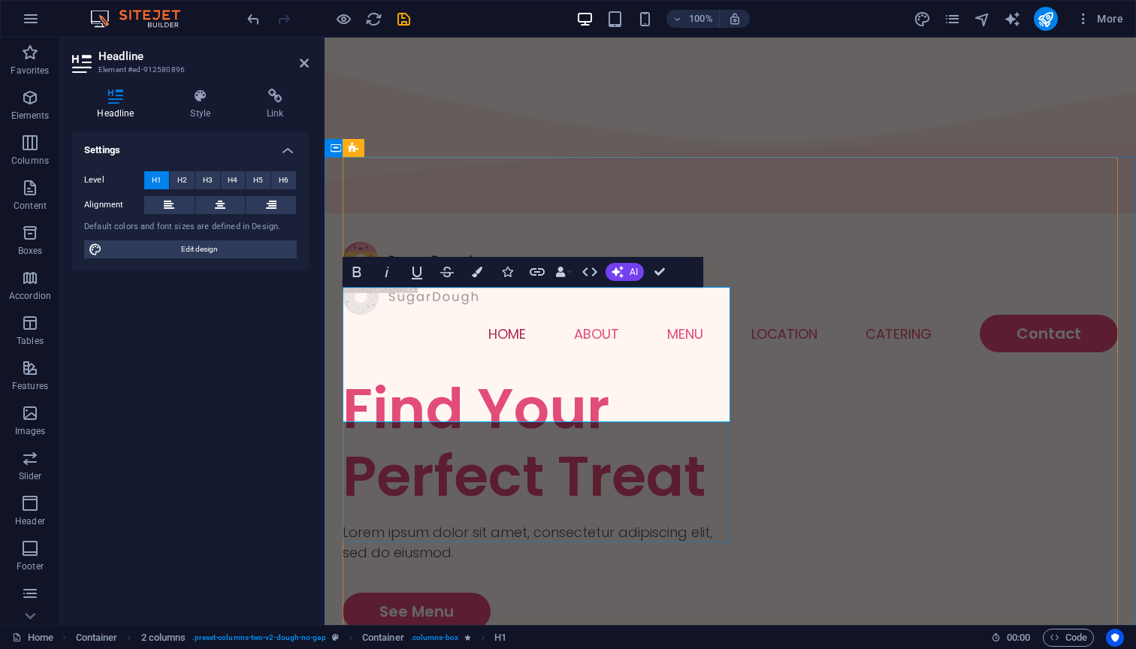
click at [519, 375] on h1 "Find Your Perfect Treat" at bounding box center [536, 442] width 388 height 135
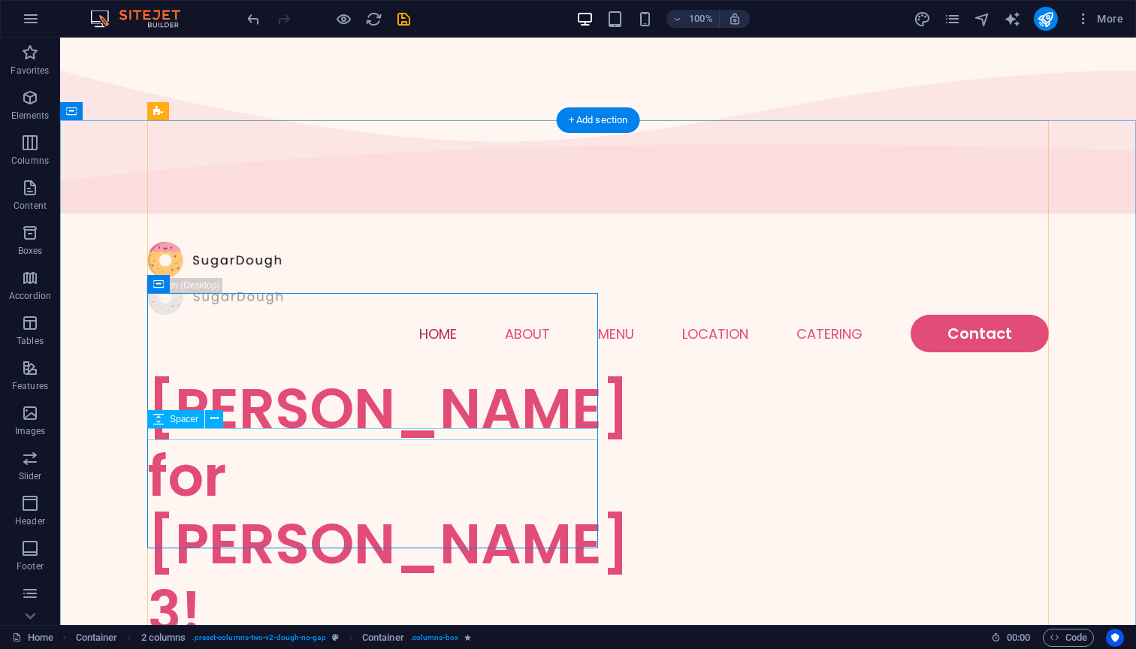
click at [417, 645] on div at bounding box center [372, 651] width 451 height 12
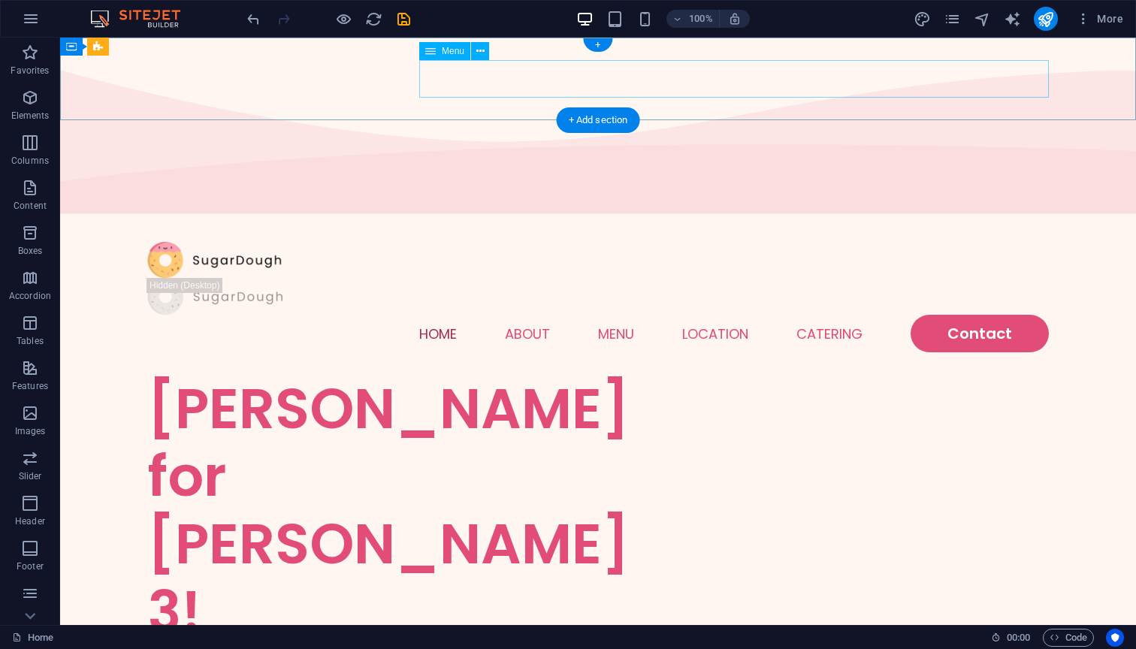
click at [446, 315] on nav "Home About Menu Location Catering Contact" at bounding box center [597, 334] width 901 height 38
click at [446, 55] on span "Menu" at bounding box center [453, 51] width 23 height 9
click at [445, 50] on span "Menu" at bounding box center [453, 51] width 23 height 9
click at [448, 48] on span "Menu" at bounding box center [453, 51] width 23 height 9
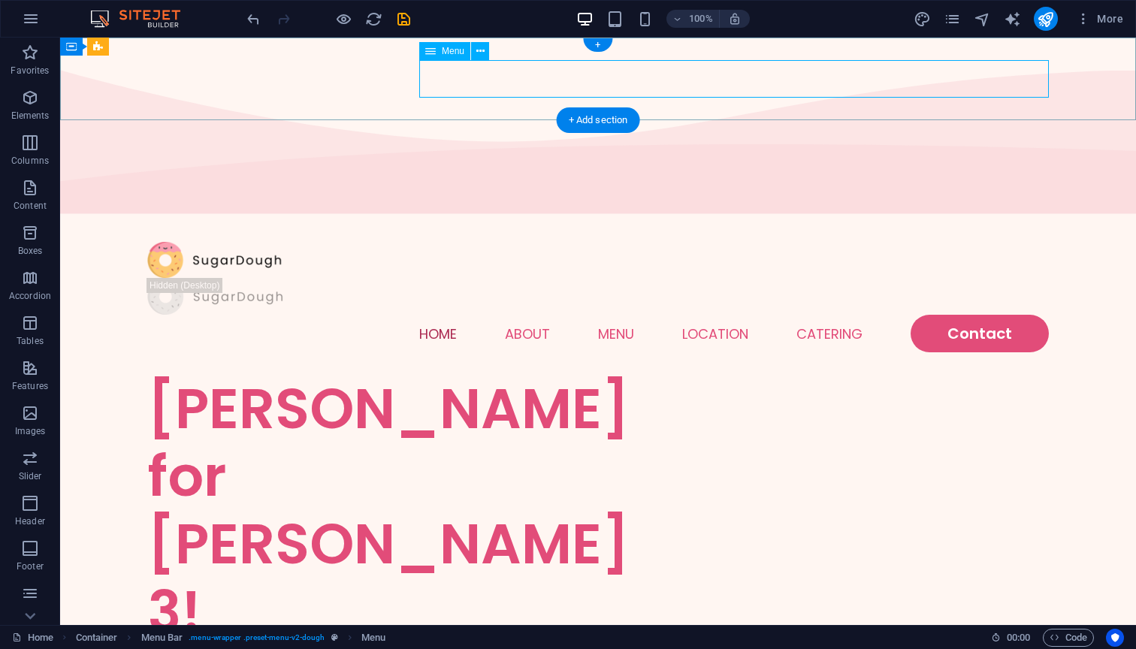
select select
select select "1"
select select
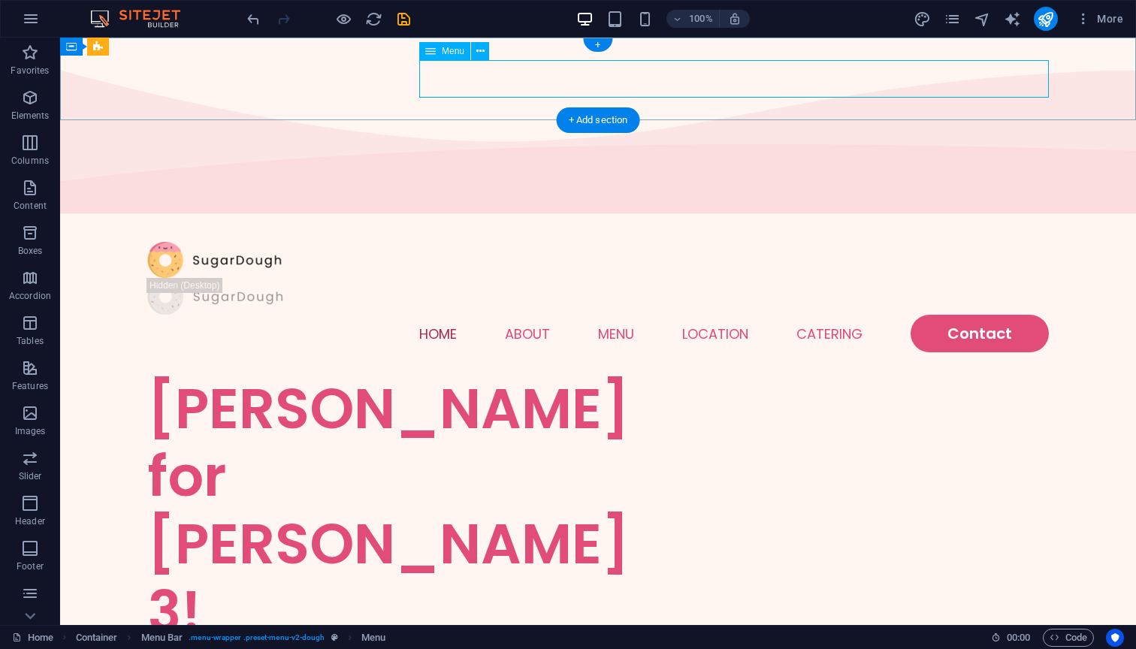
select select "2"
select select
select select "default"
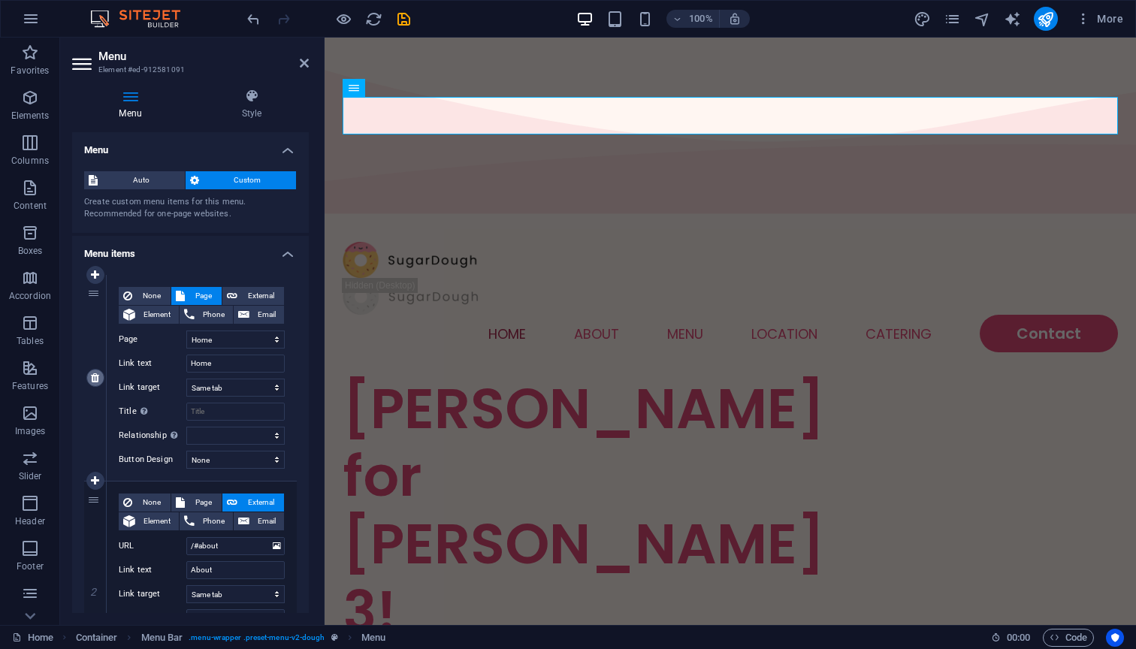
click at [97, 385] on link at bounding box center [95, 378] width 18 height 18
select select
type input "/#about"
type input "About"
select select
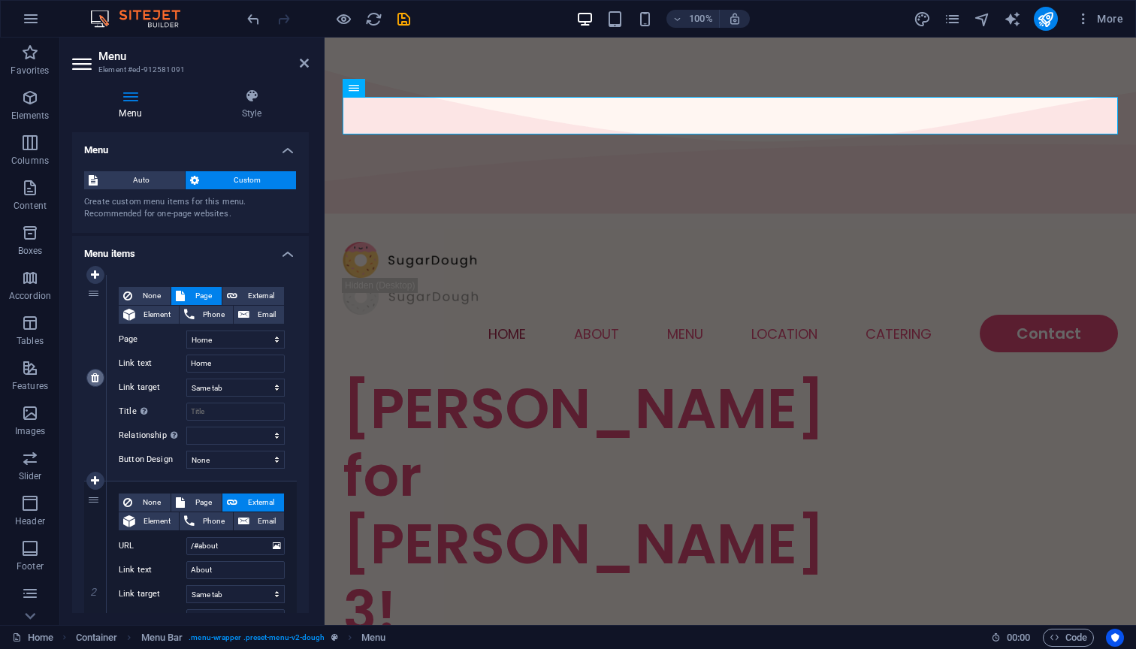
select select "1"
type input "Menu"
select select
type input "/#location"
type input "Location"
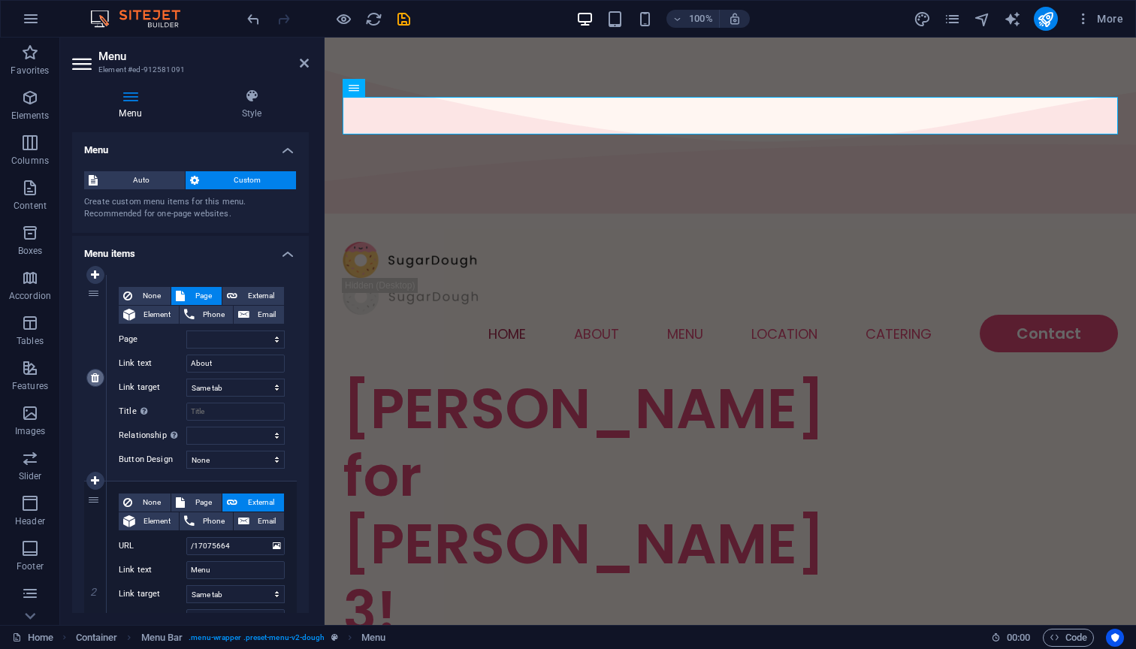
select select
type input "/#ed-912580974"
type input "Catering"
select select "blank"
select select
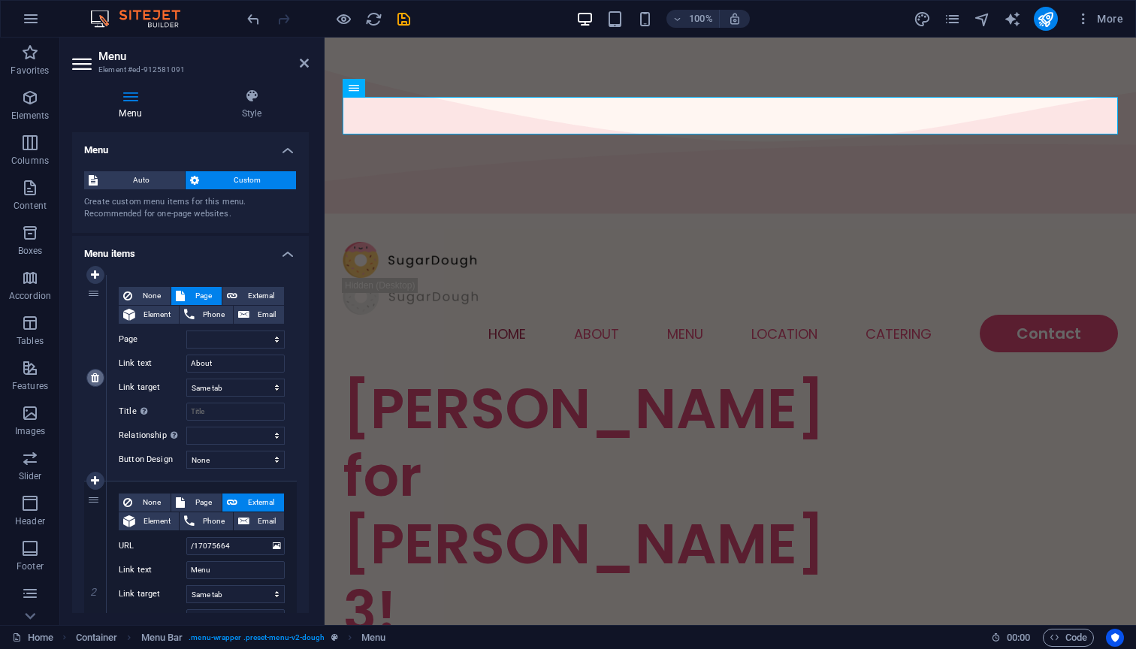
select select "2"
type input "Contact"
select select
select select "default"
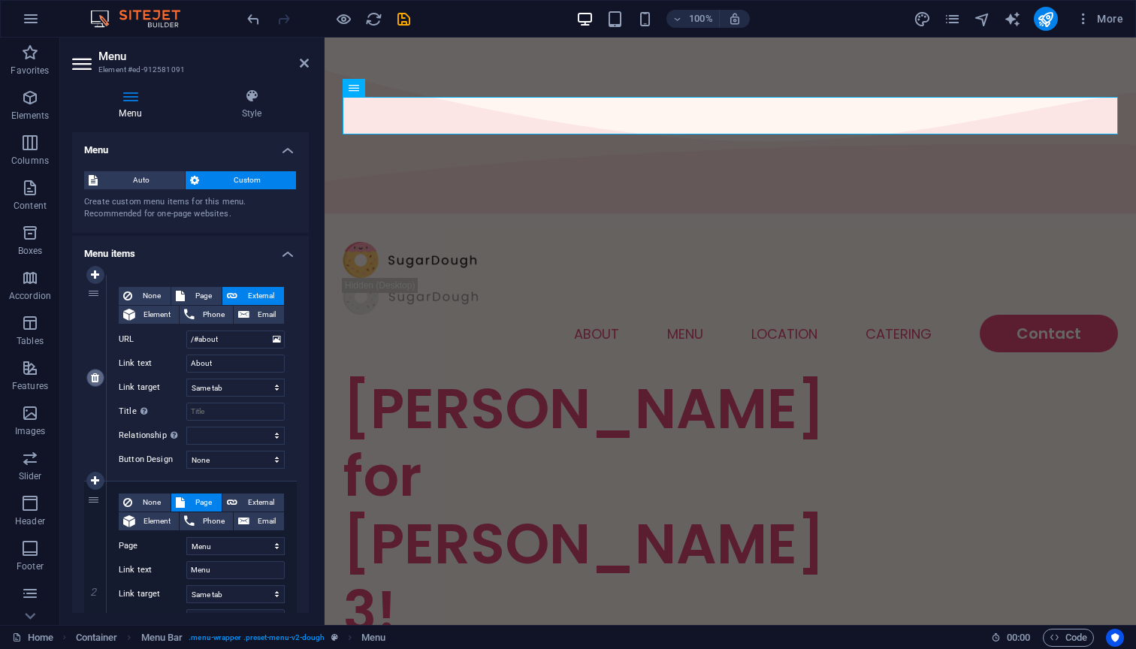
click at [94, 378] on icon at bounding box center [95, 377] width 8 height 11
select select "1"
type input "Menu"
select select
type input "/#location"
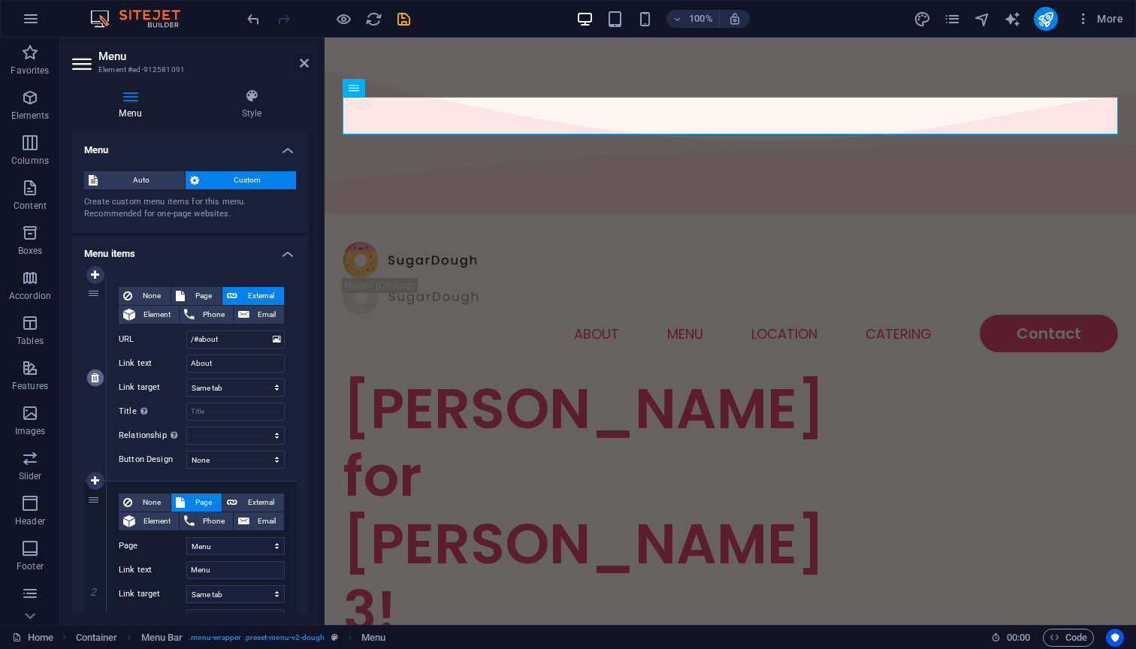
type input "Location"
select select
type input "/#ed-912580974"
type input "Catering"
select select "blank"
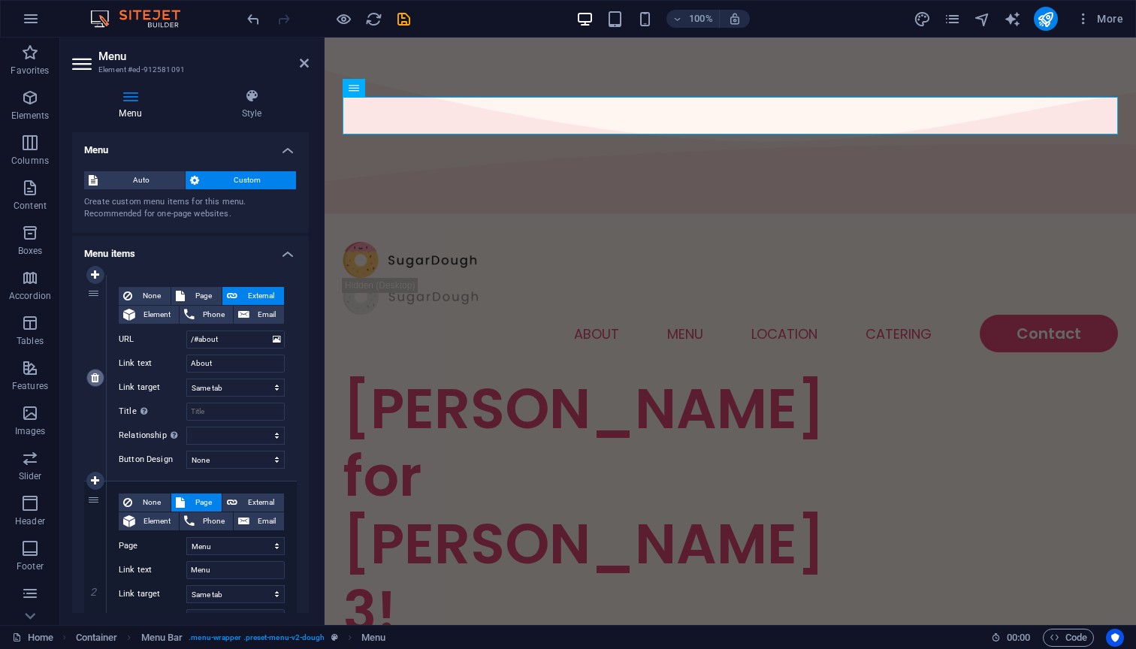
select select
select select "2"
type input "Contact"
select select
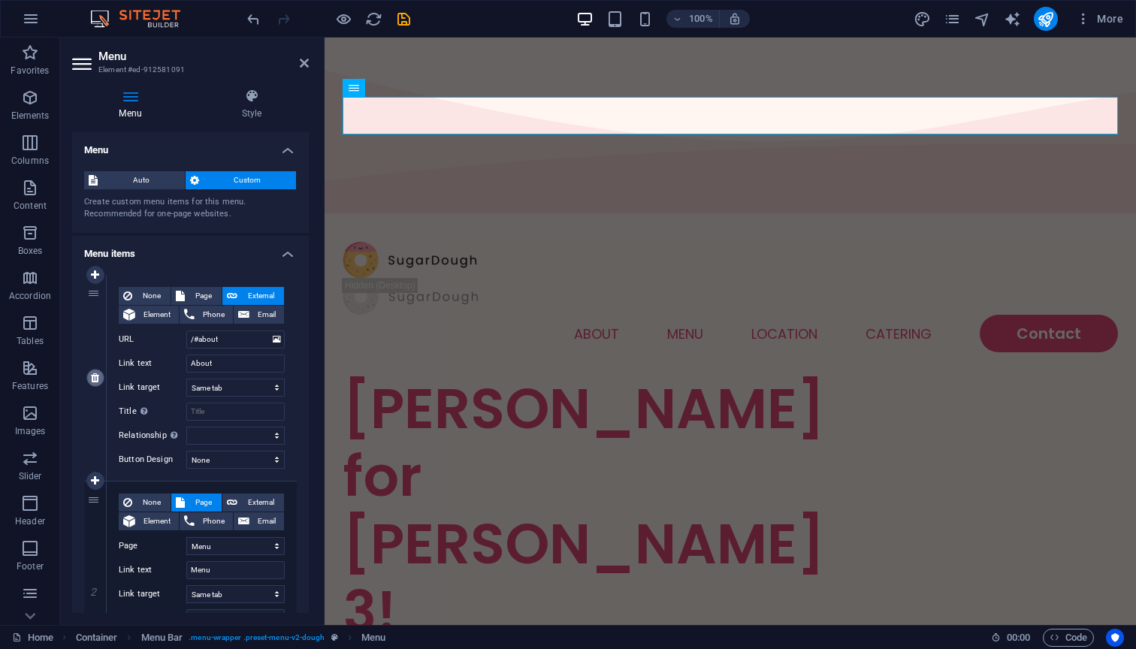
select select "default"
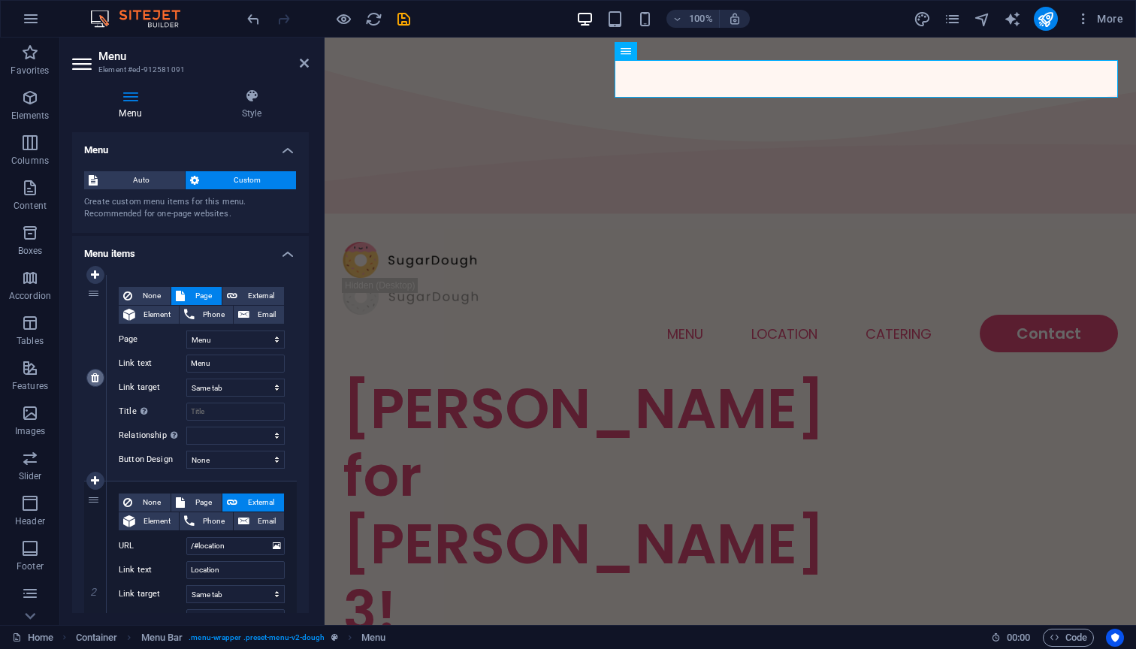
click at [94, 378] on icon at bounding box center [95, 377] width 8 height 11
select select
type input "/#location"
type input "Location"
select select
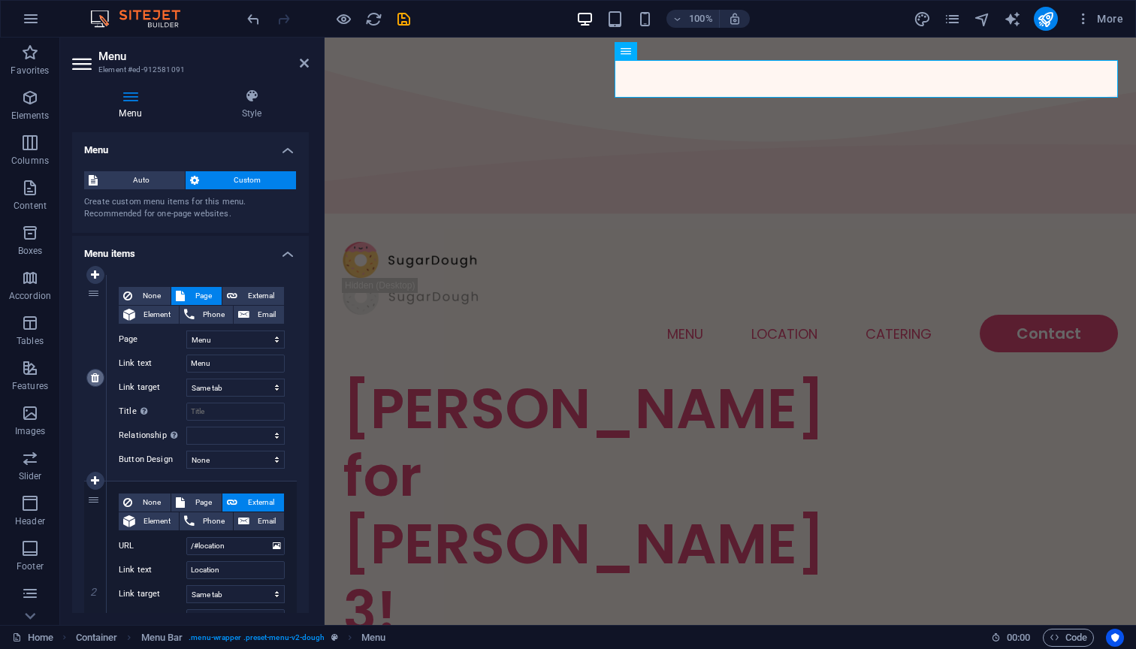
type input "/#ed-912580974"
type input "Catering"
select select "blank"
select select
select select "2"
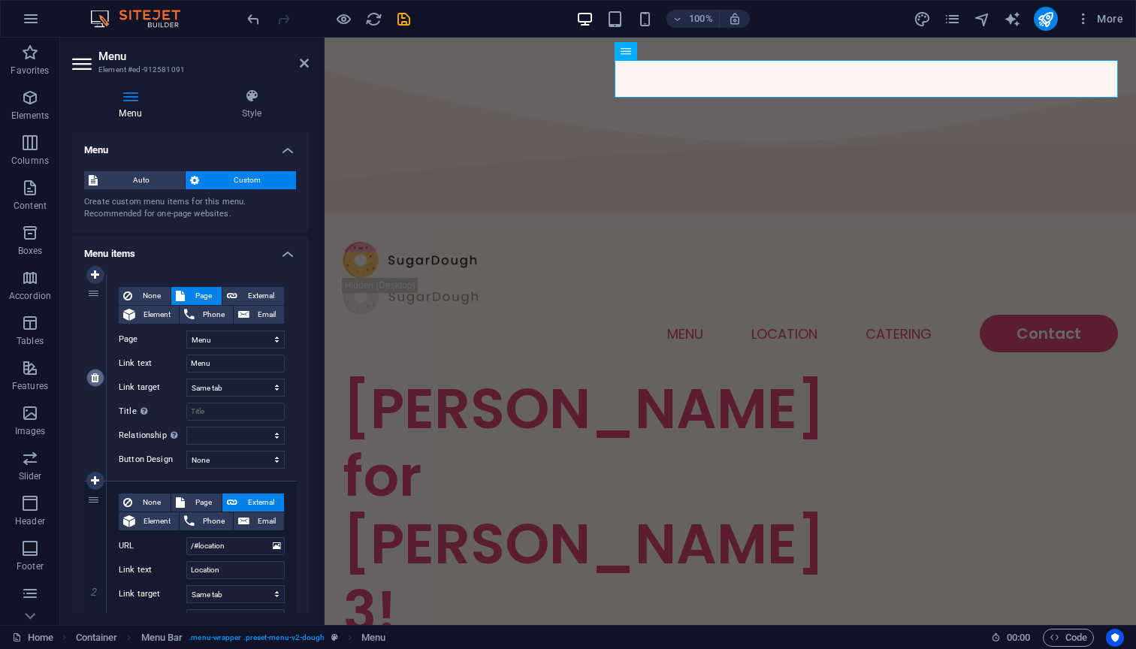
type input "Contact"
select select
select select "default"
click at [94, 378] on icon at bounding box center [95, 377] width 8 height 11
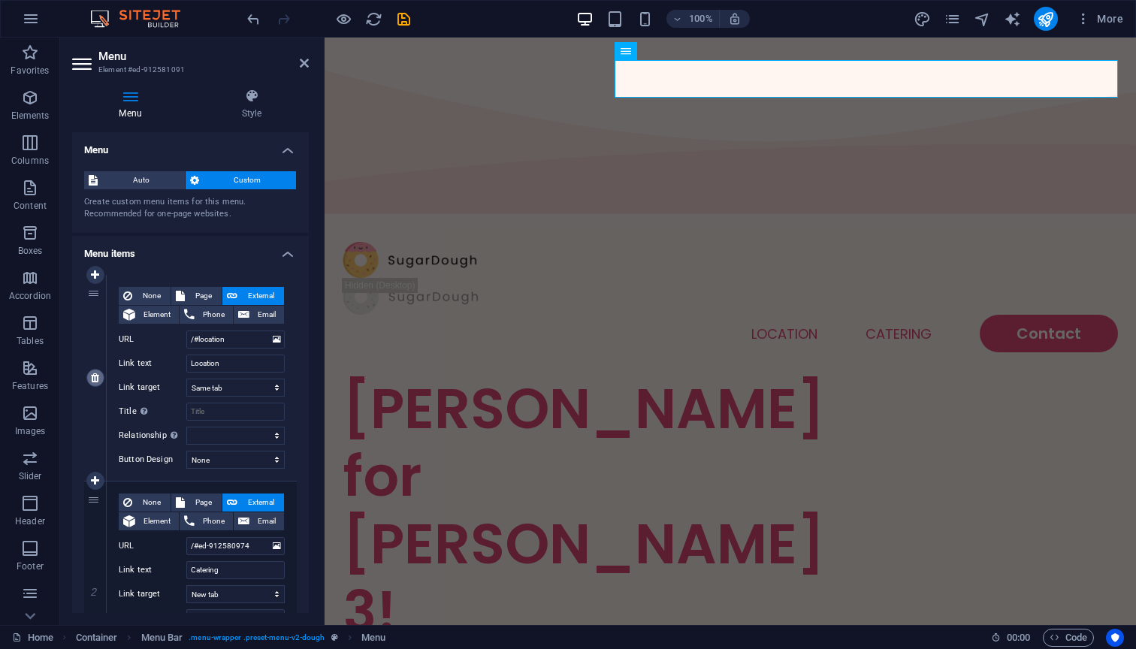
select select
type input "/#ed-912580974"
type input "Catering"
select select "blank"
select select
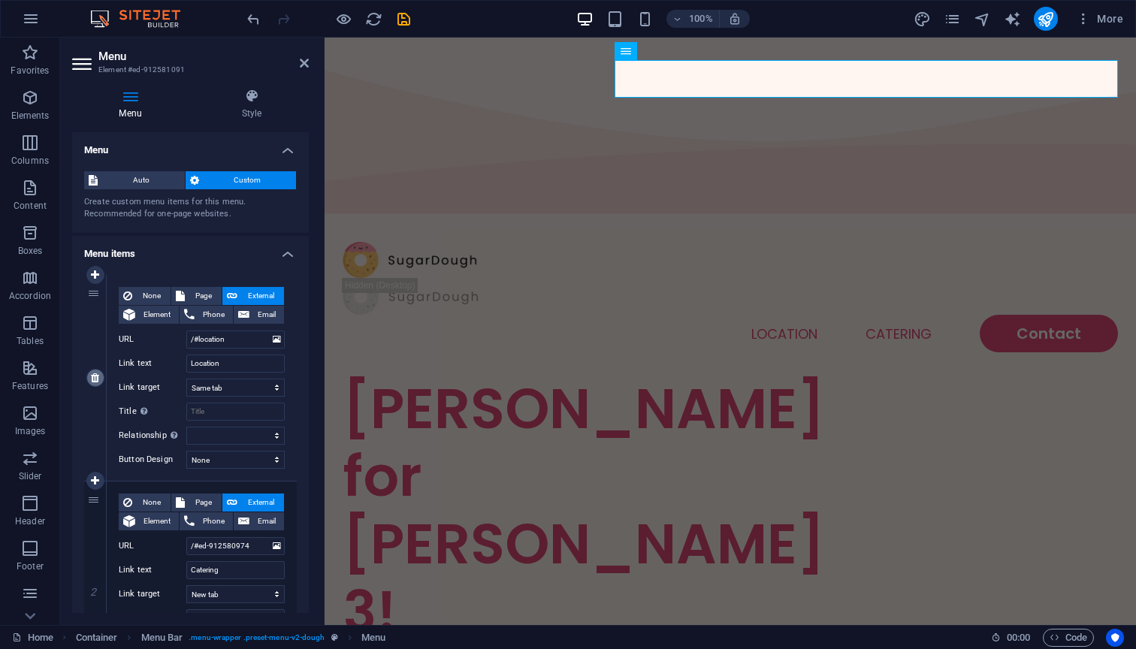
select select "2"
type input "Contact"
select select
select select "default"
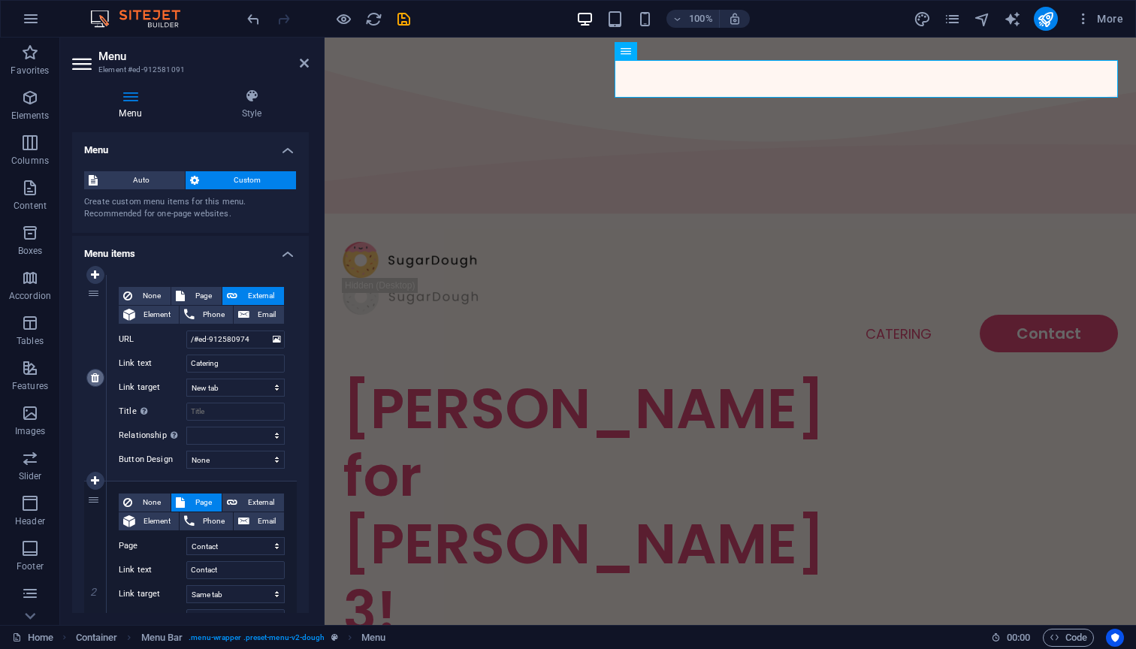
click at [94, 378] on icon at bounding box center [95, 377] width 8 height 11
select select "2"
type input "Contact"
select select
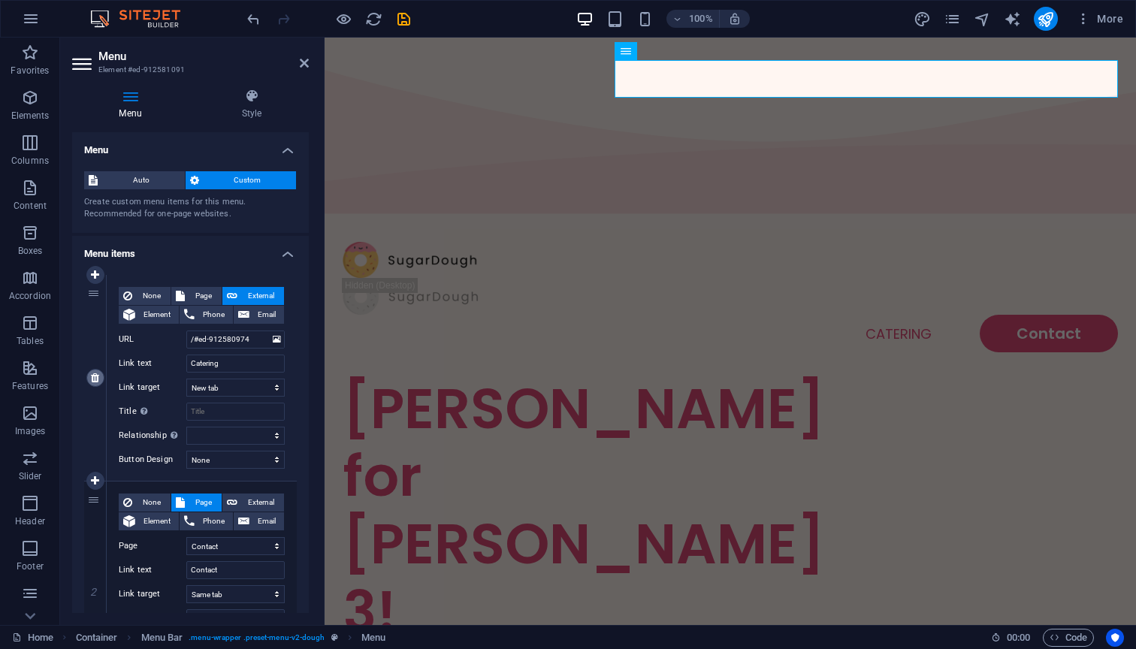
select select "default"
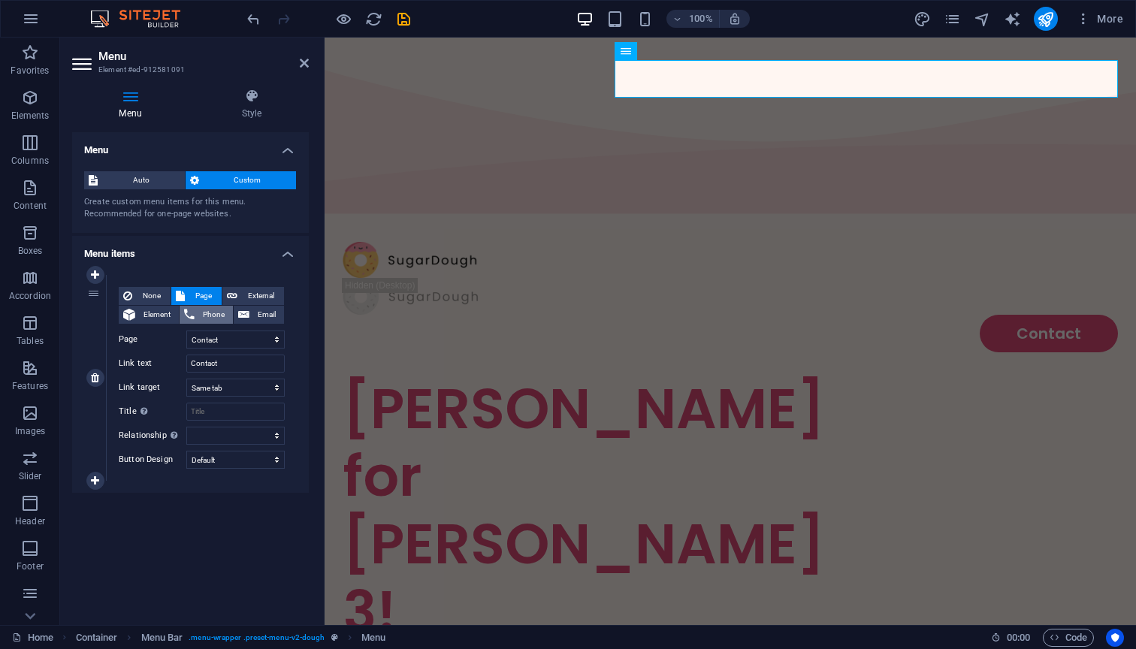
click at [195, 315] on button "Phone" at bounding box center [205, 315] width 53 height 18
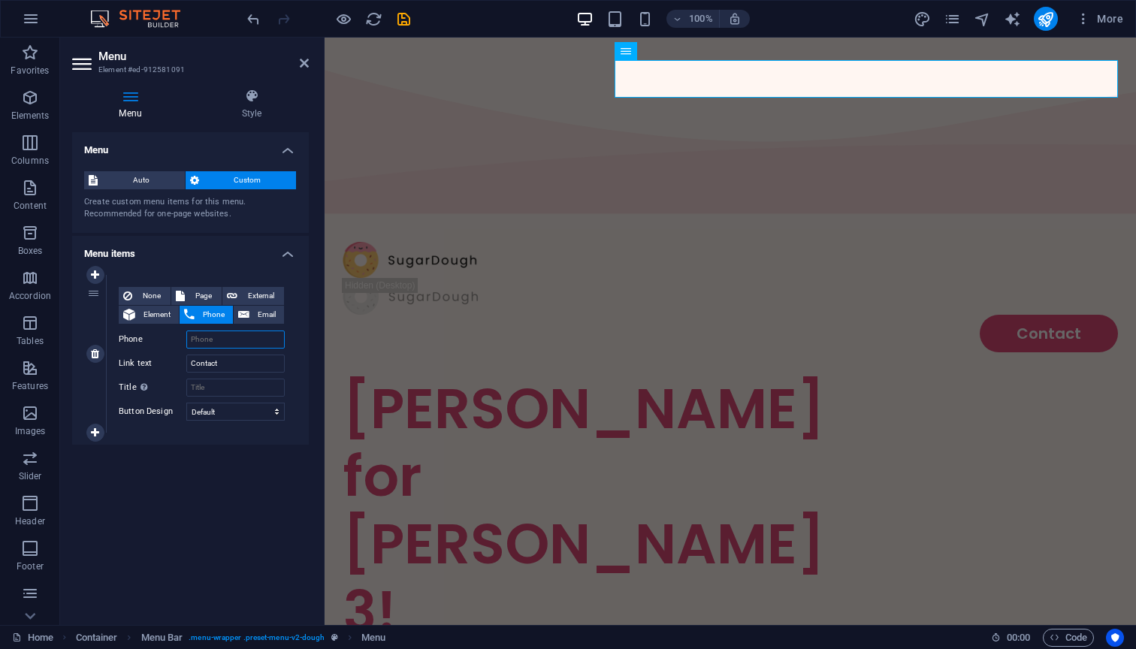
click at [231, 342] on input "Phone" at bounding box center [235, 339] width 98 height 18
click at [89, 352] on link at bounding box center [95, 354] width 18 height 18
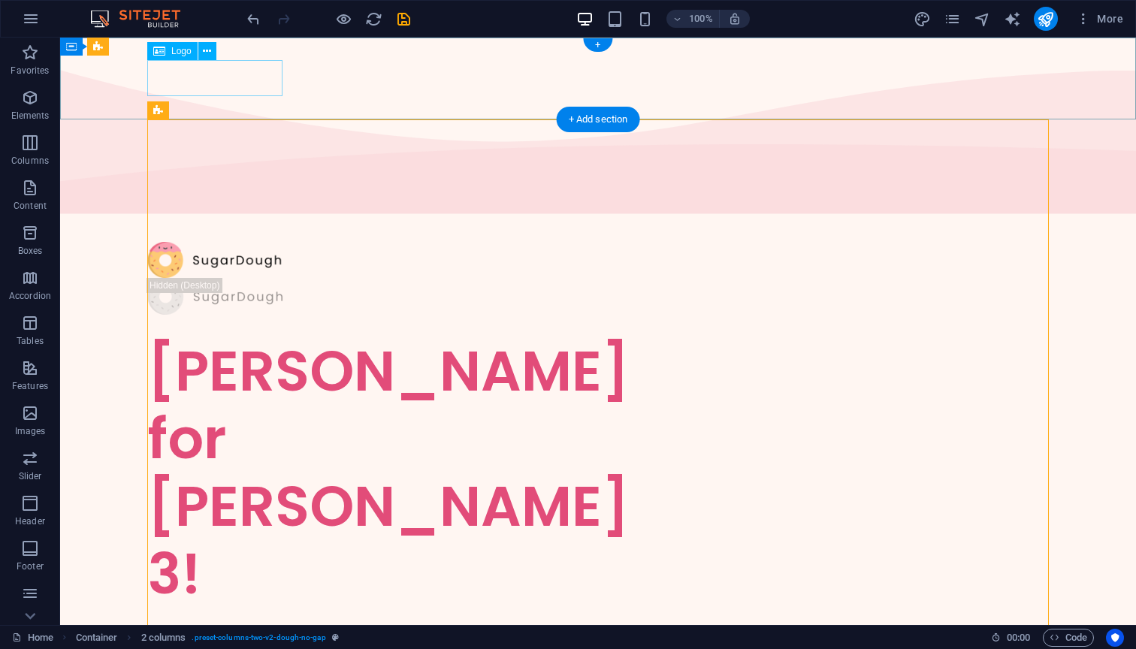
click at [238, 242] on div at bounding box center [597, 260] width 901 height 37
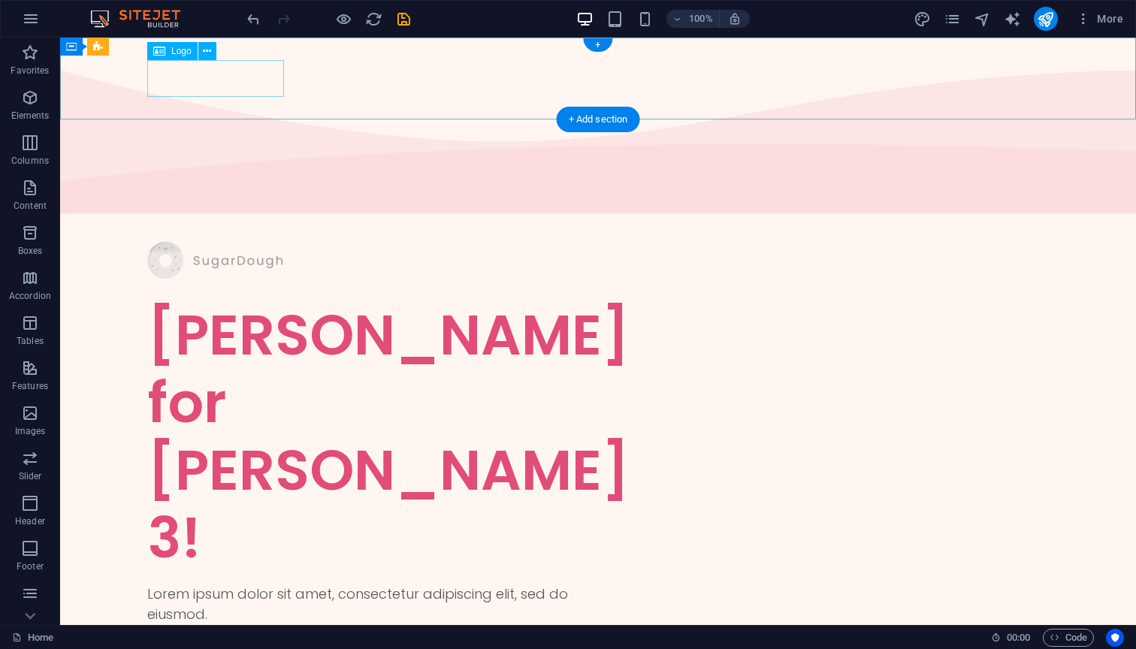
click at [260, 242] on div at bounding box center [597, 260] width 901 height 37
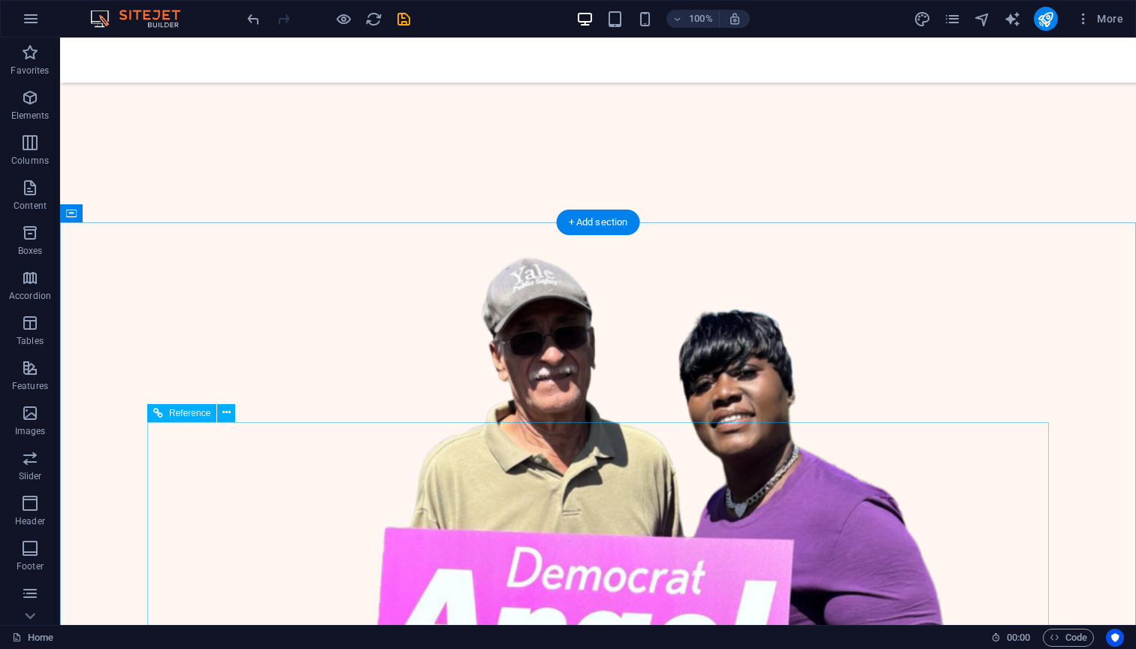
scroll to position [581, 0]
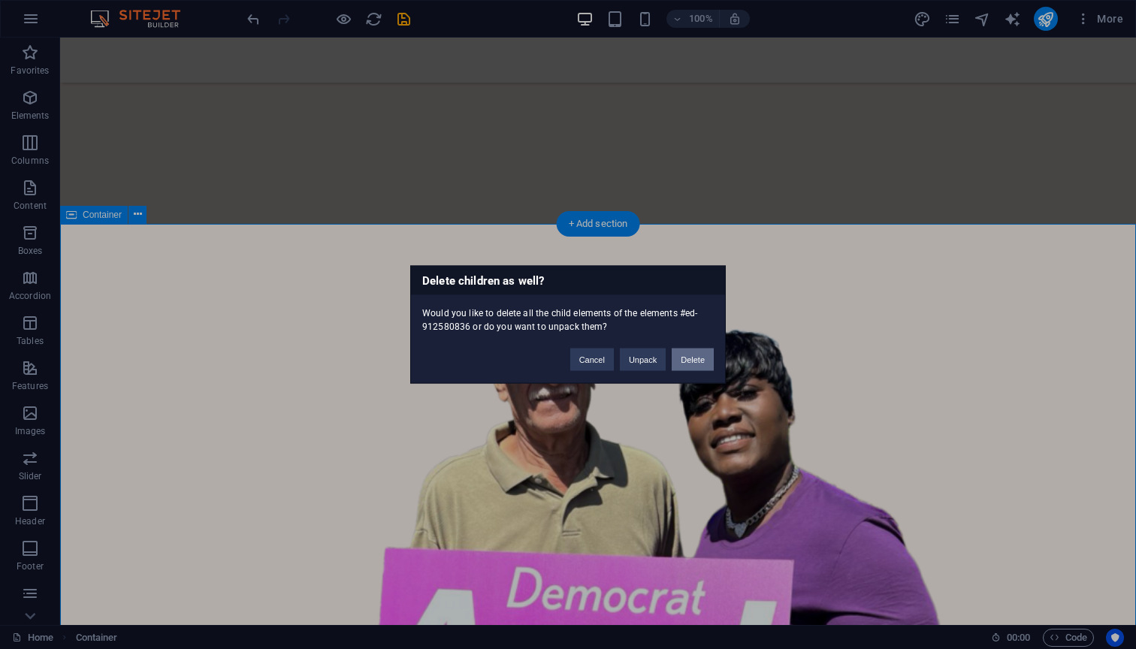
drag, startPoint x: 653, startPoint y: 365, endPoint x: 697, endPoint y: 364, distance: 43.6
click at [697, 364] on div "Cancel Unpack Delete" at bounding box center [642, 352] width 166 height 38
click at [697, 364] on button "Delete" at bounding box center [692, 359] width 42 height 23
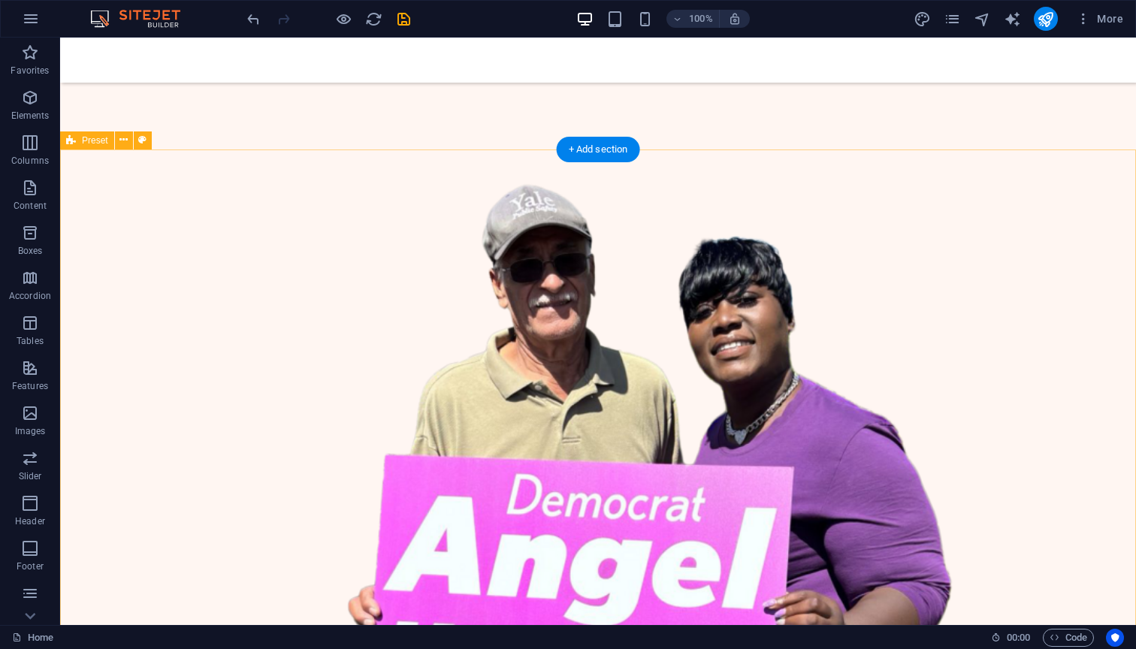
scroll to position [684, 0]
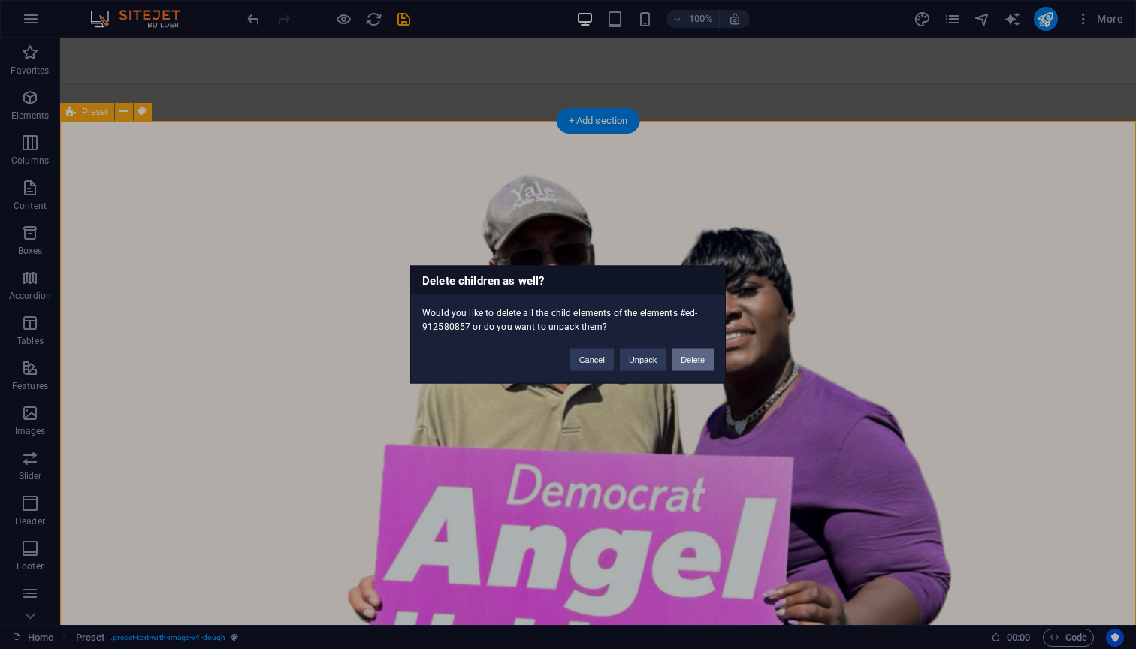
click at [683, 357] on button "Delete" at bounding box center [692, 359] width 42 height 23
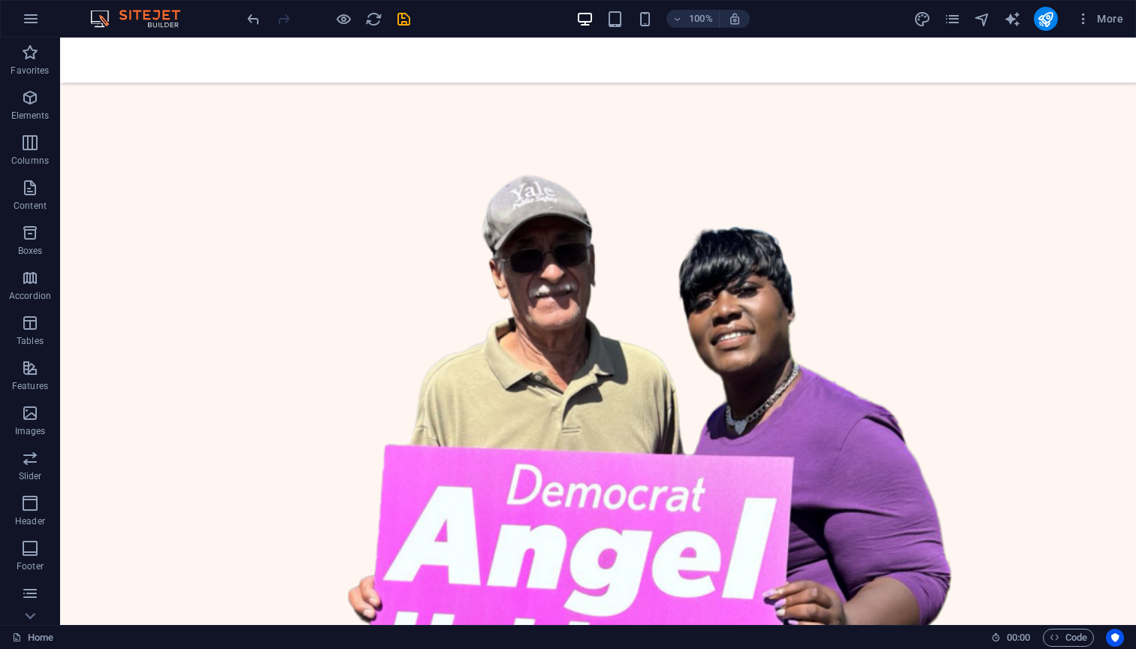
scroll to position [633, 0]
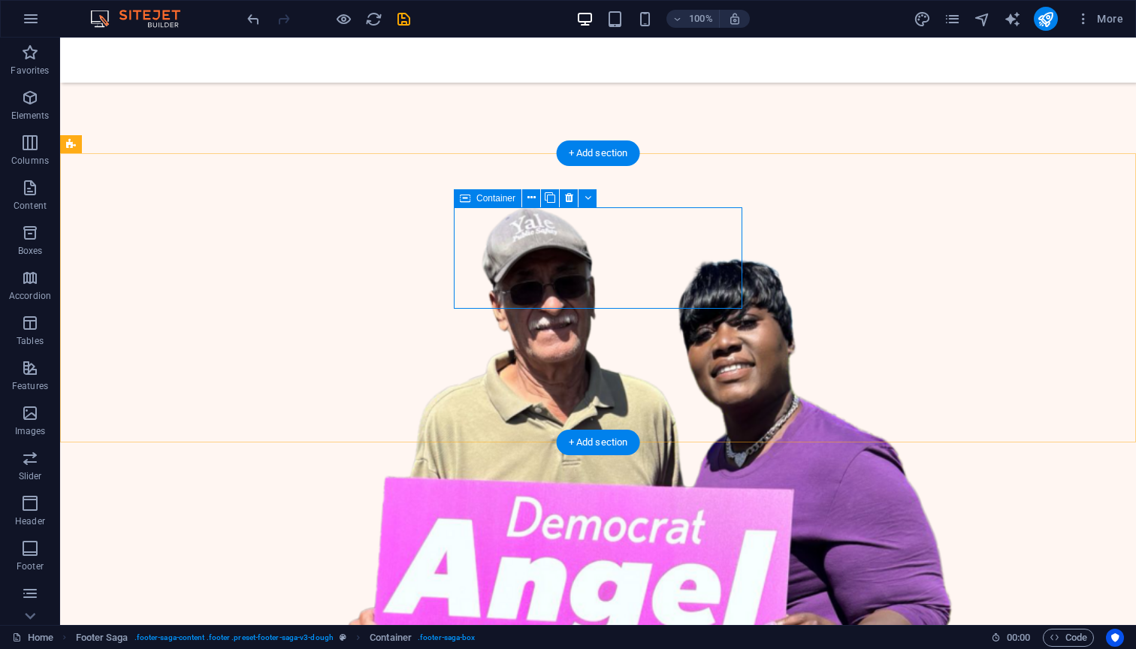
scroll to position [651, 0]
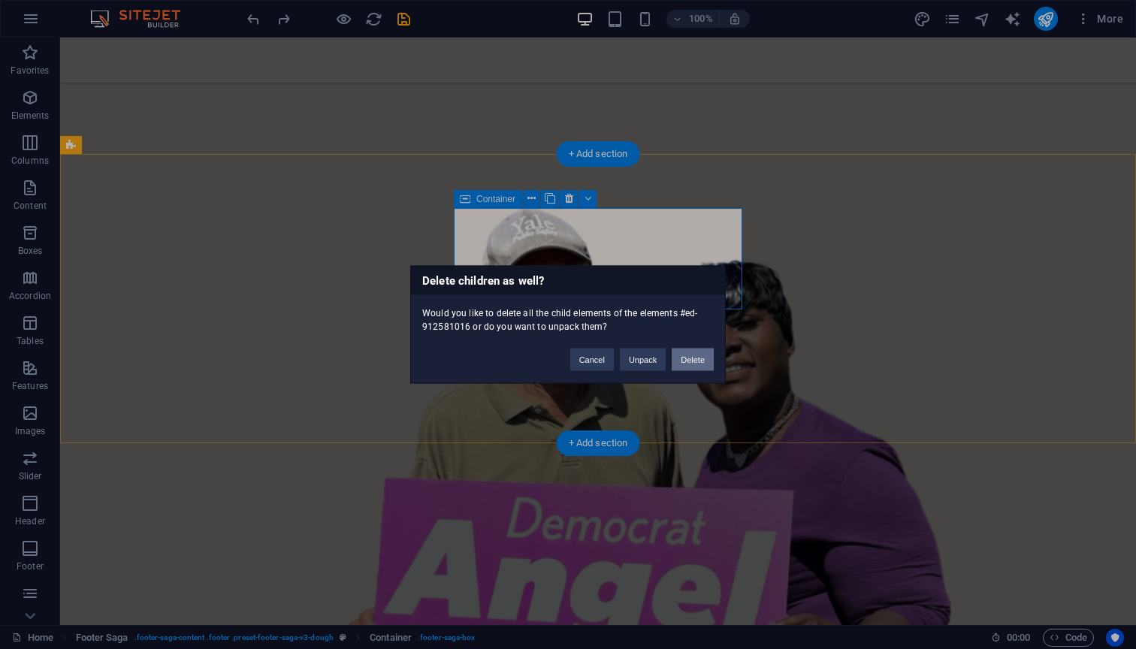
click at [703, 360] on button "Delete" at bounding box center [692, 359] width 42 height 23
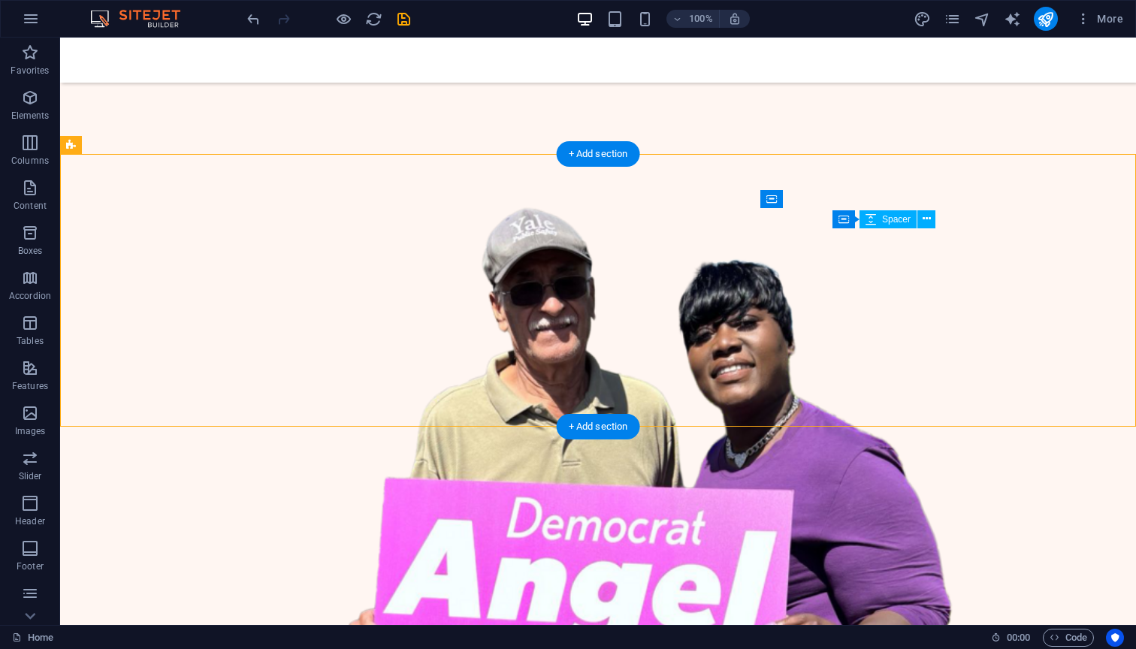
drag, startPoint x: 947, startPoint y: 238, endPoint x: 964, endPoint y: 225, distance: 20.9
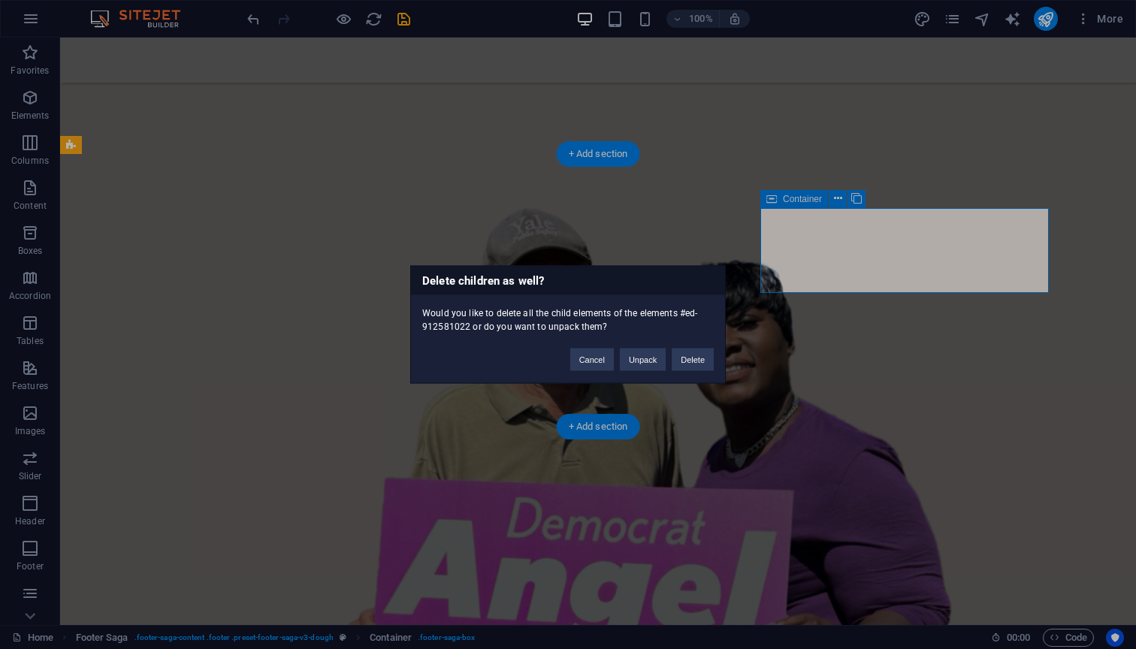
click at [706, 348] on div "Cancel Unpack Delete" at bounding box center [642, 352] width 166 height 38
click at [692, 355] on button "Delete" at bounding box center [692, 359] width 42 height 23
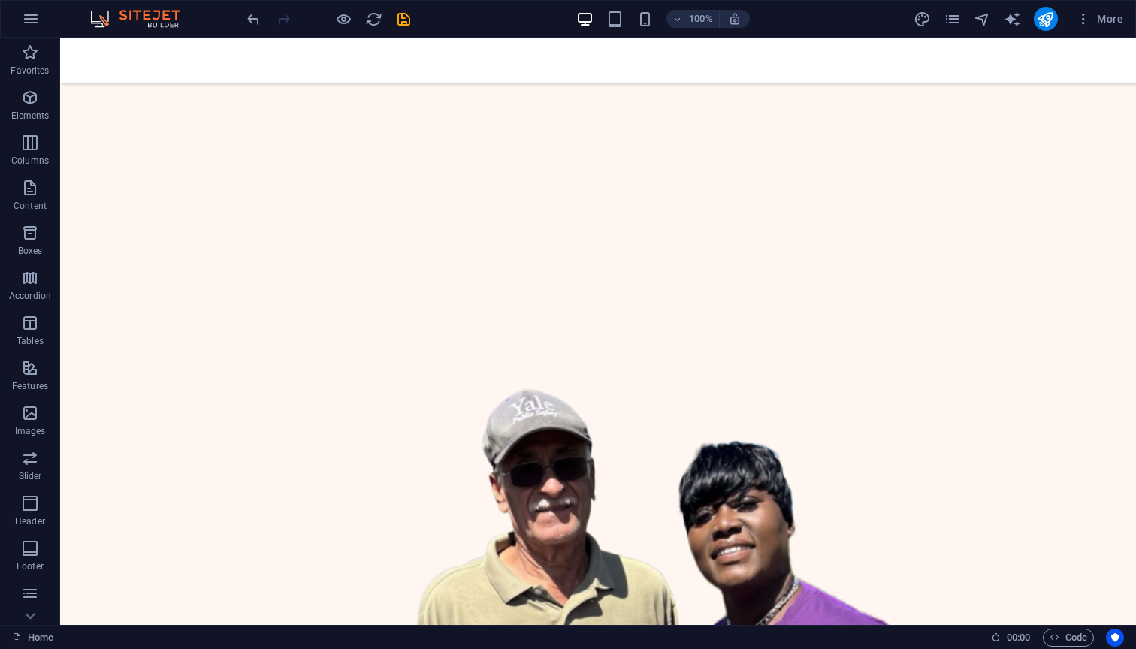
scroll to position [456, 0]
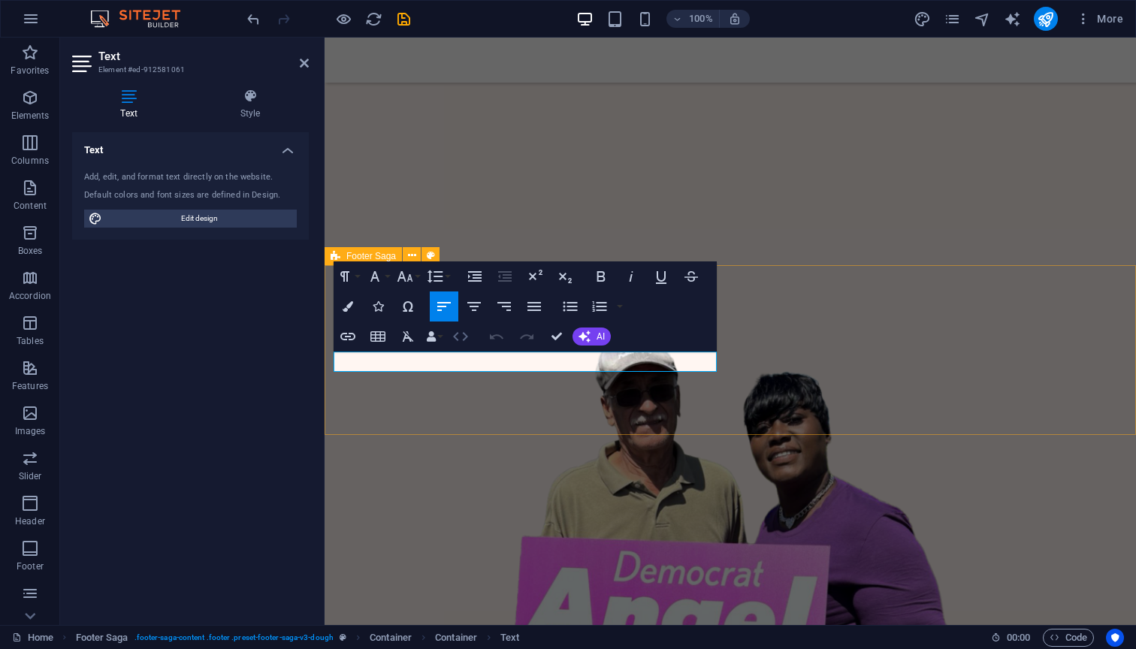
click at [469, 336] on icon "button" at bounding box center [460, 336] width 18 height 18
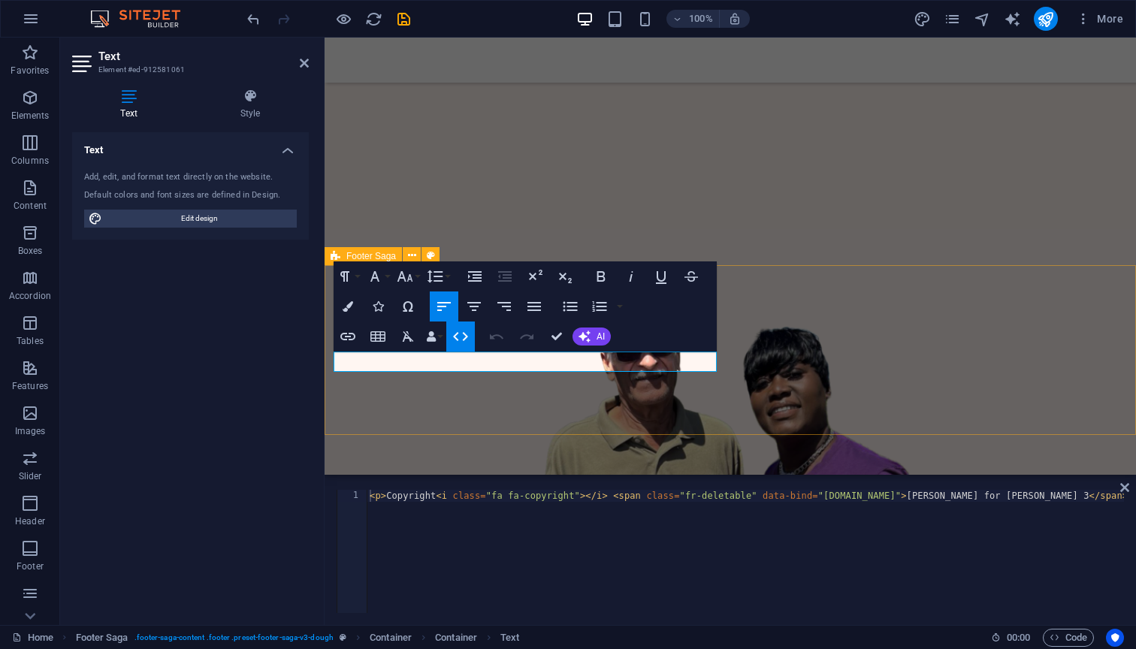
click at [469, 336] on icon "button" at bounding box center [460, 336] width 18 height 18
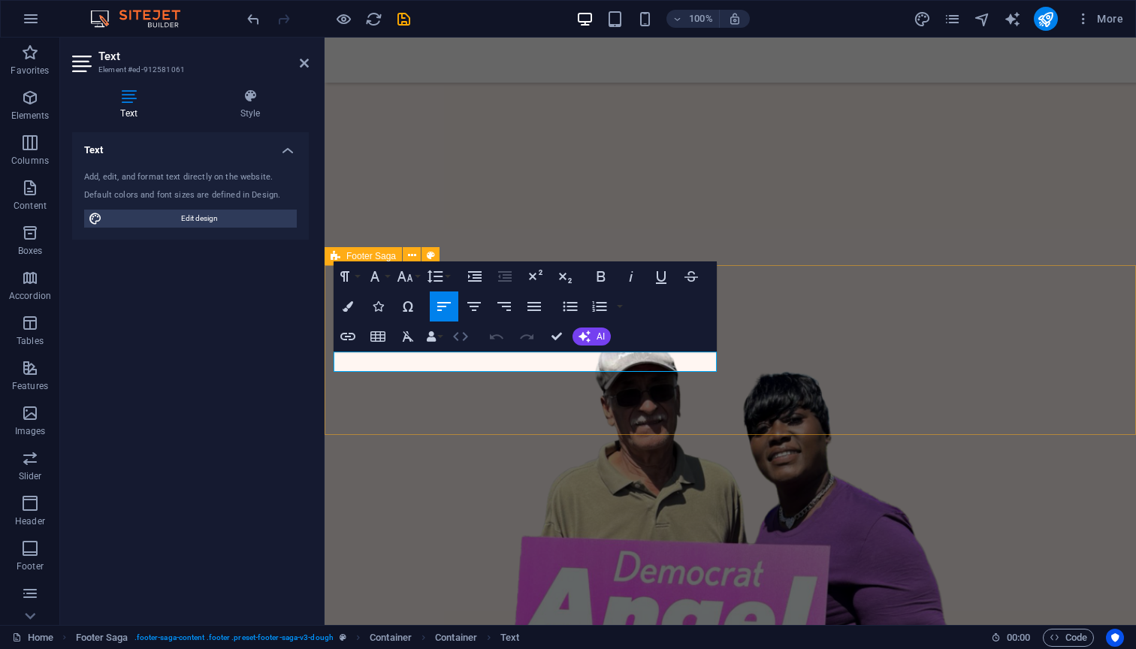
click at [469, 336] on icon "button" at bounding box center [460, 336] width 18 height 18
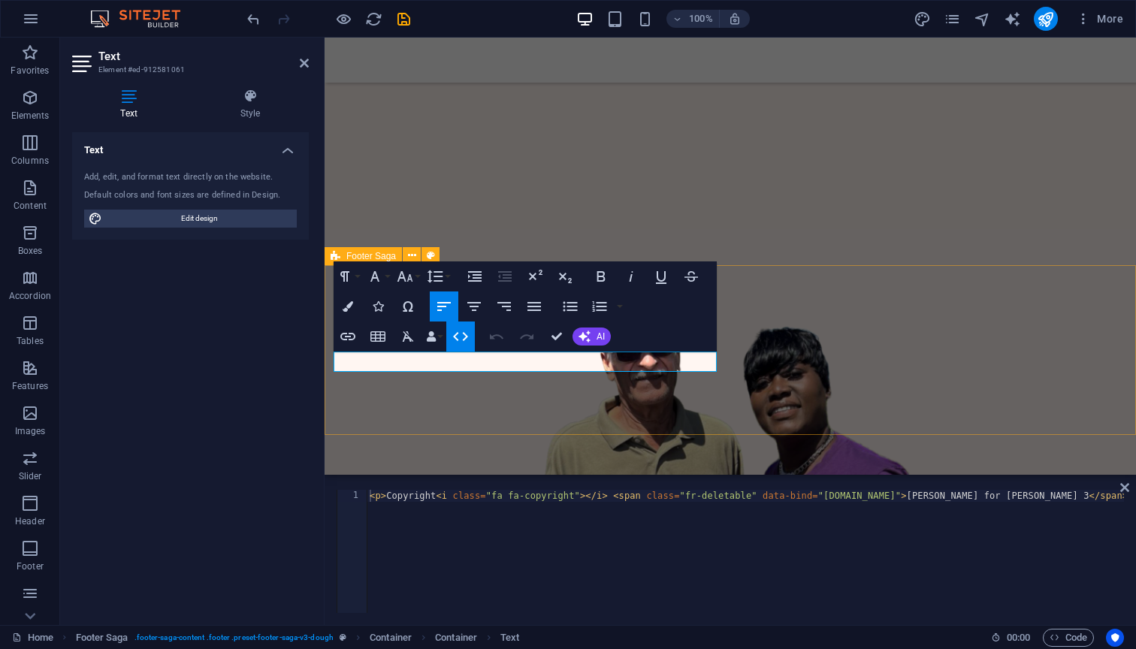
click at [469, 336] on icon "button" at bounding box center [460, 336] width 18 height 18
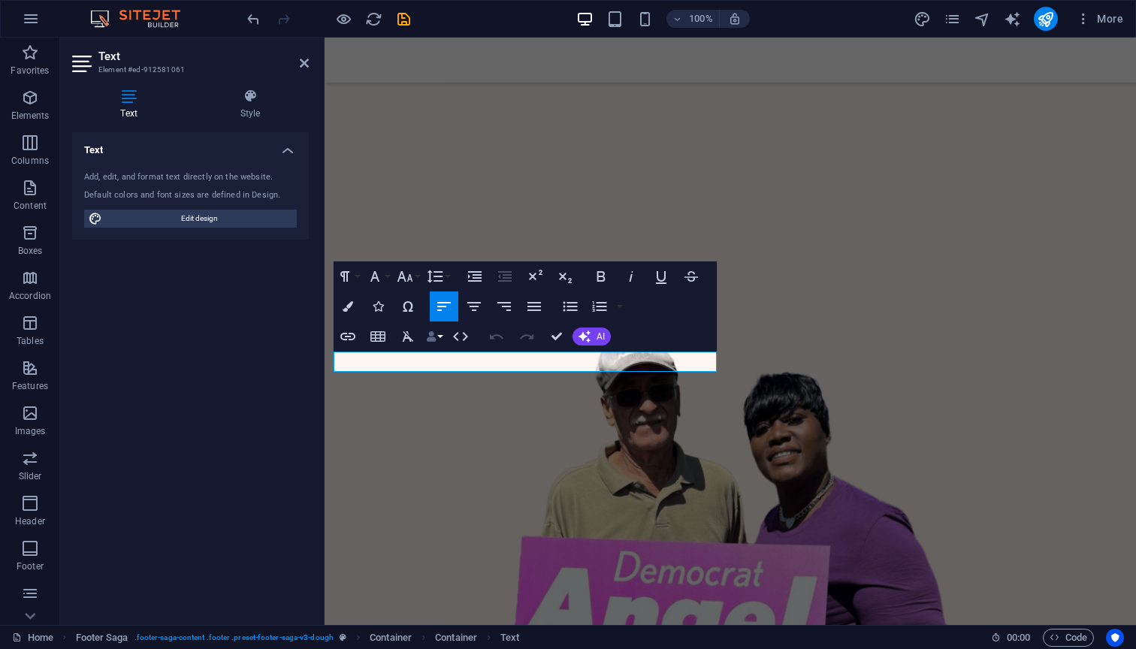
click at [439, 339] on button "Data Bindings" at bounding box center [434, 336] width 21 height 30
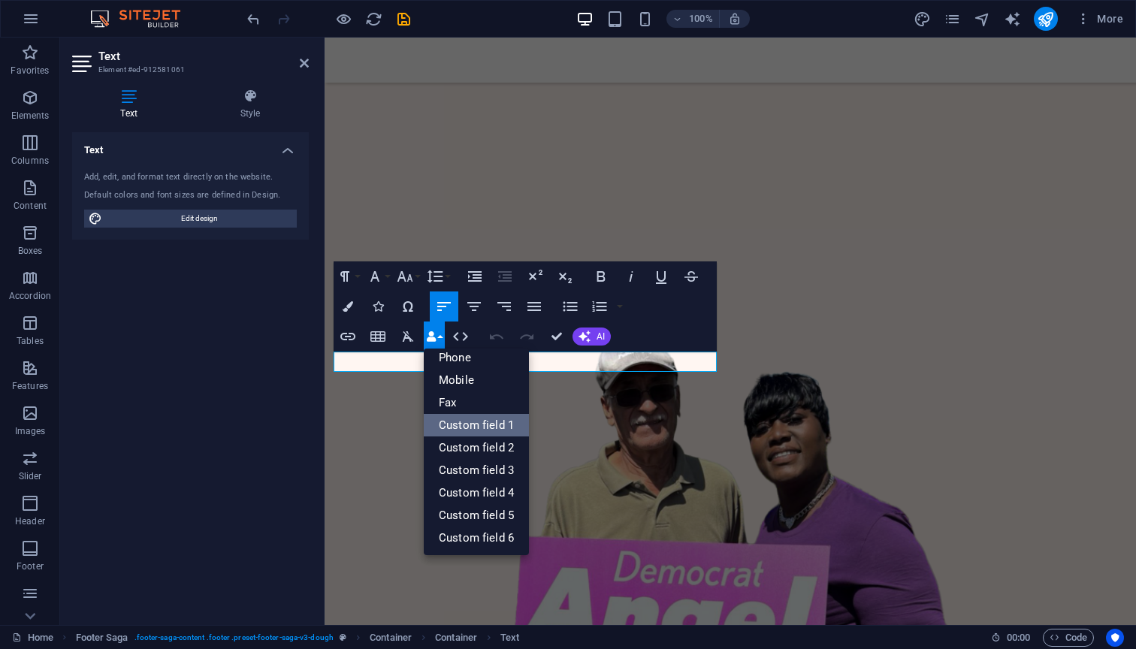
scroll to position [166, 0]
click at [434, 337] on icon "button" at bounding box center [431, 336] width 11 height 11
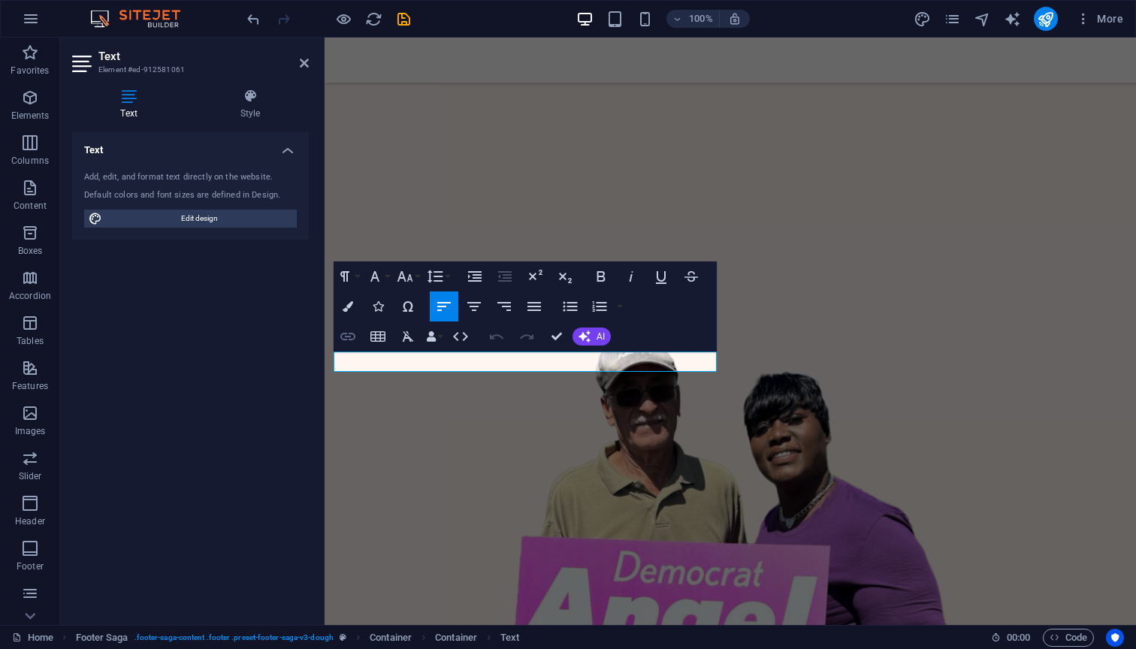
click at [345, 339] on icon "button" at bounding box center [347, 337] width 15 height 8
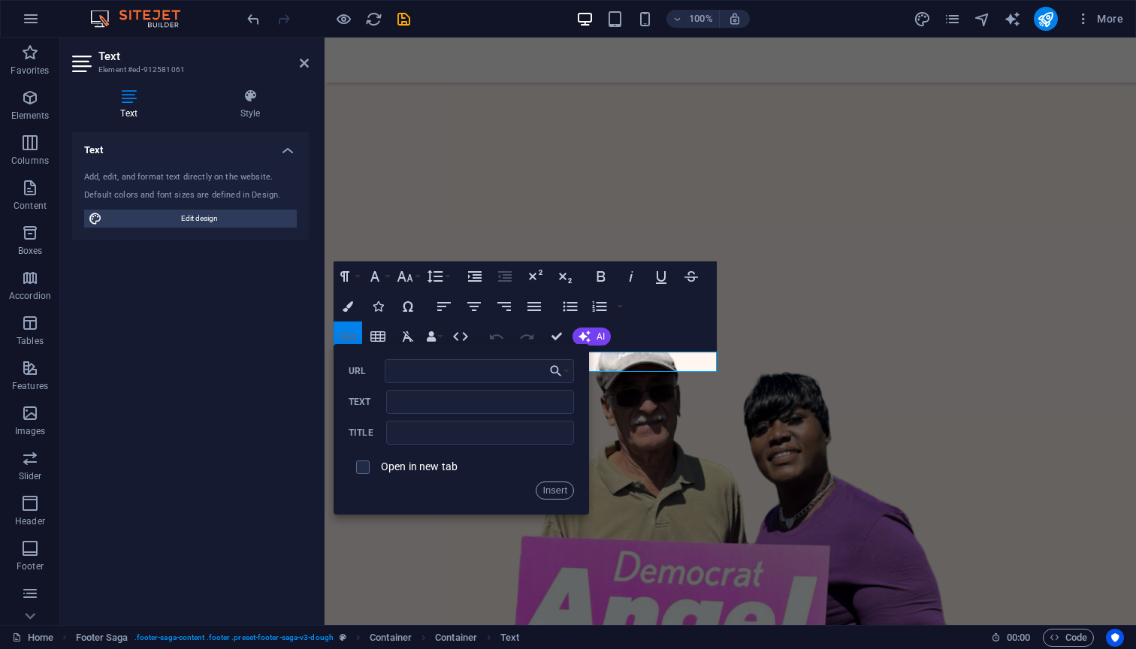
click at [346, 336] on icon "button" at bounding box center [347, 337] width 15 height 8
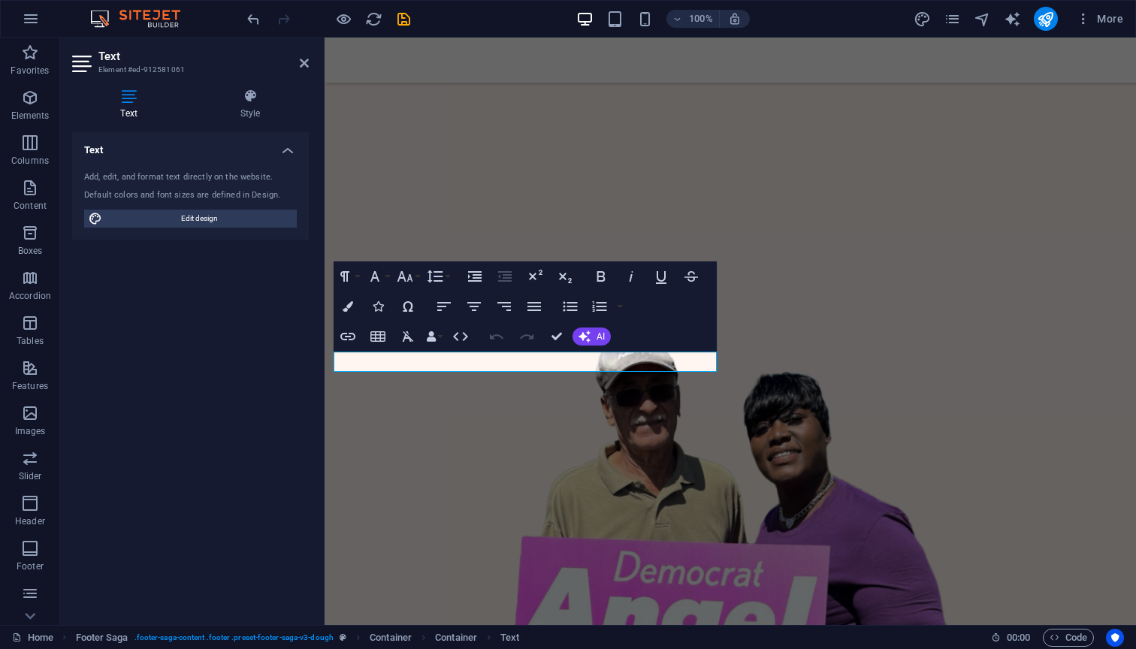
click at [352, 436] on html "Skip to main content [PERSON_NAME] for [PERSON_NAME] 3! Lorem ipsum dolor sit a…" at bounding box center [729, 653] width 811 height 2143
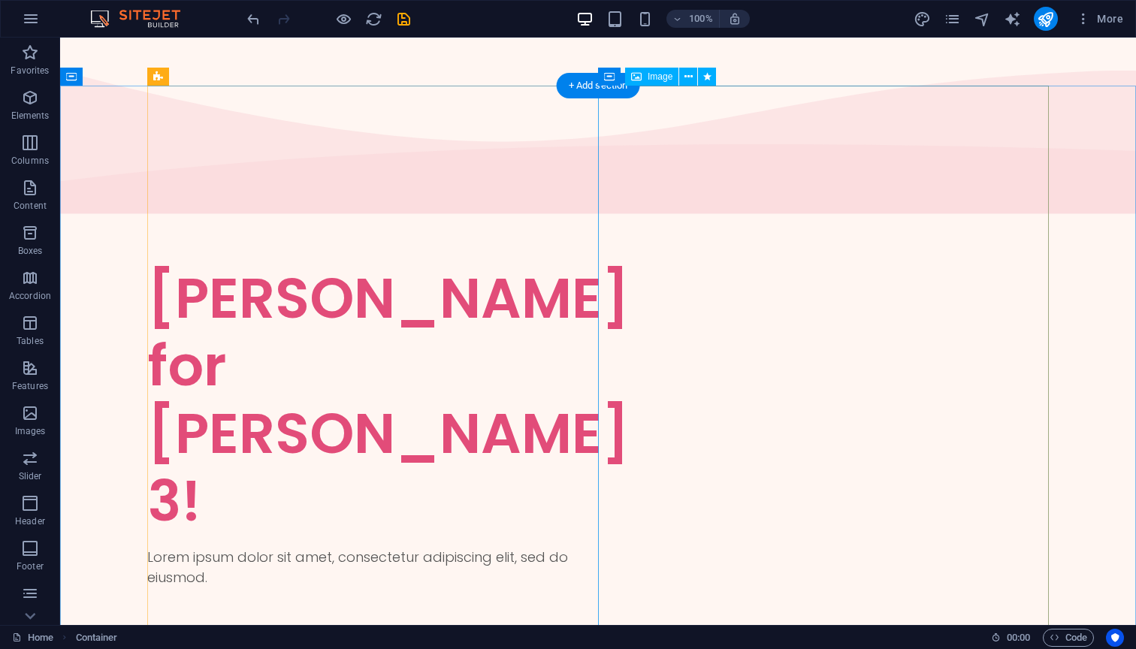
scroll to position [0, 0]
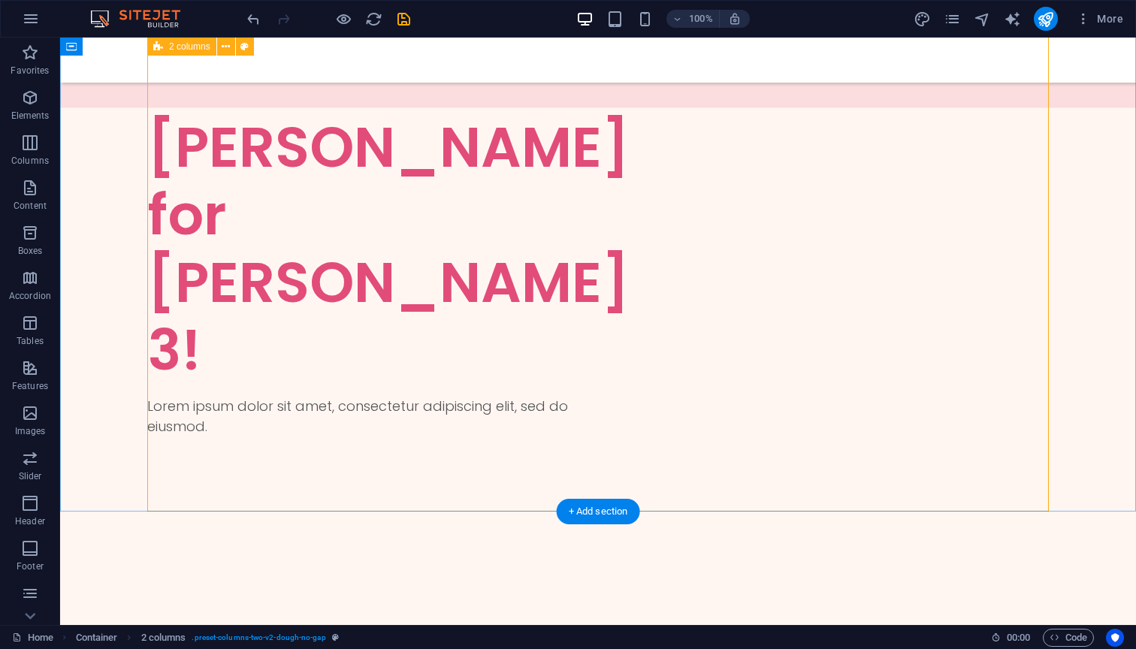
scroll to position [375, 0]
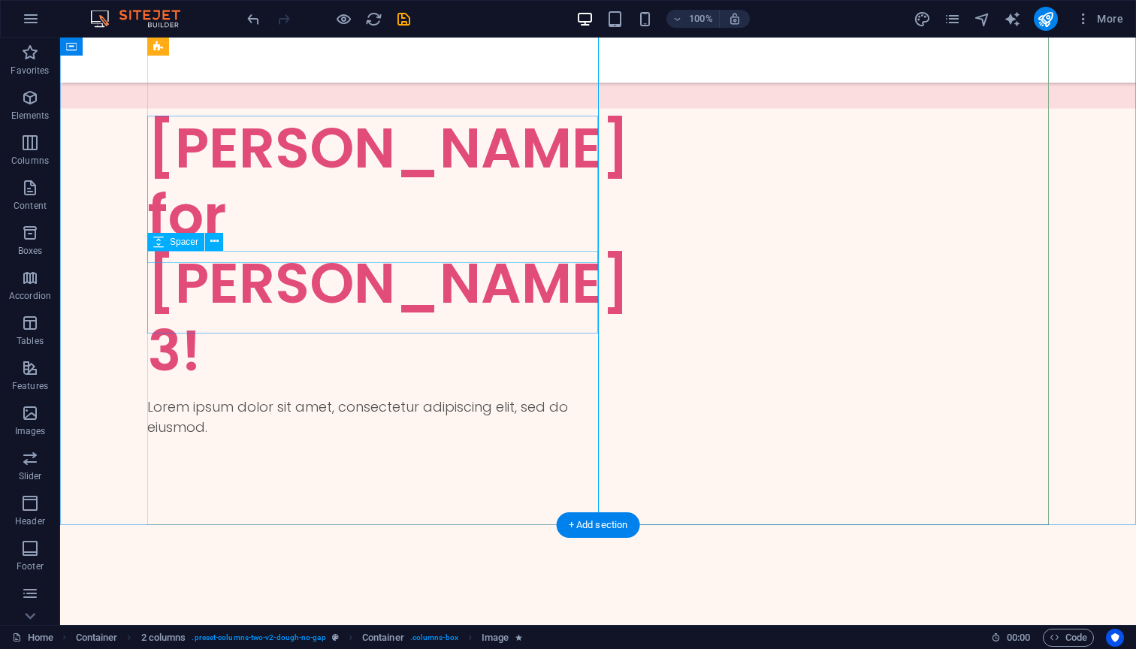
scroll to position [104, 0]
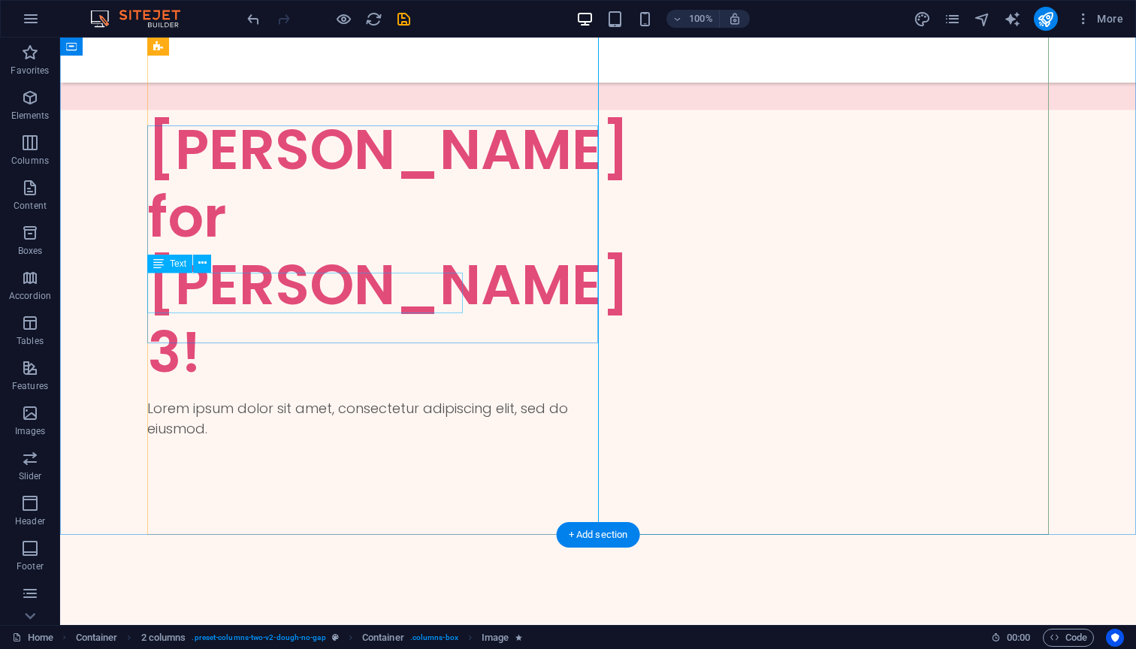
click at [382, 398] on div "Lorem ipsum dolor sit amet, consectetur adipiscing elit, sed do eiusmod." at bounding box center [372, 418] width 451 height 41
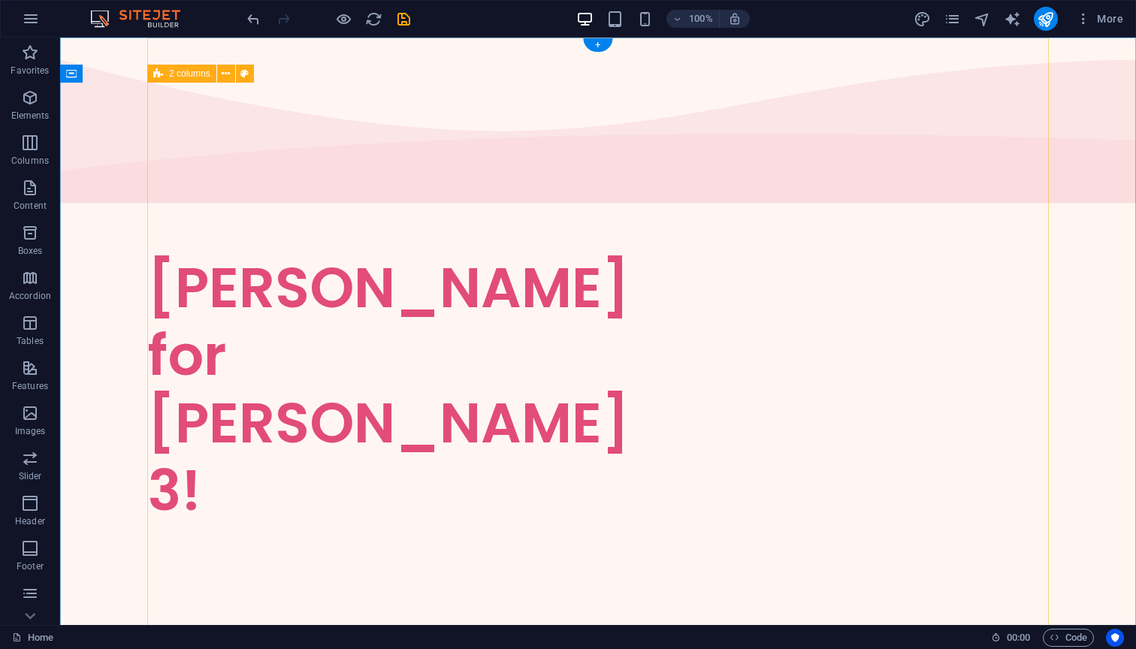
scroll to position [0, 0]
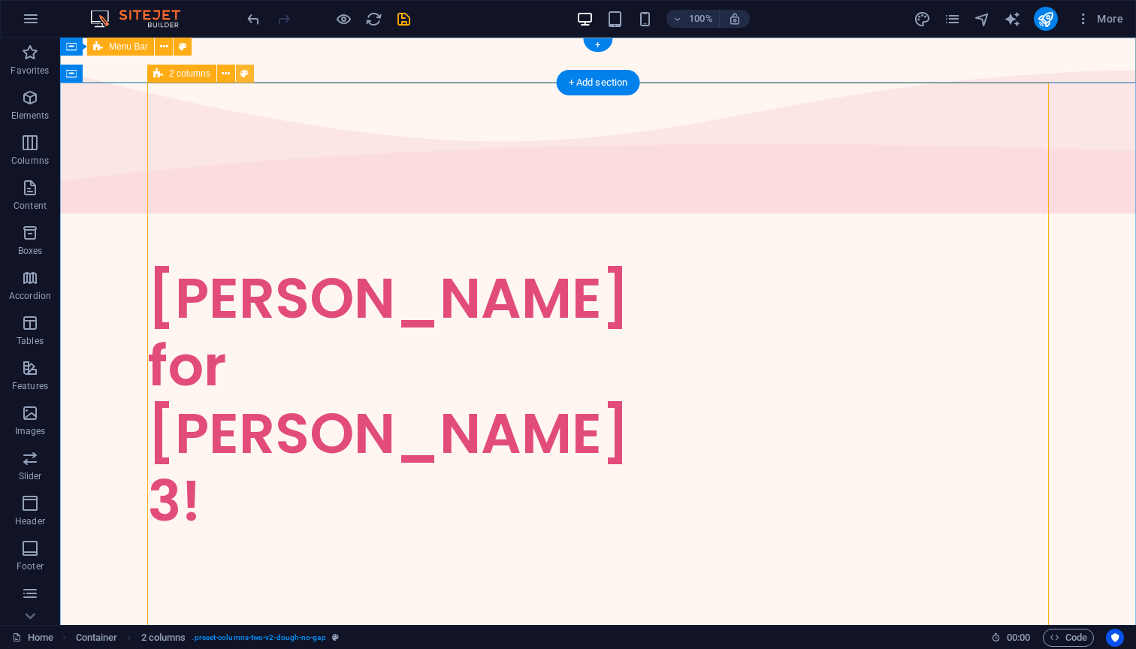
click at [242, 67] on icon at bounding box center [244, 74] width 8 height 16
select select "rem"
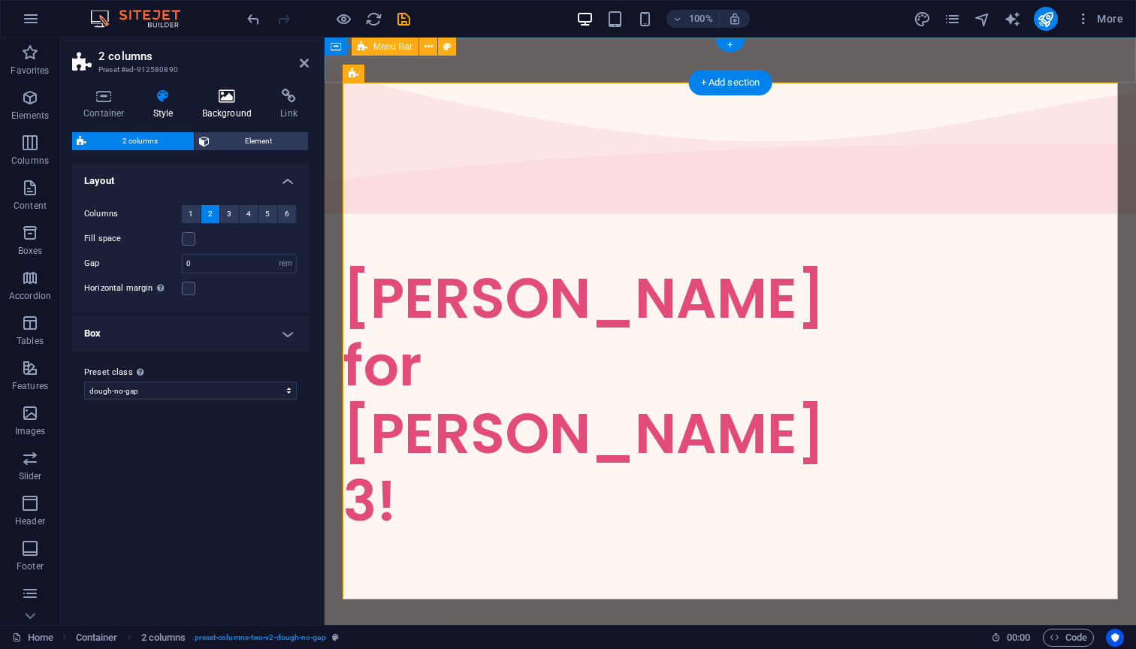
click at [235, 97] on icon at bounding box center [227, 96] width 73 height 15
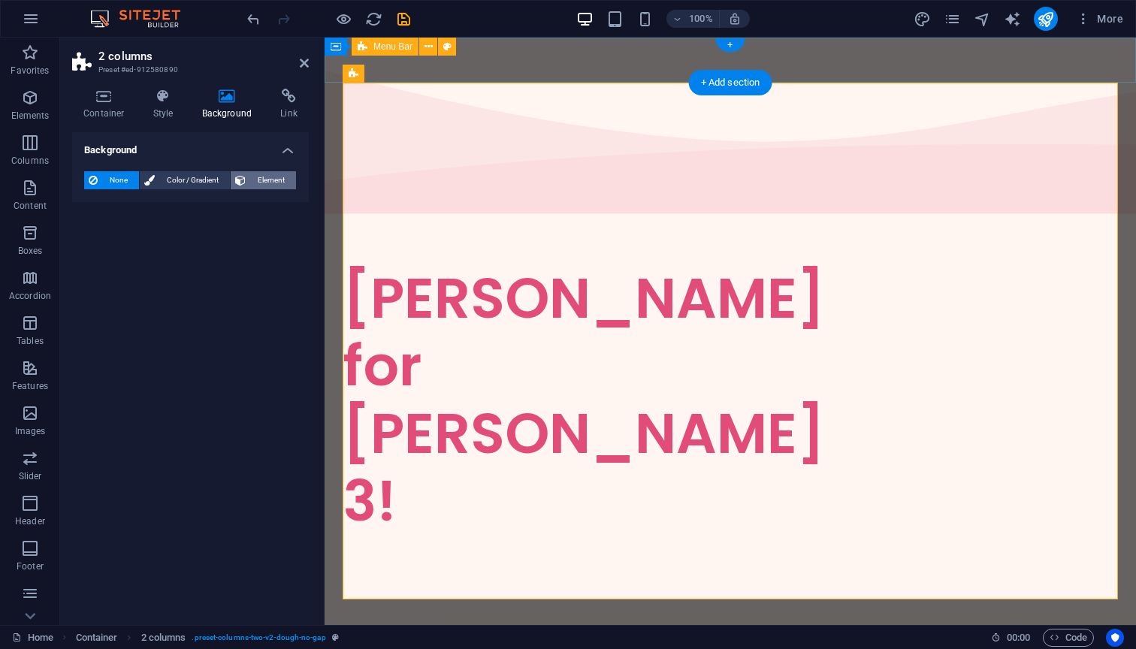
click at [263, 174] on span "Element" at bounding box center [270, 180] width 41 height 18
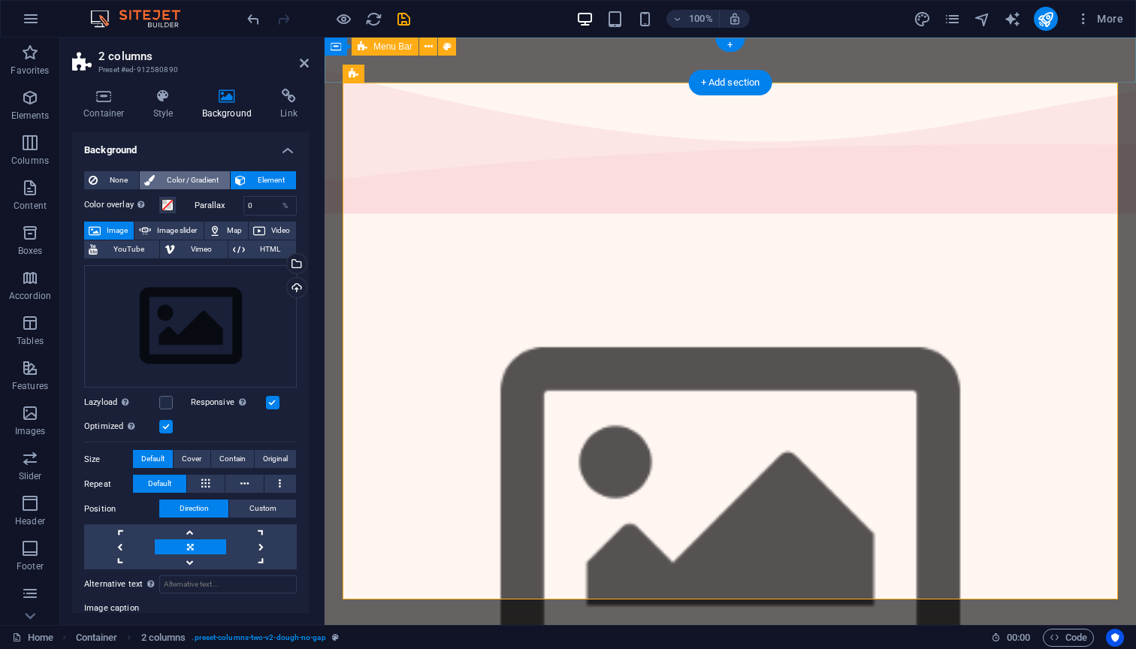
click at [180, 175] on span "Color / Gradient" at bounding box center [192, 180] width 66 height 18
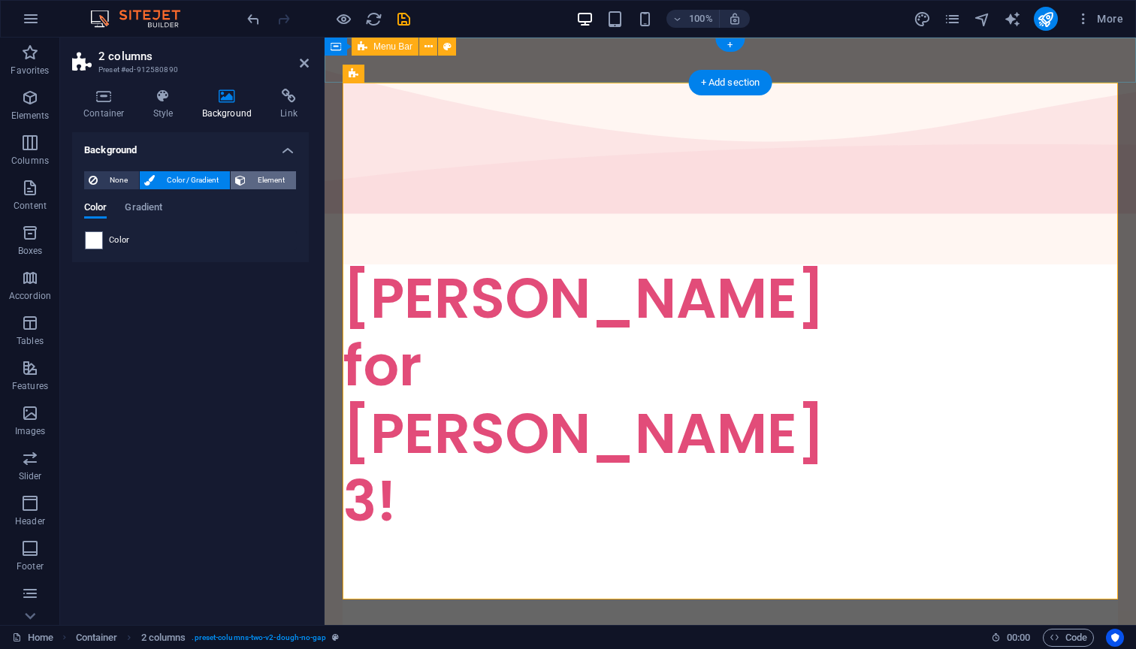
click at [267, 178] on span "Element" at bounding box center [270, 180] width 41 height 18
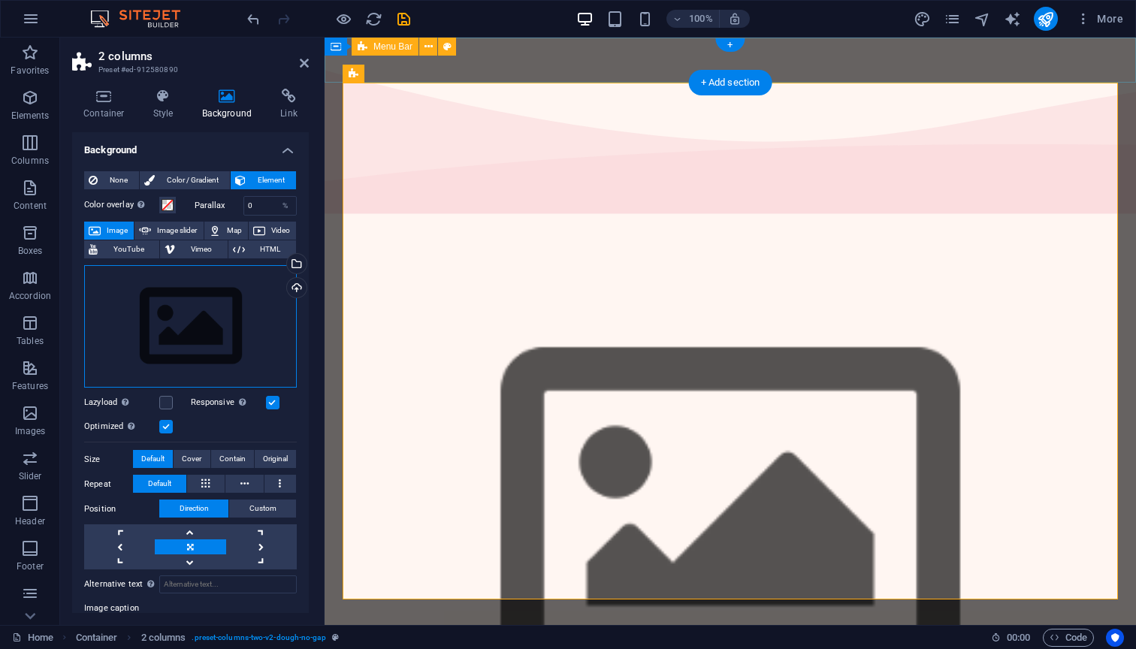
click at [164, 354] on div "Drag files here, click to choose files or select files from Files or our free s…" at bounding box center [190, 326] width 213 height 123
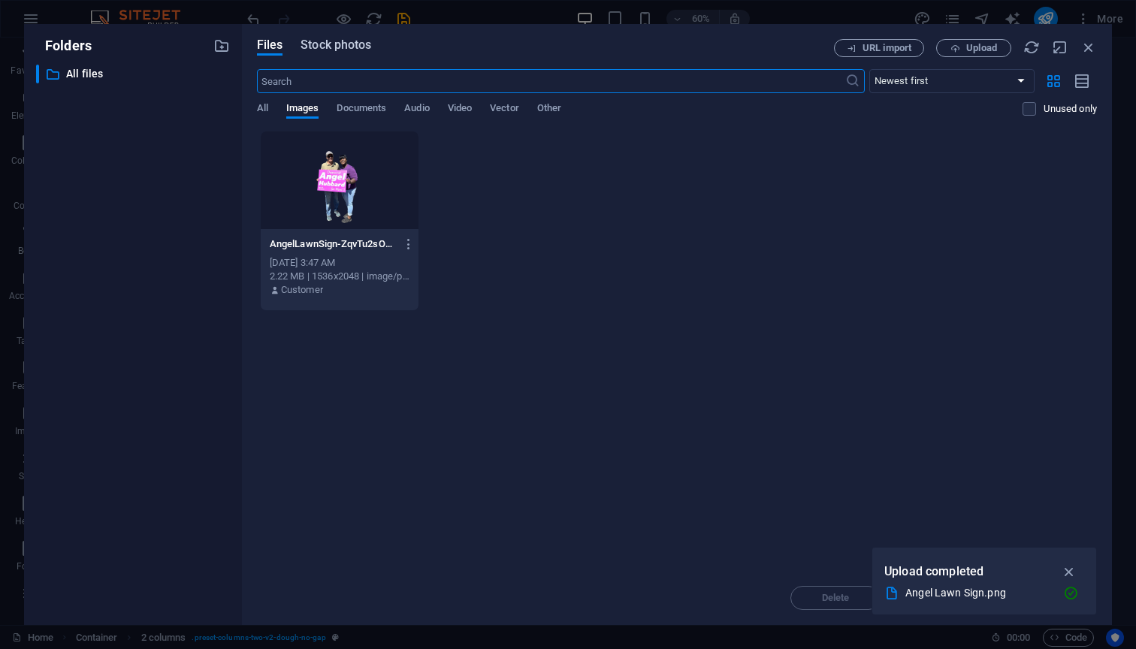
click at [342, 47] on span "Stock photos" at bounding box center [335, 45] width 71 height 18
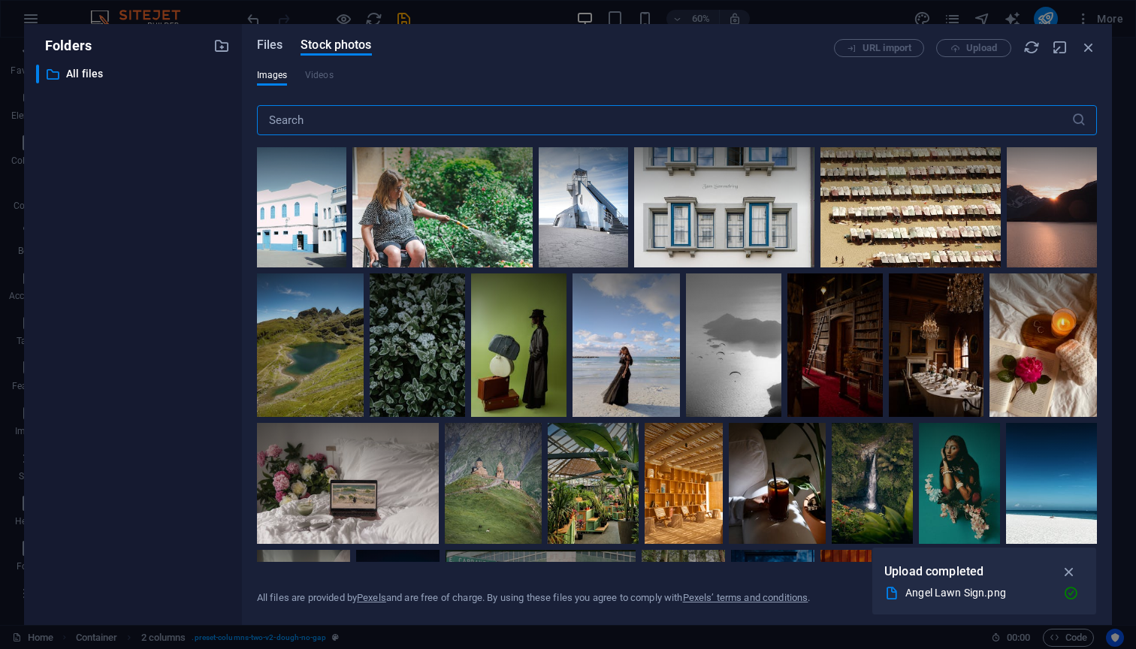
click at [266, 40] on span "Files" at bounding box center [270, 45] width 26 height 18
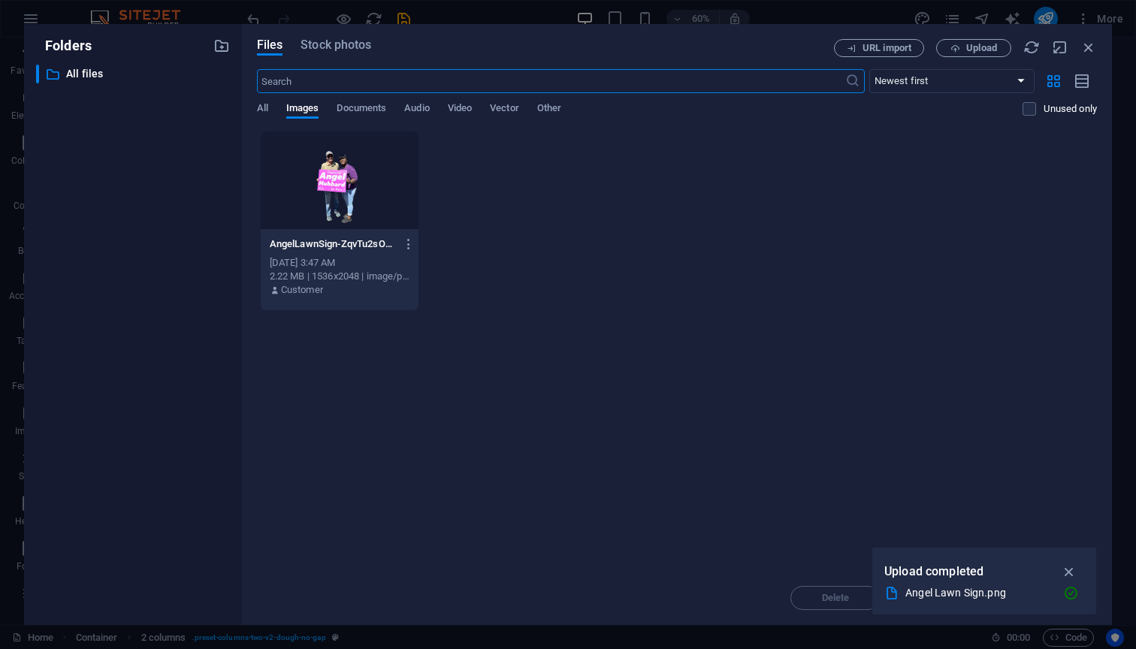
click at [489, 110] on div "All Images Documents Audio Video Vector Other" at bounding box center [640, 116] width 766 height 29
click at [954, 48] on icon "button" at bounding box center [955, 49] width 10 height 10
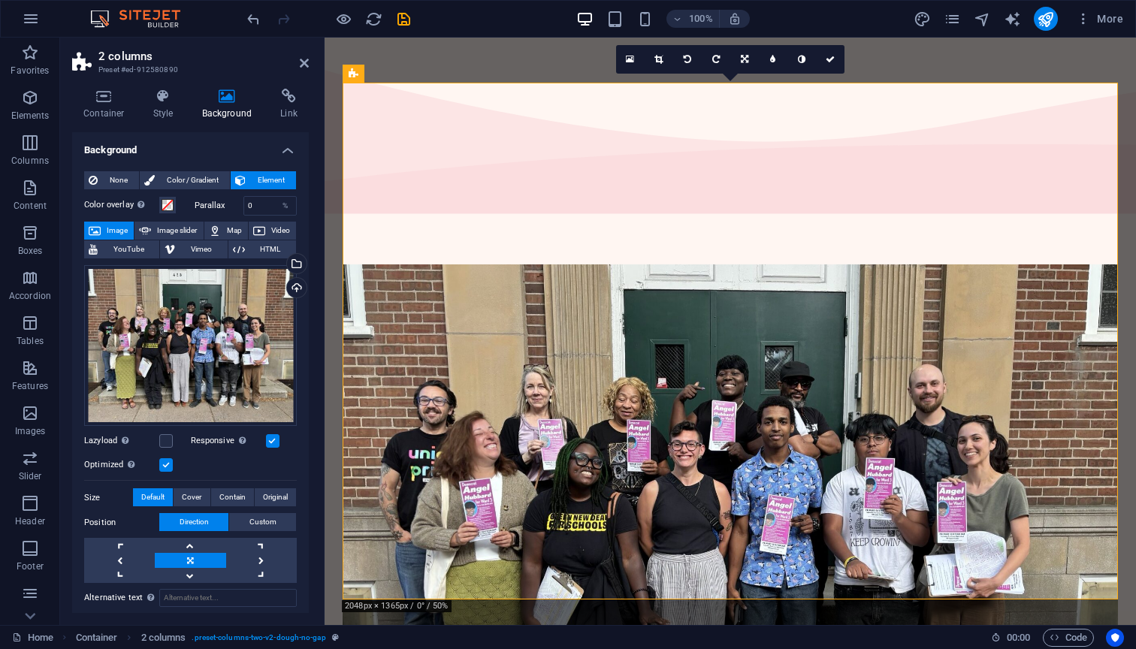
click at [512, 264] on figure at bounding box center [729, 522] width 775 height 517
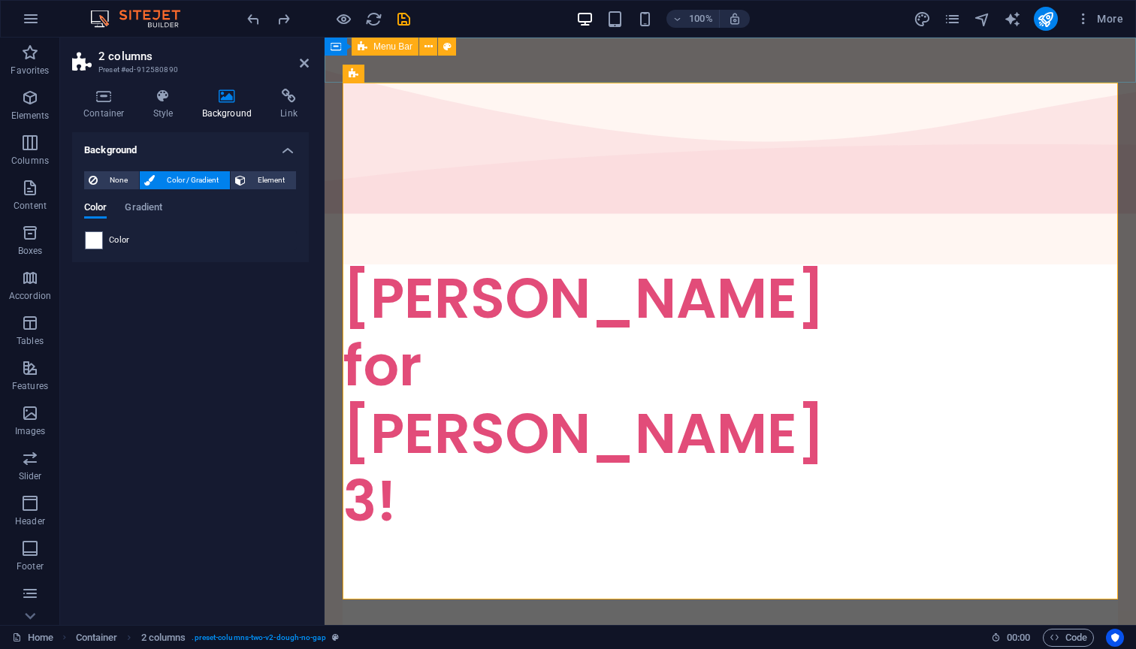
click at [526, 219] on div at bounding box center [729, 241] width 811 height 45
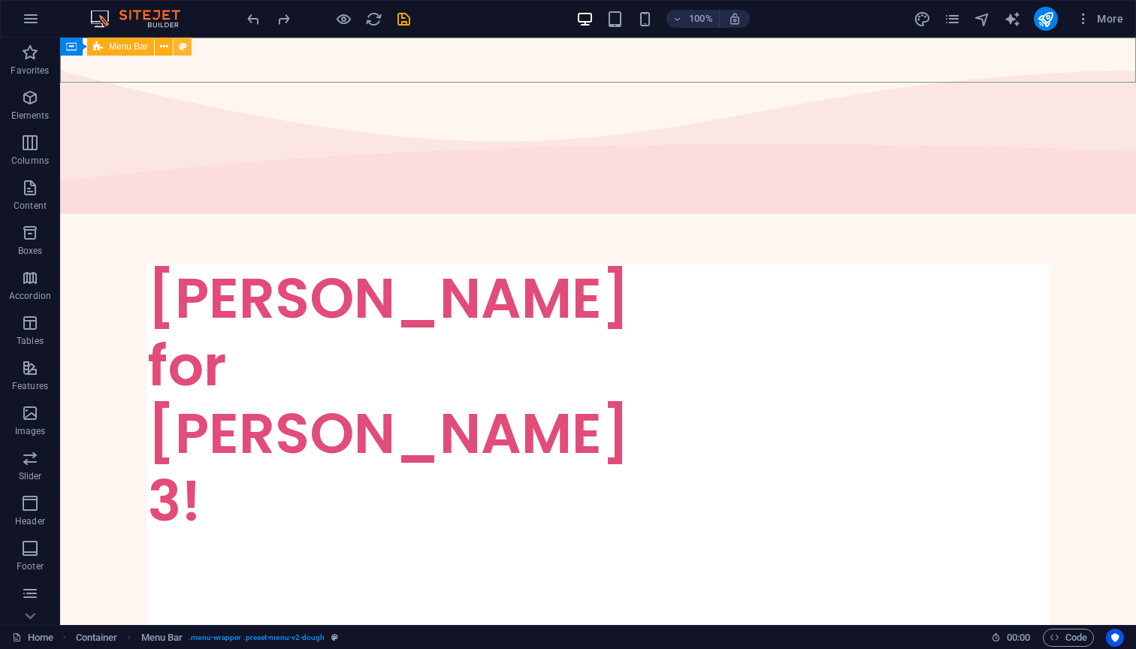
click at [188, 45] on button at bounding box center [182, 47] width 18 height 18
select select "rem"
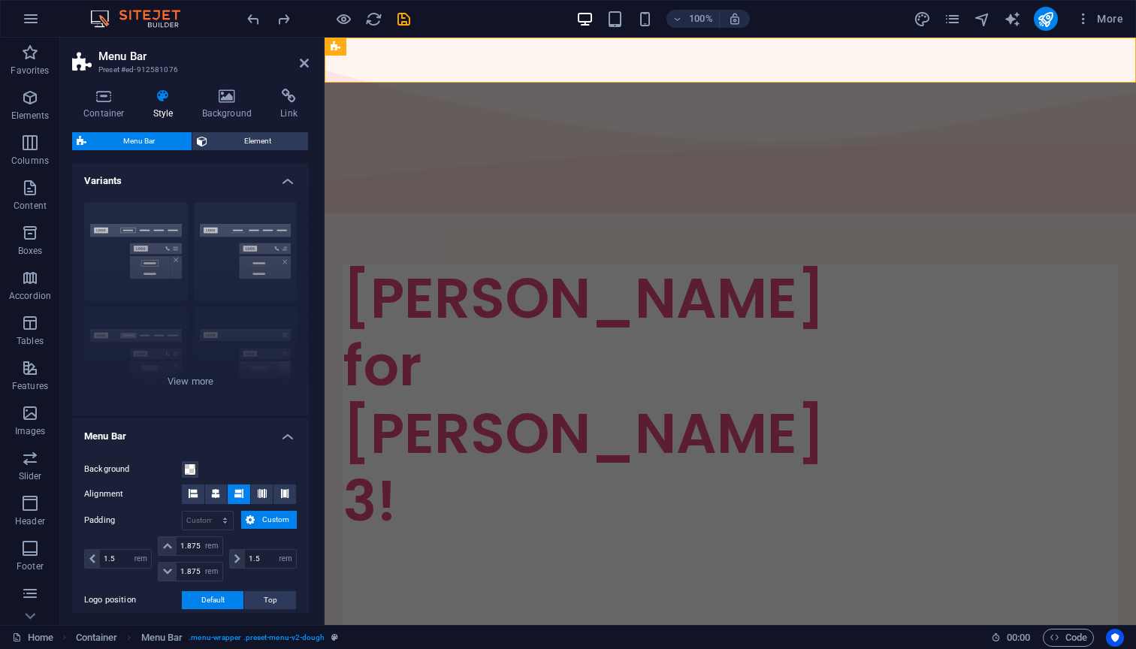
click at [221, 76] on h3 "Preset #ed-912581076" at bounding box center [188, 70] width 180 height 14
click at [221, 80] on div "Container Style Background Link Size Height Default px rem % vh vw Min. height …" at bounding box center [190, 351] width 261 height 548
click at [219, 95] on icon at bounding box center [227, 96] width 73 height 15
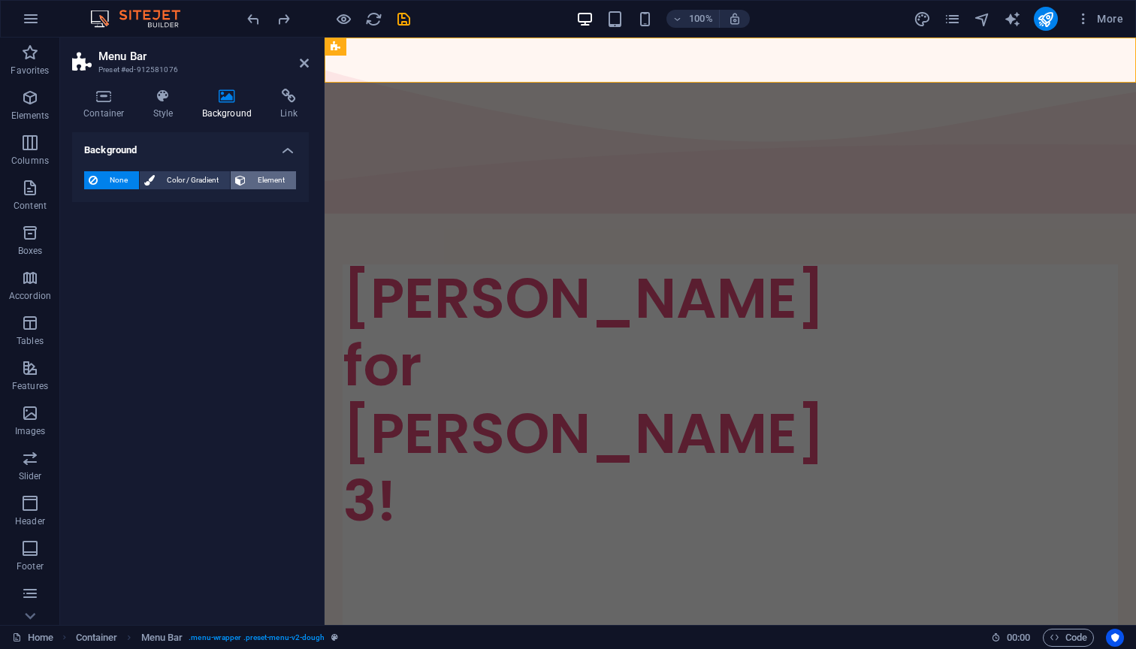
click at [254, 174] on span "Element" at bounding box center [270, 180] width 41 height 18
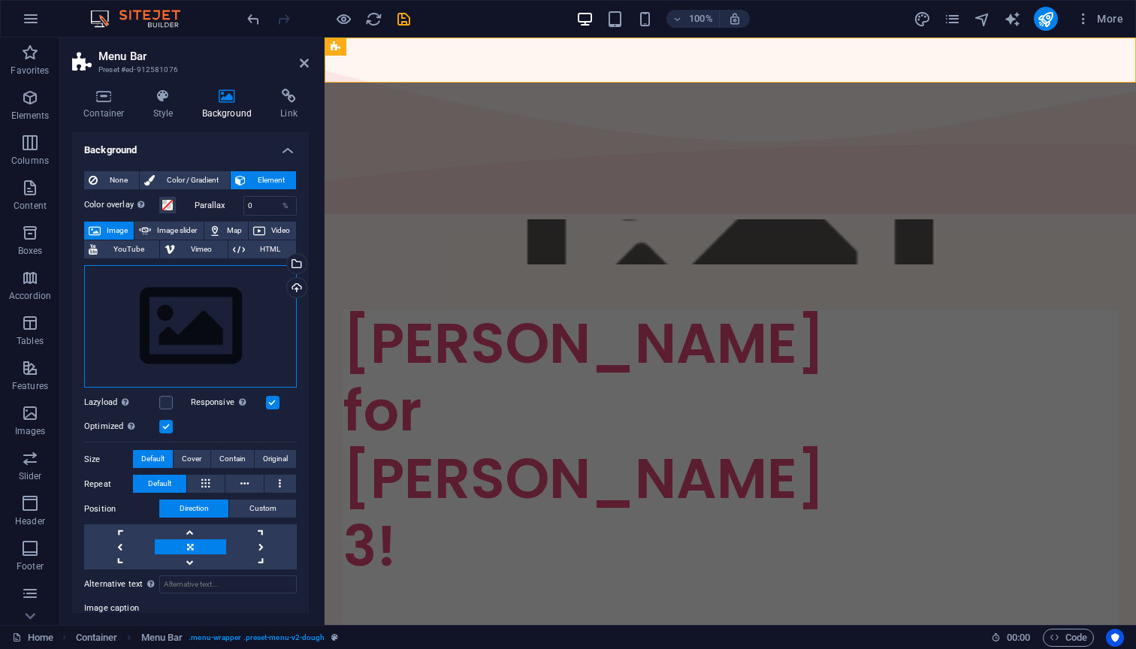
click at [164, 298] on div "Drag files here, click to choose files or select files from Files or our free s…" at bounding box center [190, 326] width 213 height 123
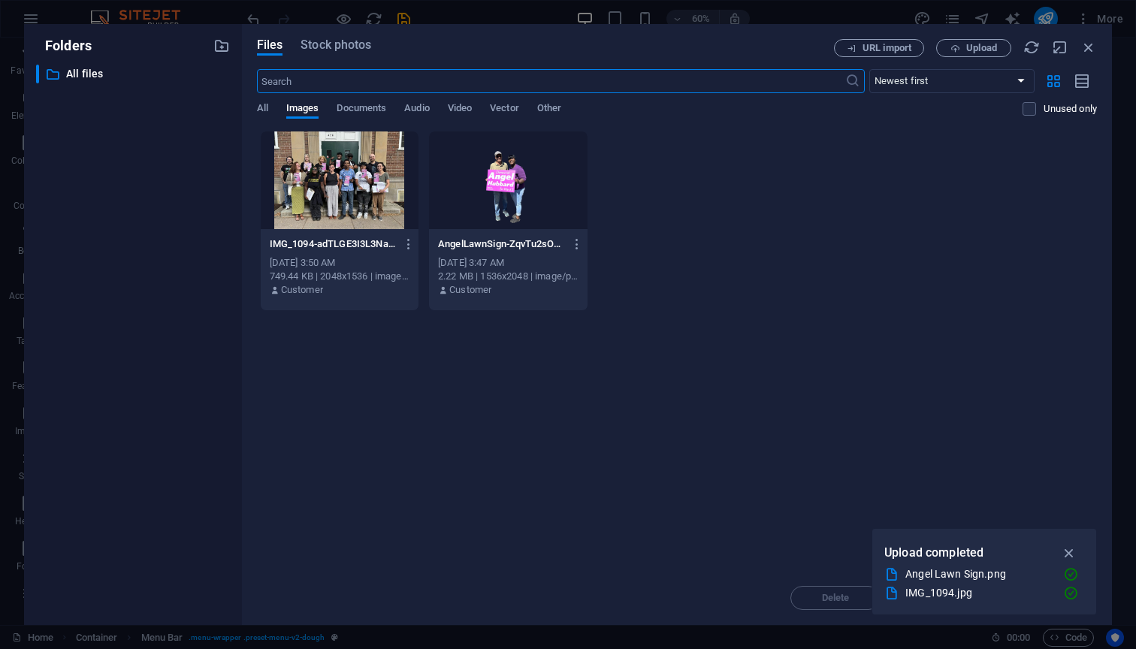
click at [377, 166] on div at bounding box center [340, 180] width 158 height 98
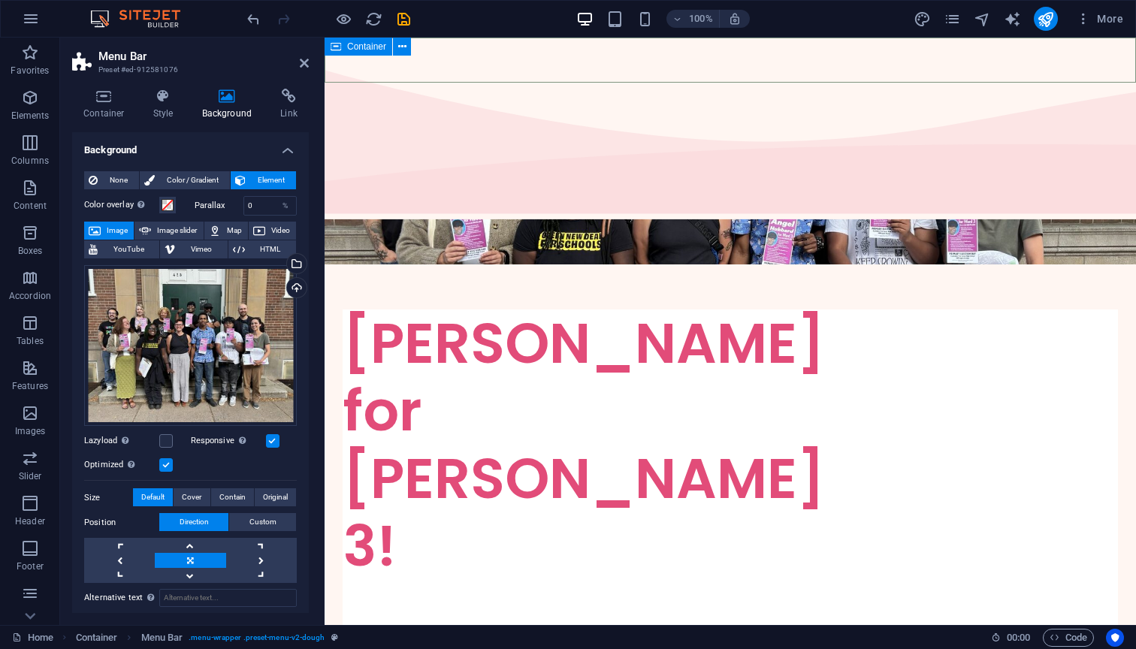
click at [348, 44] on span "Container" at bounding box center [366, 46] width 39 height 9
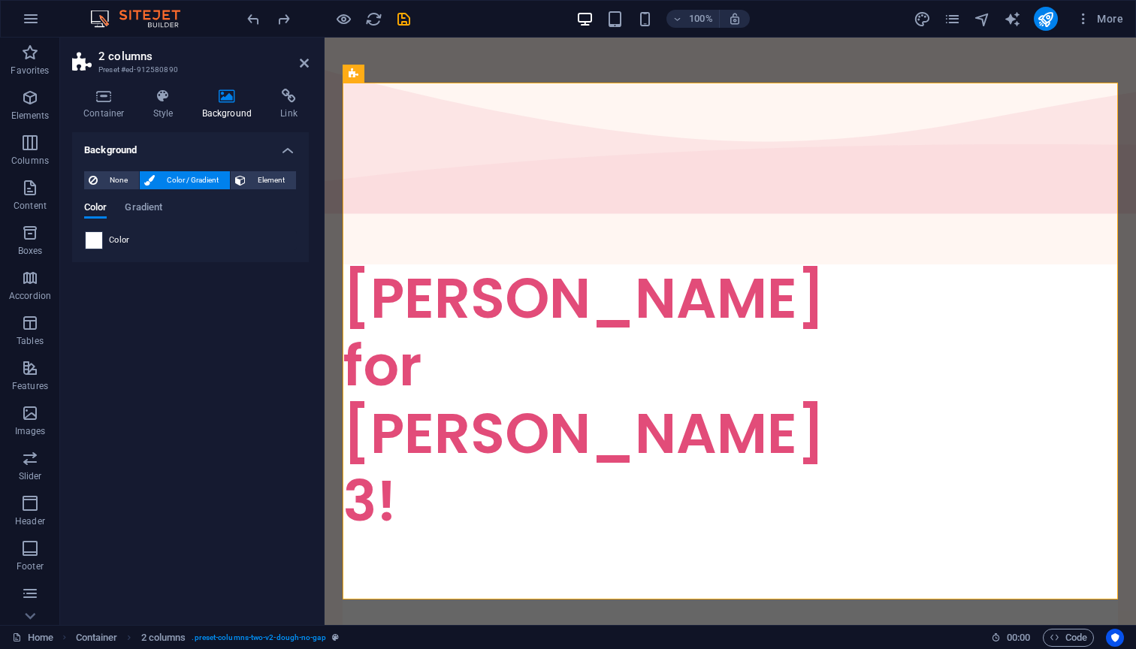
click at [101, 238] on span at bounding box center [94, 240] width 17 height 17
type input "#ffffff"
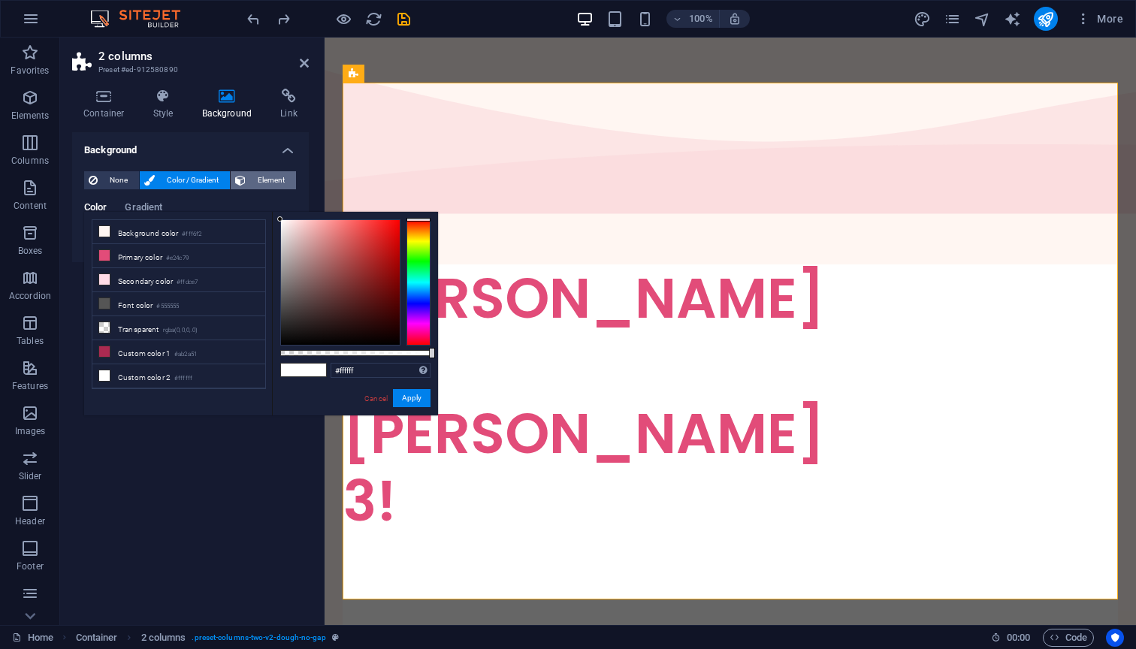
click at [276, 188] on span "Element" at bounding box center [270, 180] width 41 height 18
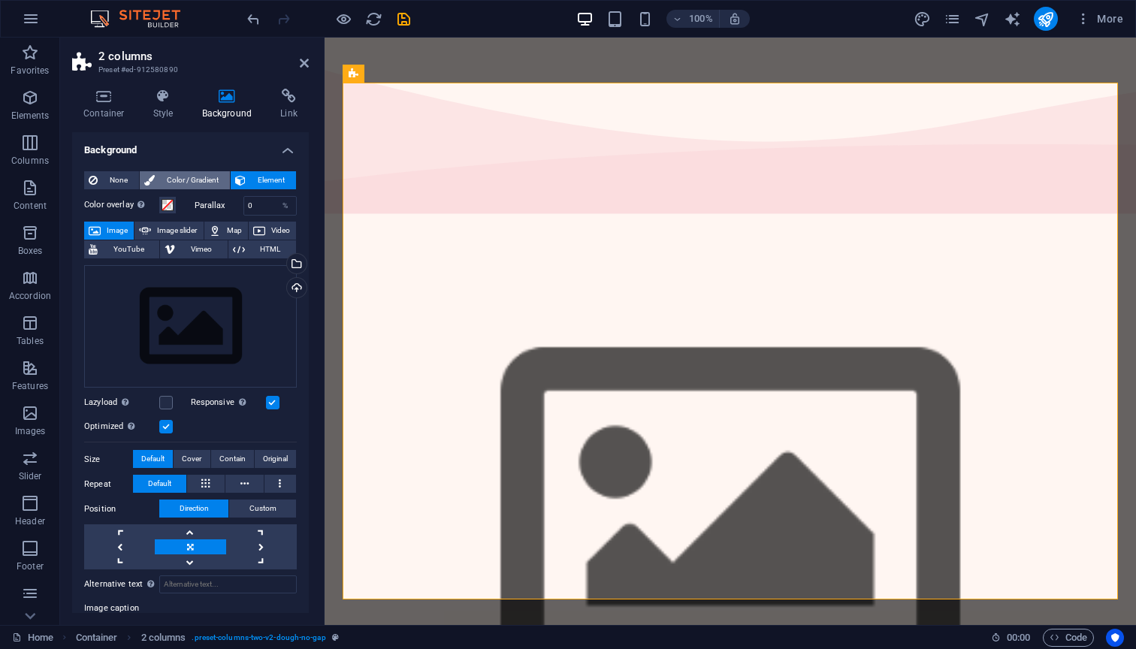
click at [189, 182] on span "Color / Gradient" at bounding box center [192, 180] width 66 height 18
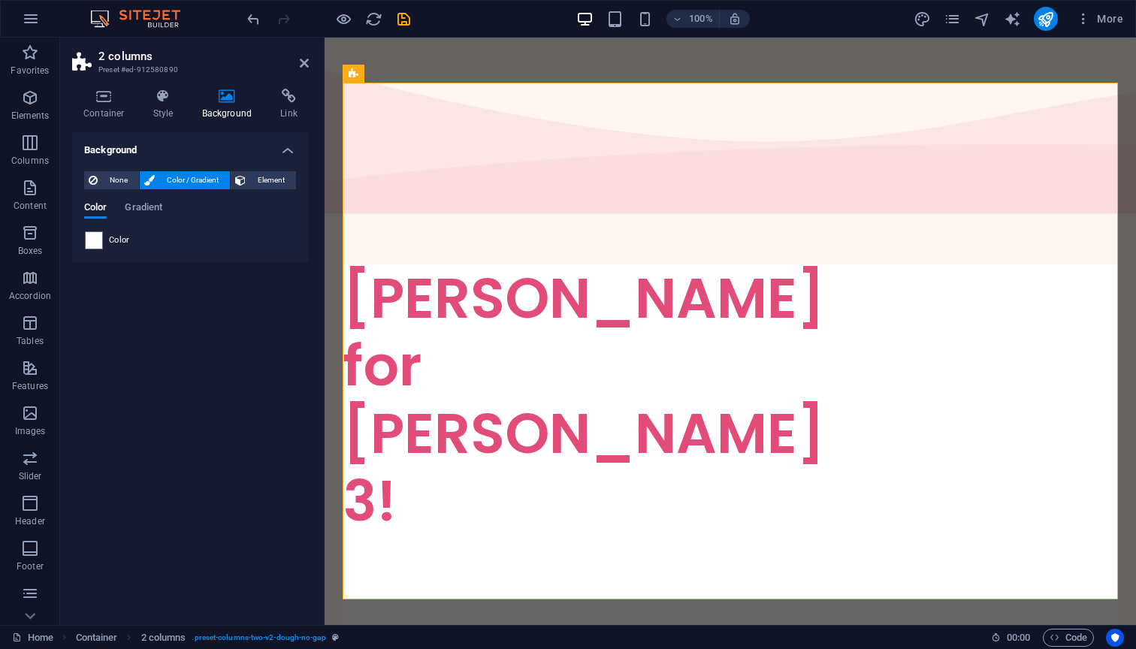
click at [299, 182] on div "None Color / Gradient Element Stretch background to full-width Color overlay Pl…" at bounding box center [190, 210] width 237 height 103
click at [276, 178] on span "Element" at bounding box center [270, 180] width 41 height 18
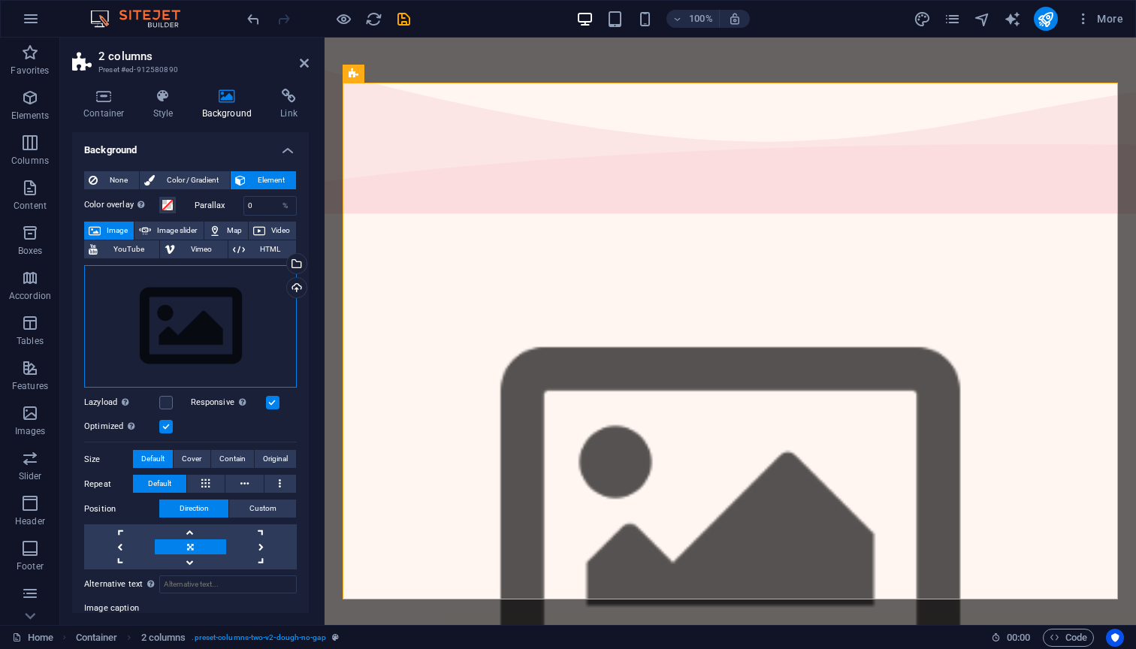
click at [208, 310] on div "Drag files here, click to choose files or select files from Files or our free s…" at bounding box center [190, 326] width 213 height 123
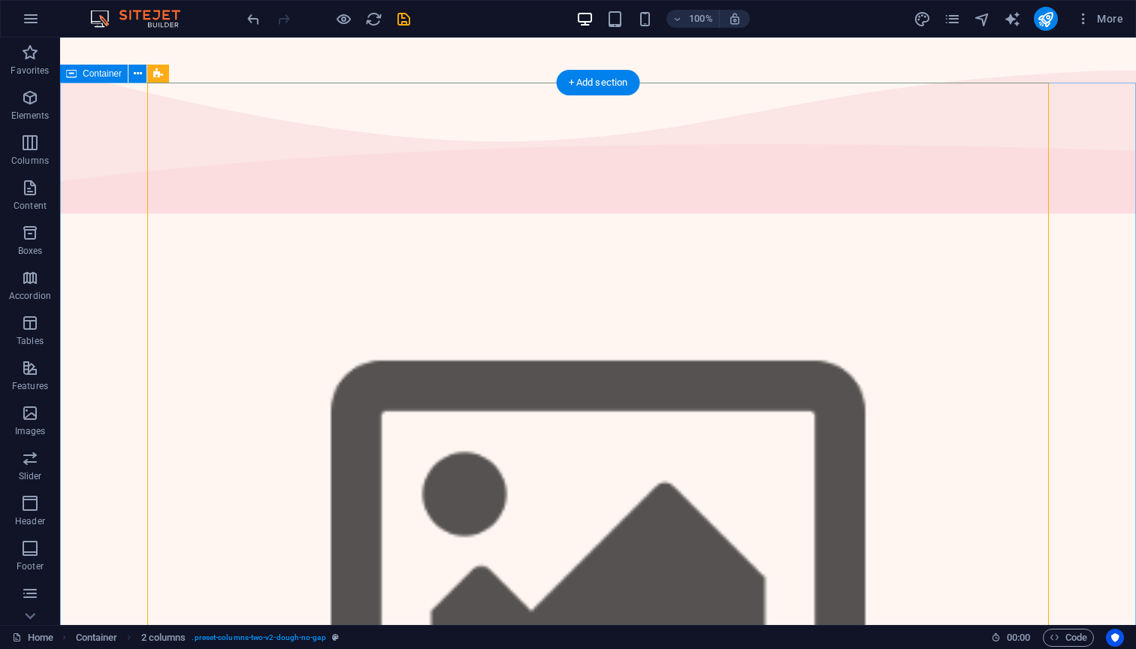
click at [390, 264] on figure at bounding box center [597, 564] width 901 height 601
click at [316, 264] on figure at bounding box center [597, 564] width 901 height 601
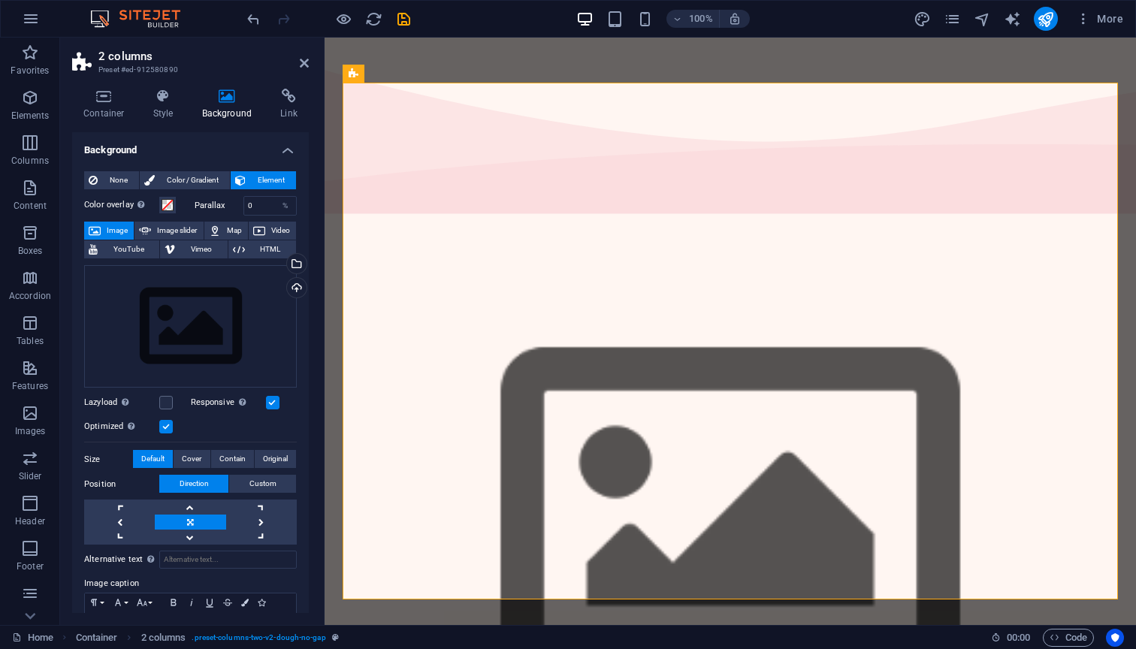
click at [107, 189] on div "None Color / Gradient Element" at bounding box center [190, 180] width 213 height 19
click at [107, 181] on span "None" at bounding box center [118, 180] width 32 height 18
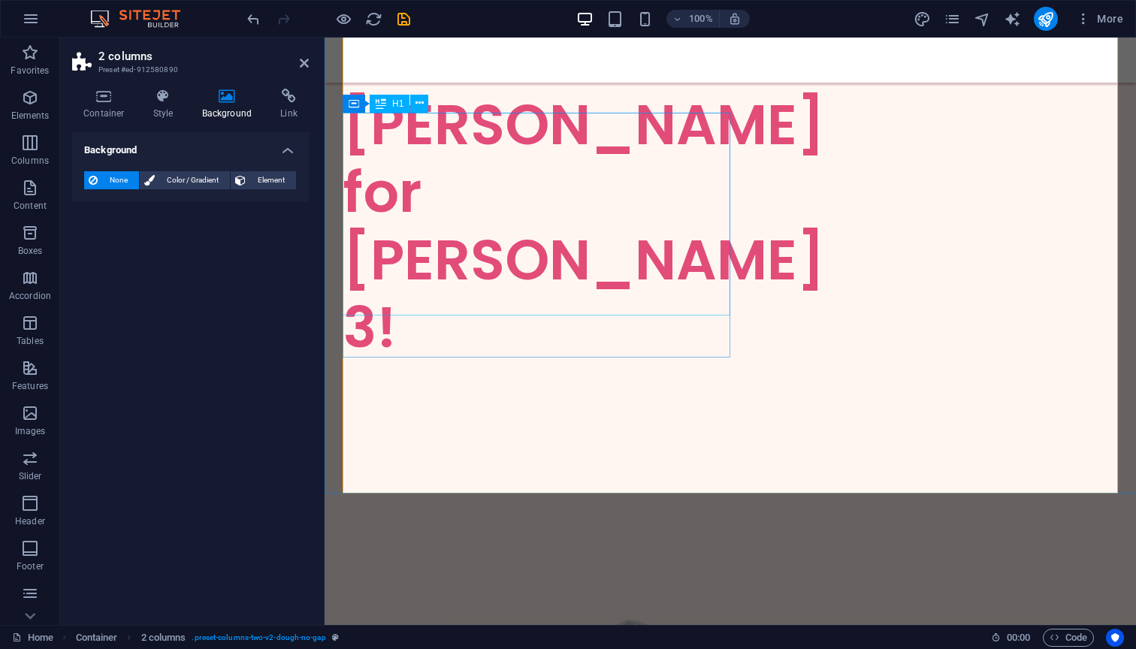
scroll to position [173, 0]
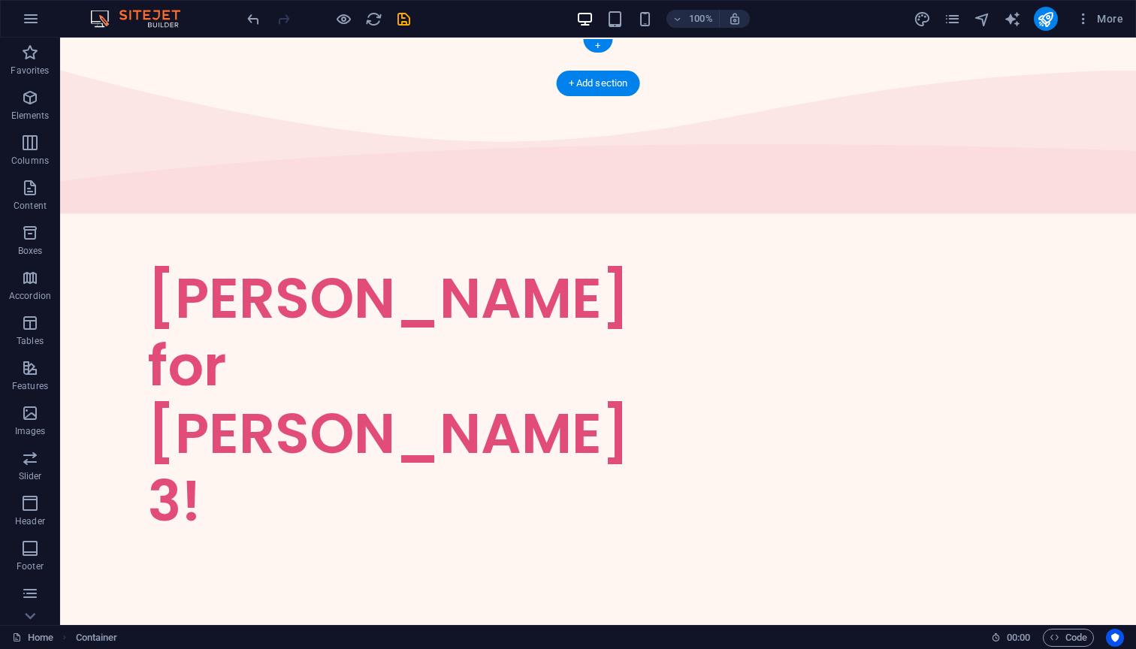
scroll to position [0, 0]
click at [77, 219] on div at bounding box center [597, 241] width 1075 height 45
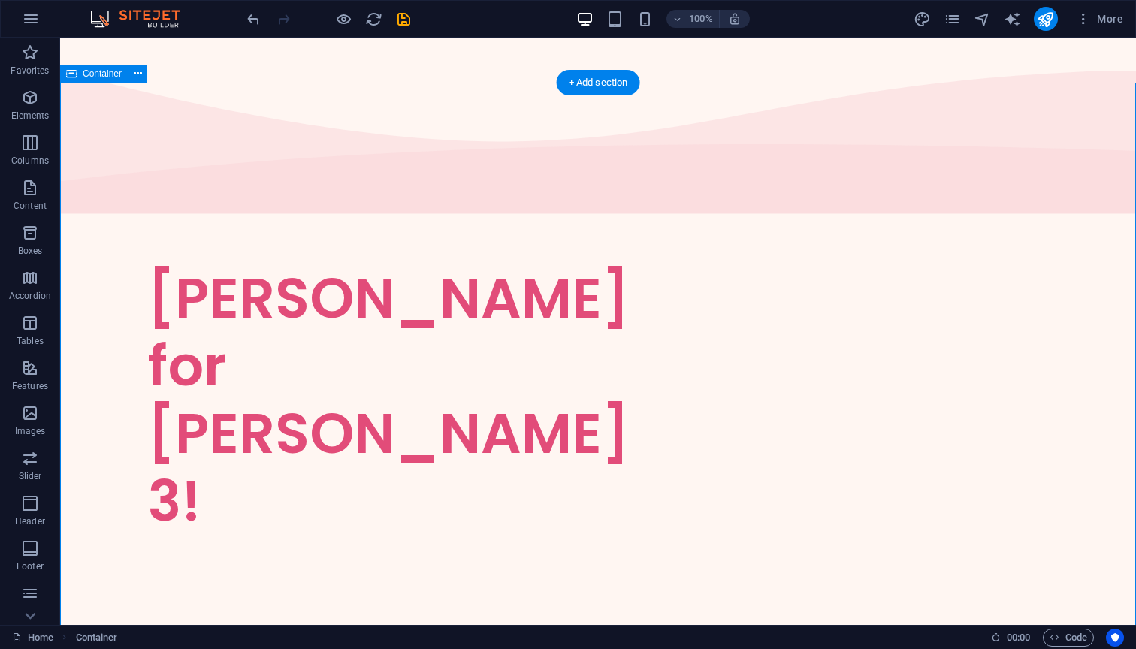
click at [115, 78] on span "Container" at bounding box center [102, 73] width 39 height 9
click at [138, 68] on icon at bounding box center [138, 74] width 8 height 16
select select "vh"
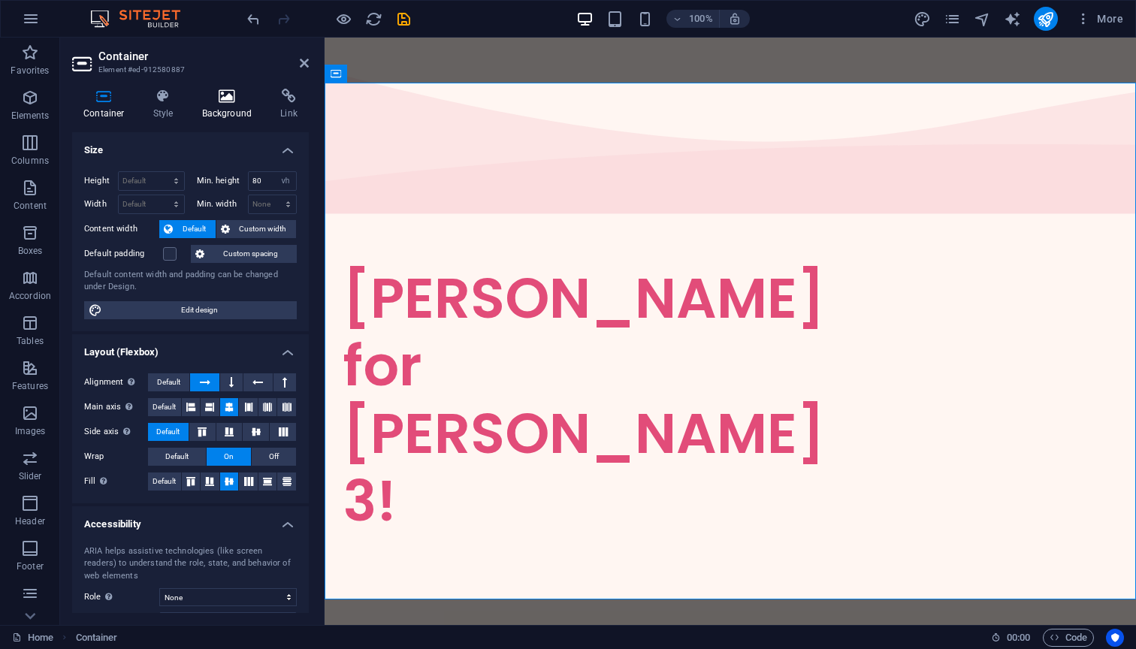
click at [221, 105] on h4 "Background" at bounding box center [230, 105] width 79 height 32
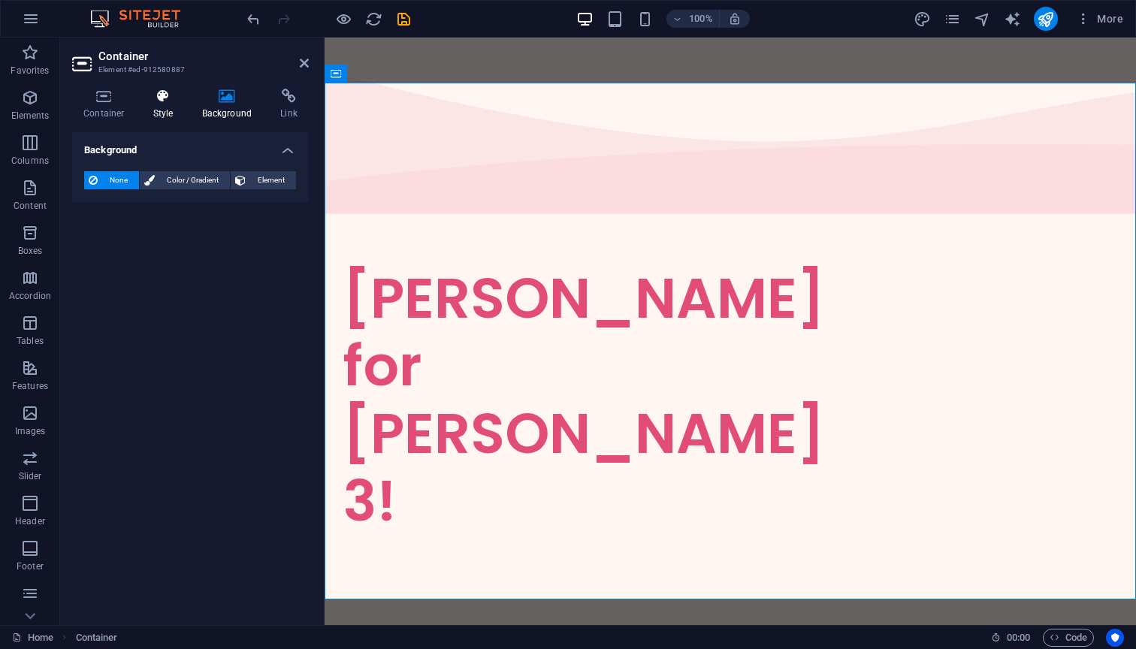
click at [142, 101] on icon at bounding box center [163, 96] width 43 height 15
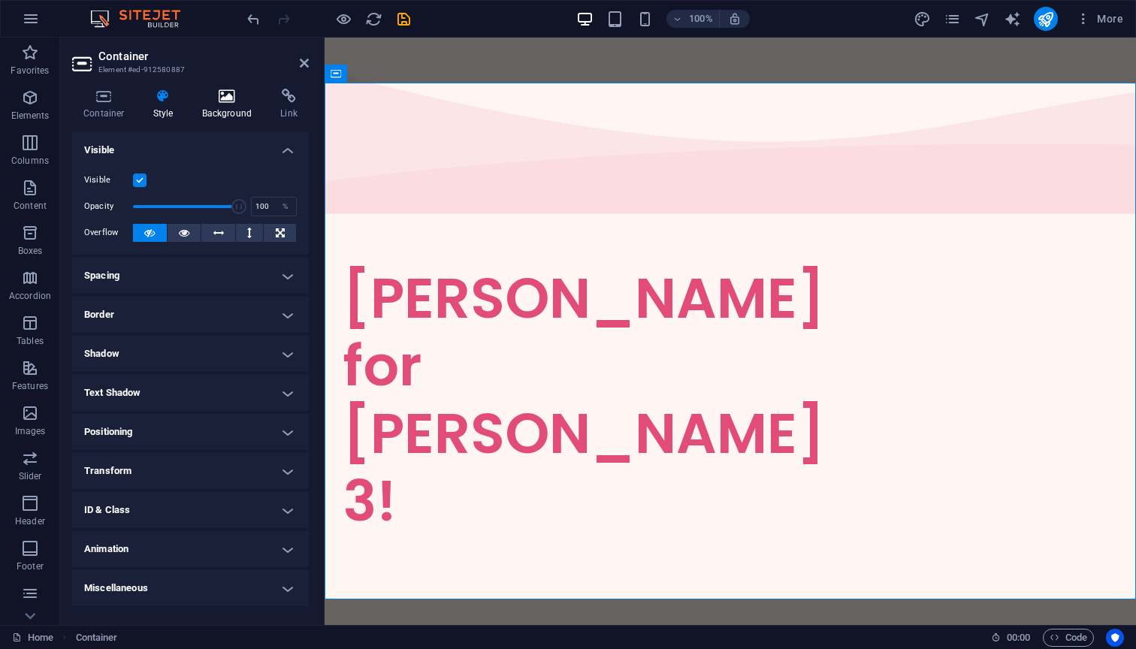
click at [246, 97] on icon at bounding box center [227, 96] width 73 height 15
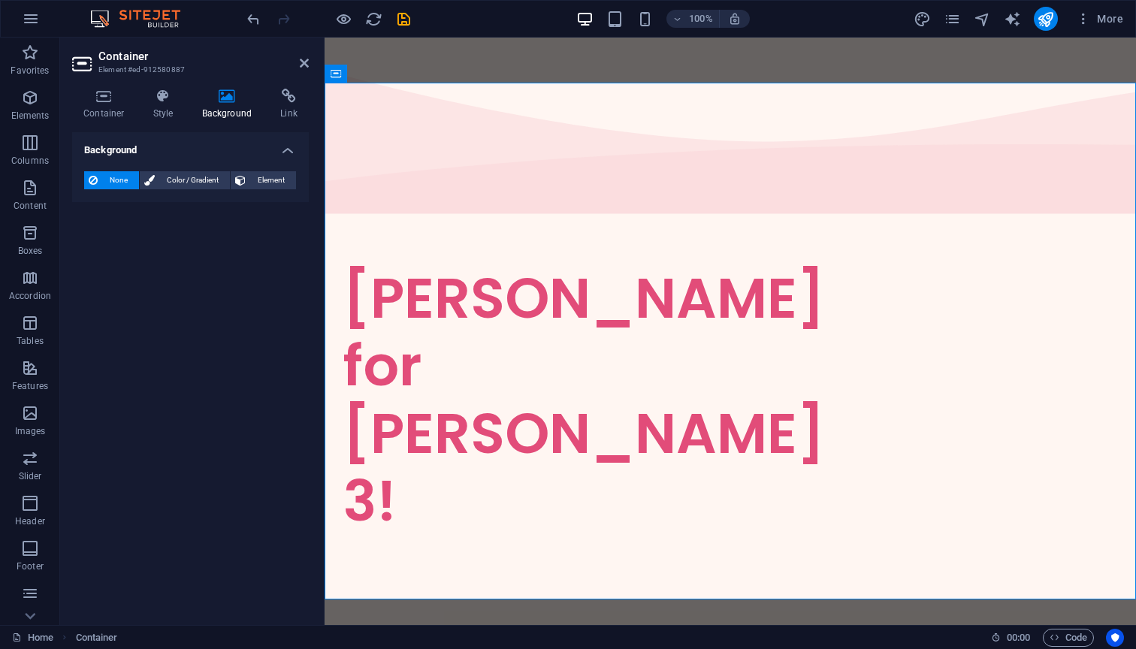
click at [315, 91] on div "Container Style Background Link Size Height Default px rem % vh vw Min. height …" at bounding box center [190, 351] width 261 height 548
click at [192, 175] on span "Color / Gradient" at bounding box center [192, 180] width 66 height 18
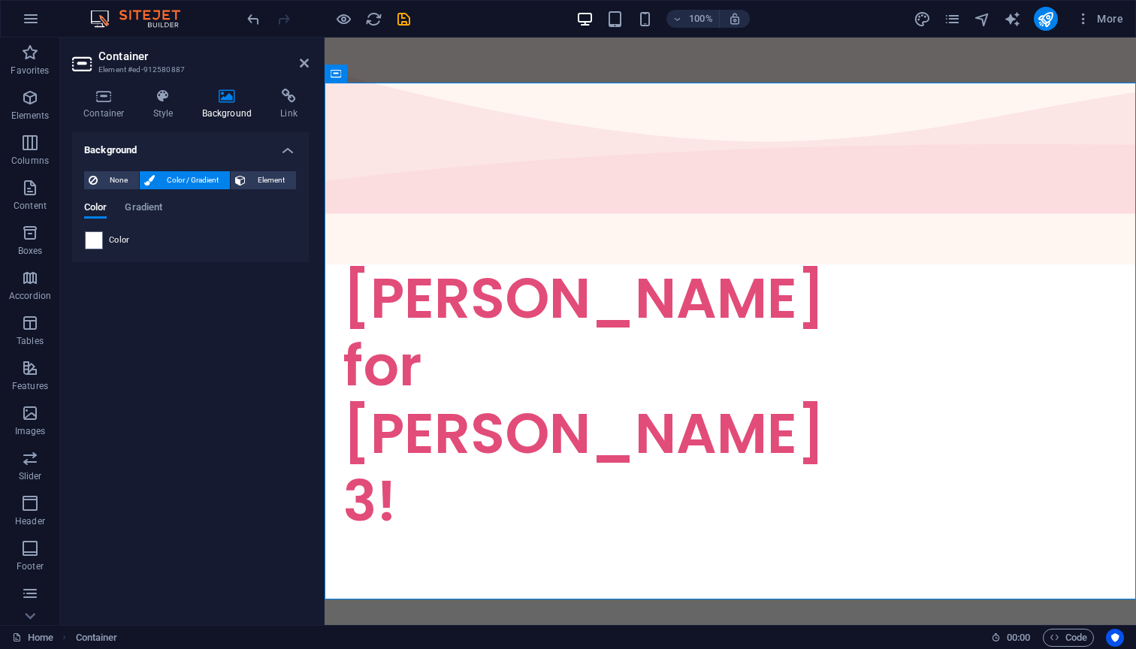
click at [196, 176] on span "Color / Gradient" at bounding box center [192, 180] width 66 height 18
click at [255, 177] on span "Element" at bounding box center [270, 180] width 41 height 18
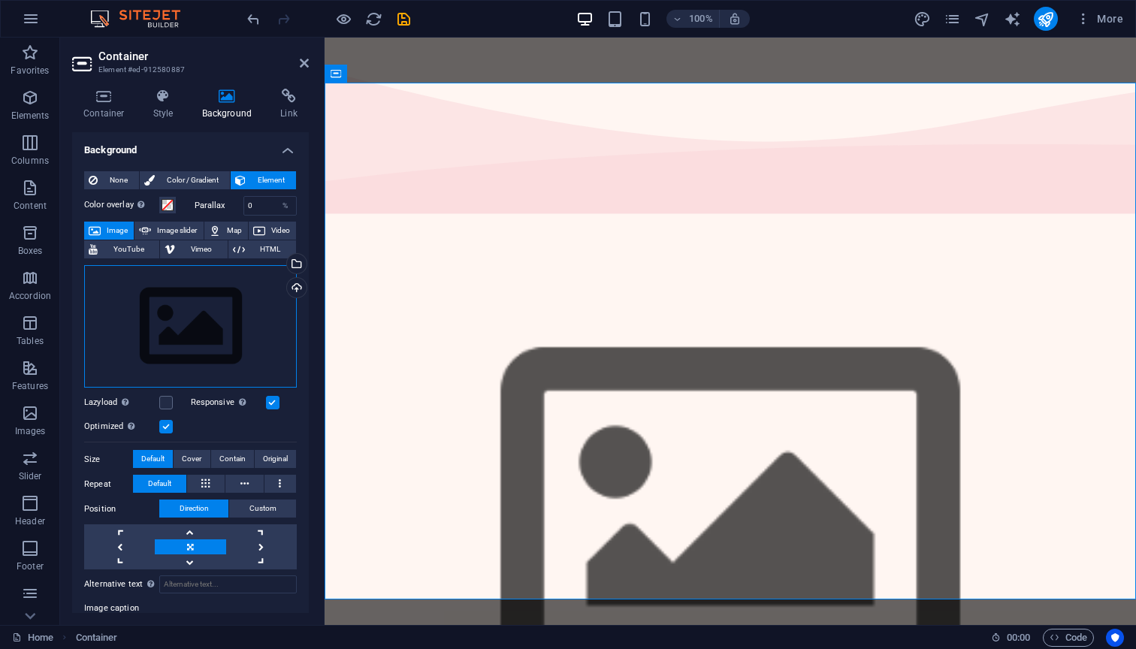
click at [255, 306] on div "Drag files here, click to choose files or select files from Files or our free s…" at bounding box center [190, 326] width 213 height 123
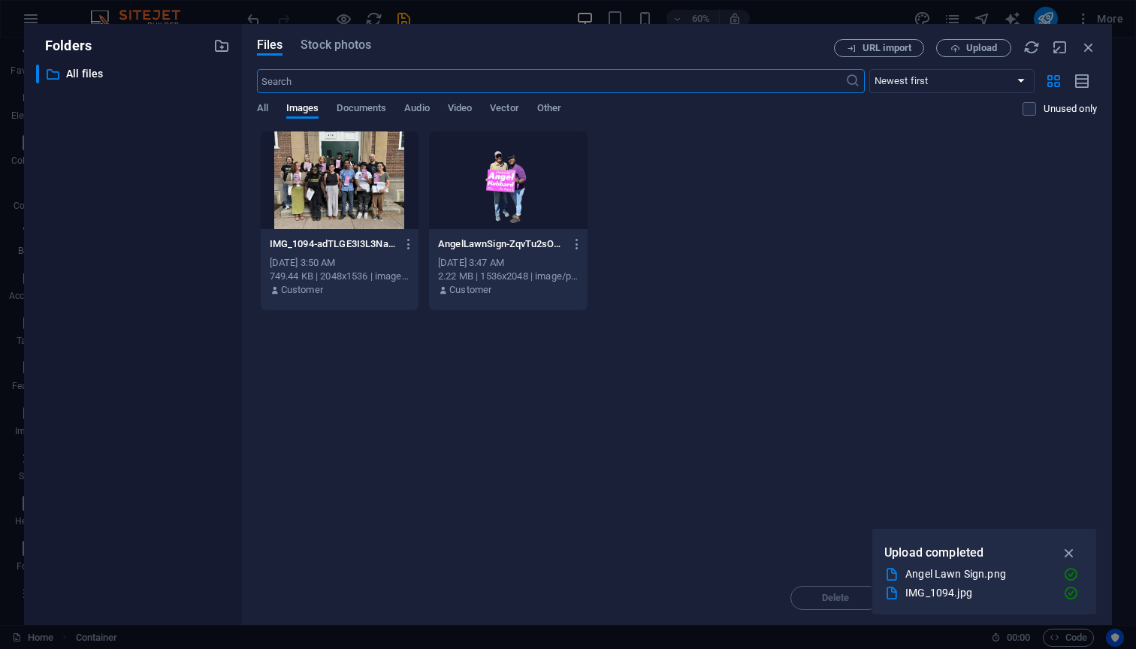
click at [352, 145] on div at bounding box center [340, 180] width 158 height 98
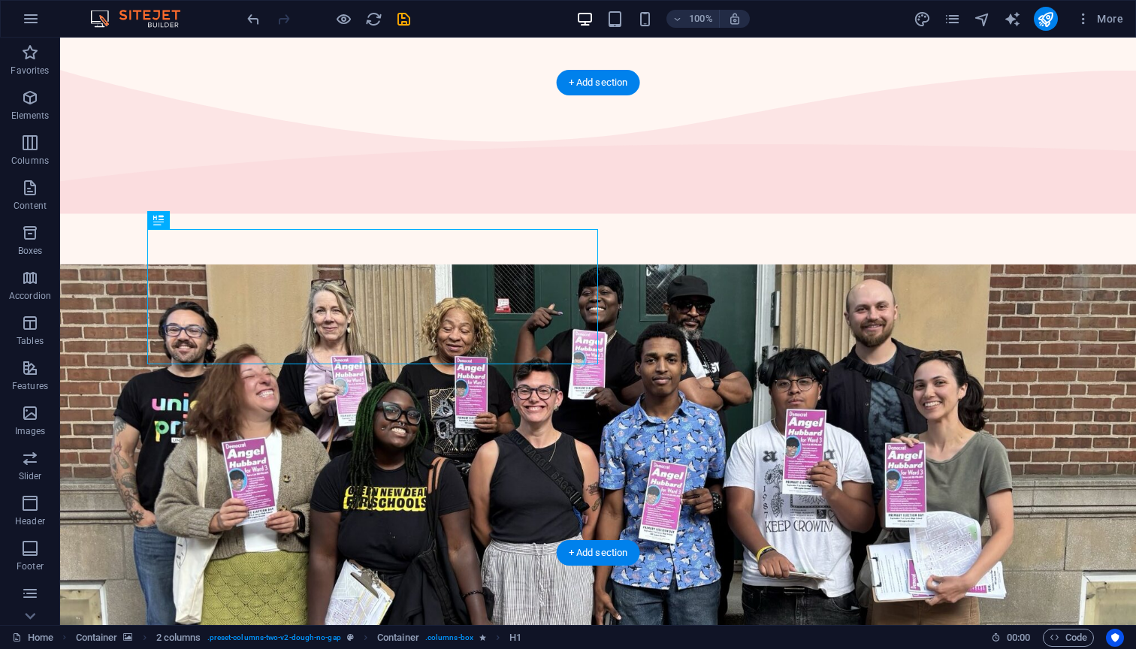
click at [859, 264] on figure at bounding box center [597, 499] width 1075 height 470
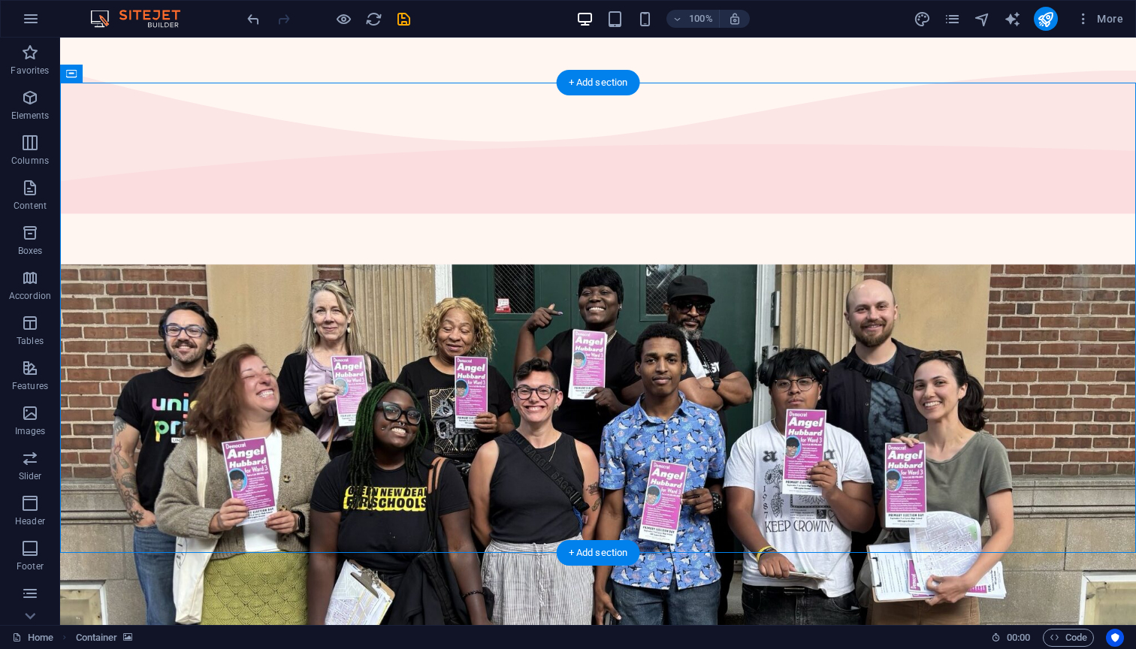
click at [188, 264] on figure at bounding box center [597, 499] width 1075 height 470
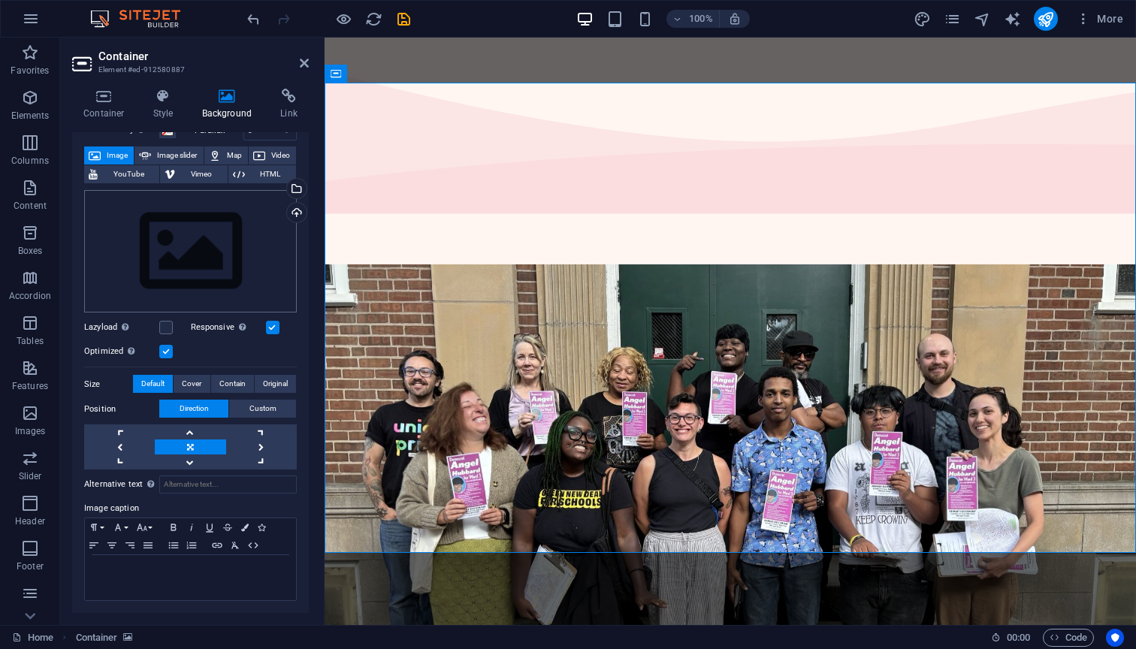
scroll to position [74, 0]
click at [237, 382] on span "Contain" at bounding box center [232, 385] width 26 height 18
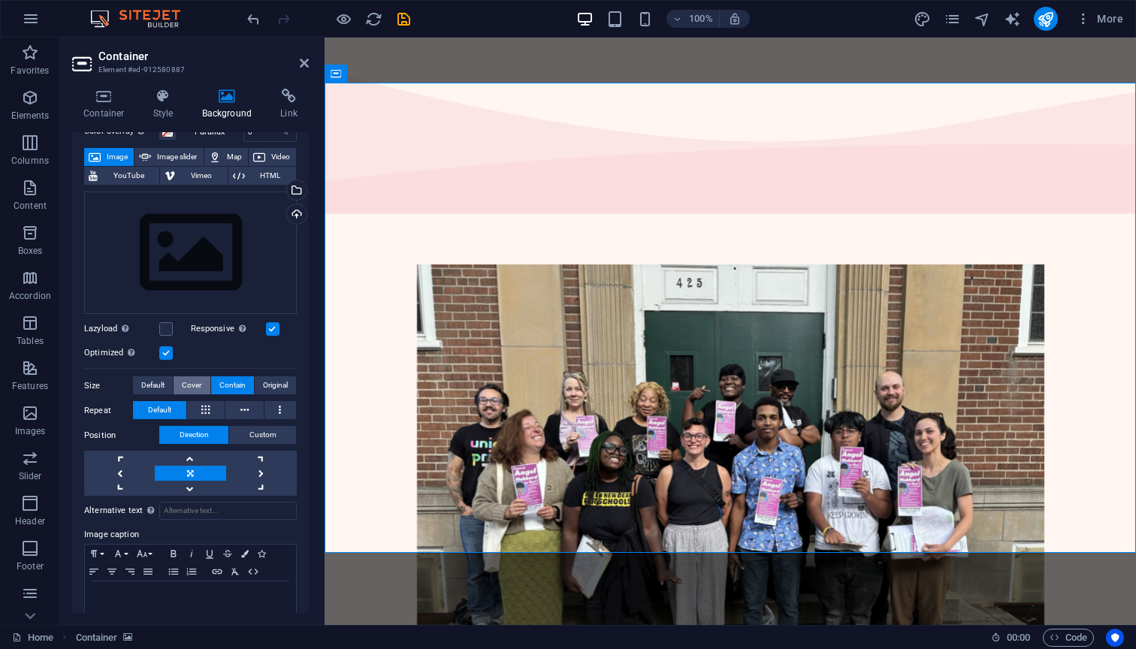
click at [177, 385] on button "Cover" at bounding box center [191, 385] width 36 height 18
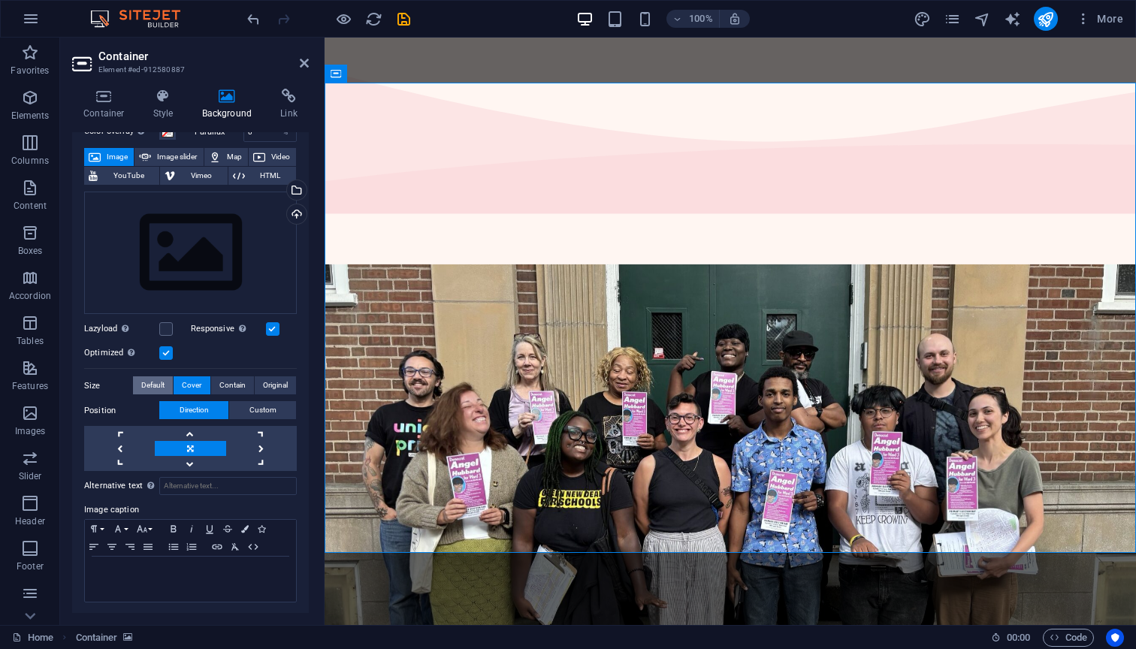
click at [158, 385] on span "Default" at bounding box center [152, 385] width 23 height 18
click at [231, 387] on span "Contain" at bounding box center [232, 385] width 26 height 18
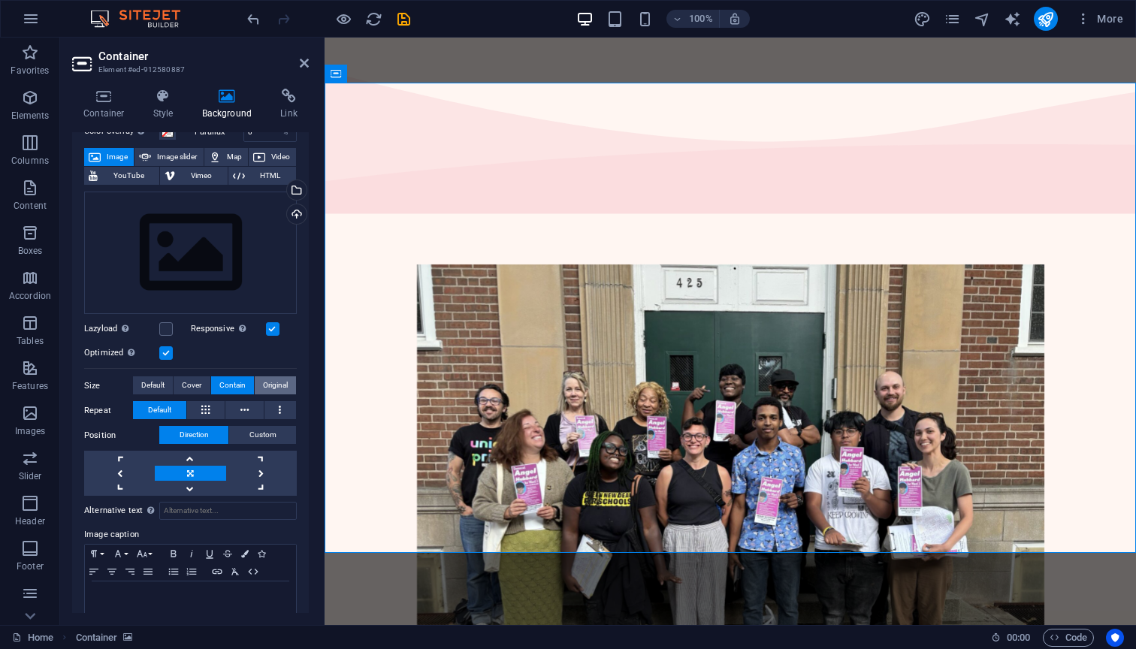
click at [264, 382] on span "Original" at bounding box center [275, 385] width 25 height 18
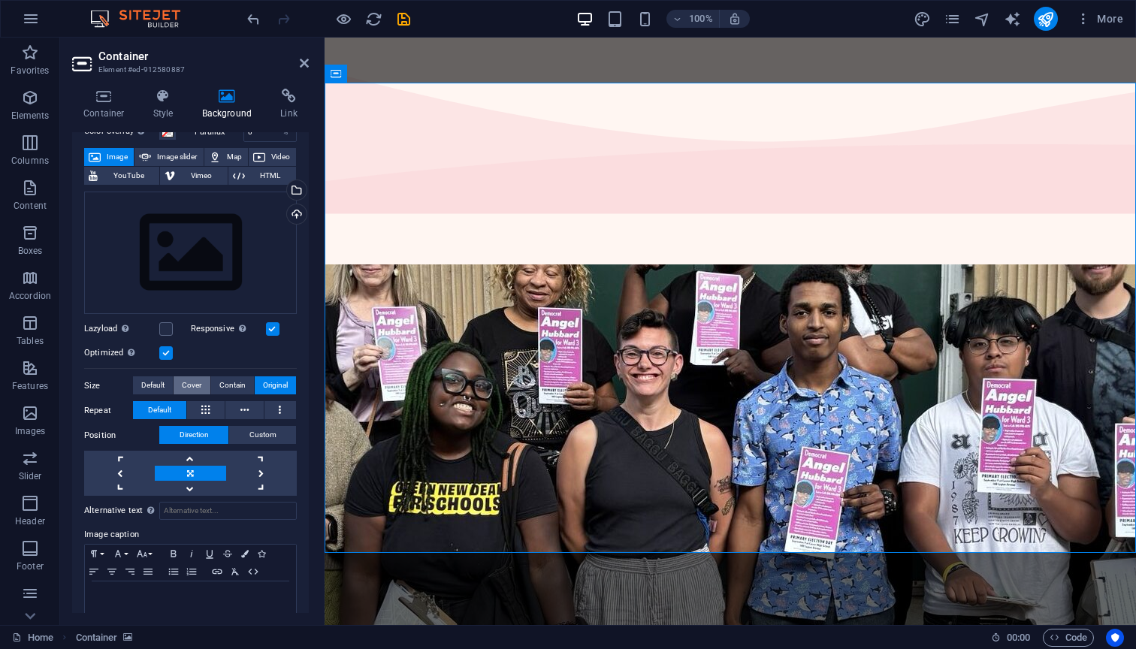
click at [195, 385] on span "Cover" at bounding box center [192, 385] width 20 height 18
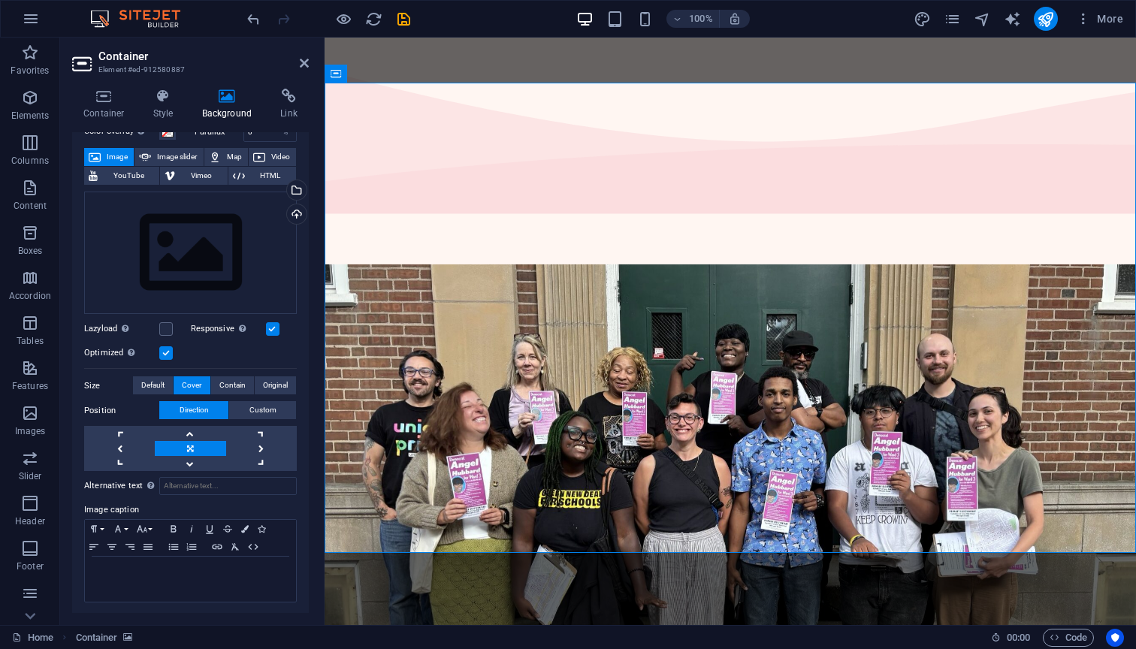
scroll to position [1, 0]
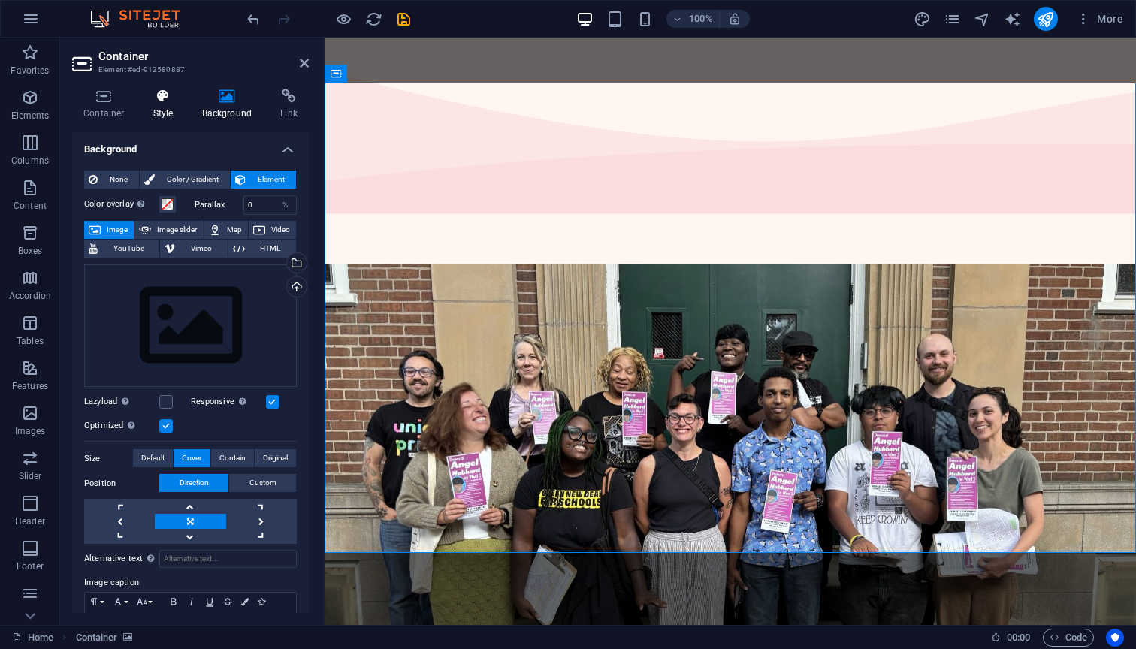
click at [156, 106] on h4 "Style" at bounding box center [166, 105] width 49 height 32
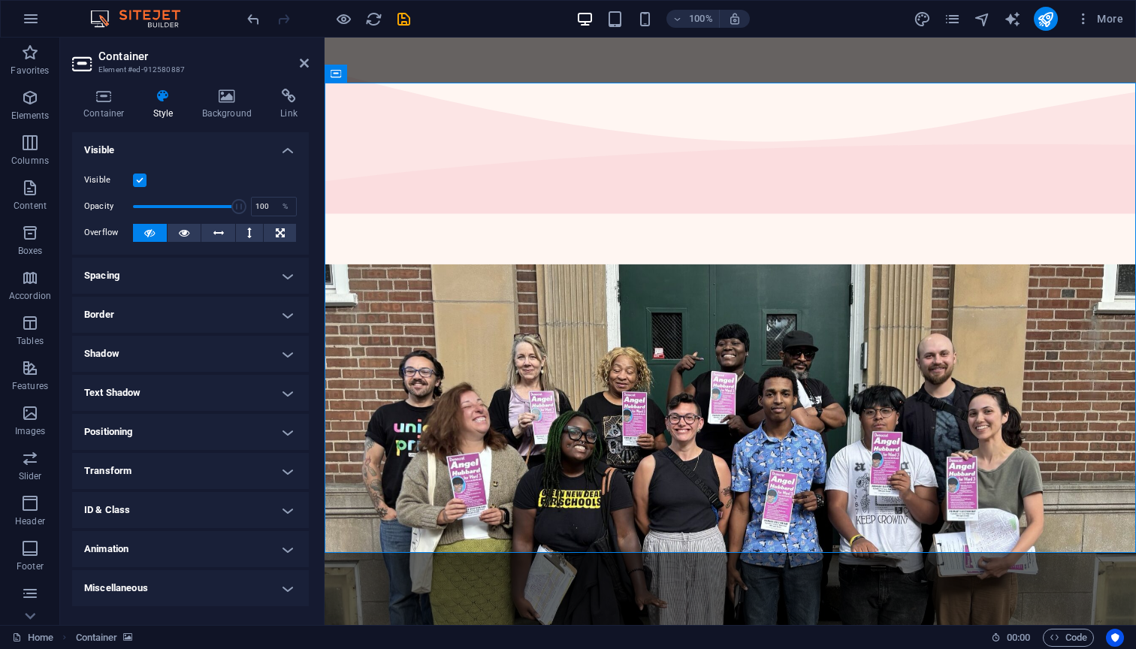
click at [164, 427] on h4 "Positioning" at bounding box center [190, 432] width 237 height 36
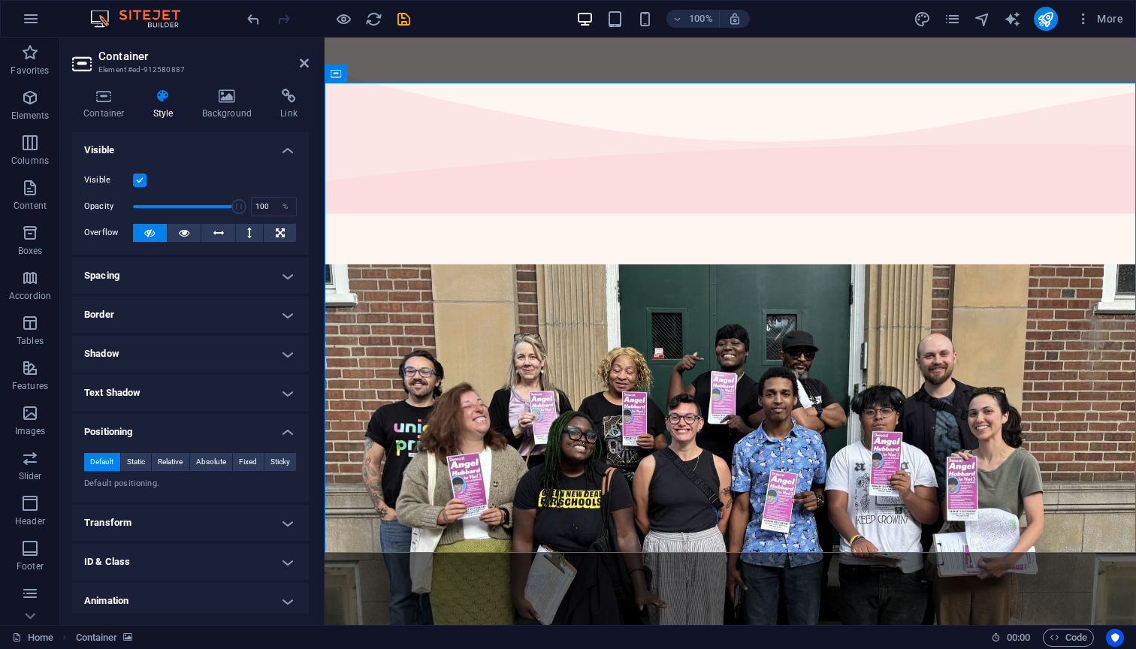
click at [164, 427] on h4 "Positioning" at bounding box center [190, 427] width 237 height 27
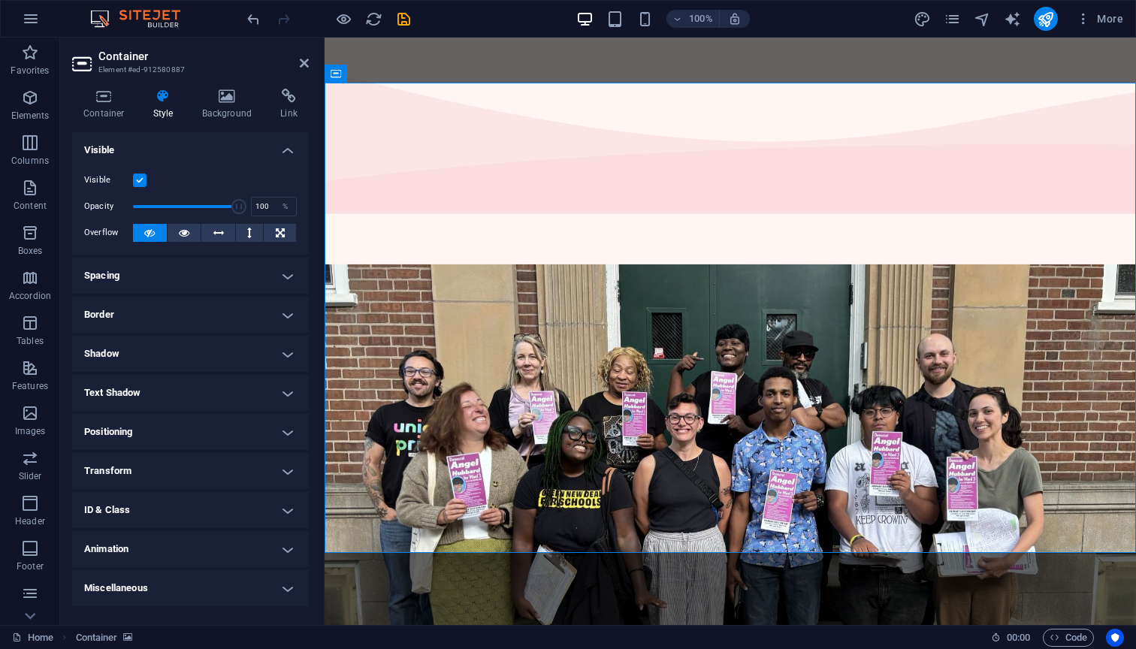
click at [170, 421] on h4 "Positioning" at bounding box center [190, 432] width 237 height 36
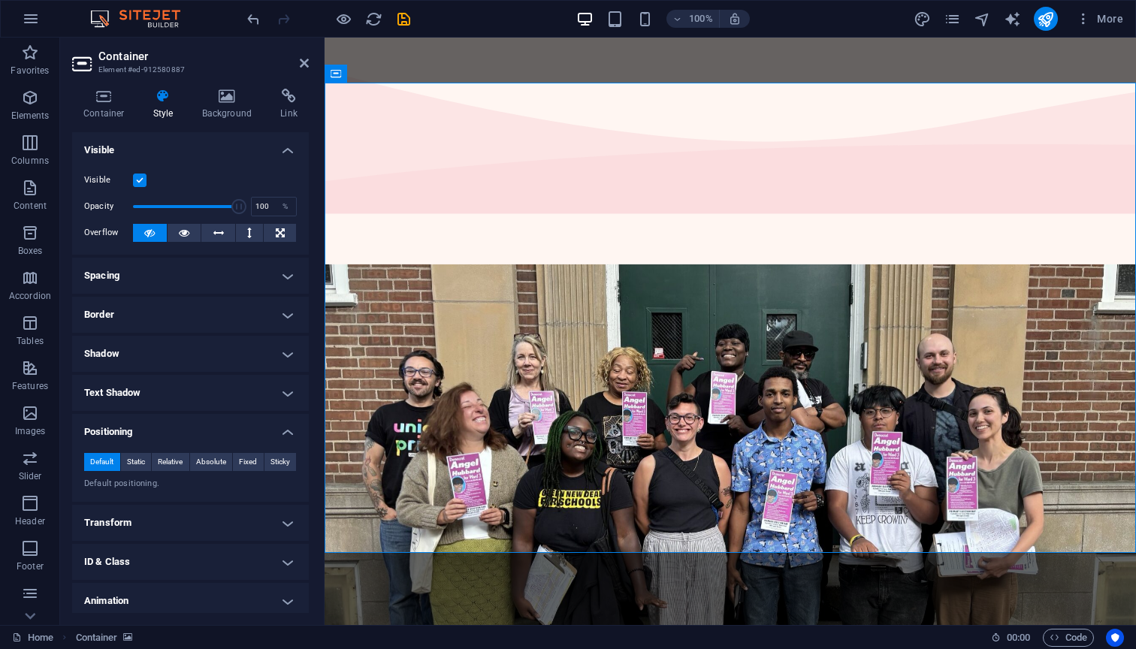
click at [170, 421] on h4 "Positioning" at bounding box center [190, 427] width 237 height 27
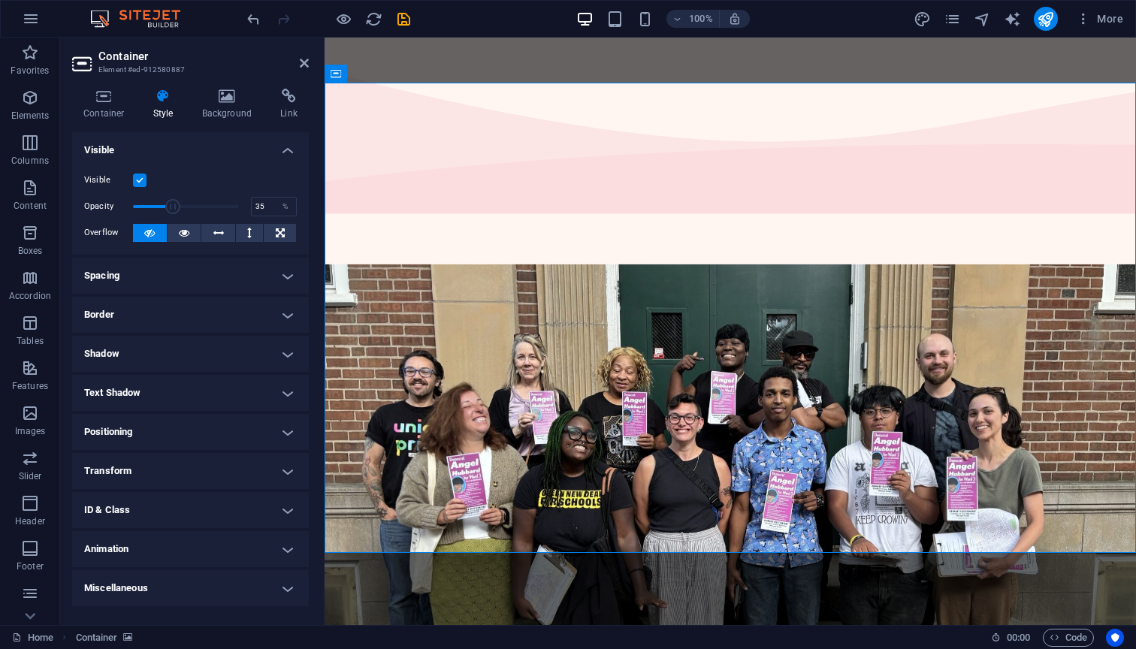
drag, startPoint x: 228, startPoint y: 207, endPoint x: 169, endPoint y: 207, distance: 58.6
click at [169, 207] on span at bounding box center [186, 206] width 106 height 23
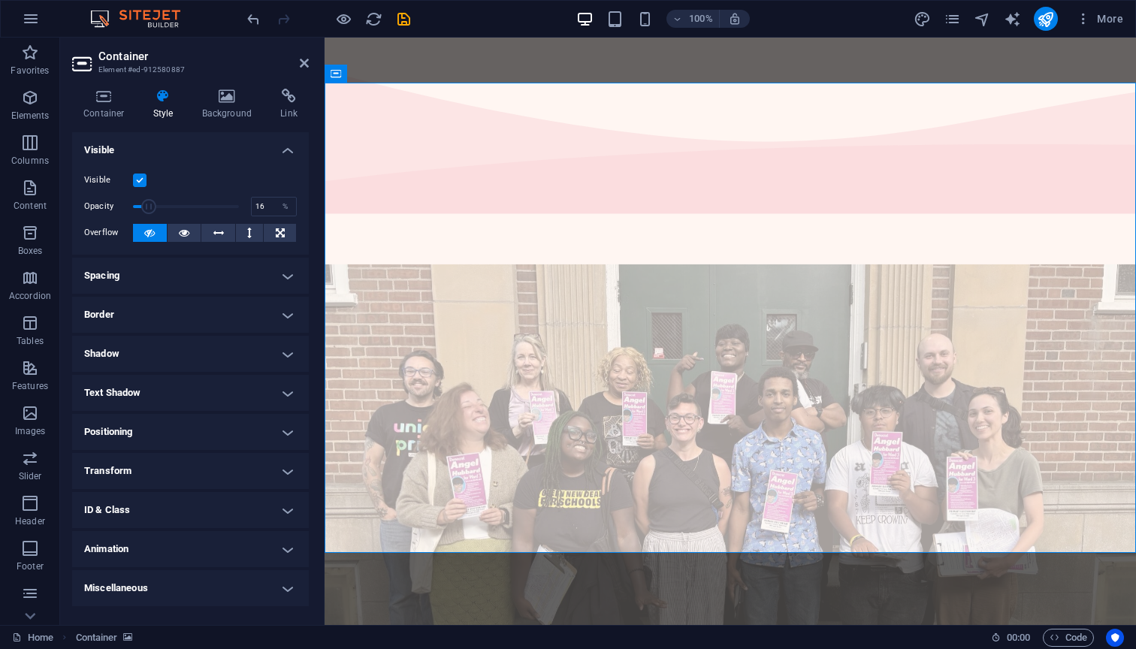
click at [149, 207] on span at bounding box center [186, 206] width 106 height 23
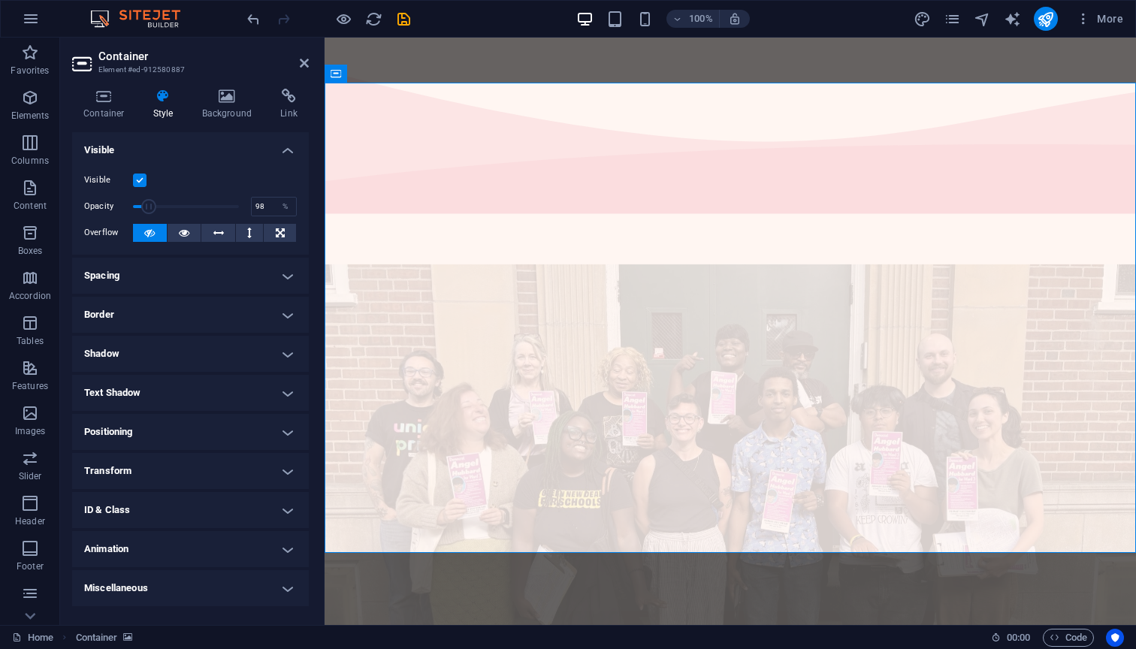
type input "100"
drag, startPoint x: 149, startPoint y: 207, endPoint x: 267, endPoint y: 207, distance: 117.9
click at [267, 207] on div "Opacity 100 %" at bounding box center [190, 206] width 213 height 23
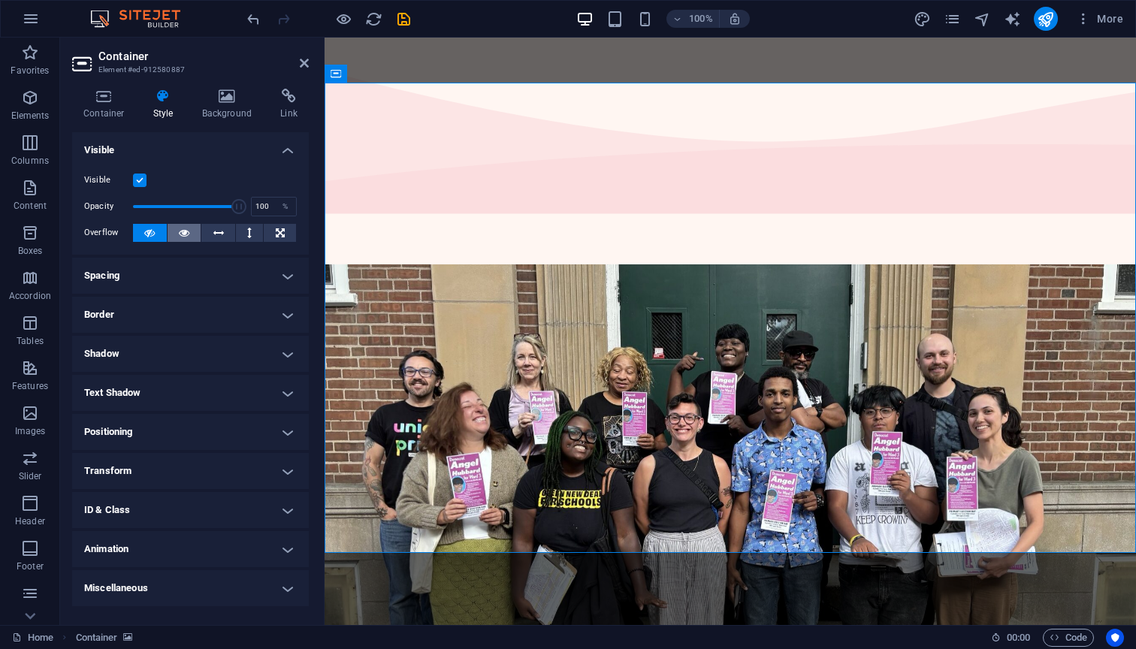
click at [177, 228] on button at bounding box center [184, 233] width 34 height 18
click at [213, 229] on icon at bounding box center [218, 233] width 11 height 18
click at [244, 227] on button at bounding box center [250, 233] width 28 height 18
click at [285, 230] on button at bounding box center [280, 233] width 32 height 18
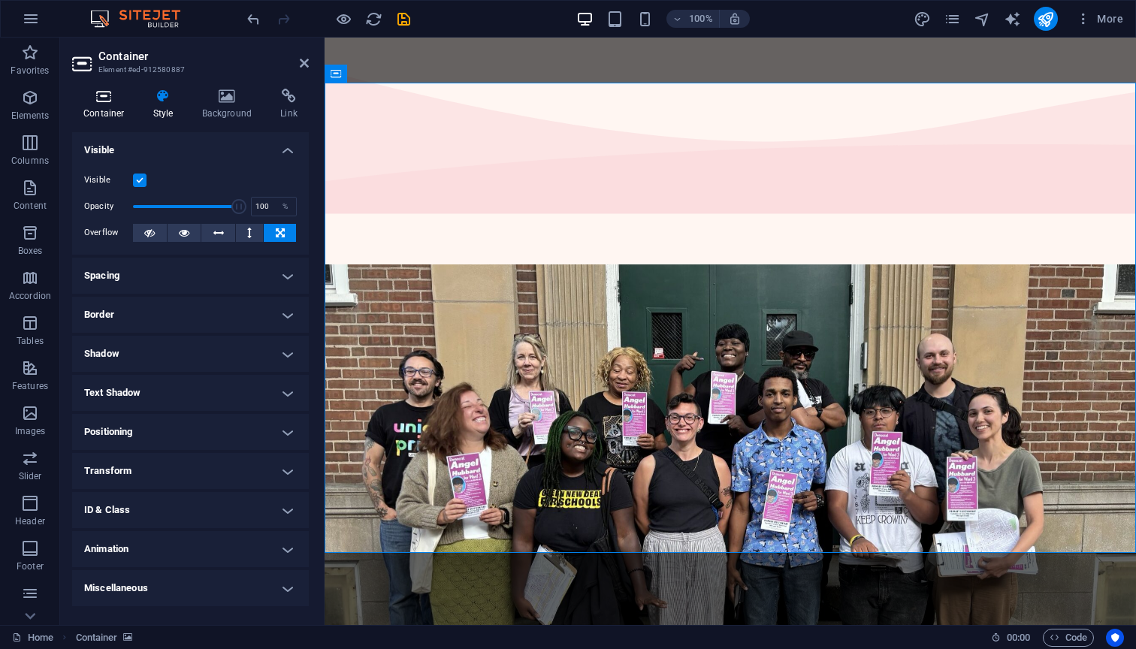
click at [101, 99] on icon at bounding box center [104, 96] width 64 height 15
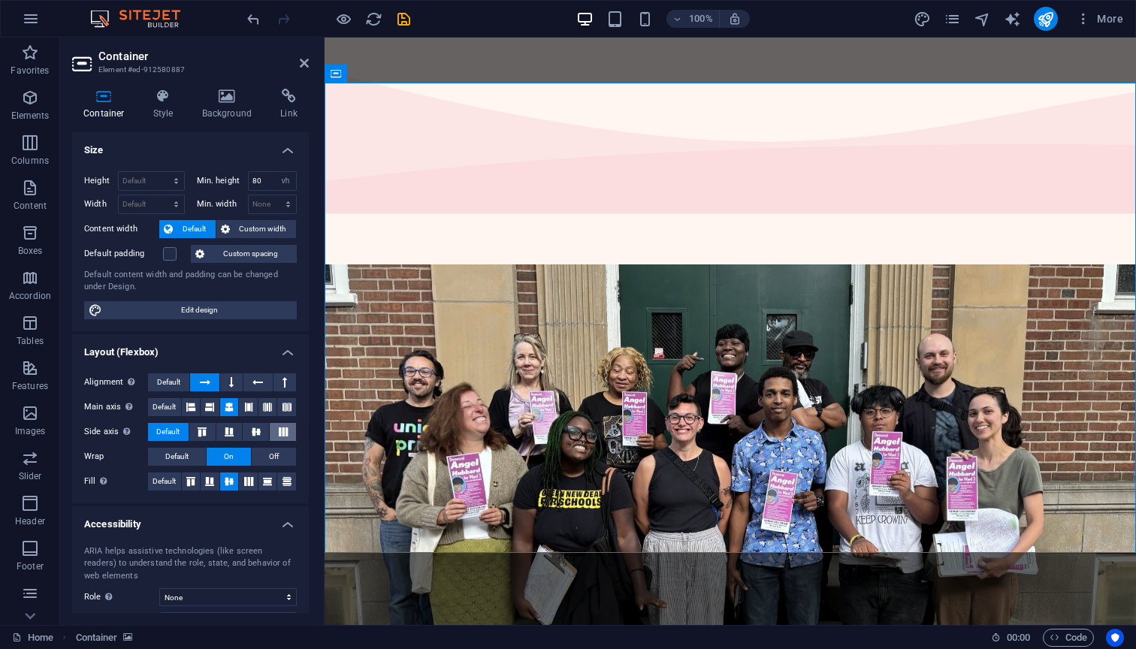
scroll to position [0, 0]
select select "none"
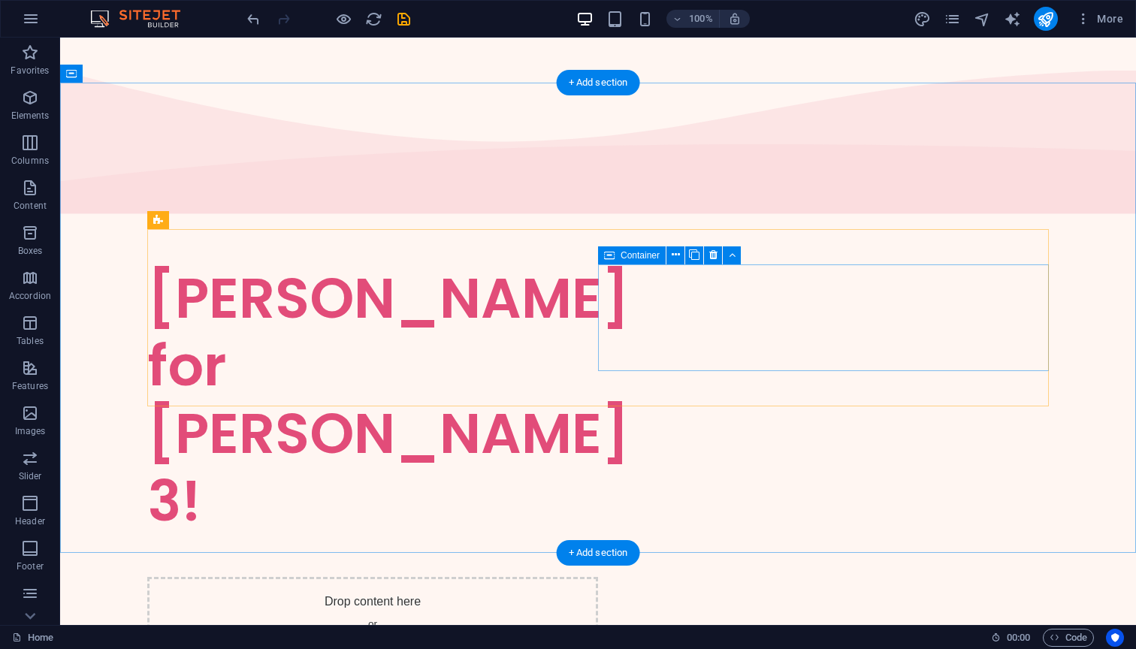
click at [598, 577] on div "Drop content here or Add elements Paste clipboard" at bounding box center [372, 630] width 451 height 107
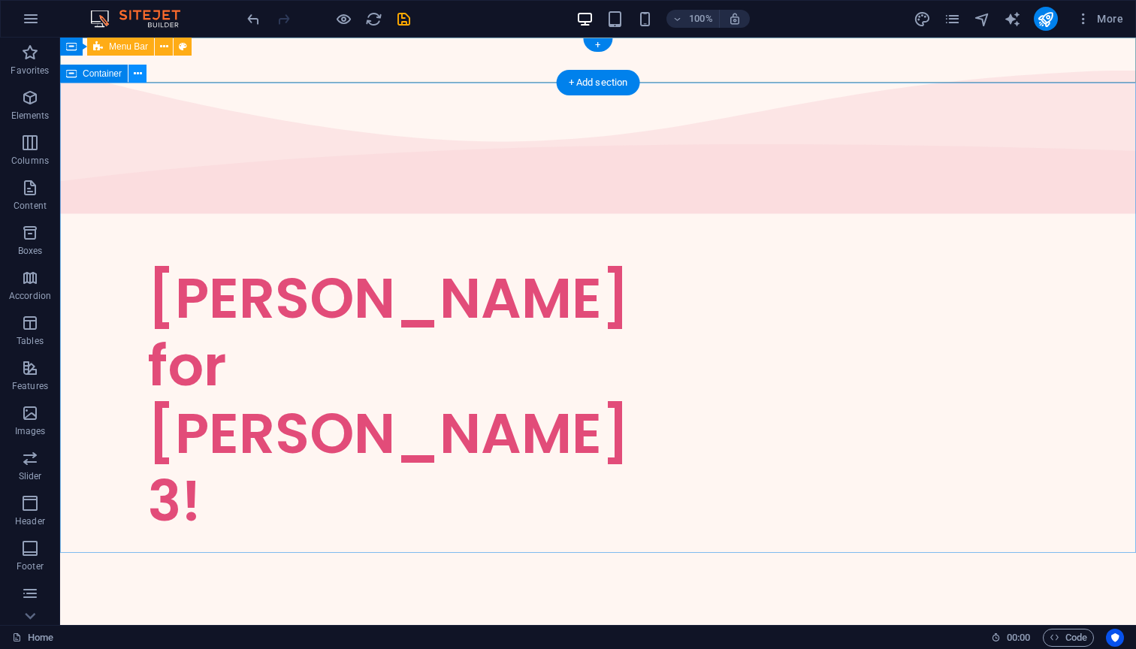
click at [143, 78] on button at bounding box center [137, 74] width 18 height 18
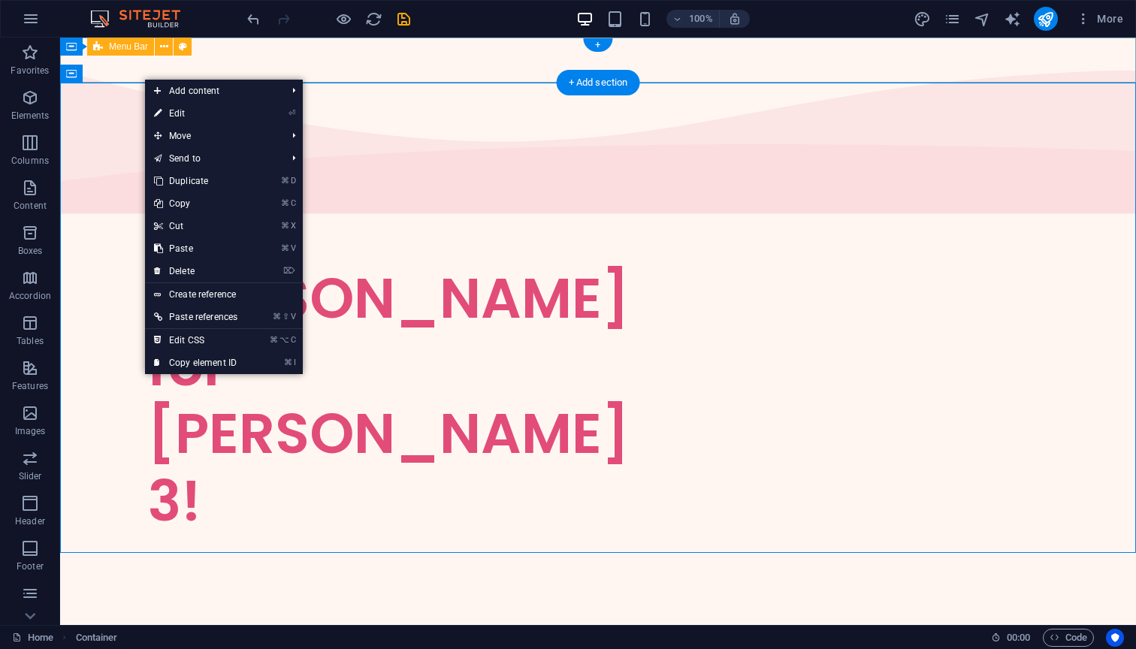
click at [133, 48] on span "Menu Bar" at bounding box center [128, 46] width 39 height 9
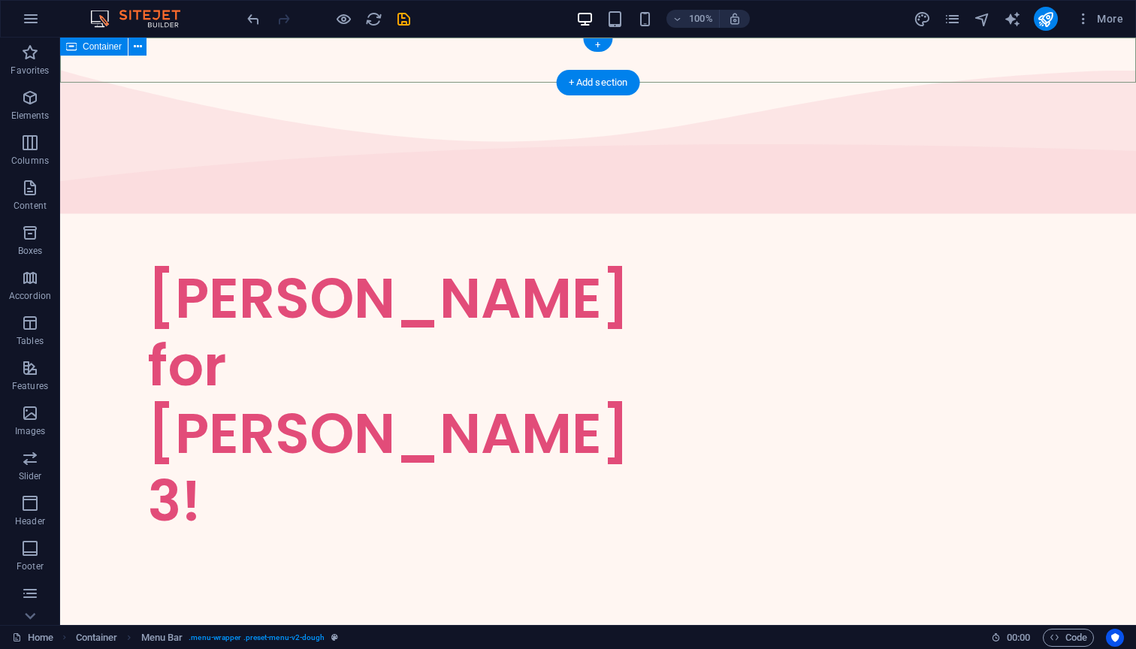
click at [71, 46] on icon at bounding box center [71, 47] width 11 height 18
click at [92, 44] on span "Container" at bounding box center [102, 46] width 39 height 9
select select "multiple-waves"
select select "vh"
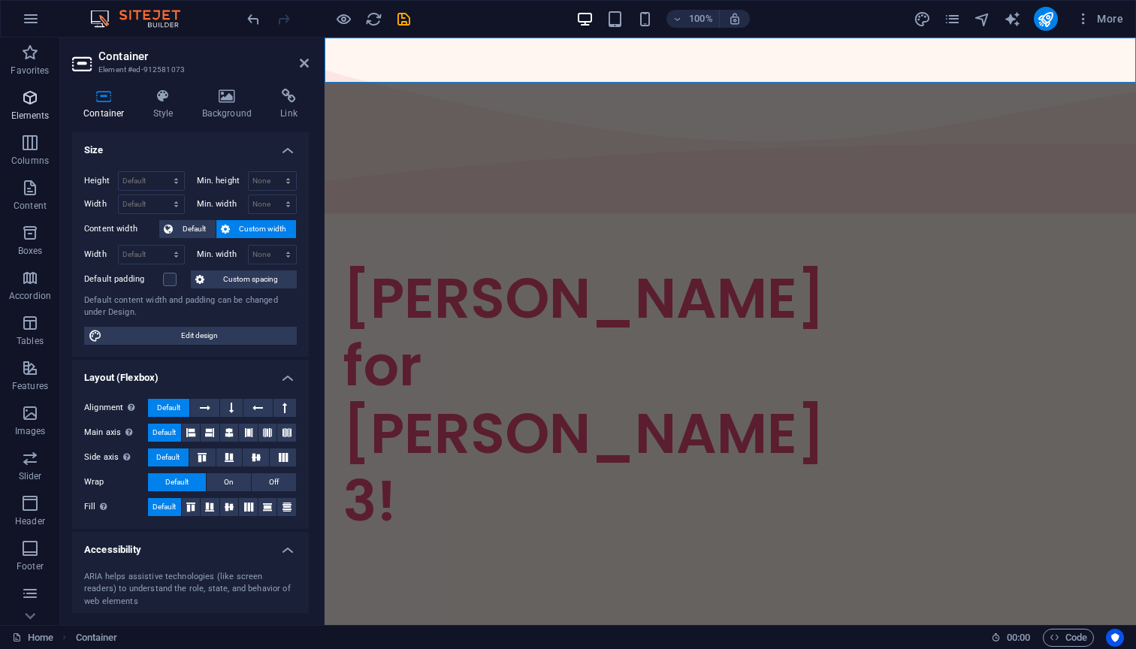
click at [23, 101] on icon "button" at bounding box center [30, 98] width 18 height 18
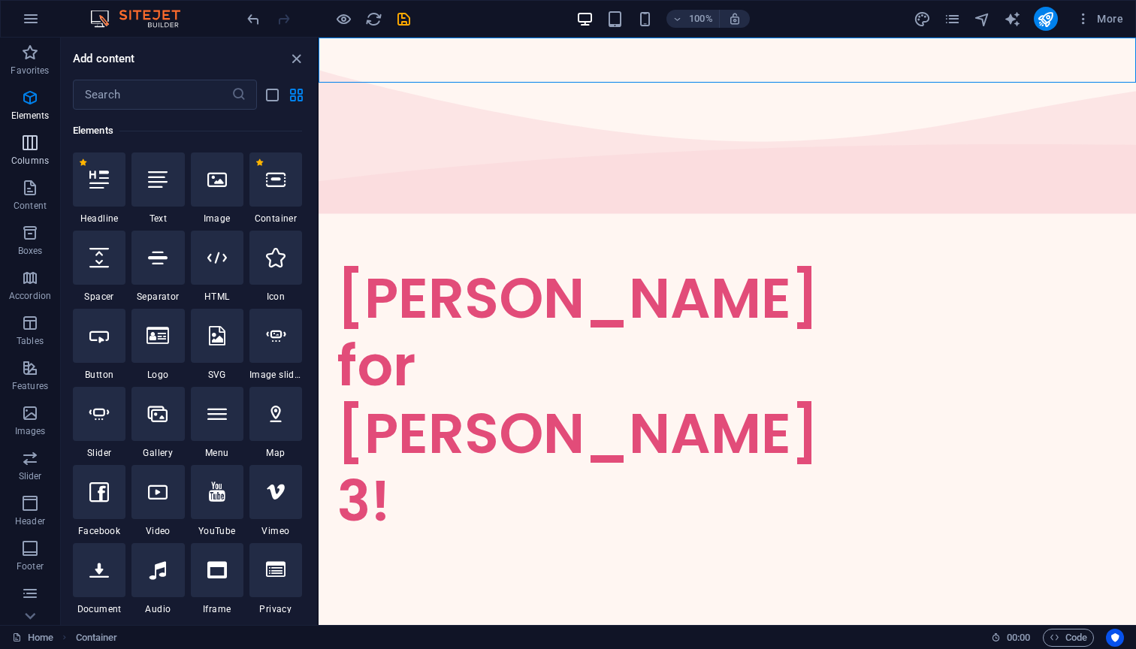
click at [24, 139] on icon "button" at bounding box center [30, 143] width 18 height 18
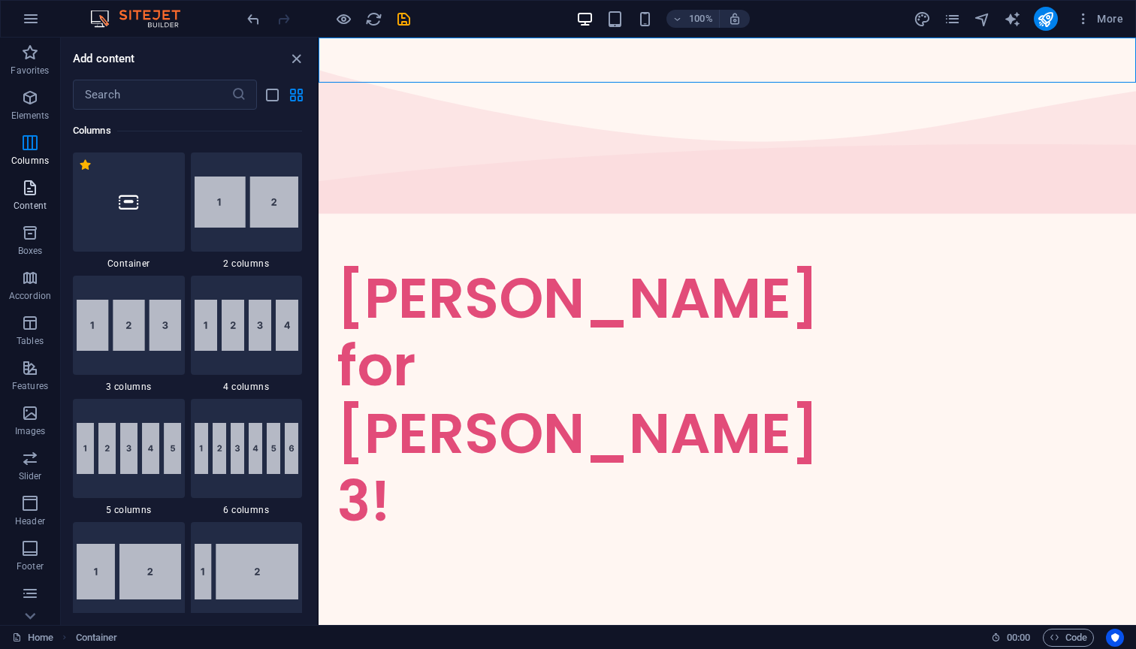
click at [22, 188] on icon "button" at bounding box center [30, 188] width 18 height 18
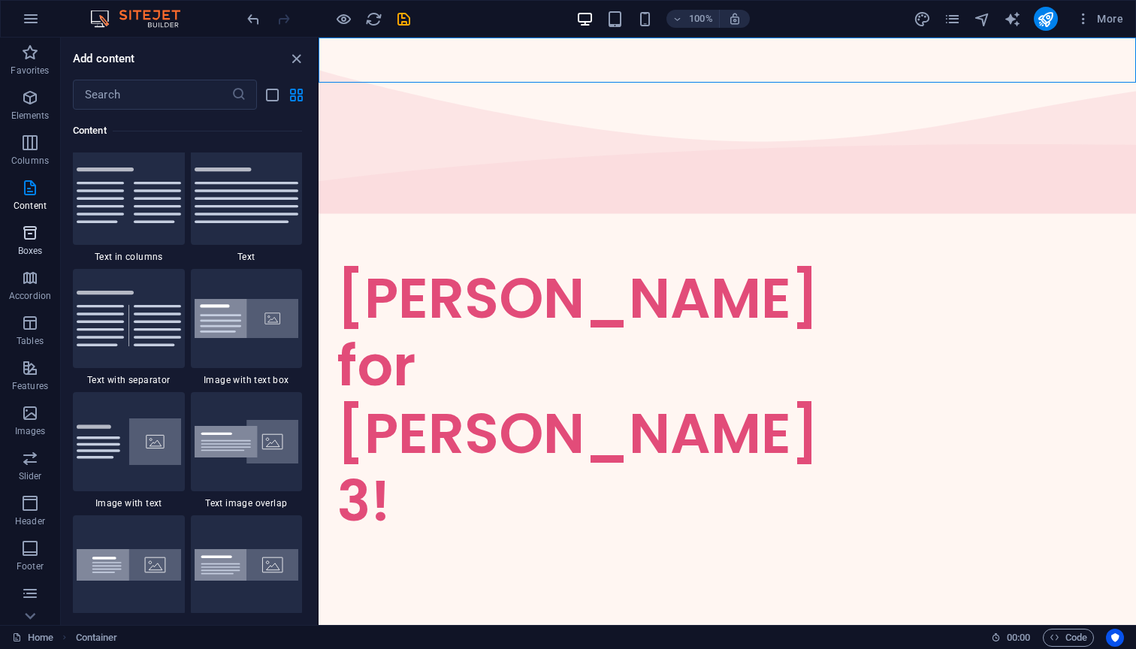
click at [24, 240] on icon "button" at bounding box center [30, 233] width 18 height 18
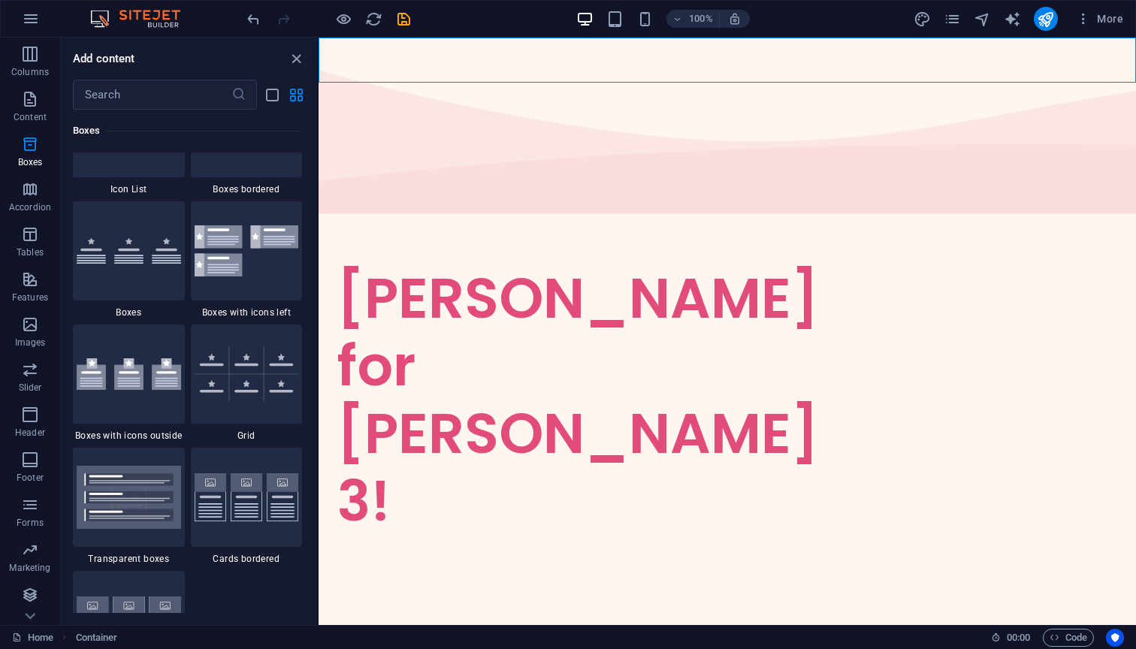
scroll to position [89, 0]
click at [32, 20] on icon "button" at bounding box center [31, 19] width 18 height 18
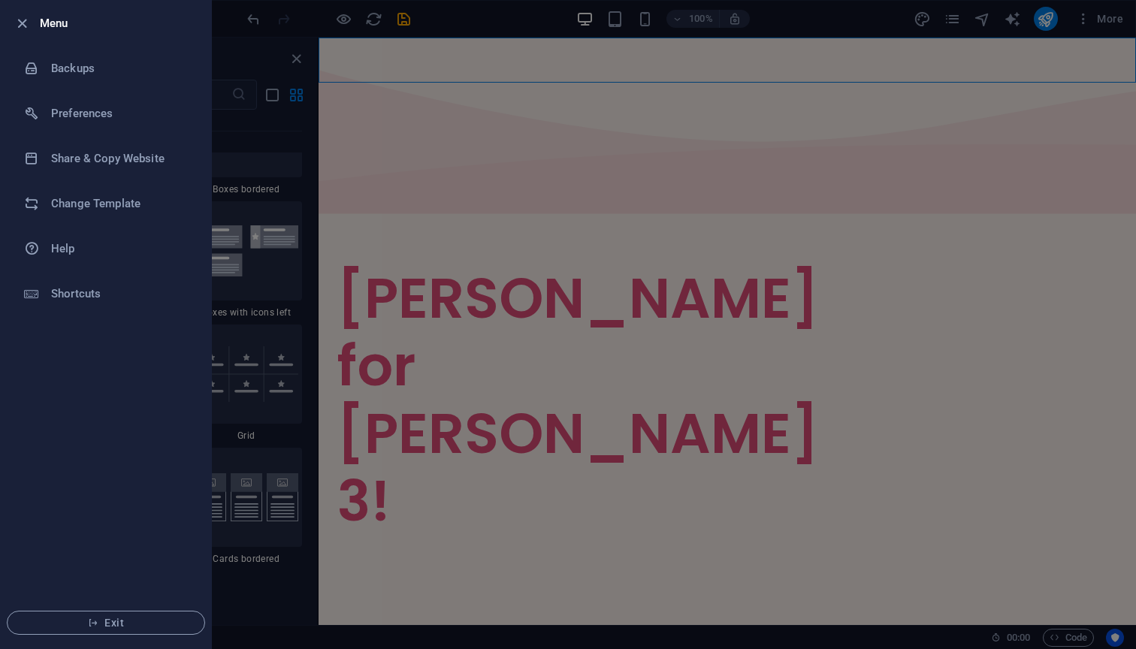
click at [281, 28] on div at bounding box center [568, 324] width 1136 height 649
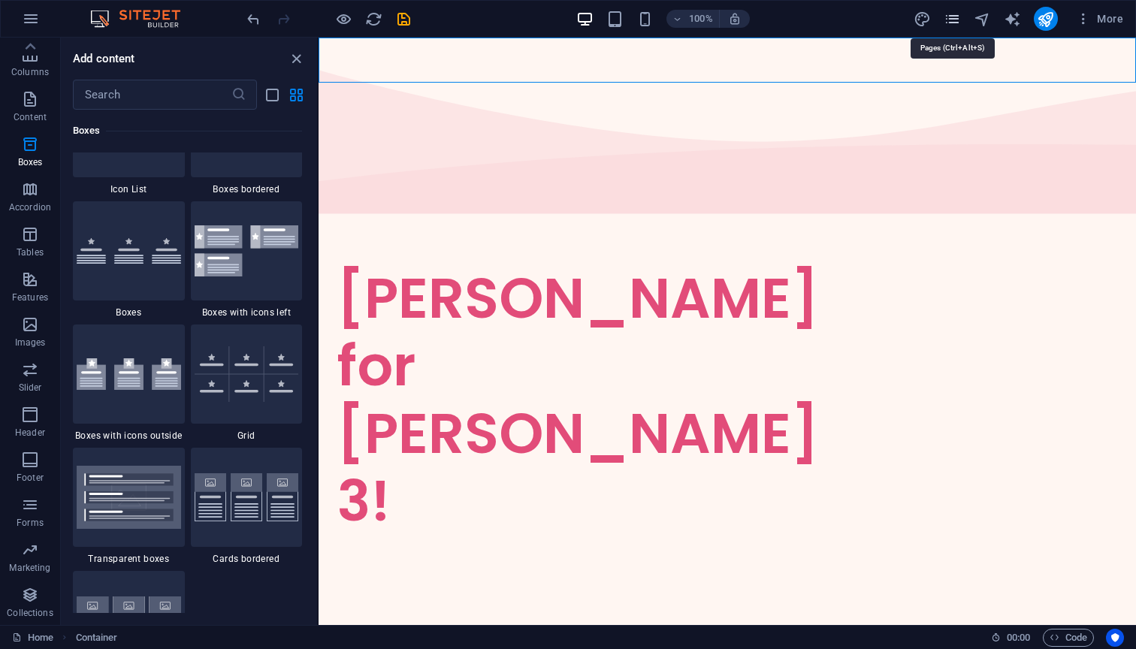
click at [954, 21] on icon "pages" at bounding box center [951, 19] width 17 height 17
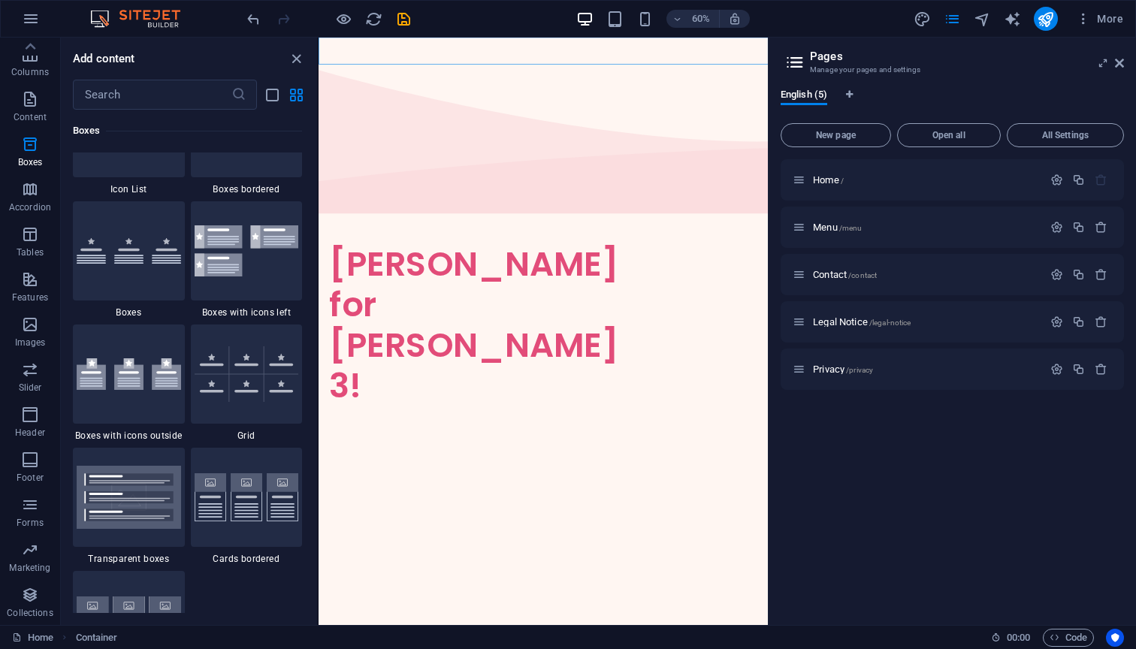
click at [792, 63] on icon at bounding box center [794, 62] width 23 height 21
click at [1125, 60] on aside "Pages Manage your pages and settings English (5) New page Open all All Settings…" at bounding box center [952, 331] width 368 height 587
click at [994, 16] on div "More" at bounding box center [1021, 19] width 216 height 24
click at [984, 16] on icon "navigator" at bounding box center [981, 19] width 17 height 17
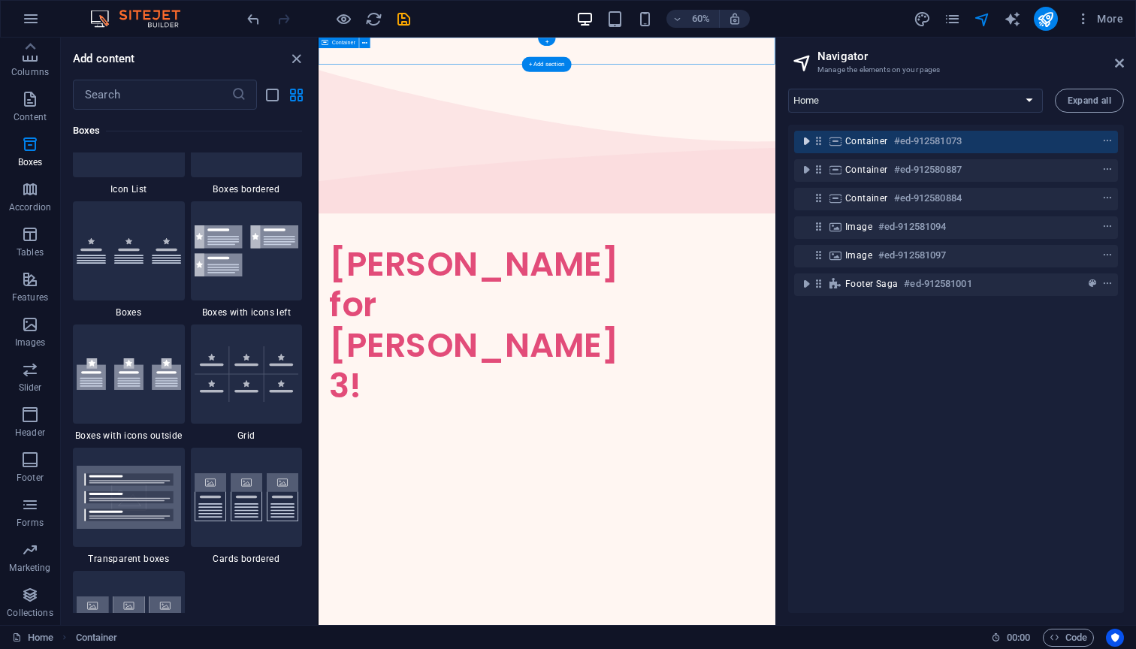
click at [801, 140] on icon "toggle-expand" at bounding box center [805, 141] width 15 height 15
click at [848, 146] on span "Container" at bounding box center [866, 141] width 43 height 12
click at [1109, 140] on span "context-menu" at bounding box center [1106, 141] width 15 height 11
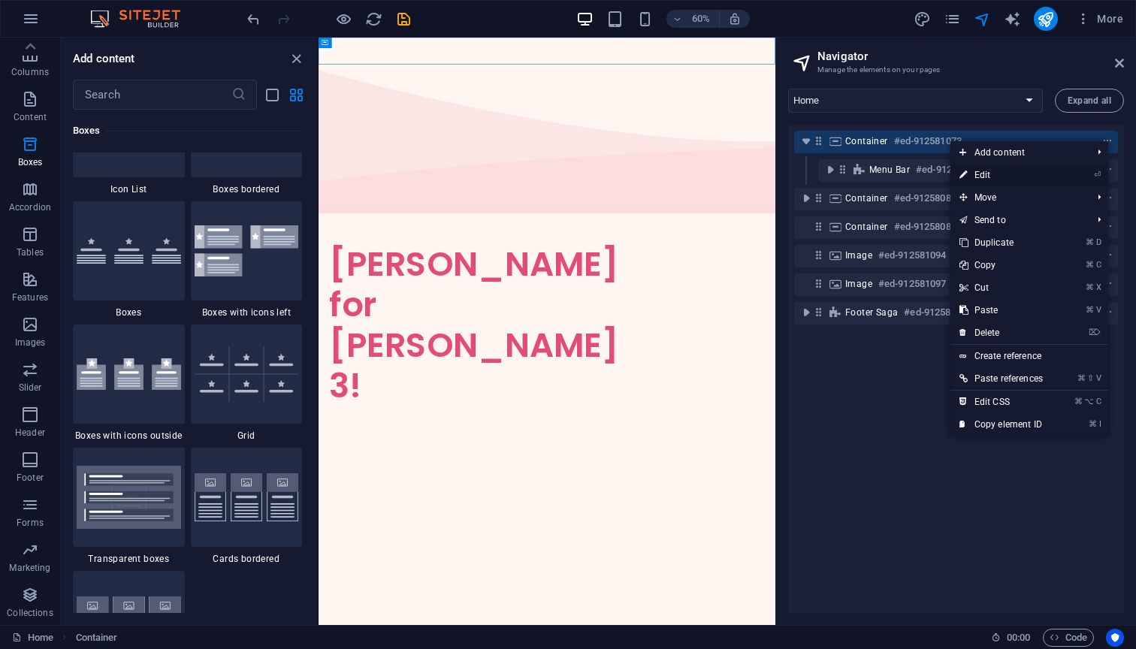
click at [977, 174] on link "⏎ Edit" at bounding box center [1000, 175] width 101 height 23
select select "multiple-waves"
select select "vh"
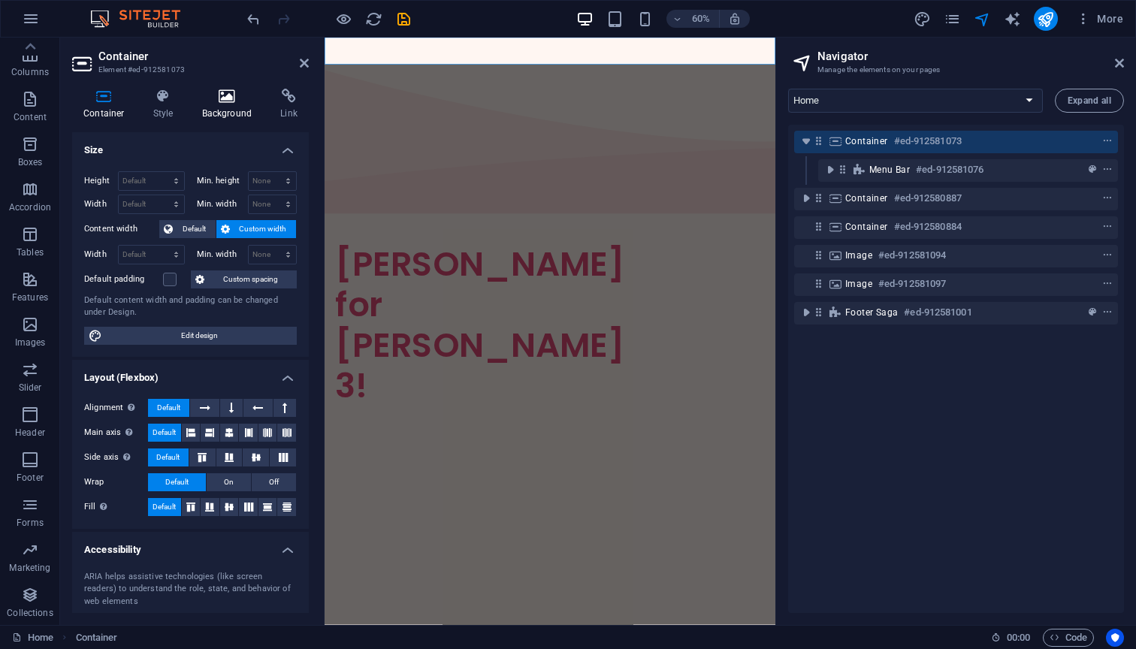
click at [225, 102] on icon at bounding box center [227, 96] width 73 height 15
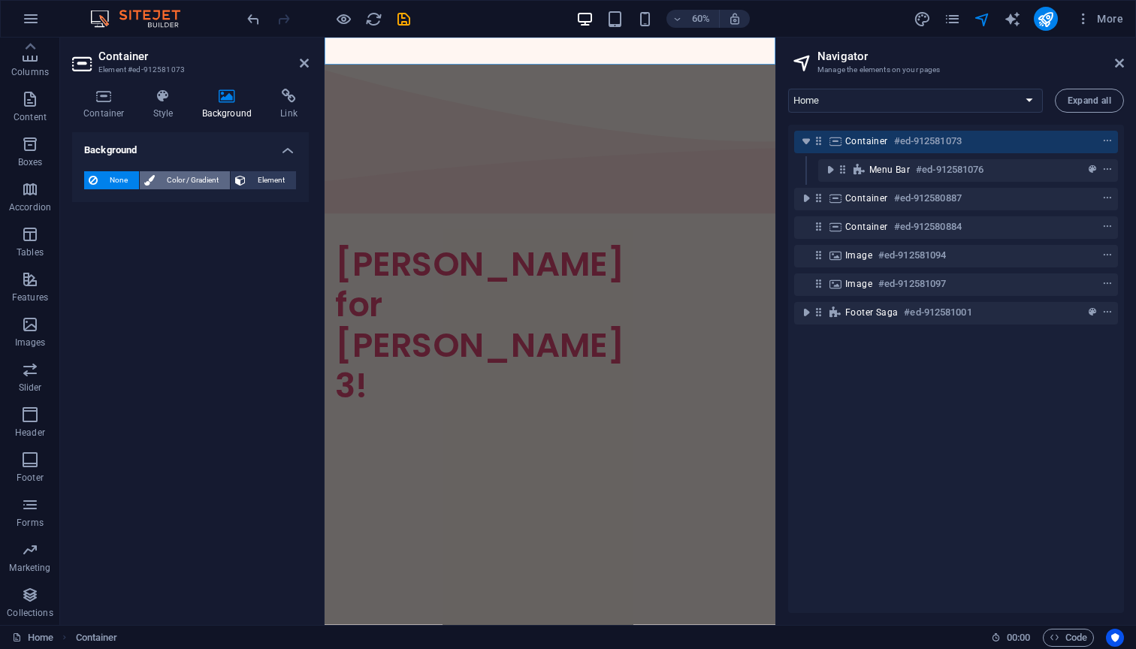
click at [207, 179] on span "Color / Gradient" at bounding box center [192, 180] width 66 height 18
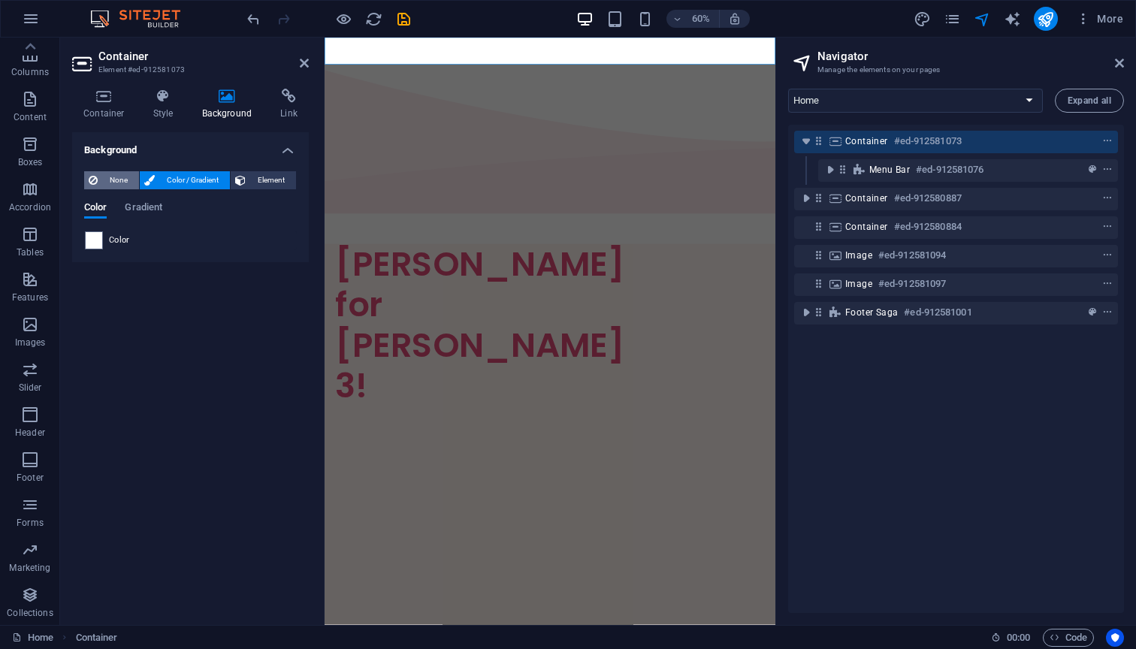
click at [110, 180] on span "None" at bounding box center [118, 180] width 32 height 18
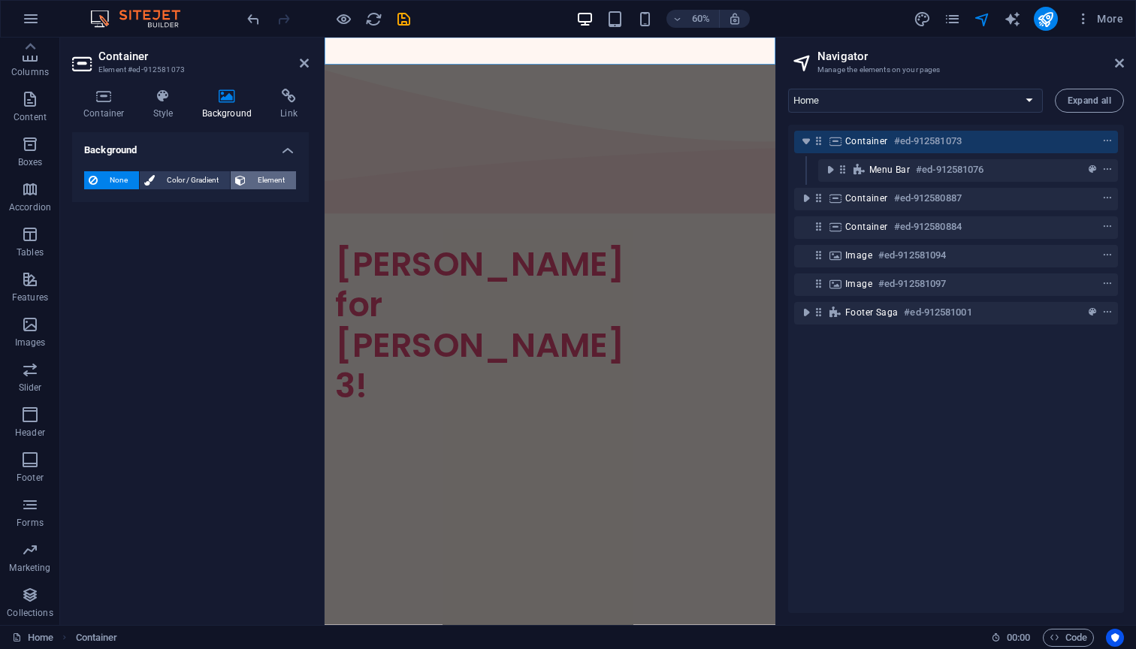
click at [271, 179] on span "Element" at bounding box center [270, 180] width 41 height 18
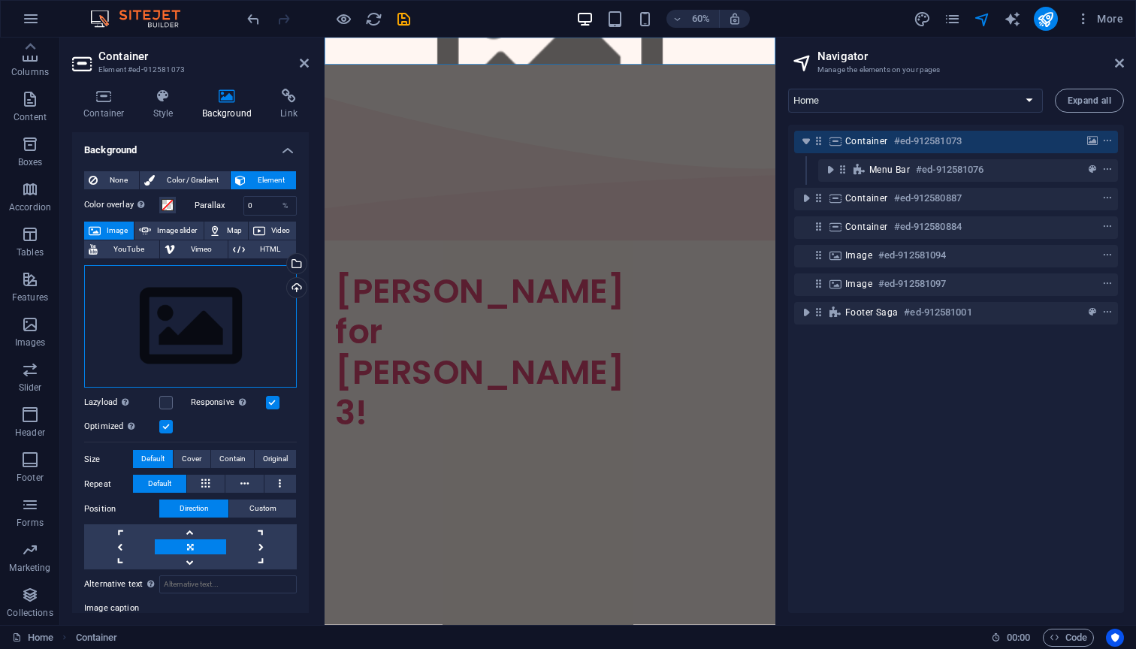
click at [192, 297] on div "Drag files here, click to choose files or select files from Files or our free s…" at bounding box center [190, 326] width 213 height 123
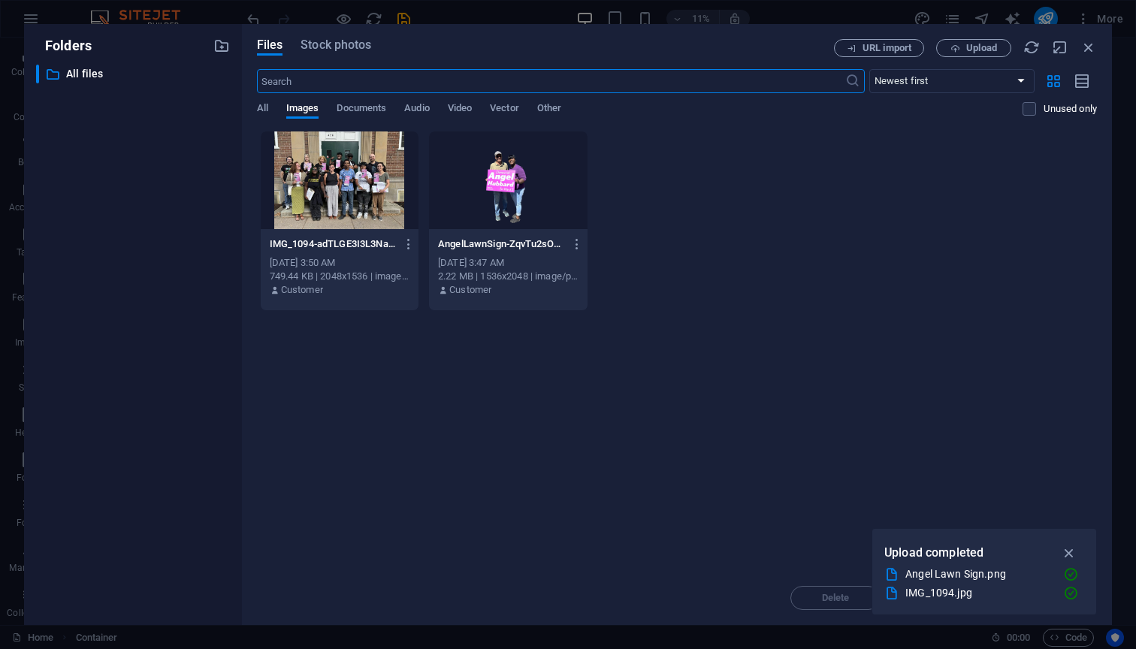
click at [365, 184] on div at bounding box center [340, 180] width 158 height 98
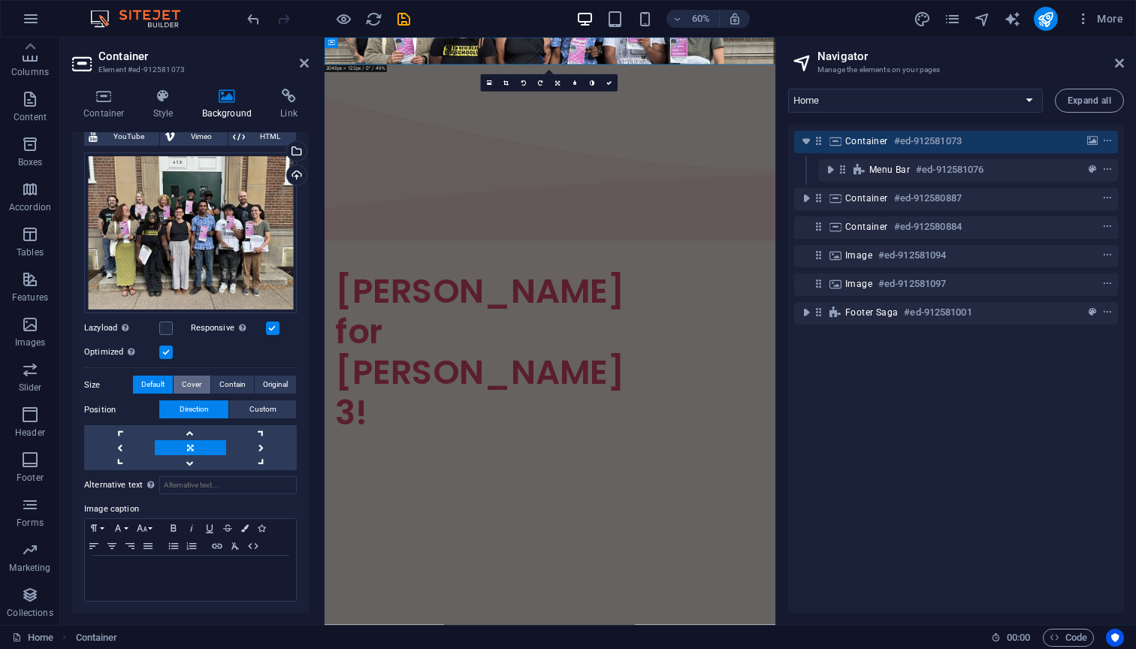
scroll to position [112, 0]
click at [195, 382] on span "Cover" at bounding box center [192, 385] width 20 height 18
click at [237, 383] on span "Contain" at bounding box center [232, 385] width 26 height 18
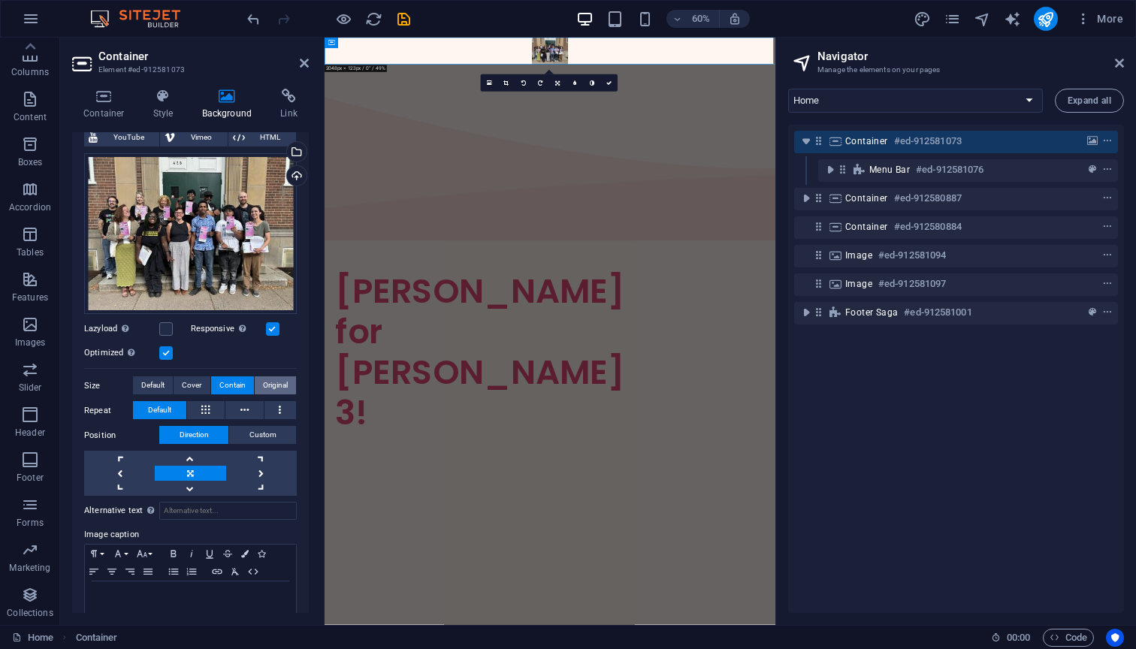
click at [277, 382] on span "Original" at bounding box center [275, 385] width 25 height 18
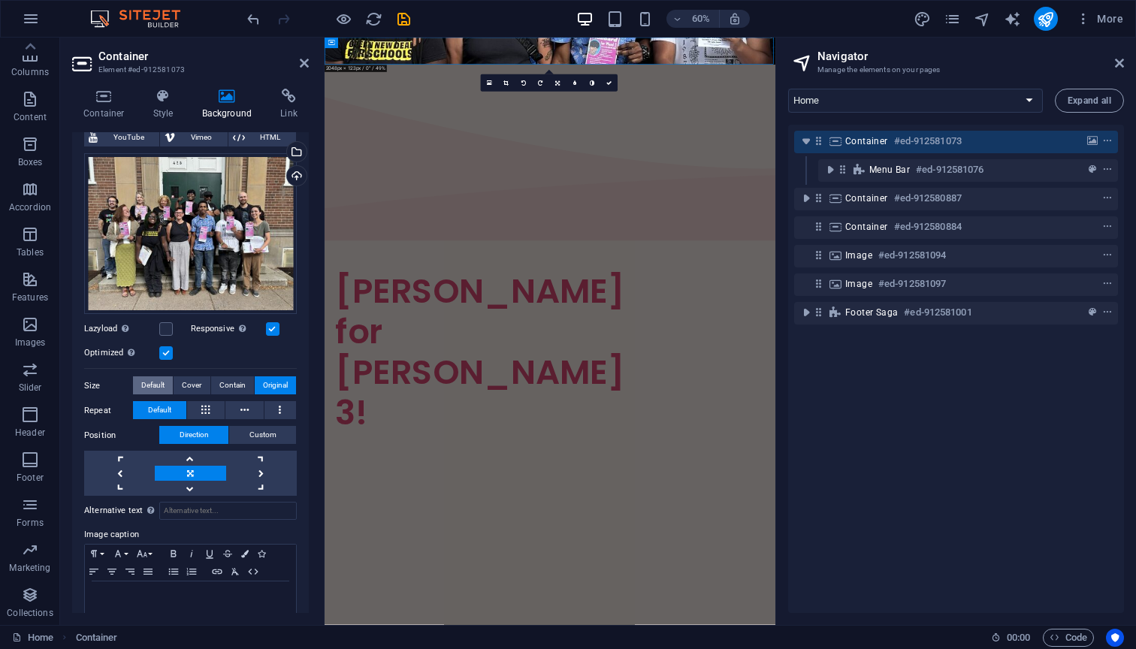
click at [150, 385] on span "Default" at bounding box center [152, 385] width 23 height 18
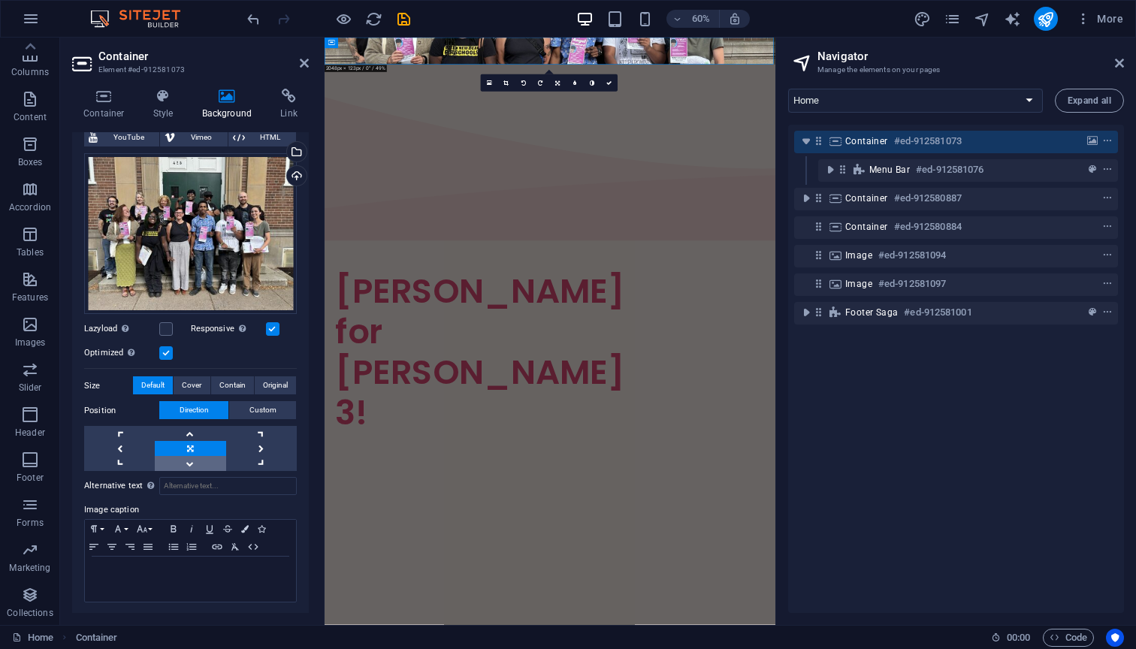
click at [187, 464] on link at bounding box center [190, 463] width 71 height 15
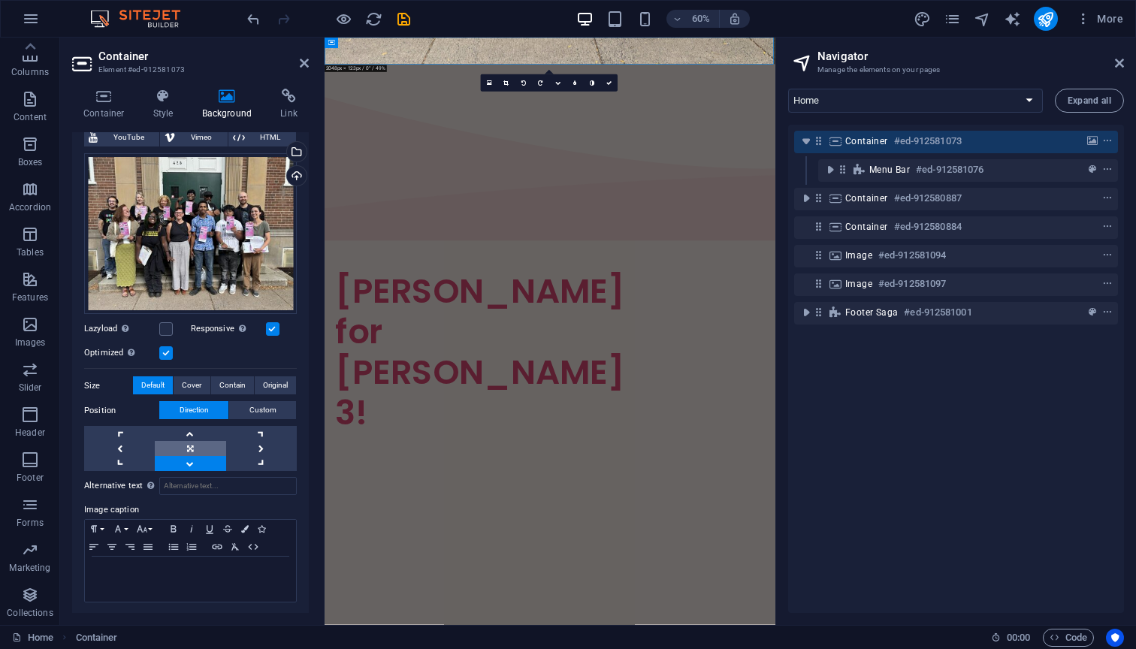
click at [190, 443] on link at bounding box center [190, 448] width 71 height 15
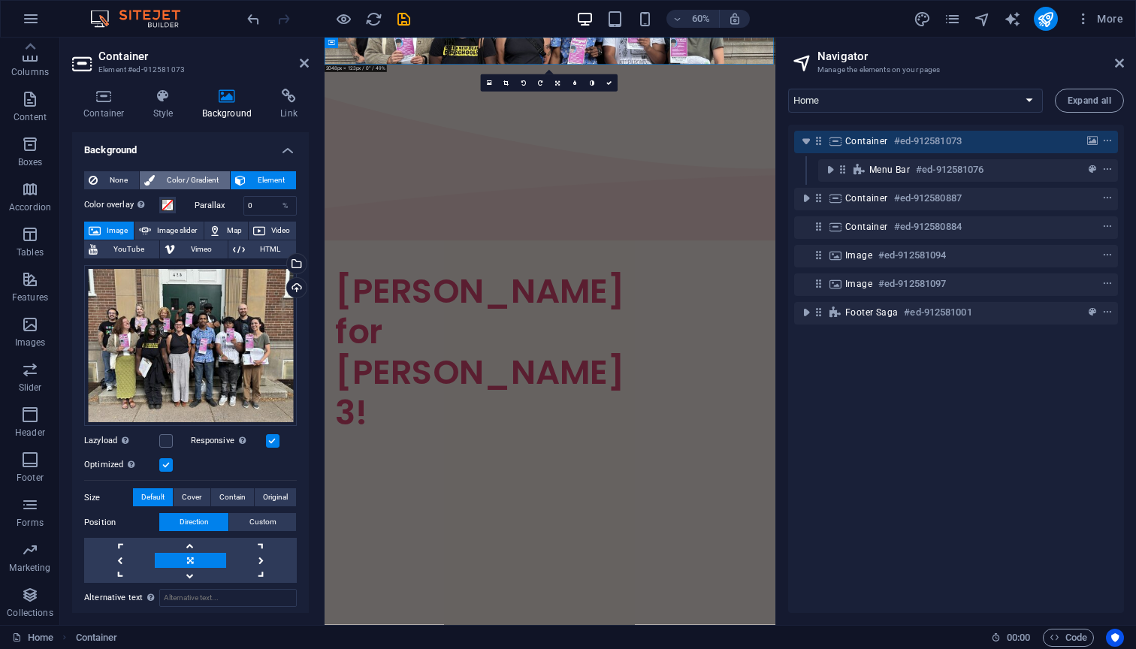
scroll to position [0, 0]
click at [160, 92] on icon at bounding box center [163, 96] width 43 height 15
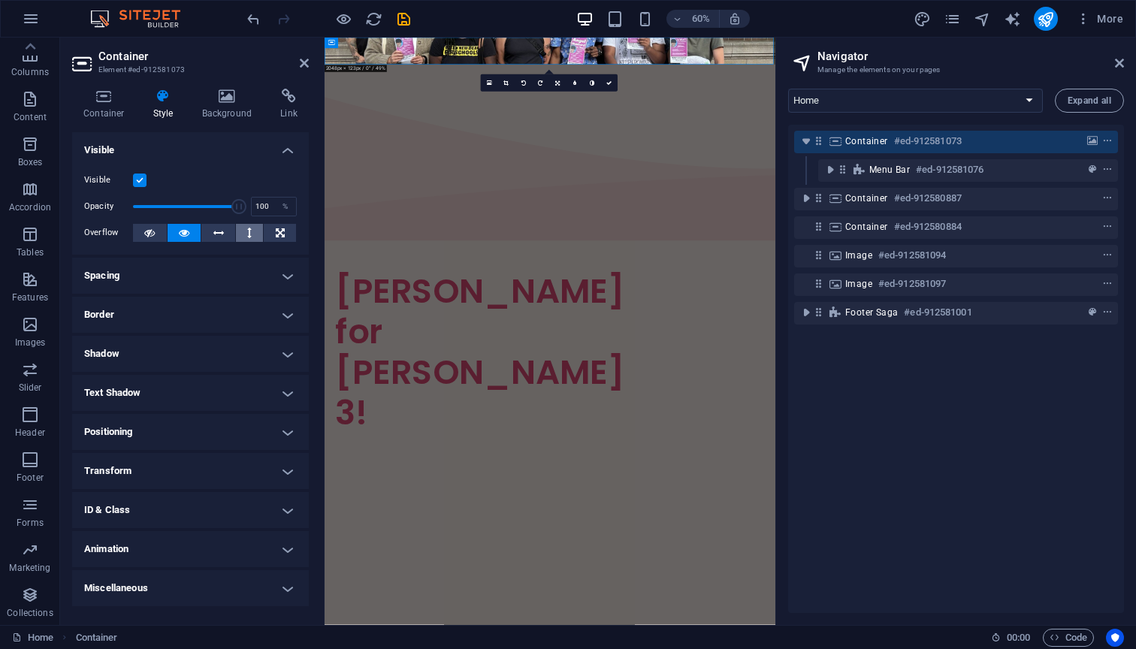
click at [248, 237] on icon at bounding box center [249, 233] width 5 height 18
click at [279, 239] on icon at bounding box center [280, 233] width 9 height 18
click at [148, 233] on icon at bounding box center [149, 233] width 11 height 18
click at [195, 234] on button at bounding box center [184, 233] width 34 height 18
click at [146, 225] on icon at bounding box center [149, 233] width 11 height 18
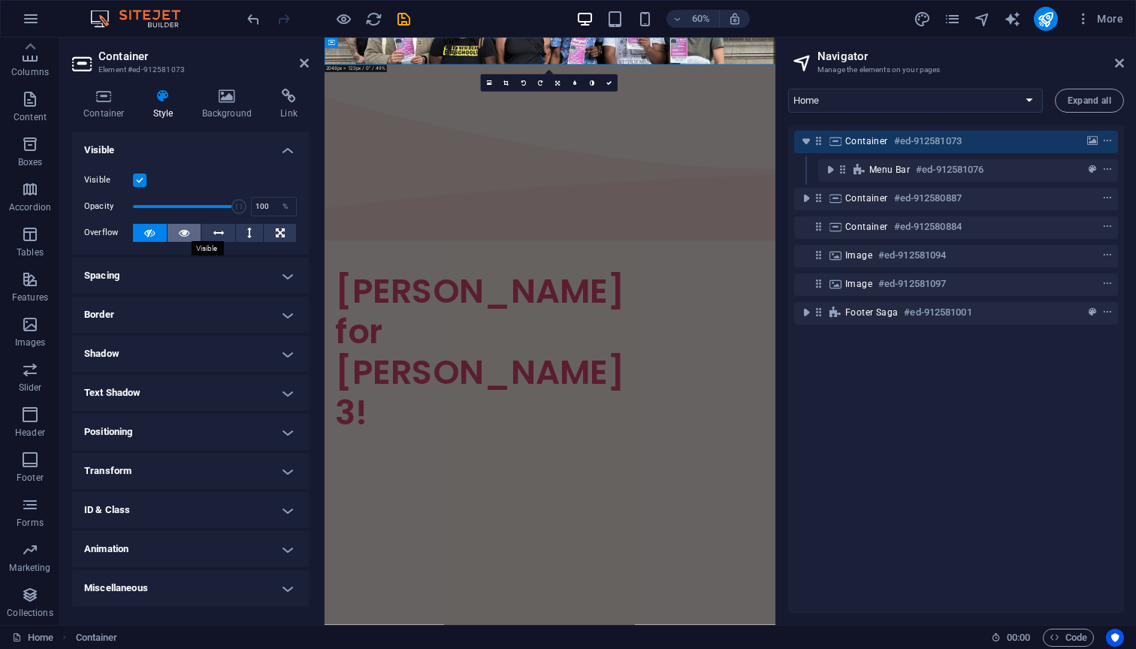
click at [179, 230] on icon at bounding box center [184, 233] width 11 height 18
click at [245, 230] on button at bounding box center [250, 233] width 28 height 18
click at [288, 237] on button at bounding box center [280, 233] width 32 height 18
click at [201, 238] on button at bounding box center [218, 233] width 34 height 18
click at [188, 234] on icon at bounding box center [184, 233] width 11 height 18
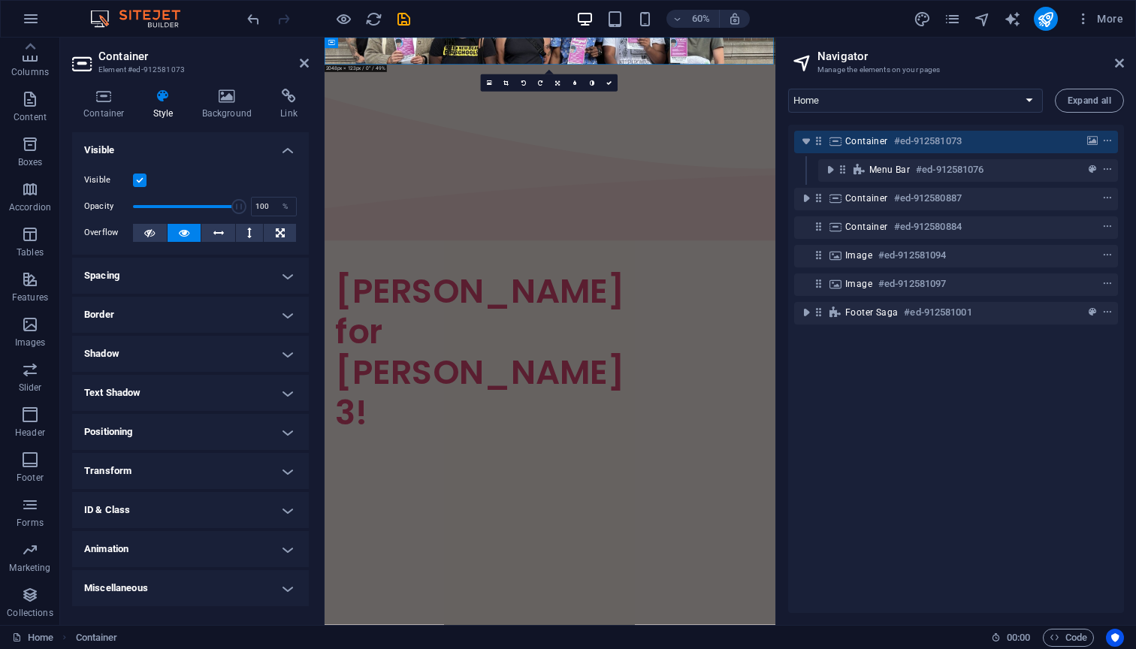
click at [107, 86] on div "Container Style Background Link Size Height Default px rem % vh vw Min. height …" at bounding box center [190, 351] width 261 height 548
click at [96, 109] on h4 "Container" at bounding box center [107, 105] width 70 height 32
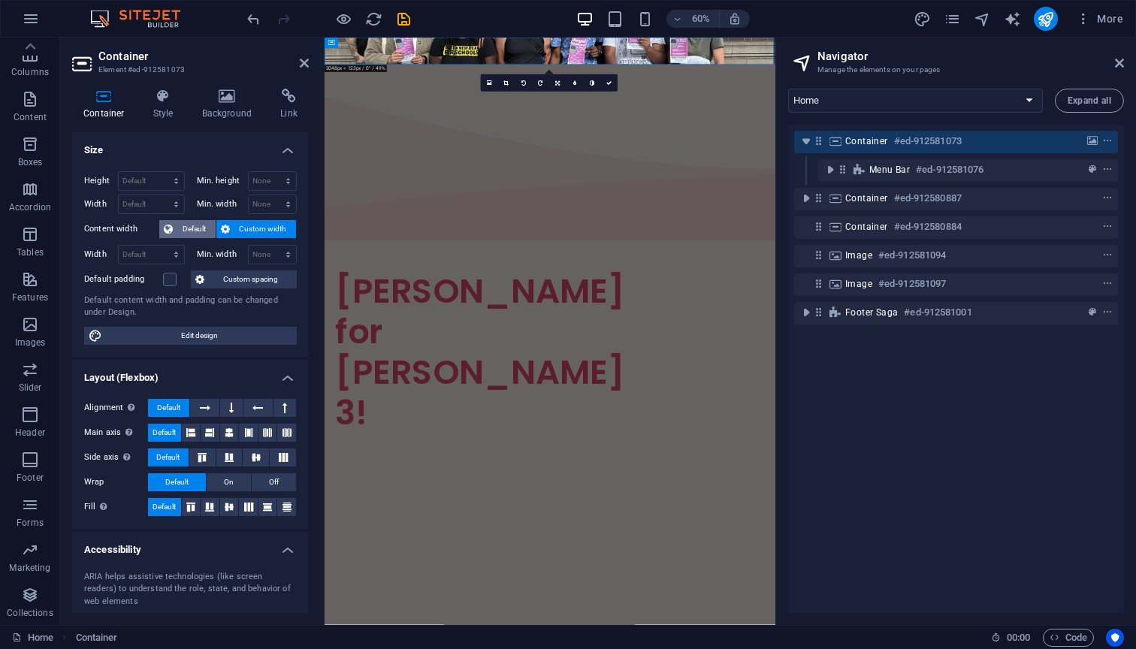
click at [189, 226] on span "Default" at bounding box center [194, 229] width 34 height 18
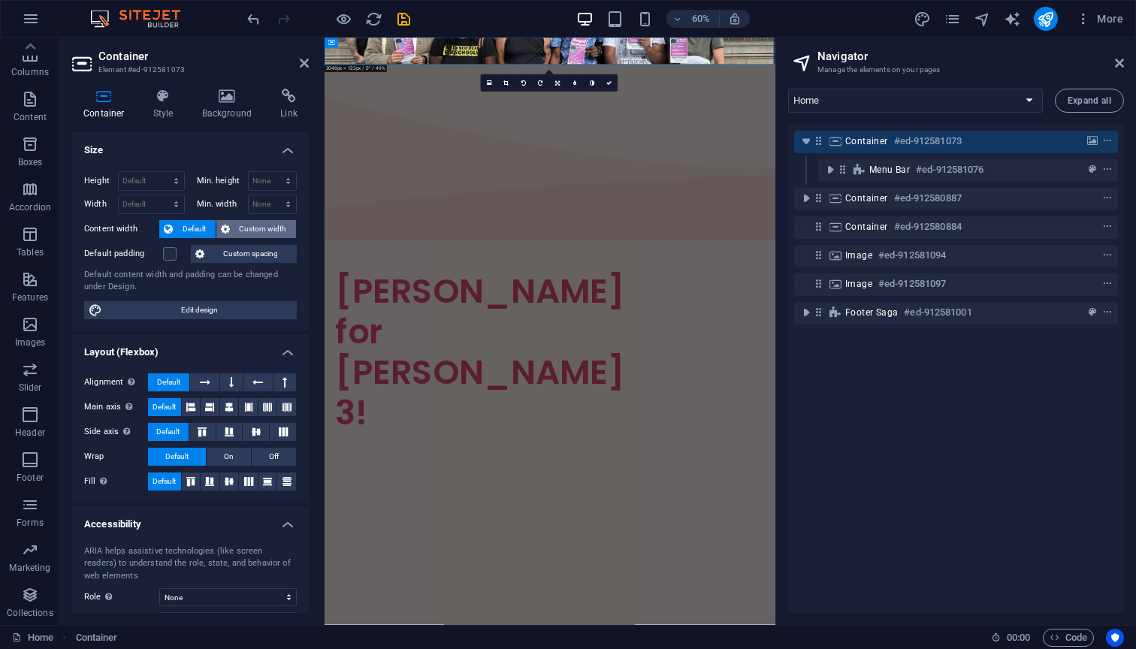
click at [254, 226] on span "Custom width" at bounding box center [263, 229] width 58 height 18
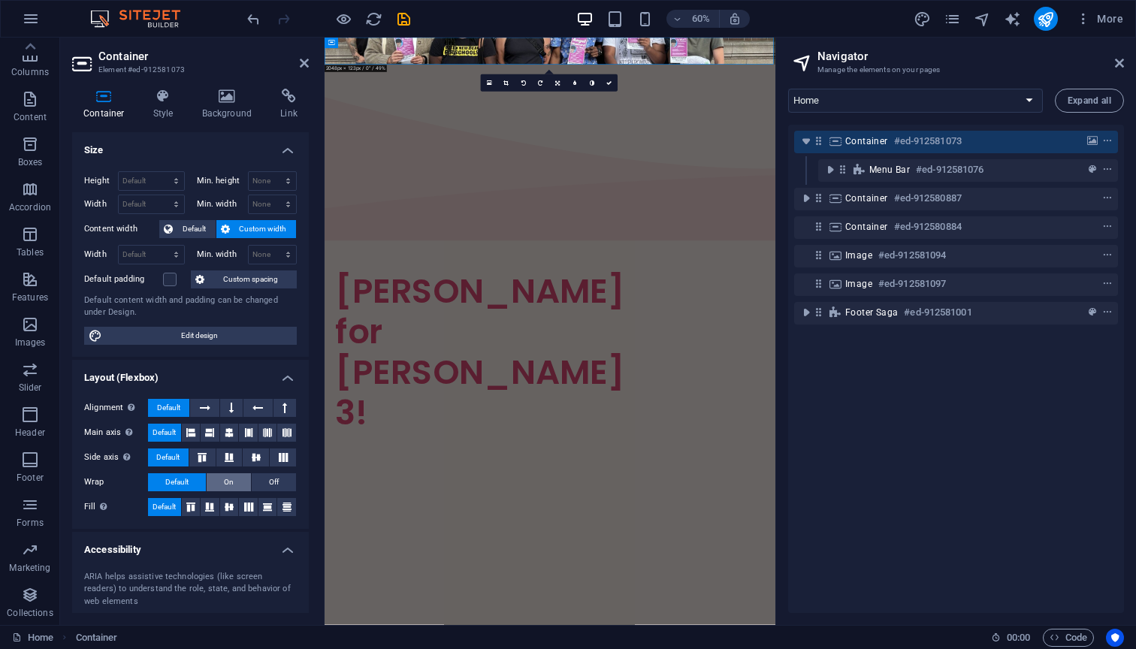
click at [230, 479] on span "On" at bounding box center [229, 482] width 10 height 18
click at [270, 478] on span "Off" at bounding box center [274, 482] width 10 height 18
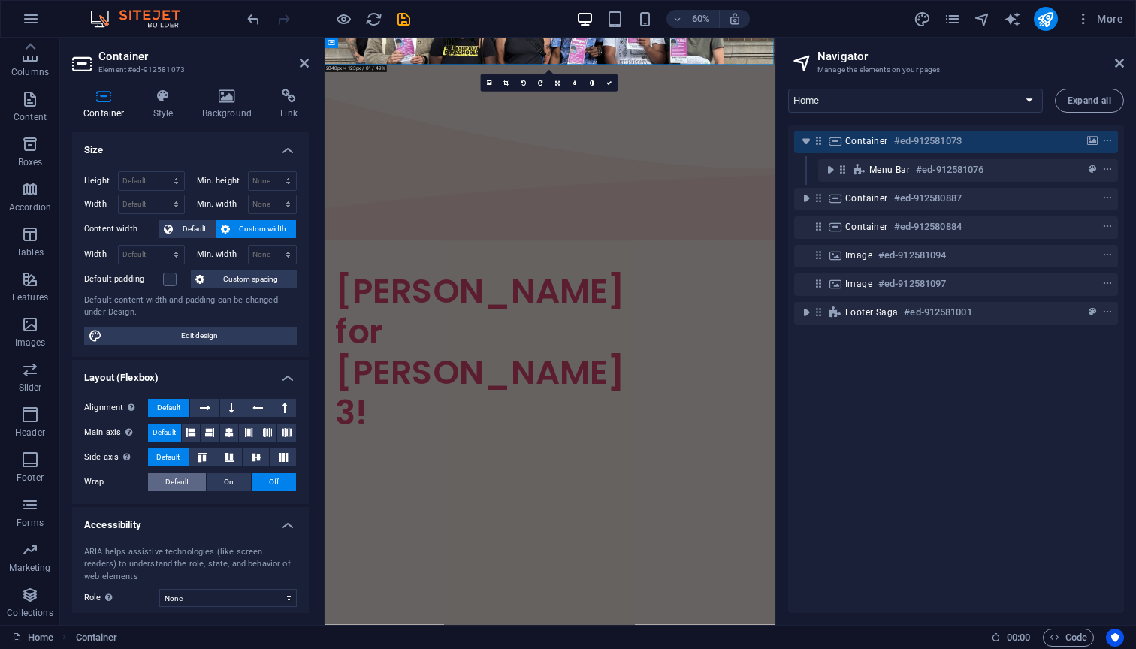
click at [170, 475] on span "Default" at bounding box center [176, 482] width 23 height 18
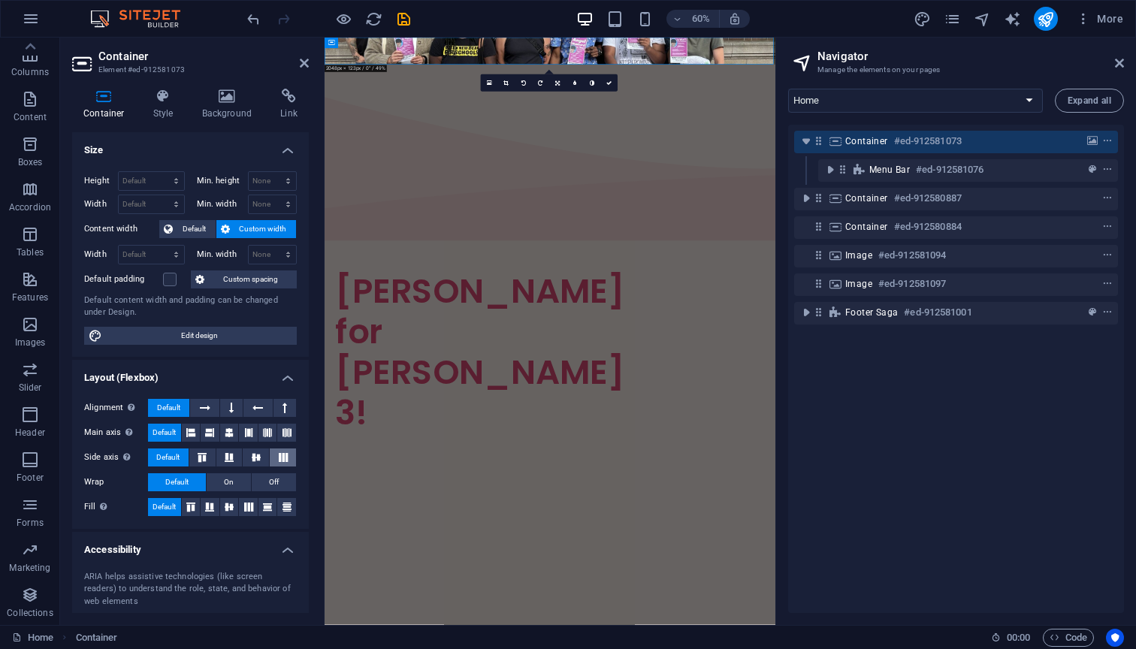
click at [282, 448] on button at bounding box center [283, 457] width 26 height 18
click at [156, 463] on span "Default" at bounding box center [167, 457] width 23 height 18
click at [244, 430] on icon at bounding box center [248, 433] width 9 height 18
click at [155, 428] on span "Default" at bounding box center [163, 433] width 23 height 18
click at [229, 400] on icon at bounding box center [231, 408] width 5 height 18
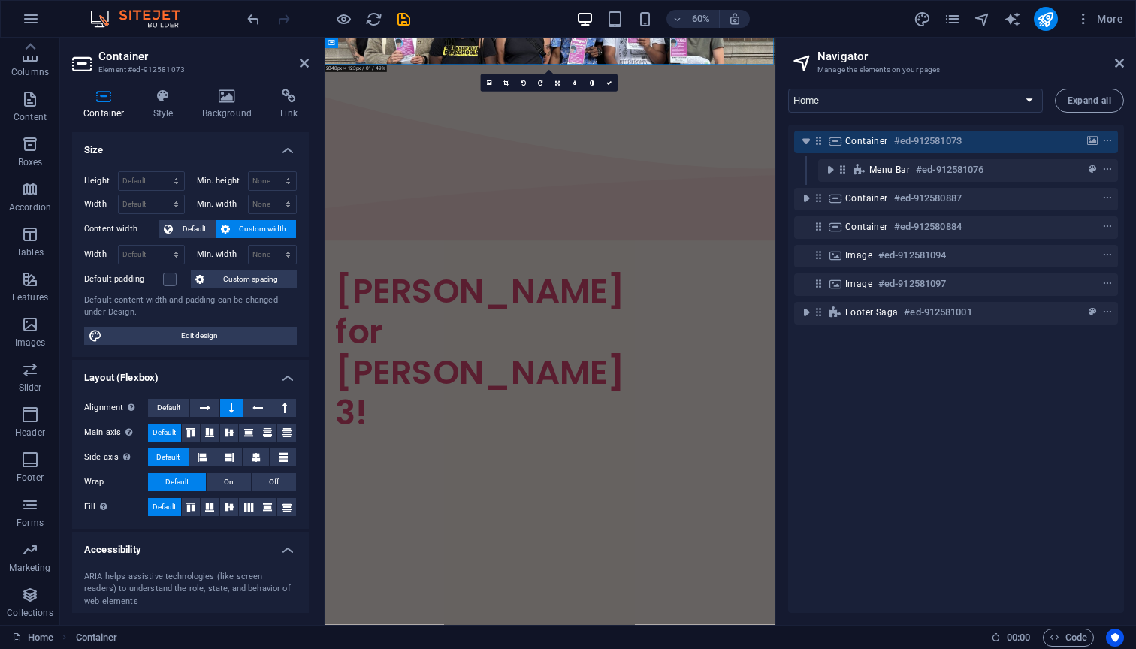
click at [145, 405] on label "Alignment Determines the flex direction." at bounding box center [116, 408] width 64 height 18
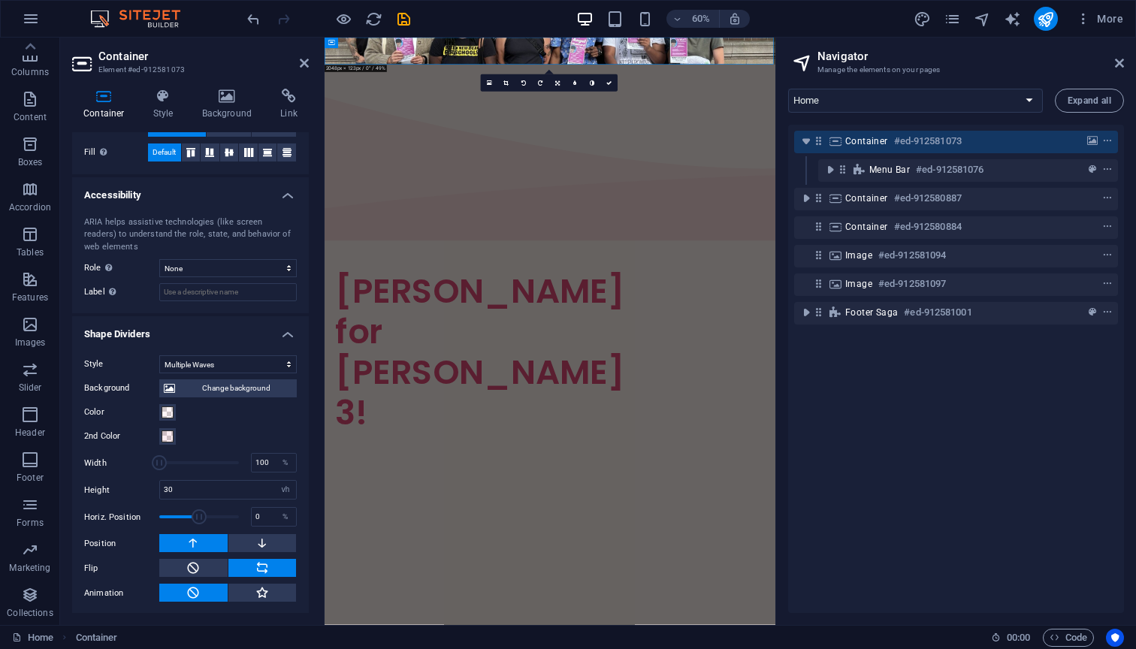
scroll to position [354, 0]
click at [182, 384] on span "Change background" at bounding box center [235, 389] width 113 height 18
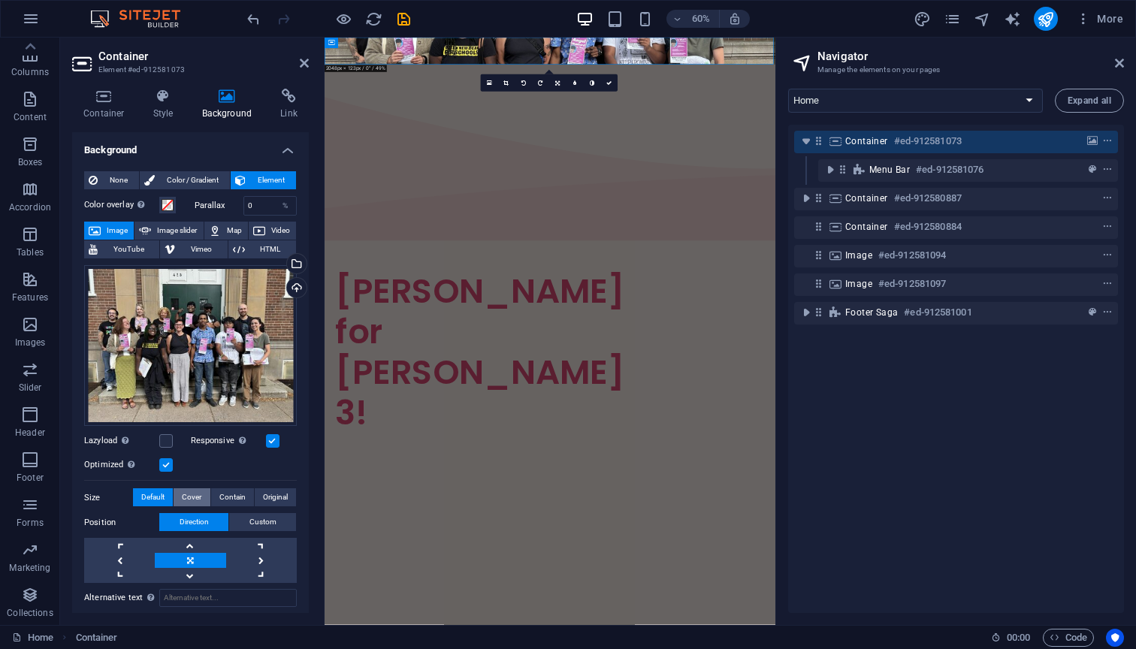
click at [198, 493] on span "Cover" at bounding box center [192, 497] width 20 height 18
click at [240, 497] on span "Contain" at bounding box center [232, 497] width 26 height 18
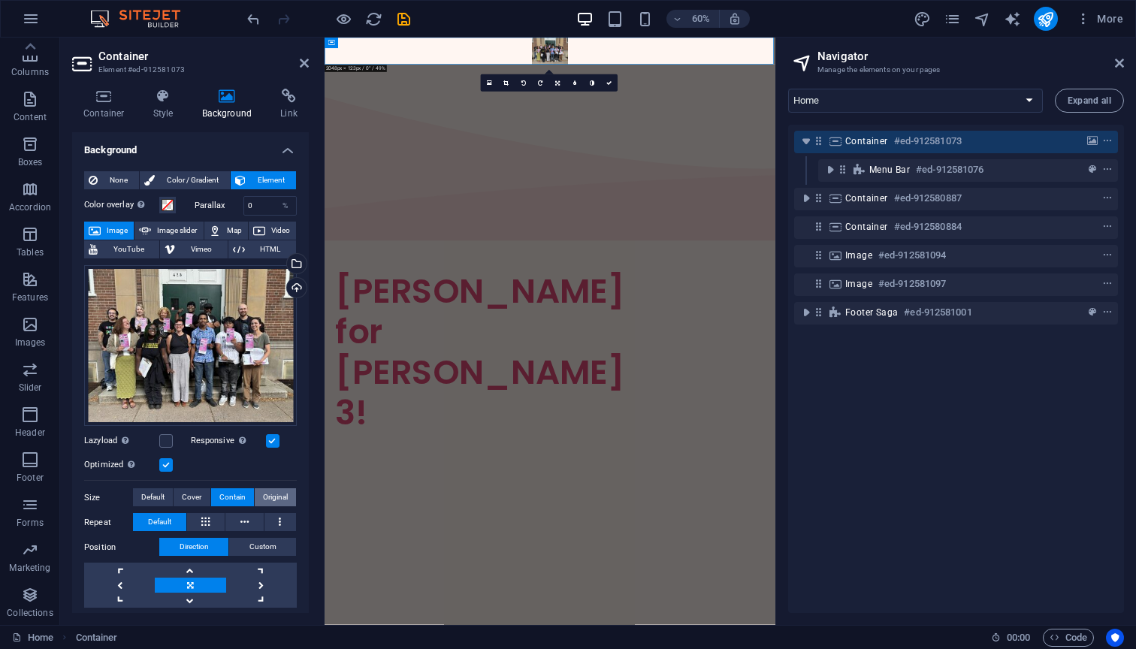
click at [270, 490] on span "Original" at bounding box center [275, 497] width 25 height 18
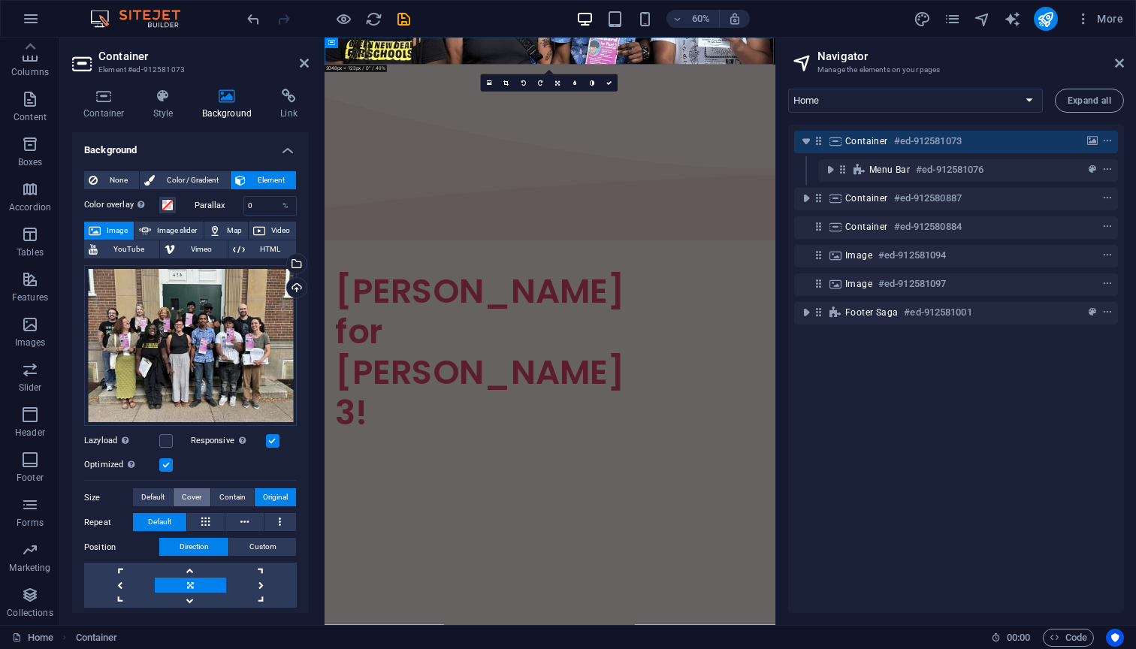
click at [193, 493] on span "Cover" at bounding box center [192, 497] width 20 height 18
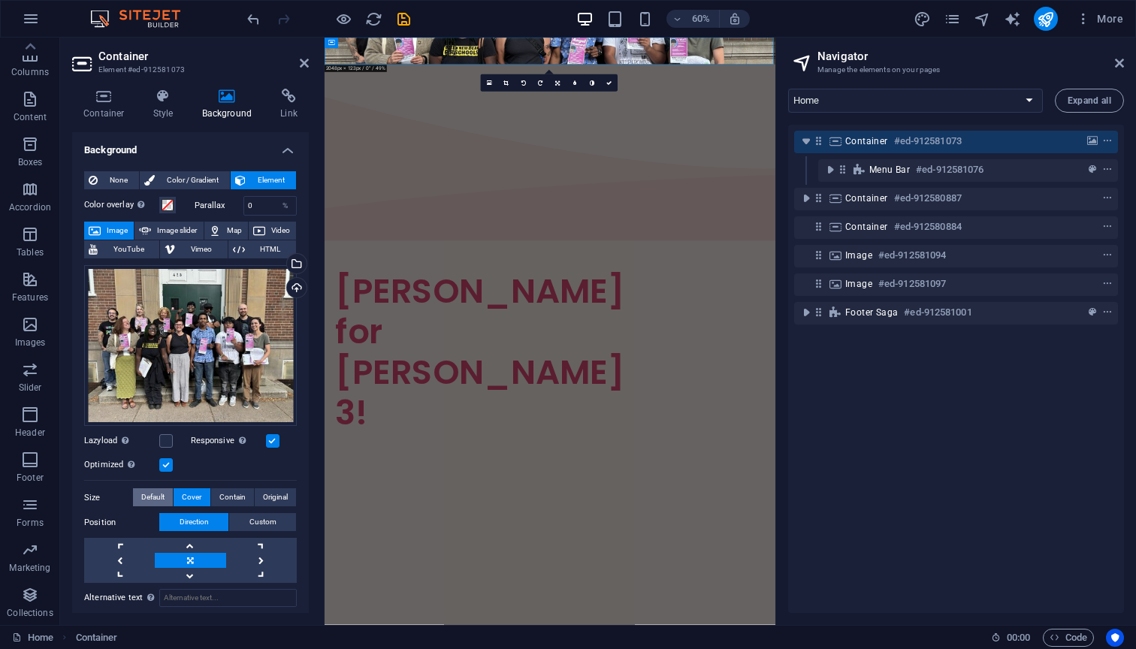
click at [153, 492] on span "Default" at bounding box center [152, 497] width 23 height 18
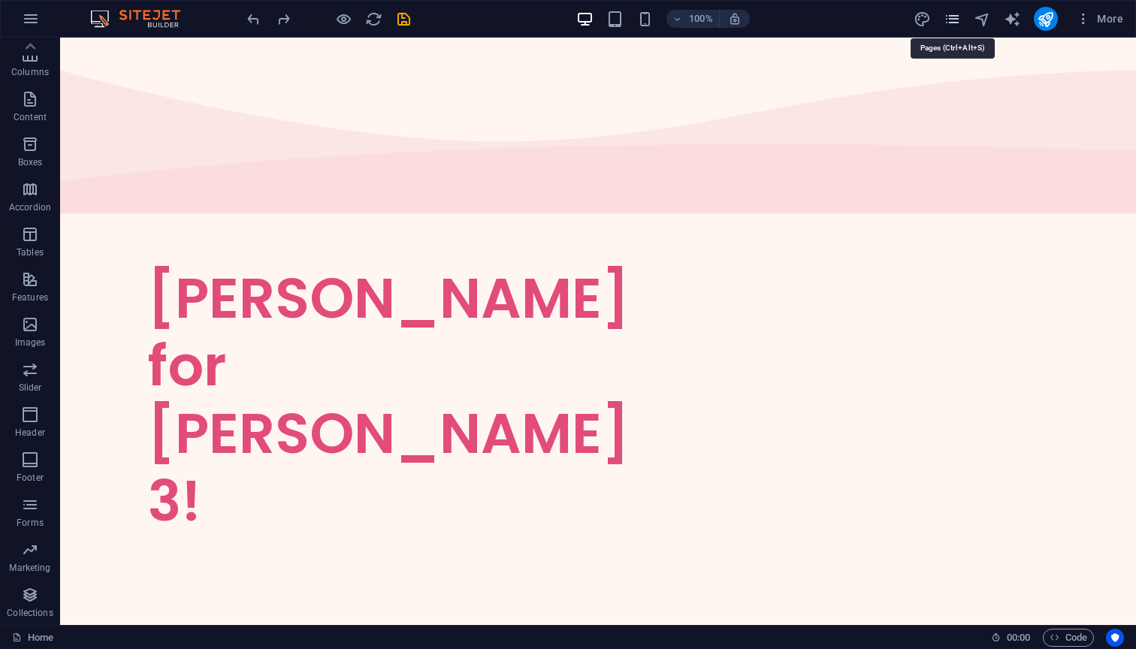
click at [957, 15] on icon "pages" at bounding box center [951, 19] width 17 height 17
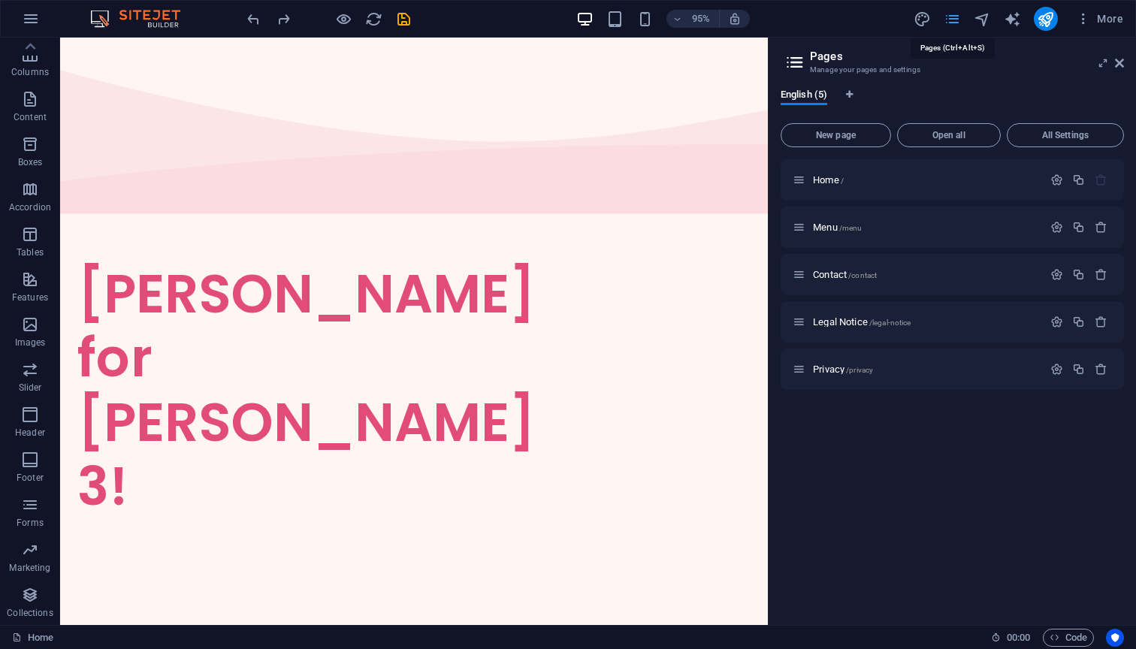
click at [957, 15] on icon "pages" at bounding box center [951, 19] width 17 height 17
click at [930, 15] on span "design" at bounding box center [922, 19] width 18 height 17
select select "px"
select select "300"
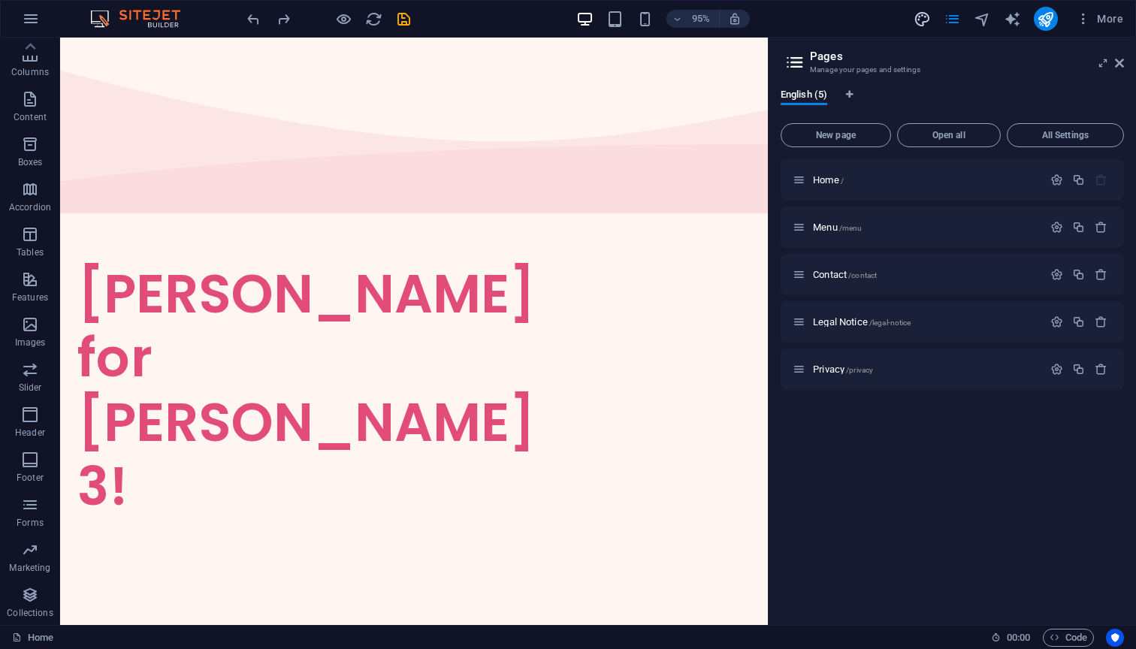
select select "px"
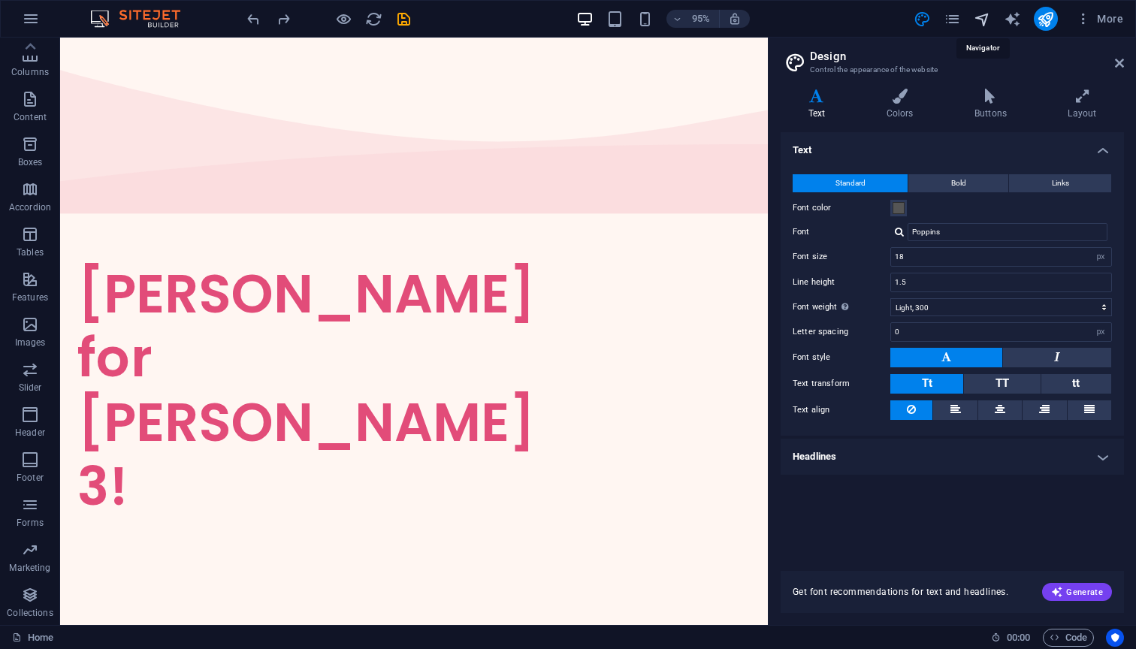
click at [977, 11] on icon "navigator" at bounding box center [981, 19] width 17 height 17
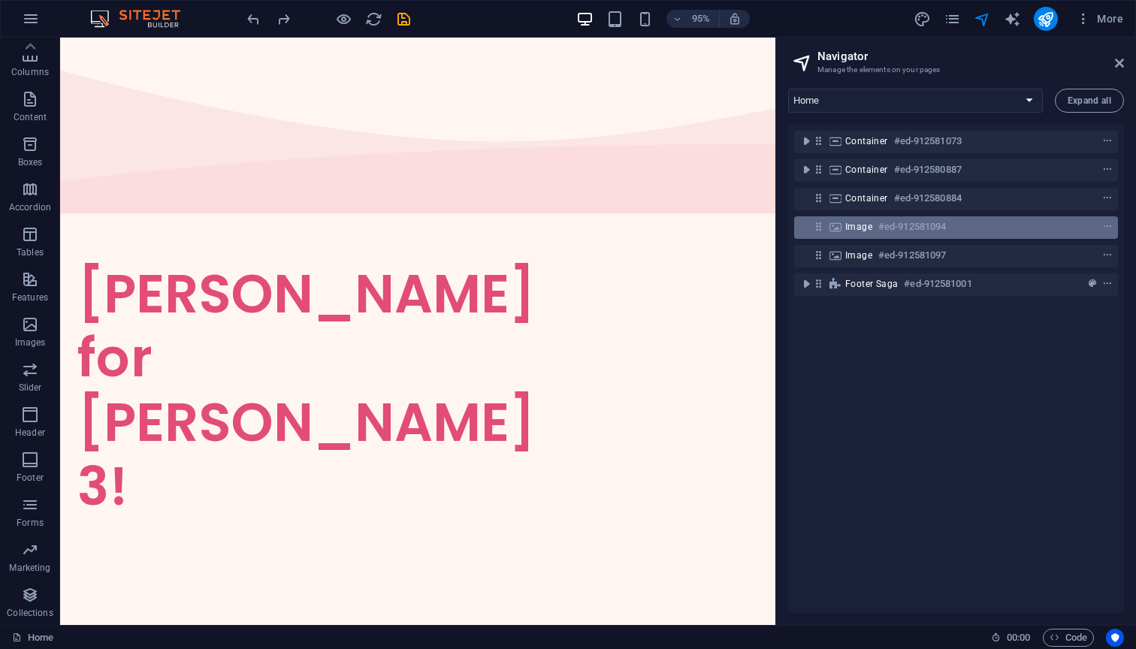
click at [851, 229] on span "Image" at bounding box center [858, 227] width 27 height 12
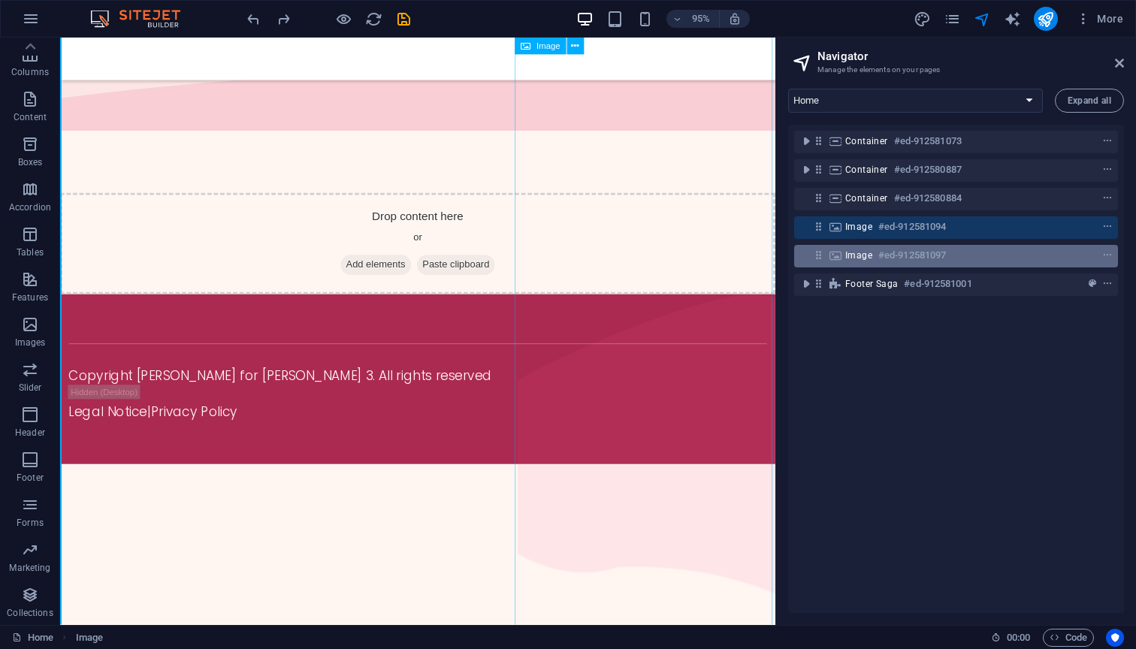
click at [851, 254] on span "Image" at bounding box center [858, 255] width 27 height 12
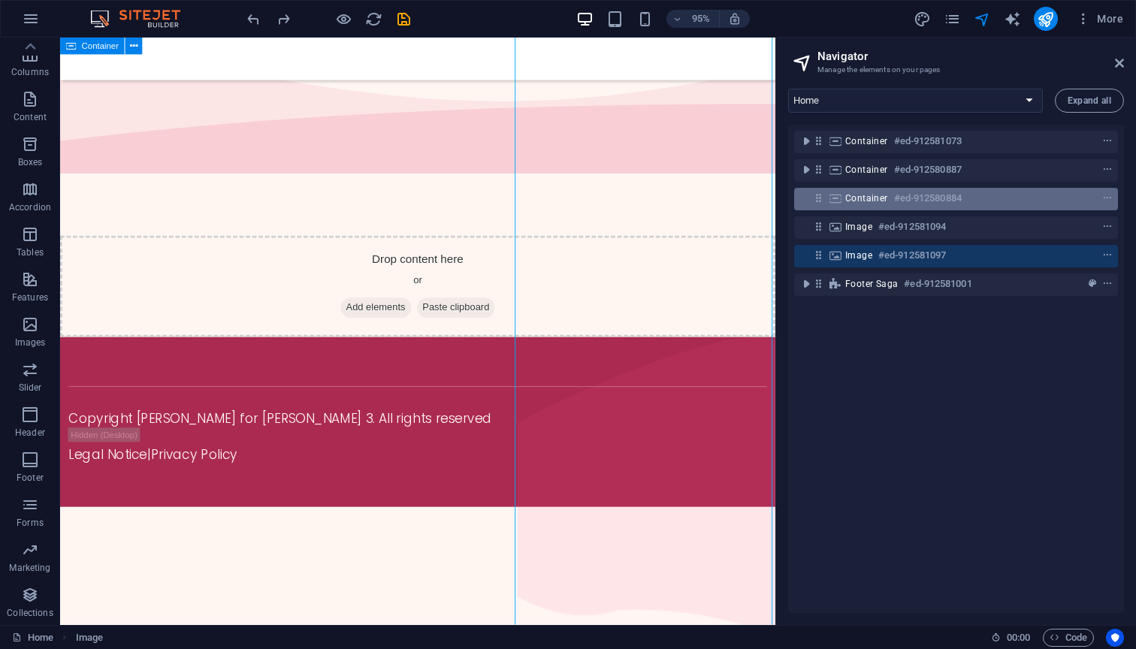
click at [858, 188] on div "Container #ed-912580884" at bounding box center [956, 199] width 324 height 23
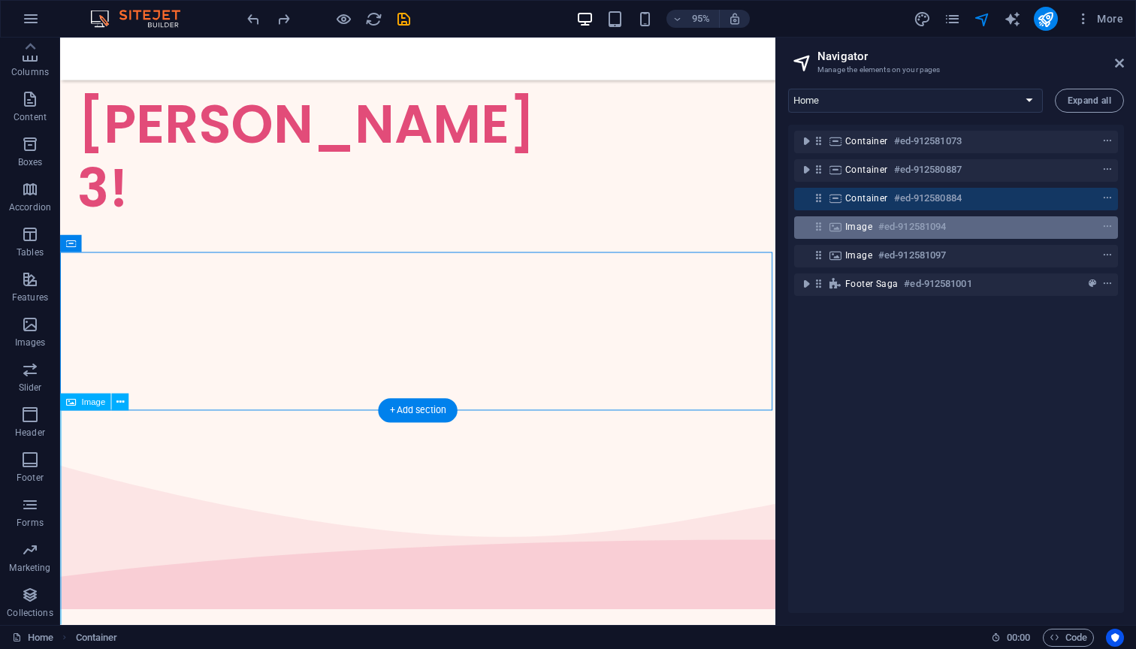
click at [849, 237] on div "Image #ed-912581094" at bounding box center [956, 227] width 324 height 23
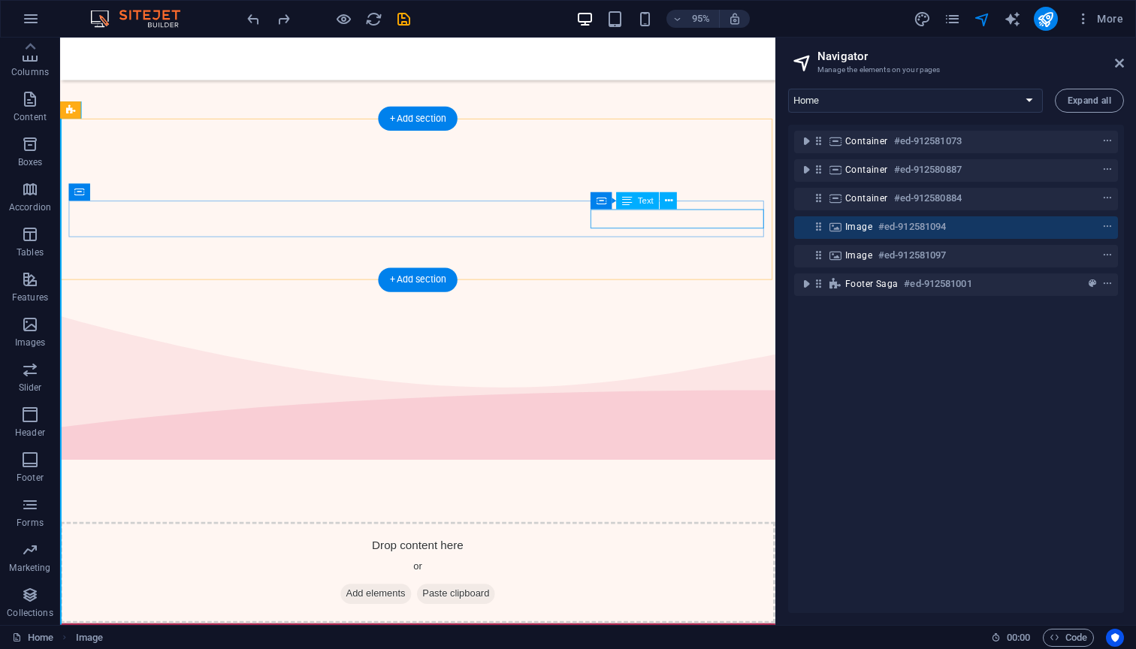
scroll to position [694, 0]
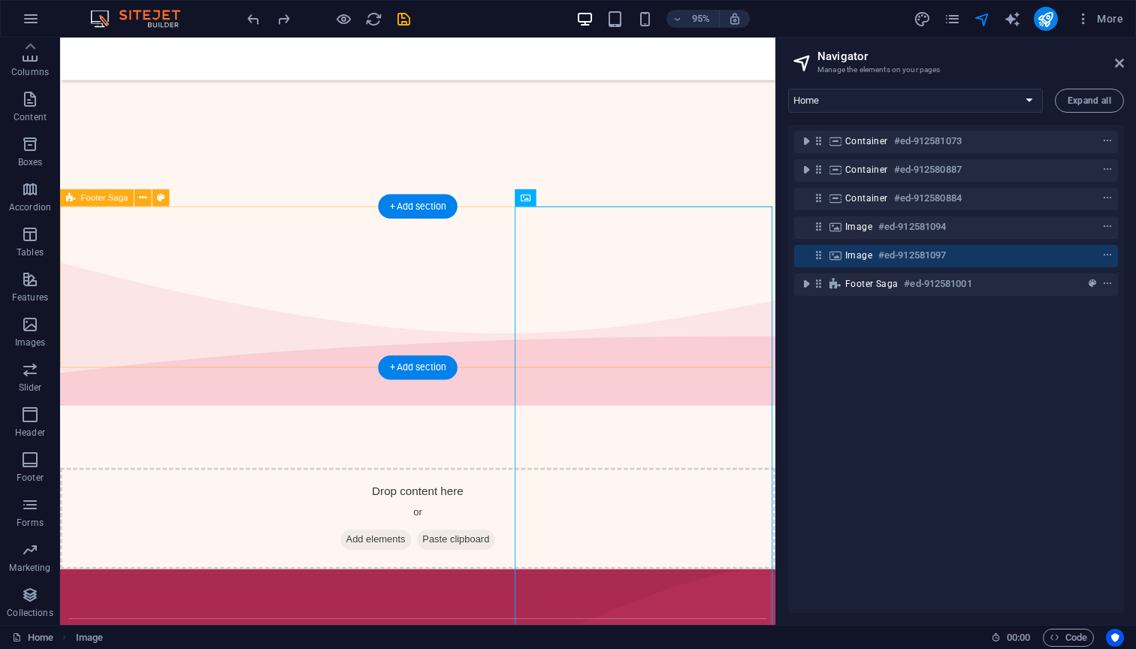
scroll to position [213, 0]
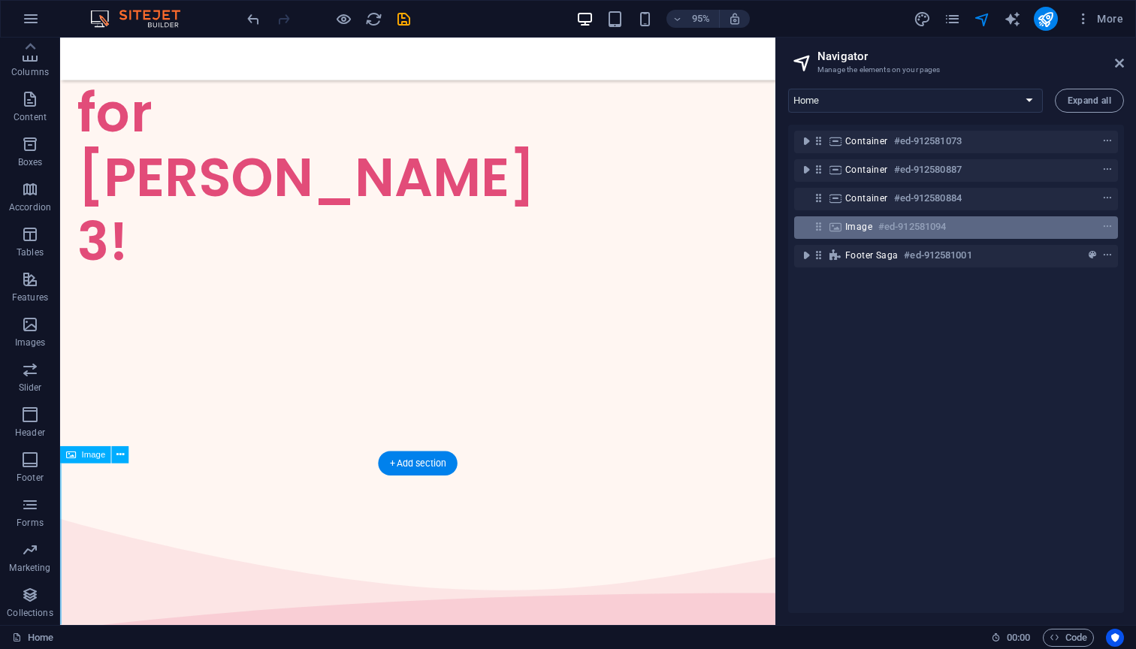
click at [884, 234] on h6 "#ed-912581094" at bounding box center [912, 227] width 68 height 18
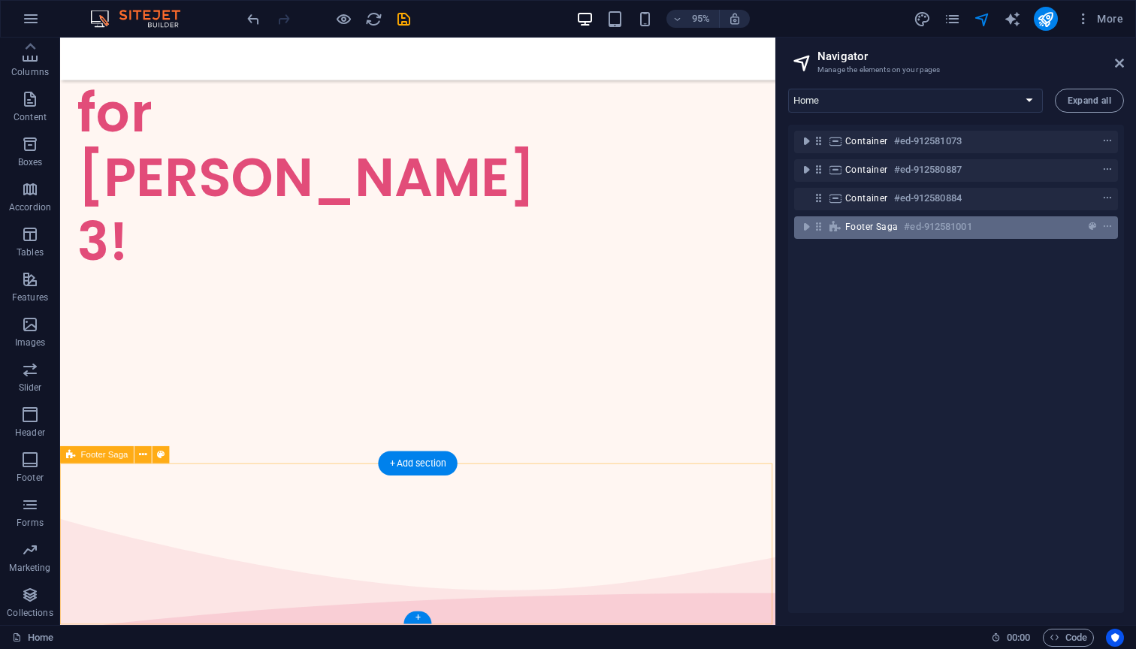
click at [854, 227] on span "Footer Saga" at bounding box center [871, 227] width 53 height 12
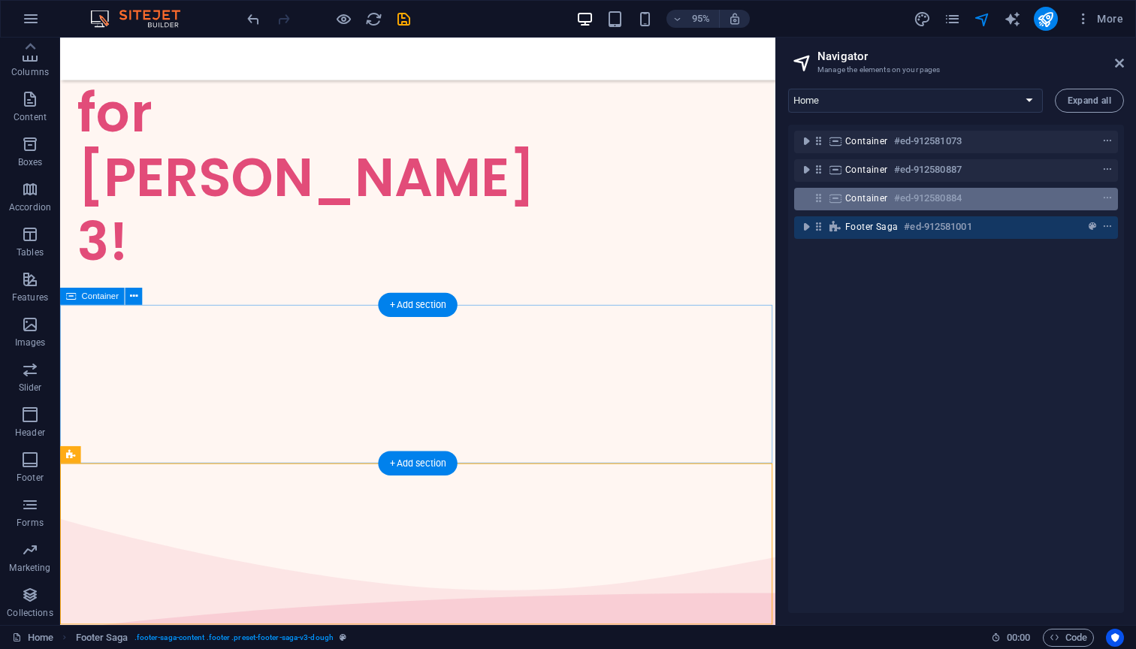
click at [837, 195] on icon at bounding box center [835, 198] width 17 height 12
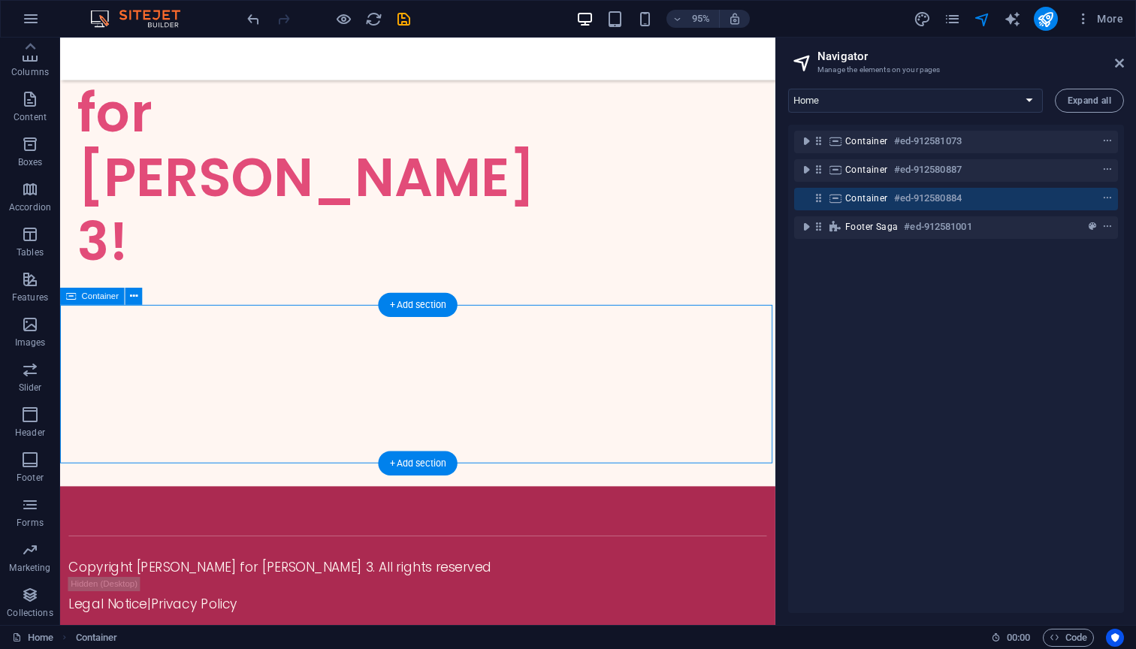
scroll to position [46, 0]
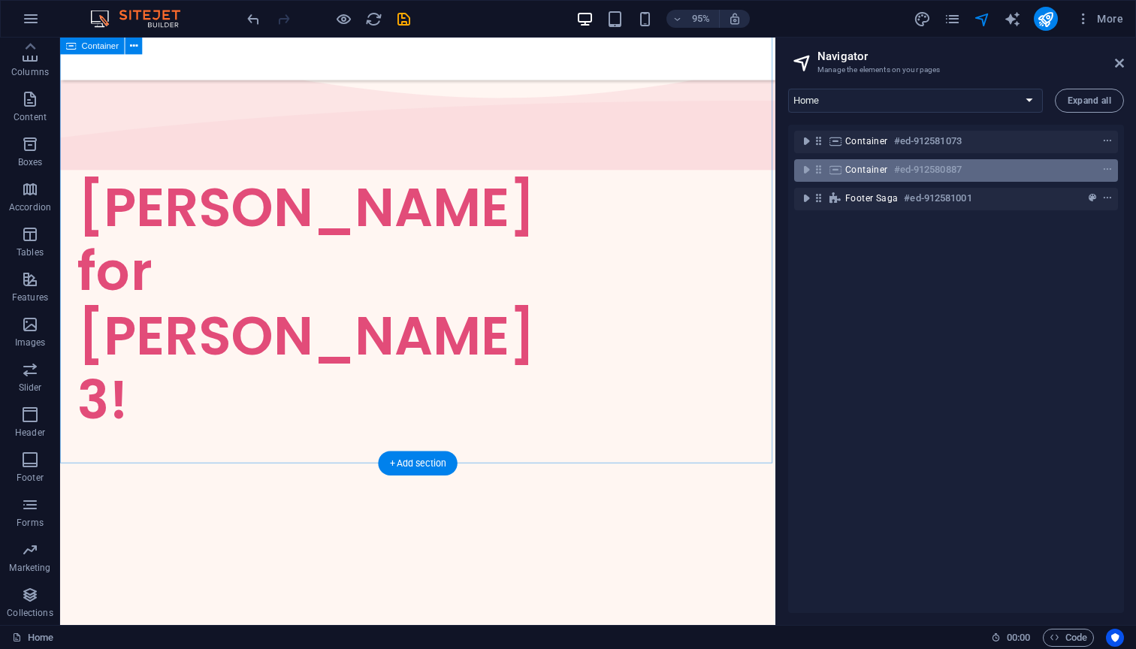
click at [859, 167] on span "Container" at bounding box center [866, 170] width 43 height 12
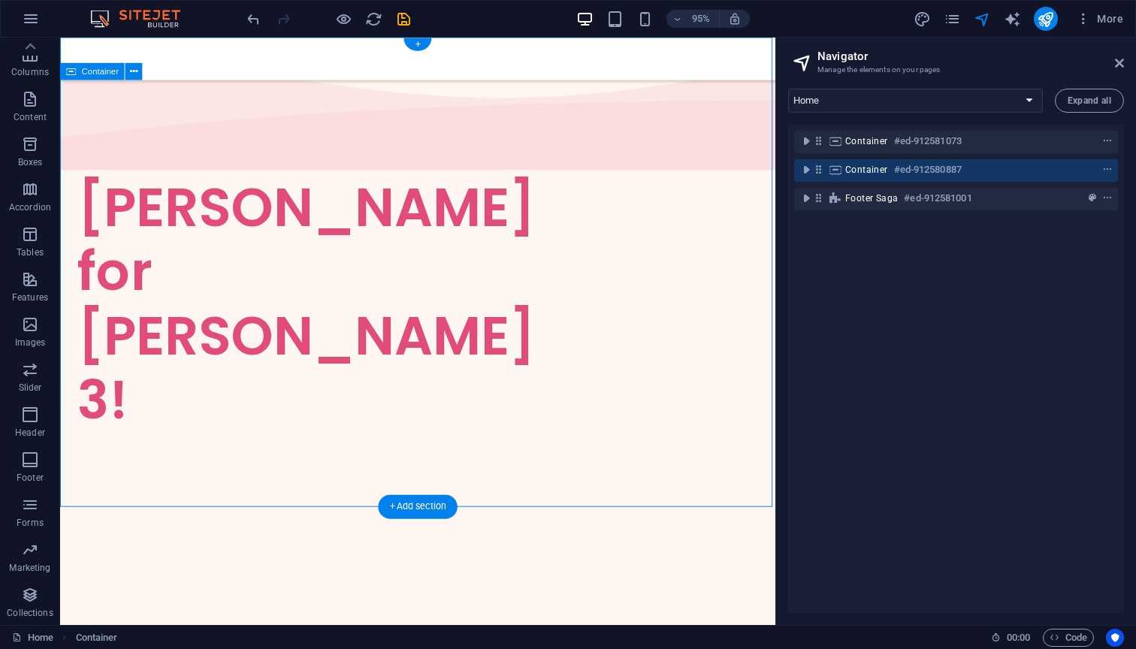
scroll to position [0, 0]
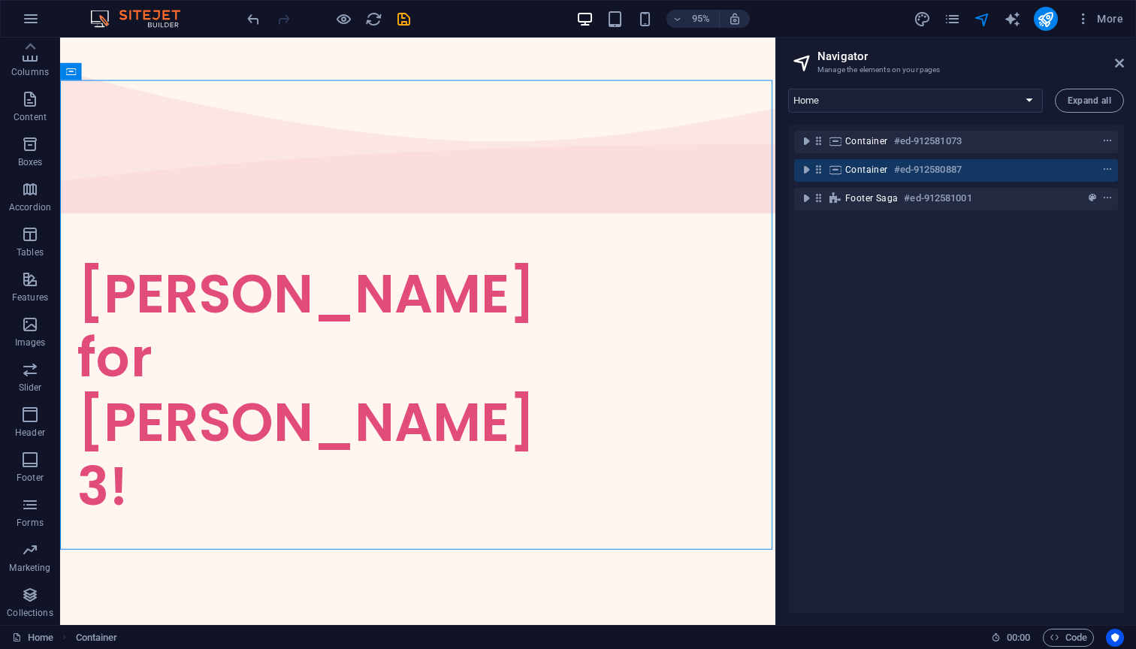
click at [956, 81] on div "Home Menu Contact Legal Notice Privacy Expand all Container #ed-912581073 Conta…" at bounding box center [956, 351] width 360 height 548
click at [953, 85] on div "Home Menu Contact Legal Notice Privacy Expand all Container #ed-912581073 Conta…" at bounding box center [956, 351] width 360 height 548
click at [1084, 92] on button "Expand all" at bounding box center [1088, 101] width 69 height 24
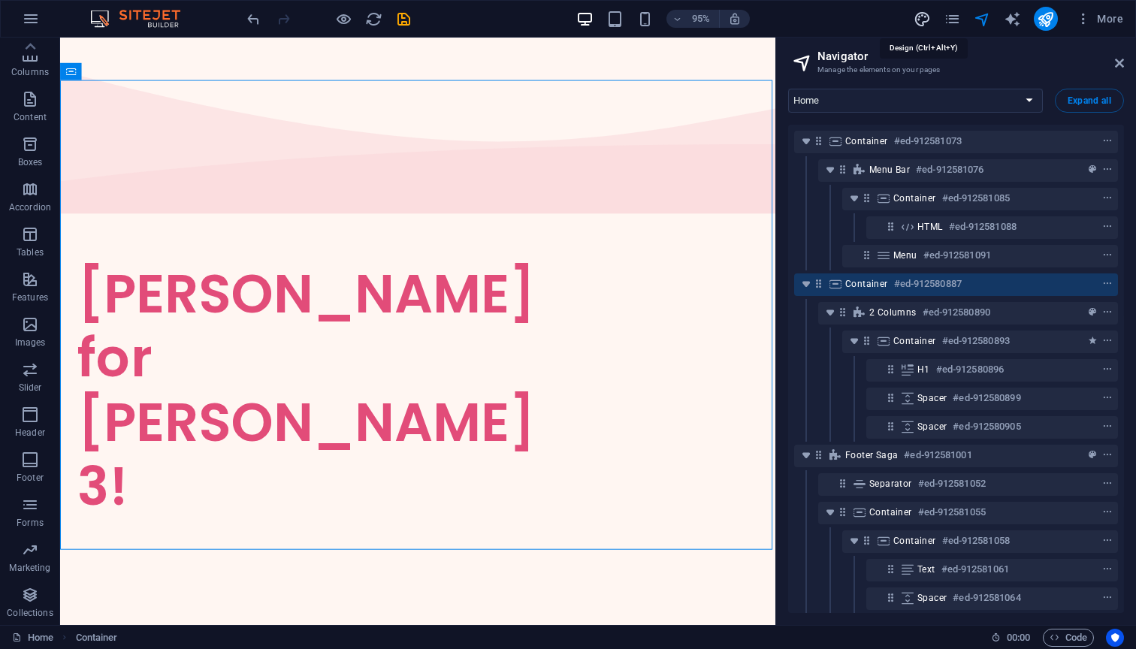
click at [930, 18] on icon "design" at bounding box center [921, 19] width 17 height 17
select select "px"
select select "300"
select select "px"
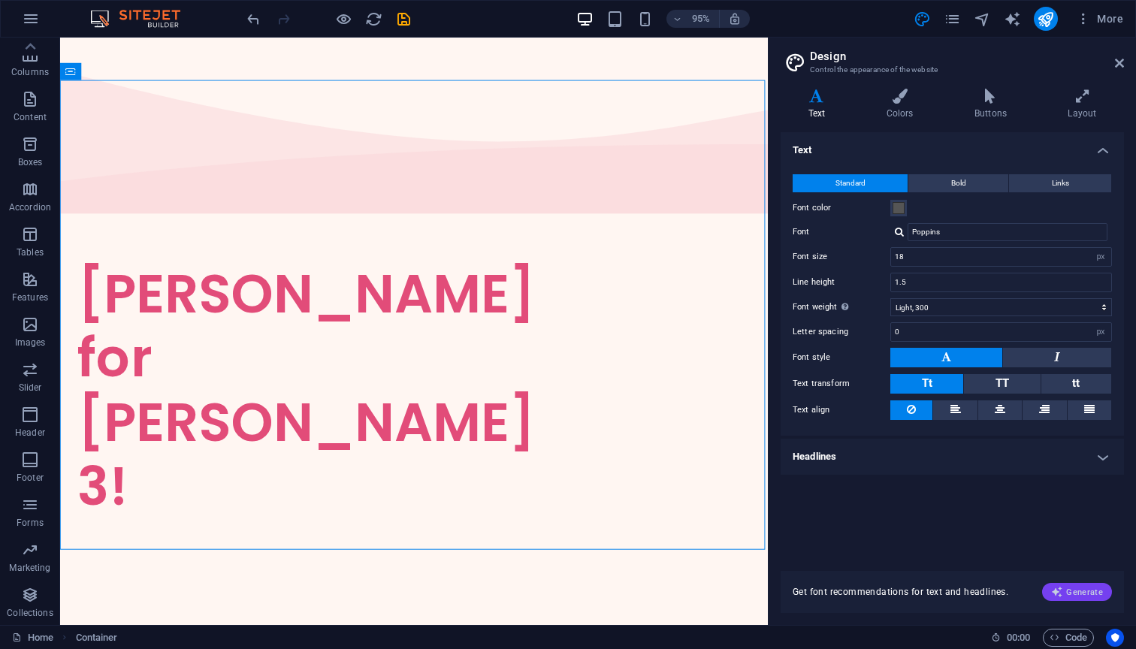
click at [1094, 594] on span "Generate" at bounding box center [1077, 592] width 52 height 12
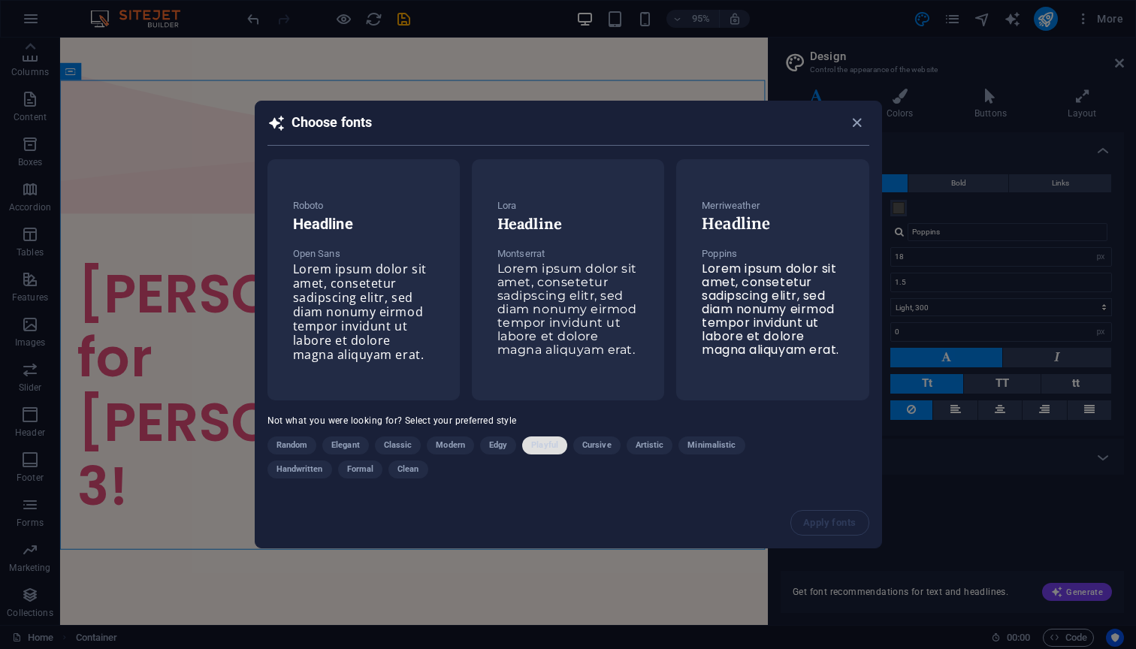
click at [548, 451] on span "Playful" at bounding box center [544, 445] width 27 height 18
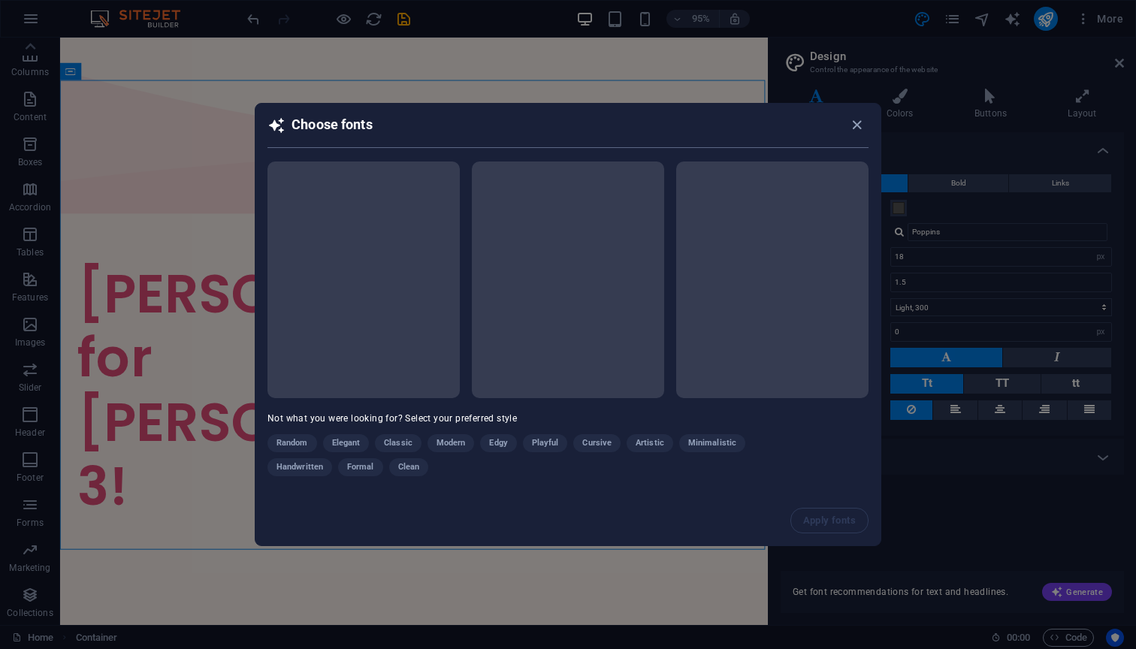
click at [348, 447] on div "Random Elegant Classic Modern Edgy Playful Cursive Artistic Minimalistic Handwr…" at bounding box center [530, 458] width 526 height 48
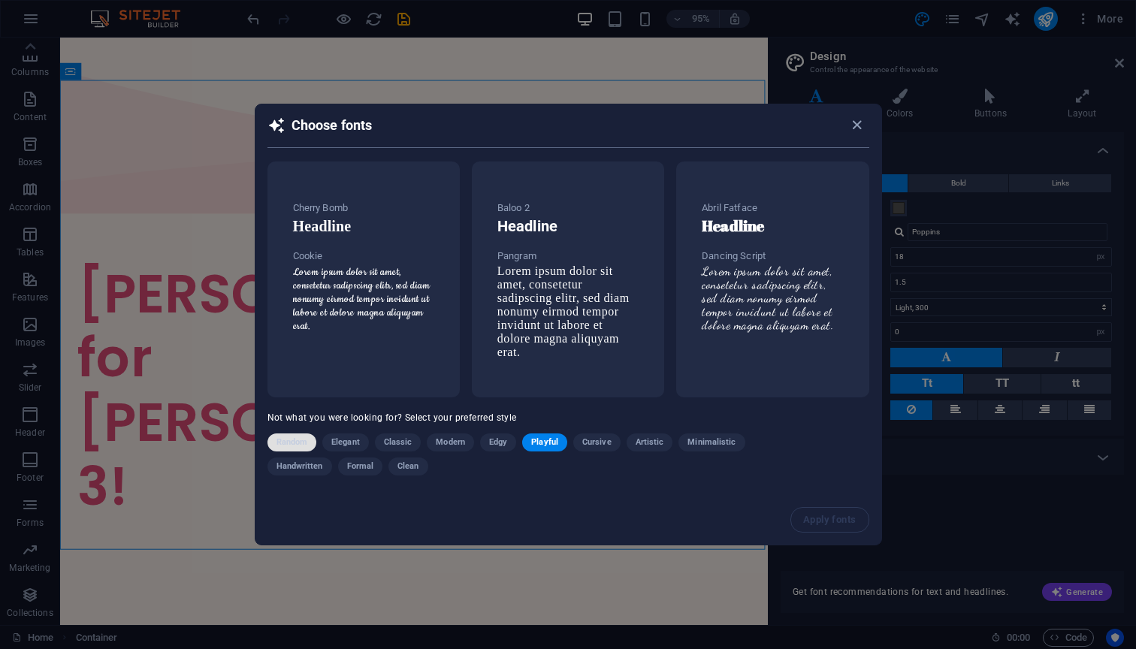
click at [308, 448] on button "Random" at bounding box center [292, 442] width 50 height 18
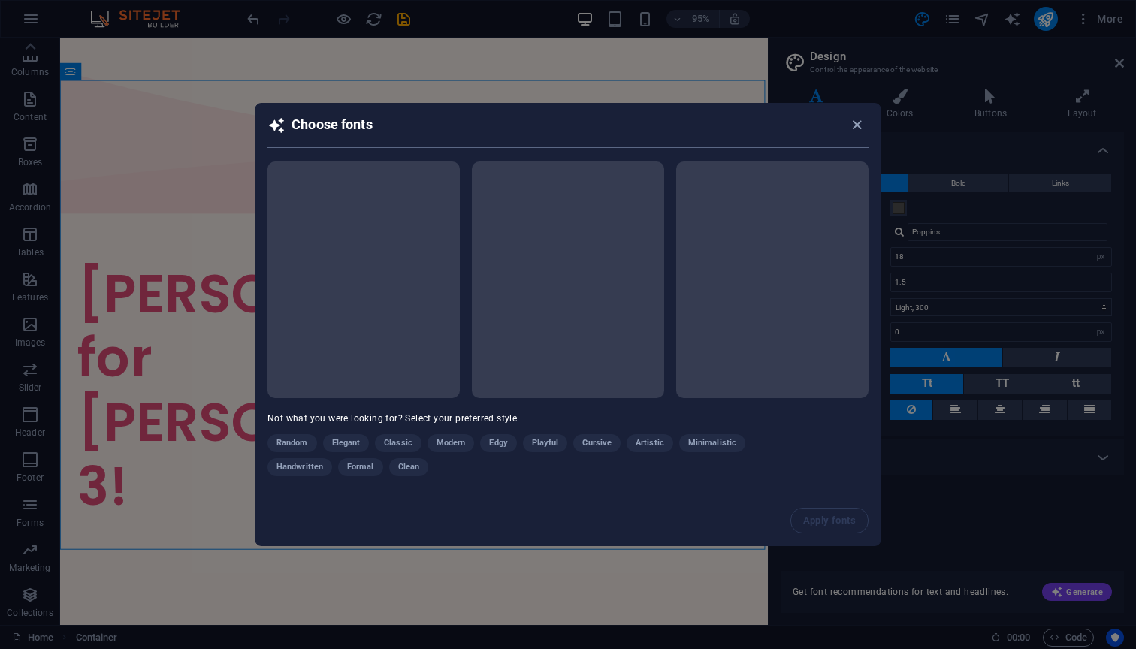
click at [351, 444] on div "Random Elegant Classic Modern Edgy Playful Cursive Artistic Minimalistic Handwr…" at bounding box center [530, 458] width 526 height 48
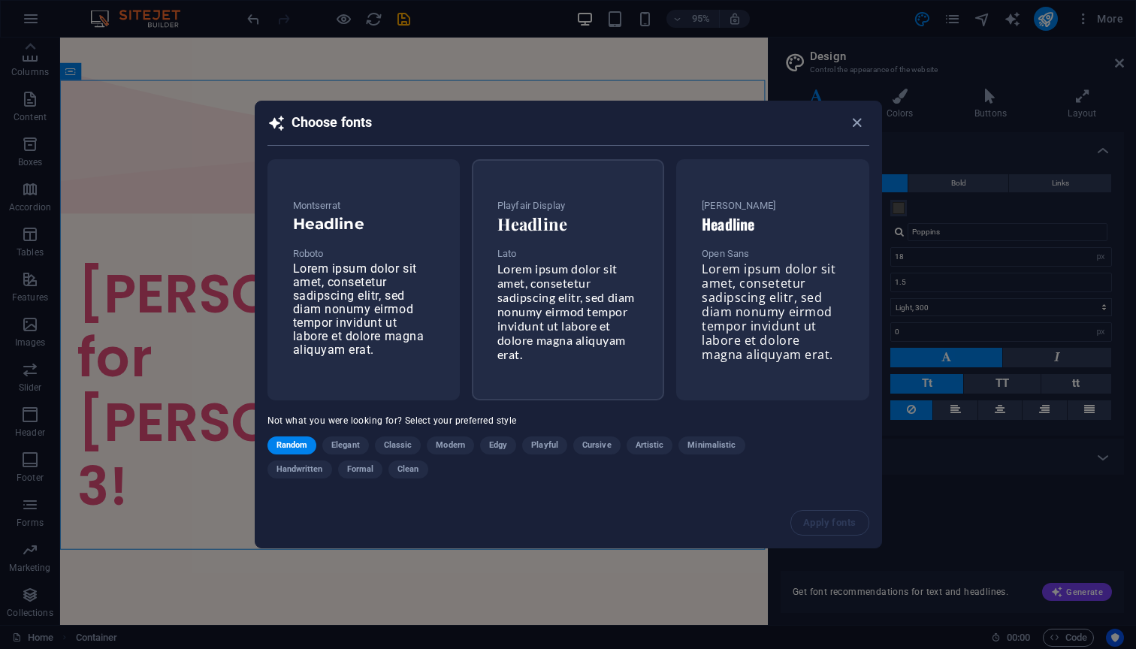
click at [619, 254] on p "Lato" at bounding box center [567, 254] width 141 height 18
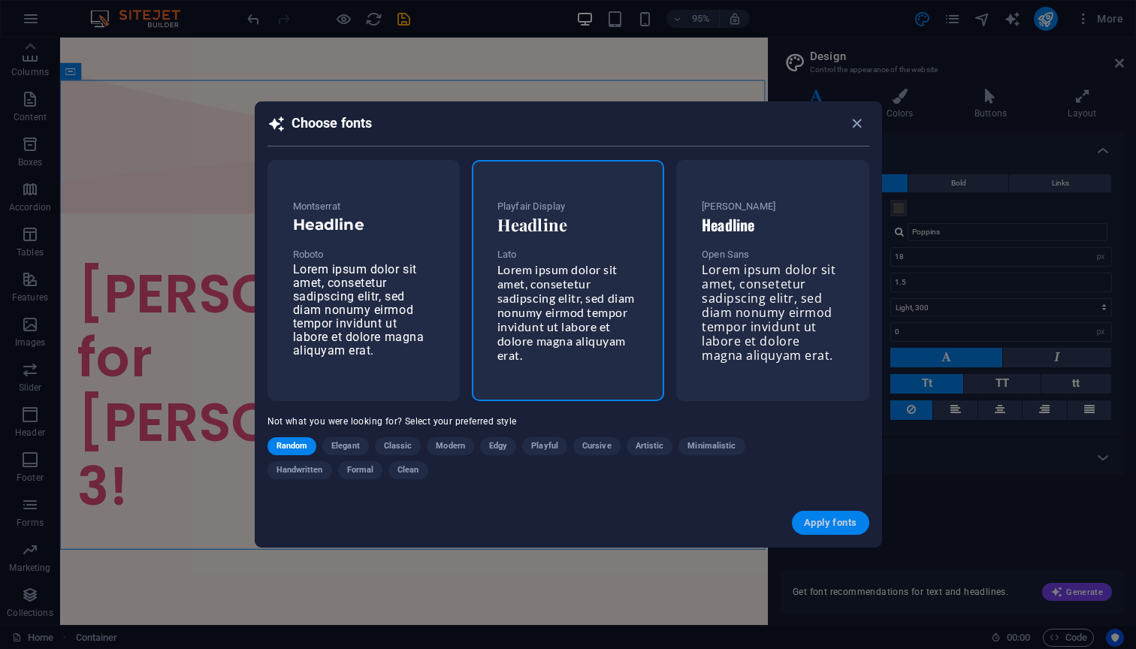
click at [856, 530] on button "Apply fonts" at bounding box center [830, 523] width 77 height 24
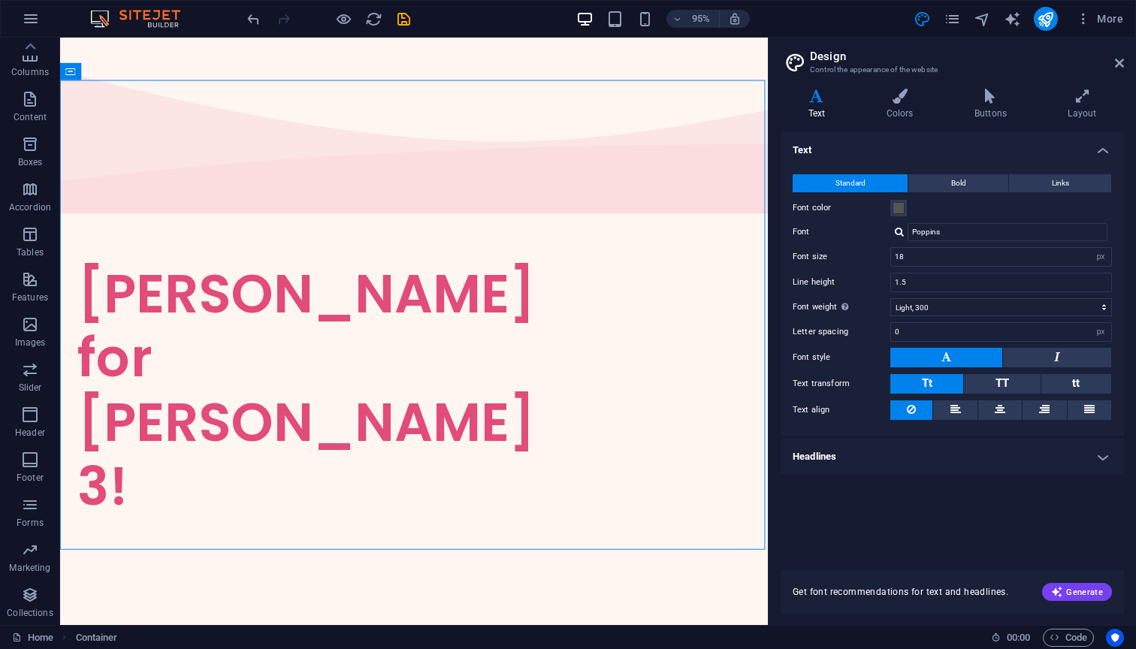
type input "Lato"
type input "16"
select select "400"
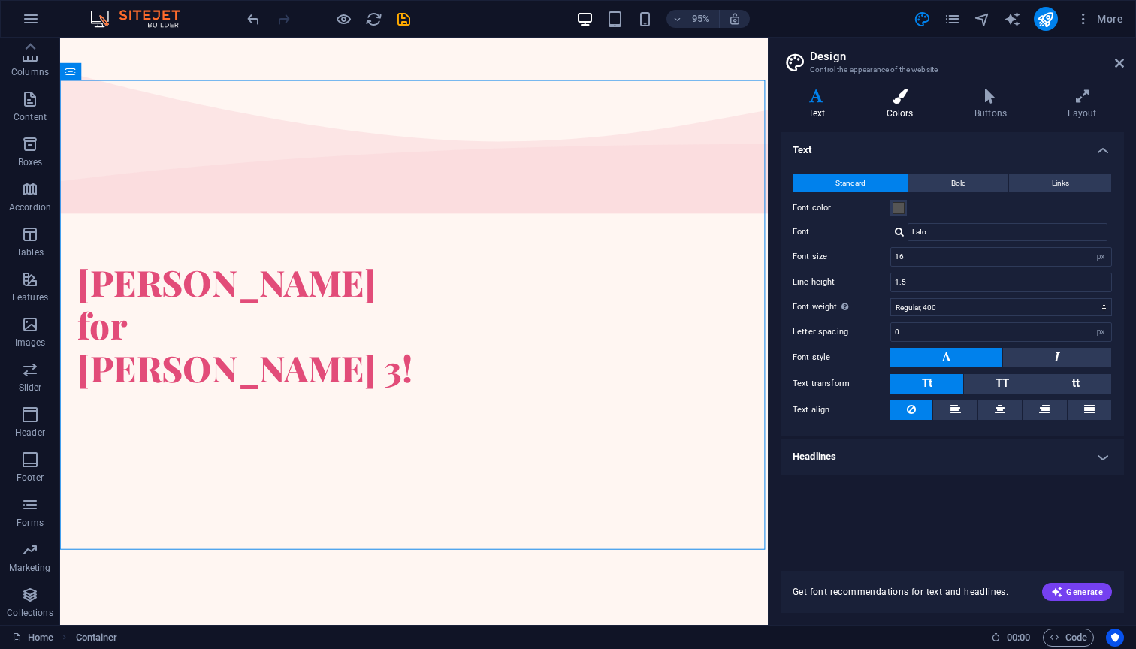
click at [902, 89] on icon at bounding box center [899, 96] width 82 height 15
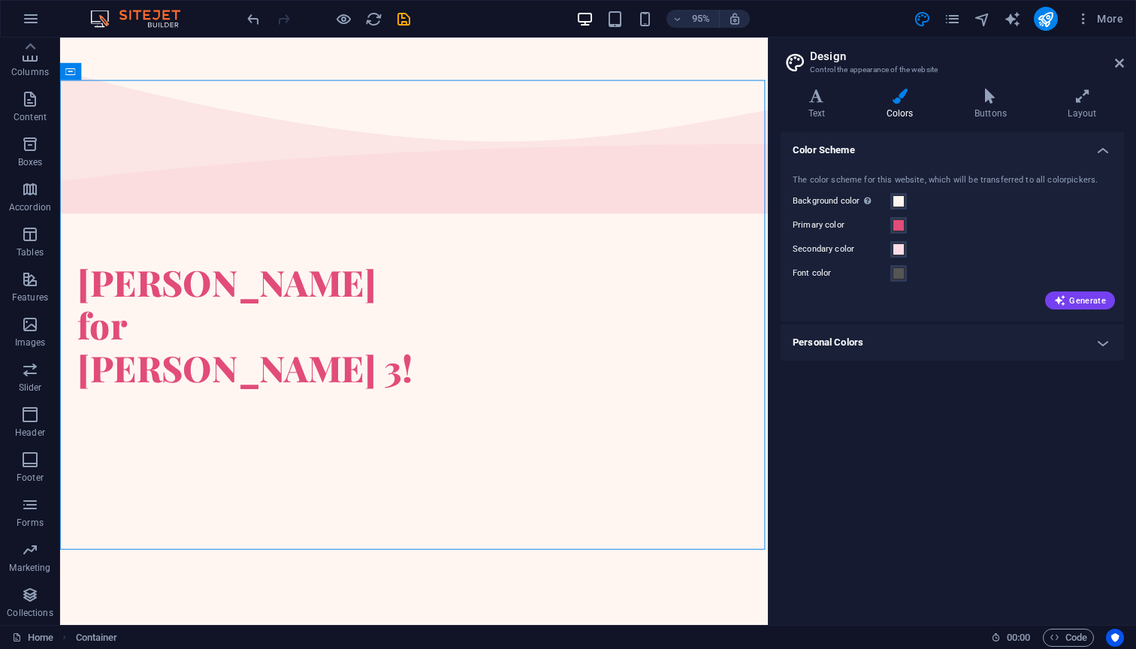
click at [910, 338] on h4 "Personal Colors" at bounding box center [951, 342] width 343 height 36
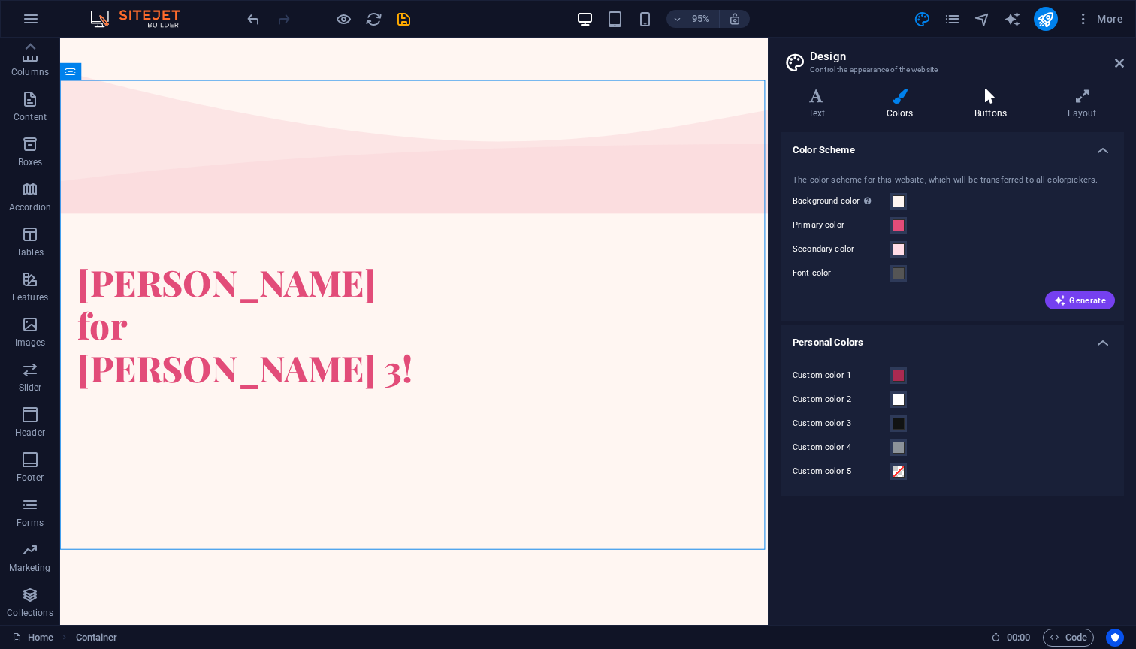
click at [997, 107] on h4 "Buttons" at bounding box center [992, 105] width 93 height 32
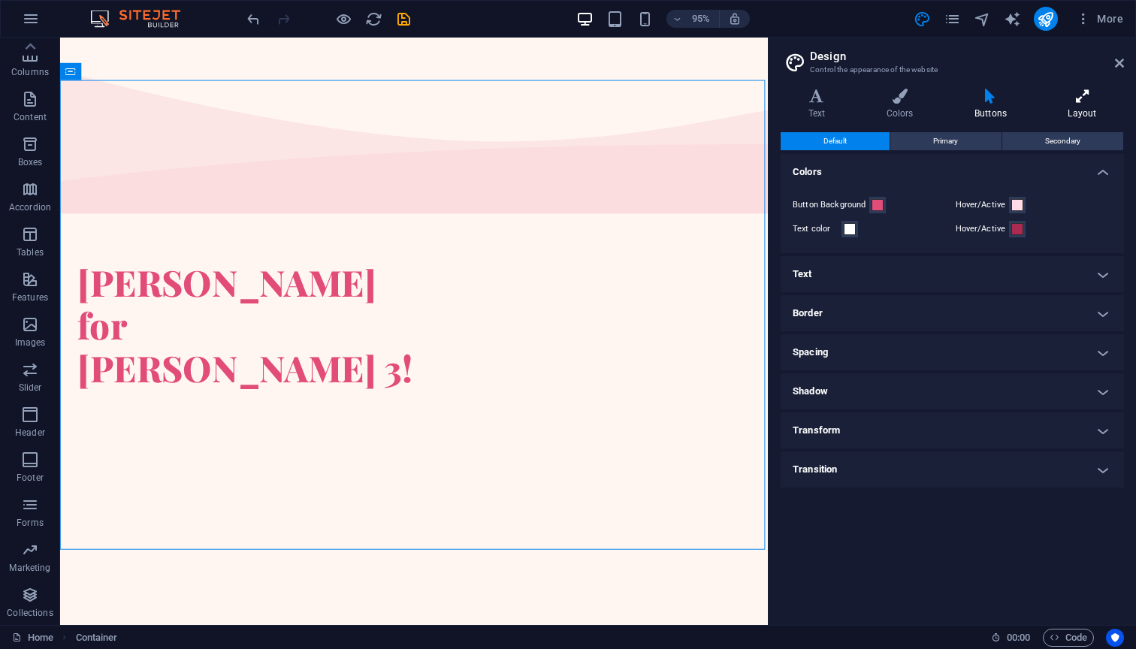
click at [1094, 110] on h4 "Layout" at bounding box center [1081, 105] width 83 height 32
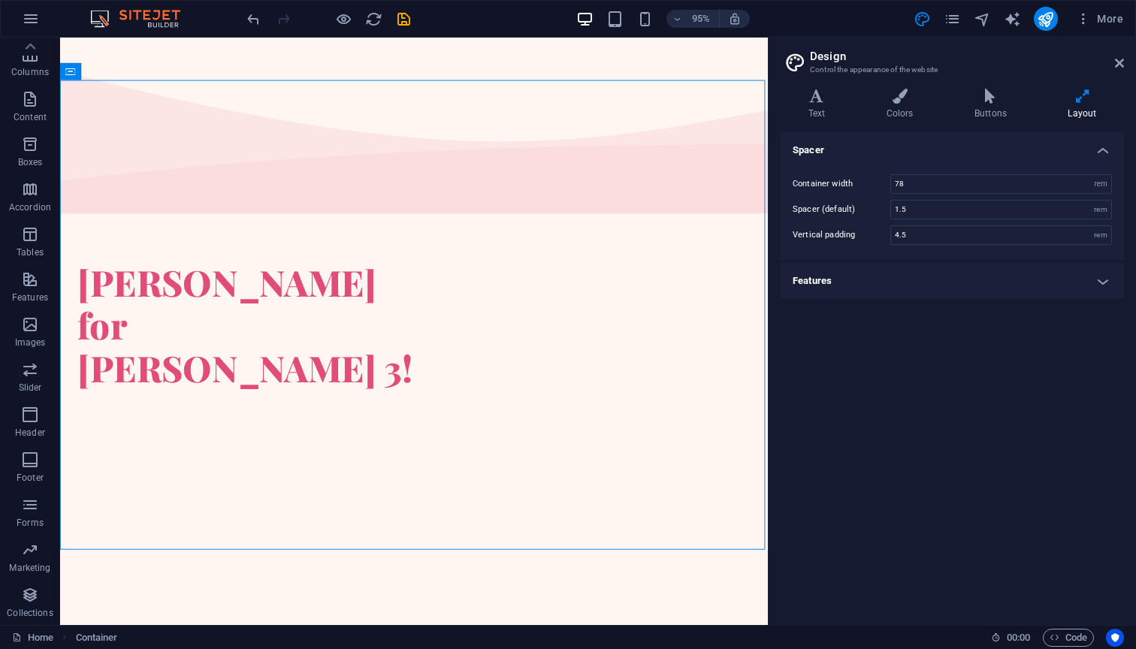
click at [847, 279] on h4 "Features" at bounding box center [951, 281] width 343 height 36
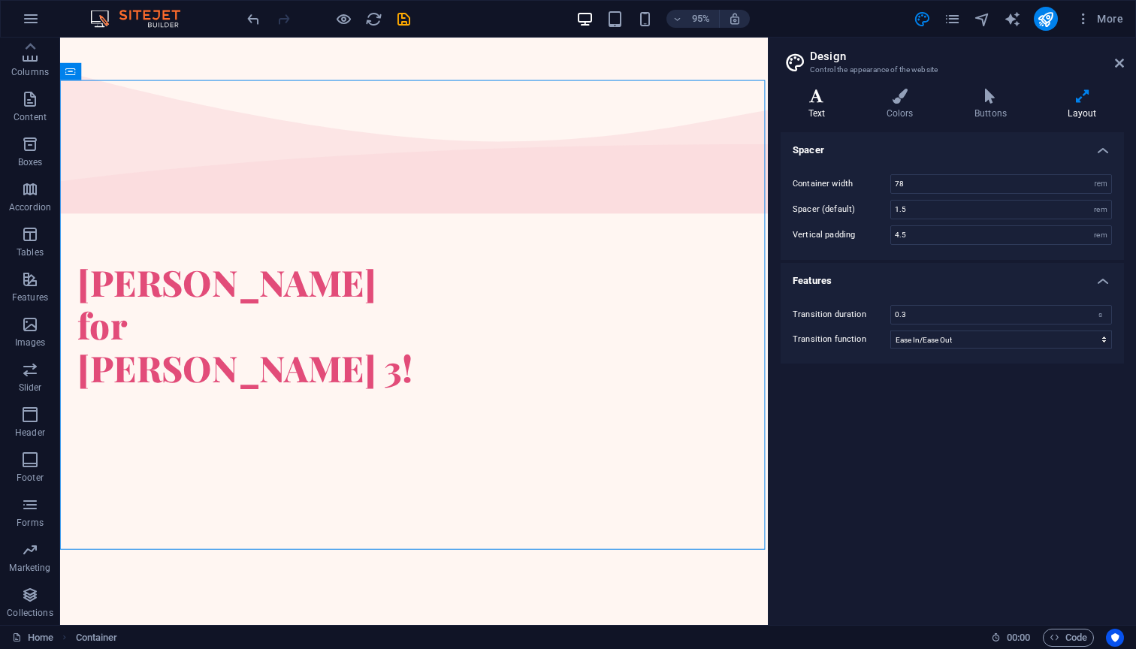
click at [800, 109] on h4 "Text" at bounding box center [819, 105] width 78 height 32
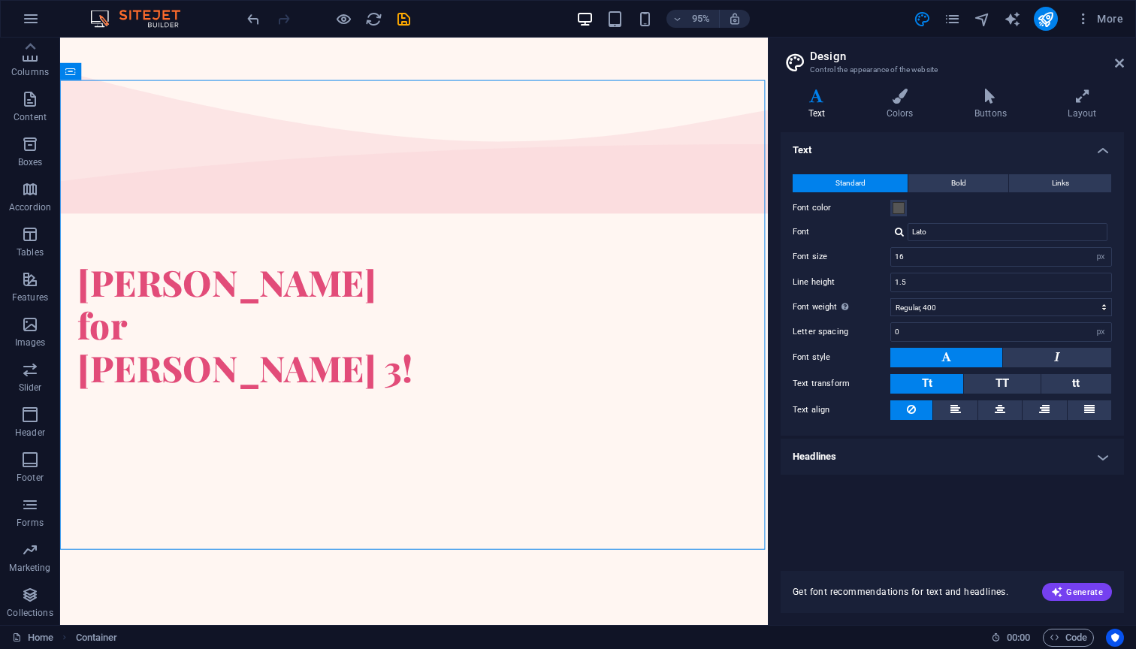
drag, startPoint x: 877, startPoint y: 98, endPoint x: 904, endPoint y: 67, distance: 41.5
click at [904, 67] on aside "Design Control the appearance of the website Variants Text Colors Buttons Layou…" at bounding box center [952, 331] width 368 height 587
click at [1068, 98] on icon at bounding box center [1081, 96] width 83 height 15
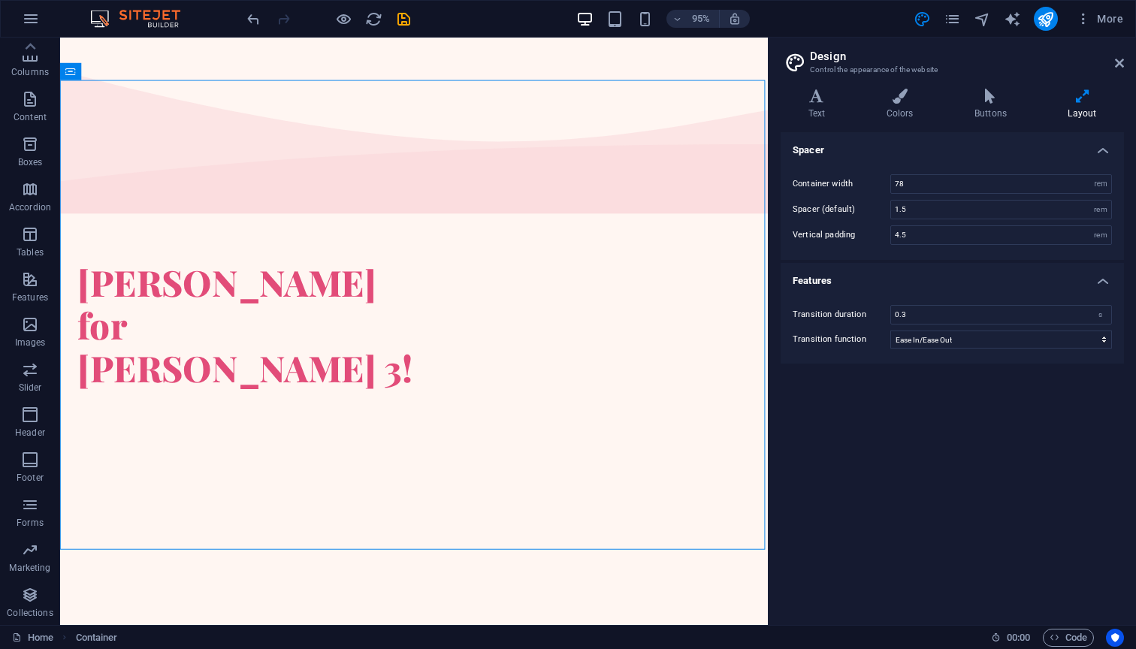
click at [1068, 98] on icon at bounding box center [1081, 96] width 83 height 15
click at [885, 81] on div "Variants Text Colors Buttons Layout Text Standard Bold Links Font color Font La…" at bounding box center [951, 351] width 367 height 548
click at [906, 98] on icon at bounding box center [899, 96] width 82 height 15
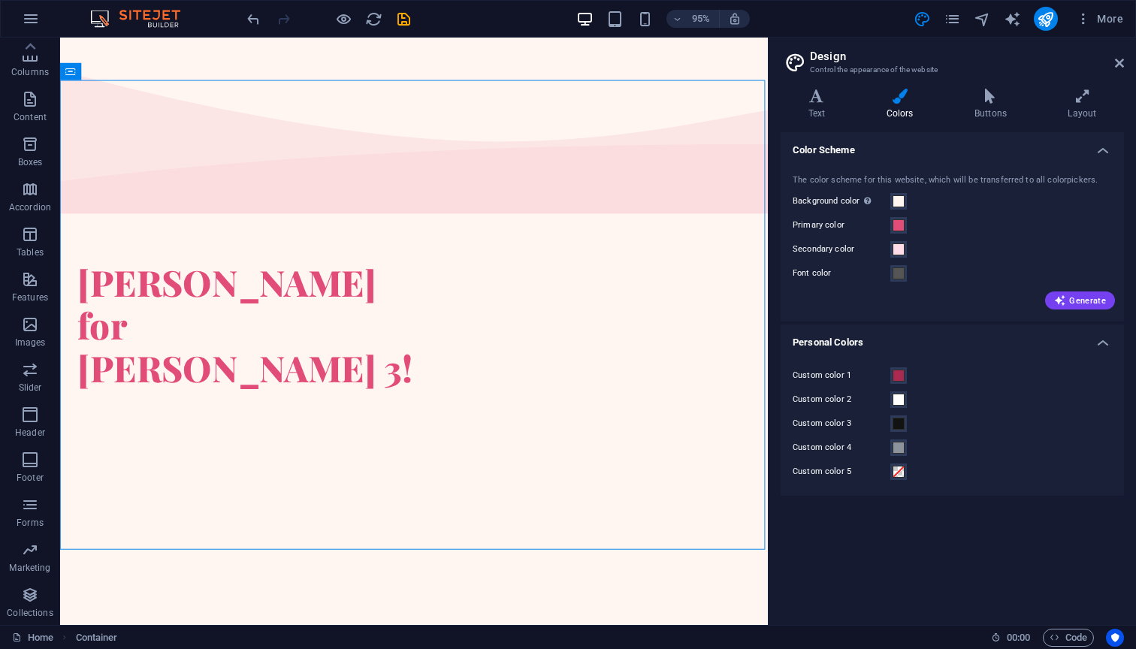
click at [906, 98] on icon at bounding box center [899, 96] width 82 height 15
click at [793, 86] on div "Variants Text Colors Buttons Layout Text Standard Bold Links Font color Font La…" at bounding box center [951, 351] width 367 height 548
click at [813, 95] on icon at bounding box center [816, 96] width 72 height 15
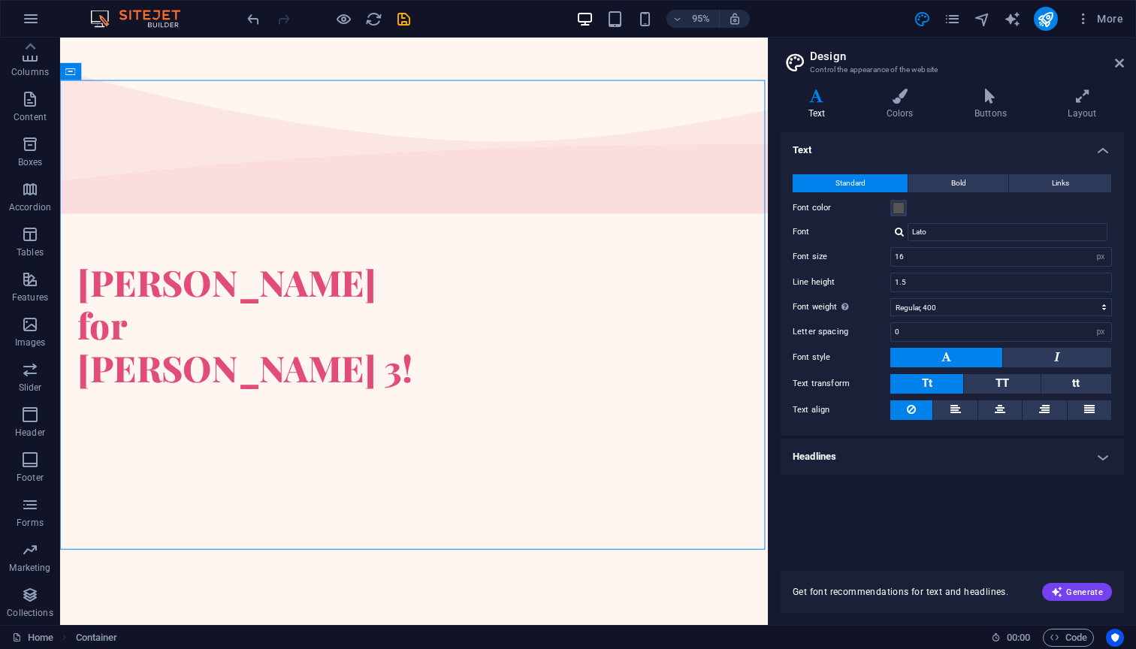
click at [864, 467] on h4 "Headlines" at bounding box center [951, 457] width 343 height 36
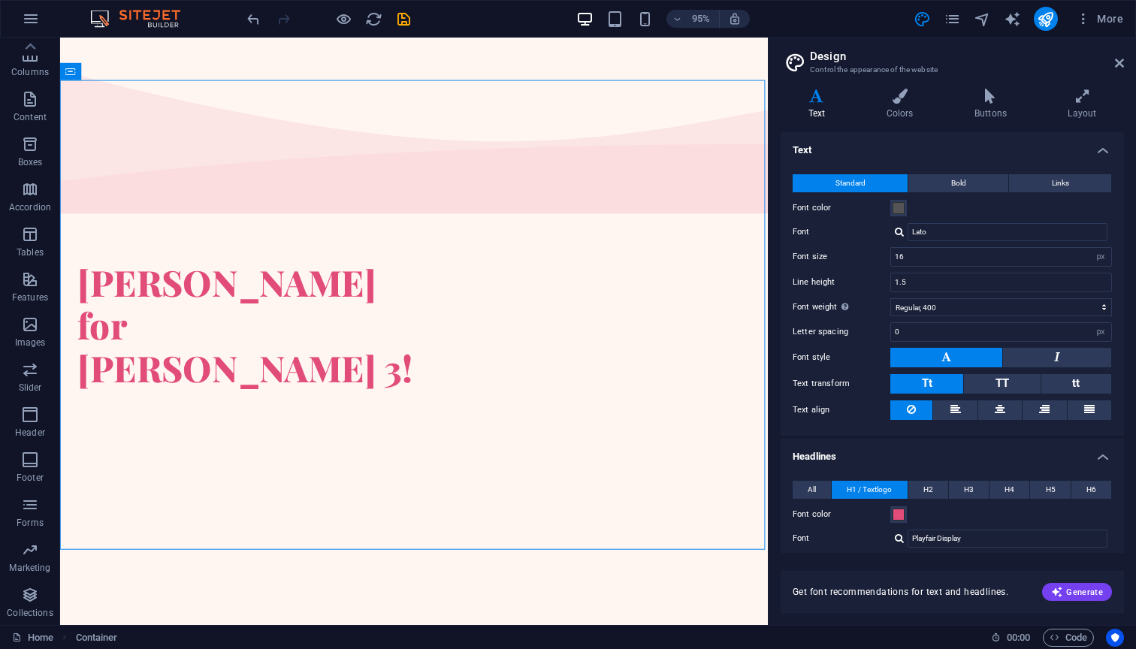
click at [846, 138] on h4 "Text" at bounding box center [951, 145] width 343 height 27
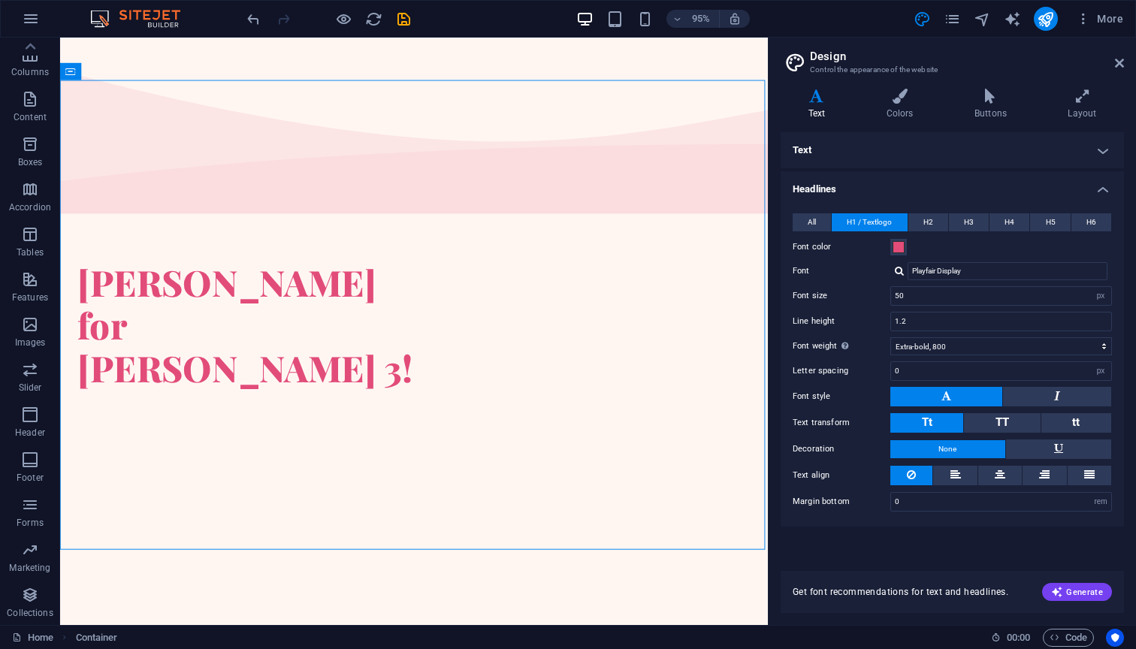
click at [834, 193] on h4 "Headlines" at bounding box center [951, 184] width 343 height 27
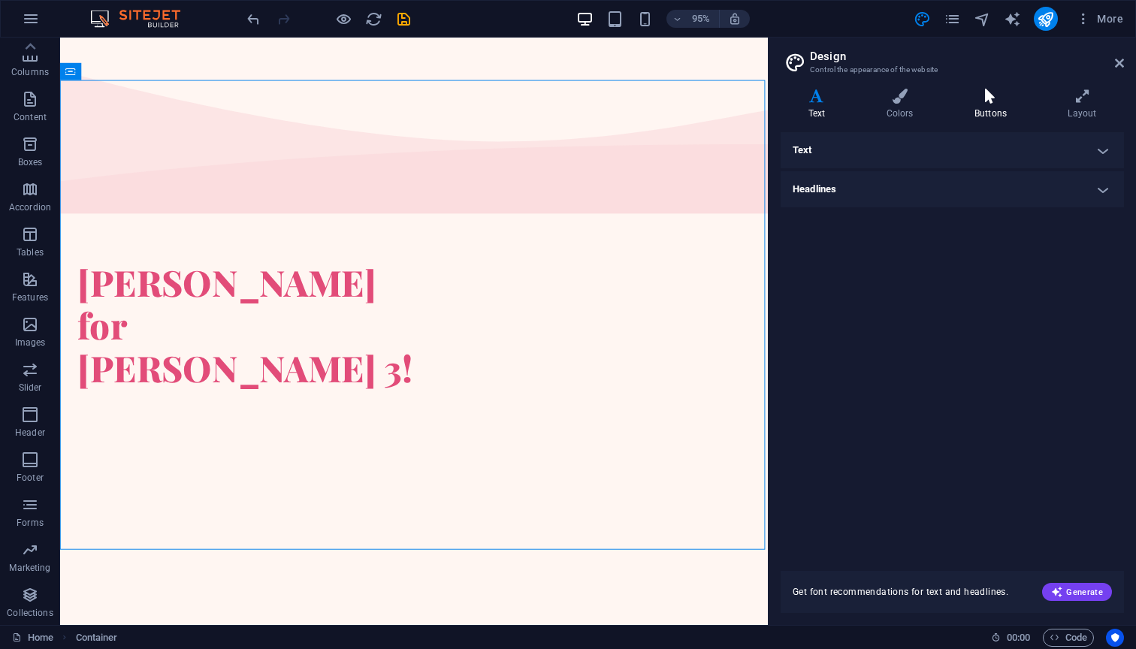
click at [1003, 93] on icon at bounding box center [989, 96] width 87 height 15
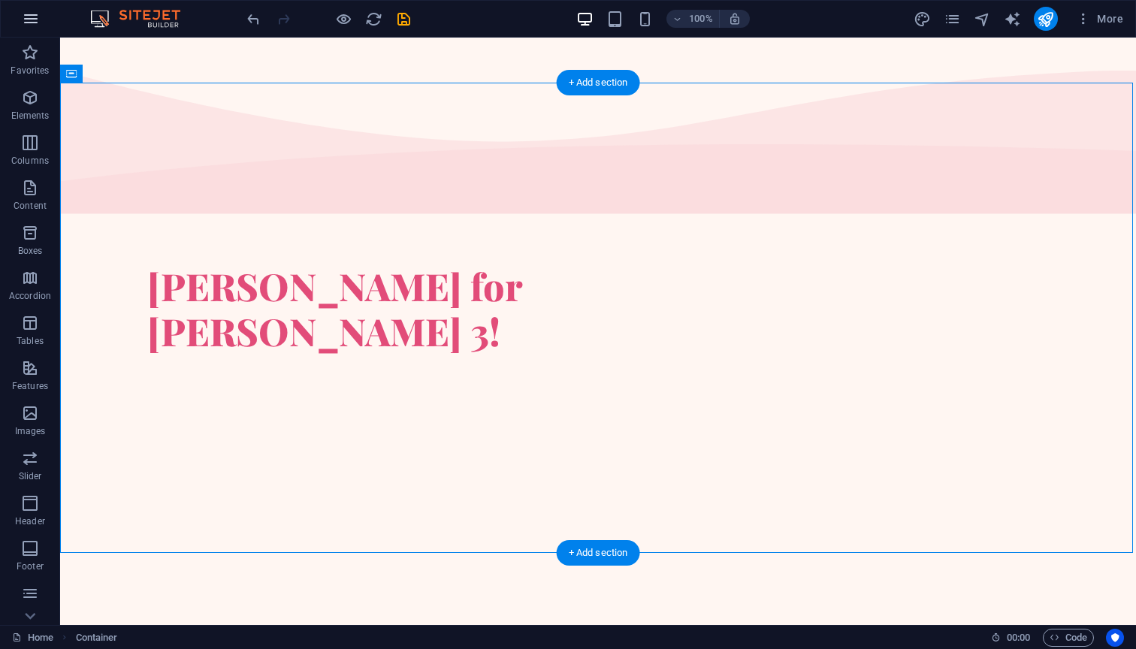
click at [38, 19] on icon "button" at bounding box center [31, 19] width 18 height 18
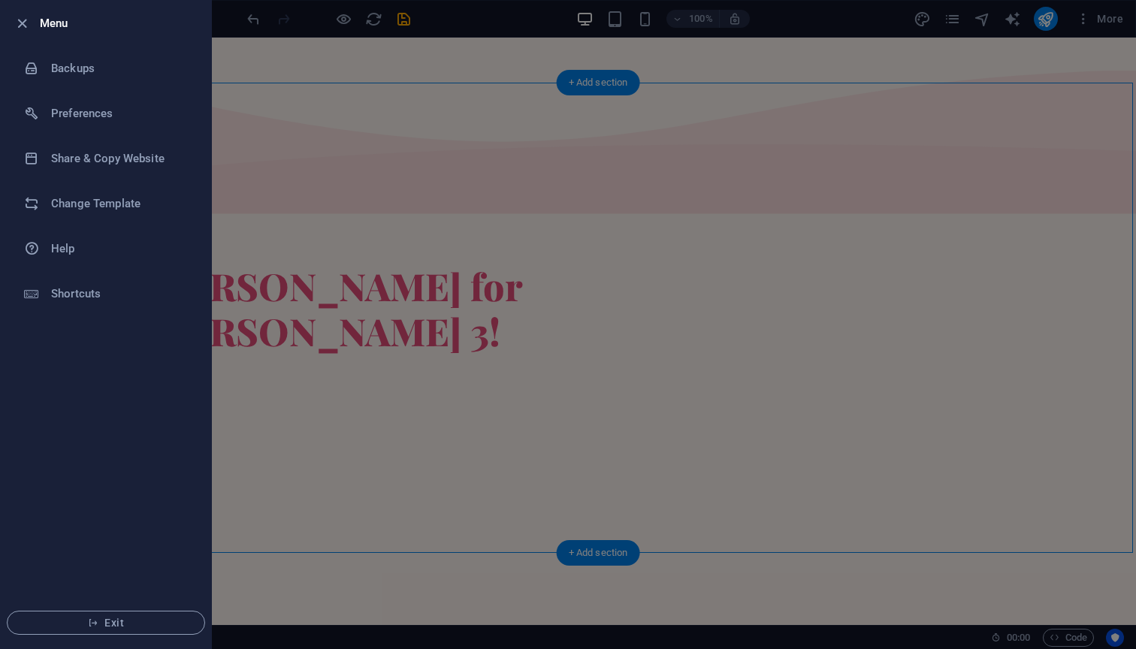
click at [630, 205] on div at bounding box center [568, 324] width 1136 height 649
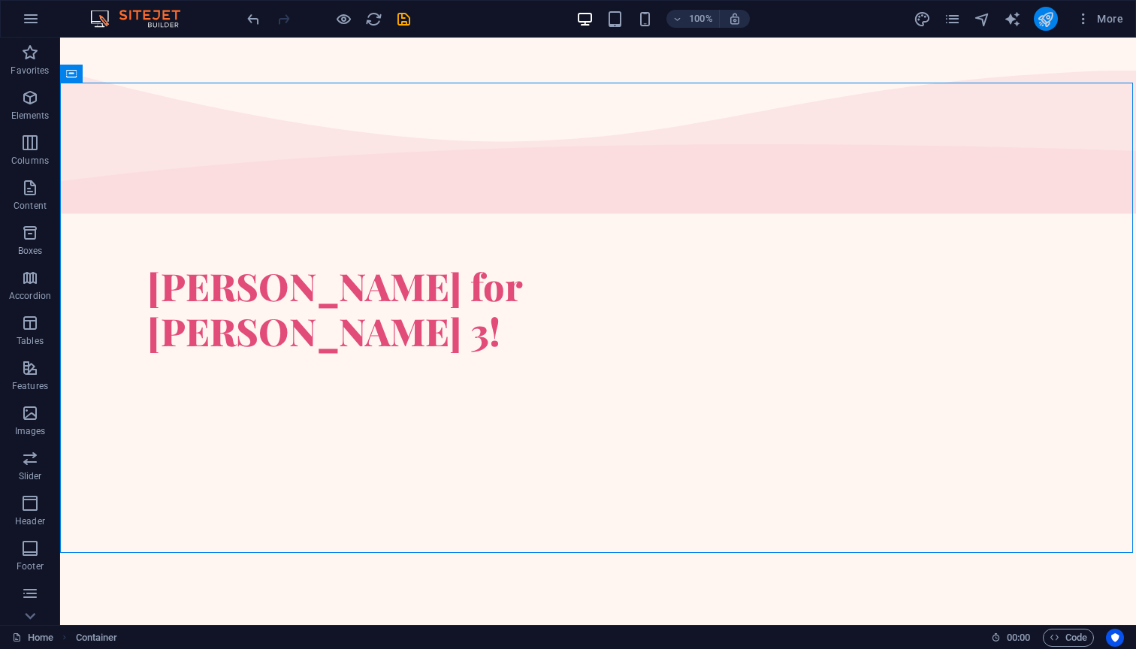
click at [1054, 17] on button "publish" at bounding box center [1045, 19] width 24 height 24
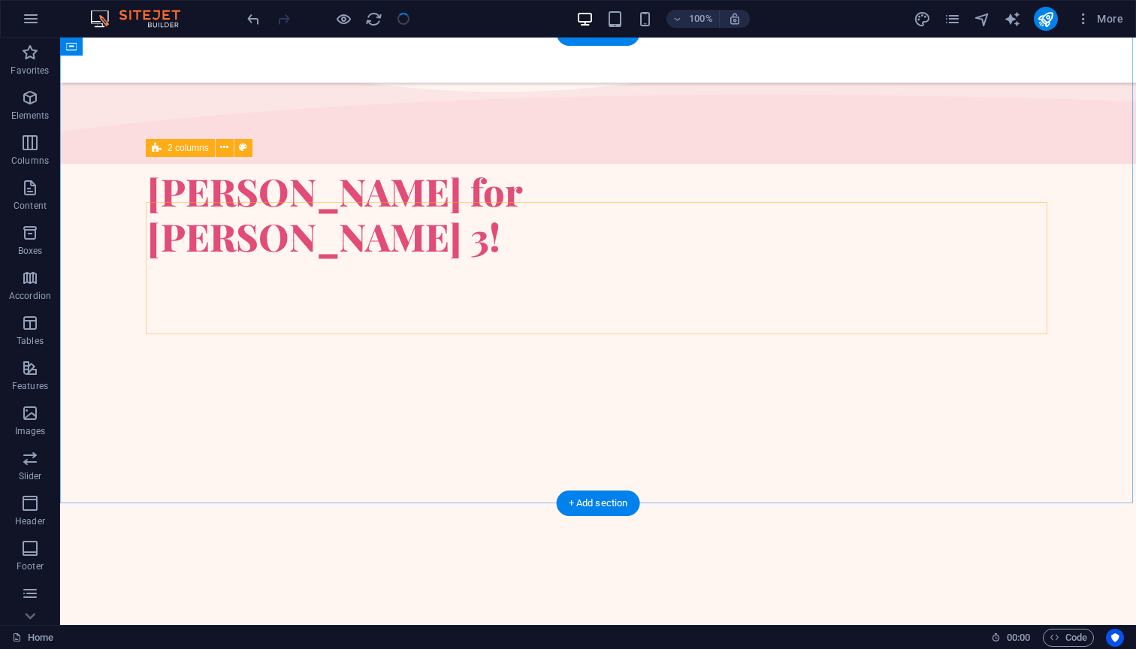
scroll to position [49, 0]
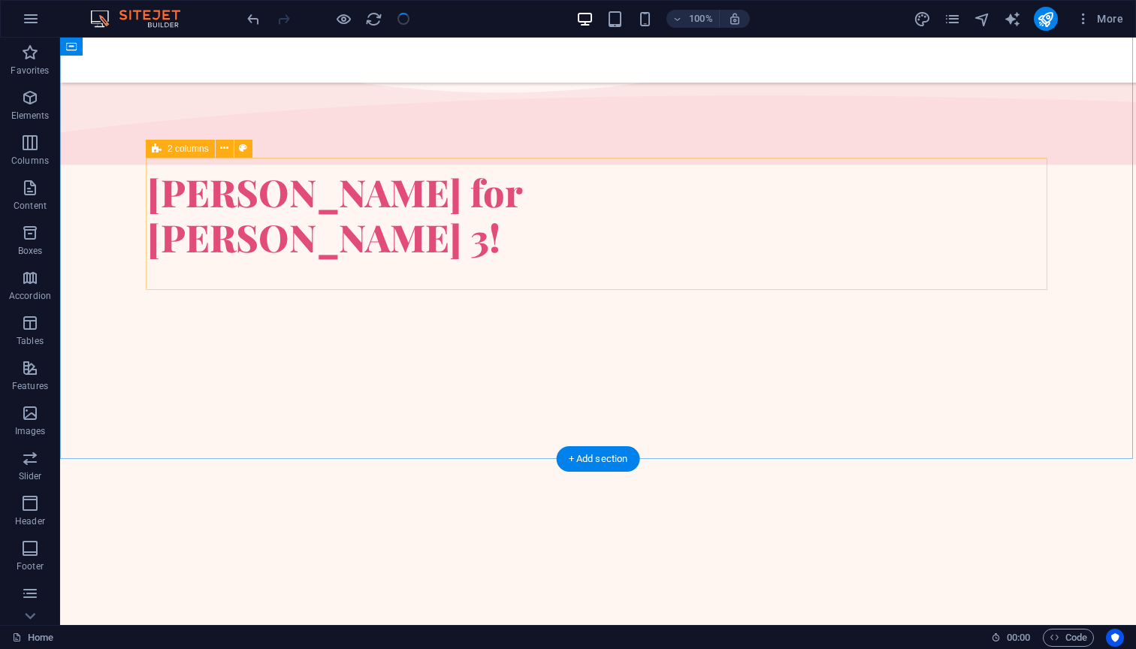
click at [614, 195] on div "[PERSON_NAME] for [PERSON_NAME] 3!" at bounding box center [597, 236] width 901 height 132
